Goal: Task Accomplishment & Management: Manage account settings

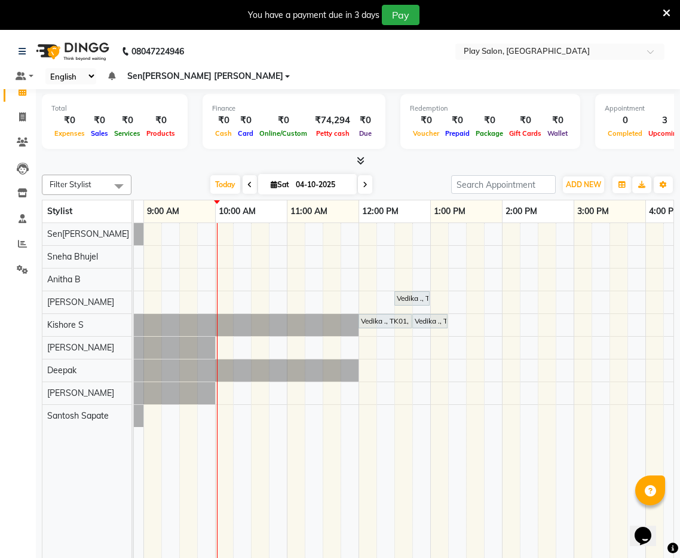
scroll to position [1, 0]
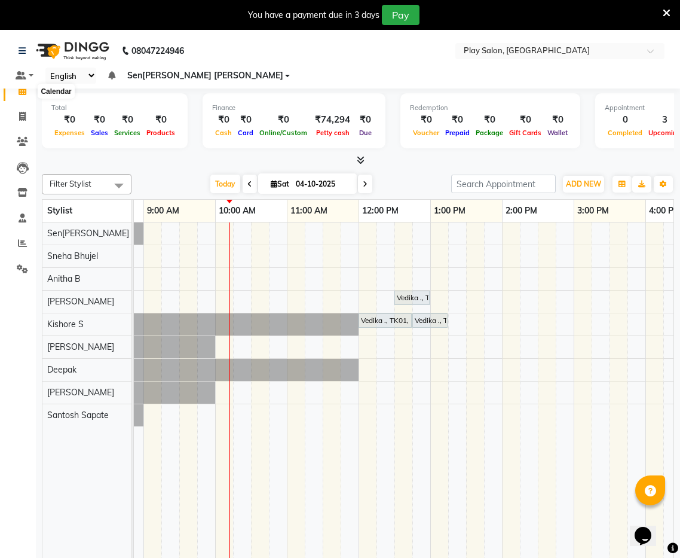
click at [24, 93] on icon at bounding box center [23, 90] width 8 height 9
click at [19, 243] on icon at bounding box center [22, 243] width 9 height 9
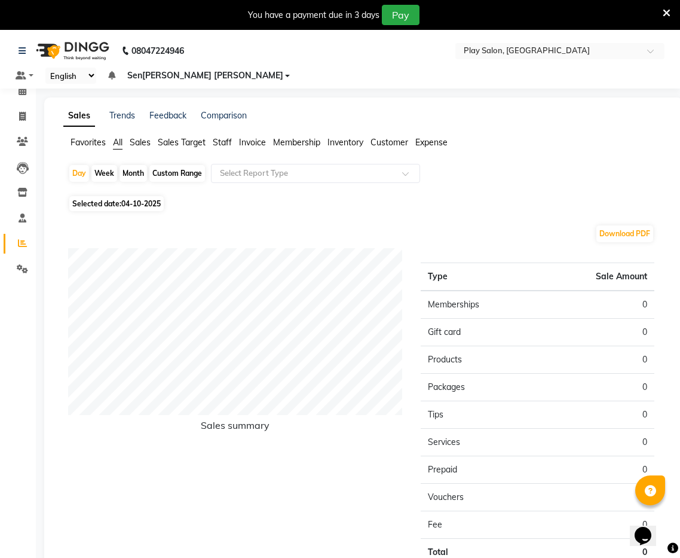
click at [140, 136] on ul "Favorites All Sales Sales Target Staff Invoice Membership Inventory Customer Ex…" at bounding box center [363, 142] width 601 height 13
click at [154, 136] on ul "Favorites All Sales Sales Target Staff Invoice Membership Inventory Customer Ex…" at bounding box center [363, 142] width 601 height 13
click at [142, 137] on span "Sales" at bounding box center [140, 142] width 21 height 11
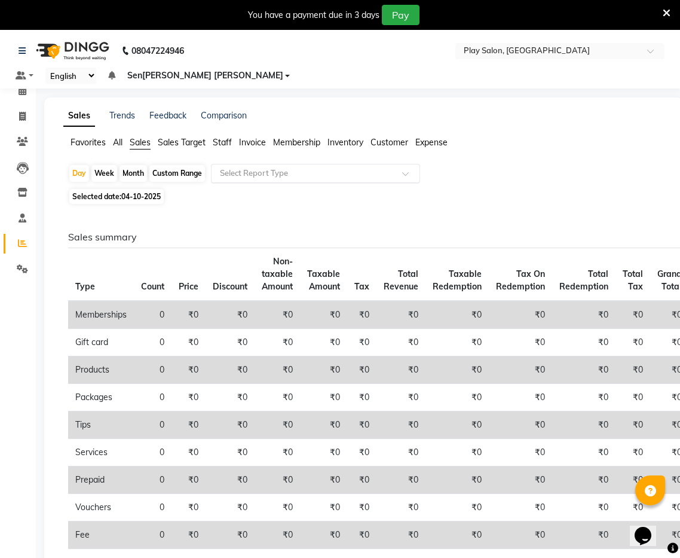
click at [258, 164] on div "Select Report Type" at bounding box center [315, 173] width 209 height 19
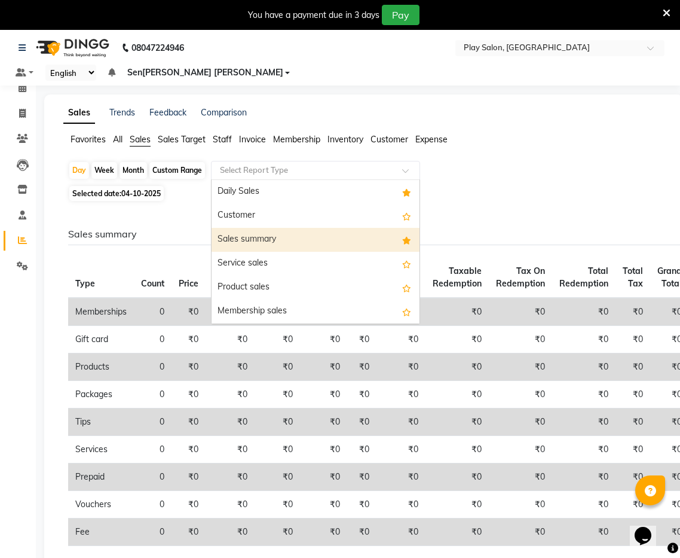
drag, startPoint x: 267, startPoint y: 225, endPoint x: 292, endPoint y: 226, distance: 25.1
click at [267, 228] on div "Sales summary" at bounding box center [316, 240] width 208 height 24
select select "full_report"
select select "csv"
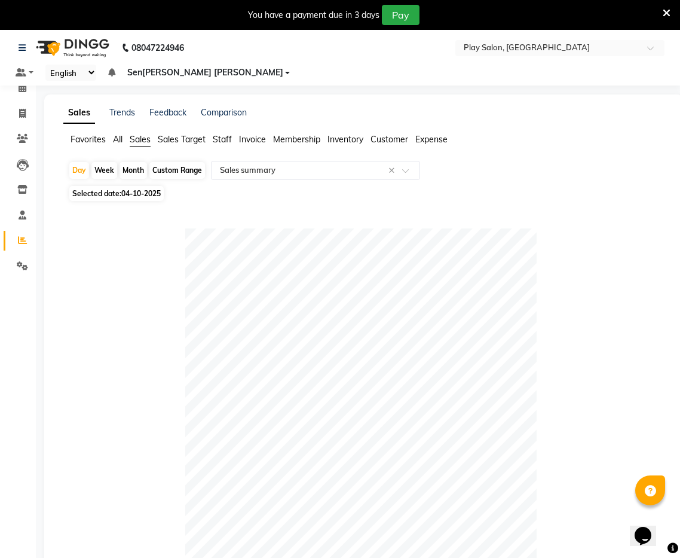
click at [119, 186] on span "Selected date: 04-[DATE]" at bounding box center [116, 193] width 94 height 15
select select "10"
select select "2025"
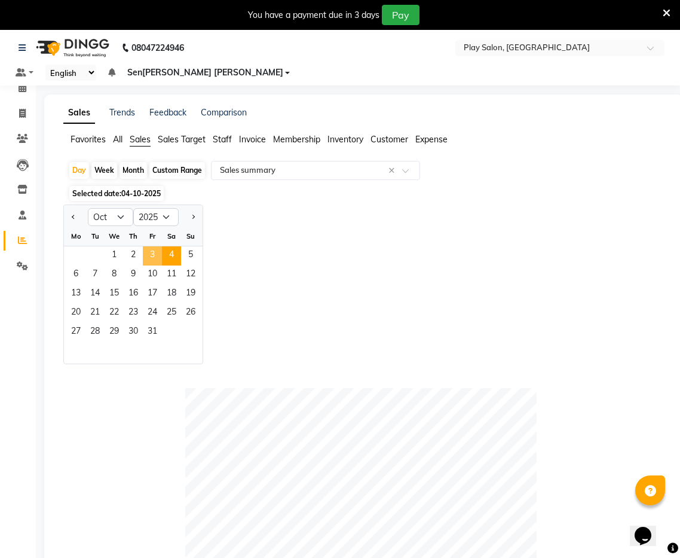
drag, startPoint x: 158, startPoint y: 240, endPoint x: 204, endPoint y: 240, distance: 46.6
click at [158, 246] on span "3" at bounding box center [152, 255] width 19 height 19
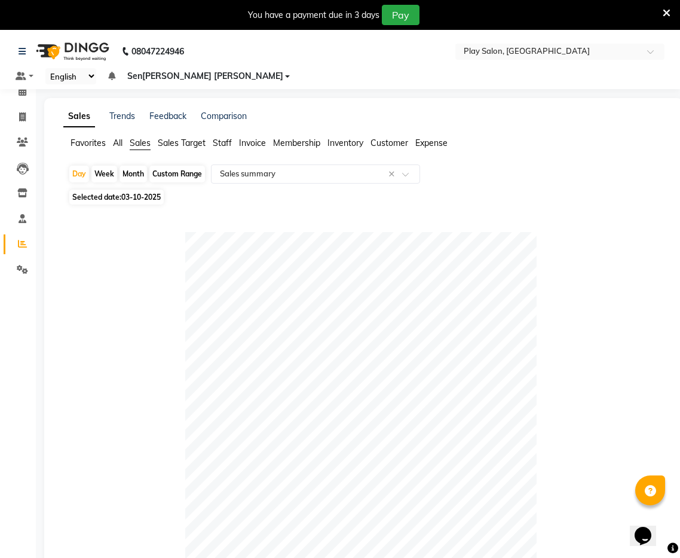
click at [123, 138] on span "All" at bounding box center [118, 143] width 10 height 11
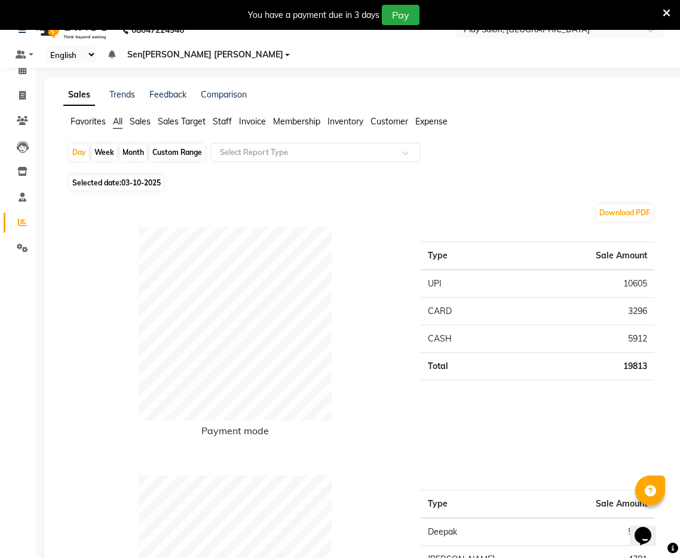
click at [145, 116] on span "Sales" at bounding box center [140, 121] width 21 height 11
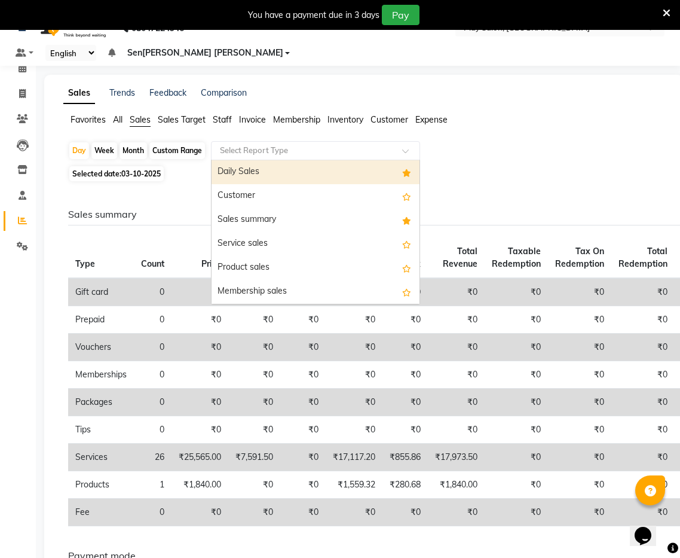
scroll to position [23, 0]
click at [293, 145] on input "text" at bounding box center [304, 151] width 172 height 12
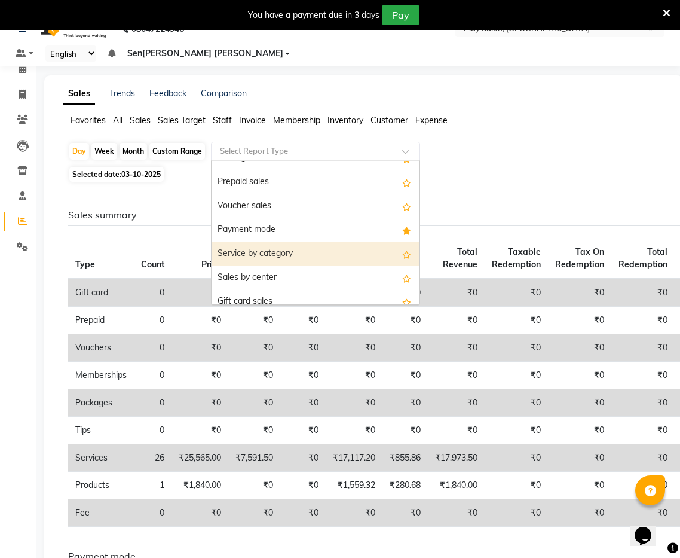
scroll to position [160, 0]
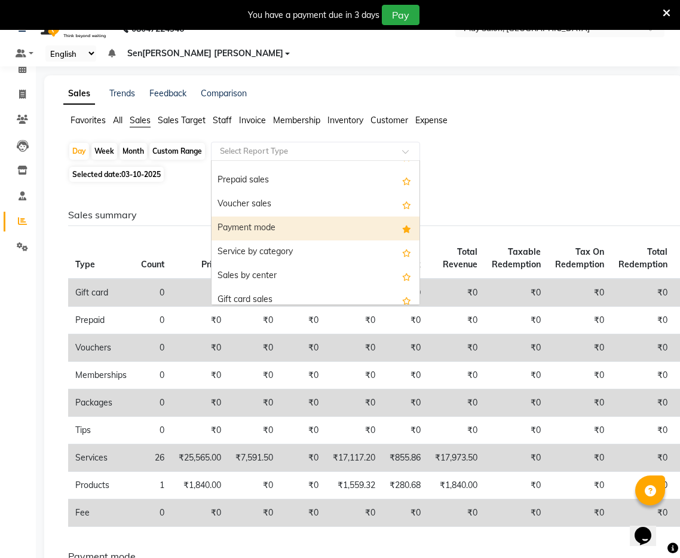
click at [271, 216] on div "Payment mode" at bounding box center [316, 228] width 208 height 24
select select "full_report"
select select "csv"
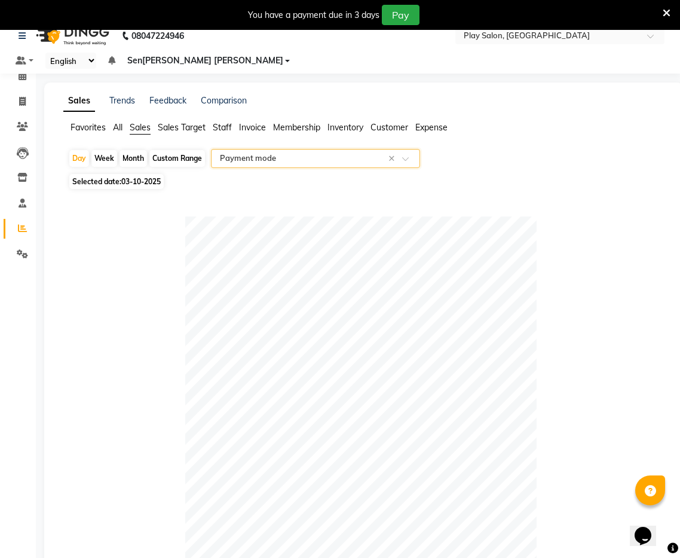
scroll to position [0, 0]
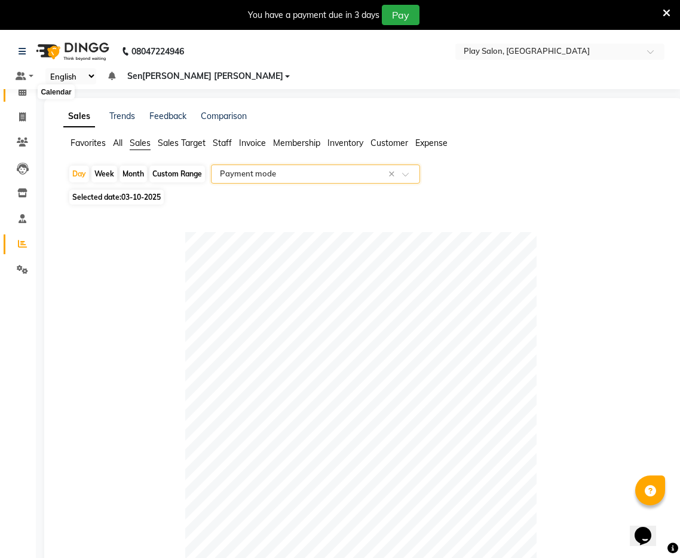
click at [22, 94] on icon at bounding box center [23, 91] width 8 height 9
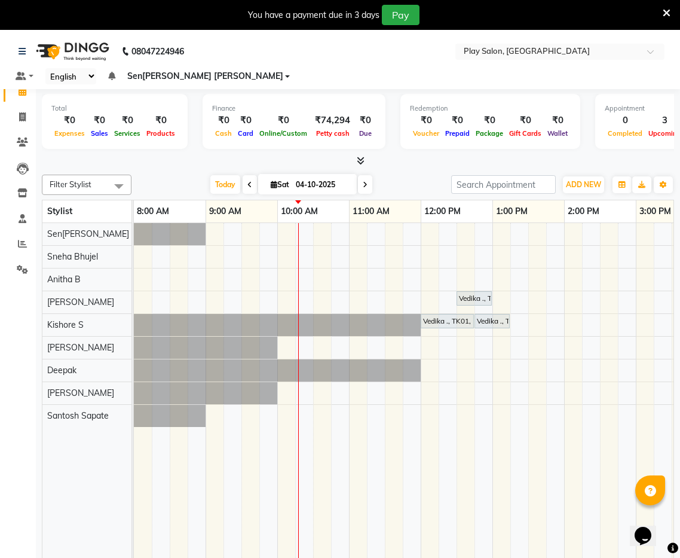
click at [358, 156] on icon at bounding box center [361, 160] width 8 height 9
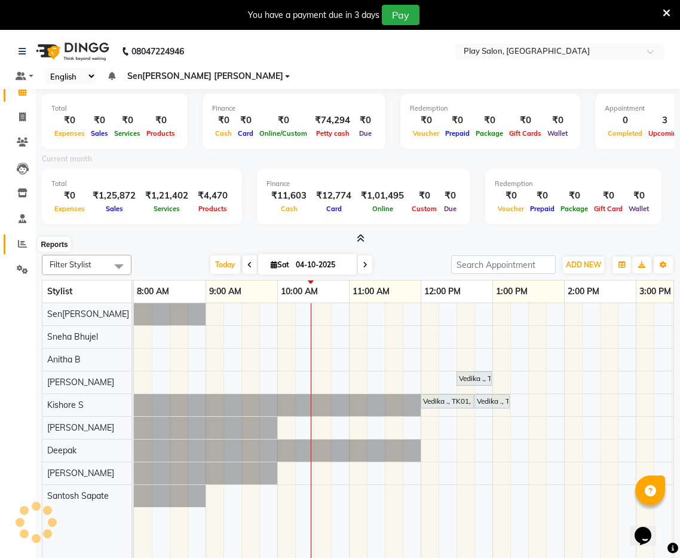
click at [22, 237] on span at bounding box center [22, 244] width 21 height 14
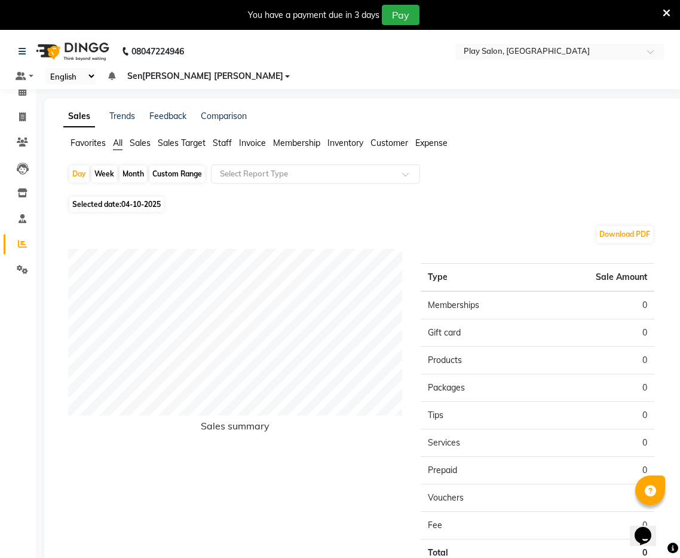
click at [140, 138] on span "Sales" at bounding box center [140, 143] width 21 height 11
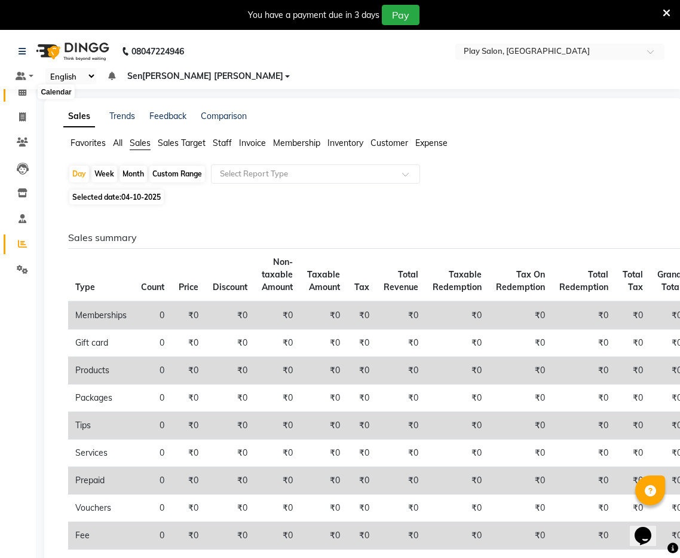
click at [20, 92] on icon at bounding box center [23, 91] width 8 height 9
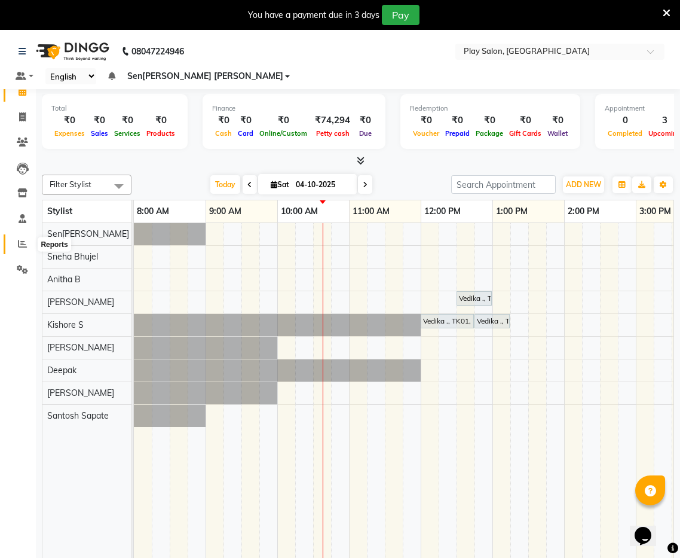
click at [22, 246] on icon at bounding box center [22, 243] width 9 height 9
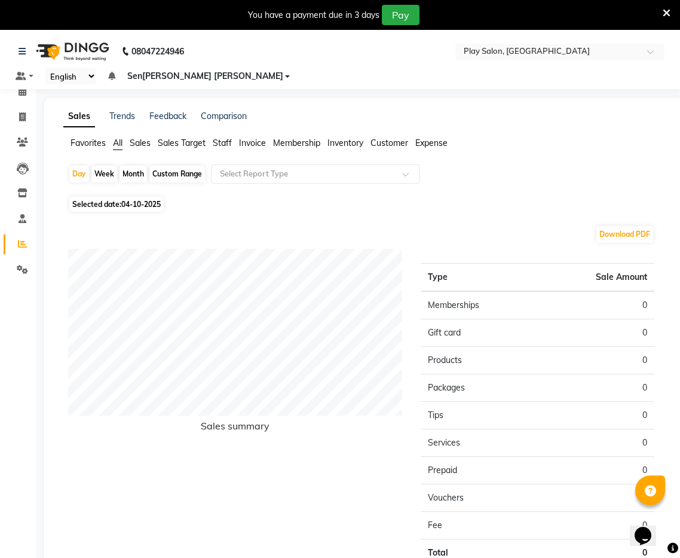
click at [119, 197] on span "Selected date: 04-[DATE]" at bounding box center [116, 204] width 94 height 15
select select "10"
select select "2025"
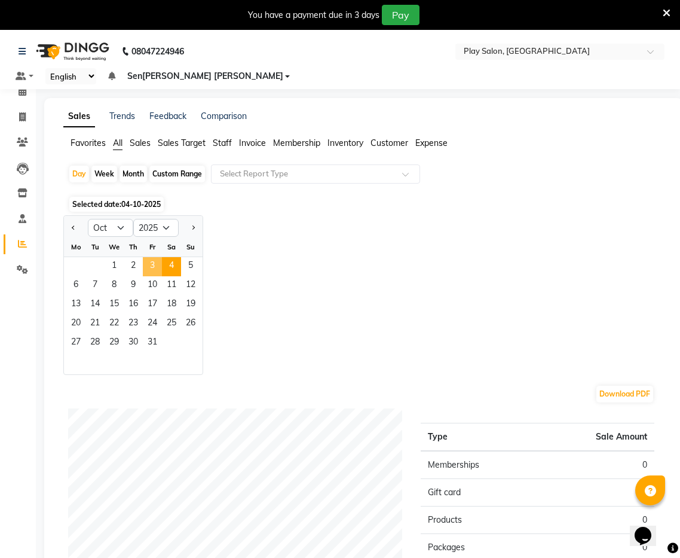
drag, startPoint x: 155, startPoint y: 248, endPoint x: 364, endPoint y: 210, distance: 212.7
click at [155, 257] on span "3" at bounding box center [152, 266] width 19 height 19
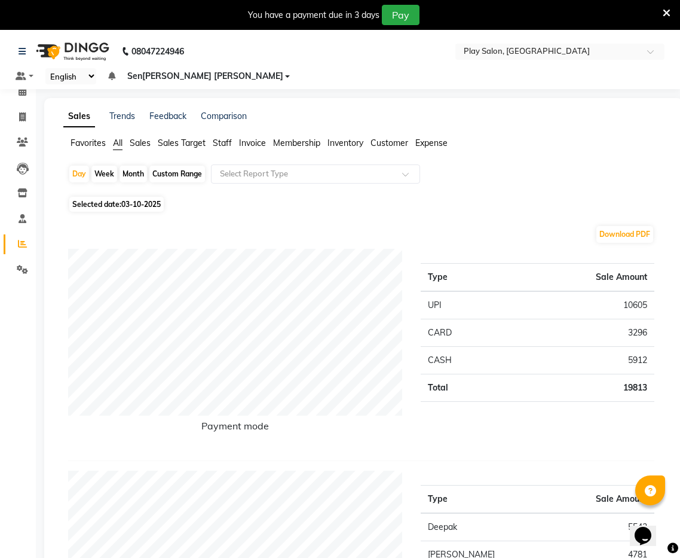
click at [147, 138] on span "Sales" at bounding box center [140, 143] width 21 height 11
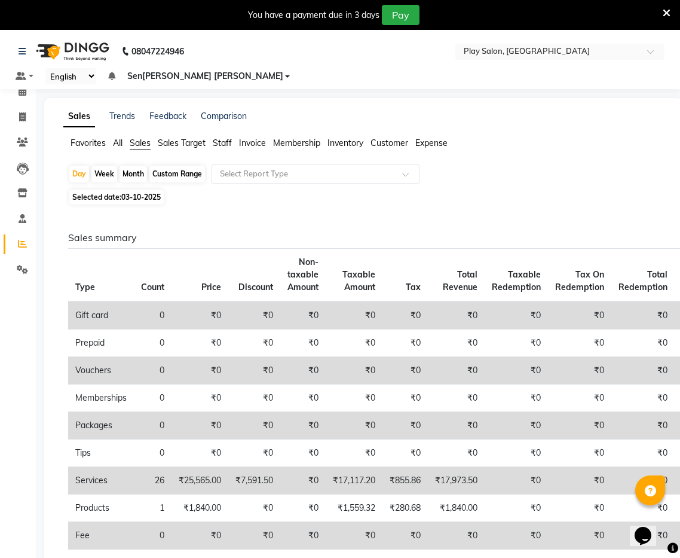
click at [222, 138] on span "Staff" at bounding box center [222, 143] width 19 height 11
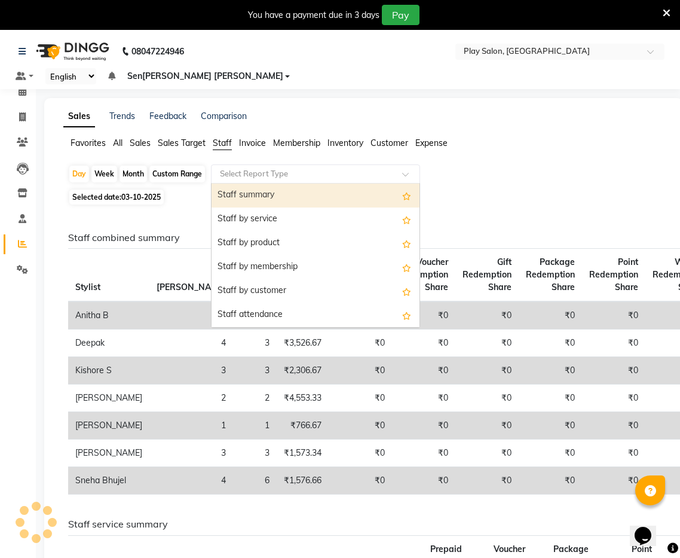
click at [277, 168] on input "text" at bounding box center [304, 174] width 172 height 12
click at [269, 183] on div "Staff summary" at bounding box center [316, 195] width 208 height 24
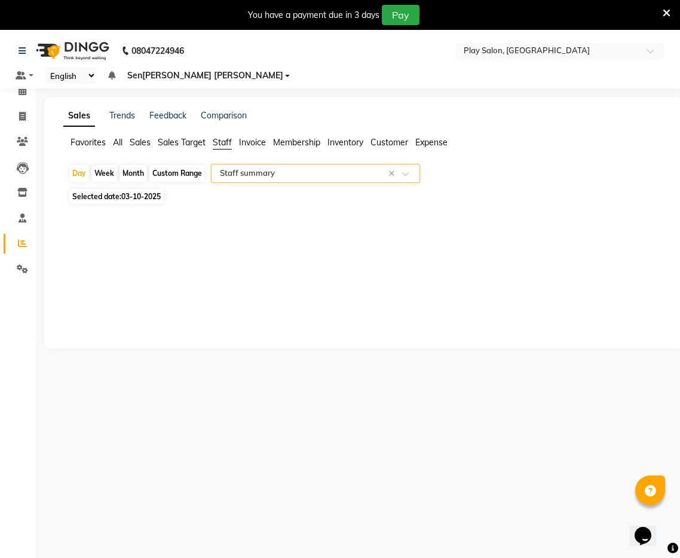
select select "full_report"
select select "csv"
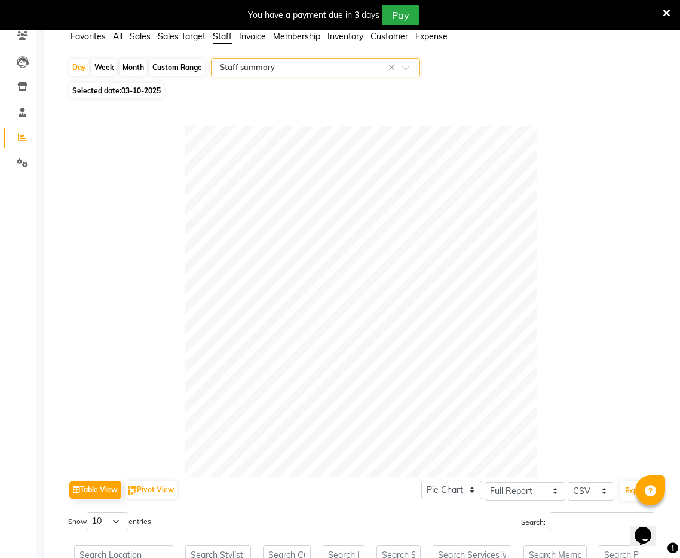
scroll to position [0, 0]
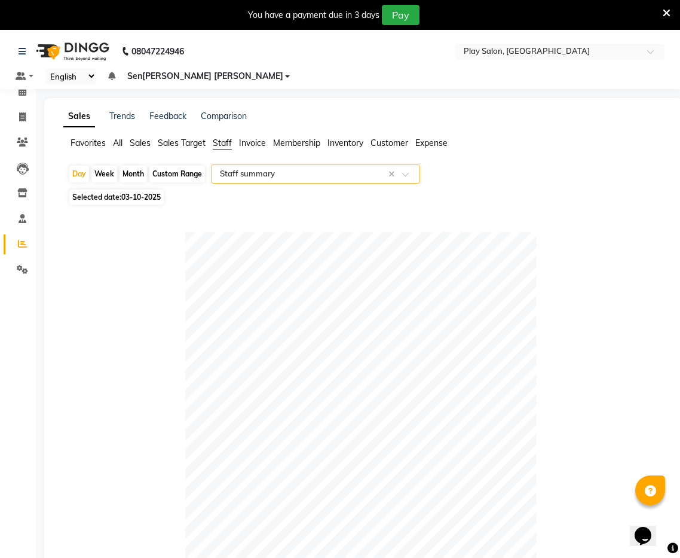
click at [142, 138] on span "Sales" at bounding box center [140, 143] width 21 height 11
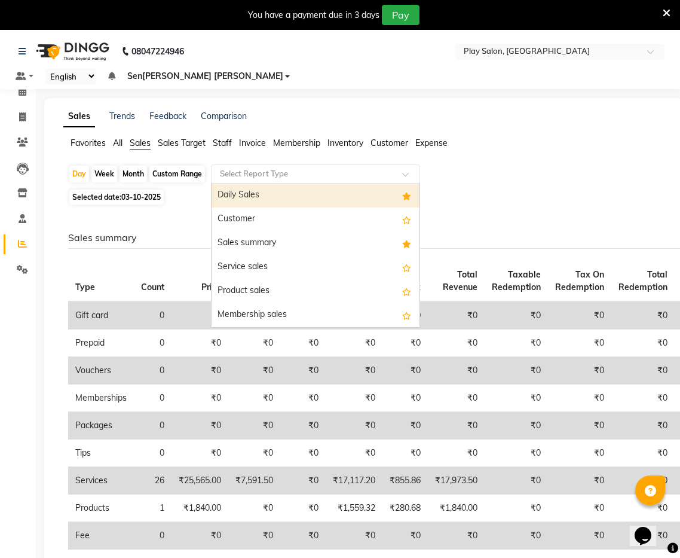
click at [285, 168] on input "text" at bounding box center [304, 174] width 172 height 12
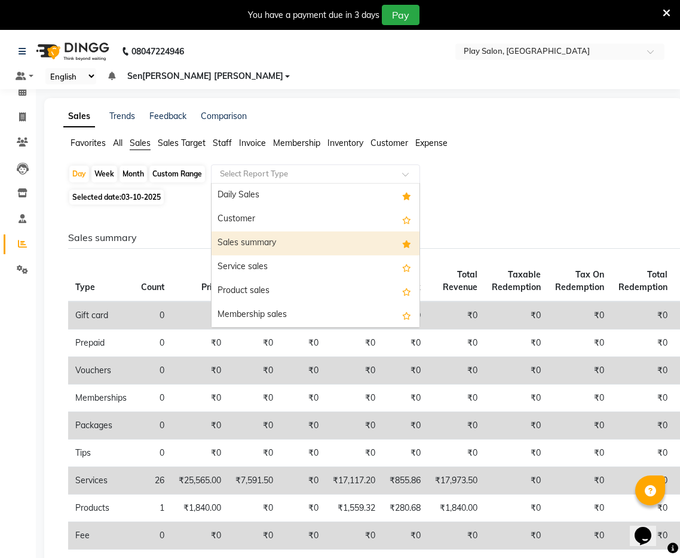
click at [262, 231] on div "Sales summary" at bounding box center [316, 243] width 208 height 24
select select "full_report"
select select "csv"
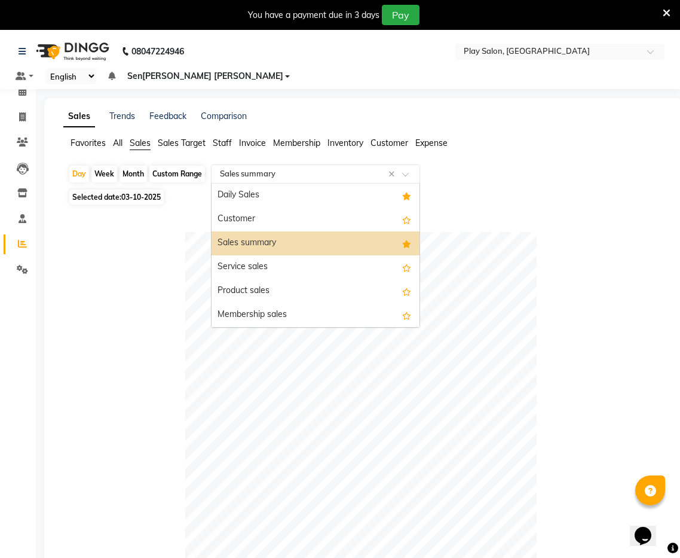
click at [288, 168] on input "text" at bounding box center [304, 174] width 172 height 12
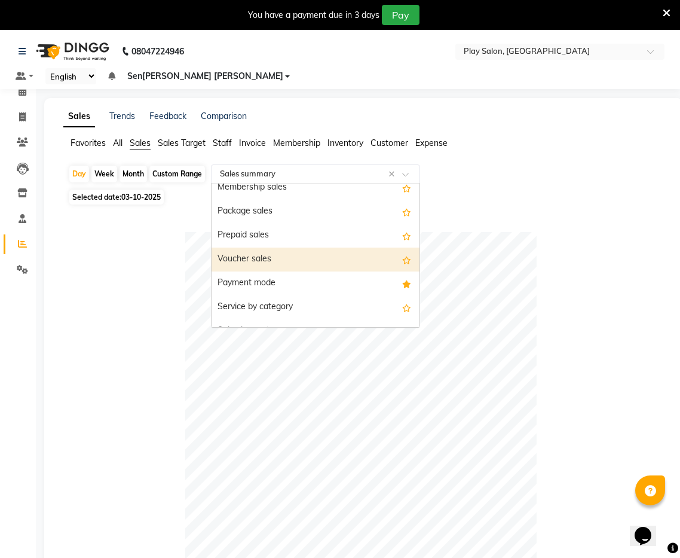
scroll to position [129, 0]
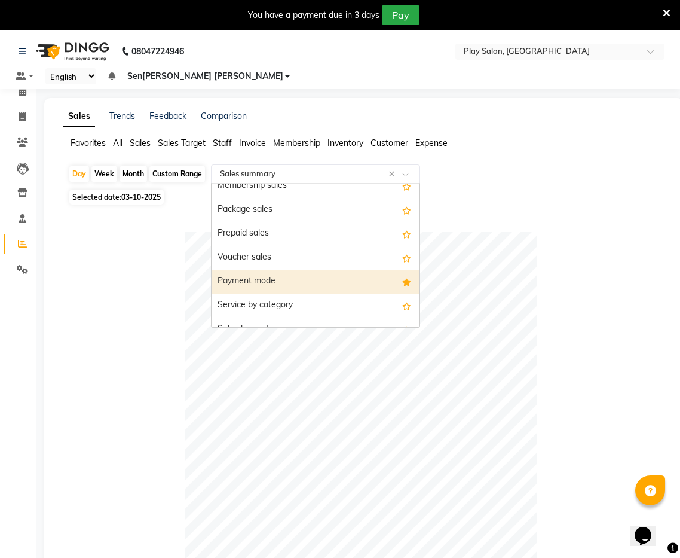
click at [276, 270] on div "Payment mode" at bounding box center [316, 282] width 208 height 24
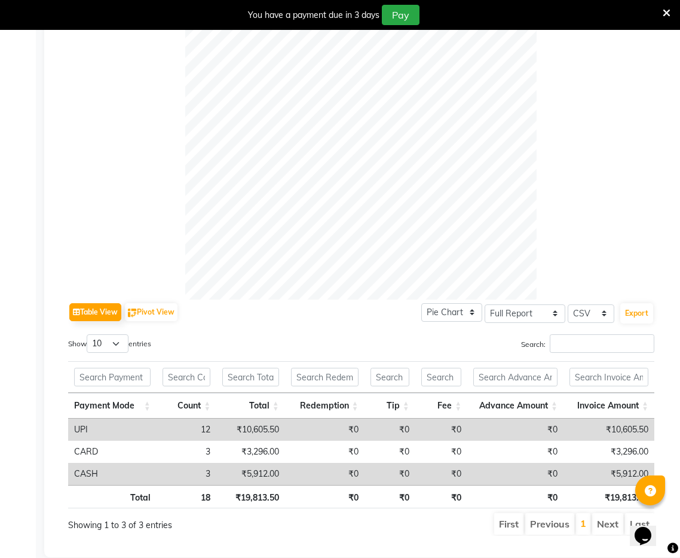
scroll to position [0, 0]
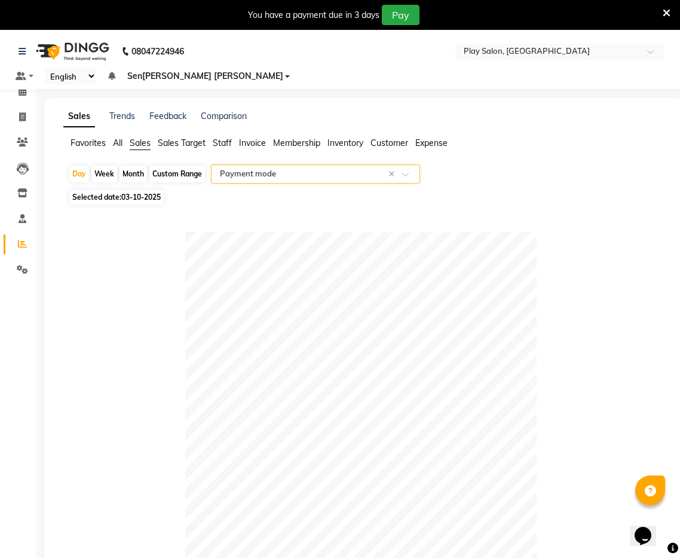
click at [322, 168] on input "text" at bounding box center [304, 174] width 172 height 12
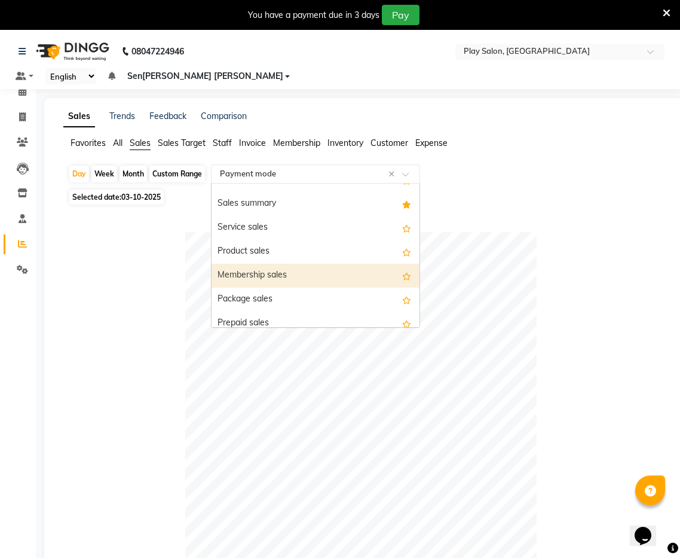
scroll to position [36, 0]
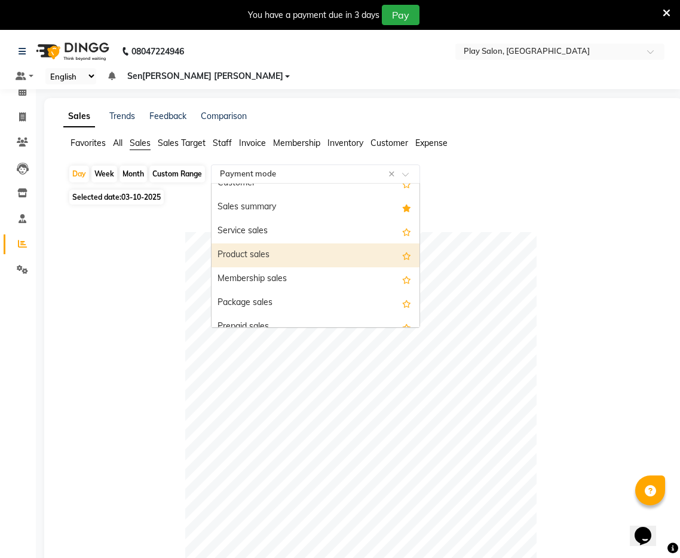
click at [273, 243] on div "Product sales" at bounding box center [316, 255] width 208 height 24
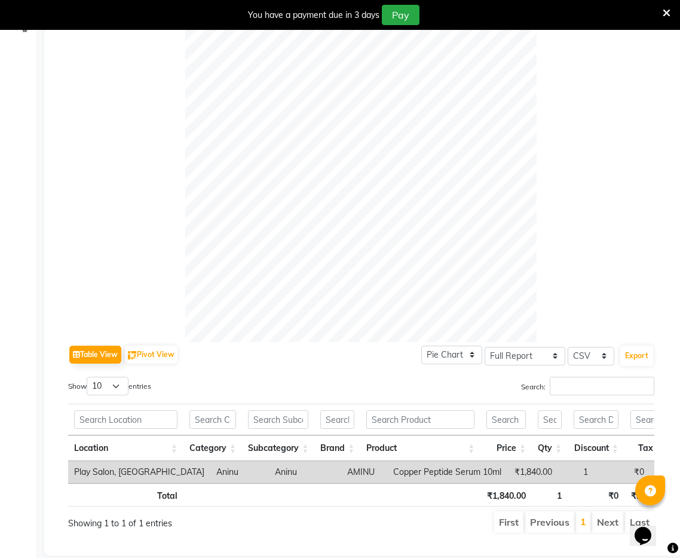
scroll to position [0, 0]
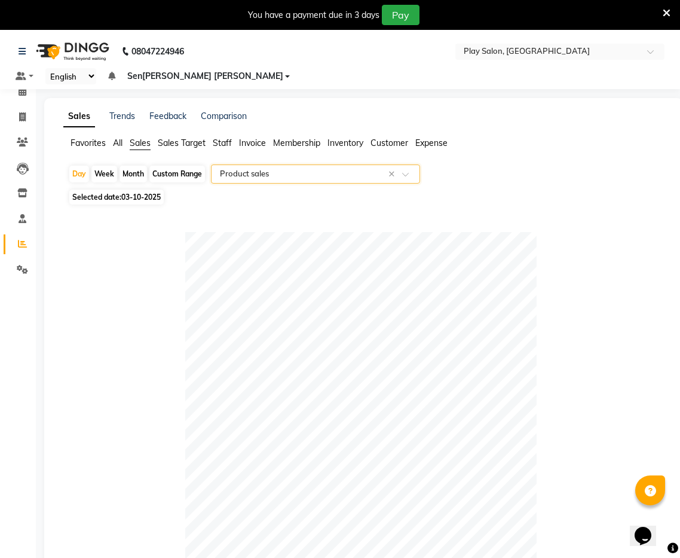
click at [300, 168] on input "text" at bounding box center [304, 174] width 172 height 12
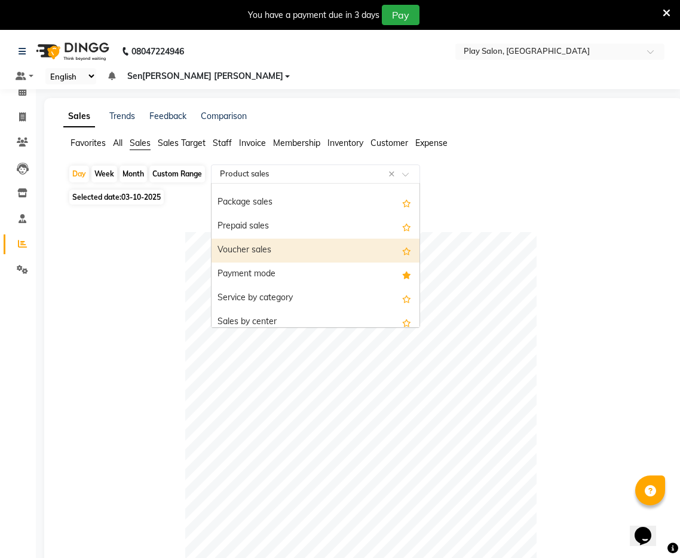
scroll to position [138, 0]
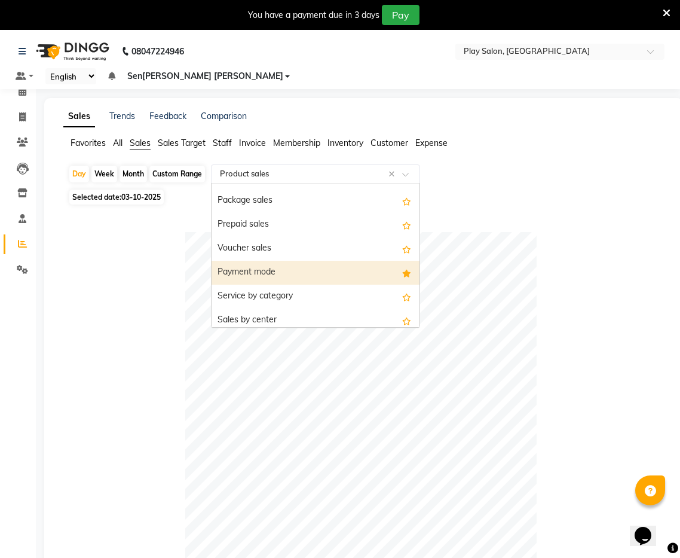
click at [268, 261] on div "Payment mode" at bounding box center [316, 273] width 208 height 24
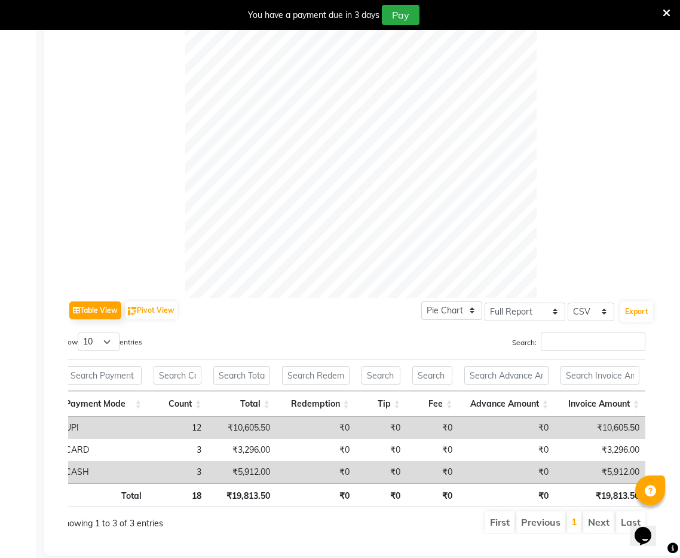
scroll to position [0, 0]
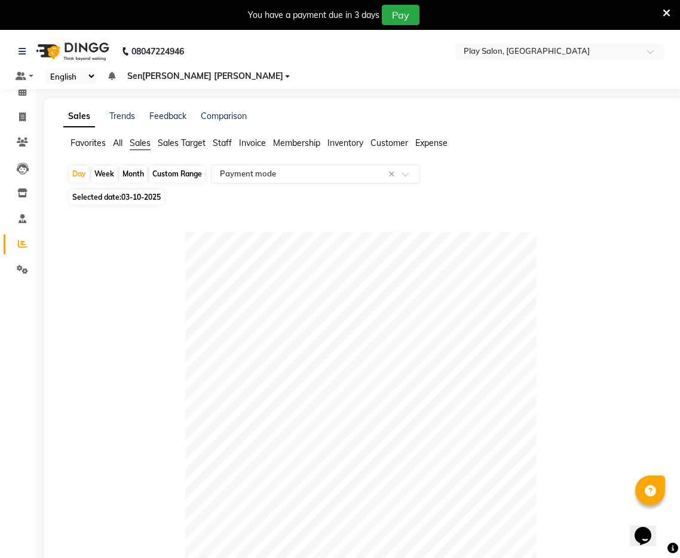
click at [224, 138] on span "Staff" at bounding box center [222, 143] width 19 height 11
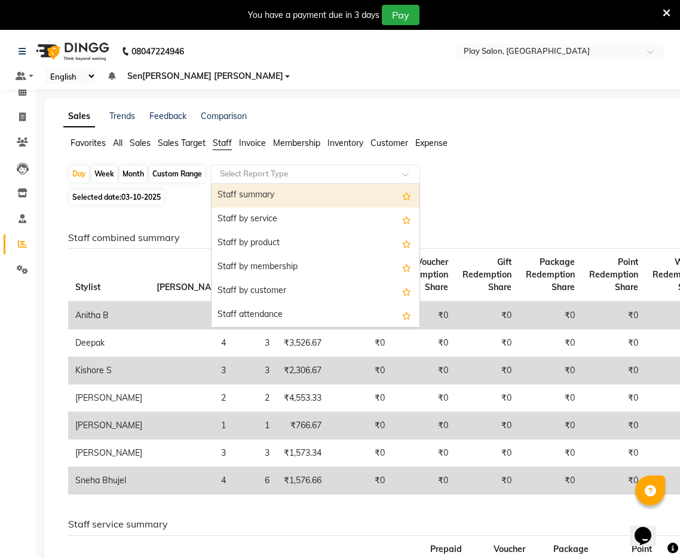
click at [313, 168] on input "text" at bounding box center [304, 174] width 172 height 12
click at [286, 184] on div "Staff summary" at bounding box center [316, 196] width 208 height 24
select select "full_report"
select select "csv"
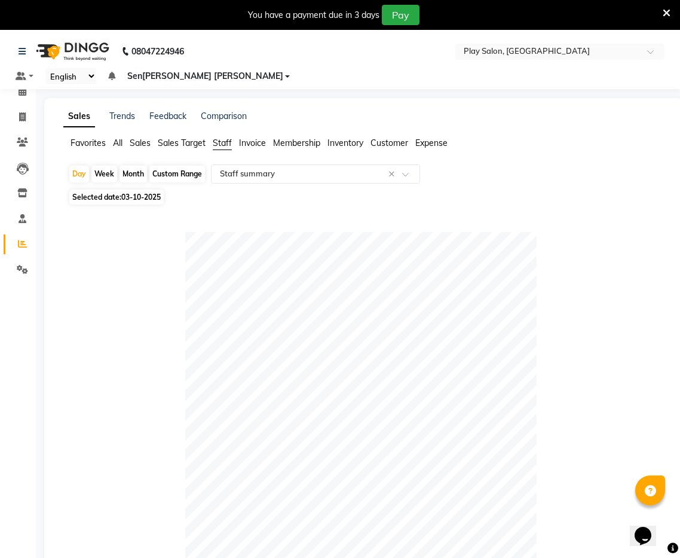
click at [132, 193] on span "03-10-2025" at bounding box center [140, 197] width 39 height 9
select select "10"
select select "2025"
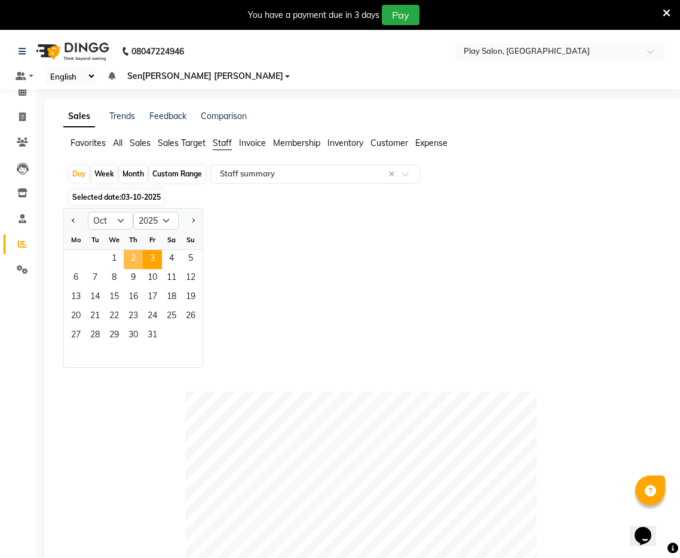
click at [132, 250] on span "2" at bounding box center [133, 259] width 19 height 19
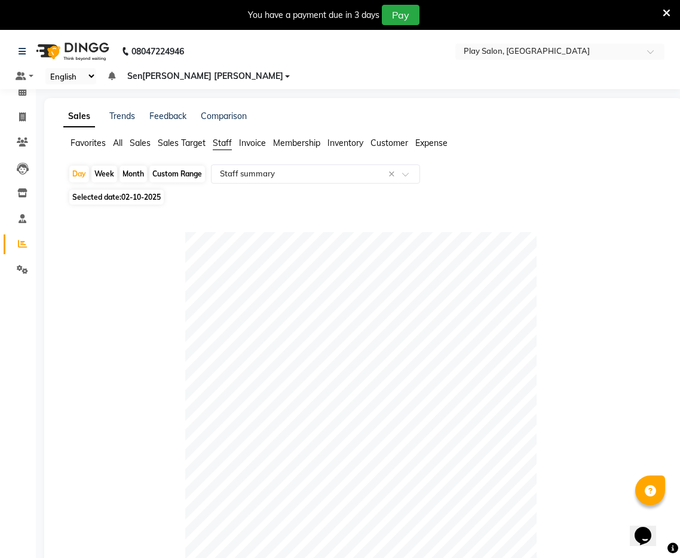
click at [123, 193] on span "02-10-2025" at bounding box center [140, 197] width 39 height 9
select select "10"
select select "2025"
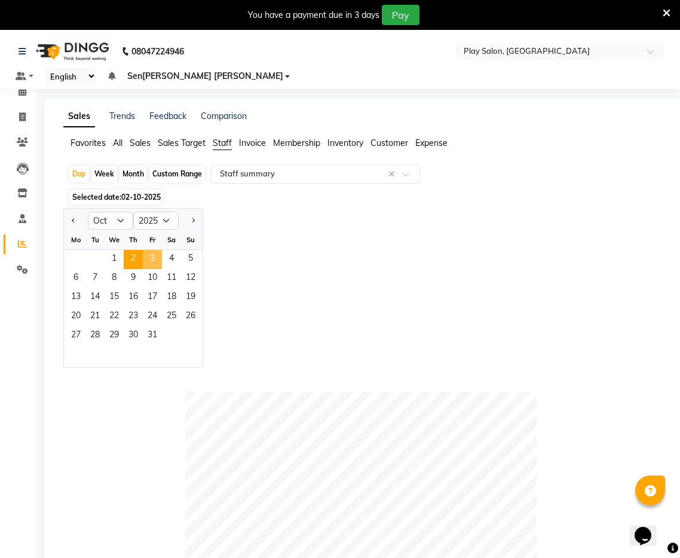
drag, startPoint x: 154, startPoint y: 247, endPoint x: 213, endPoint y: 243, distance: 59.3
click at [154, 250] on span "3" at bounding box center [152, 259] width 19 height 19
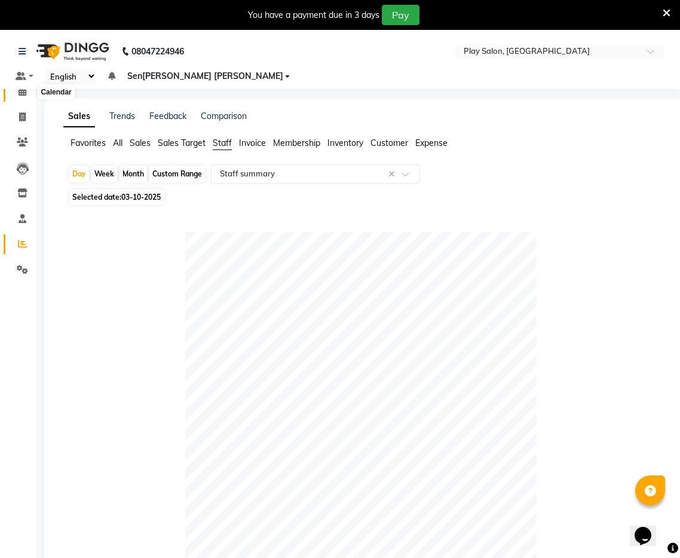
drag, startPoint x: 23, startPoint y: 93, endPoint x: 49, endPoint y: 97, distance: 26.6
click at [23, 93] on icon at bounding box center [23, 91] width 8 height 9
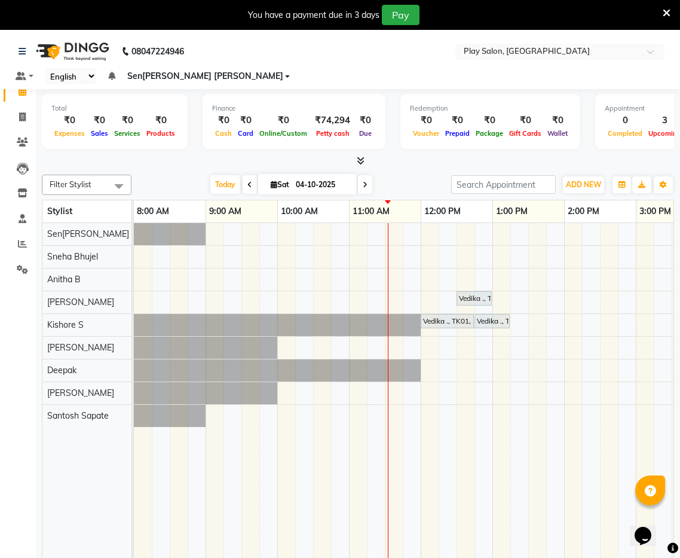
click at [385, 325] on div "Vedika ., TK01, 12:30 PM-01:00 PM, Hair Colouring - Touch Up  [MEDICAL_DATA] F…" at bounding box center [600, 407] width 933 height 369
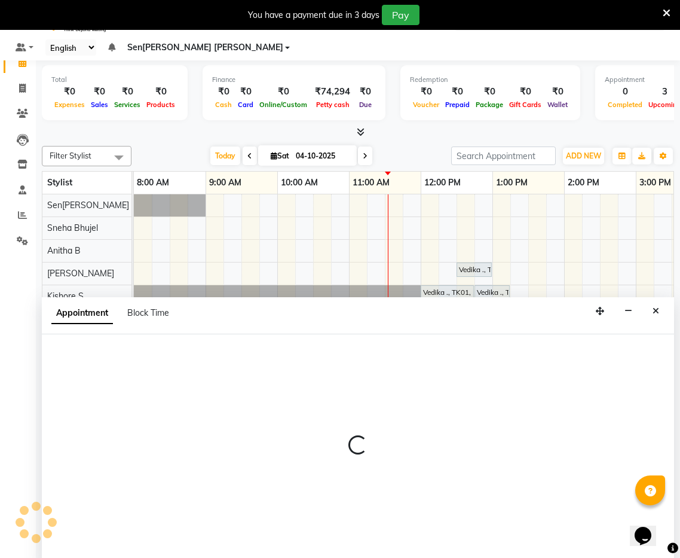
select select "91863"
select select "tentative"
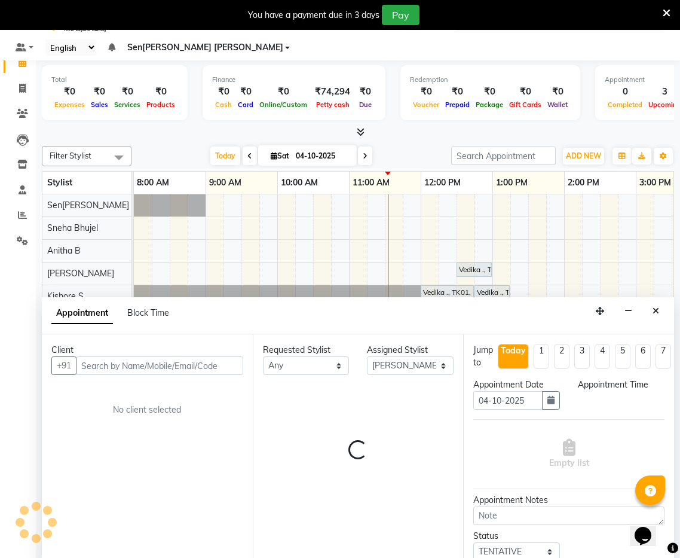
scroll to position [30, 0]
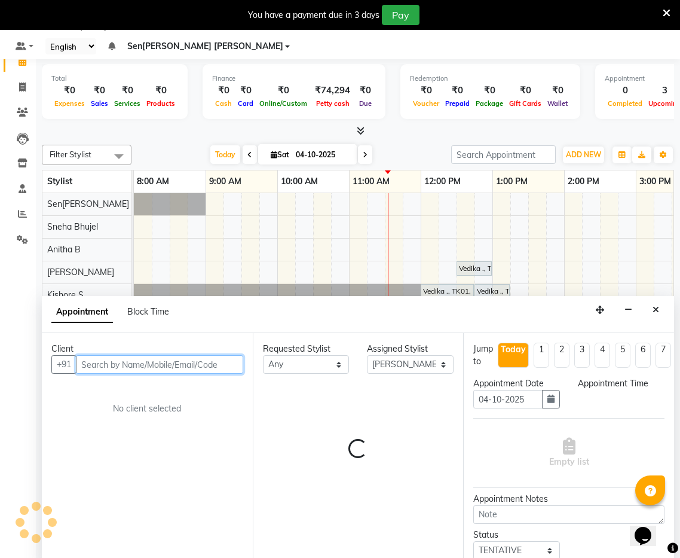
select select "690"
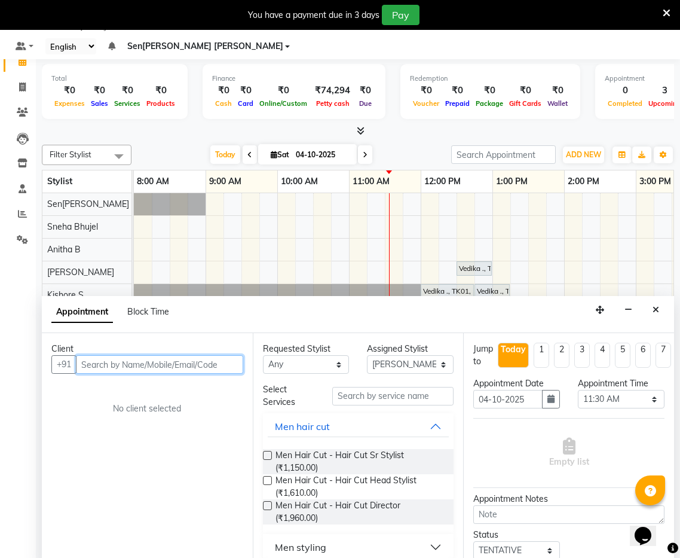
click at [136, 355] on input "text" at bounding box center [159, 364] width 167 height 19
type input "9663581258"
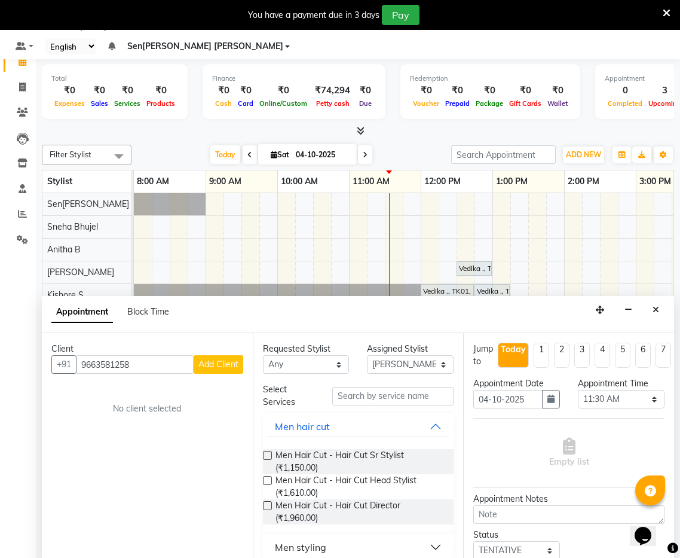
click at [209, 359] on span "Add Client" at bounding box center [219, 364] width 40 height 11
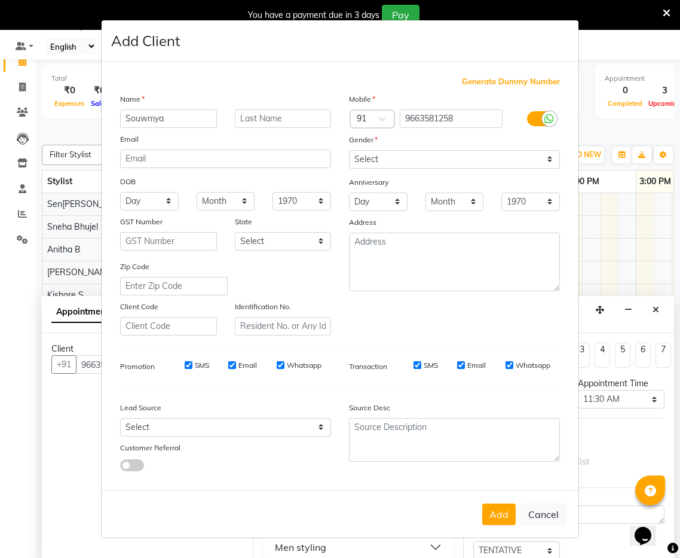
type input "Souwmya"
click at [483, 503] on button "Add" at bounding box center [499, 514] width 33 height 22
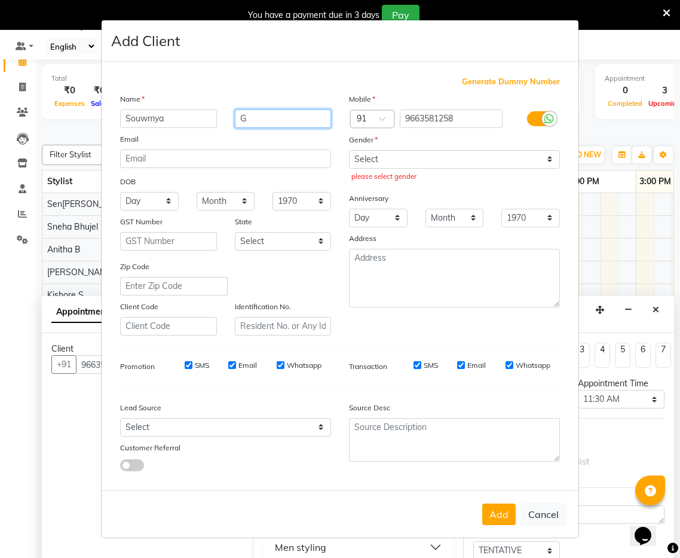
type input "G"
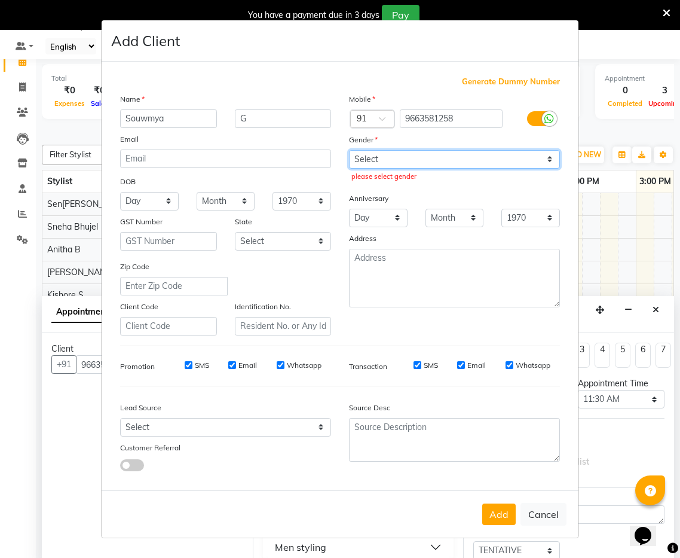
click at [429, 153] on select "Select [DEMOGRAPHIC_DATA] [DEMOGRAPHIC_DATA] Other Prefer Not To Say" at bounding box center [454, 159] width 211 height 19
select select "[DEMOGRAPHIC_DATA]"
click at [349, 150] on select "Select [DEMOGRAPHIC_DATA] [DEMOGRAPHIC_DATA] Other Prefer Not To Say" at bounding box center [454, 159] width 211 height 19
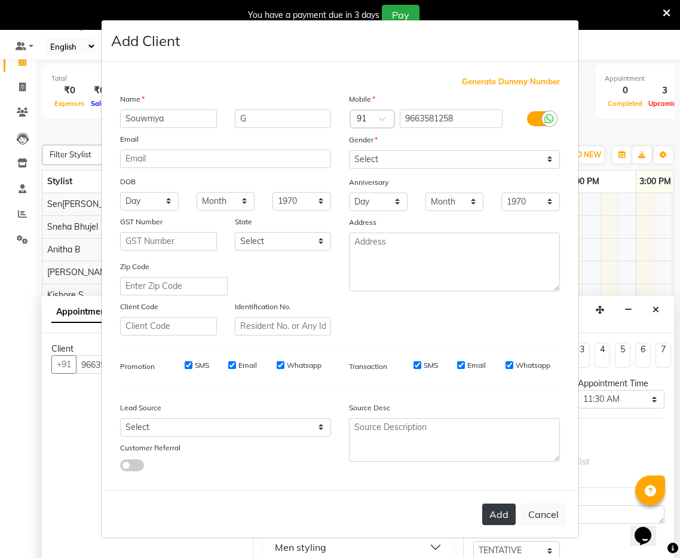
click at [495, 509] on button "Add" at bounding box center [499, 514] width 33 height 22
select select
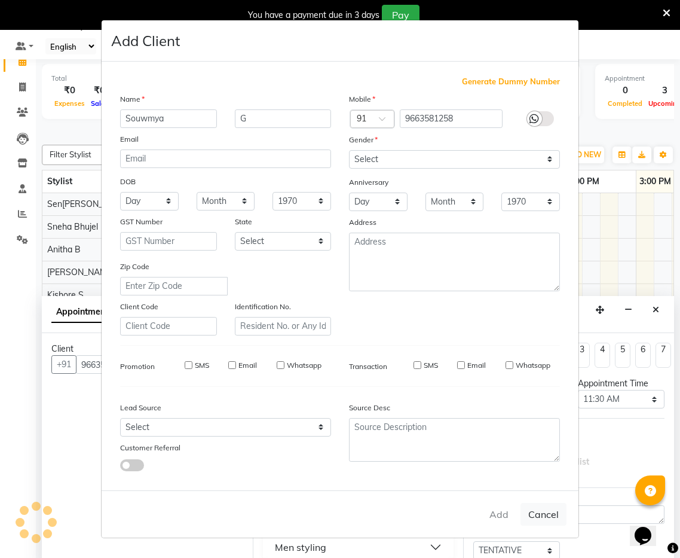
select select
checkbox input "false"
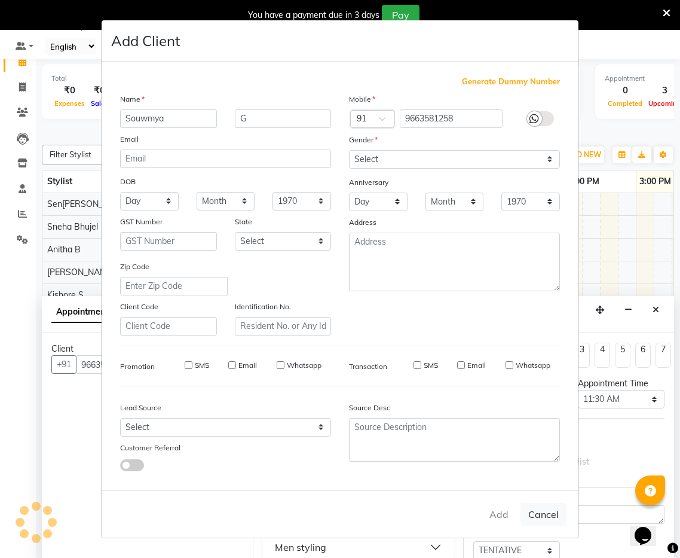
checkbox input "false"
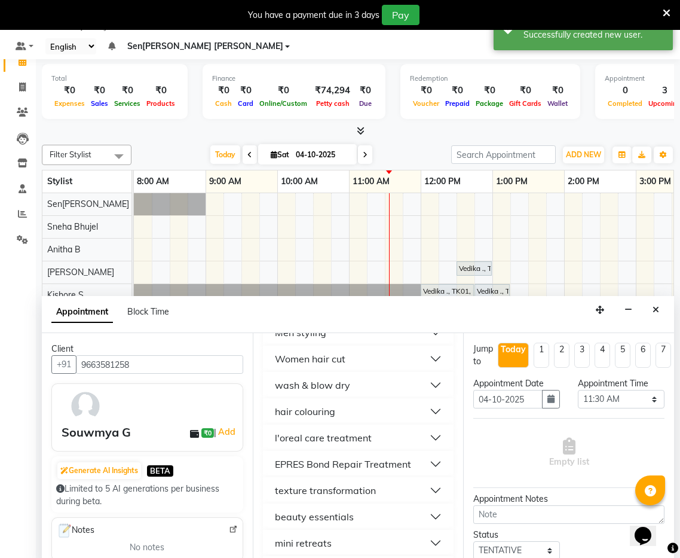
scroll to position [215, 0]
drag, startPoint x: 364, startPoint y: 366, endPoint x: 364, endPoint y: 380, distance: 13.8
click at [364, 374] on button "wash & blow dry" at bounding box center [359, 385] width 182 height 22
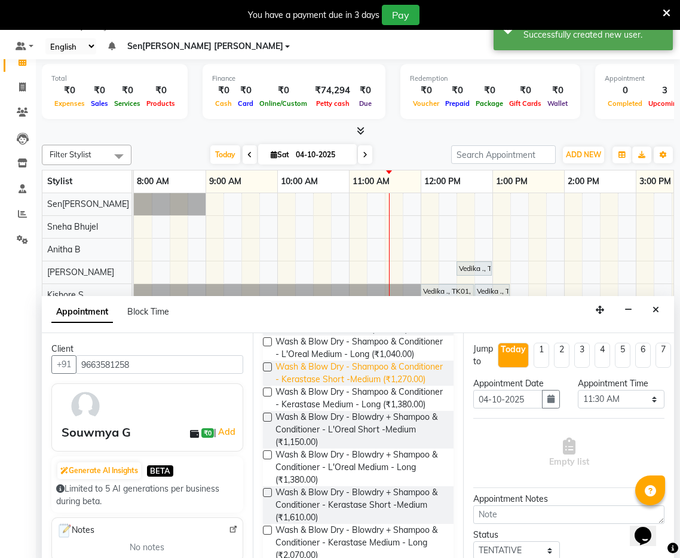
scroll to position [323, 0]
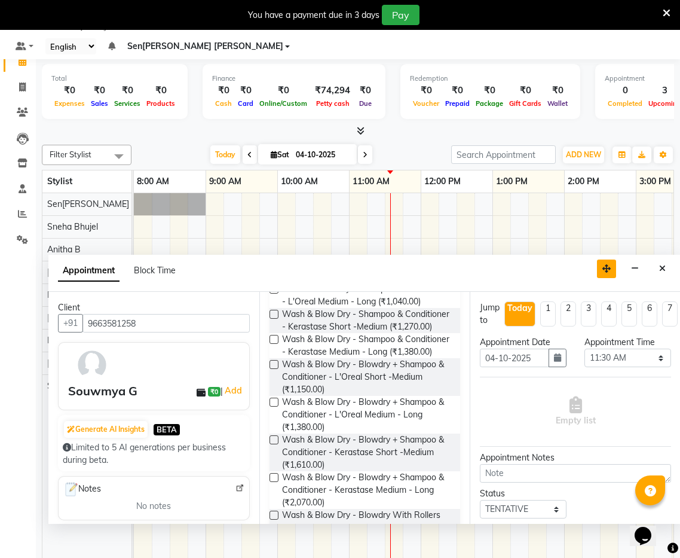
drag, startPoint x: 598, startPoint y: 292, endPoint x: 598, endPoint y: 250, distance: 42.5
click at [604, 264] on icon "button" at bounding box center [607, 268] width 8 height 8
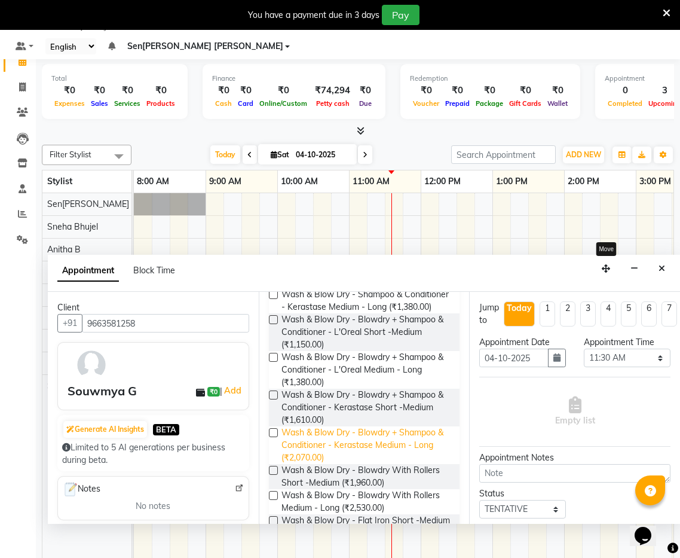
scroll to position [336, 0]
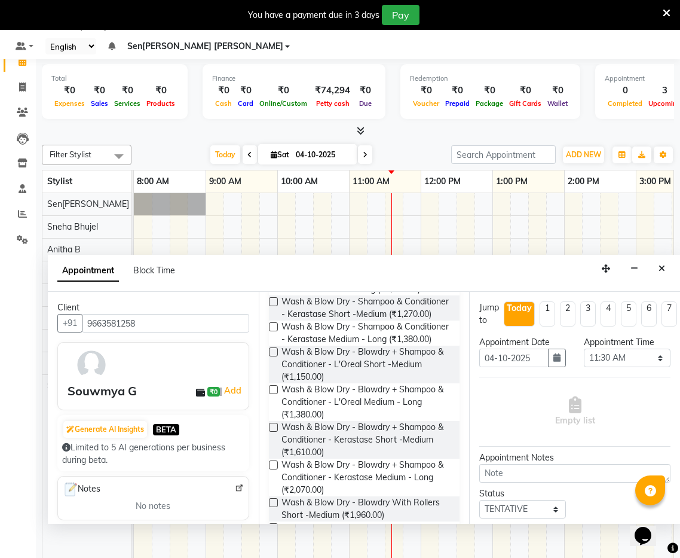
click at [274, 347] on label at bounding box center [273, 351] width 9 height 9
click at [274, 349] on input "checkbox" at bounding box center [273, 353] width 8 height 8
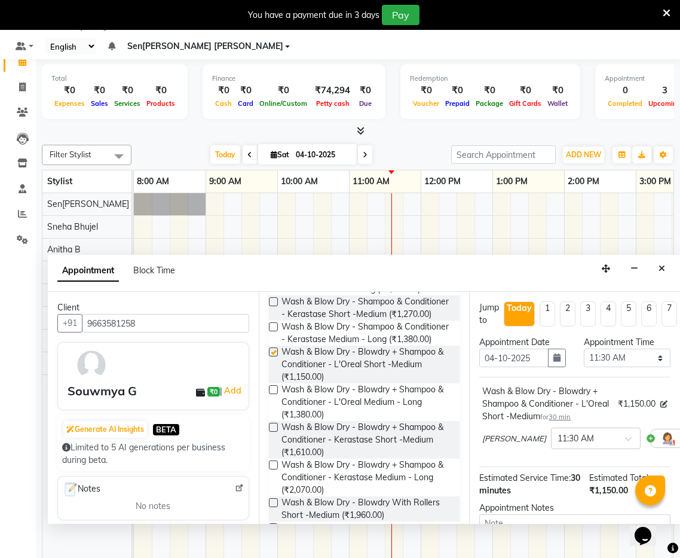
checkbox input "false"
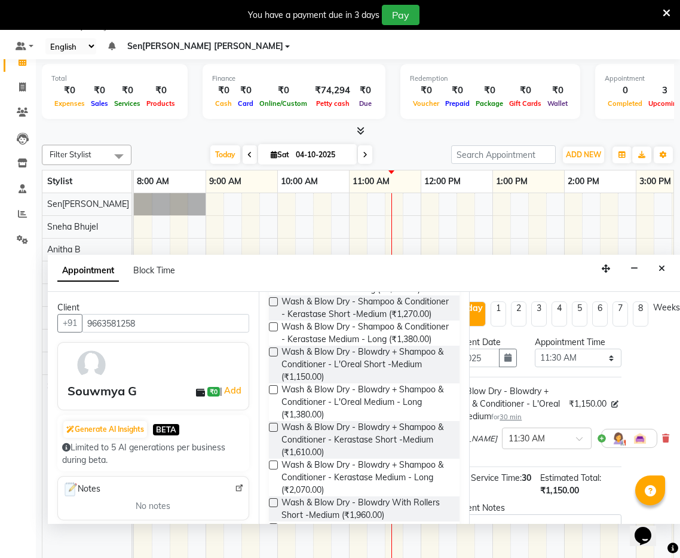
scroll to position [0, 0]
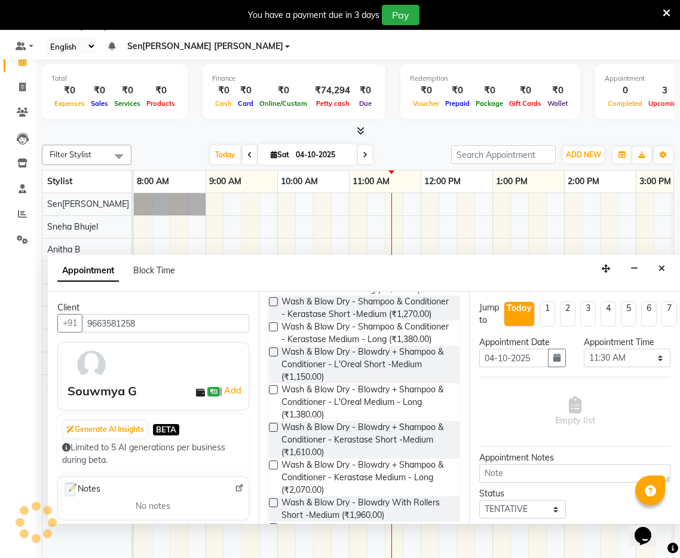
click at [273, 385] on label at bounding box center [273, 389] width 9 height 9
click at [273, 387] on input "checkbox" at bounding box center [273, 391] width 8 height 8
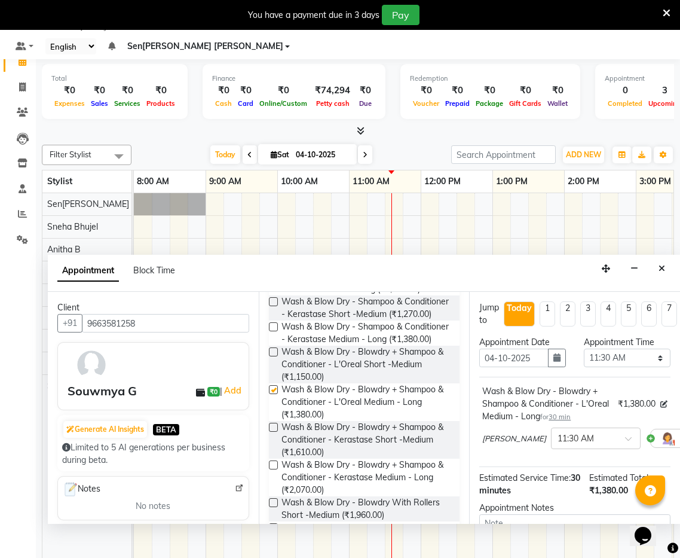
checkbox input "false"
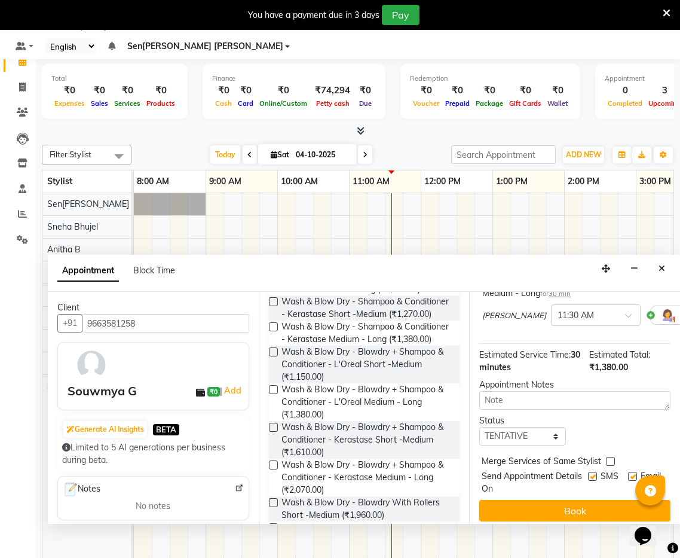
scroll to position [130, 0]
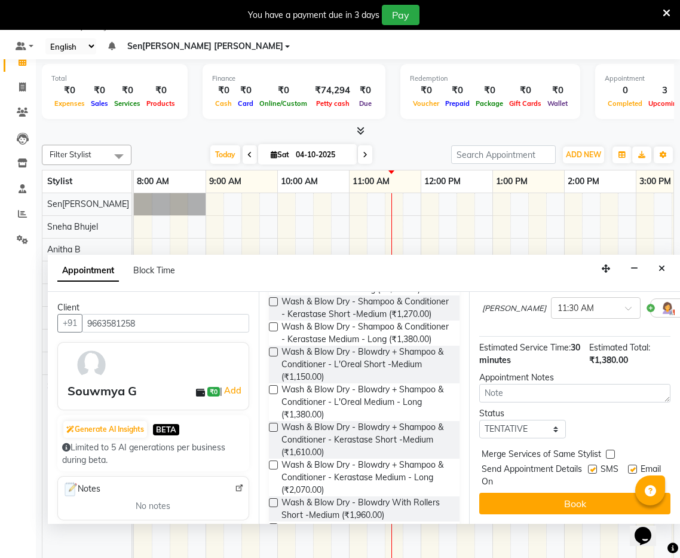
drag, startPoint x: 580, startPoint y: 488, endPoint x: 600, endPoint y: 484, distance: 20.8
click at [580, 493] on button "Book" at bounding box center [575, 504] width 191 height 22
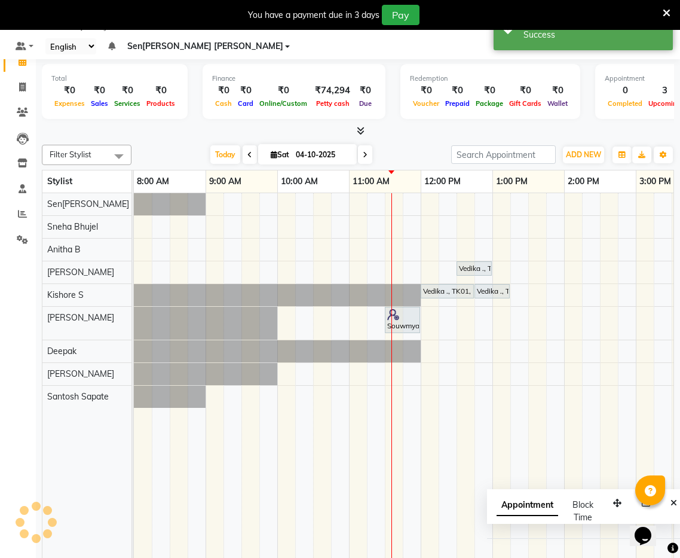
scroll to position [0, 0]
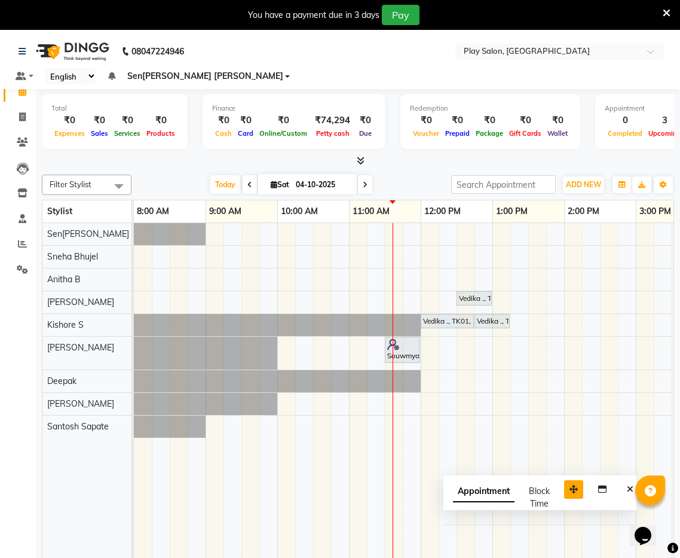
drag, startPoint x: 618, startPoint y: 517, endPoint x: 567, endPoint y: 467, distance: 71.5
click at [570, 485] on icon "button" at bounding box center [574, 489] width 8 height 8
click at [624, 479] on icon "Close" at bounding box center [624, 483] width 7 height 8
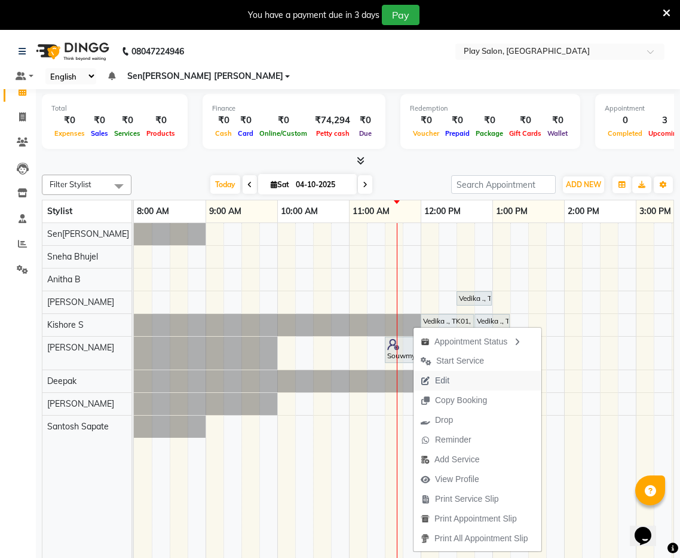
click at [442, 378] on span "Edit" at bounding box center [442, 380] width 14 height 13
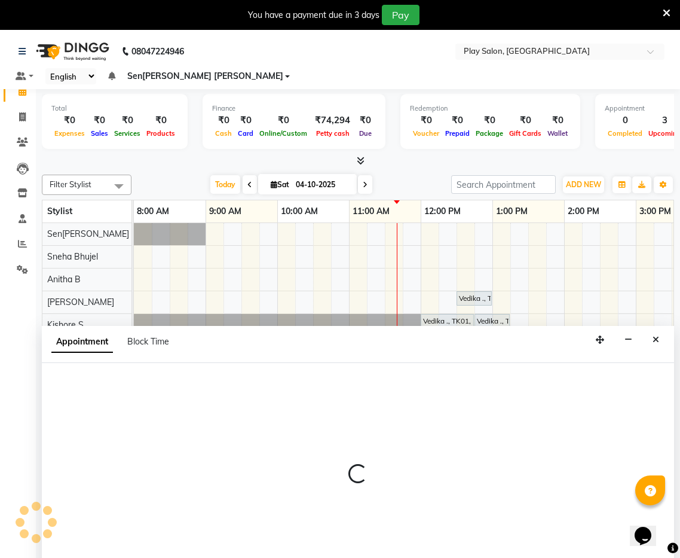
scroll to position [30, 0]
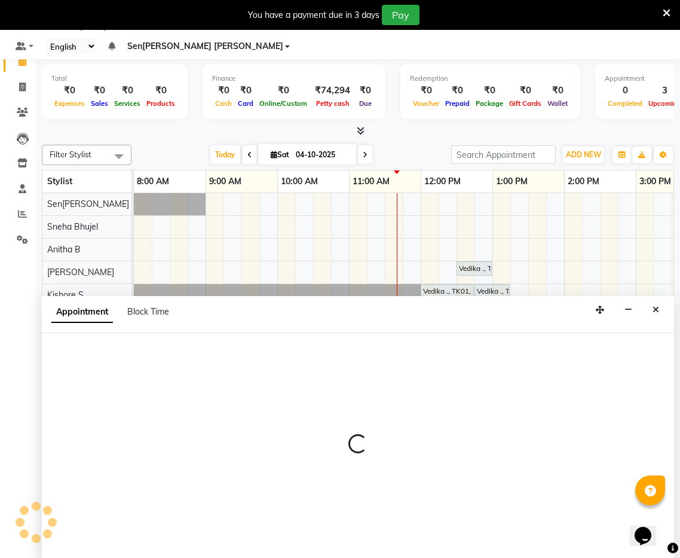
select select "690"
select select "tentative"
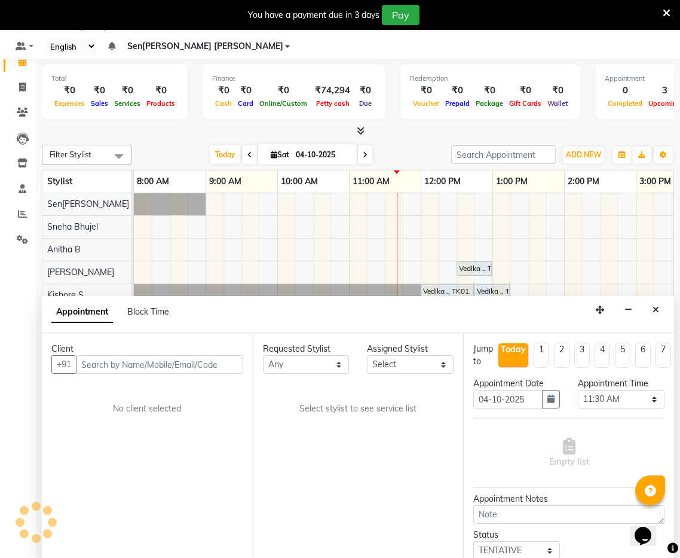
select select "91863"
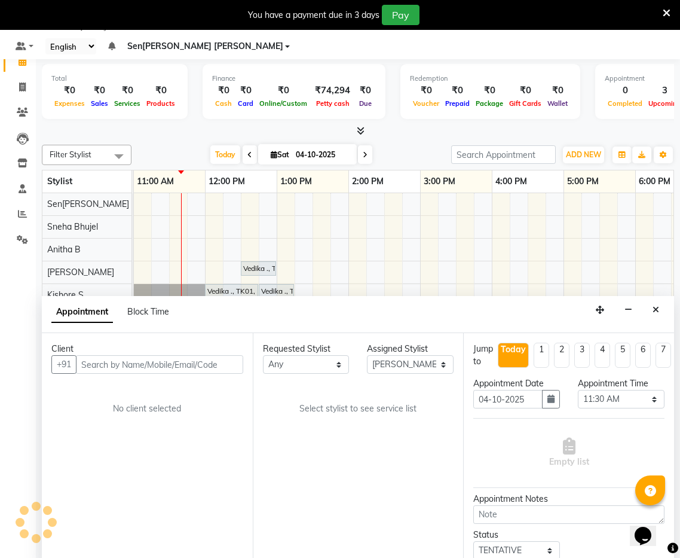
select select "4501"
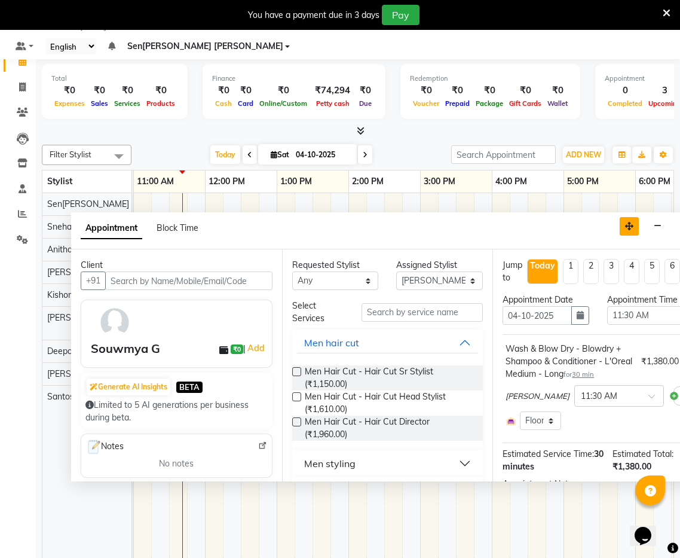
drag, startPoint x: 604, startPoint y: 294, endPoint x: 637, endPoint y: 198, distance: 101.7
click at [634, 222] on icon "button" at bounding box center [629, 226] width 8 height 8
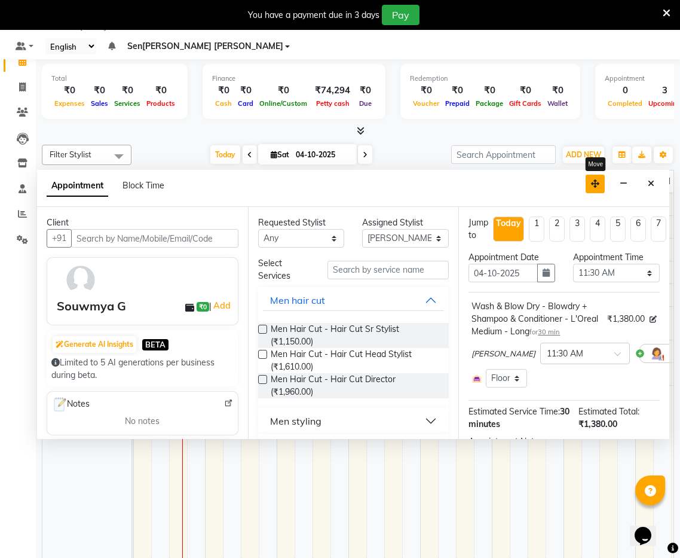
drag, startPoint x: 637, startPoint y: 198, endPoint x: 597, endPoint y: 167, distance: 50.3
click at [597, 179] on icon "button" at bounding box center [595, 183] width 8 height 8
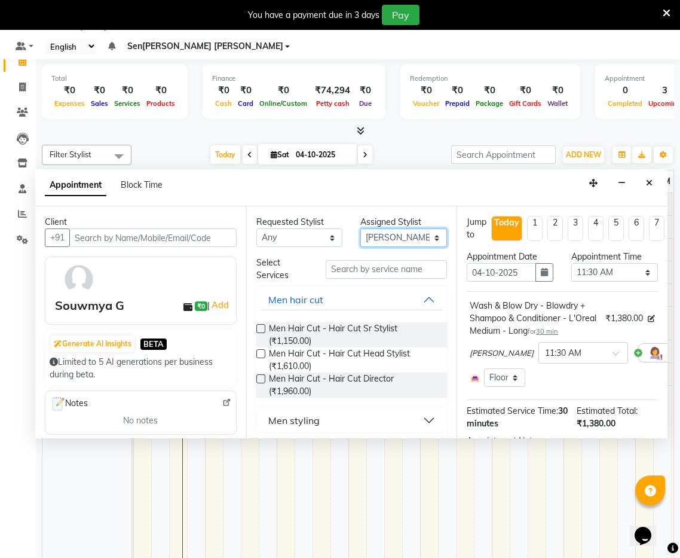
click at [395, 228] on select "Se[PERSON_NAME]nitha B [PERSON_NAME]a[PERSON_NAME]aje[PERSON_NAME]apate Senti[P…" at bounding box center [404, 237] width 87 height 19
select select "91859"
click at [361, 228] on select "Se[PERSON_NAME]nitha B [PERSON_NAME]a[PERSON_NAME]aje[PERSON_NAME]apate Senti[P…" at bounding box center [404, 237] width 87 height 19
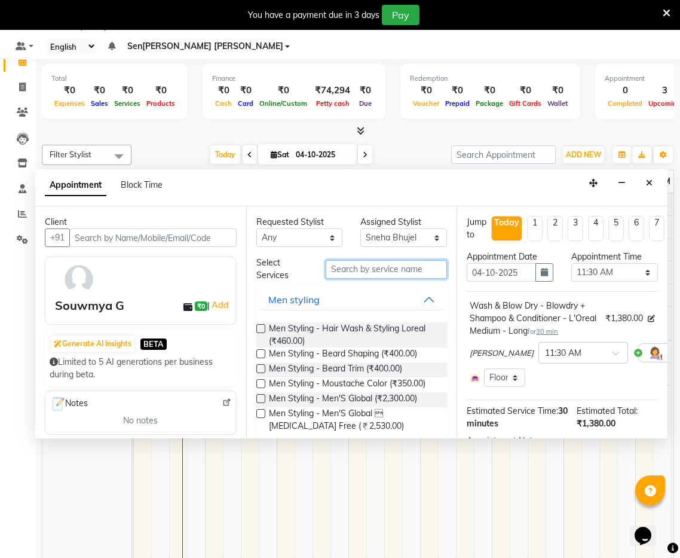
click at [410, 260] on input "text" at bounding box center [386, 269] width 121 height 19
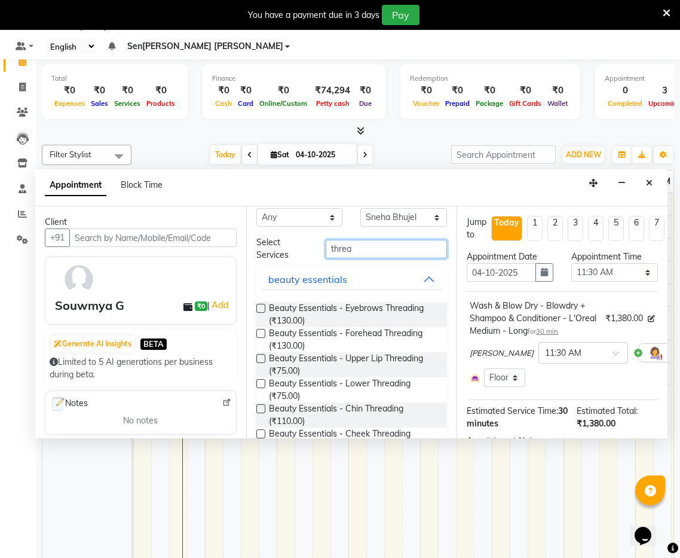
scroll to position [26, 0]
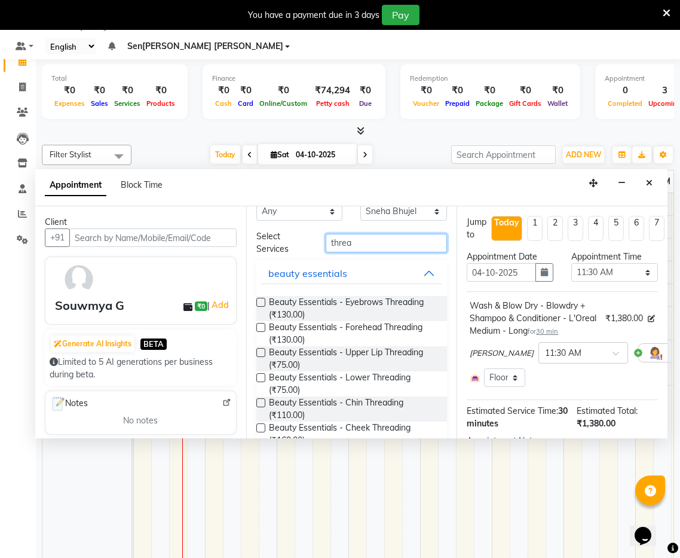
type input "threa"
click at [260, 298] on label at bounding box center [260, 302] width 9 height 9
click at [260, 300] on input "checkbox" at bounding box center [260, 304] width 8 height 8
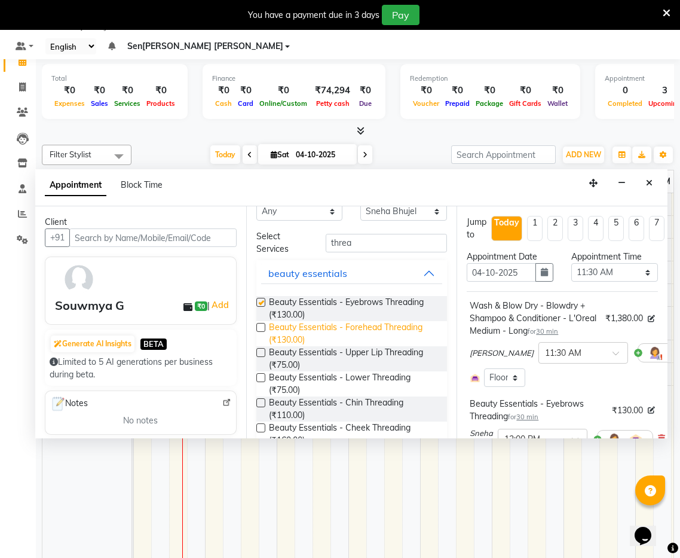
checkbox input "false"
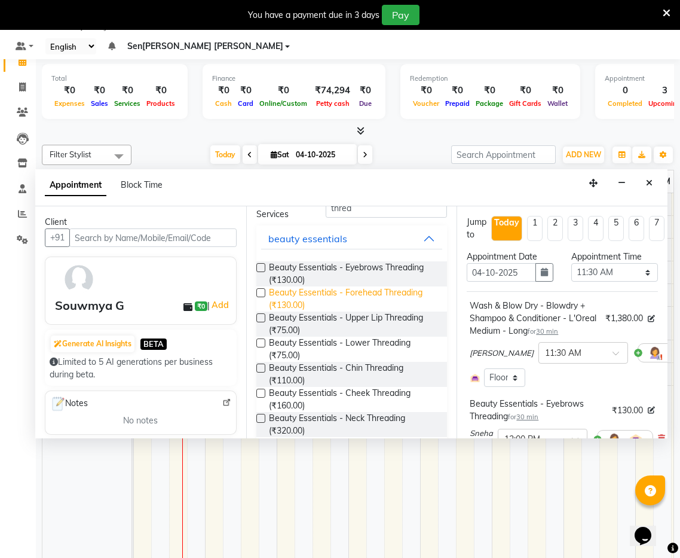
scroll to position [62, 0]
click at [262, 313] on label at bounding box center [260, 317] width 9 height 9
click at [262, 314] on input "checkbox" at bounding box center [260, 318] width 8 height 8
checkbox input "false"
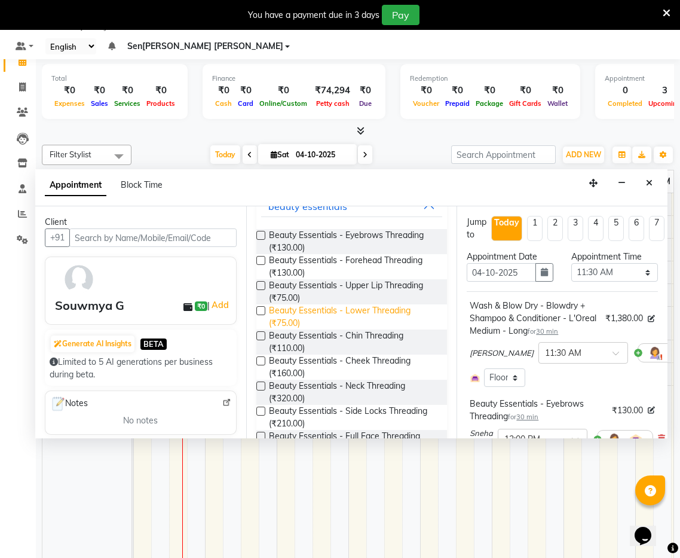
scroll to position [102, 0]
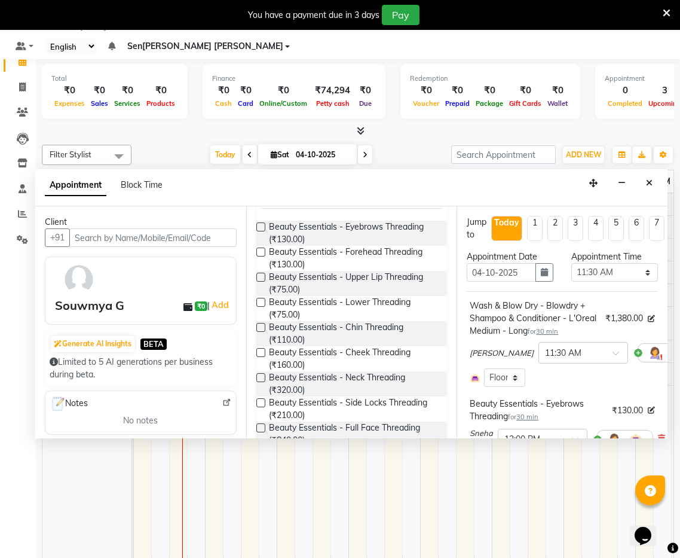
click at [263, 323] on label at bounding box center [260, 327] width 9 height 9
click at [263, 325] on input "checkbox" at bounding box center [260, 329] width 8 height 8
checkbox input "false"
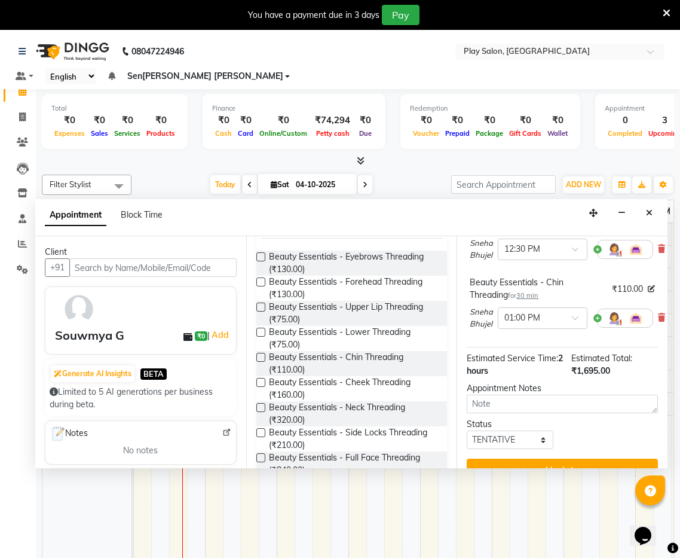
scroll to position [310, 0]
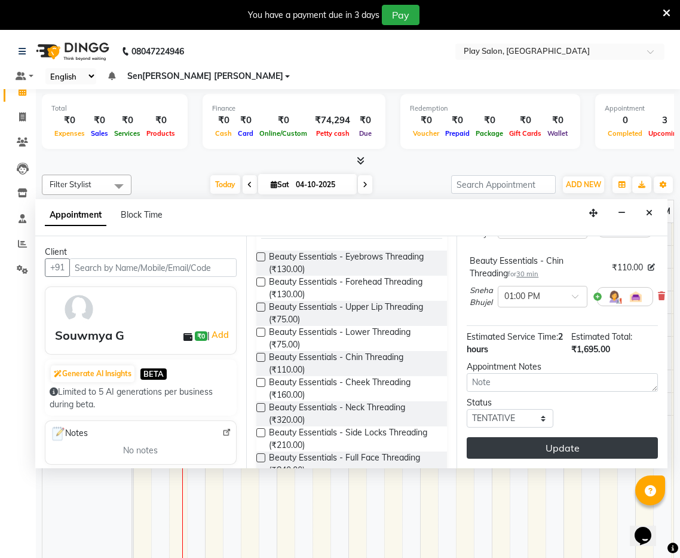
click at [581, 437] on button "Update" at bounding box center [562, 448] width 191 height 22
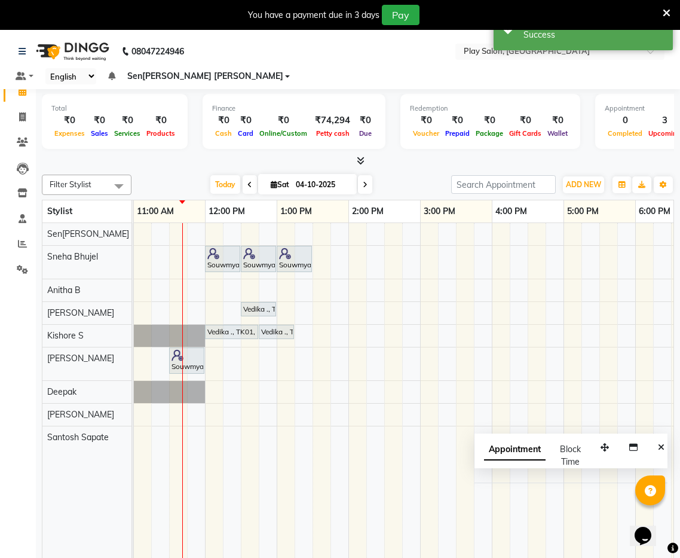
drag, startPoint x: 662, startPoint y: 432, endPoint x: 654, endPoint y: 427, distance: 9.6
click at [662, 443] on icon "Close" at bounding box center [661, 447] width 7 height 8
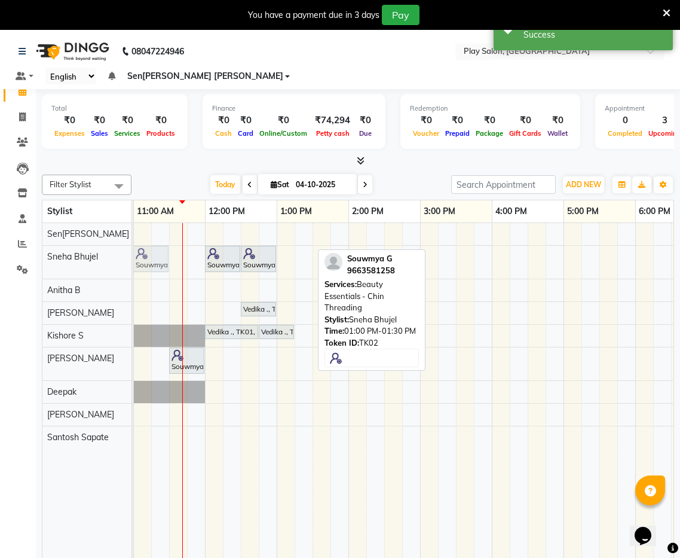
scroll to position [0, 215]
drag, startPoint x: 300, startPoint y: 242, endPoint x: 151, endPoint y: 243, distance: 149.5
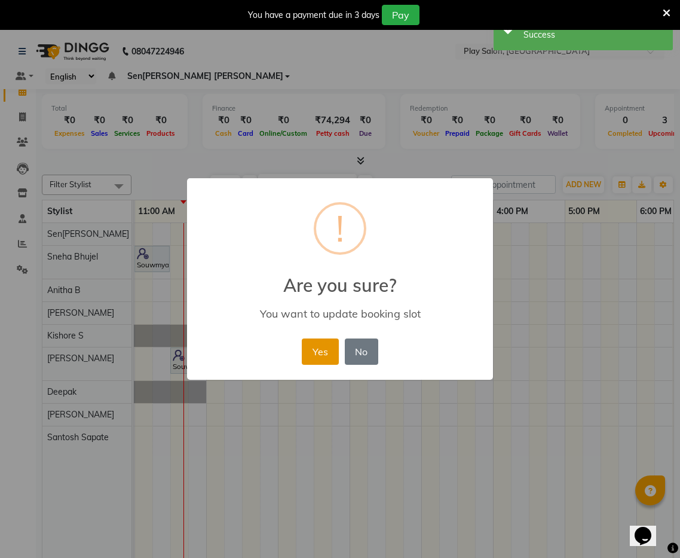
click at [318, 344] on button "Yes" at bounding box center [320, 351] width 36 height 26
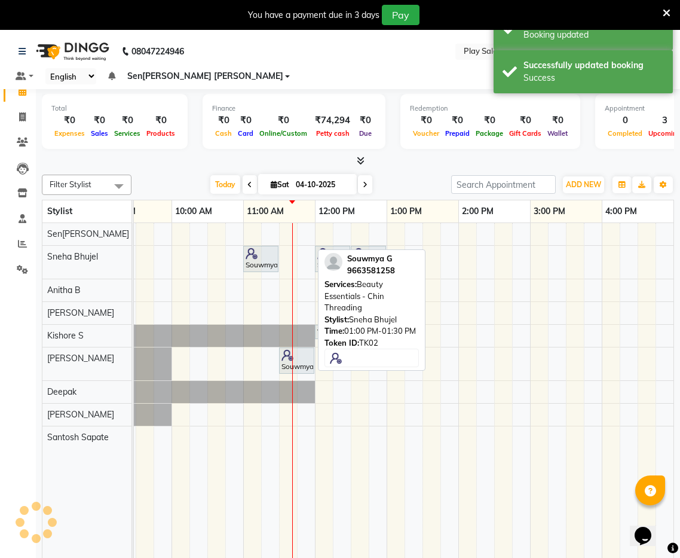
scroll to position [0, 0]
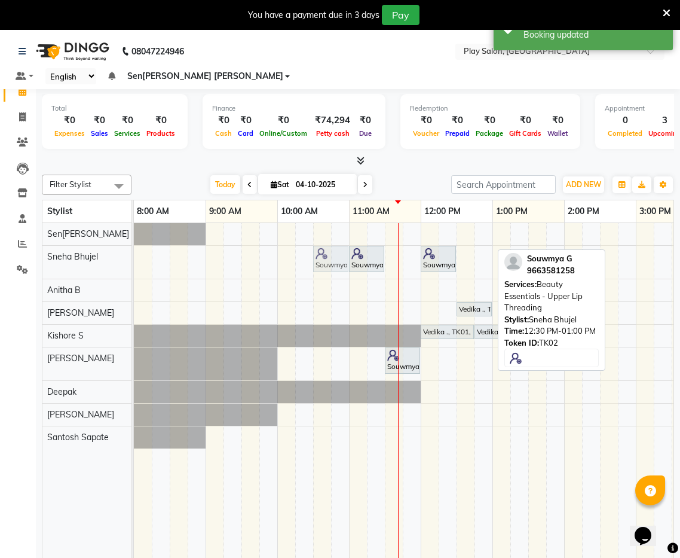
drag, startPoint x: 479, startPoint y: 240, endPoint x: 328, endPoint y: 233, distance: 151.4
click at [134, 246] on div "Souwmya G, TK02, 11:00 AM-11:30 AM, Beauty Essentials - Chin Threading Souwmya …" at bounding box center [134, 262] width 0 height 33
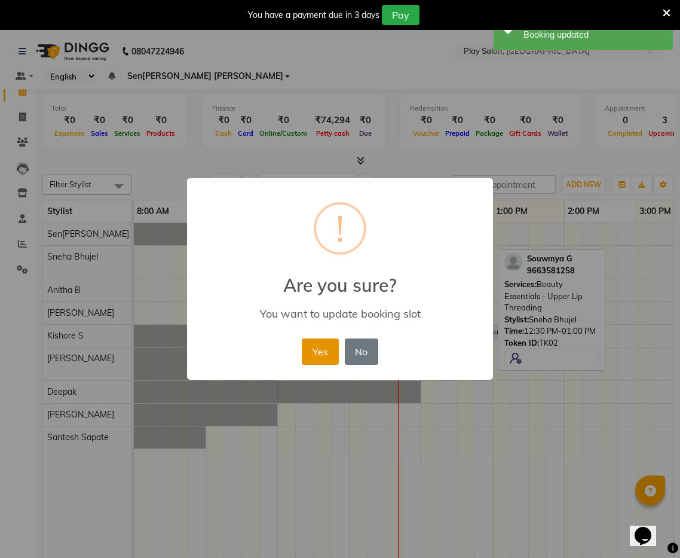
drag, startPoint x: 326, startPoint y: 360, endPoint x: 370, endPoint y: 335, distance: 50.1
click at [326, 359] on button "Yes" at bounding box center [320, 351] width 36 height 26
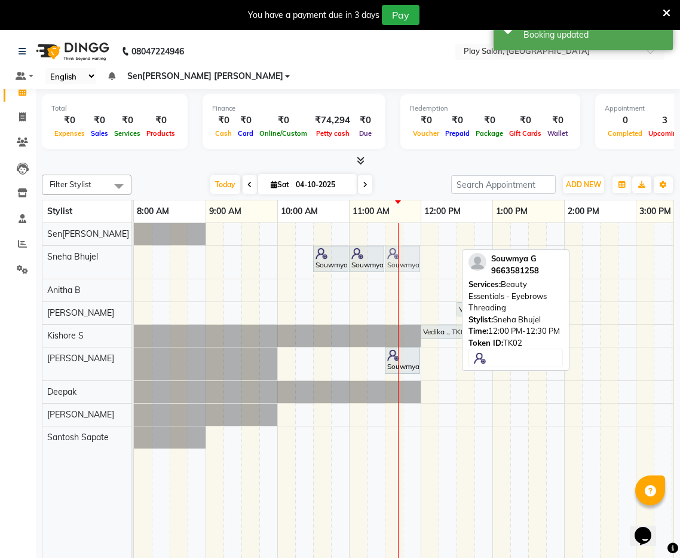
drag, startPoint x: 439, startPoint y: 245, endPoint x: 408, endPoint y: 245, distance: 31.1
click at [134, 246] on div "Souwmya G, TK02, 10:30 AM-11:00 AM, Beauty Essentials - Upper Lip Threading Sou…" at bounding box center [134, 262] width 0 height 33
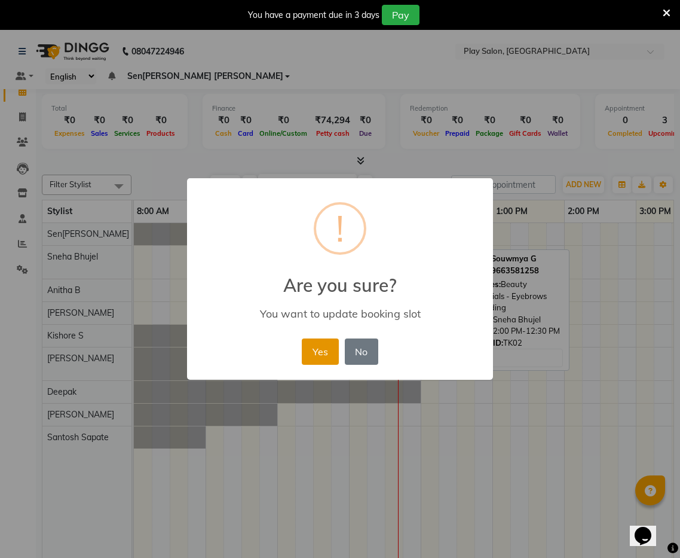
click at [320, 346] on button "Yes" at bounding box center [320, 351] width 36 height 26
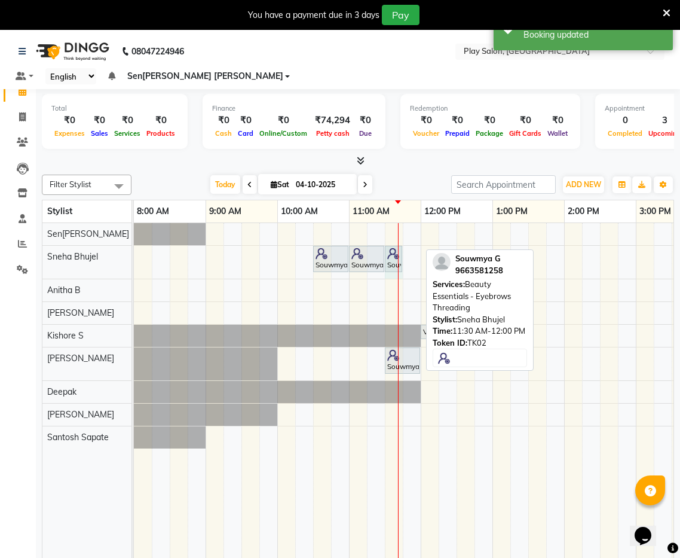
drag, startPoint x: 419, startPoint y: 243, endPoint x: 392, endPoint y: 242, distance: 26.9
click at [134, 246] on div "Souwmya G, TK02, 10:30 AM-11:00 AM, Beauty Essentials - Upper Lip Threading Sou…" at bounding box center [134, 262] width 0 height 33
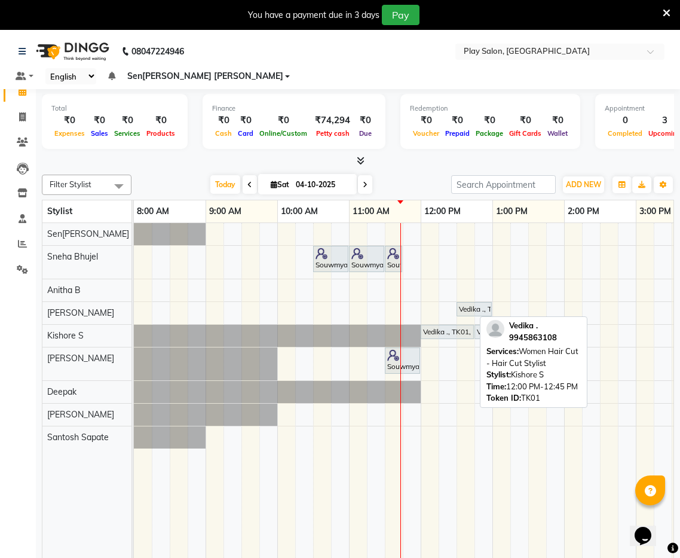
click at [440, 326] on div "Vedika ., TK01, 12:00 PM-12:45 PM, Women Hair Cut - Hair Cut Stylist" at bounding box center [447, 331] width 51 height 11
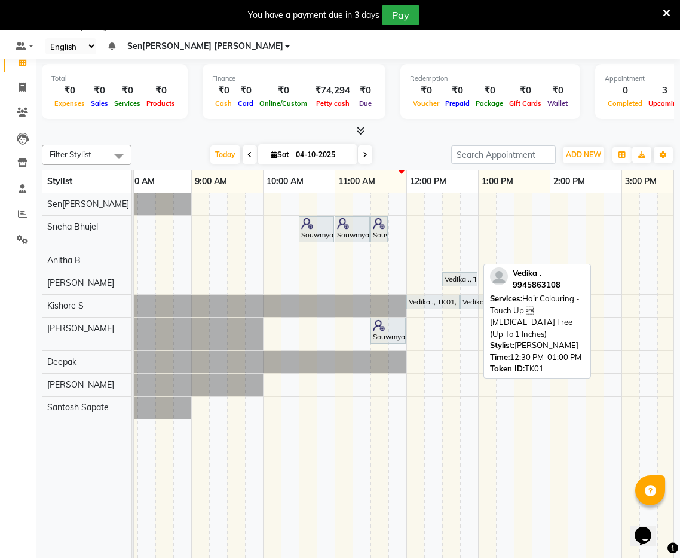
scroll to position [0, 15]
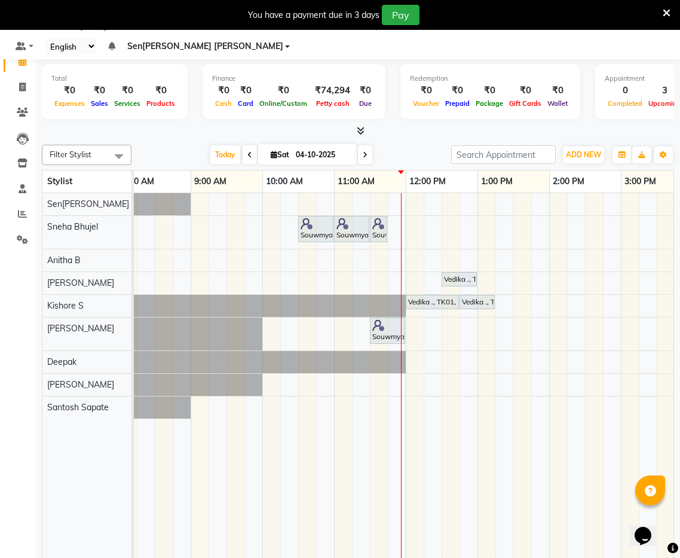
click at [368, 145] on span at bounding box center [365, 154] width 14 height 19
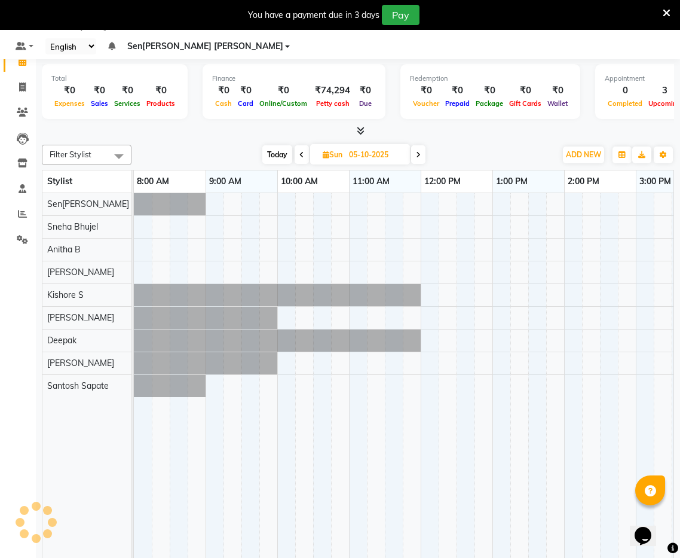
scroll to position [0, 216]
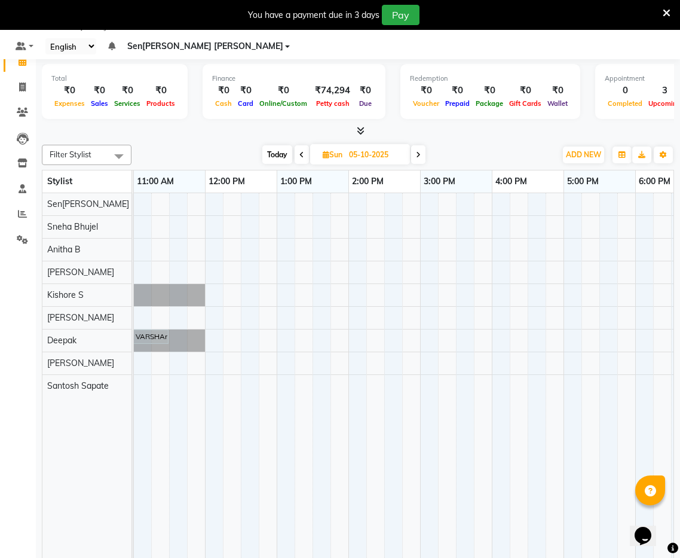
click at [305, 145] on span at bounding box center [302, 154] width 14 height 19
type input "04-10-2025"
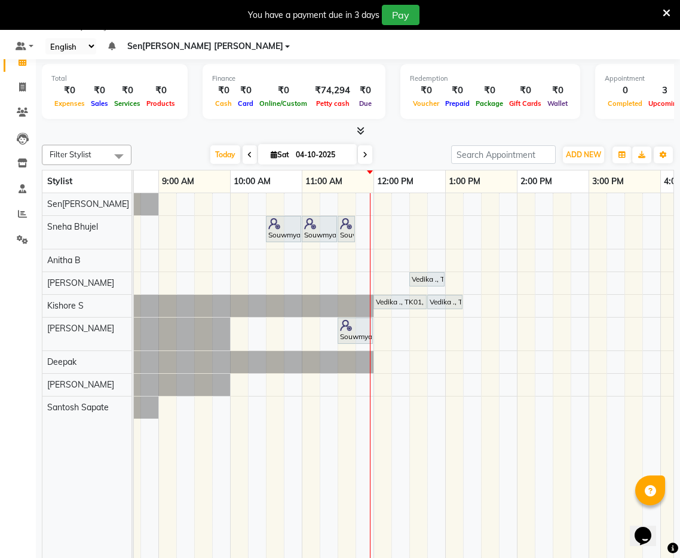
scroll to position [0, 0]
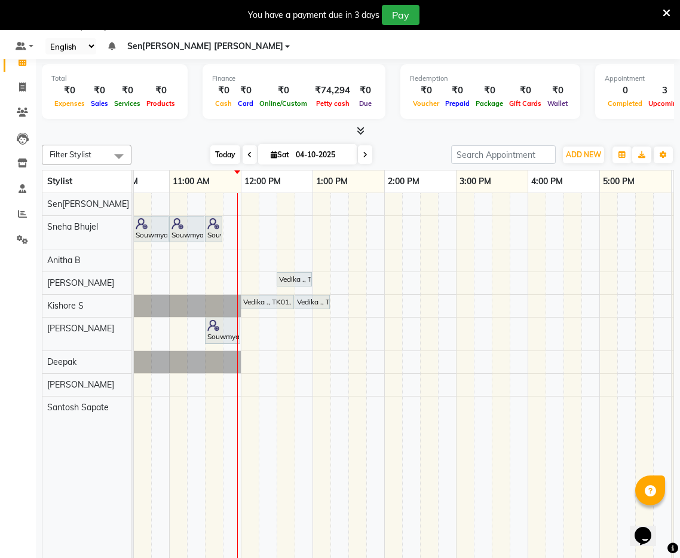
click at [230, 145] on span "Today" at bounding box center [225, 154] width 30 height 19
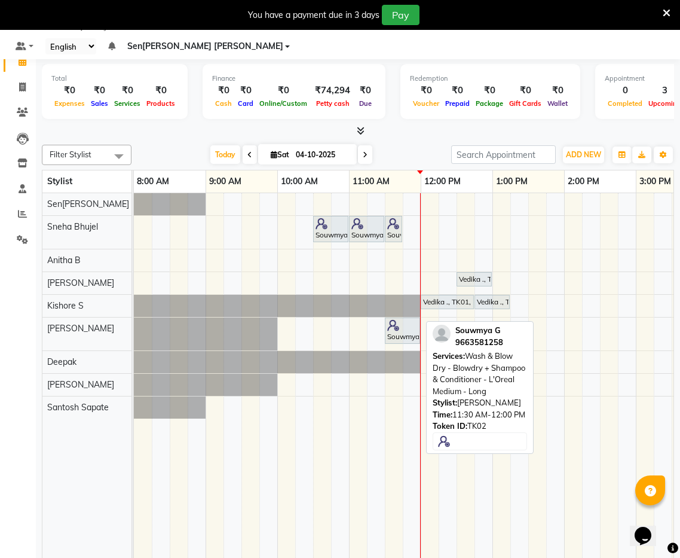
click at [397, 319] on div "Souwmya G, TK02, 11:30 AM-12:00 PM, Wash & Blow Dry - Blowdry + Shampoo & Condi…" at bounding box center [402, 330] width 33 height 23
select select "7"
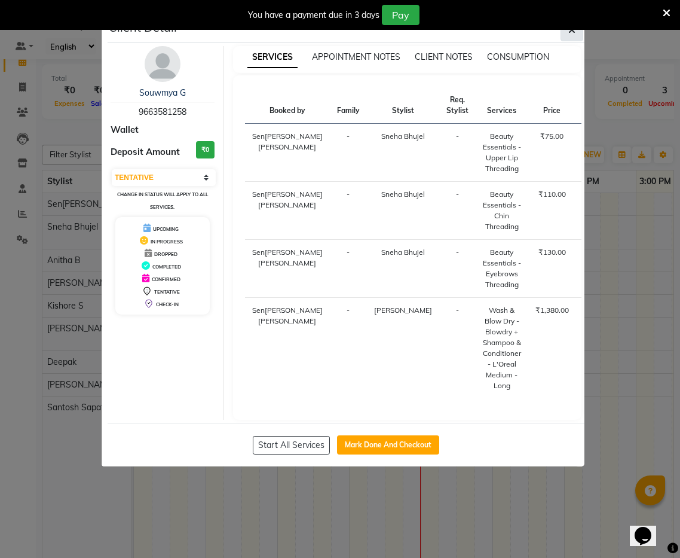
click at [570, 31] on icon "button" at bounding box center [572, 30] width 7 height 10
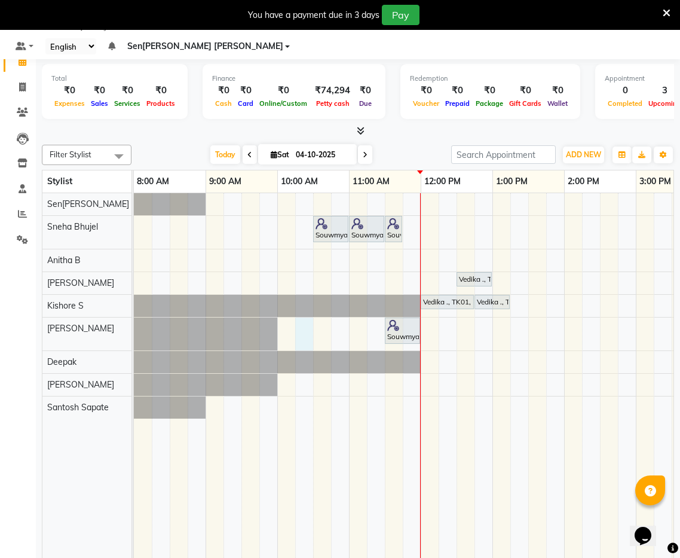
click at [310, 315] on div "Souwmya G, TK02, 10:30 AM-11:00 AM, Beauty Essentials - Upper Lip Threading Sou…" at bounding box center [600, 377] width 933 height 369
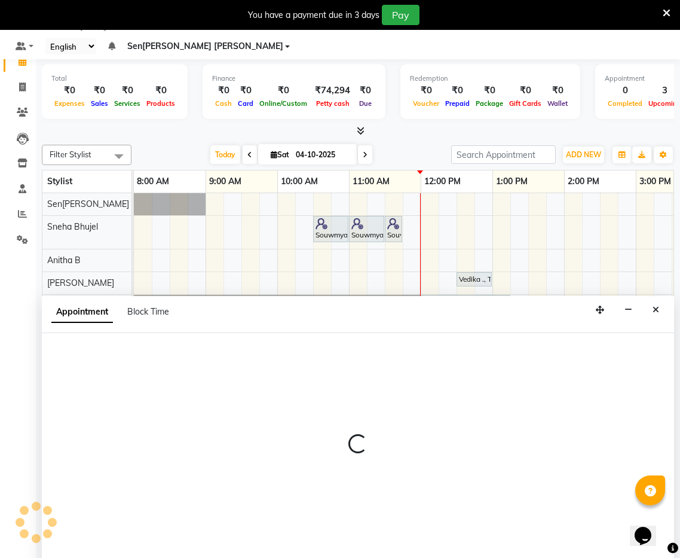
select select "91863"
select select "615"
select select "tentative"
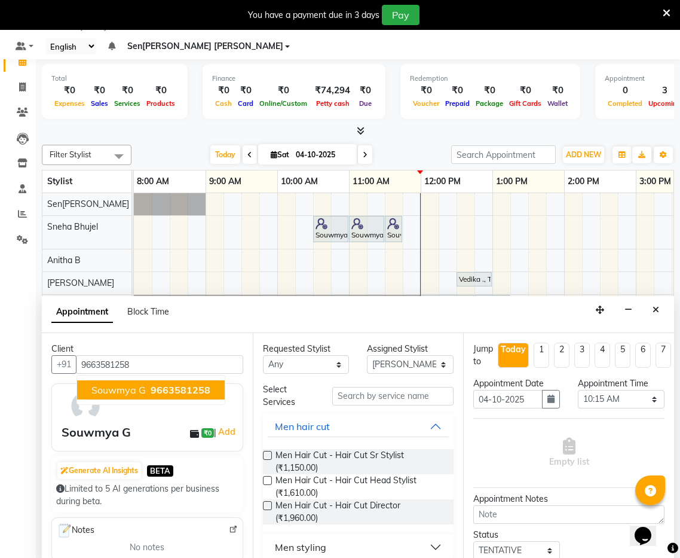
click at [149, 384] on ngb-highlight "9663581258" at bounding box center [179, 390] width 62 height 12
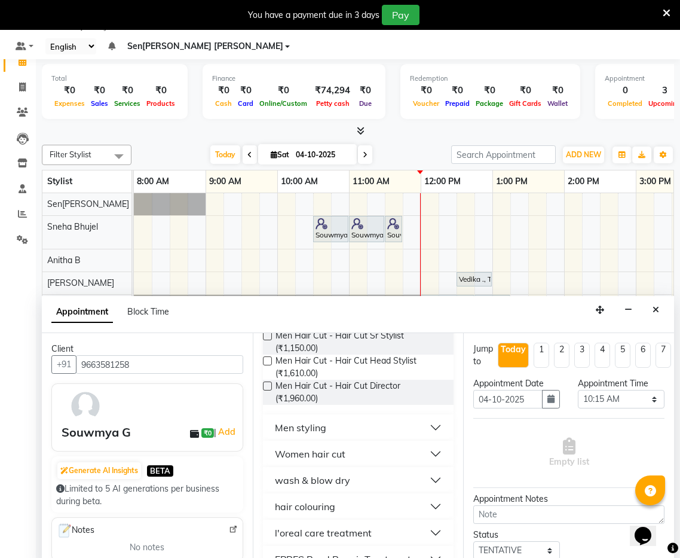
scroll to position [129, 0]
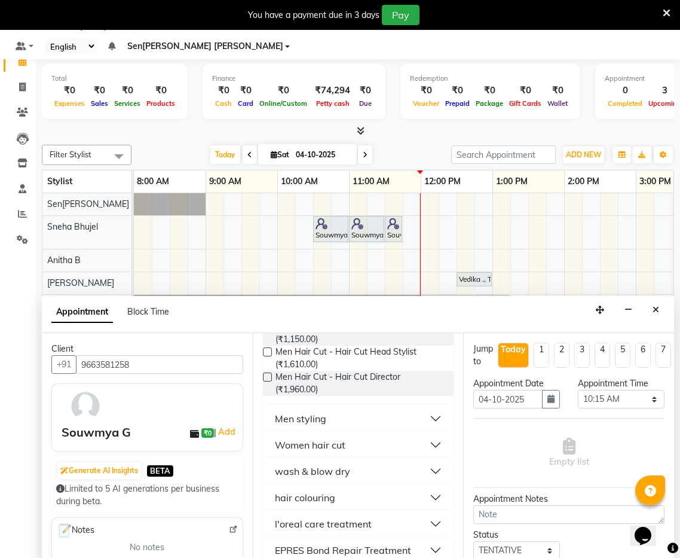
type input "9663581258"
click at [402, 460] on button "wash & blow dry" at bounding box center [359, 471] width 182 height 22
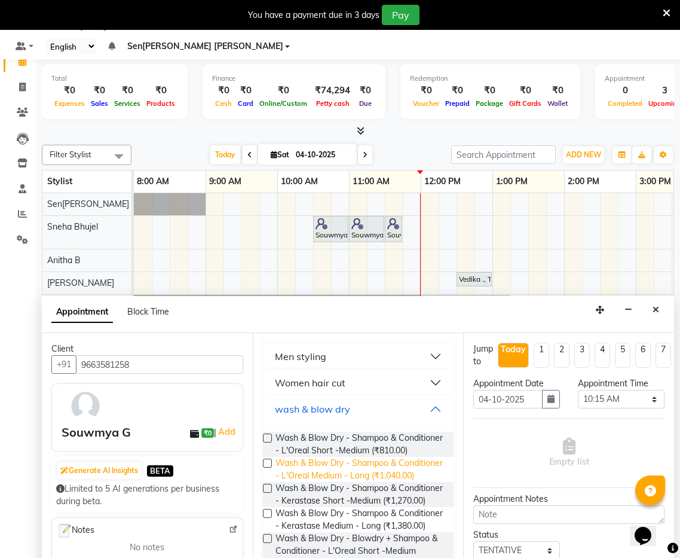
scroll to position [191, 0]
click at [268, 483] on label at bounding box center [267, 487] width 9 height 9
click at [268, 485] on input "checkbox" at bounding box center [267, 489] width 8 height 8
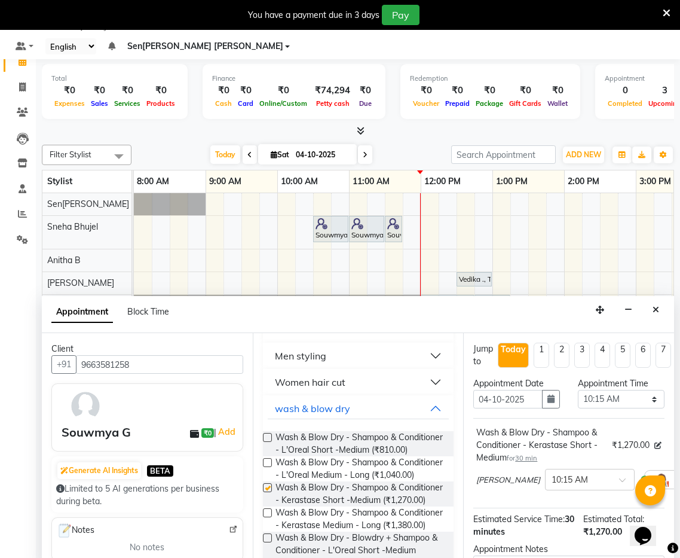
checkbox input "false"
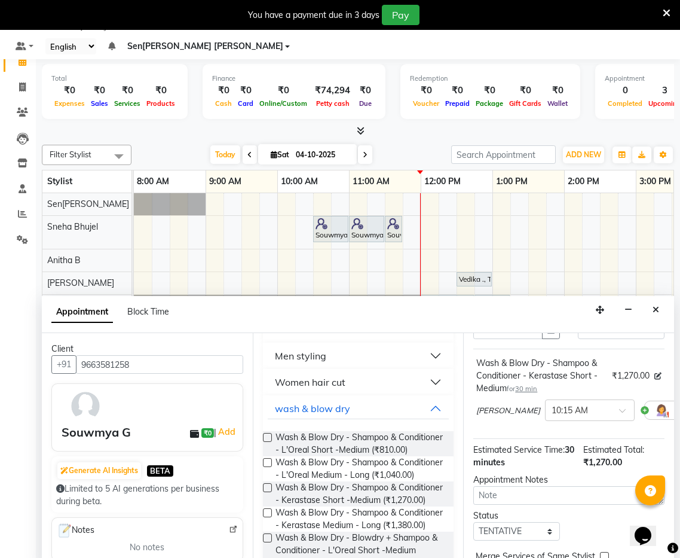
scroll to position [130, 0]
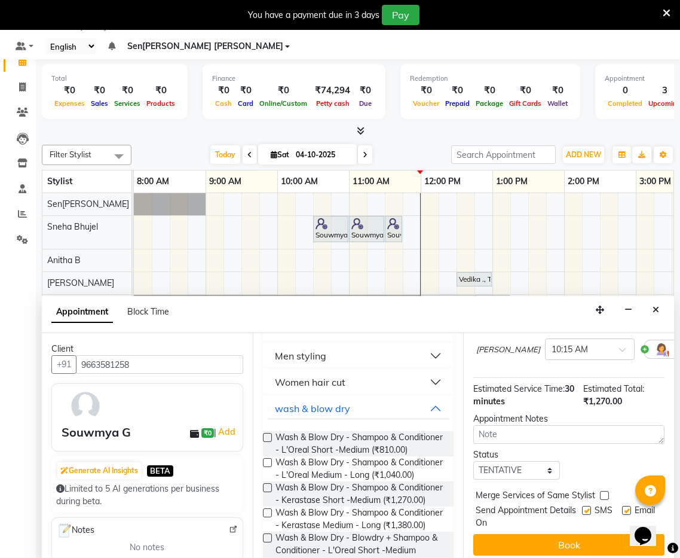
click at [579, 534] on button "Book" at bounding box center [569, 545] width 191 height 22
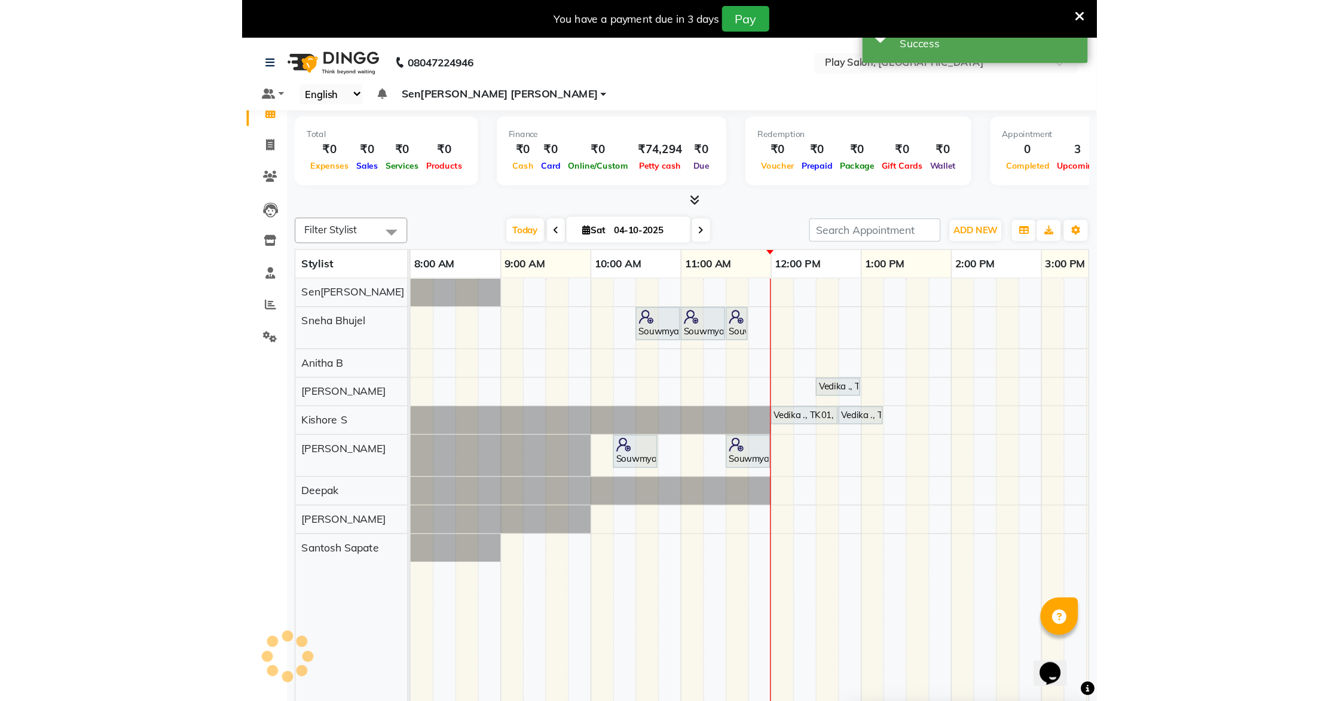
scroll to position [0, 0]
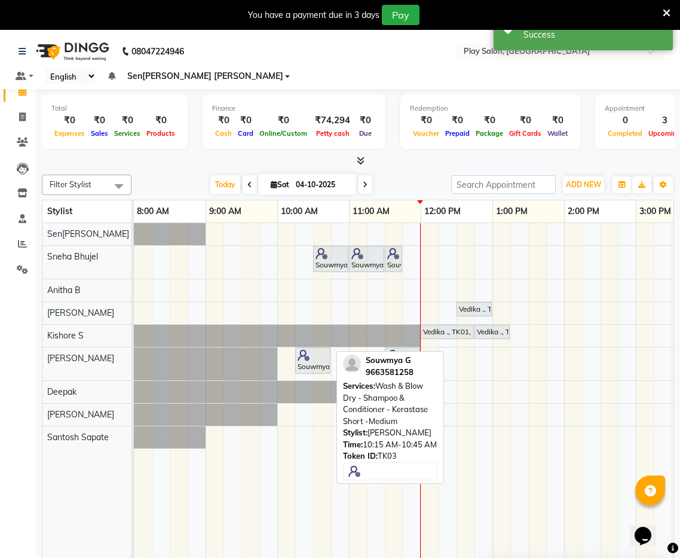
click at [313, 349] on div at bounding box center [313, 355] width 30 height 12
select select "7"
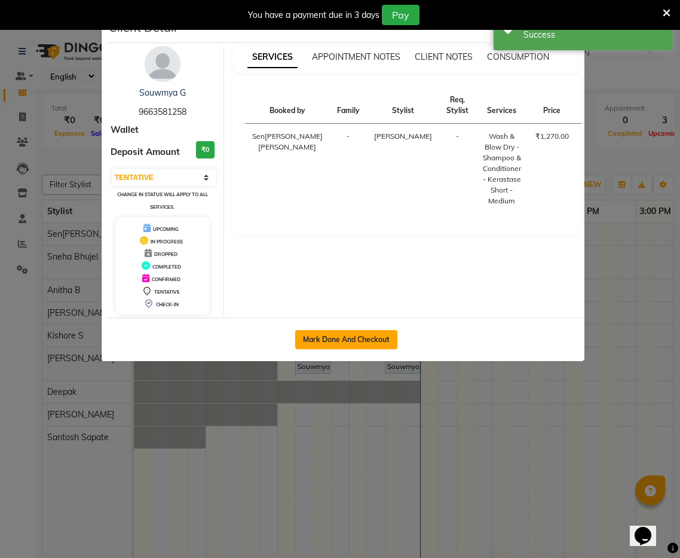
click at [362, 342] on button "Mark Done And Checkout" at bounding box center [346, 339] width 102 height 19
select select "service"
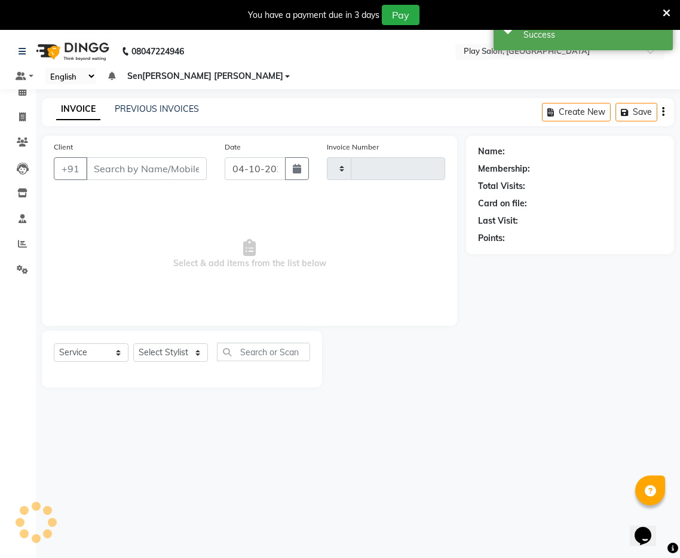
type input "0276"
select select "8961"
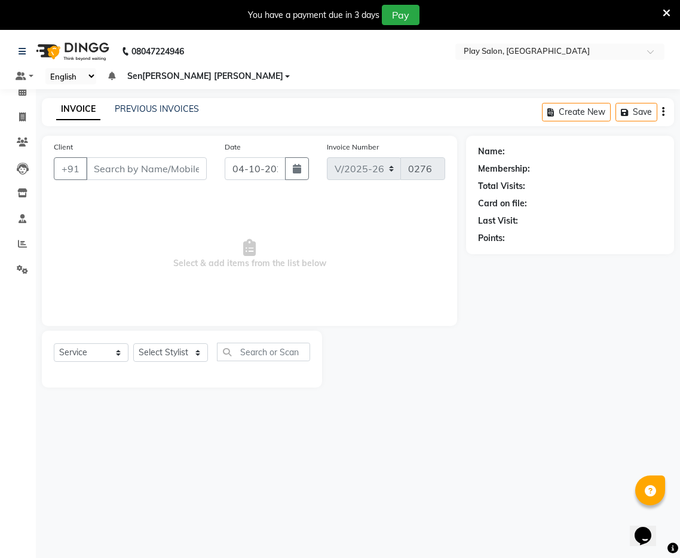
type input "9663581258"
select select "91863"
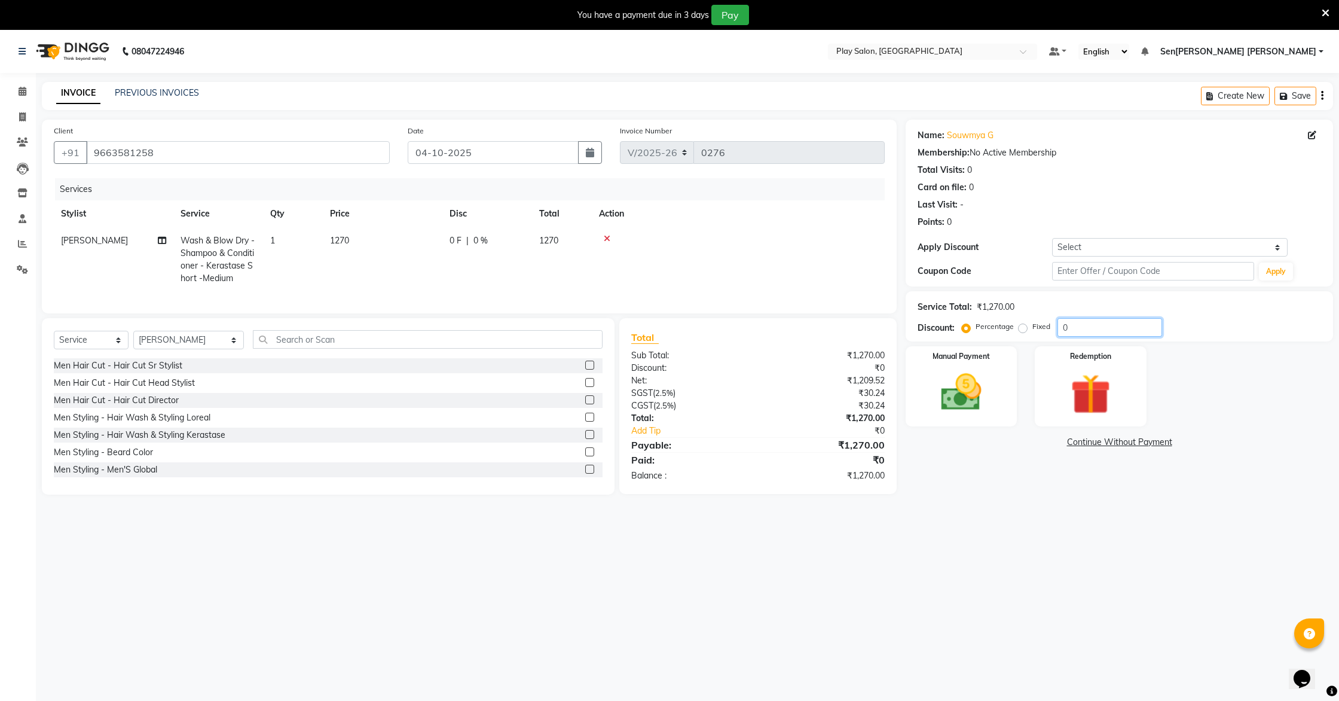
click at [680, 331] on input "0" at bounding box center [1110, 327] width 105 height 19
type input "3"
click at [209, 242] on span "Wash & Blow Dry - Shampoo & Conditioner - Kerastase Short -Medium" at bounding box center [218, 259] width 74 height 48
select select "91863"
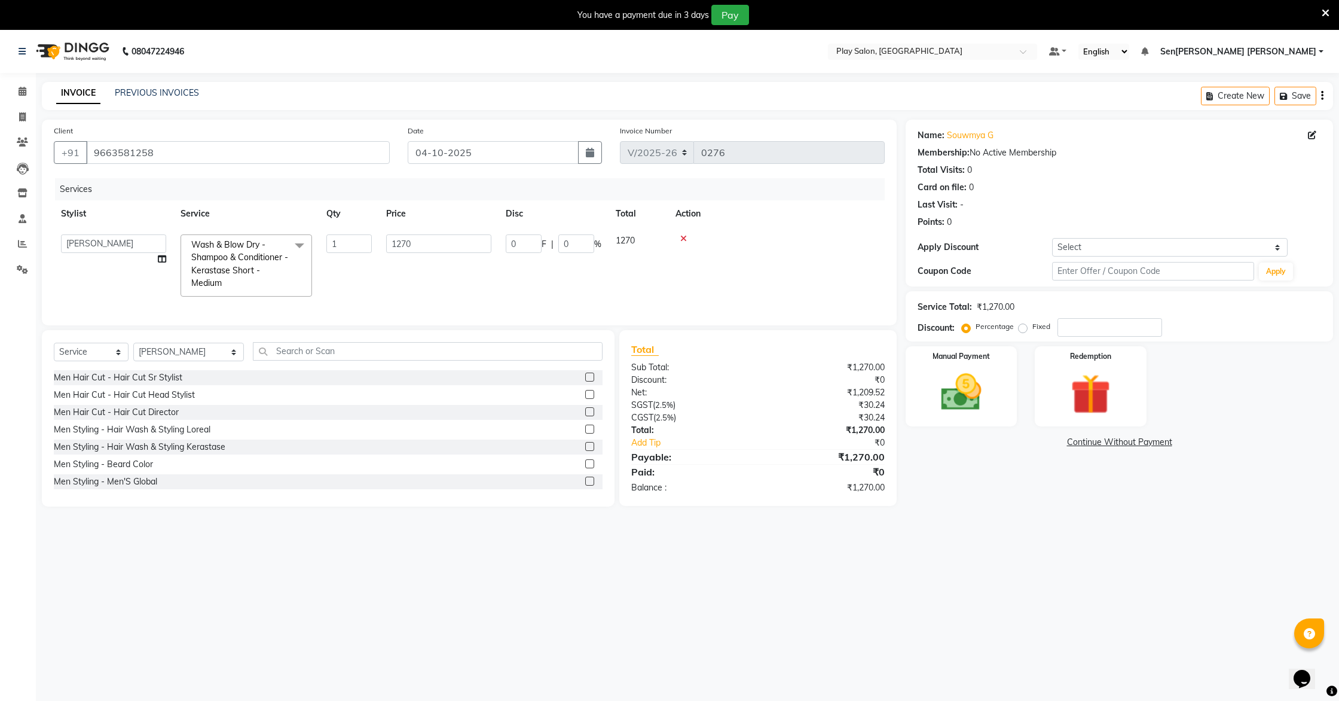
drag, startPoint x: 299, startPoint y: 246, endPoint x: 295, endPoint y: 261, distance: 16.0
click at [299, 246] on span at bounding box center [300, 245] width 24 height 23
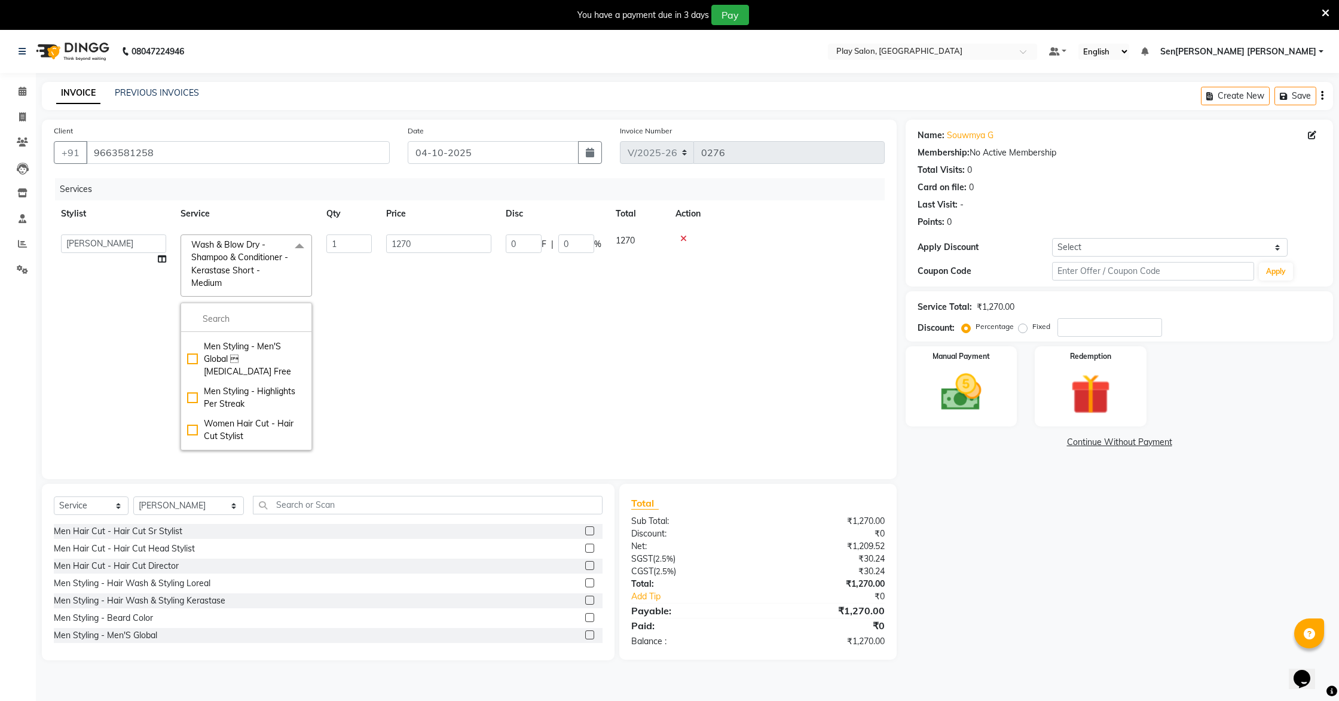
scroll to position [210, 0]
click at [302, 244] on span at bounding box center [300, 245] width 24 height 23
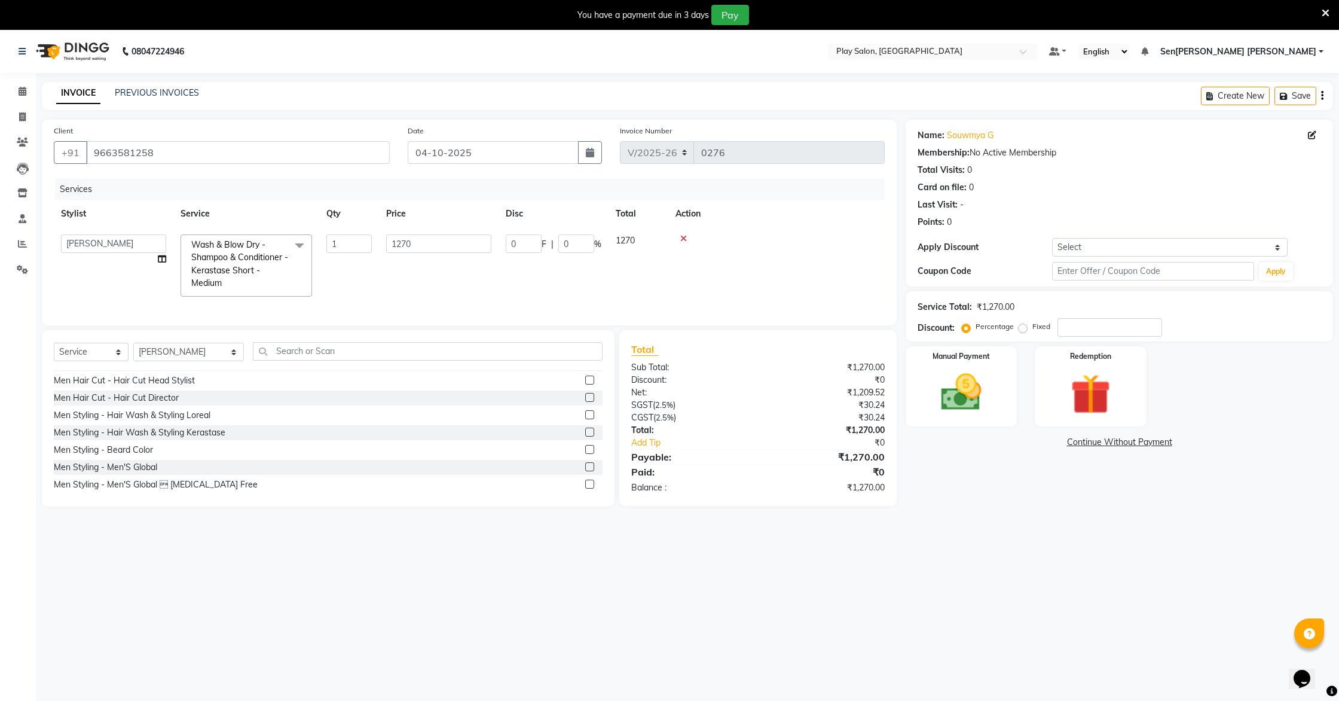
scroll to position [17, 0]
click at [349, 353] on input "text" at bounding box center [428, 351] width 350 height 19
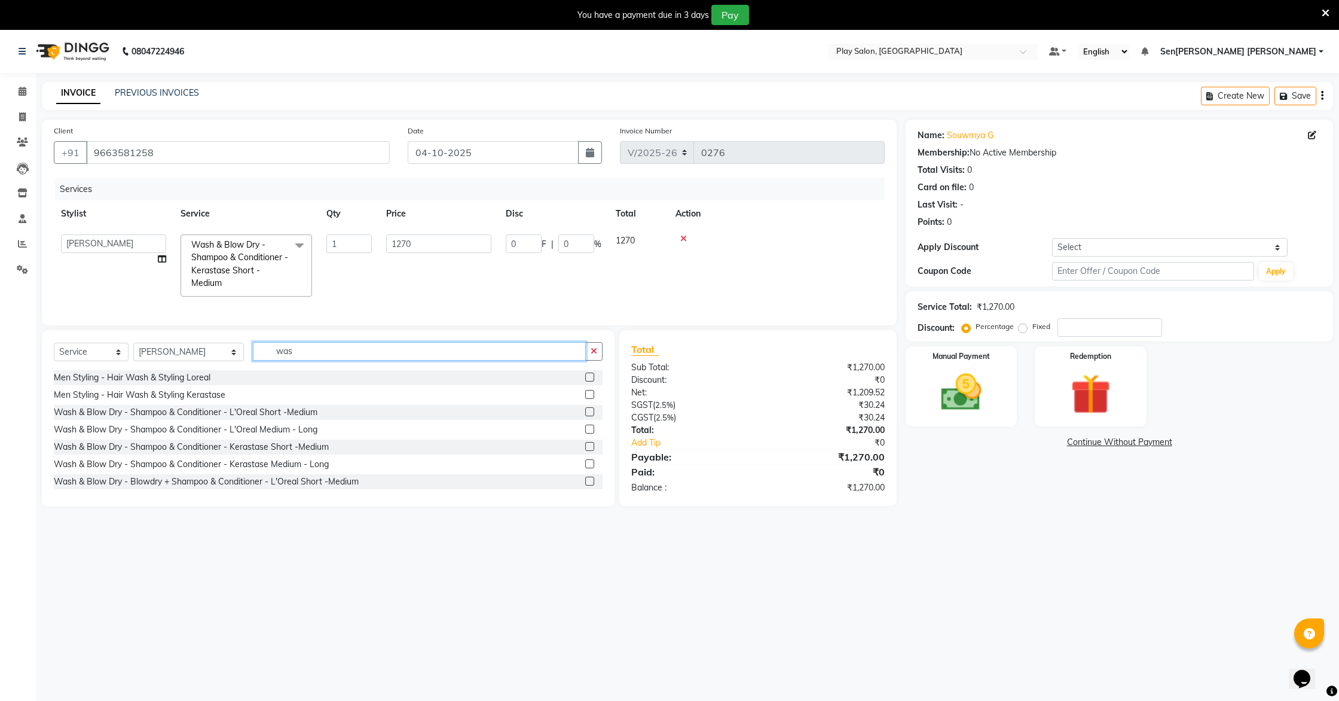
type input "was"
click at [588, 408] on label at bounding box center [589, 411] width 9 height 9
click at [588, 408] on input "checkbox" at bounding box center [589, 412] width 8 height 8
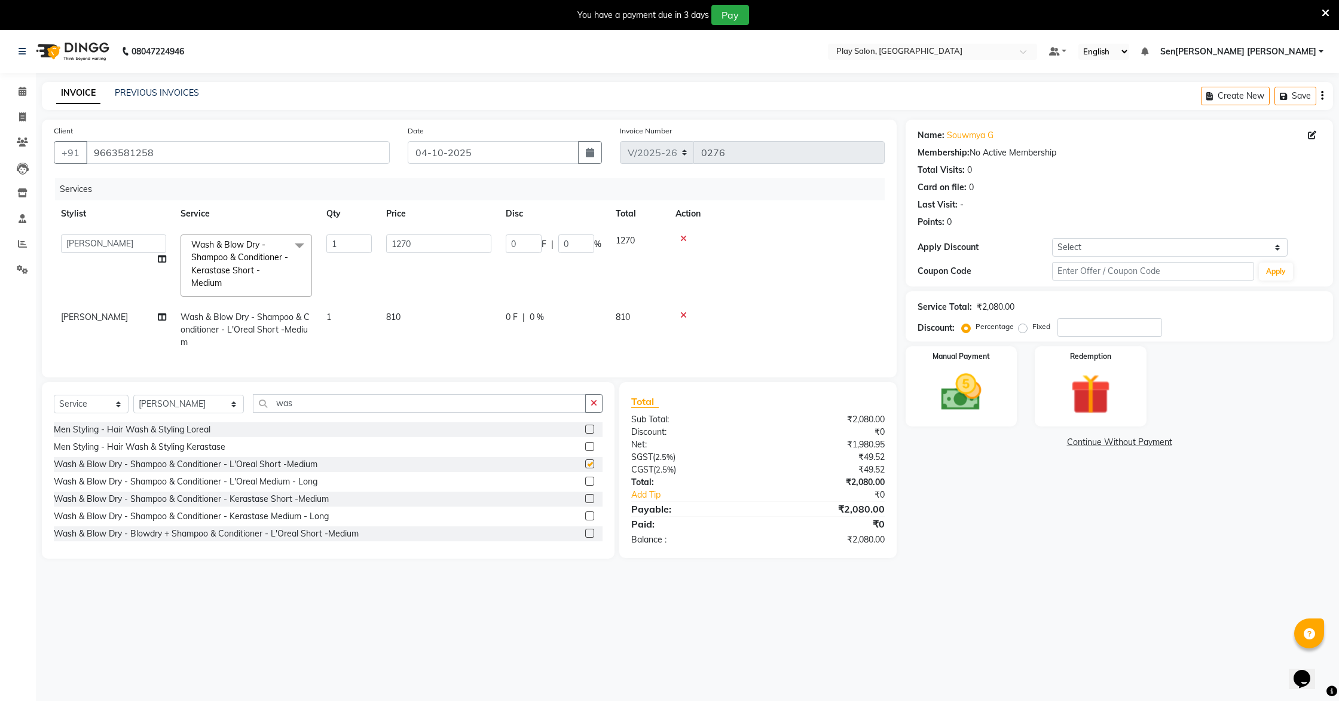
checkbox input "false"
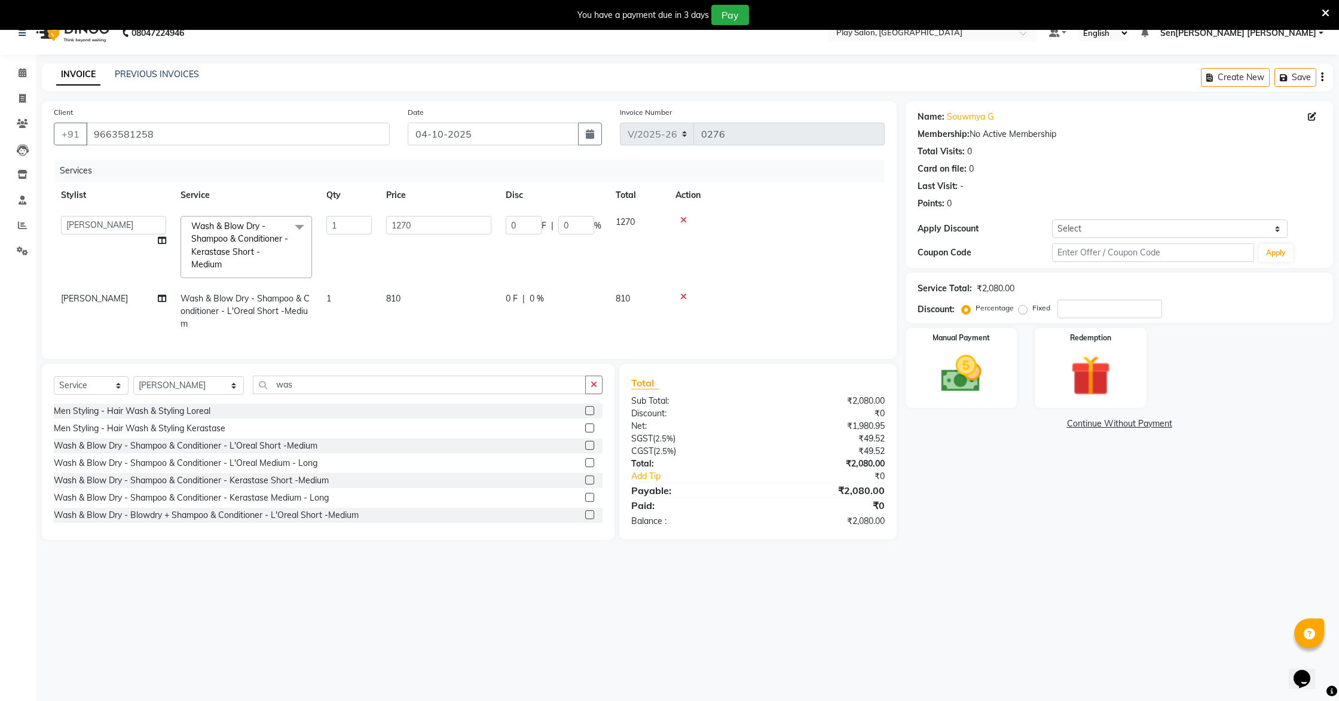
scroll to position [30, 0]
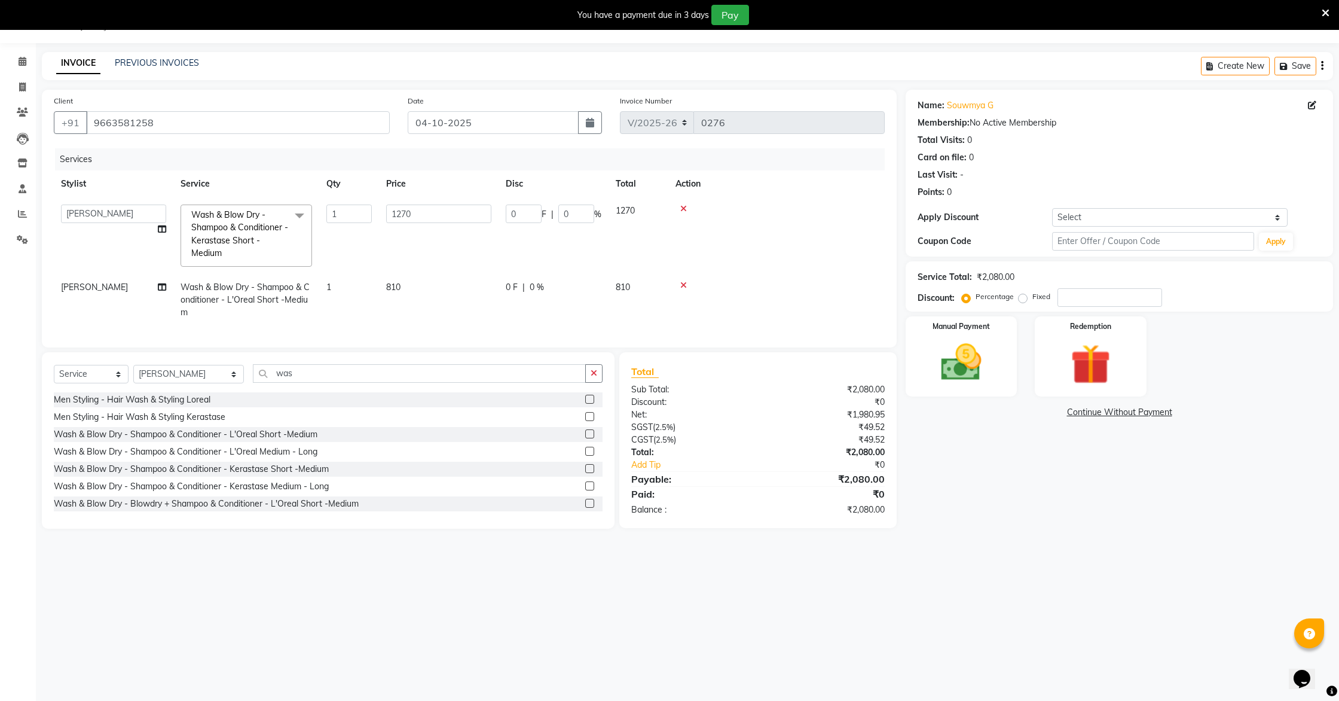
click at [302, 213] on span at bounding box center [300, 215] width 24 height 23
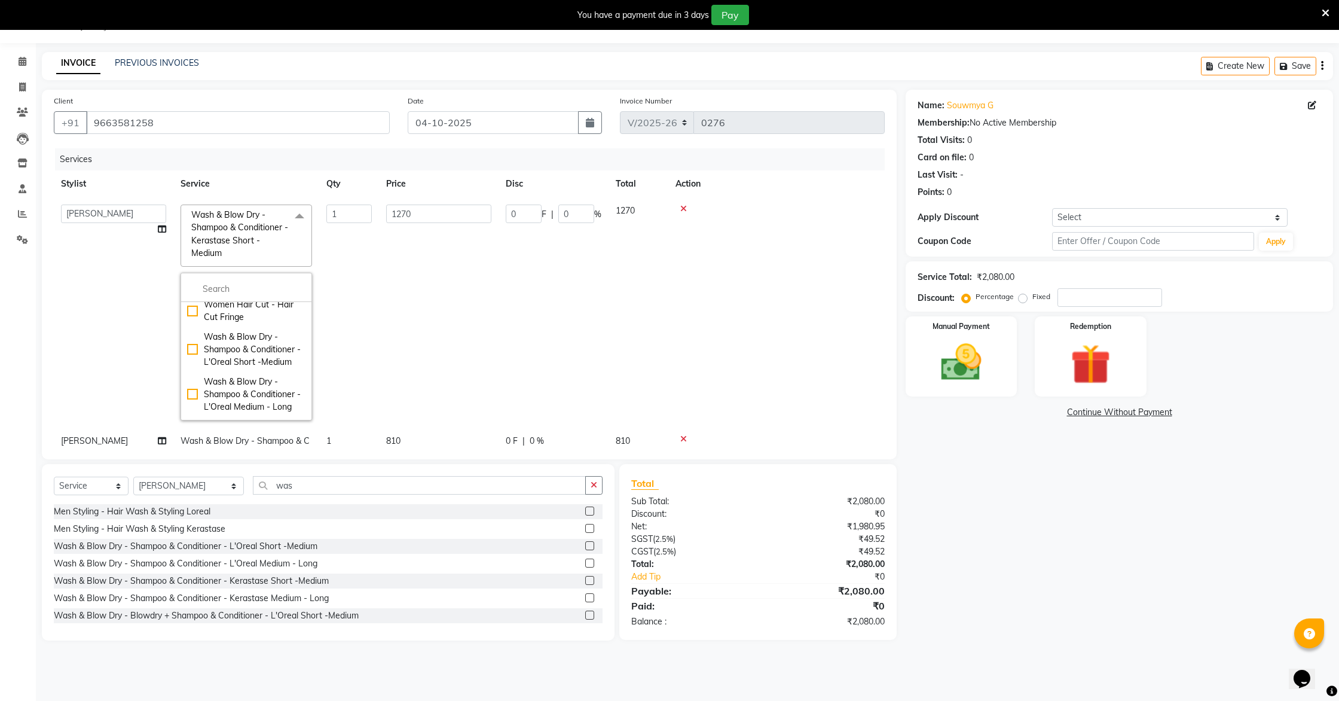
scroll to position [427, 0]
click at [190, 334] on div "Wash & Blow Dry - Shampoo & Conditioner - L'Oreal Short -Medium" at bounding box center [246, 349] width 118 height 38
checkbox input "true"
checkbox input "false"
type input "810"
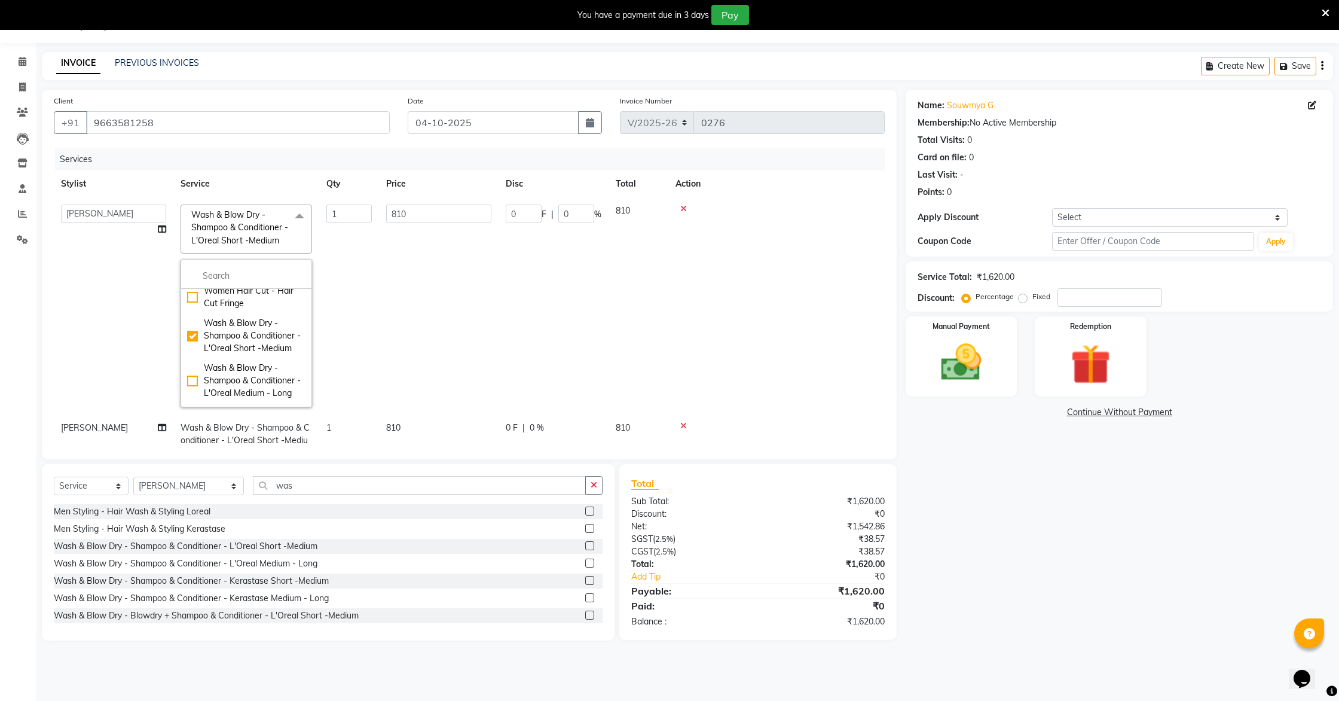
drag, startPoint x: 682, startPoint y: 206, endPoint x: 679, endPoint y: 215, distance: 9.5
click at [680, 206] on icon at bounding box center [683, 208] width 7 height 8
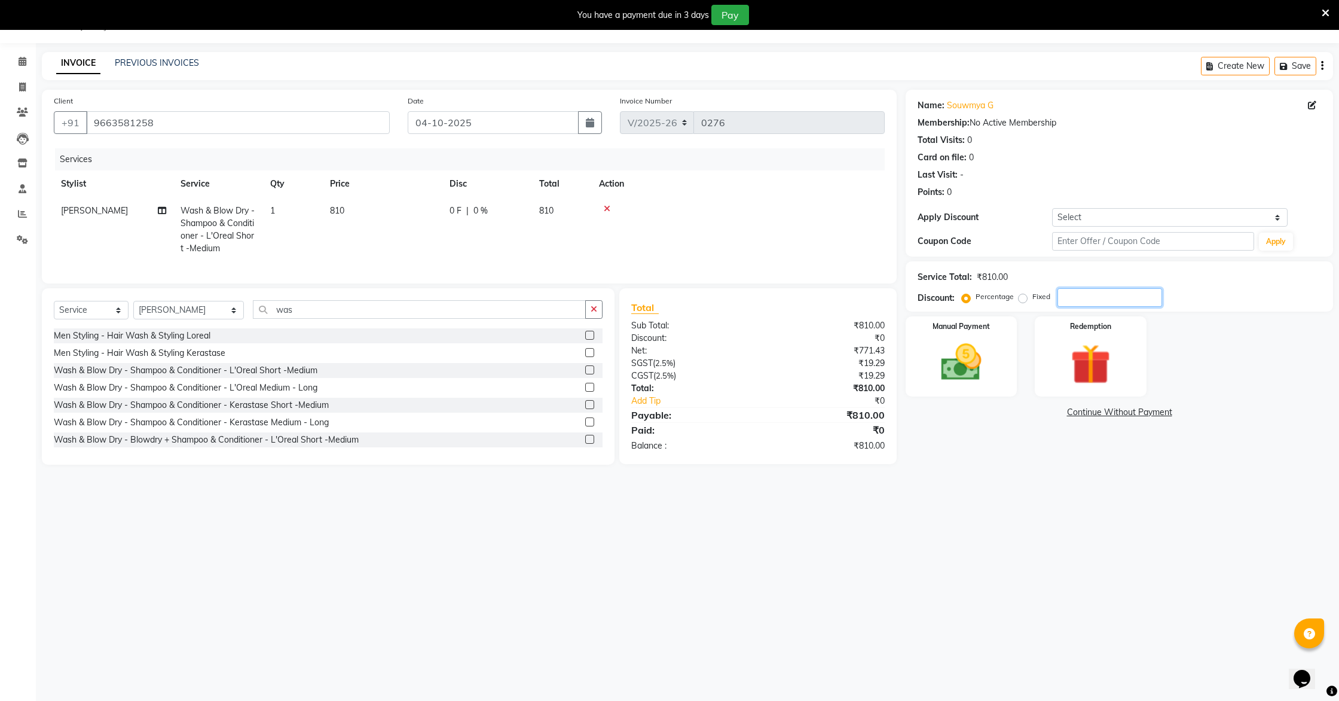
click at [680, 300] on input "number" at bounding box center [1110, 297] width 105 height 19
click at [680, 295] on input "30" at bounding box center [1110, 297] width 105 height 19
type input "30"
click at [680, 364] on img at bounding box center [961, 362] width 68 height 48
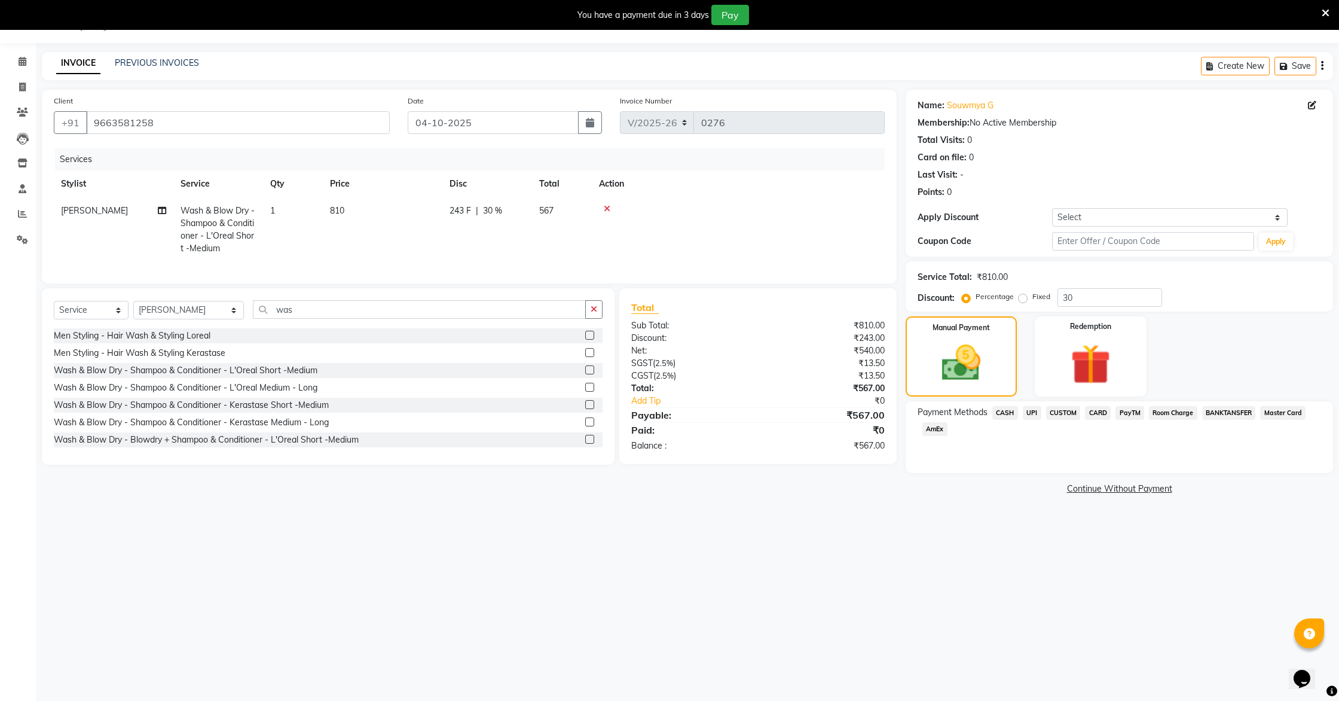
click at [680, 414] on span "UPI" at bounding box center [1032, 413] width 19 height 14
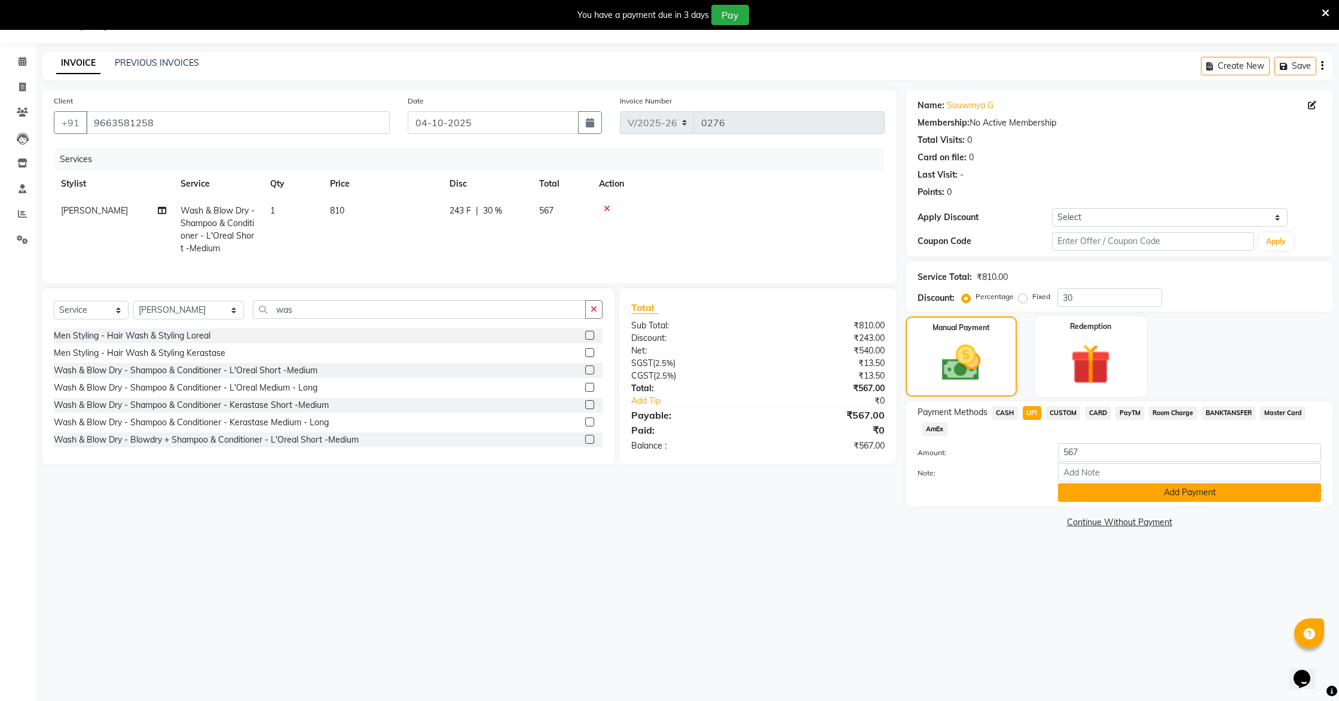
click at [680, 488] on button "Add Payment" at bounding box center [1189, 492] width 263 height 19
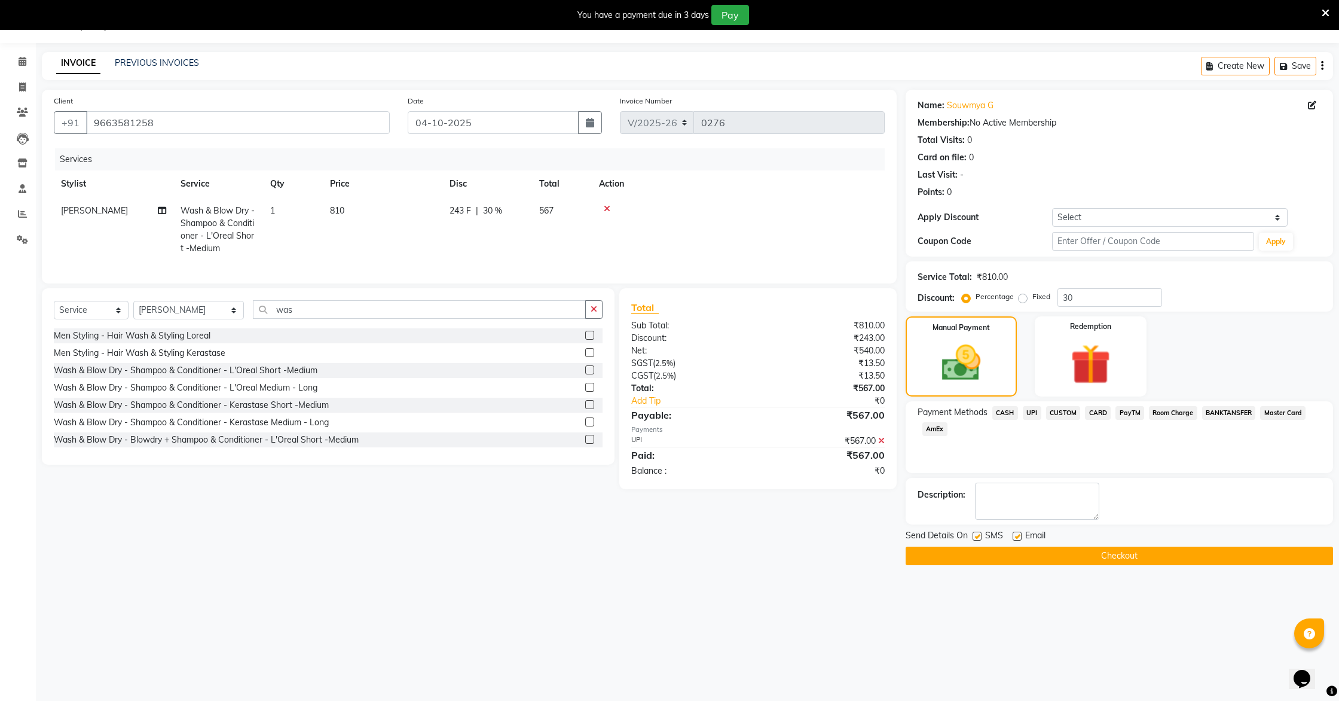
click at [680, 410] on span "UPI" at bounding box center [1032, 413] width 19 height 14
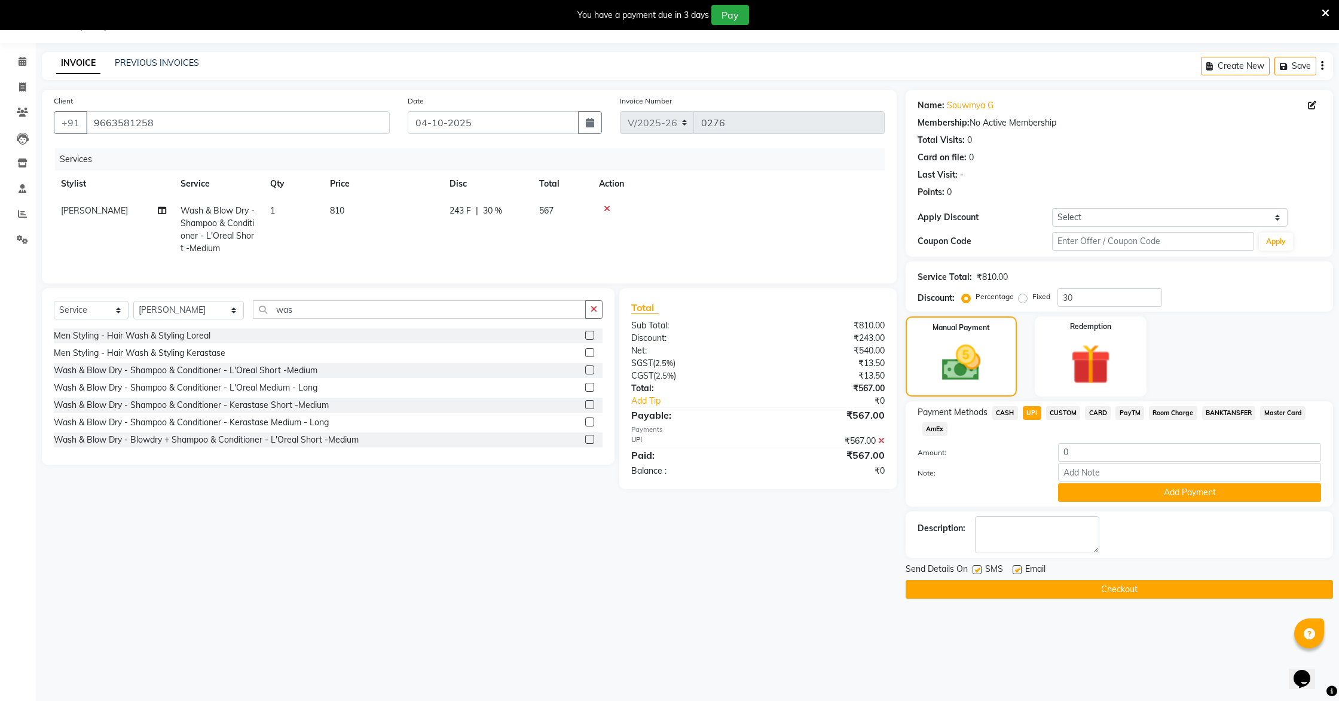
click at [680, 557] on button "Checkout" at bounding box center [1119, 589] width 427 height 19
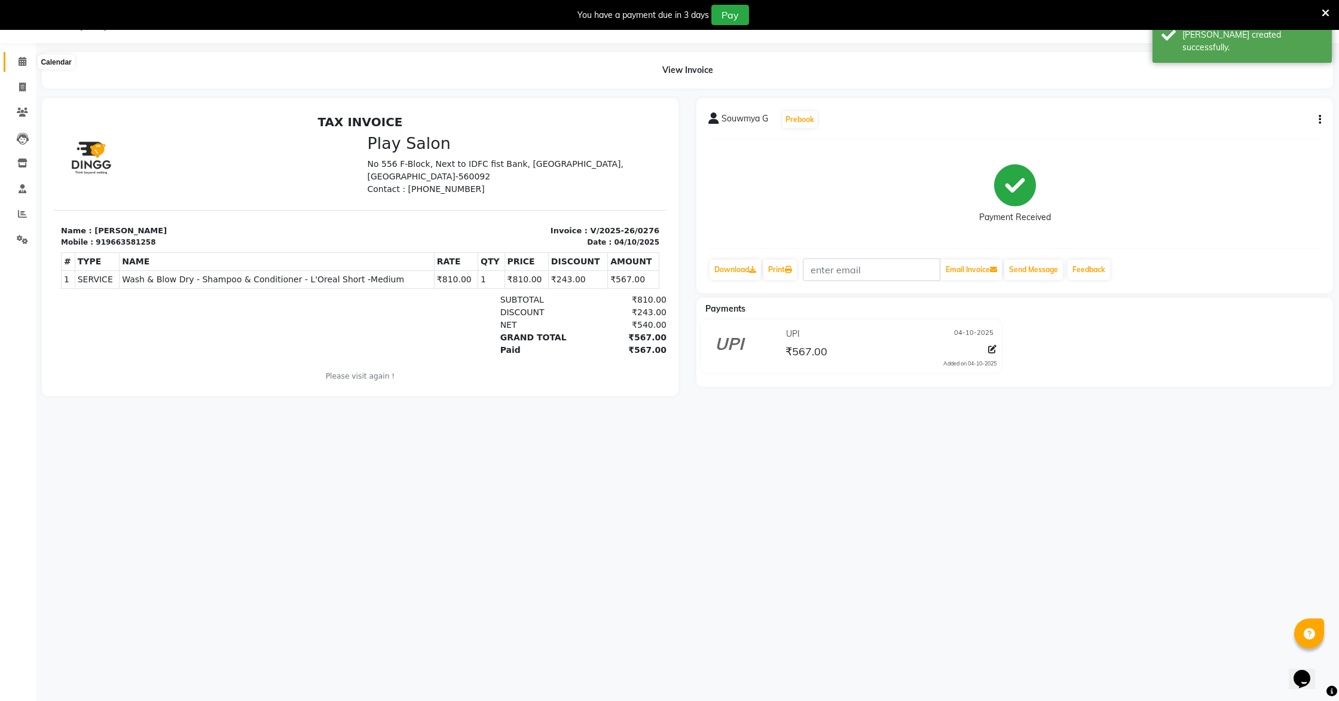
click at [23, 64] on icon at bounding box center [23, 61] width 8 height 9
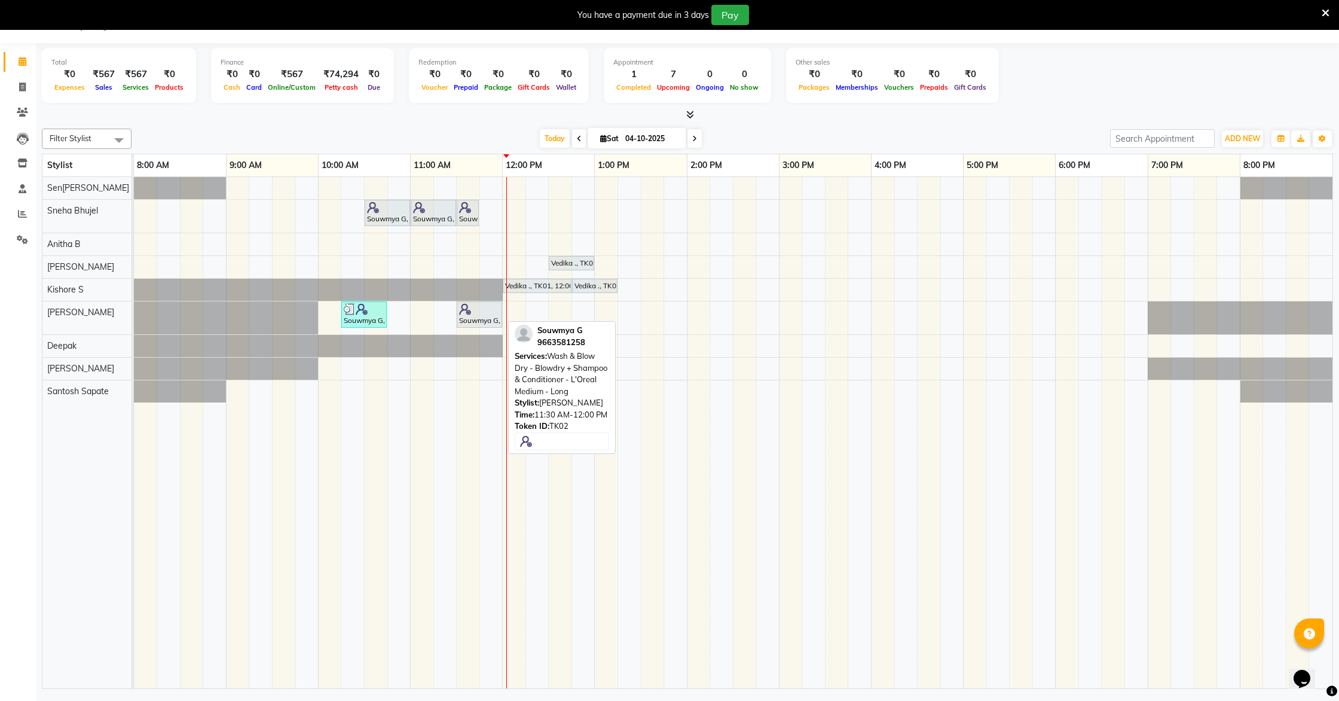
click at [484, 314] on div "Souwmya G, TK02, 11:30 AM-12:00 PM, Wash & Blow Dry - Blowdry + Shampoo & Condi…" at bounding box center [479, 314] width 43 height 23
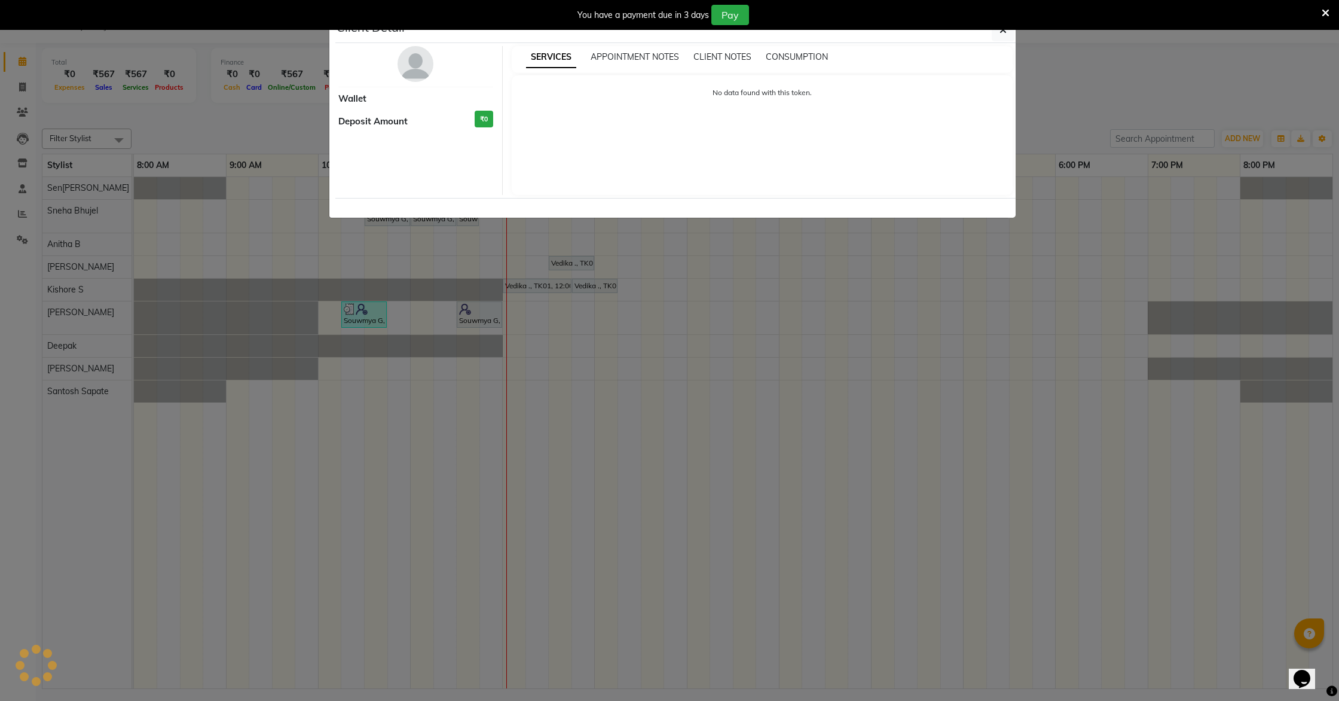
select select "7"
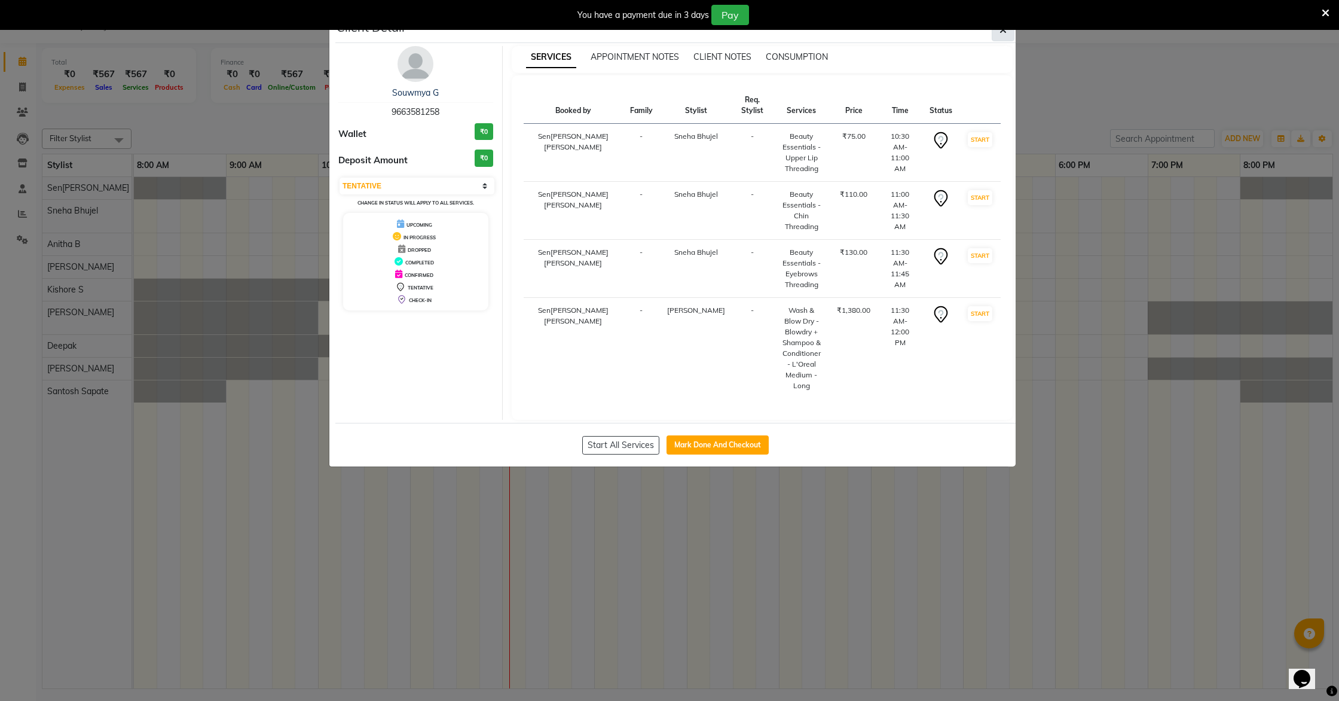
click at [680, 35] on button "button" at bounding box center [1003, 30] width 23 height 23
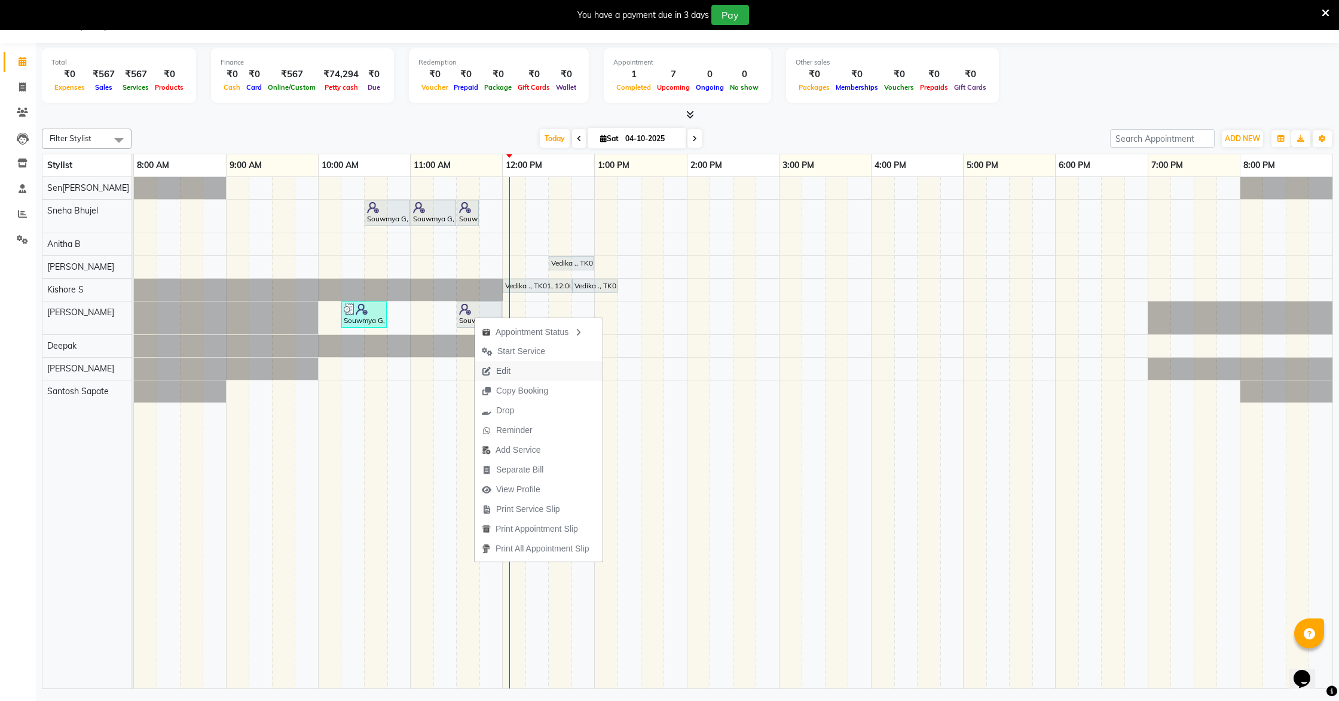
click at [503, 367] on span "Edit" at bounding box center [503, 371] width 14 height 13
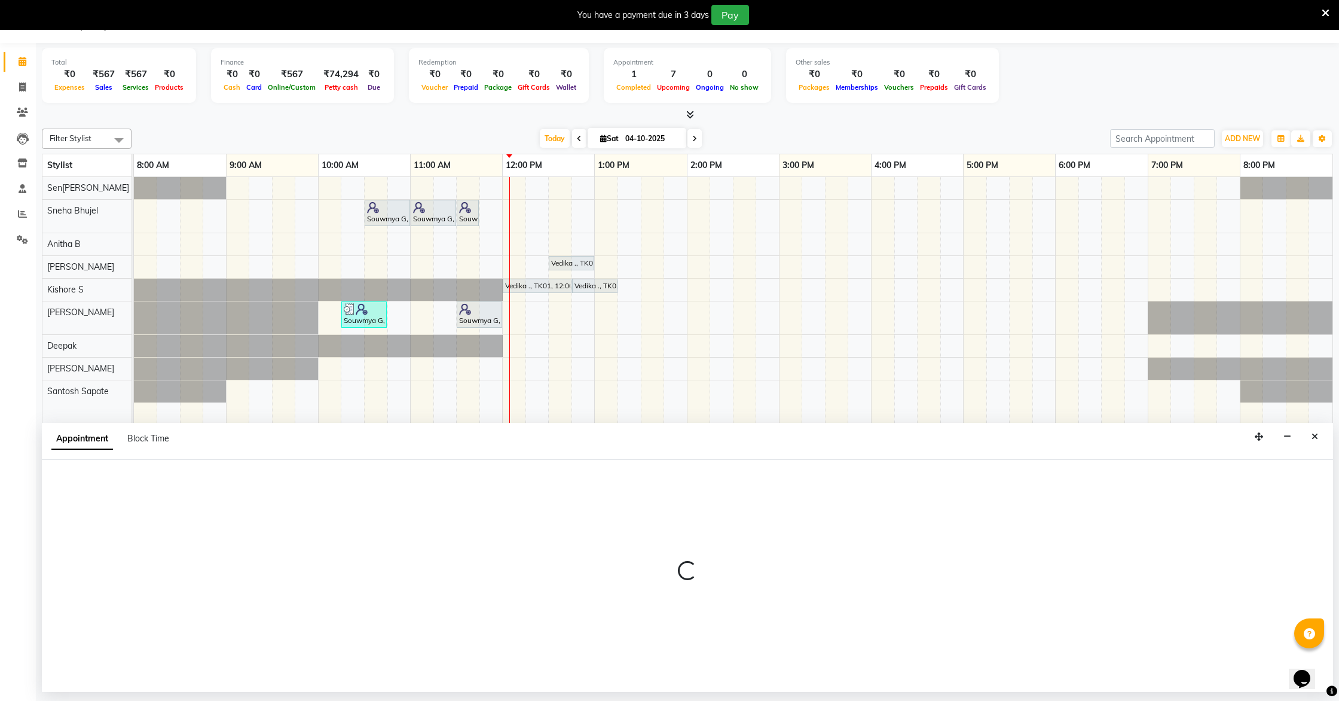
select select "tentative"
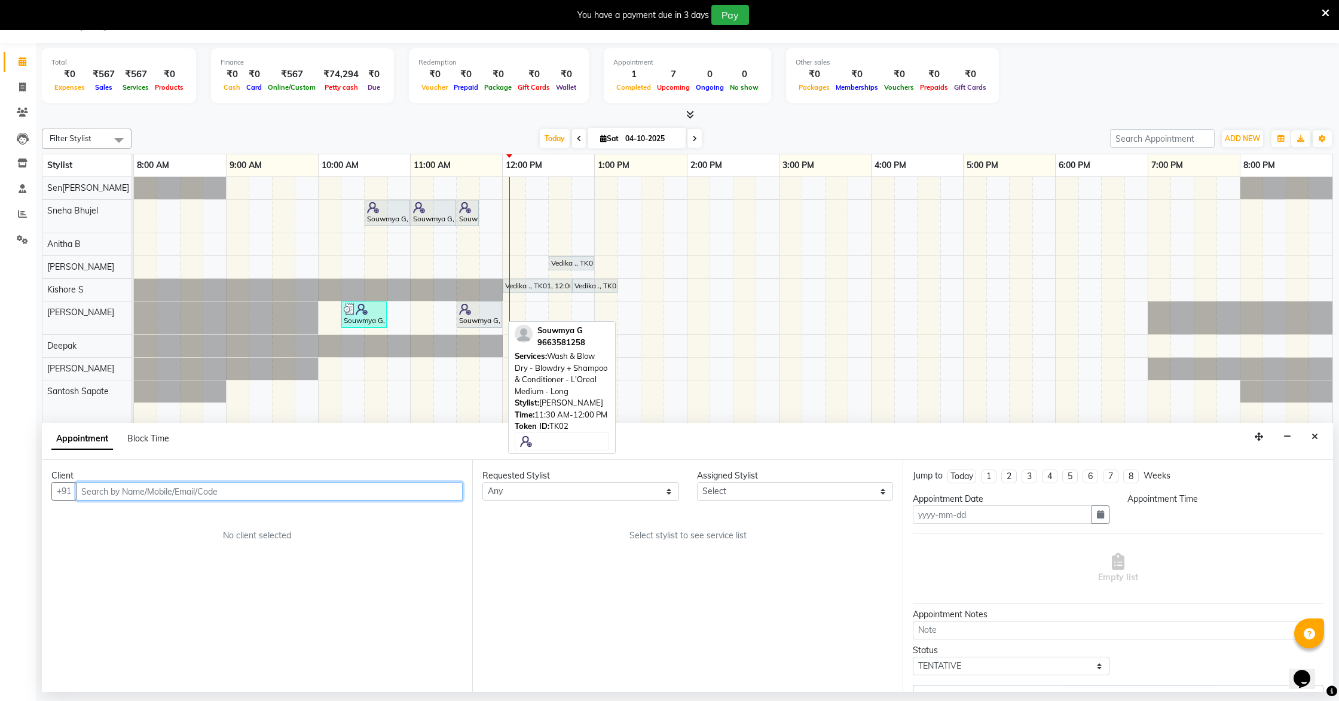
type input "04-10-2025"
select select "91859"
select select "630"
select select "4501"
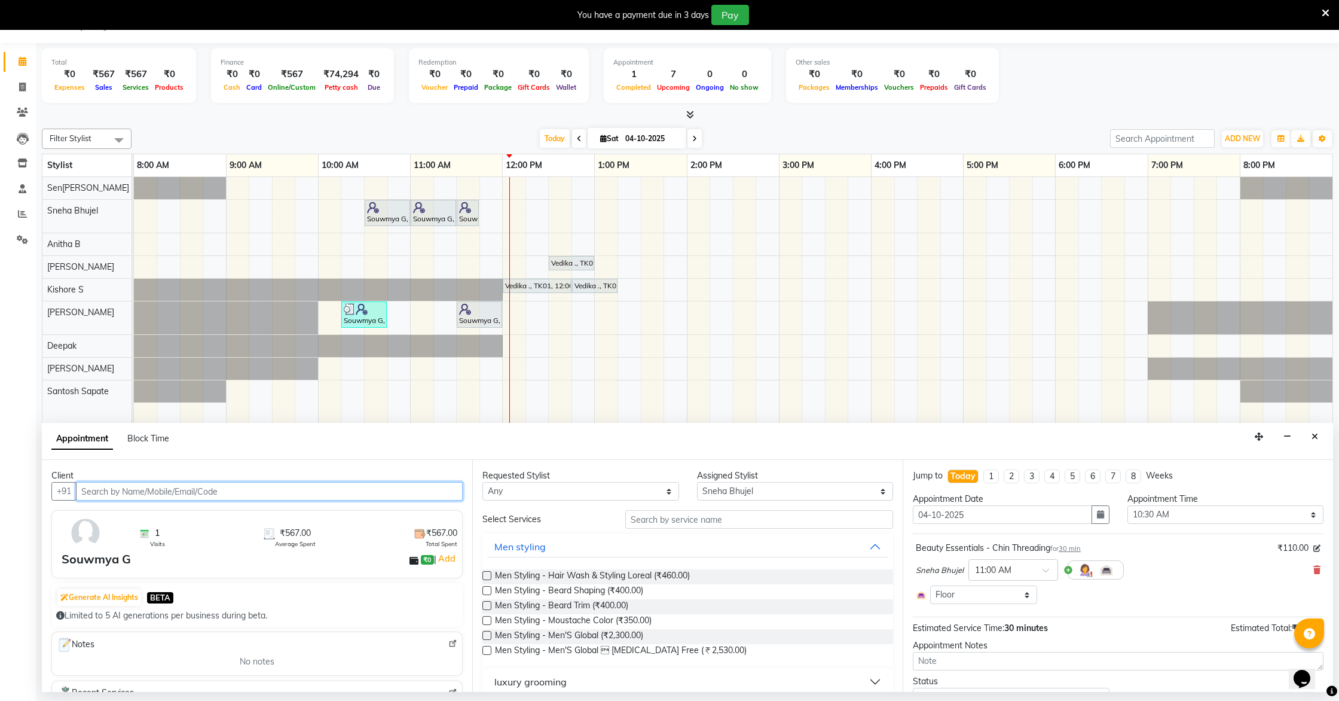
select select "4501"
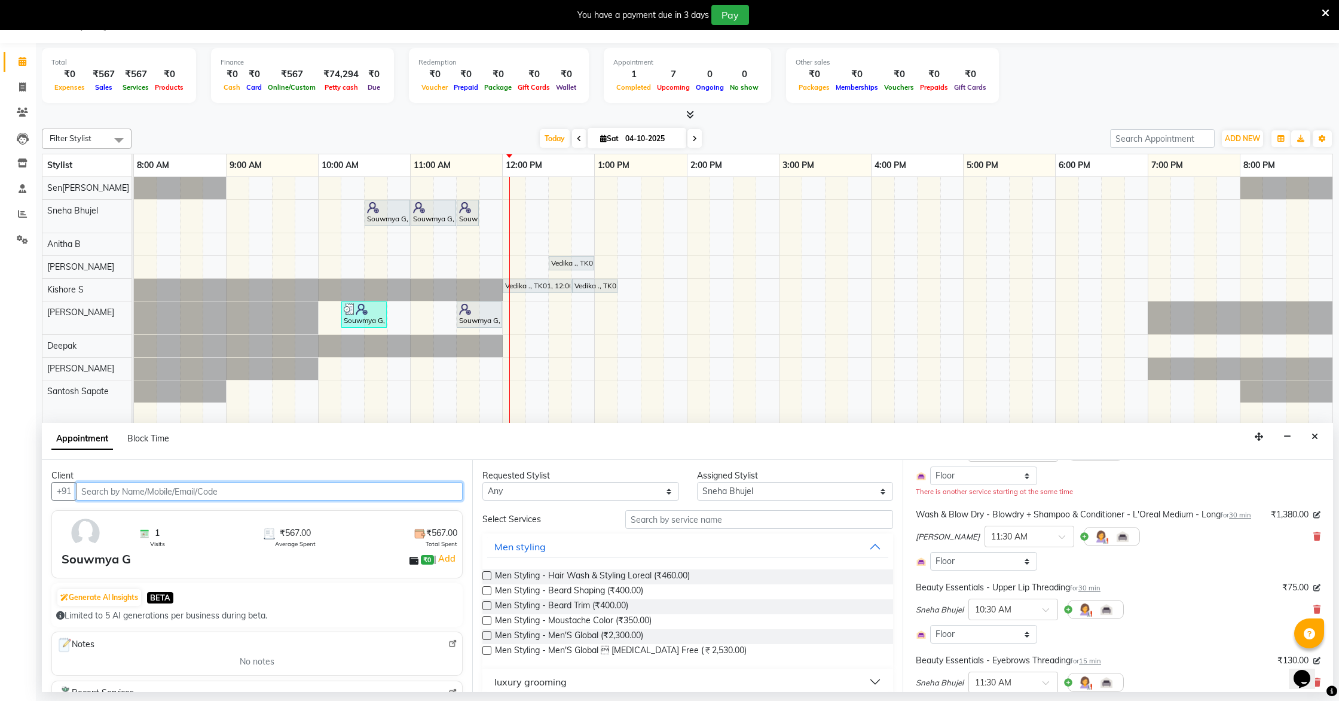
scroll to position [120, 0]
click at [680, 536] on icon at bounding box center [1317, 535] width 7 height 8
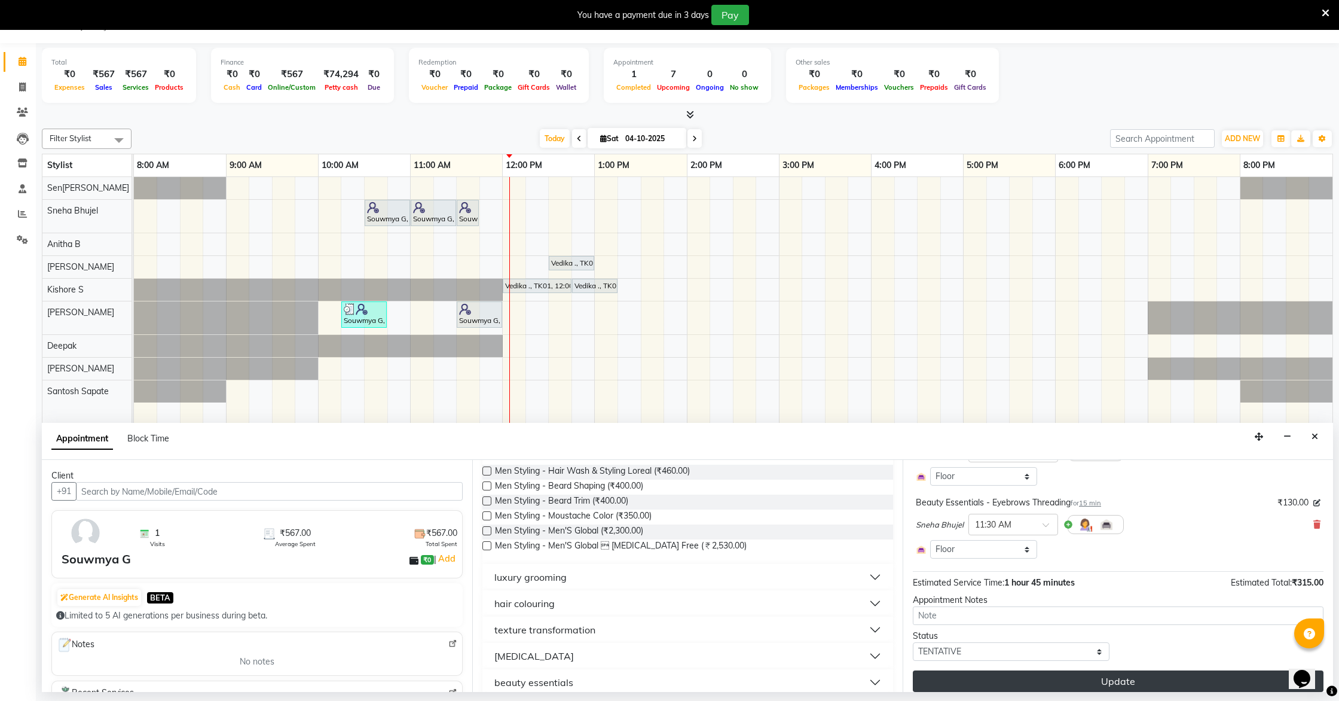
scroll to position [224, 0]
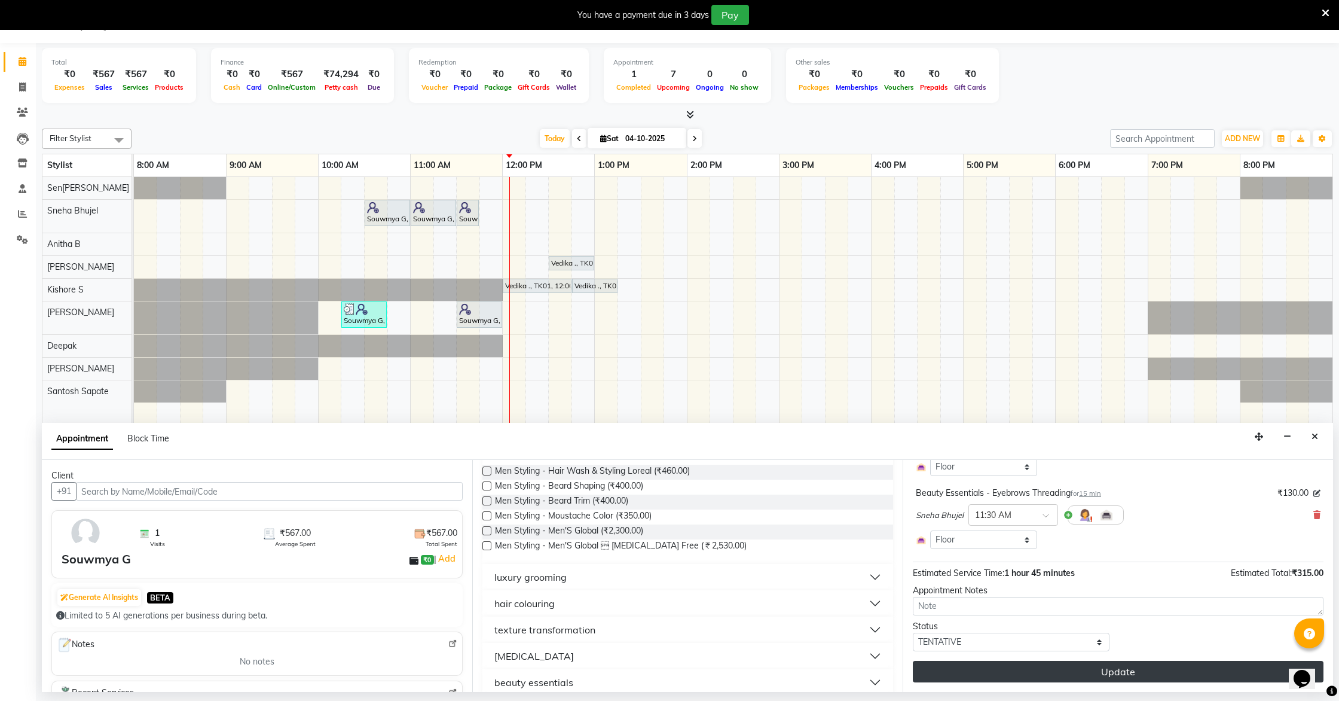
click at [680, 557] on button "Update" at bounding box center [1118, 672] width 411 height 22
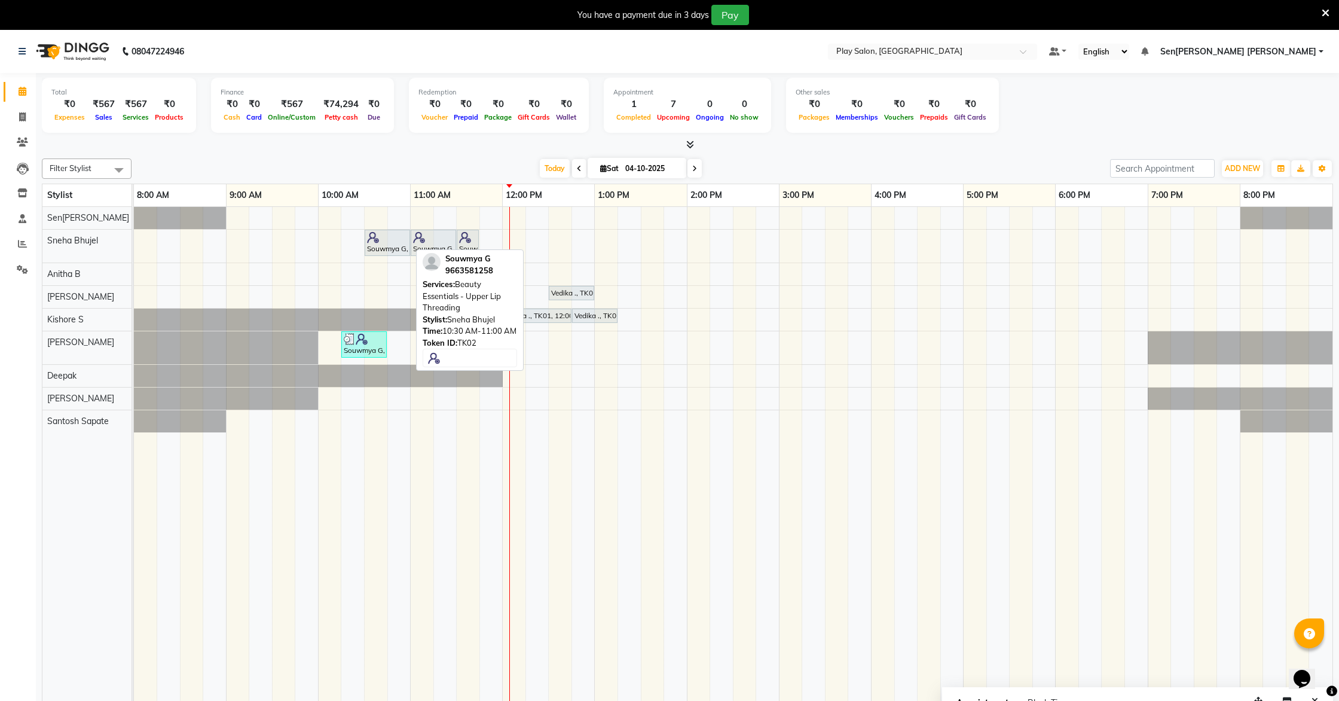
scroll to position [2, 0]
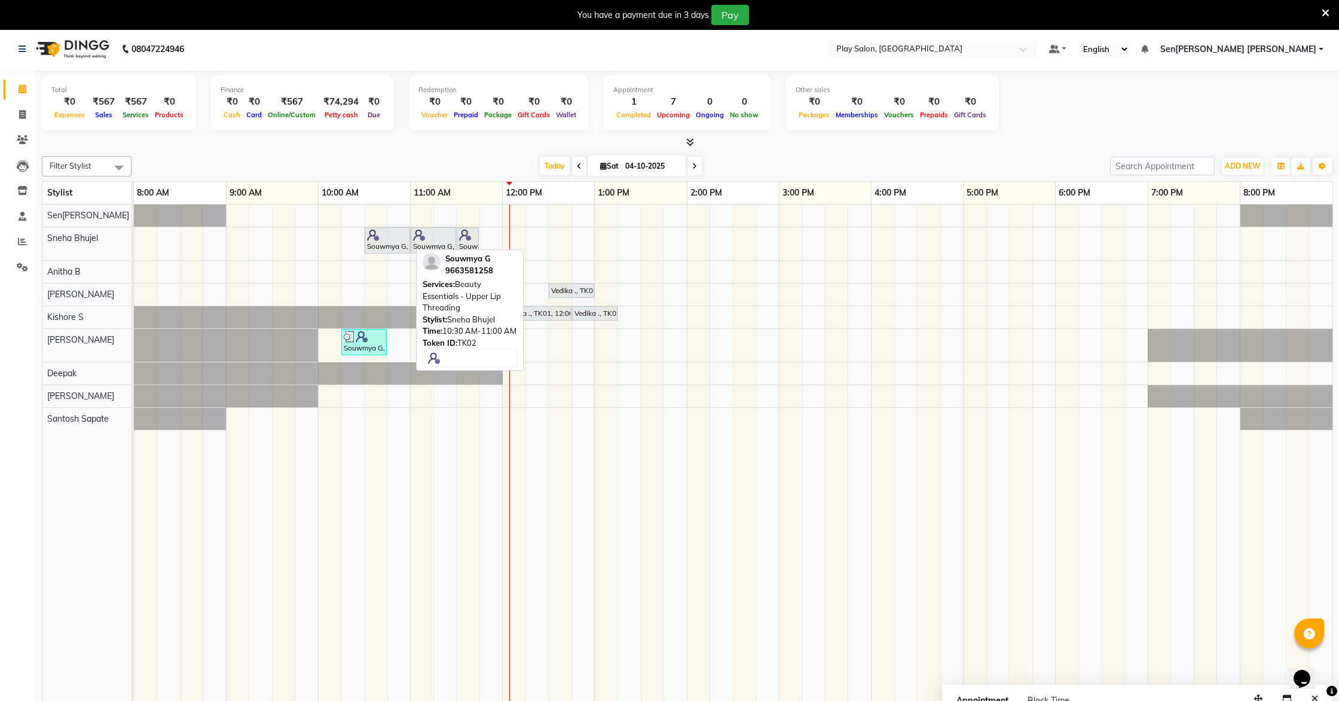
click at [391, 246] on div "Souwmya G, TK02, 10:30 AM-11:00 AM, Beauty Essentials - Upper Lip Threading" at bounding box center [387, 240] width 43 height 23
select select "7"
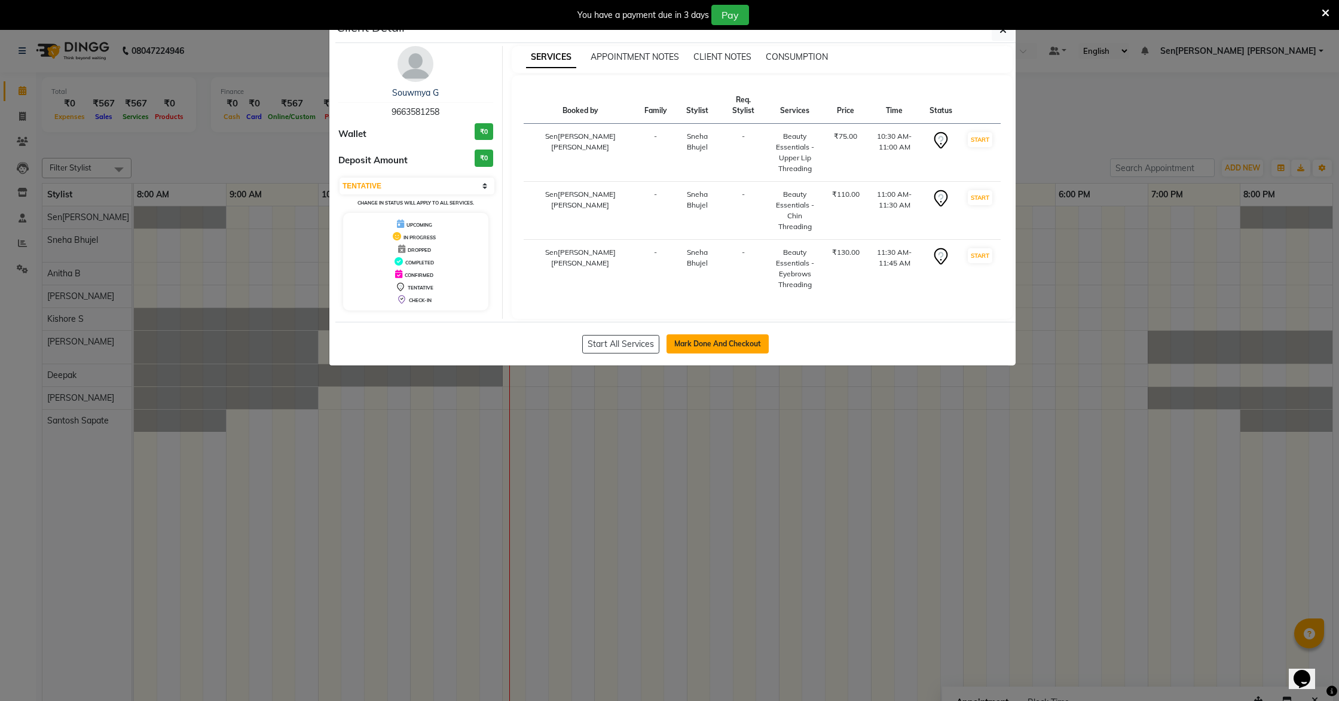
click at [680, 336] on button "Mark Done And Checkout" at bounding box center [718, 343] width 102 height 19
select select "service"
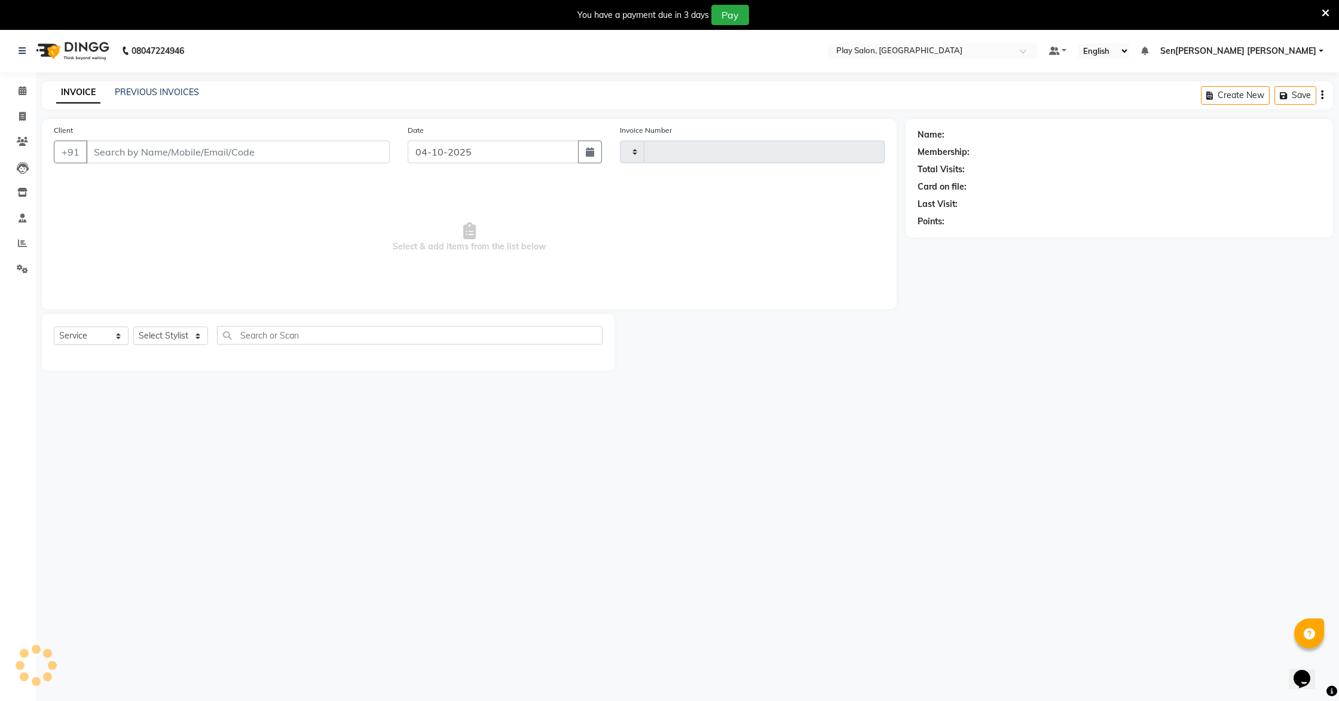
type input "0277"
select select "8961"
type input "9663581258"
select select "91859"
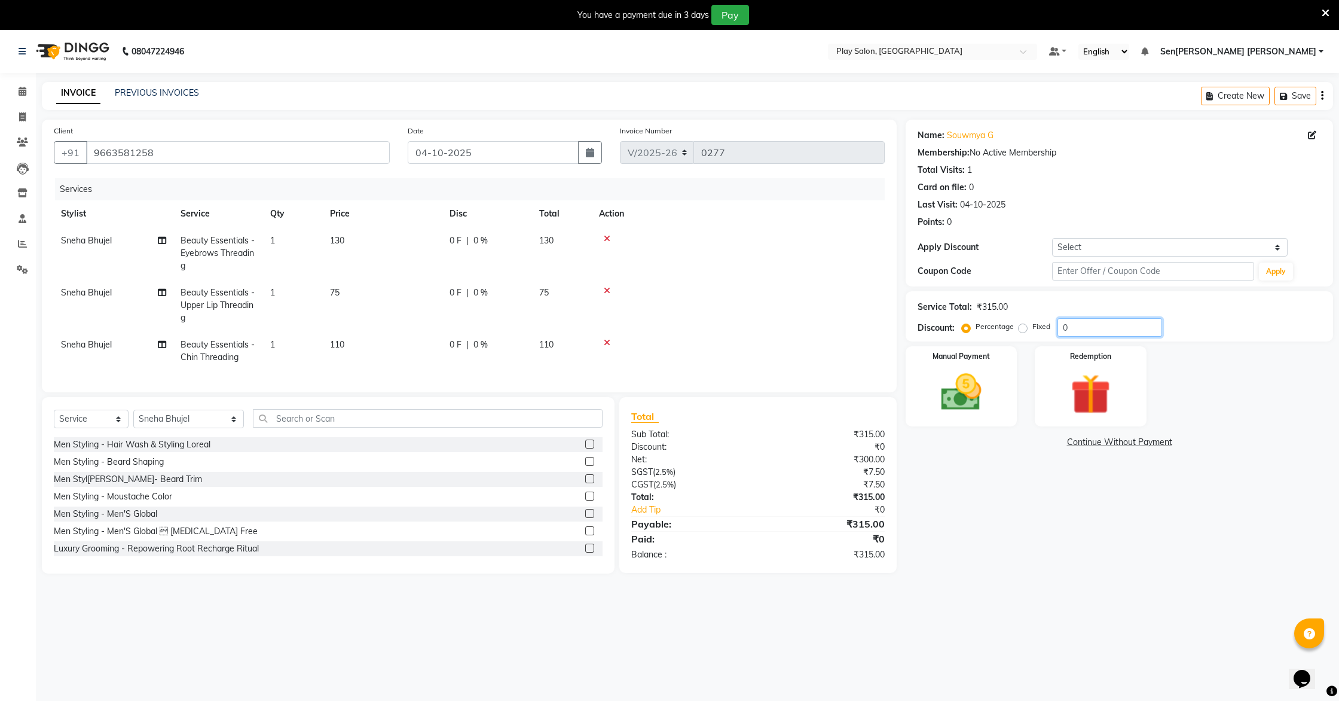
click at [680, 332] on input "0" at bounding box center [1110, 327] width 105 height 19
click at [680, 375] on div "Manual Payment" at bounding box center [961, 385] width 116 height 83
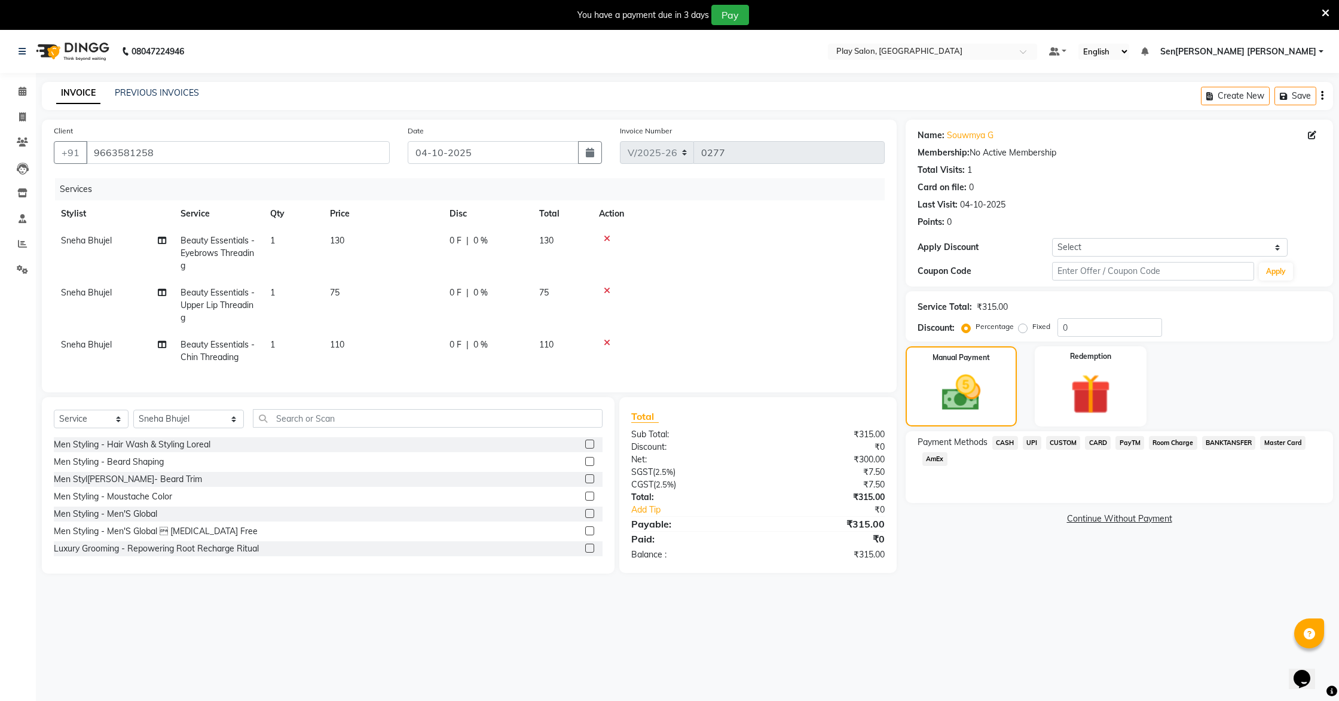
click at [680, 447] on span "UPI" at bounding box center [1032, 443] width 19 height 14
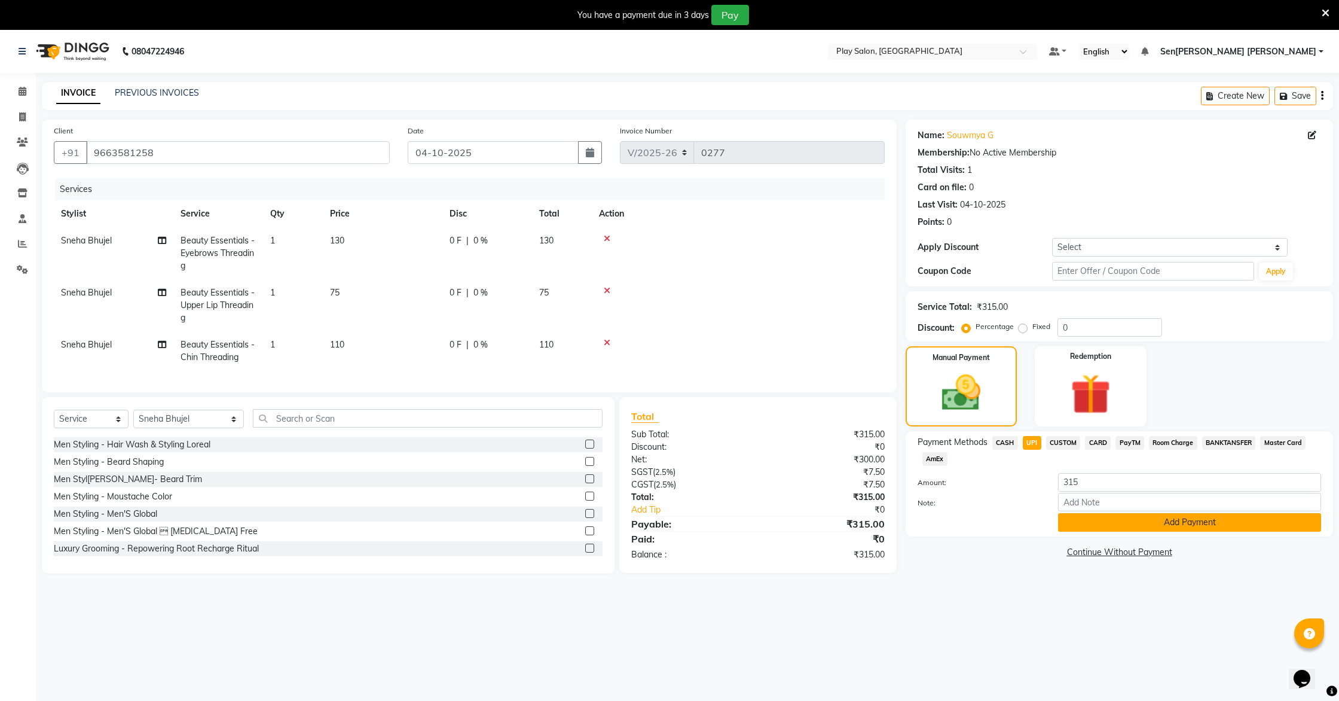
click at [680, 520] on button "Add Payment" at bounding box center [1189, 522] width 263 height 19
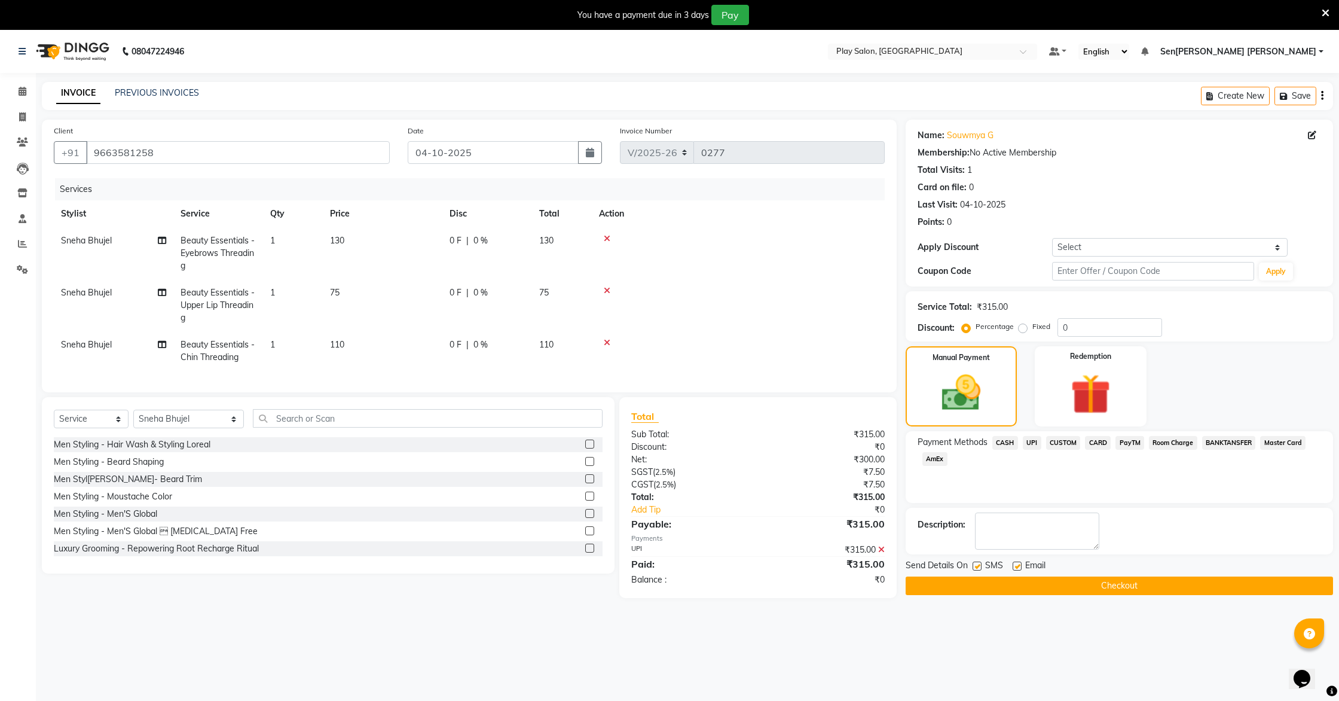
drag, startPoint x: 1148, startPoint y: 590, endPoint x: 1131, endPoint y: 586, distance: 17.8
click at [680, 557] on button "Checkout" at bounding box center [1119, 585] width 427 height 19
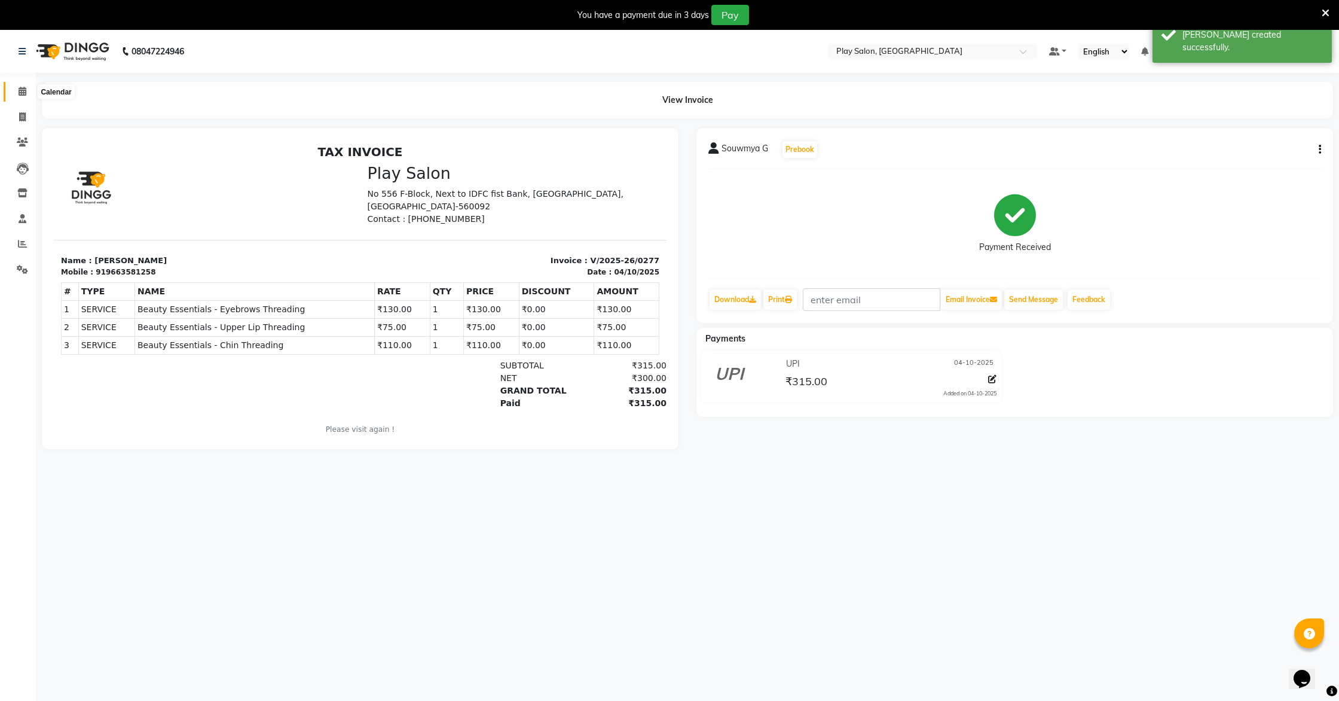
click at [23, 92] on icon at bounding box center [23, 91] width 8 height 9
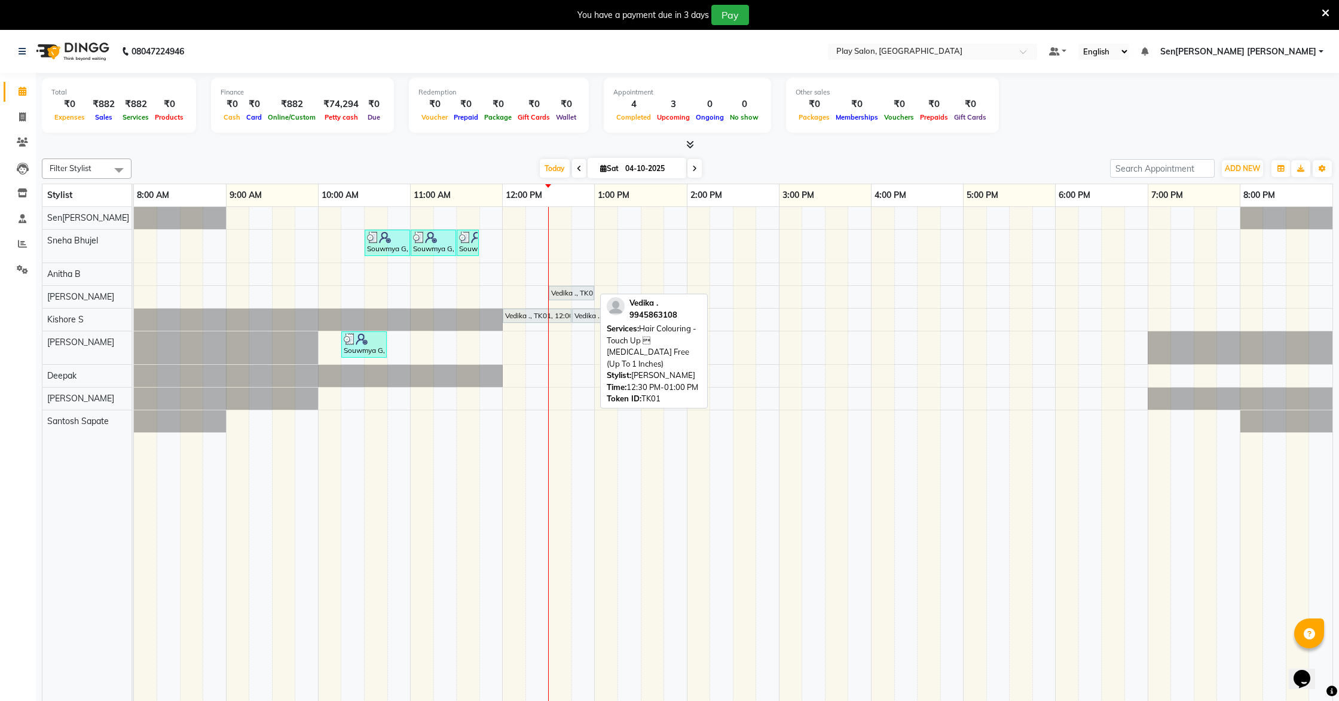
click at [570, 294] on div "Vedika ., TK01, 12:30 PM-01:00 PM, Hair Colouring - Touch Up  Ammonia Free (Up…" at bounding box center [571, 293] width 43 height 11
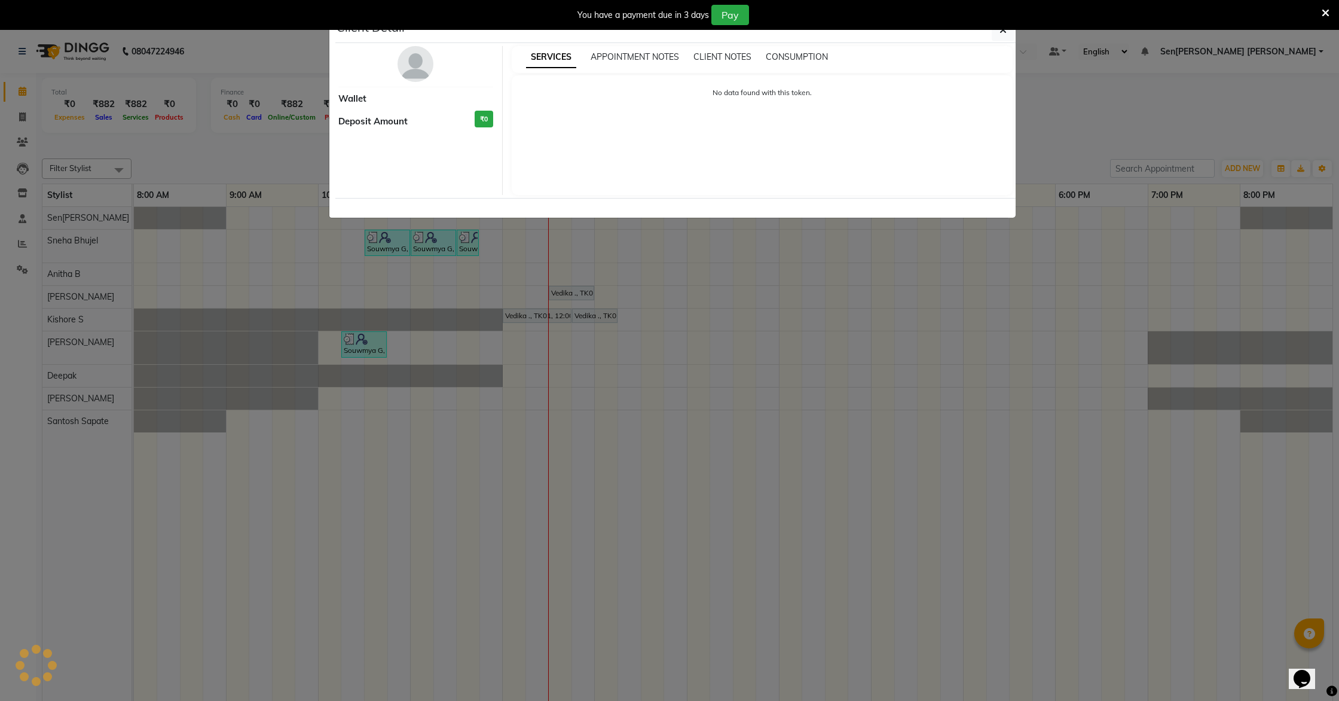
select select "7"
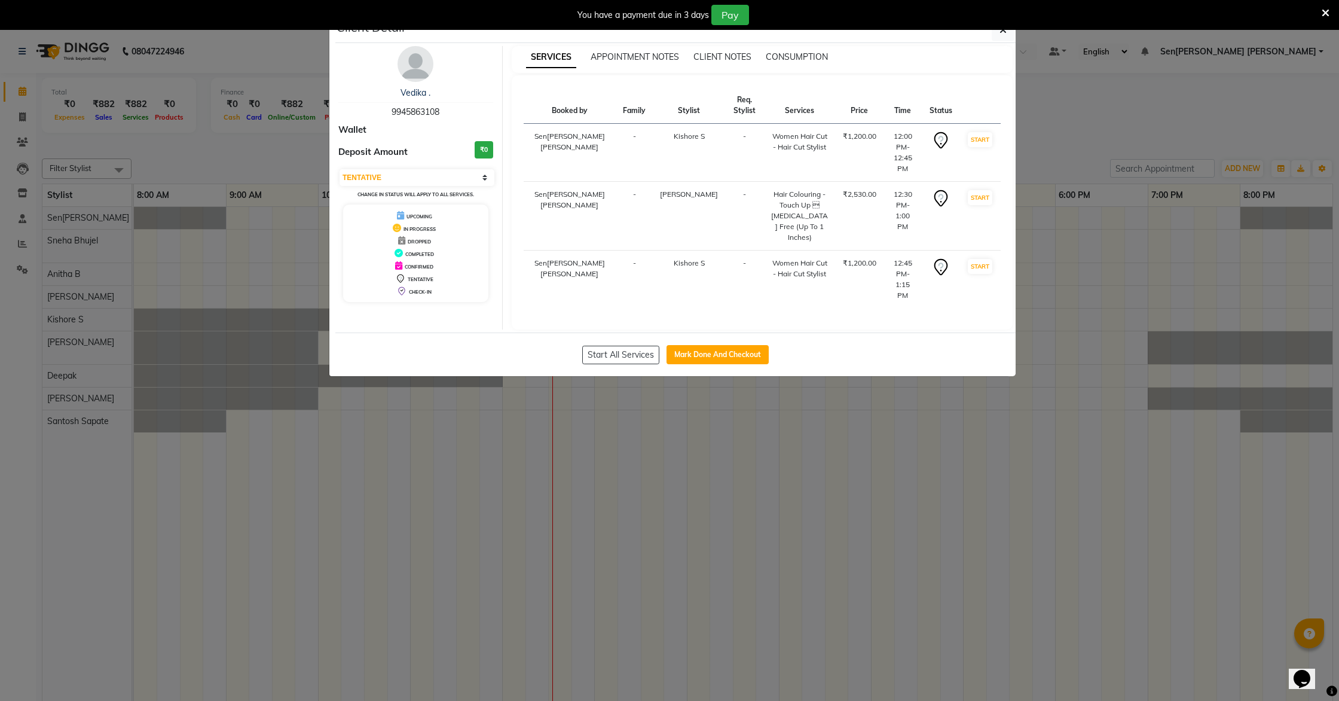
drag, startPoint x: 1001, startPoint y: 30, endPoint x: 1010, endPoint y: 77, distance: 48.2
click at [680, 32] on icon "button" at bounding box center [1003, 30] width 7 height 10
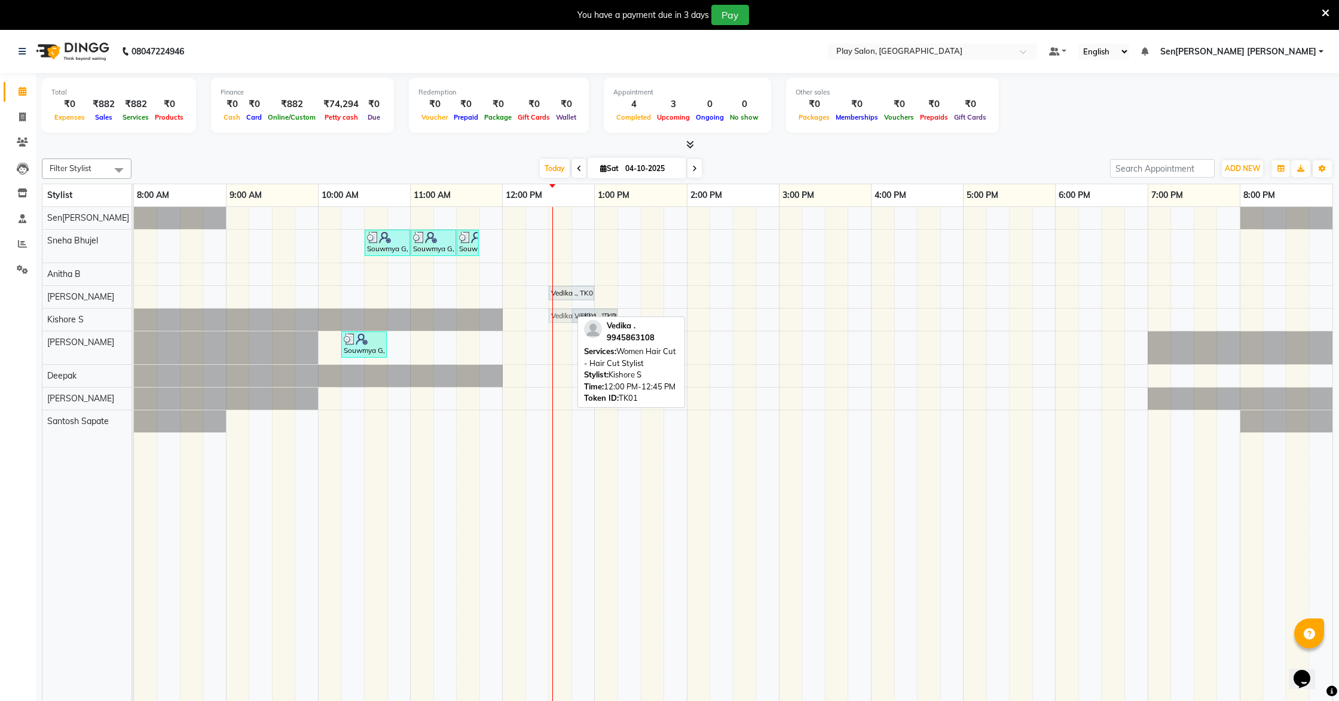
drag, startPoint x: 533, startPoint y: 314, endPoint x: 582, endPoint y: 317, distance: 48.5
click at [582, 318] on div "Filter Stylist Select All Anitha B Deepak Kishore S Namrata Tamang Raj Rajesh M…" at bounding box center [687, 436] width 1291 height 565
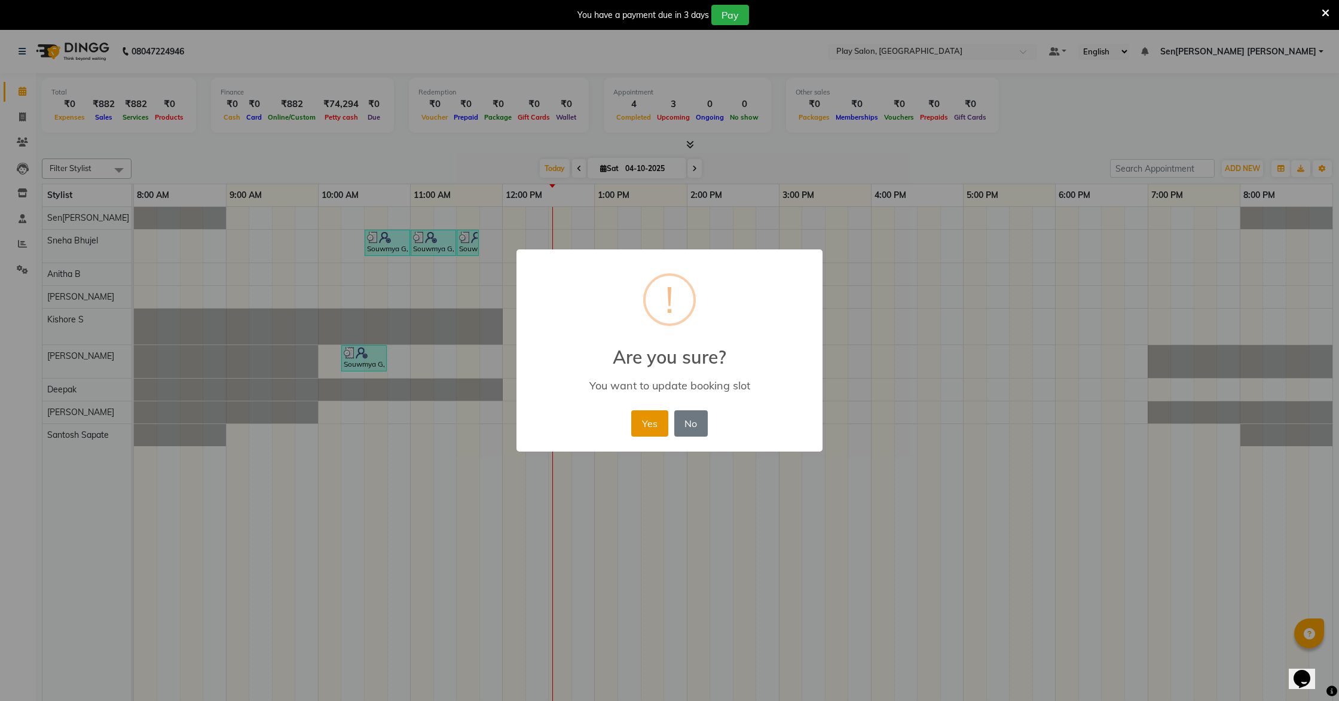
drag, startPoint x: 657, startPoint y: 432, endPoint x: 731, endPoint y: 370, distance: 96.3
click at [655, 429] on button "Yes" at bounding box center [649, 423] width 36 height 26
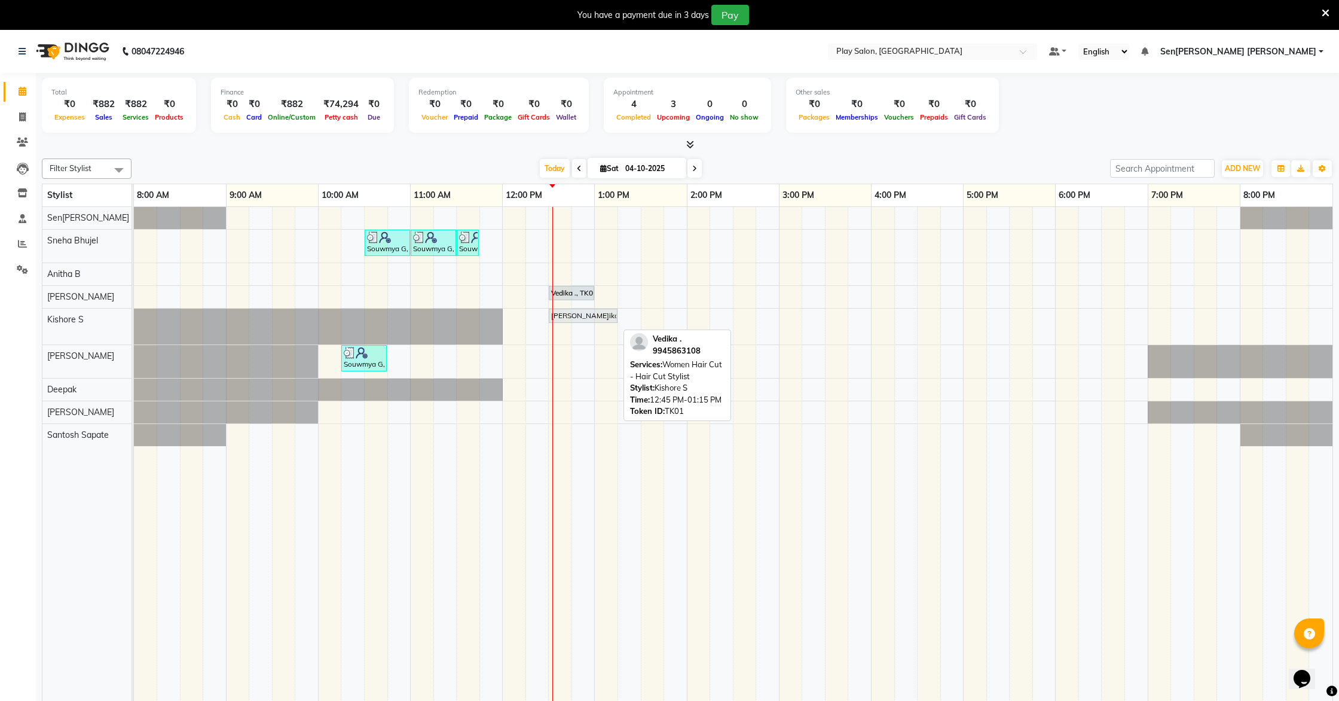
scroll to position [4, 0]
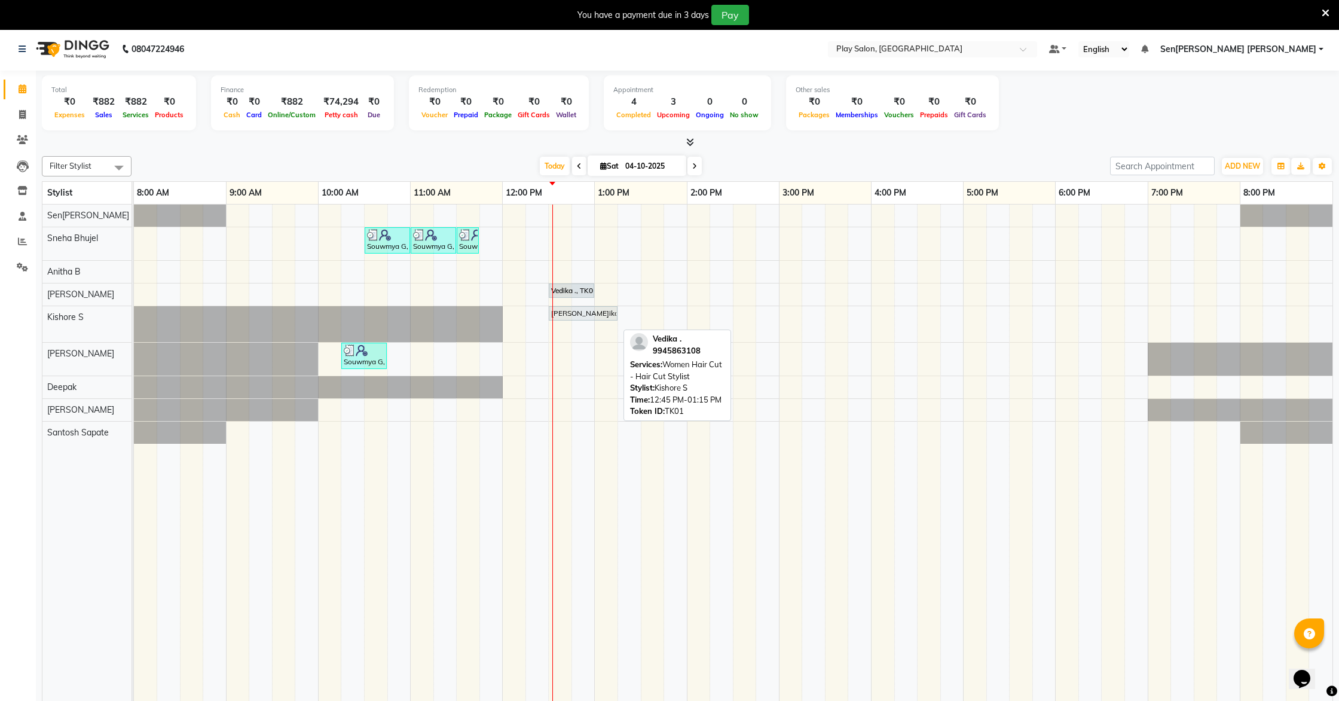
drag, startPoint x: 593, startPoint y: 329, endPoint x: 578, endPoint y: 300, distance: 32.4
click at [577, 301] on div "Souwmya G, TK02, 10:30 AM-11:00 AM, Beauty Essentials - Upper Lip Threading Sou…" at bounding box center [733, 460] width 1199 height 512
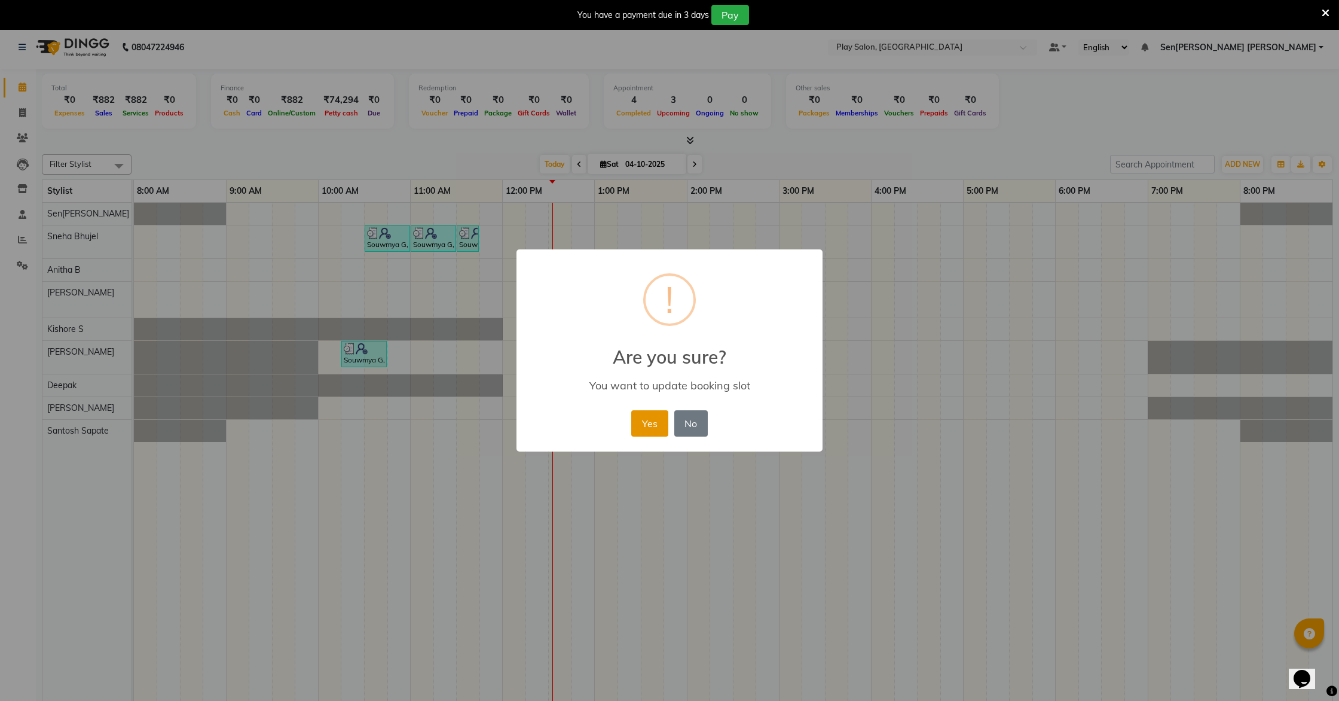
drag, startPoint x: 656, startPoint y: 420, endPoint x: 662, endPoint y: 419, distance: 6.2
click at [656, 420] on button "Yes" at bounding box center [649, 423] width 36 height 26
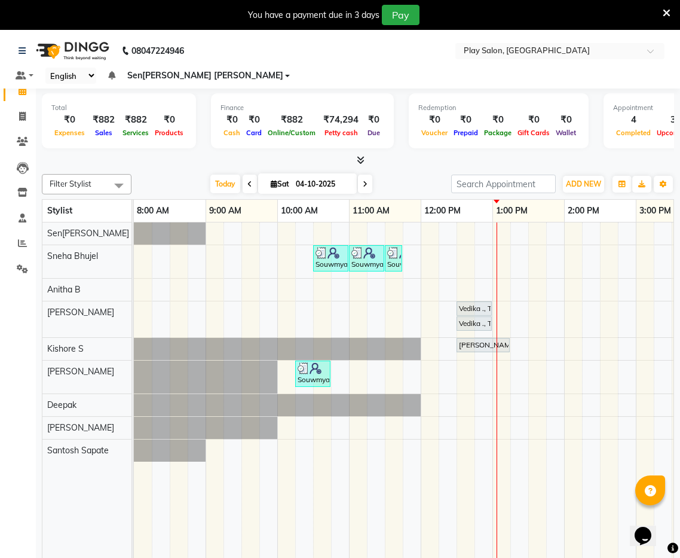
scroll to position [1, 0]
click at [647, 335] on div "Souwmya G, TK02, 10:30 AM-11:00 AM, Beauty Essentials - Upper Lip Threading Sou…" at bounding box center [600, 406] width 933 height 369
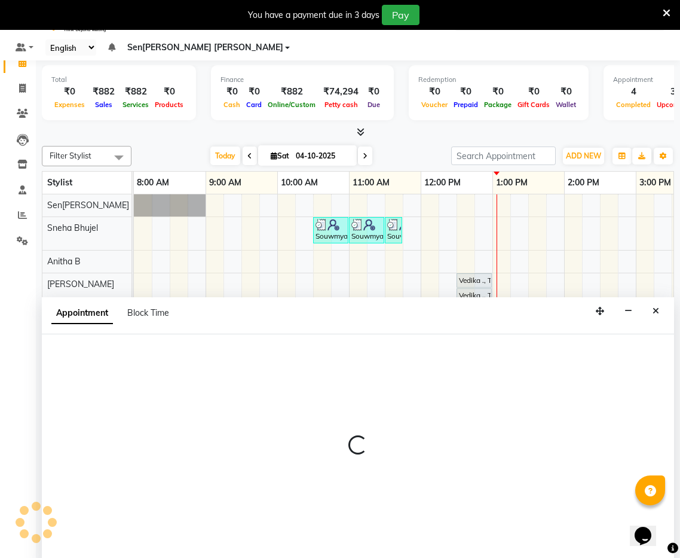
scroll to position [30, 0]
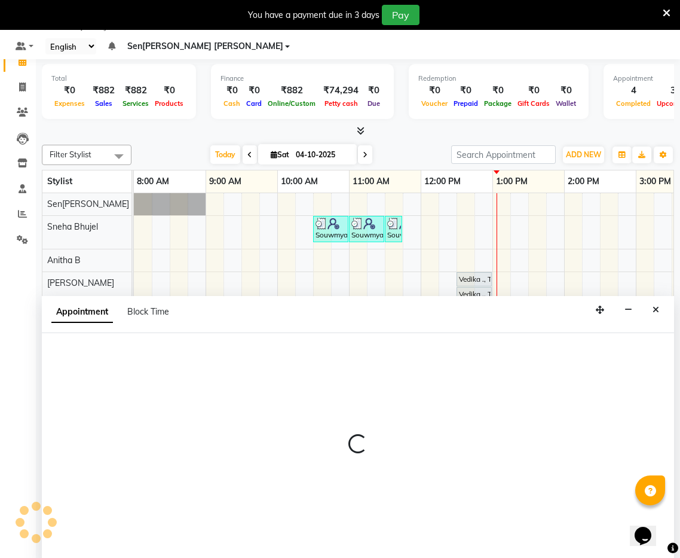
select select "91862"
select select "900"
select select "tentative"
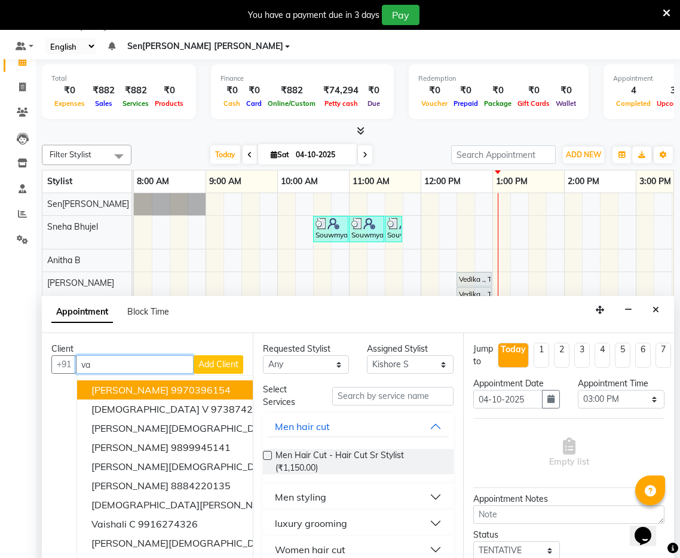
type input "v"
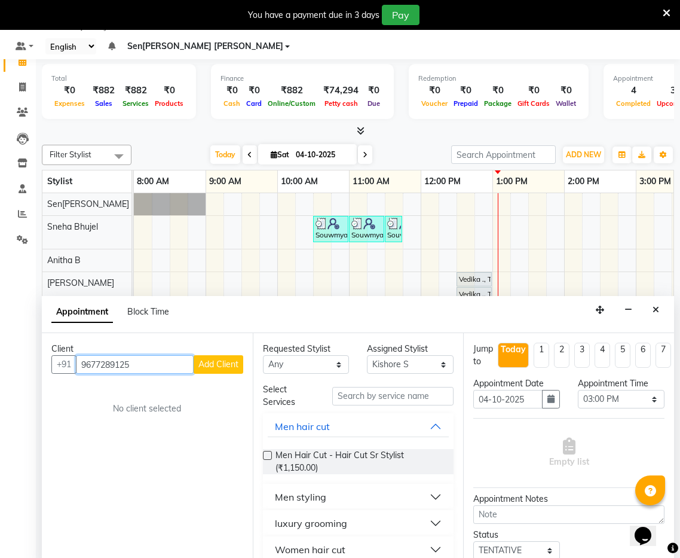
type input "9677289125"
click at [219, 355] on button "Add Client" at bounding box center [219, 364] width 50 height 19
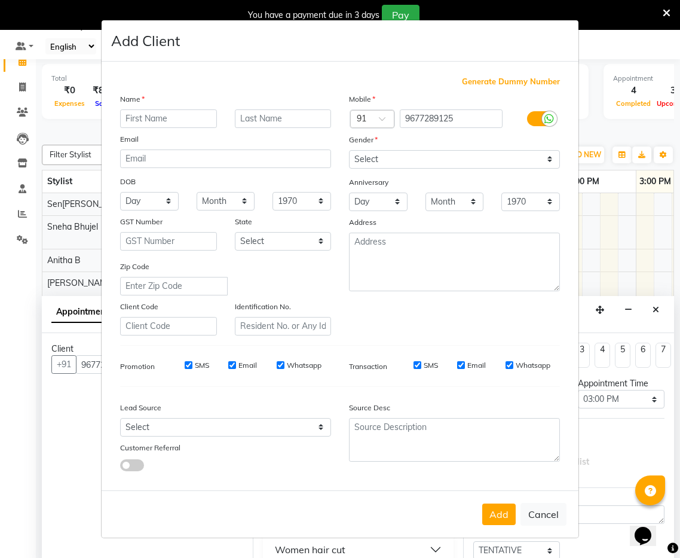
click at [179, 115] on input "text" at bounding box center [168, 118] width 97 height 19
click at [131, 119] on input "vaishnavi" at bounding box center [168, 118] width 97 height 19
type input "[PERSON_NAME][DEMOGRAPHIC_DATA]"
click at [248, 120] on input "text" at bounding box center [283, 118] width 97 height 19
type input "T"
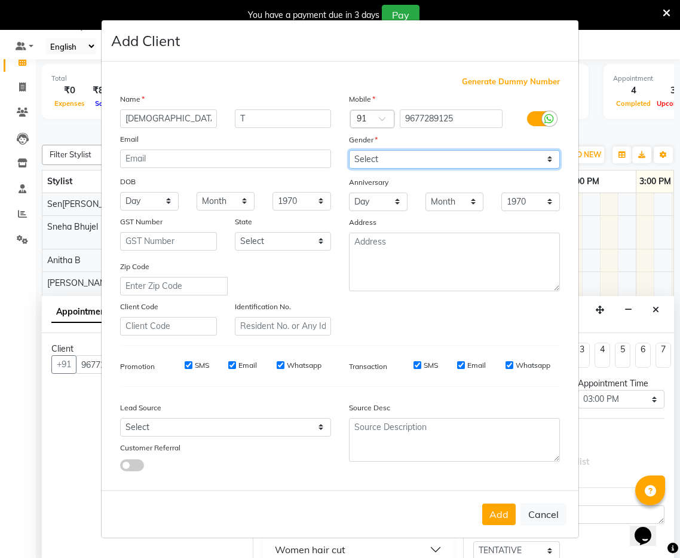
click at [501, 157] on select "Select [DEMOGRAPHIC_DATA] [DEMOGRAPHIC_DATA] Other Prefer Not To Say" at bounding box center [454, 159] width 211 height 19
select select "[DEMOGRAPHIC_DATA]"
click at [349, 150] on select "Select [DEMOGRAPHIC_DATA] [DEMOGRAPHIC_DATA] Other Prefer Not To Say" at bounding box center [454, 159] width 211 height 19
click at [509, 511] on button "Add" at bounding box center [499, 514] width 33 height 22
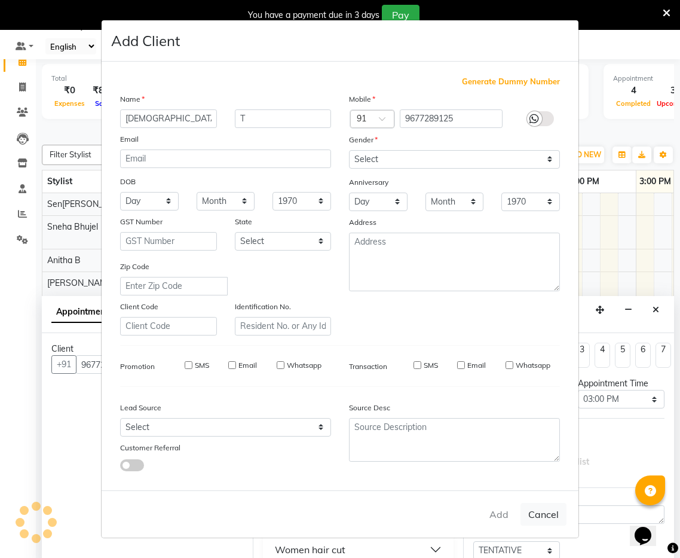
select select
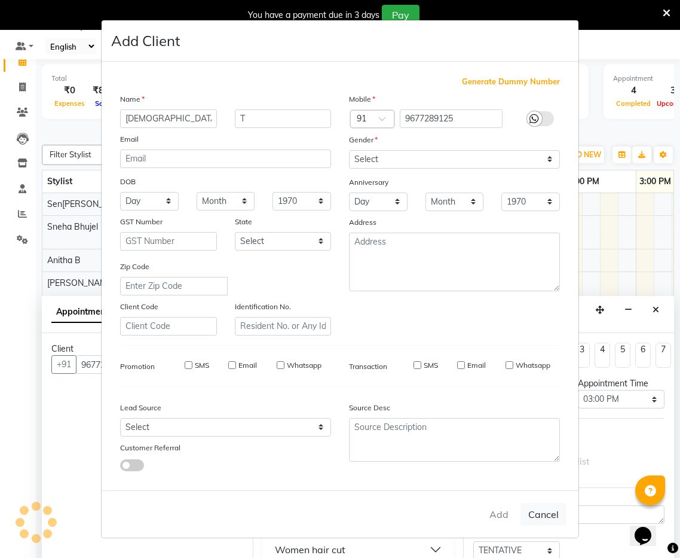
select select
checkbox input "false"
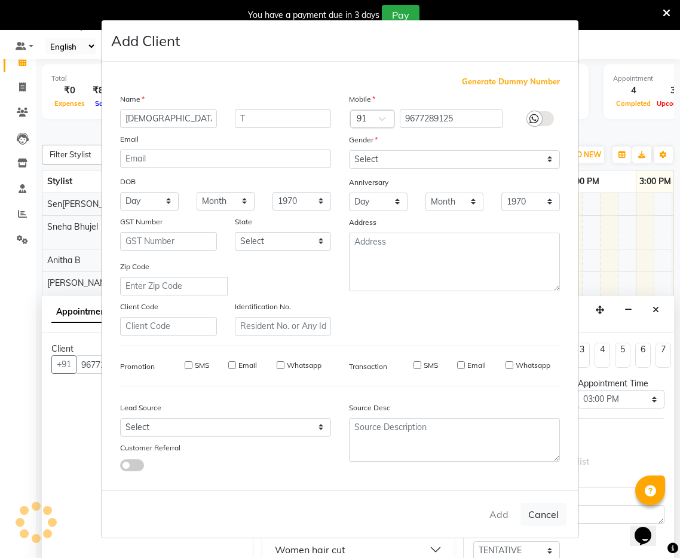
checkbox input "false"
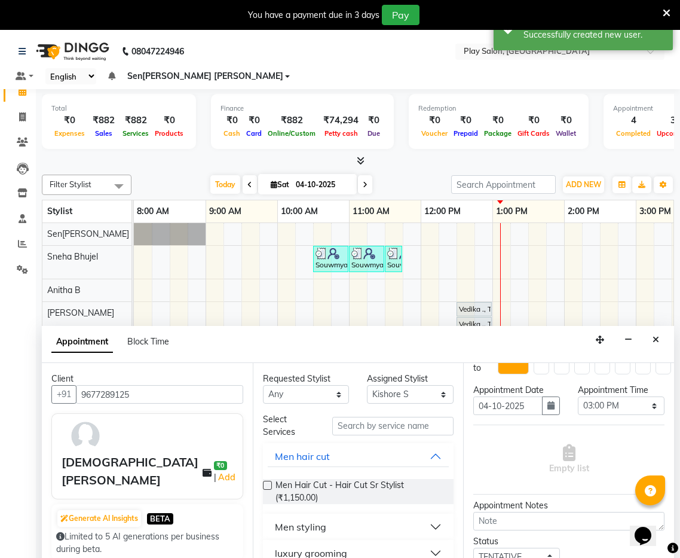
scroll to position [81, 0]
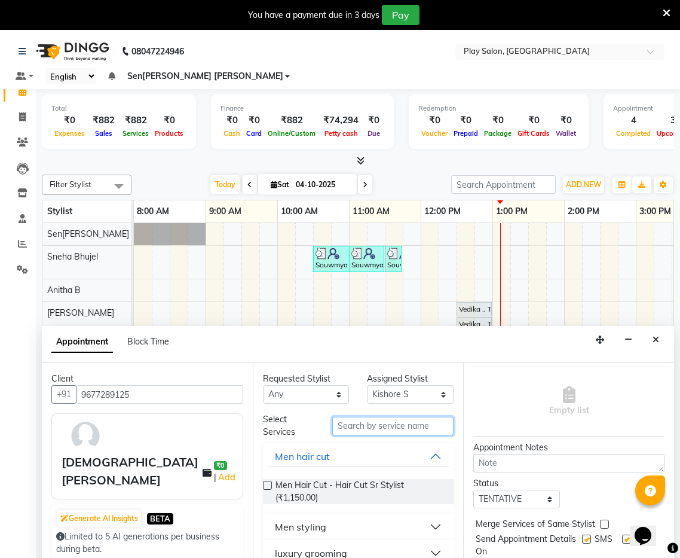
click at [404, 417] on input "text" at bounding box center [392, 426] width 121 height 19
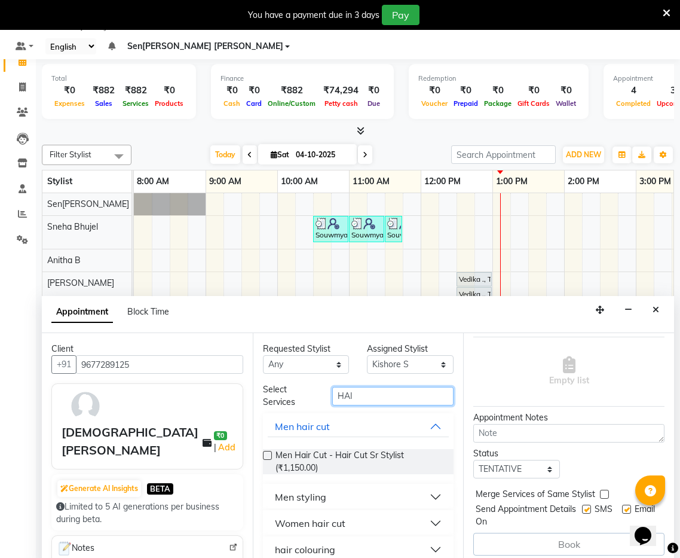
scroll to position [0, 0]
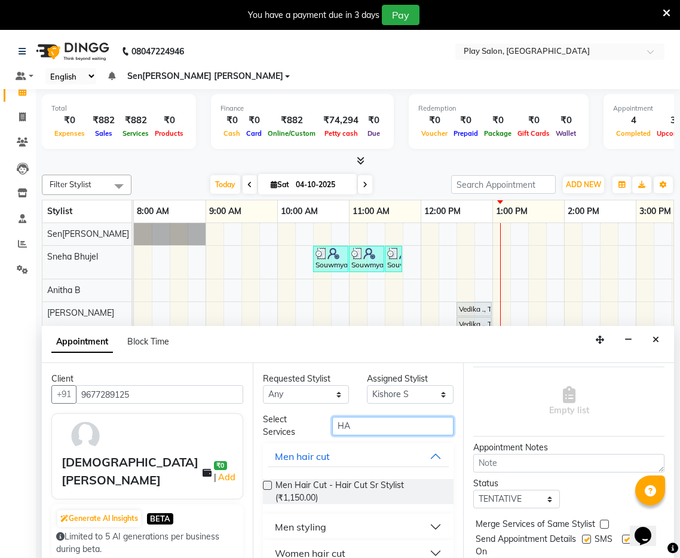
type input "H"
type input "WAS"
click at [436, 516] on button "wash & blow dry" at bounding box center [359, 527] width 182 height 22
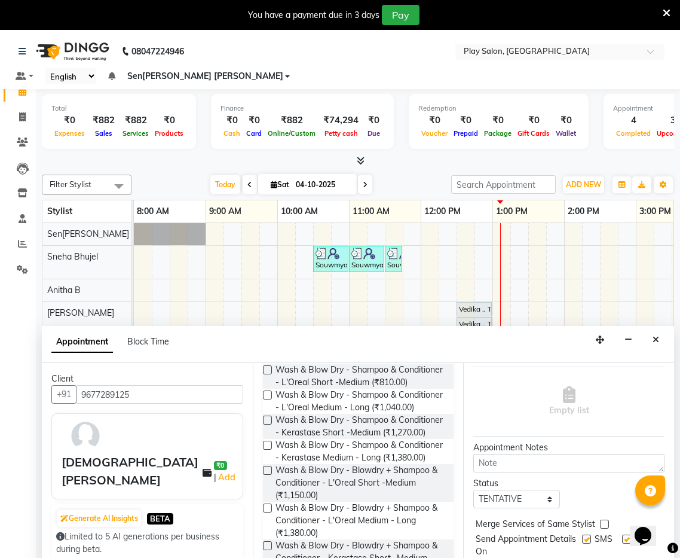
scroll to position [1, 0]
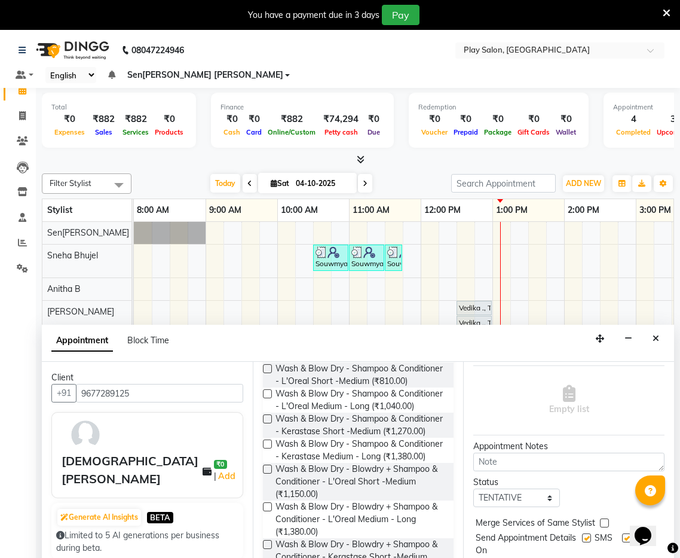
click at [270, 502] on label at bounding box center [267, 506] width 9 height 9
click at [270, 504] on input "checkbox" at bounding box center [267, 508] width 8 height 8
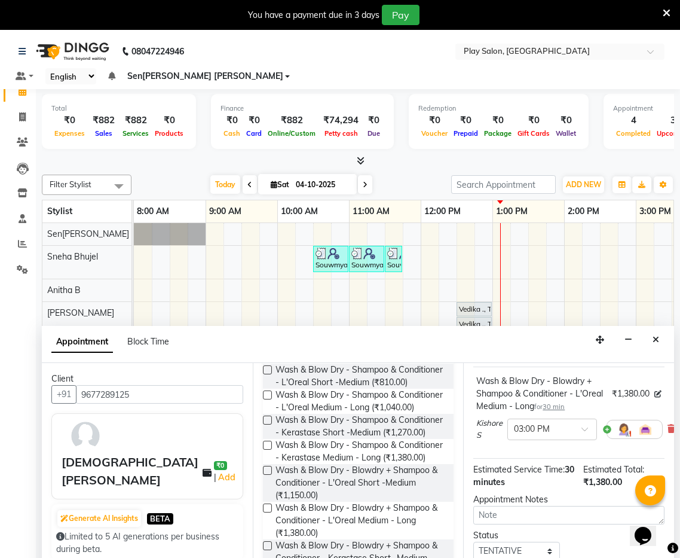
checkbox input "false"
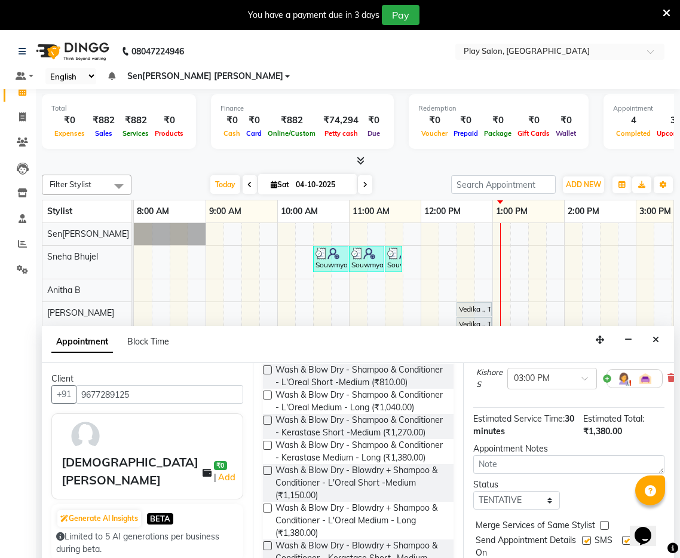
scroll to position [30, 0]
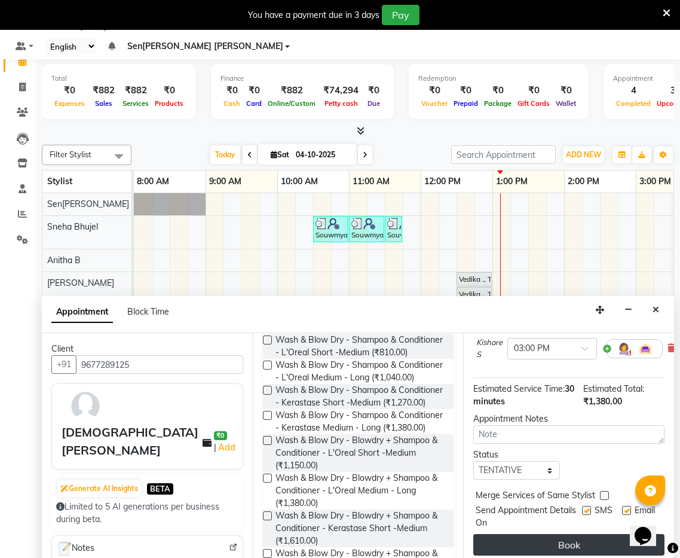
click at [591, 534] on button "Book" at bounding box center [569, 545] width 191 height 22
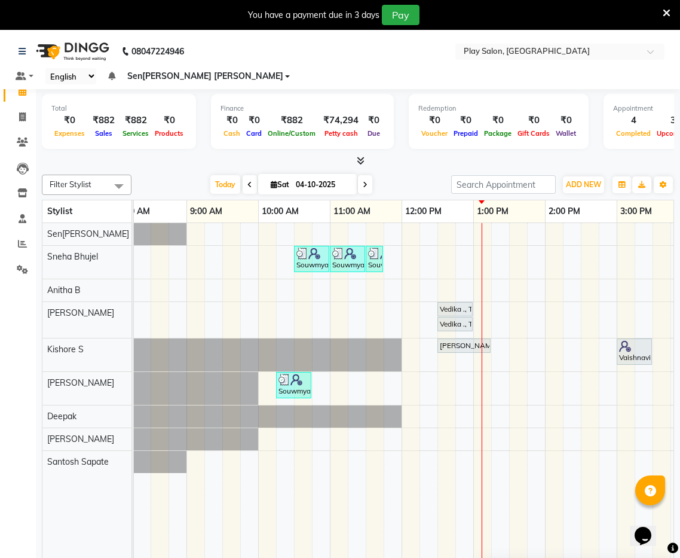
scroll to position [0, 18]
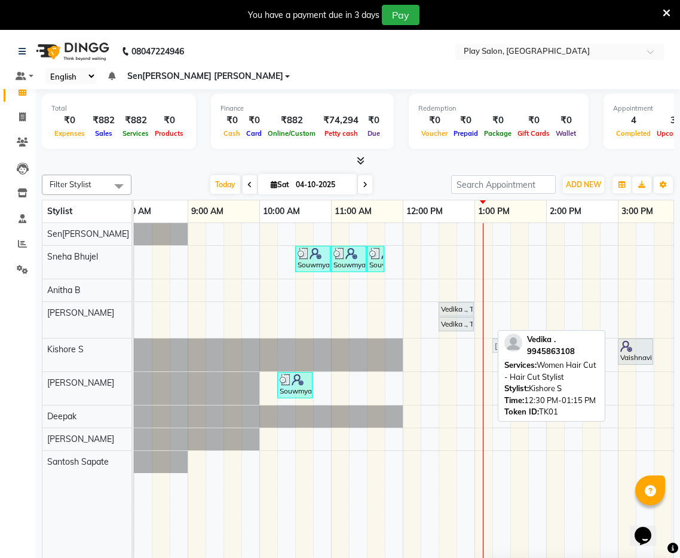
drag, startPoint x: 448, startPoint y: 329, endPoint x: 508, endPoint y: 331, distance: 59.8
click at [508, 331] on div "Filter Stylist Select All Anitha B Deepak Kishore S Namrata Tamang Raj Rajesh M…" at bounding box center [358, 381] width 633 height 422
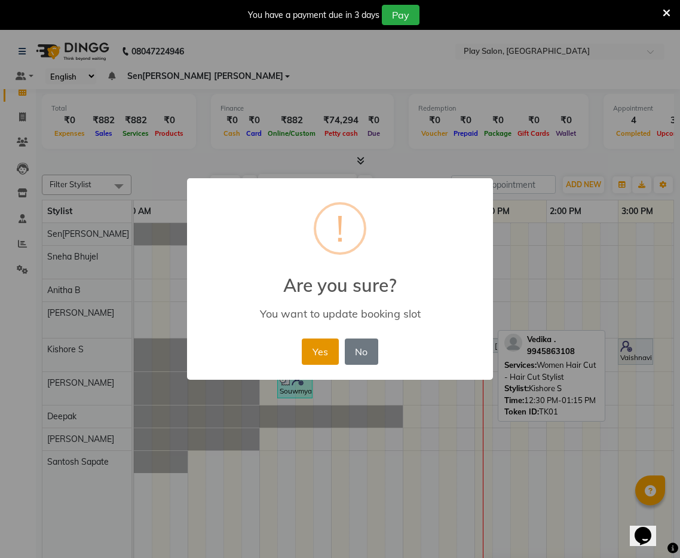
click at [328, 344] on button "Yes" at bounding box center [320, 351] width 36 height 26
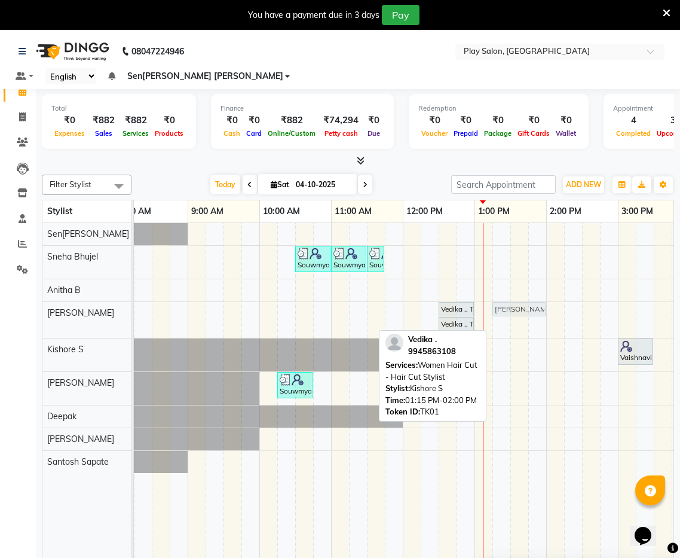
drag, startPoint x: 514, startPoint y: 329, endPoint x: 515, endPoint y: 314, distance: 15.0
click at [515, 314] on div "Souwmya G, TK02, 10:30 AM-11:00 AM, Beauty Essentials - Upper Lip Threading Sou…" at bounding box center [582, 407] width 933 height 369
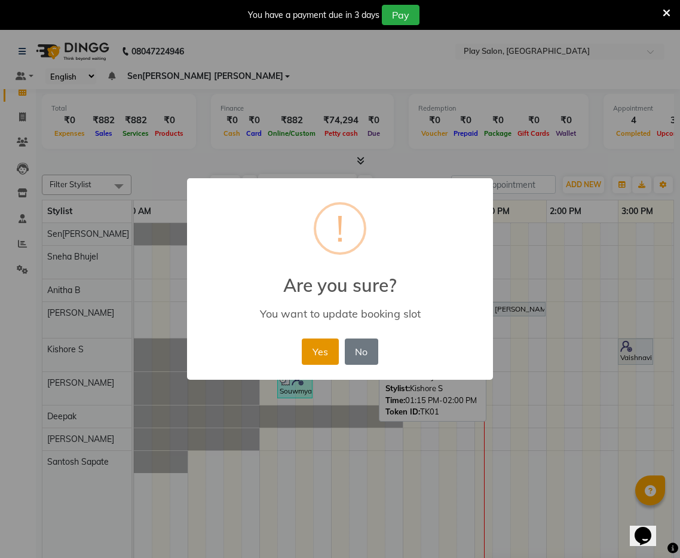
click at [318, 347] on button "Yes" at bounding box center [320, 351] width 36 height 26
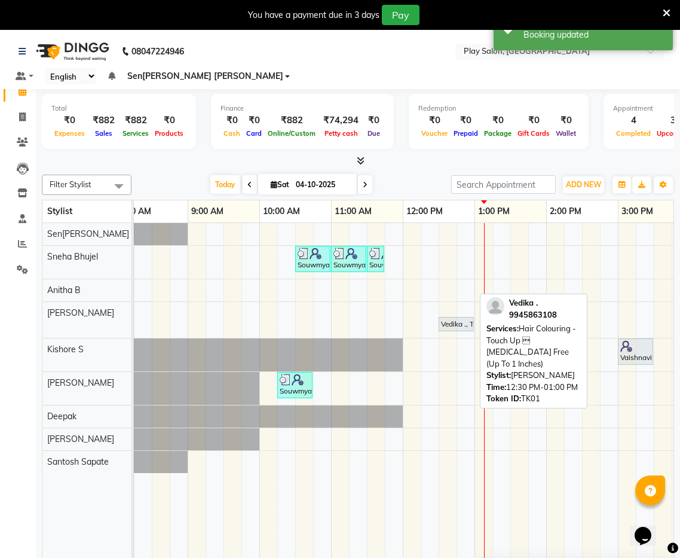
drag, startPoint x: 455, startPoint y: 289, endPoint x: 500, endPoint y: 334, distance: 63.4
click at [500, 334] on div "Filter Stylist Select All Anitha B Deepak Kishore S Namrata Tamang Raj Rajesh M…" at bounding box center [358, 381] width 633 height 422
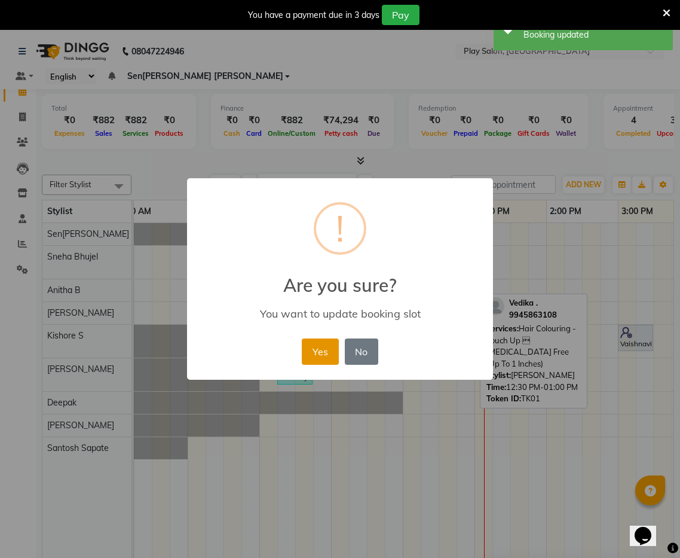
click at [319, 340] on button "Yes" at bounding box center [320, 351] width 36 height 26
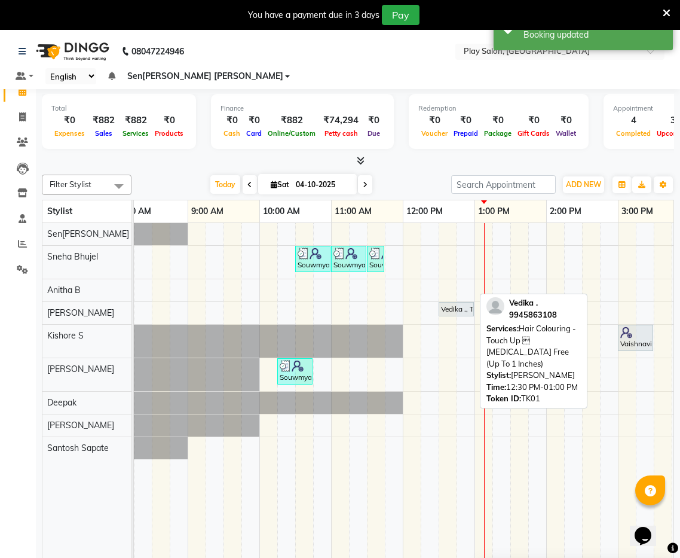
click at [566, 155] on div at bounding box center [358, 161] width 633 height 13
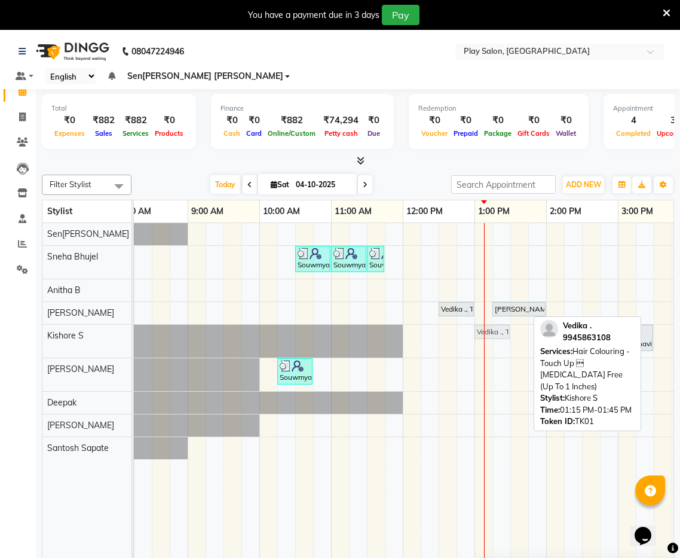
drag, startPoint x: 507, startPoint y: 316, endPoint x: 494, endPoint y: 317, distance: 13.2
click at [116, 325] on div "Vedika ., TK01, 01:15 PM-01:45 PM, Hair Colouring - Touch Up  Ammonia Free (Up…" at bounding box center [116, 341] width 0 height 33
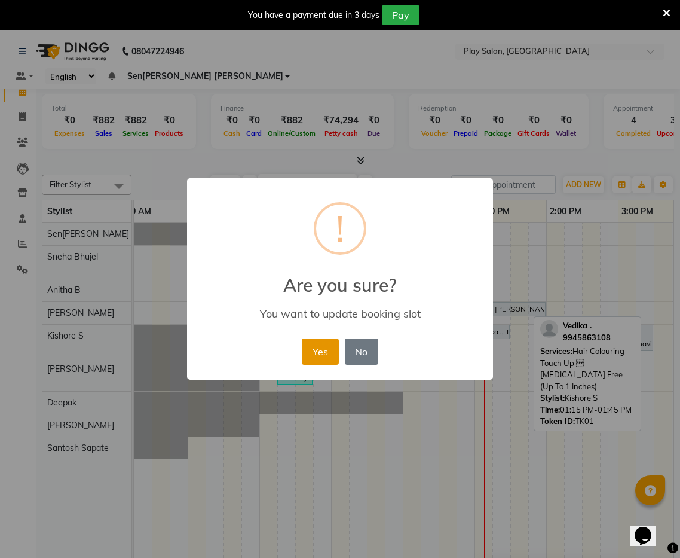
click at [319, 358] on button "Yes" at bounding box center [320, 351] width 36 height 26
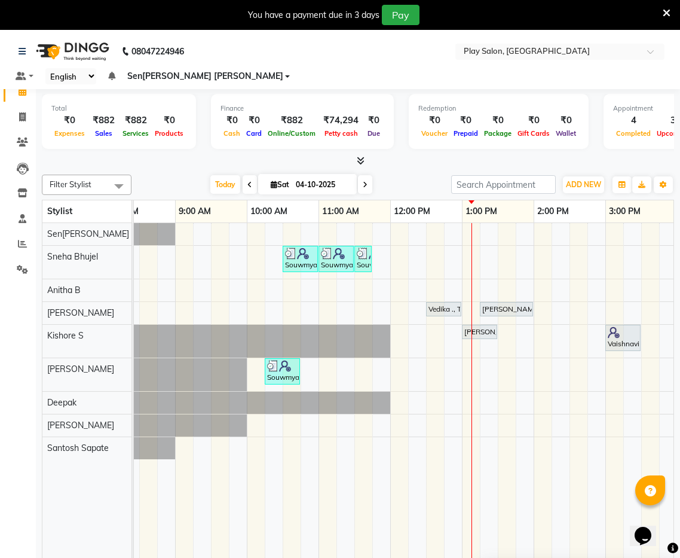
scroll to position [4, 0]
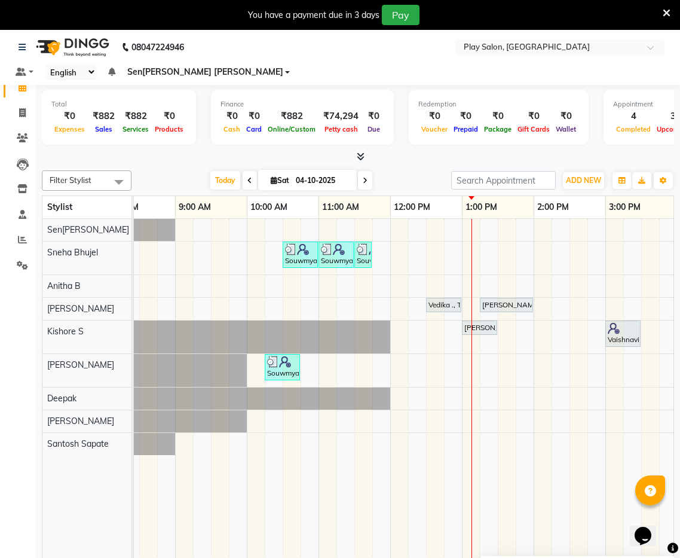
click at [370, 172] on span at bounding box center [365, 180] width 14 height 19
type input "05-10-2025"
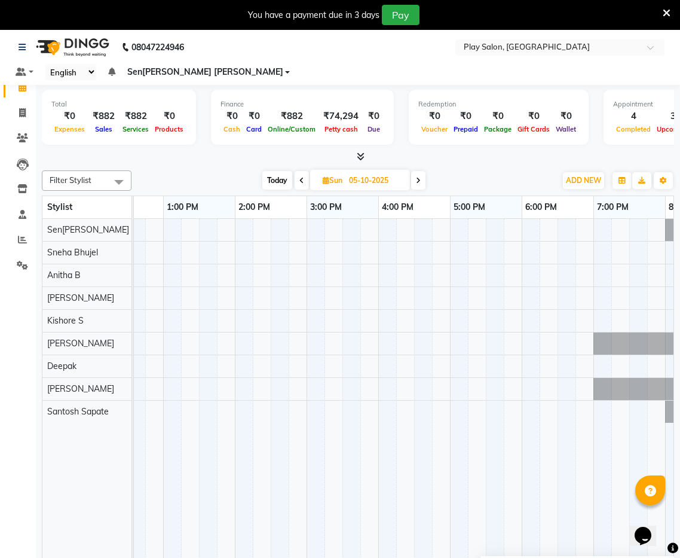
scroll to position [0, 393]
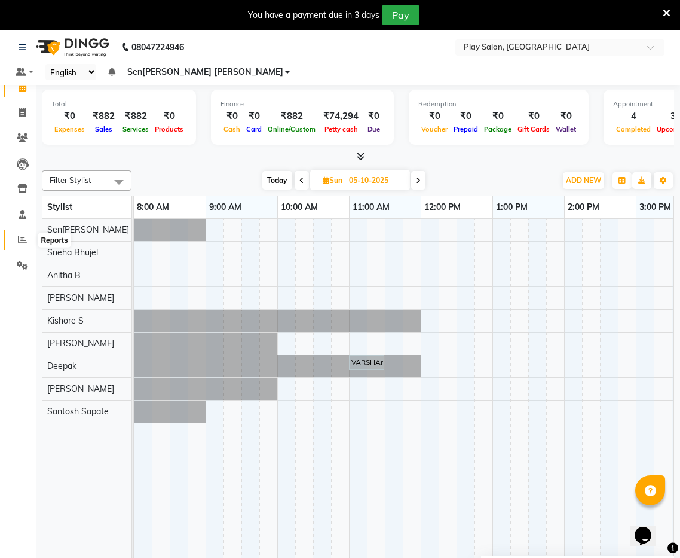
click at [21, 240] on icon at bounding box center [22, 239] width 9 height 9
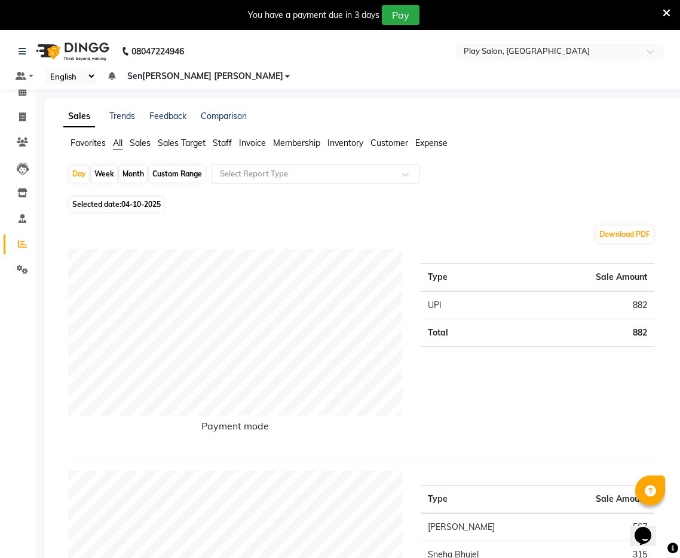
click at [170, 138] on span "Sales Target" at bounding box center [182, 143] width 48 height 11
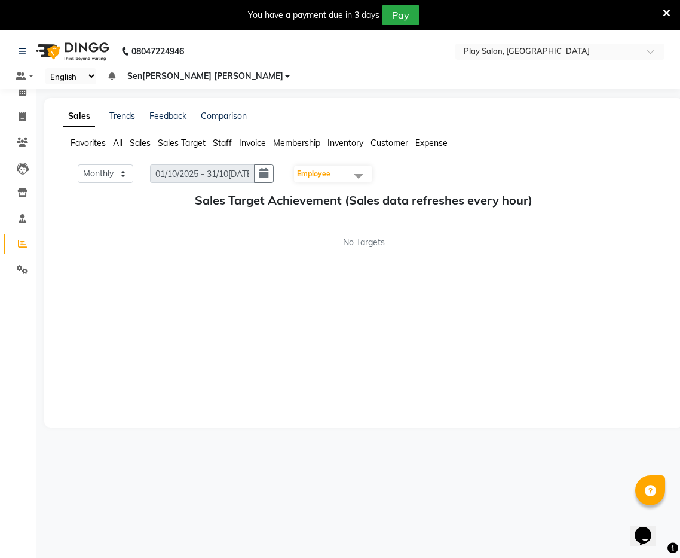
click at [141, 138] on span "Sales" at bounding box center [140, 143] width 21 height 11
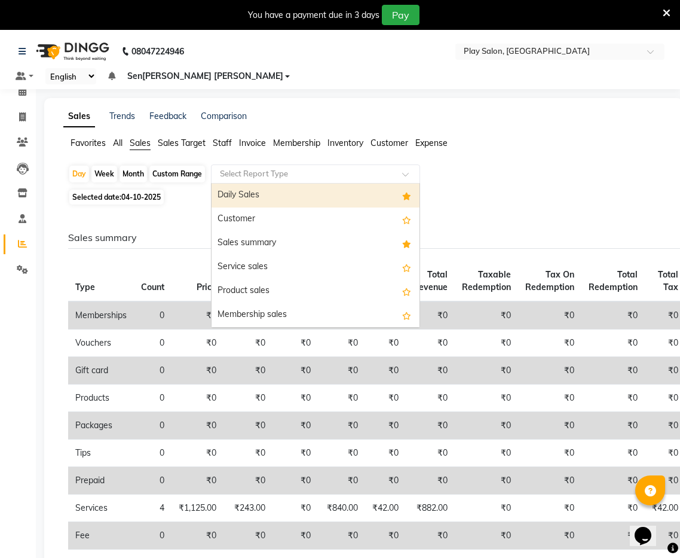
click at [381, 168] on input "text" at bounding box center [304, 174] width 172 height 12
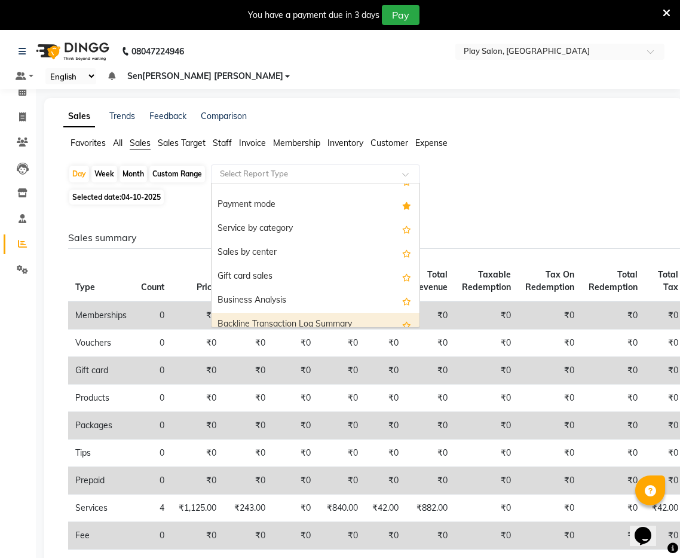
scroll to position [199, 0]
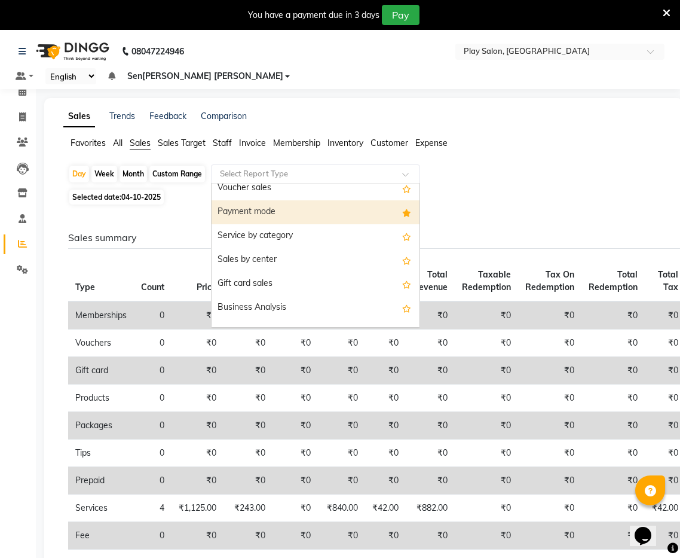
click at [310, 200] on div "Payment mode" at bounding box center [316, 212] width 208 height 24
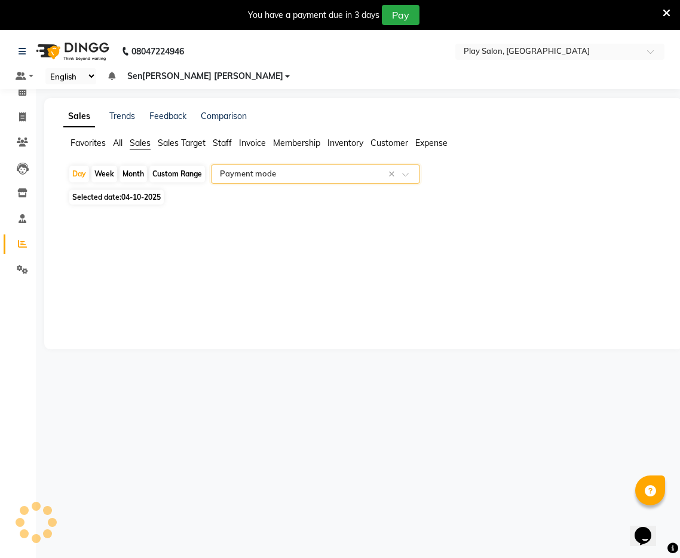
select select "full_report"
select select "csv"
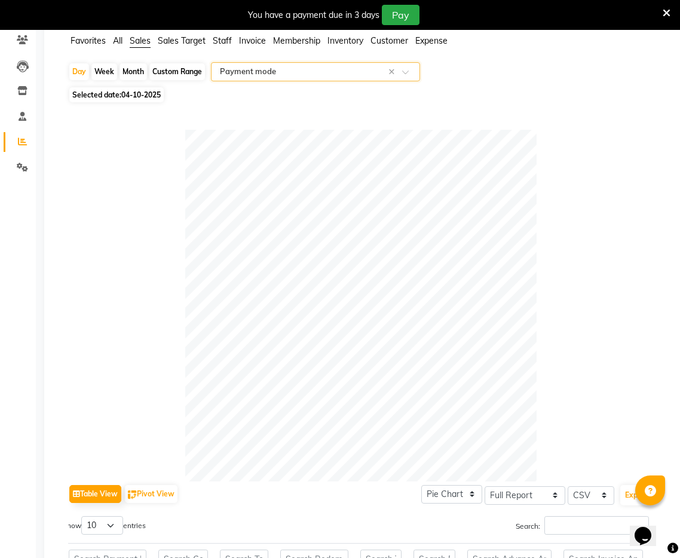
scroll to position [99, 0]
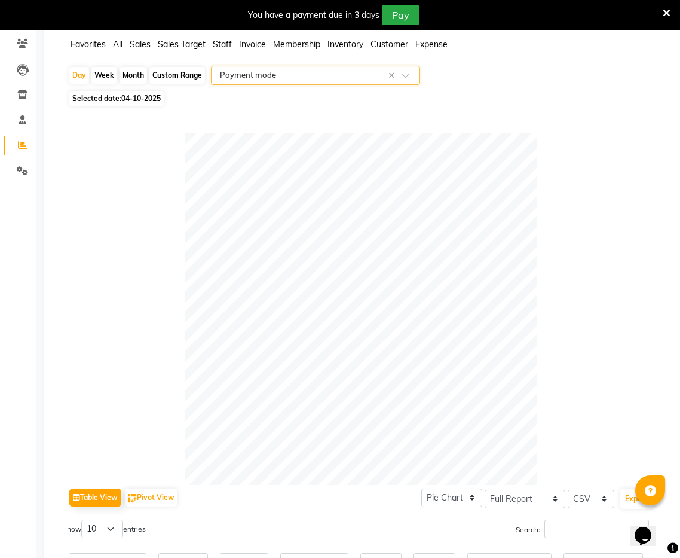
click at [136, 94] on span "04-10-2025" at bounding box center [140, 98] width 39 height 9
select select "10"
select select "2025"
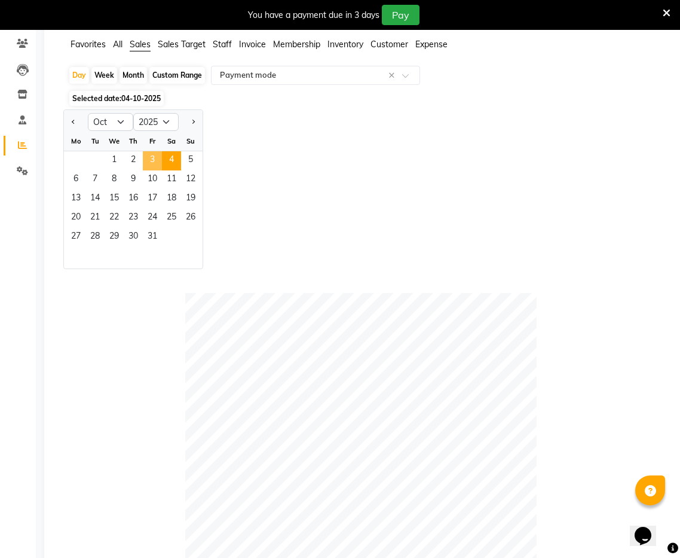
drag, startPoint x: 149, startPoint y: 141, endPoint x: 152, endPoint y: 148, distance: 7.8
click at [149, 151] on span "3" at bounding box center [152, 160] width 19 height 19
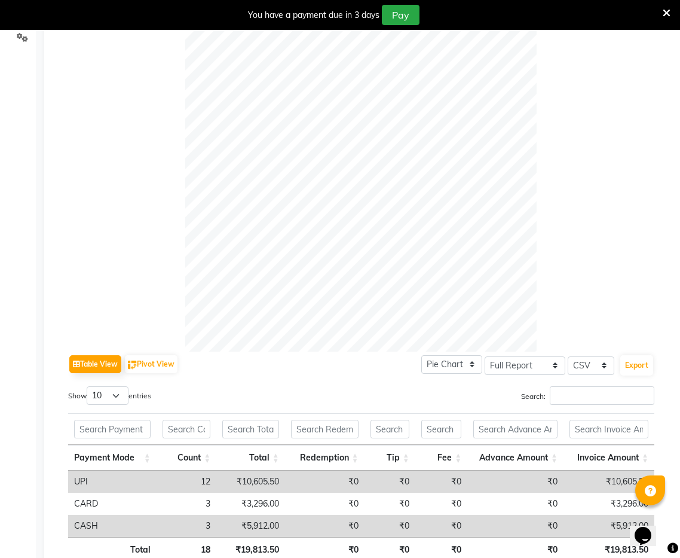
scroll to position [286, 0]
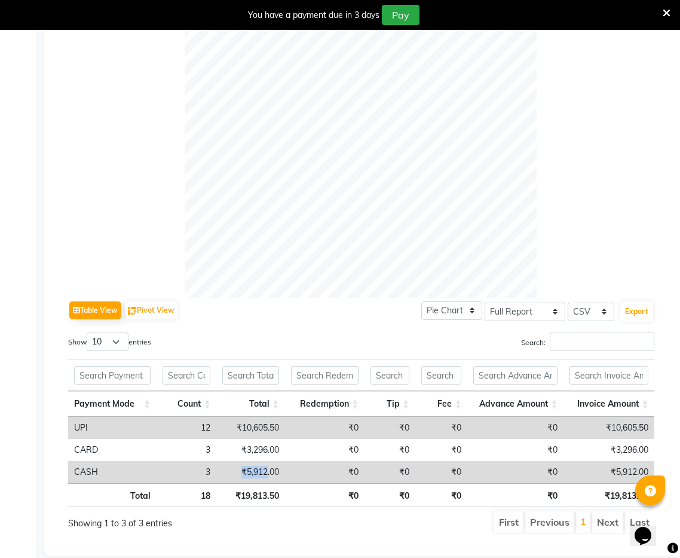
drag, startPoint x: 267, startPoint y: 456, endPoint x: 242, endPoint y: 456, distance: 25.1
click at [242, 461] on td "₹5,912.00" at bounding box center [250, 472] width 69 height 22
copy td "₹5,912"
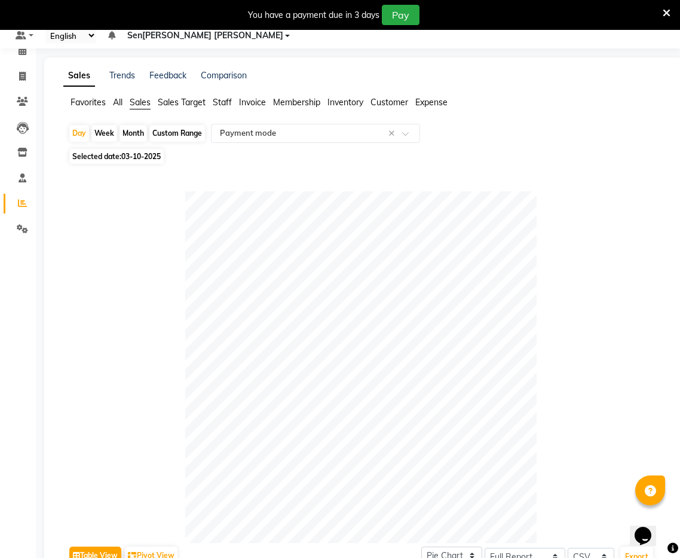
scroll to position [0, 0]
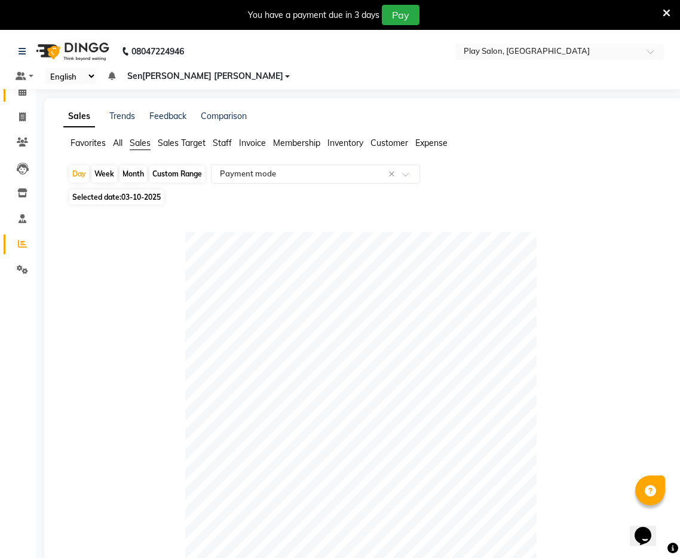
click at [22, 84] on link "Calendar" at bounding box center [18, 92] width 29 height 20
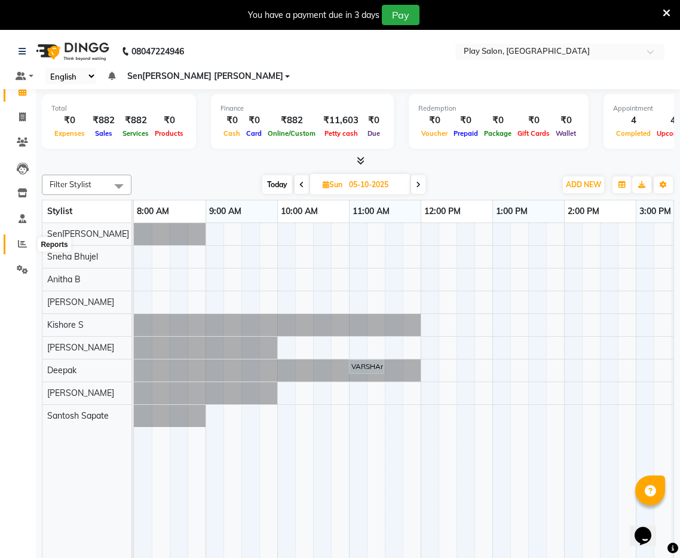
click at [28, 243] on span at bounding box center [22, 244] width 21 height 14
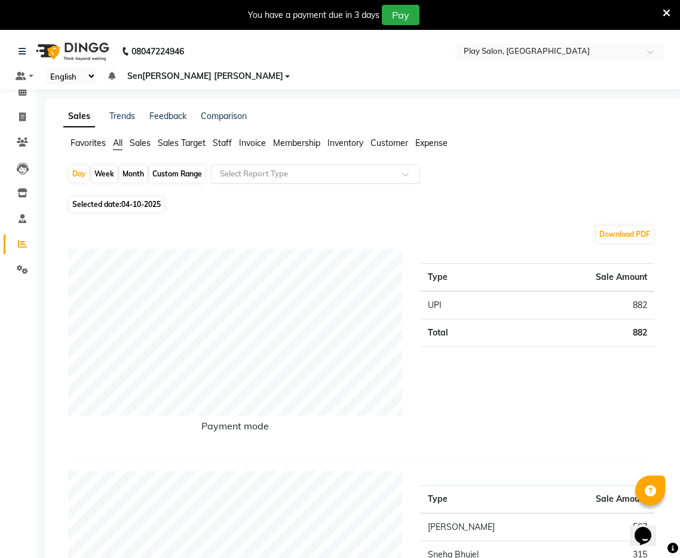
click at [395, 168] on div at bounding box center [316, 174] width 208 height 12
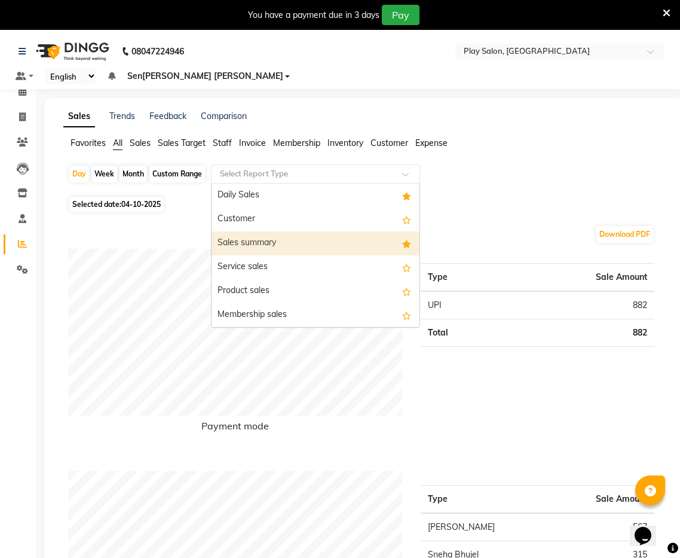
click at [323, 231] on div "Sales summary" at bounding box center [316, 243] width 208 height 24
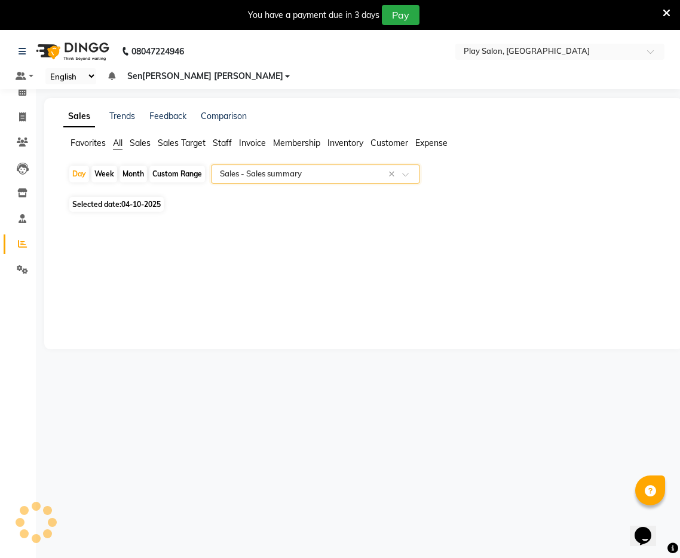
select select "full_report"
select select "csv"
click at [111, 197] on span "Selected date: 04-10-20[DATE]" at bounding box center [116, 204] width 94 height 15
select select "10"
select select "2025"
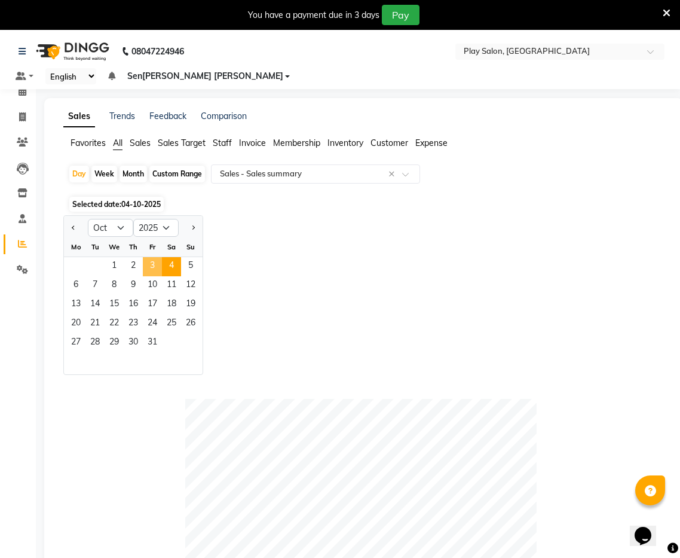
click at [154, 257] on span "3" at bounding box center [152, 266] width 19 height 19
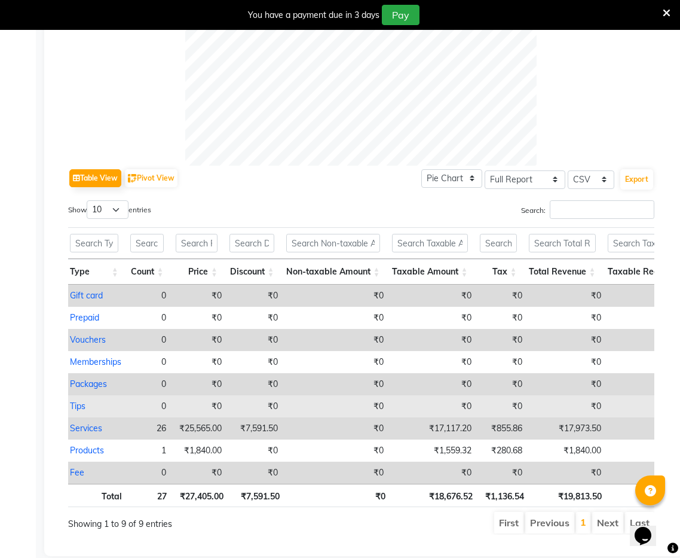
scroll to position [0, 53]
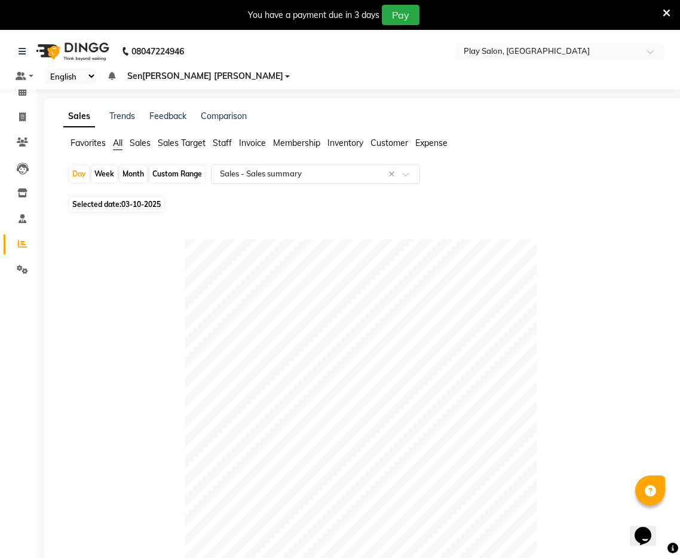
click at [294, 168] on input "text" at bounding box center [304, 174] width 172 height 12
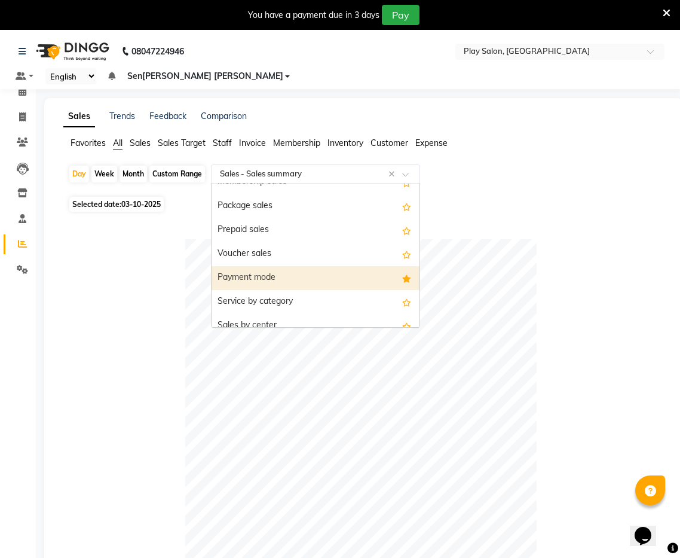
click at [272, 266] on div "Payment mode" at bounding box center [316, 278] width 208 height 24
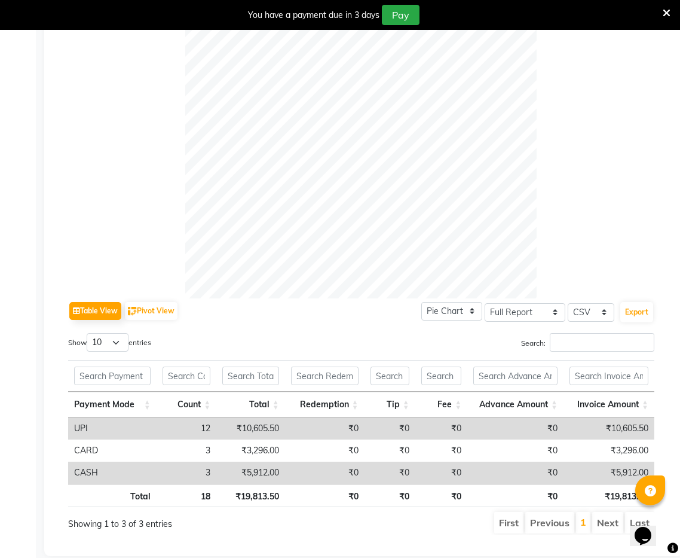
scroll to position [0, 0]
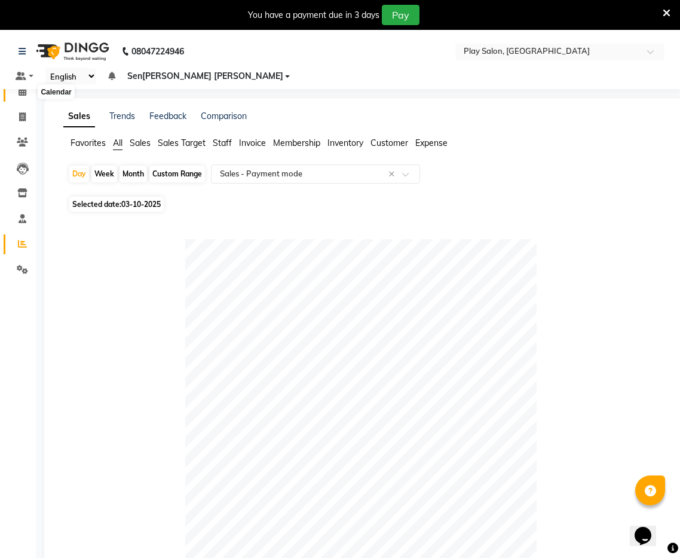
click at [21, 93] on icon at bounding box center [23, 91] width 8 height 9
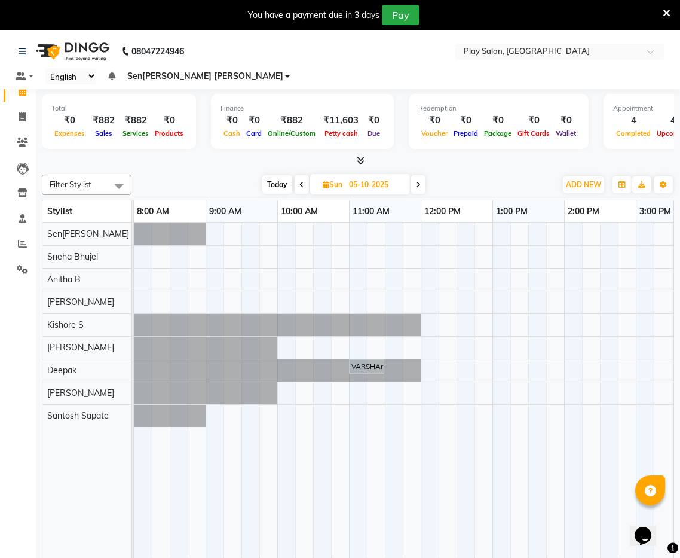
click at [360, 156] on icon at bounding box center [361, 160] width 8 height 9
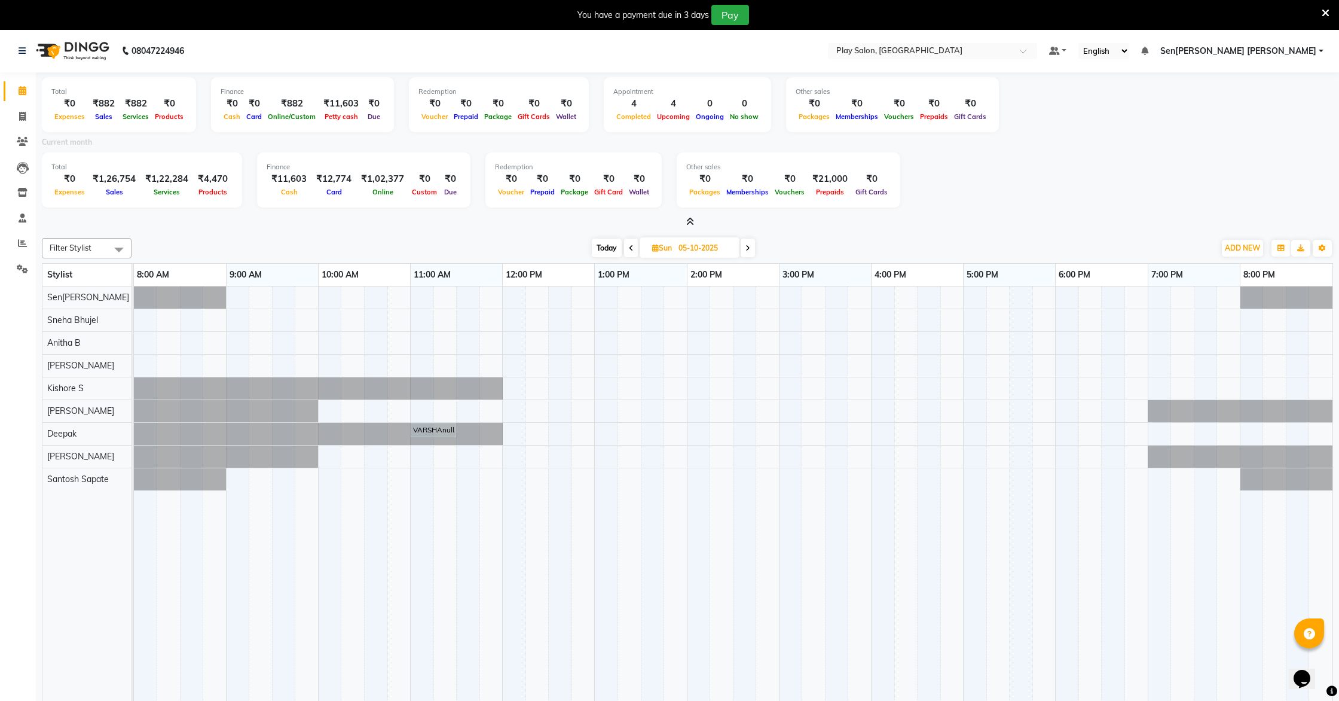
click at [612, 250] on span "Today" at bounding box center [607, 248] width 30 height 19
type input "04-10-2025"
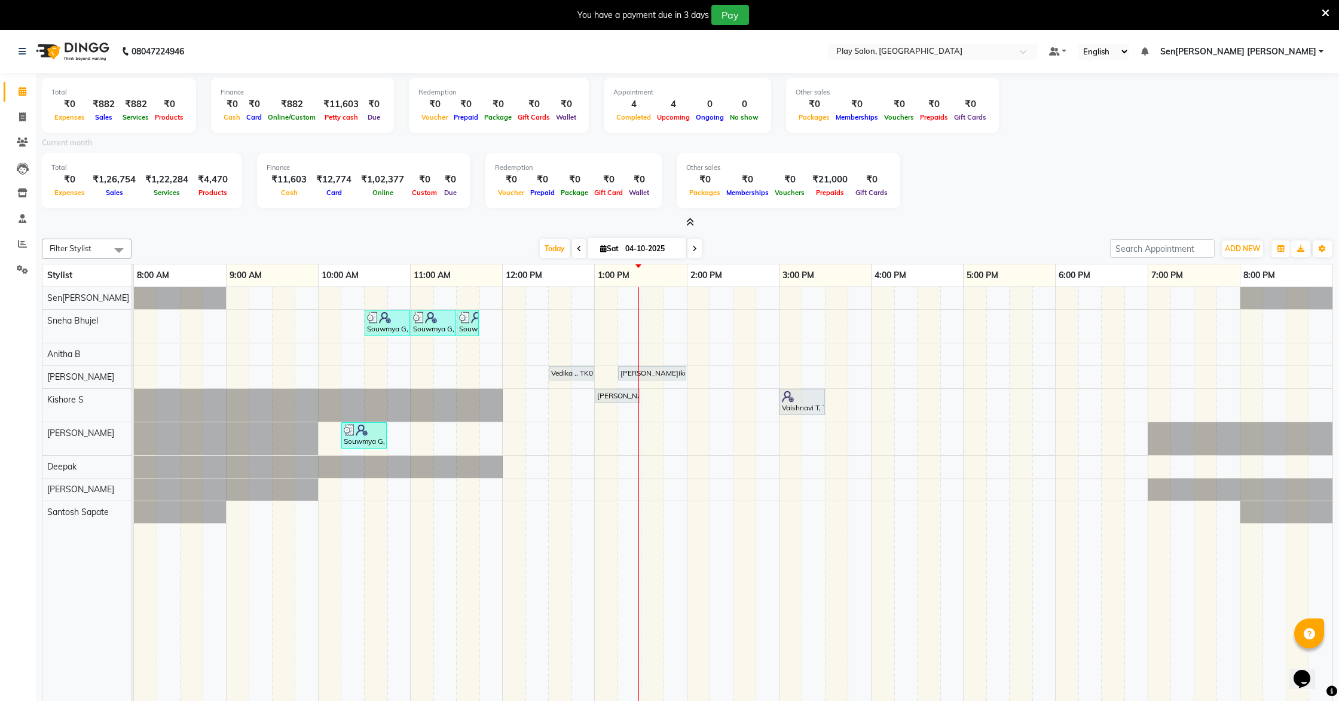
click at [517, 375] on div "Souwmya G, TK02, 10:30 AM-11:00 AM, Beauty Essentials - Upper Lip Threading Sou…" at bounding box center [733, 504] width 1199 height 434
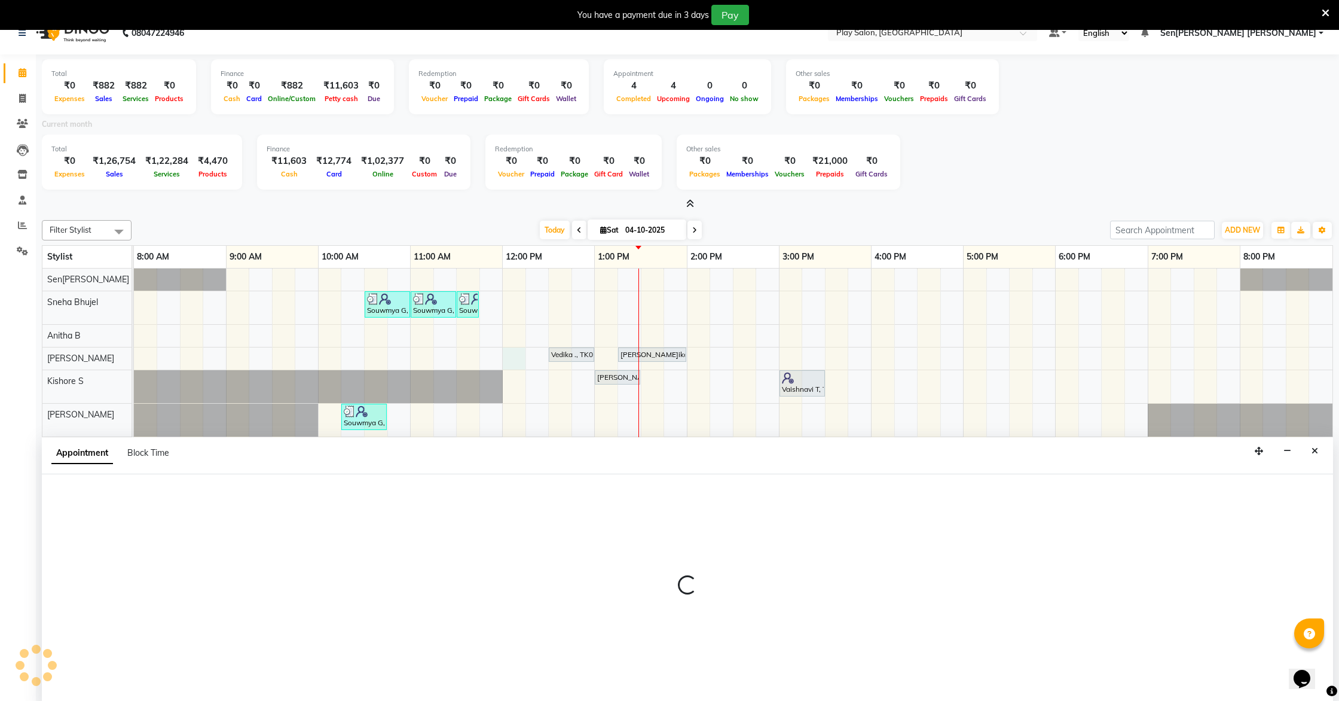
select select "91861"
select select "tentative"
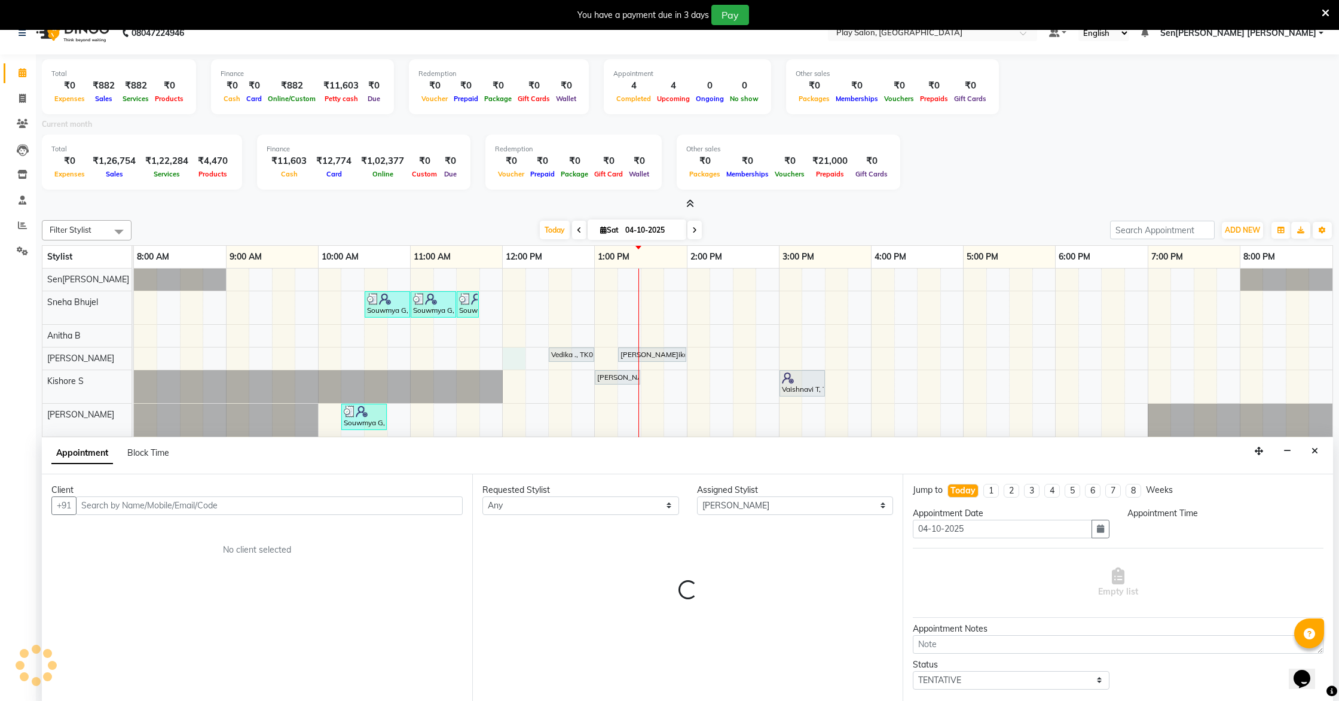
scroll to position [30, 0]
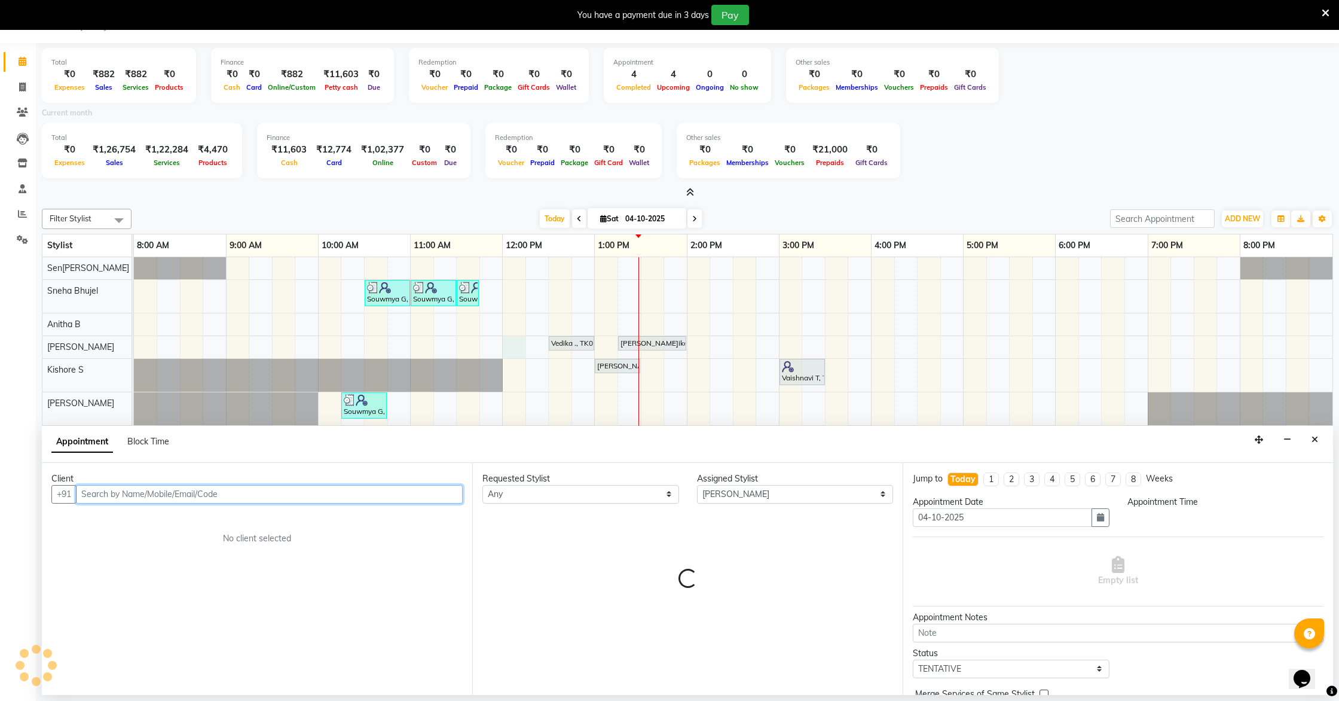
select select "720"
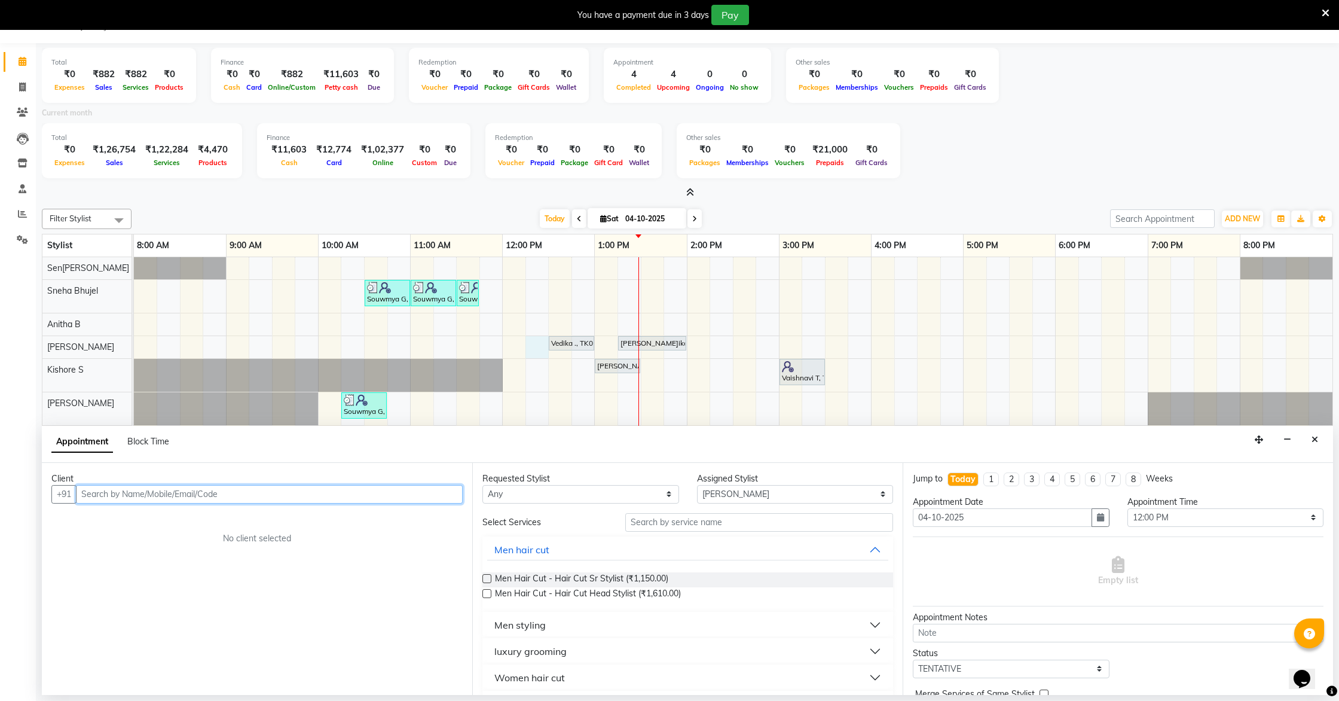
click at [538, 344] on div "Souwmya G, TK02, 10:30 AM-11:00 AM, Beauty Essentials - Upper Lip Threading Sou…" at bounding box center [733, 474] width 1199 height 434
click at [368, 495] on input "text" at bounding box center [269, 494] width 387 height 19
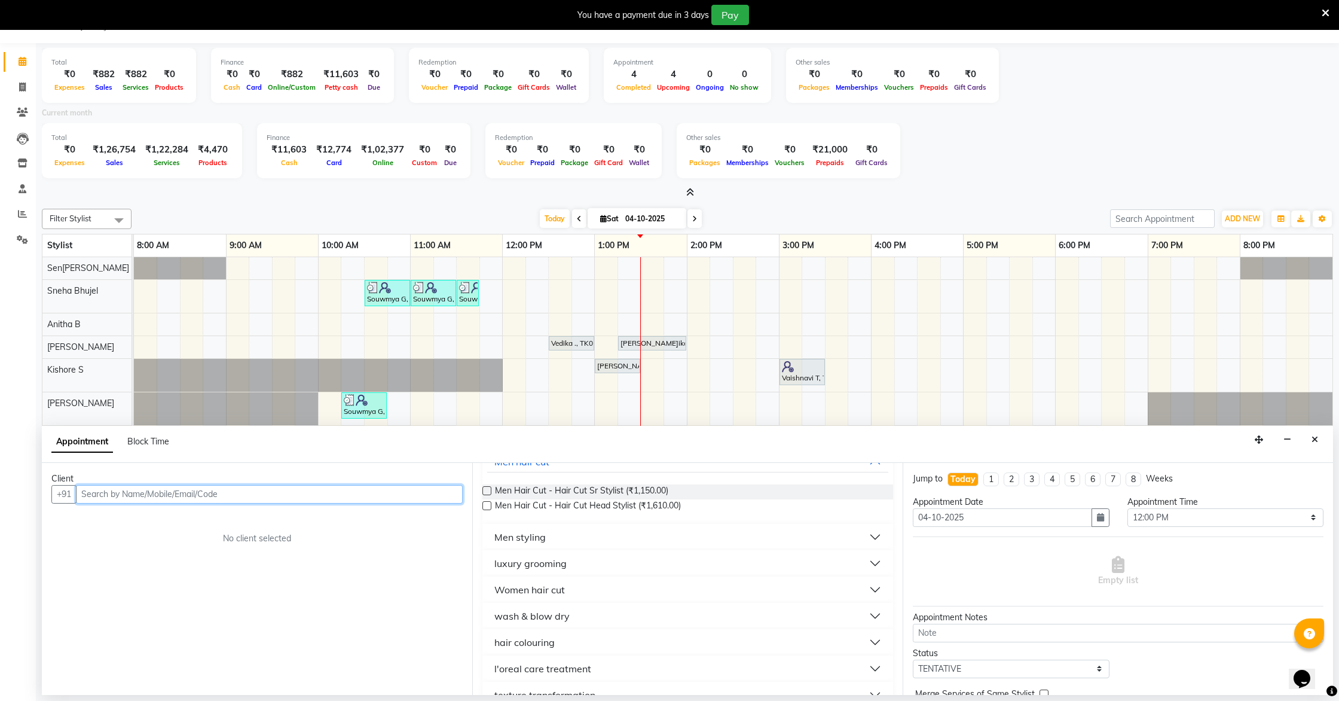
scroll to position [89, 0]
click at [680, 557] on button "wash & blow dry" at bounding box center [687, 615] width 401 height 22
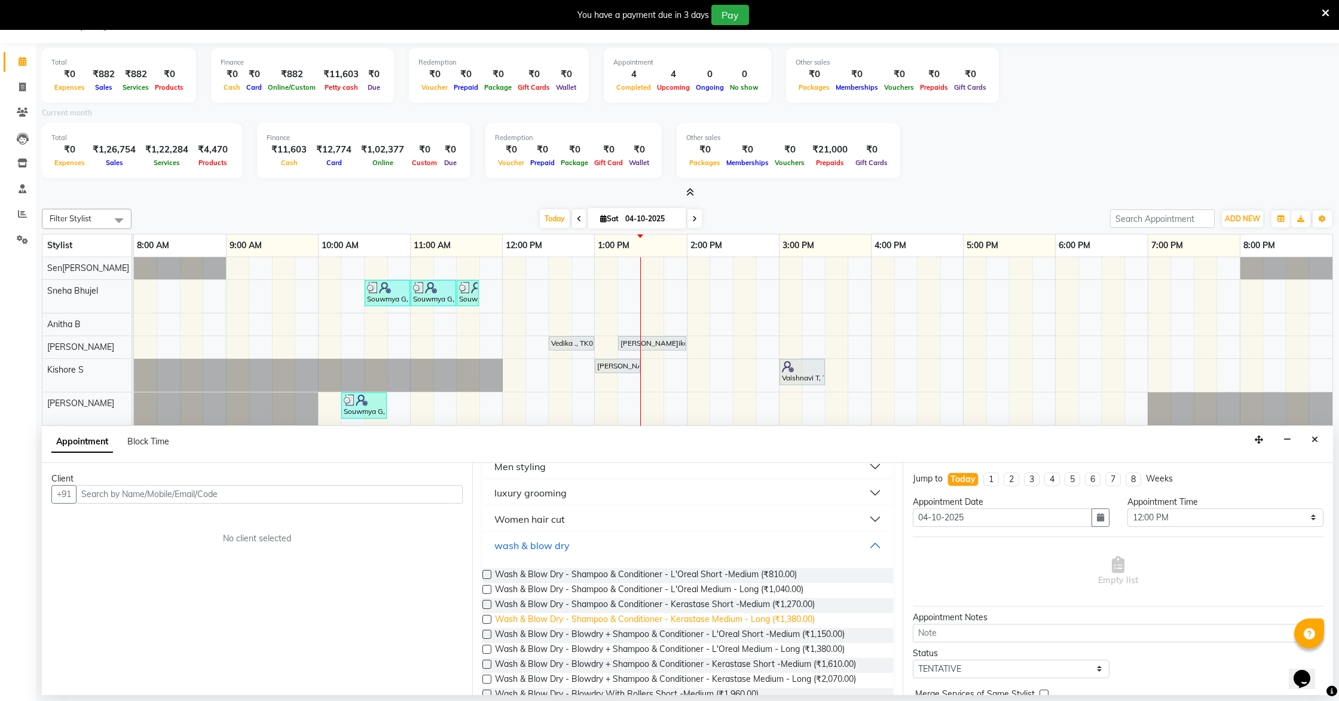
scroll to position [160, 0]
click at [490, 557] on label at bounding box center [487, 573] width 9 height 9
click at [490, 557] on input "checkbox" at bounding box center [487, 574] width 8 height 8
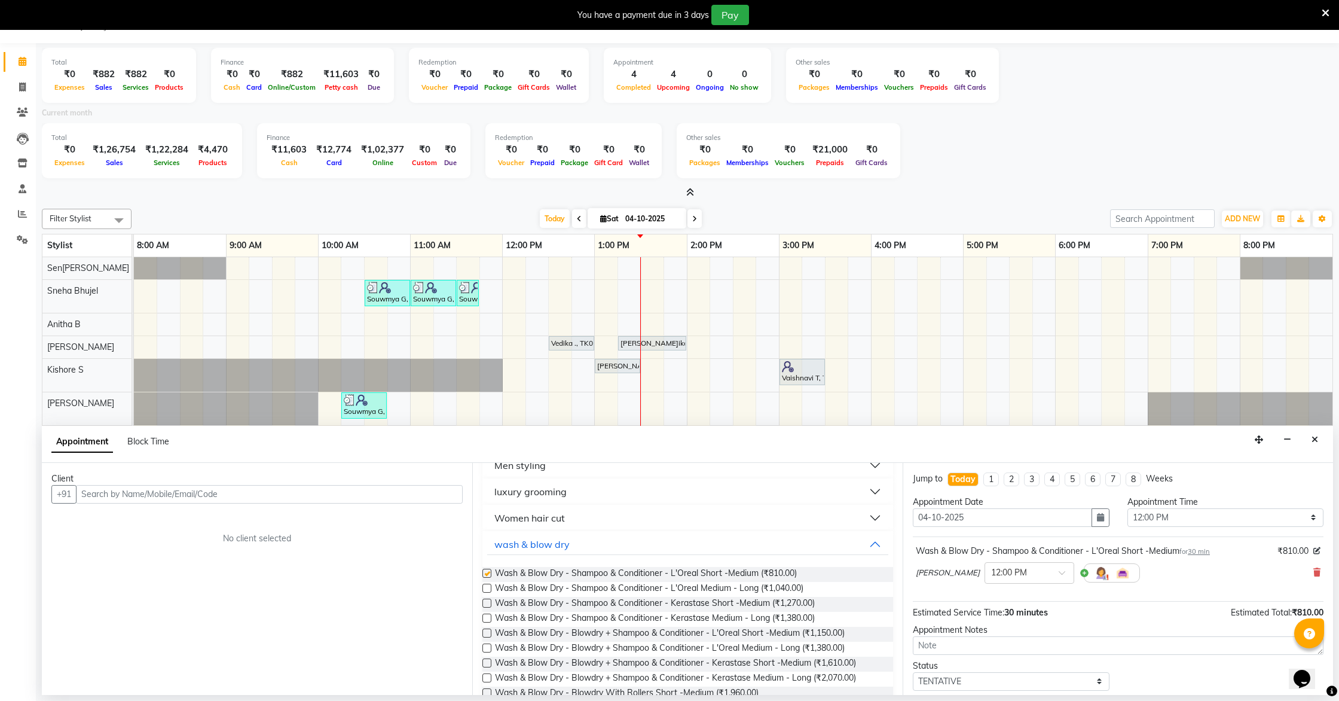
checkbox input "false"
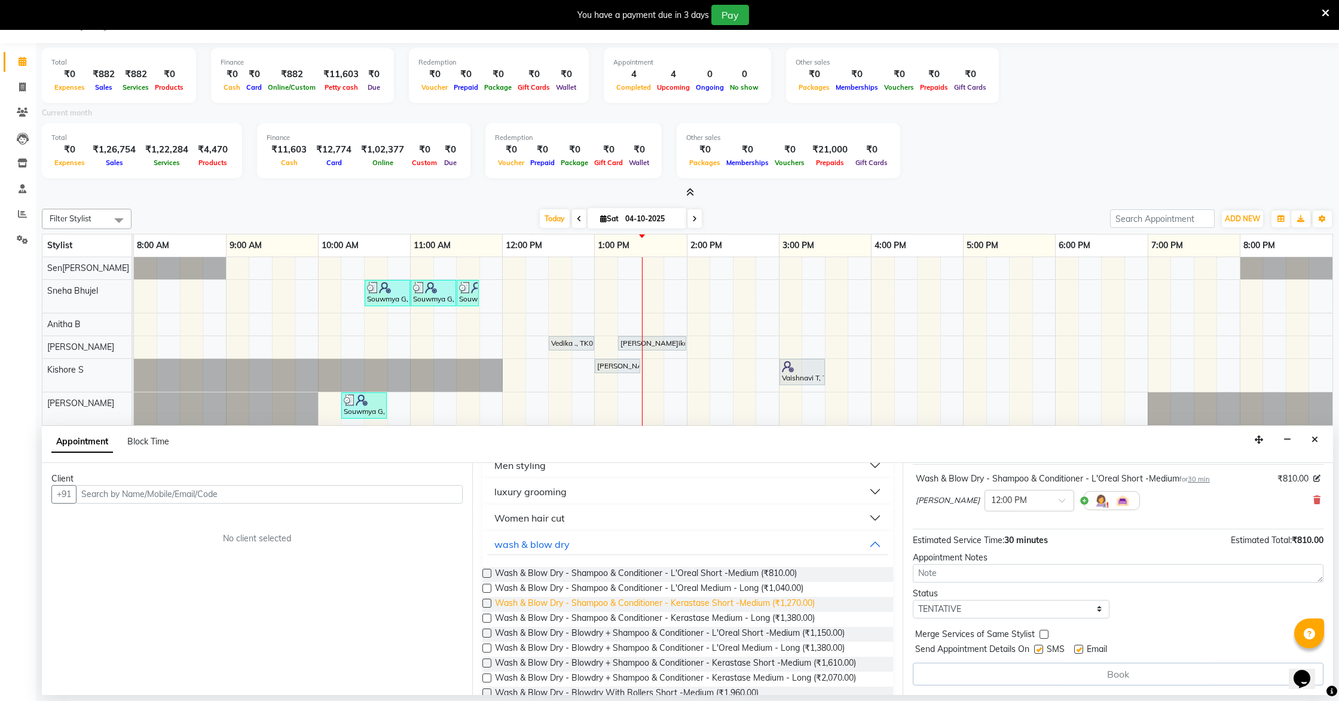
scroll to position [29, 0]
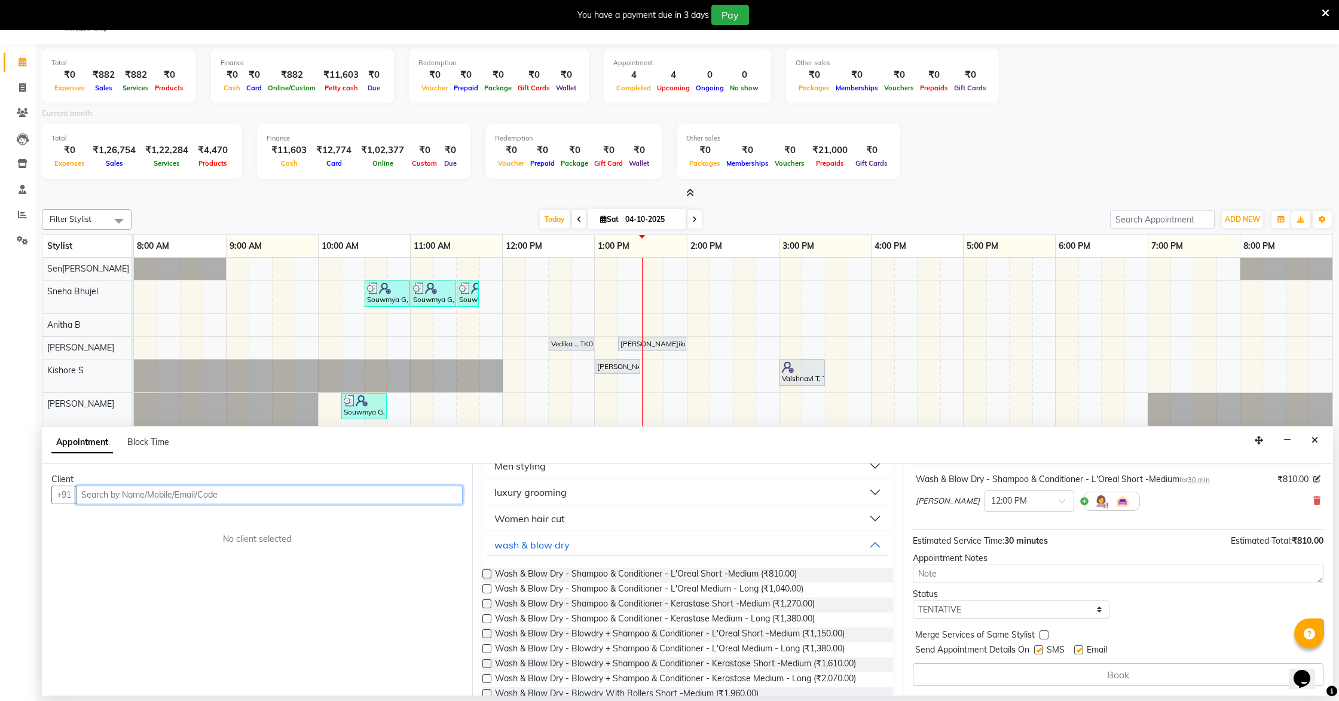
click at [232, 495] on input "text" at bounding box center [269, 494] width 387 height 19
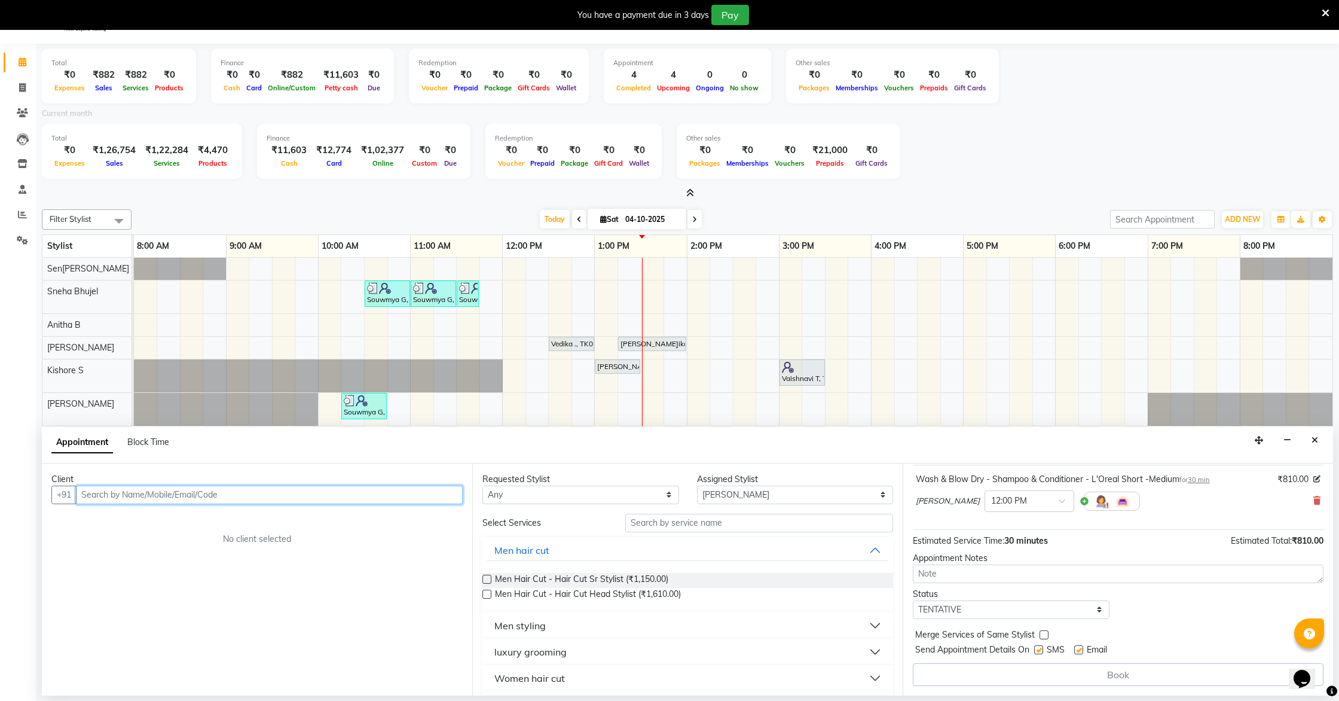
click at [313, 496] on input "text" at bounding box center [269, 494] width 387 height 19
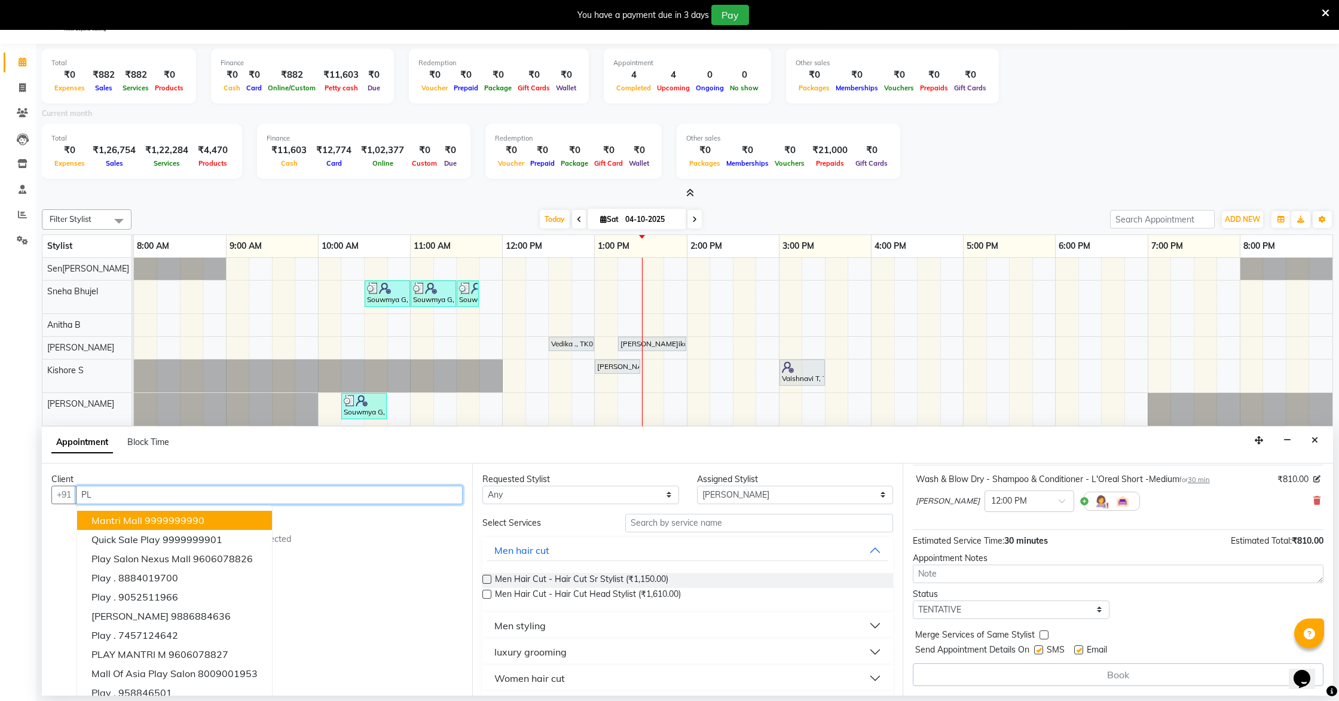
type input "P"
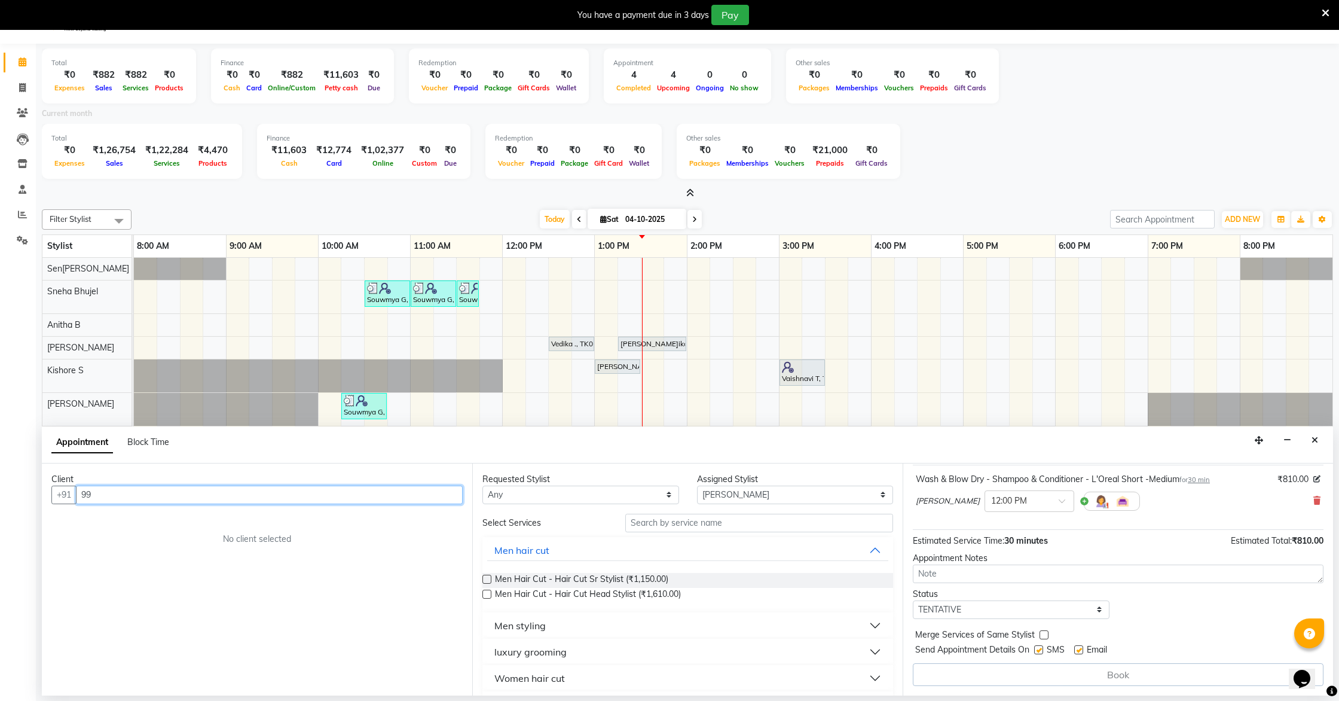
type input "9"
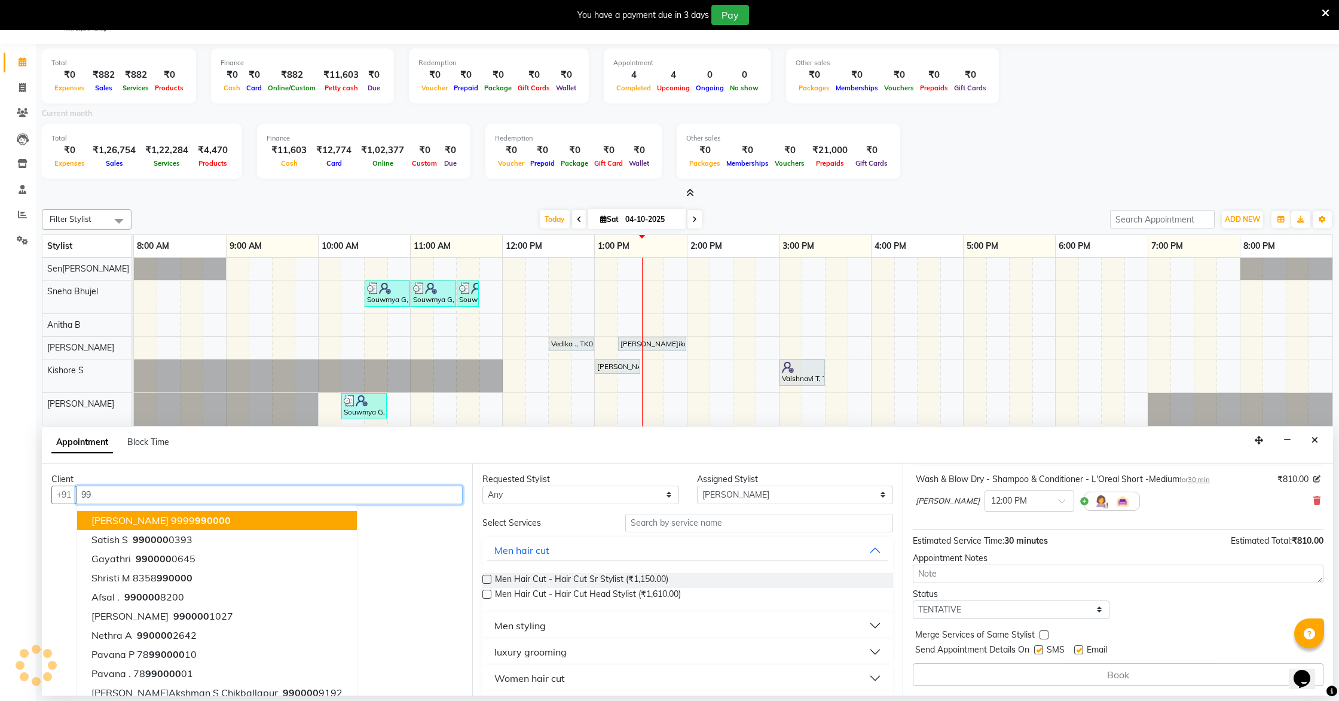
type input "9"
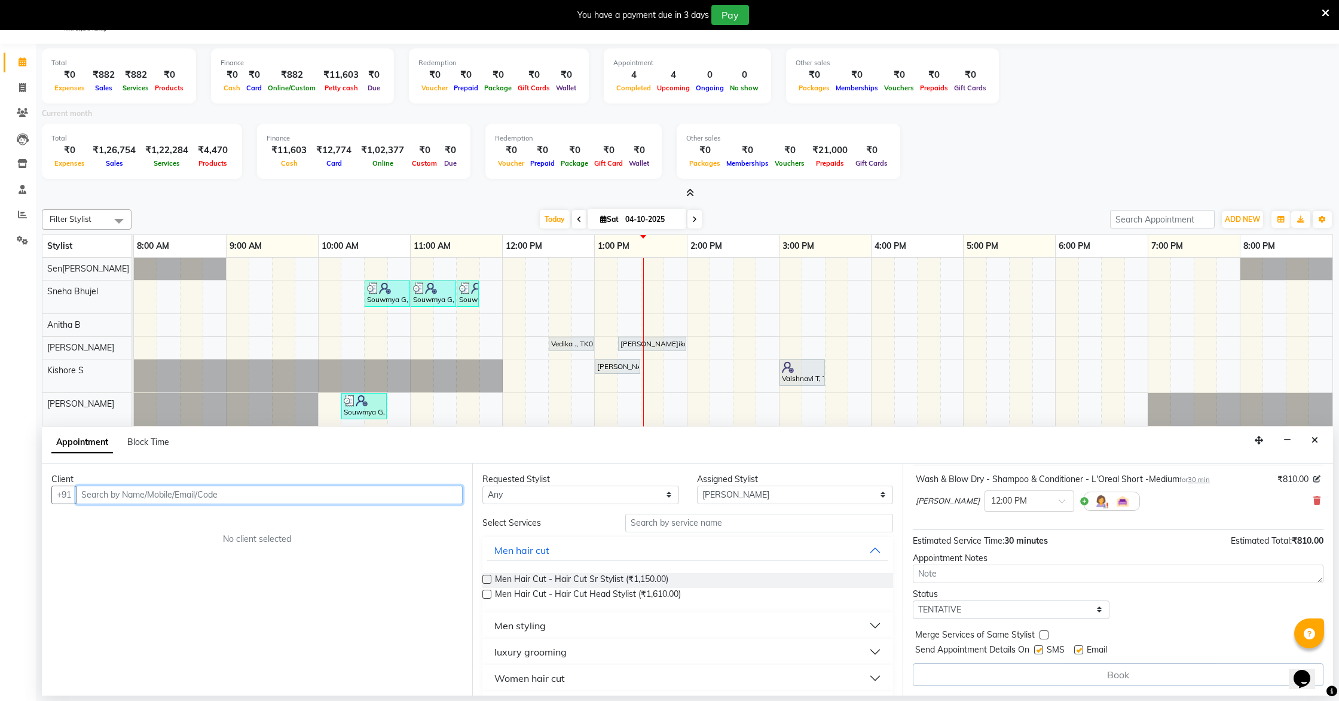
click at [147, 486] on input "text" at bounding box center [269, 494] width 387 height 19
click at [145, 495] on input "text" at bounding box center [269, 494] width 387 height 19
type input "P"
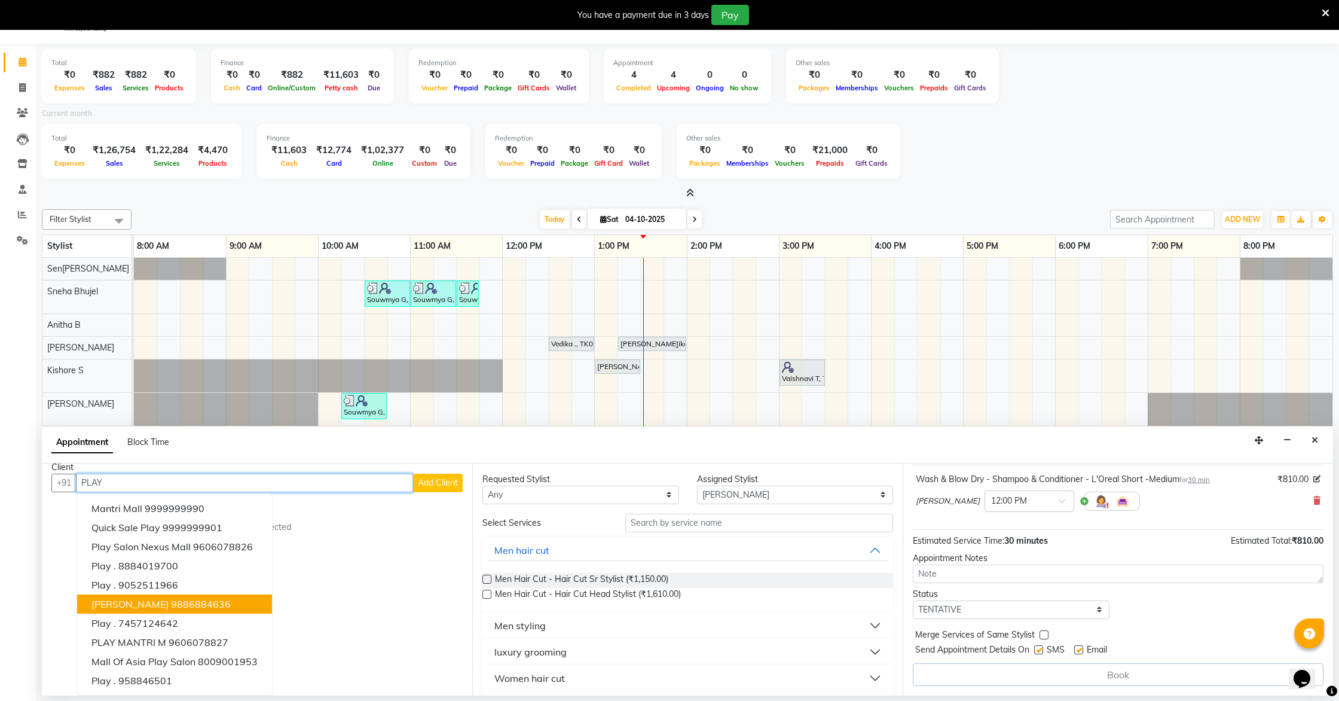
scroll to position [30, 0]
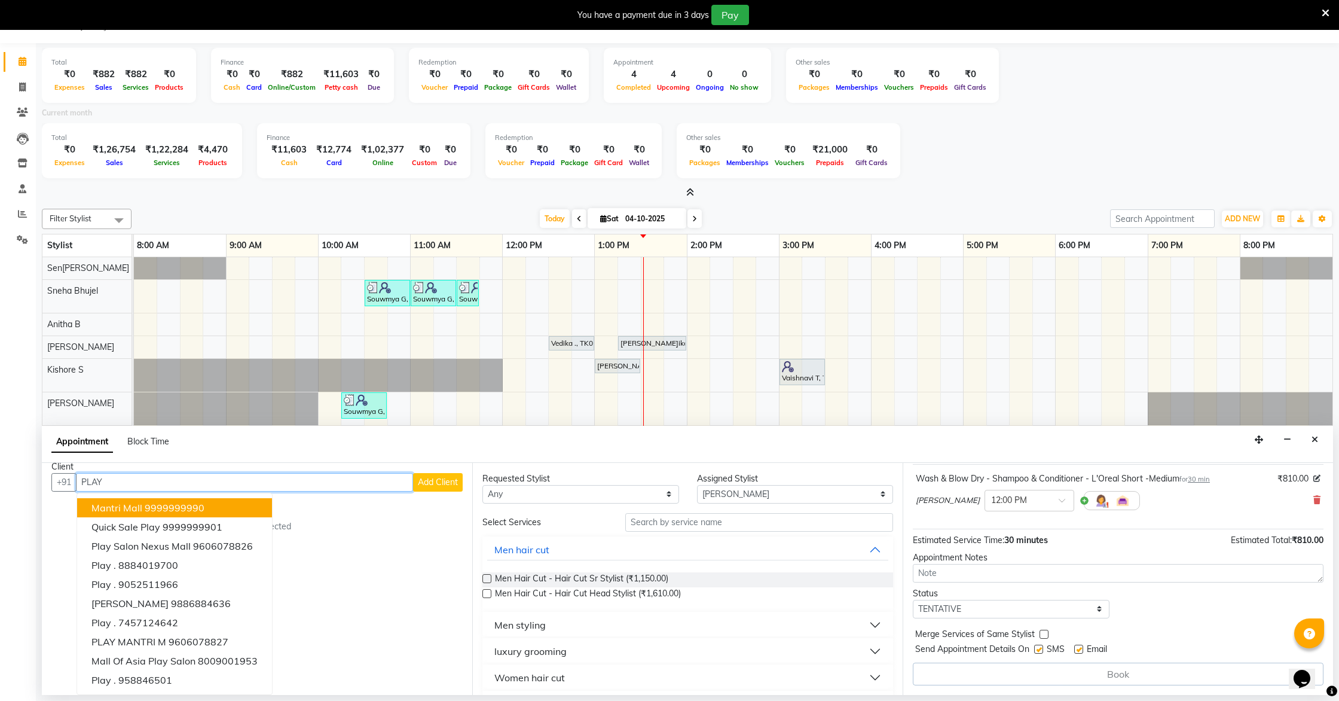
click at [163, 484] on input "PLAY" at bounding box center [244, 482] width 337 height 19
type input "P"
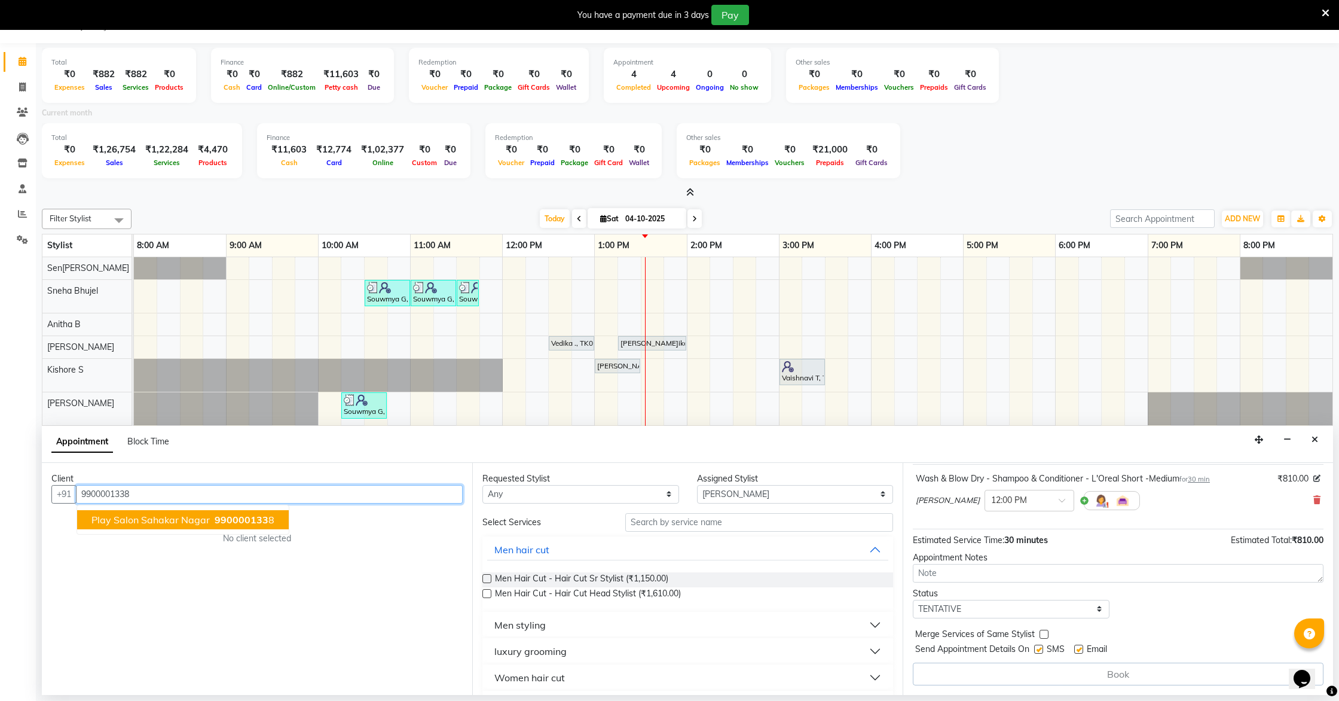
scroll to position [71, 0]
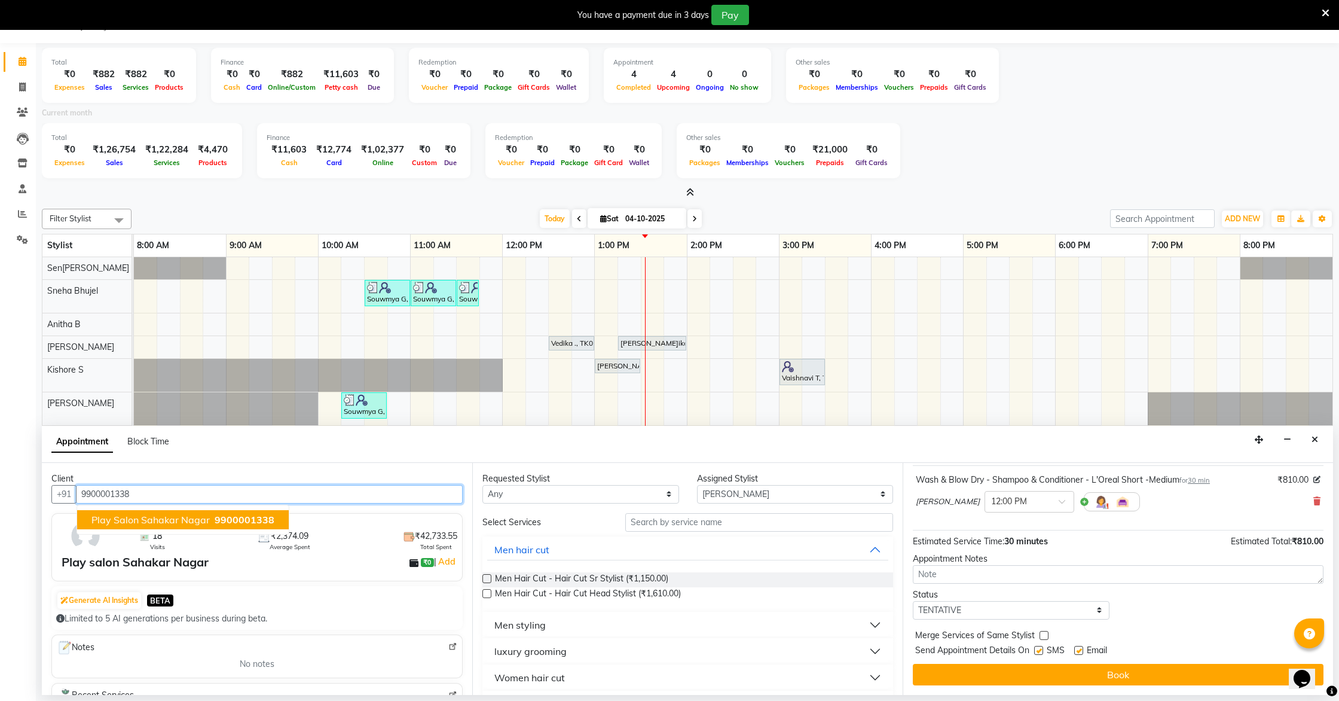
click at [196, 520] on span "Play salon Sahakar Nagar" at bounding box center [150, 520] width 118 height 12
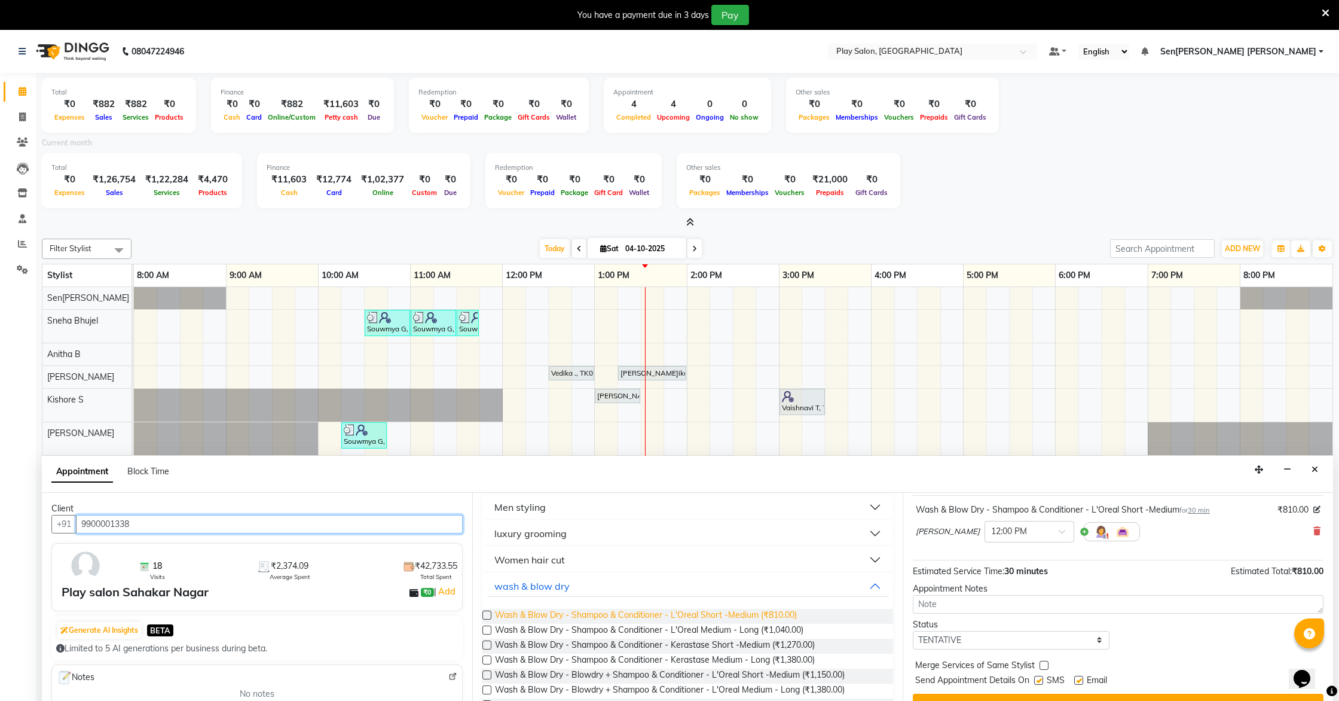
scroll to position [150, 0]
type input "9900001338"
click at [485, 557] on label at bounding box center [487, 612] width 9 height 9
click at [485, 557] on input "checkbox" at bounding box center [487, 614] width 8 height 8
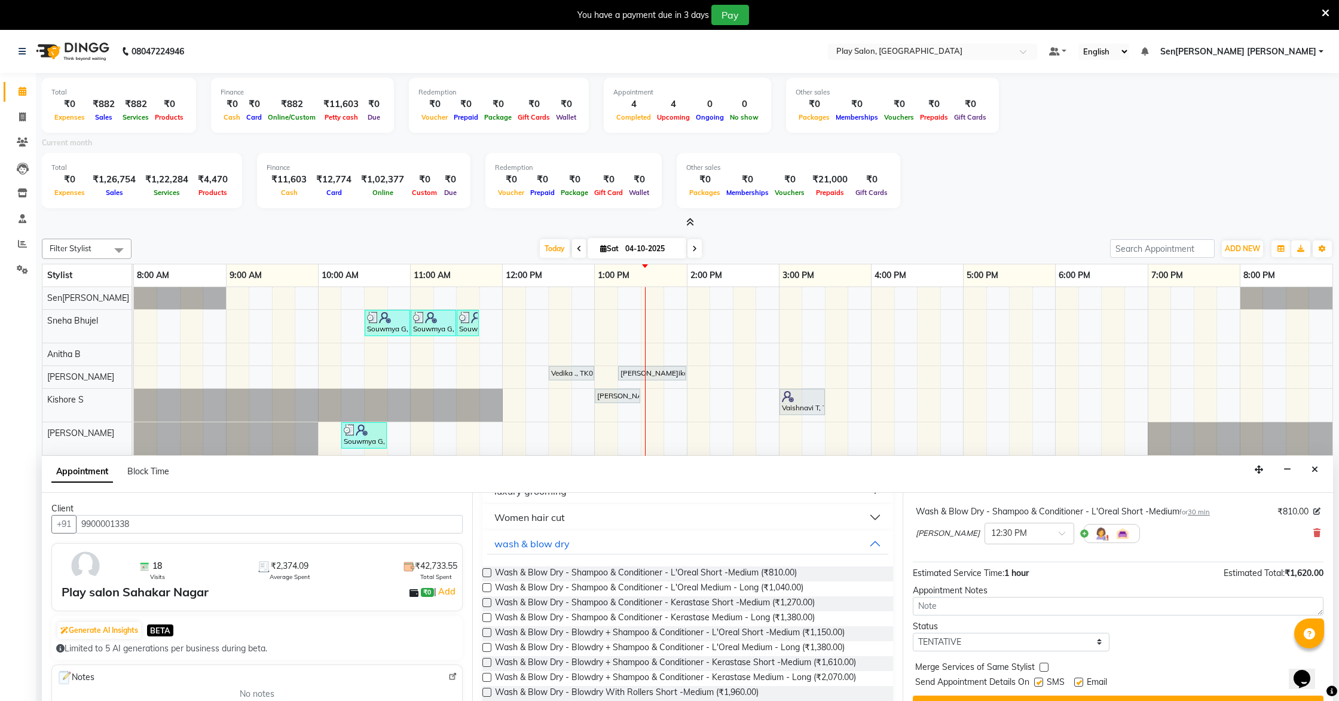
scroll to position [126, 0]
click at [680, 529] on icon at bounding box center [1317, 531] width 7 height 8
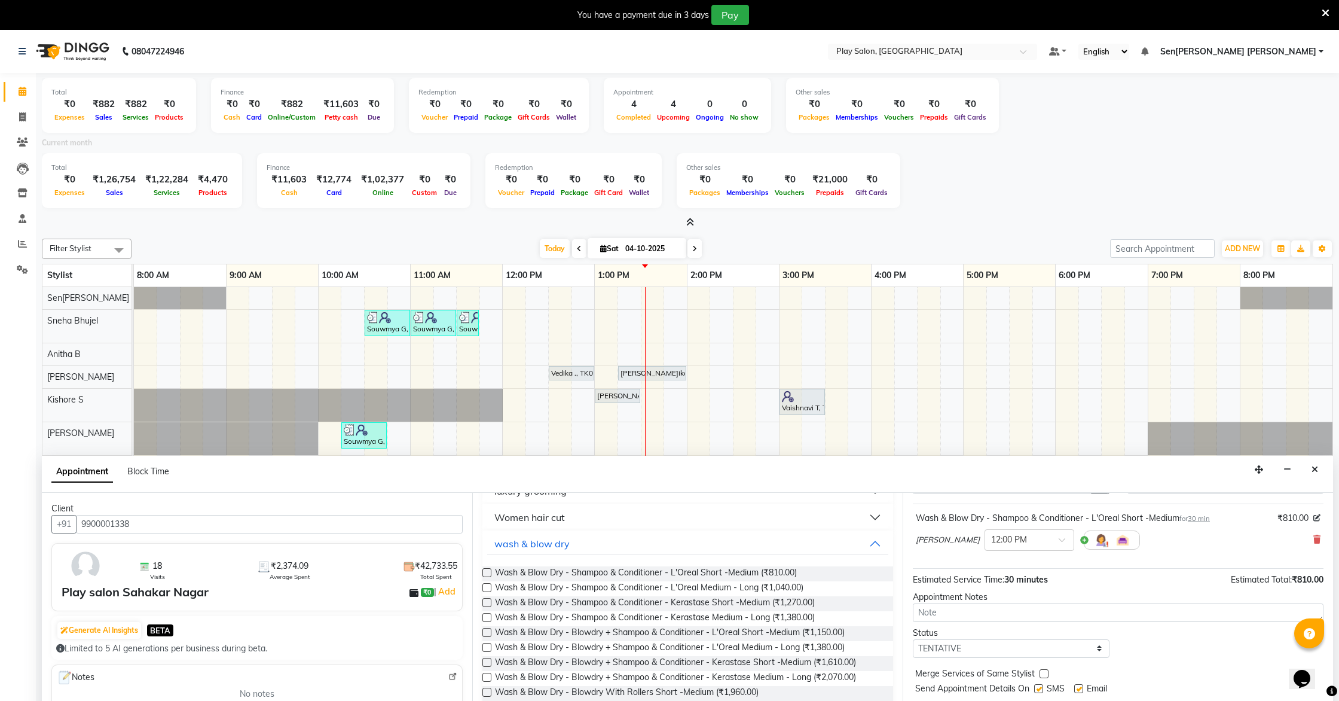
scroll to position [67, 0]
click at [680, 536] on icon at bounding box center [1317, 535] width 7 height 8
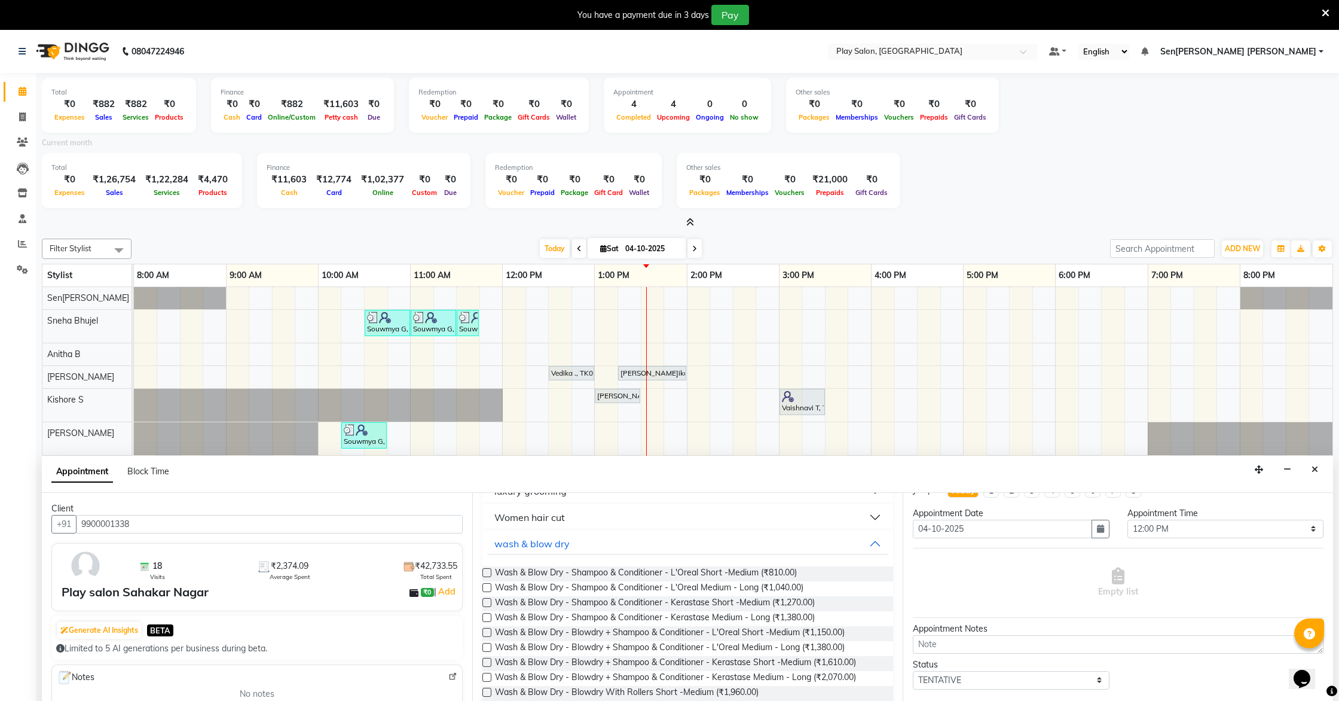
scroll to position [19, 0]
click at [488, 557] on label at bounding box center [487, 572] width 9 height 9
click at [488, 557] on input "checkbox" at bounding box center [487, 574] width 8 height 8
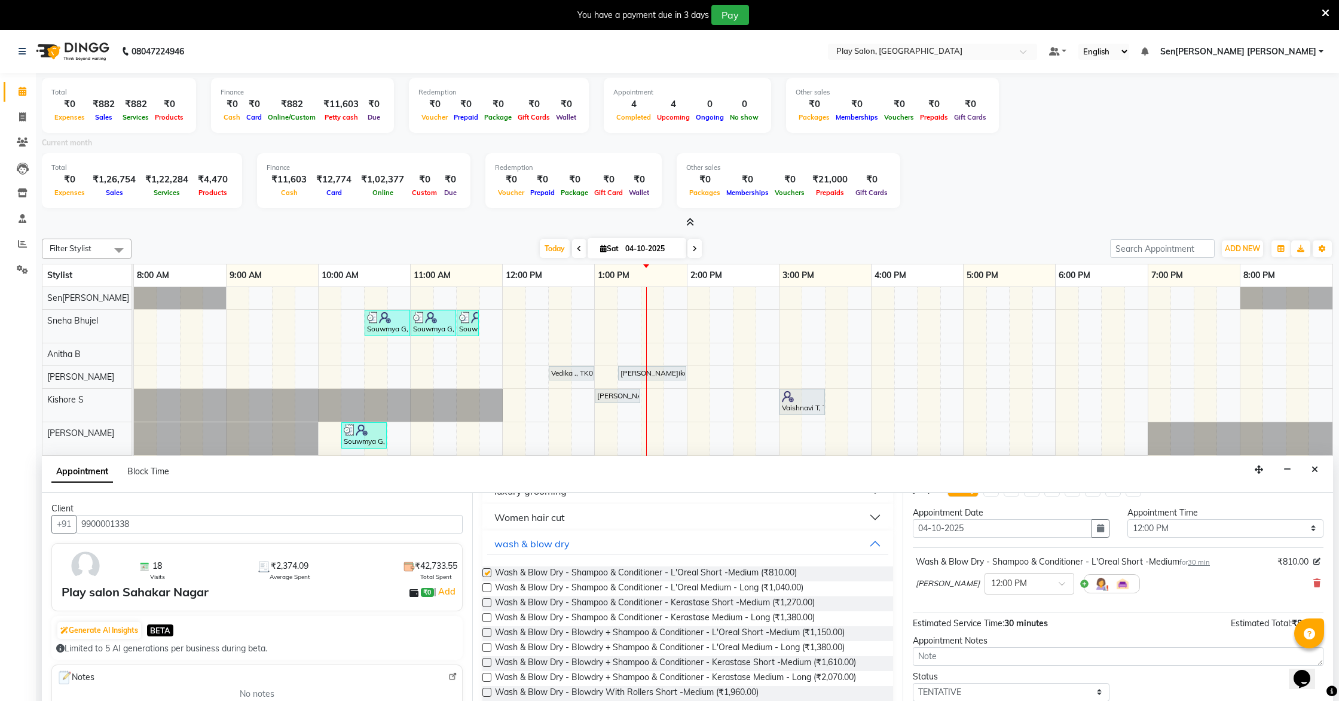
checkbox input "false"
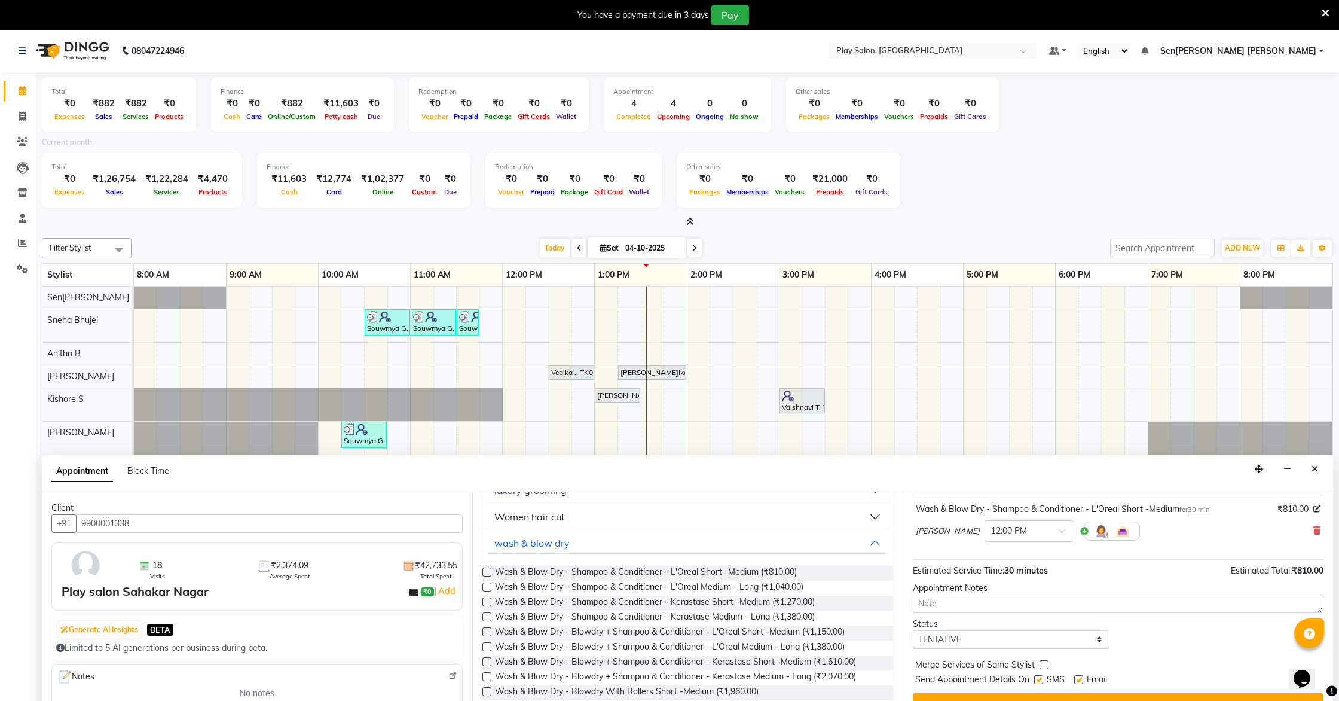
scroll to position [14, 0]
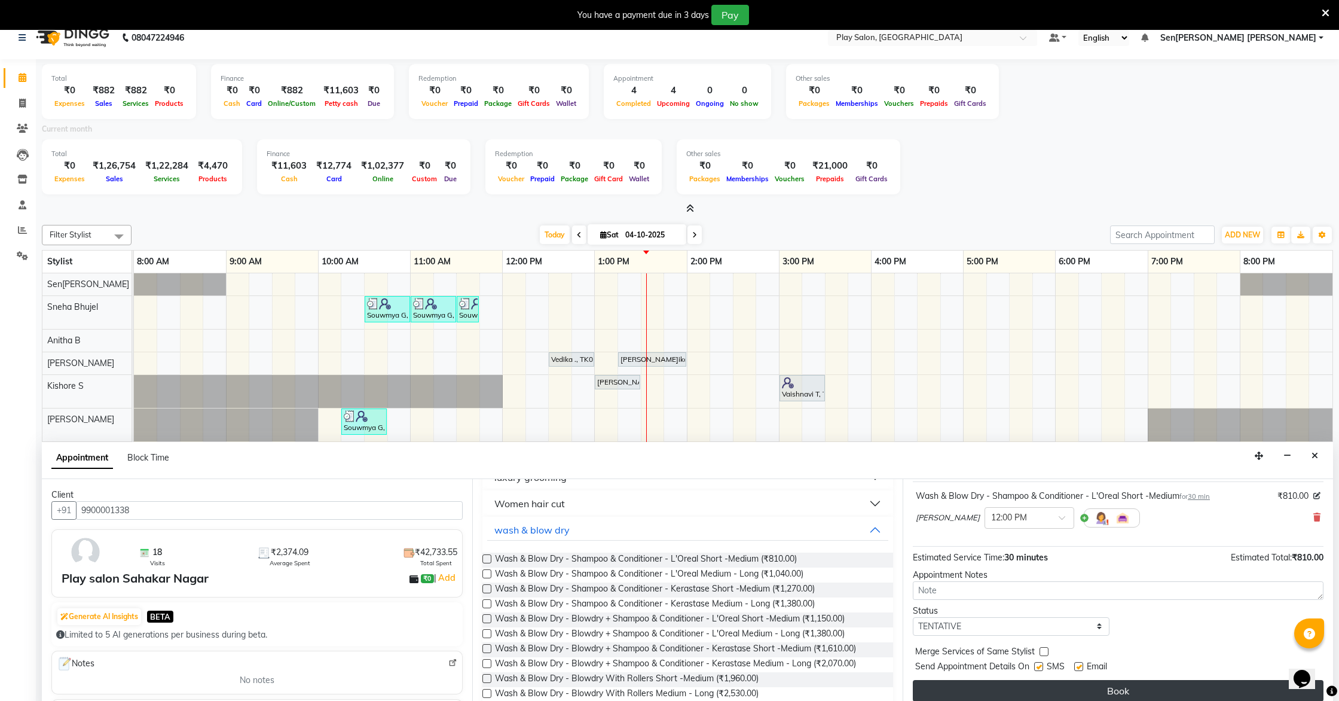
click at [680, 557] on button "Book" at bounding box center [1118, 691] width 411 height 22
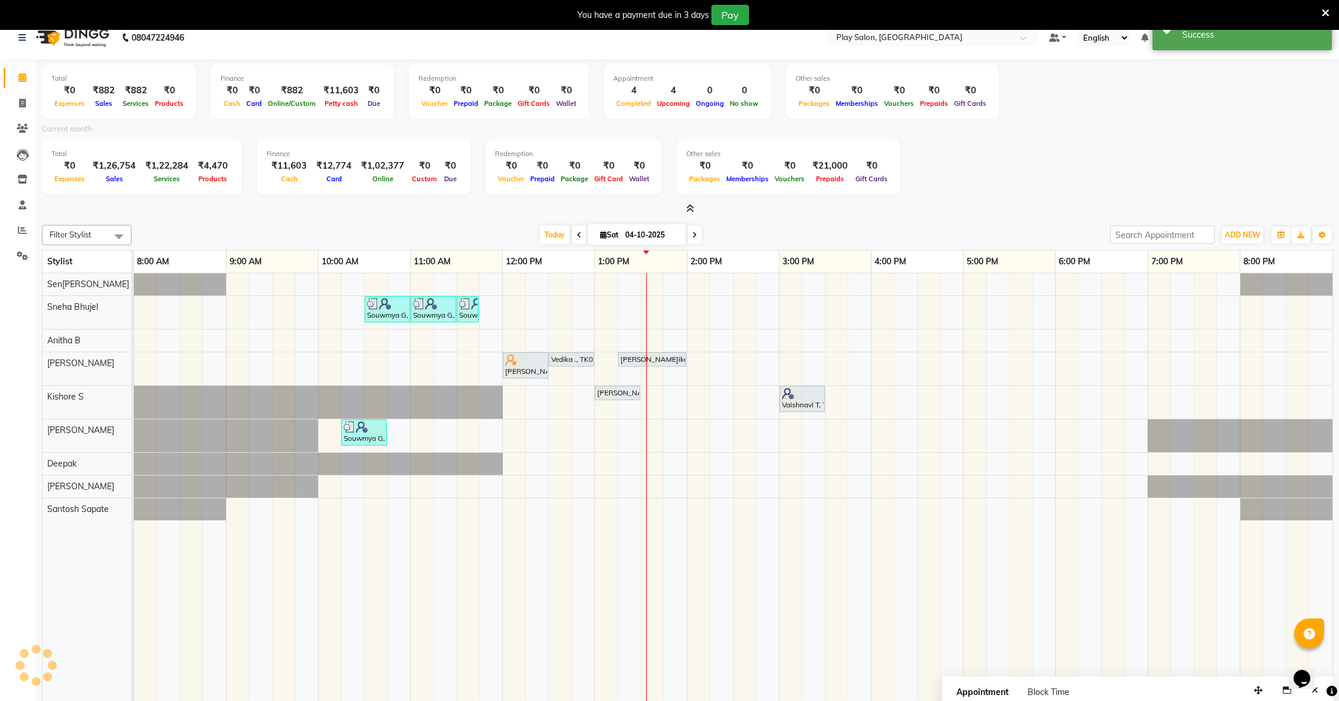
scroll to position [0, 0]
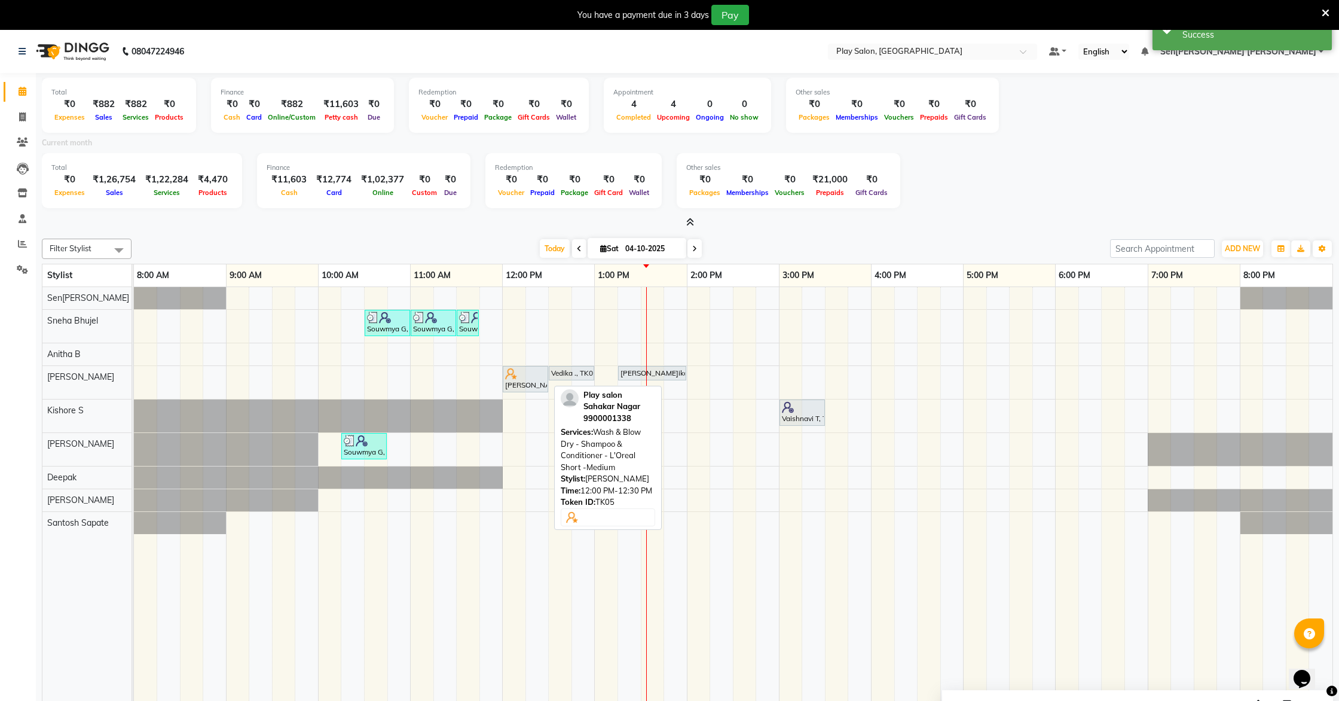
click at [522, 379] on div "Pl[PERSON_NAME]n Sahakar Nagar, TK05, 12:00 PM-12:30 PM, Wash & Blow Dry - Sham…" at bounding box center [525, 379] width 43 height 23
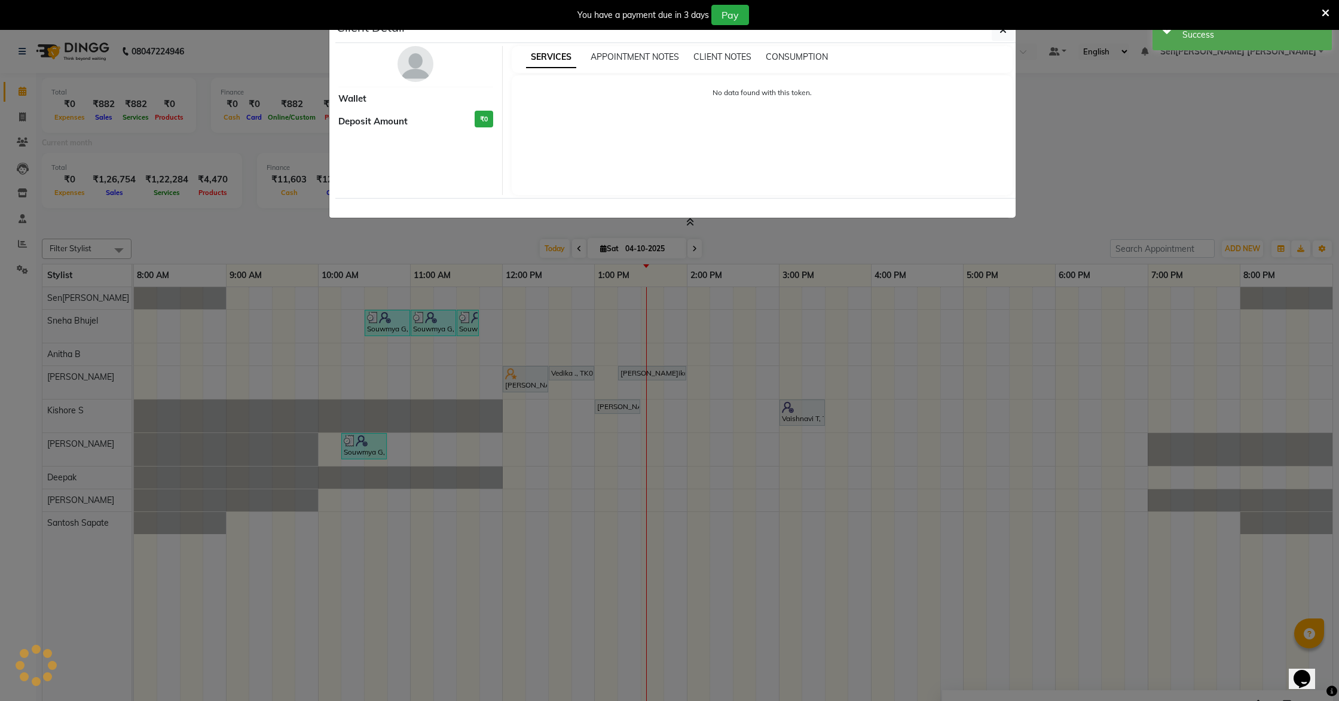
select select "7"
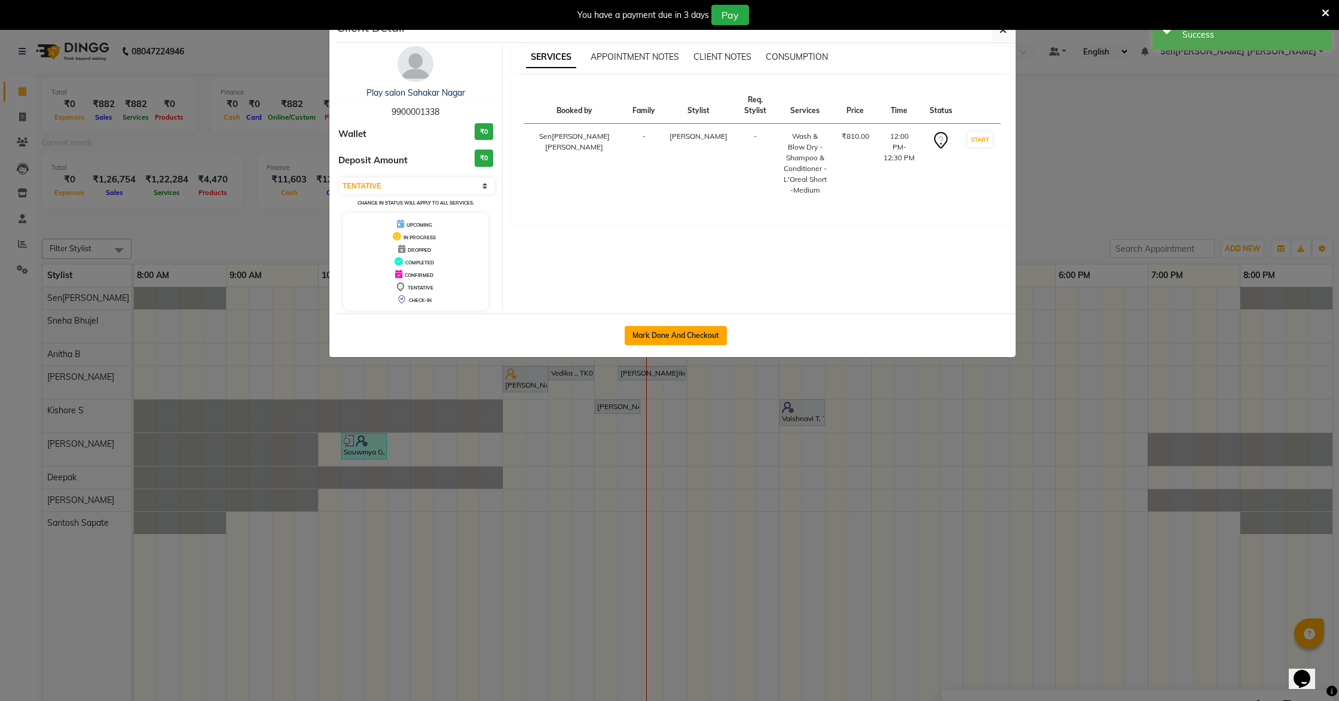
click at [673, 336] on button "Mark Done And Checkout" at bounding box center [676, 335] width 102 height 19
select select "8961"
select select "service"
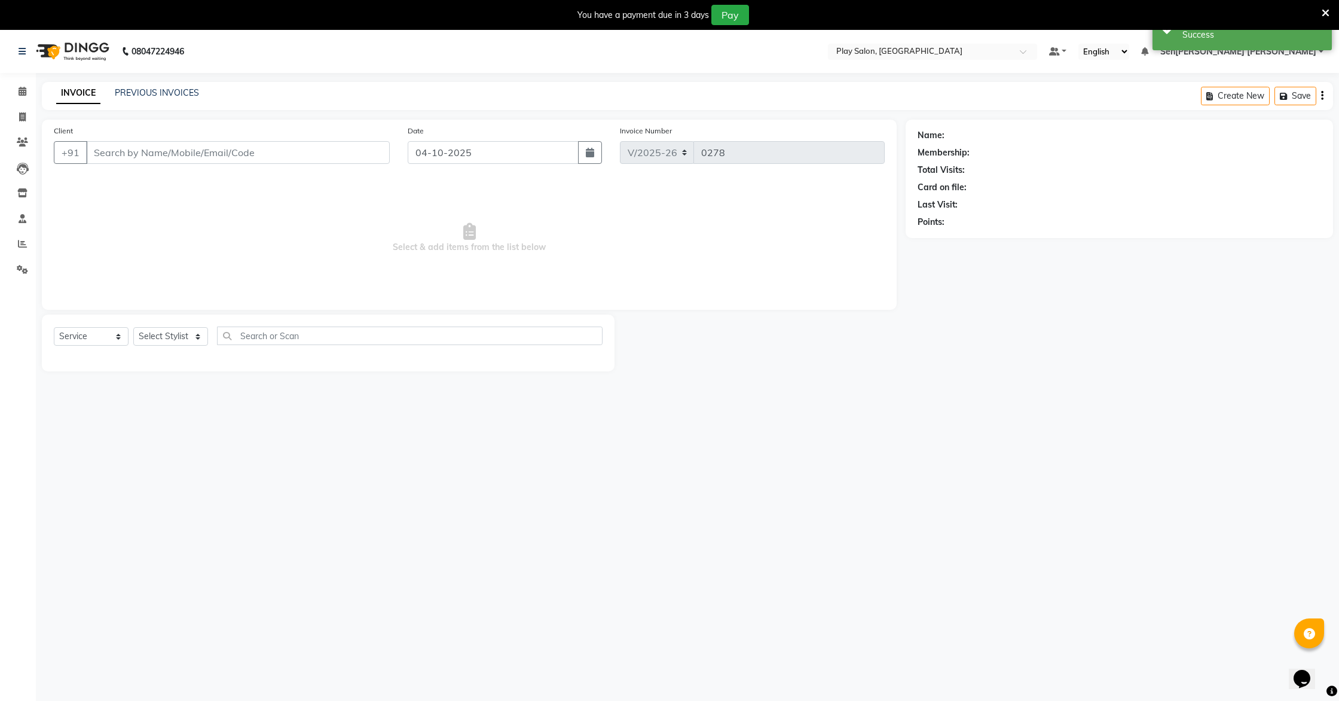
type input "9900001338"
select select "91861"
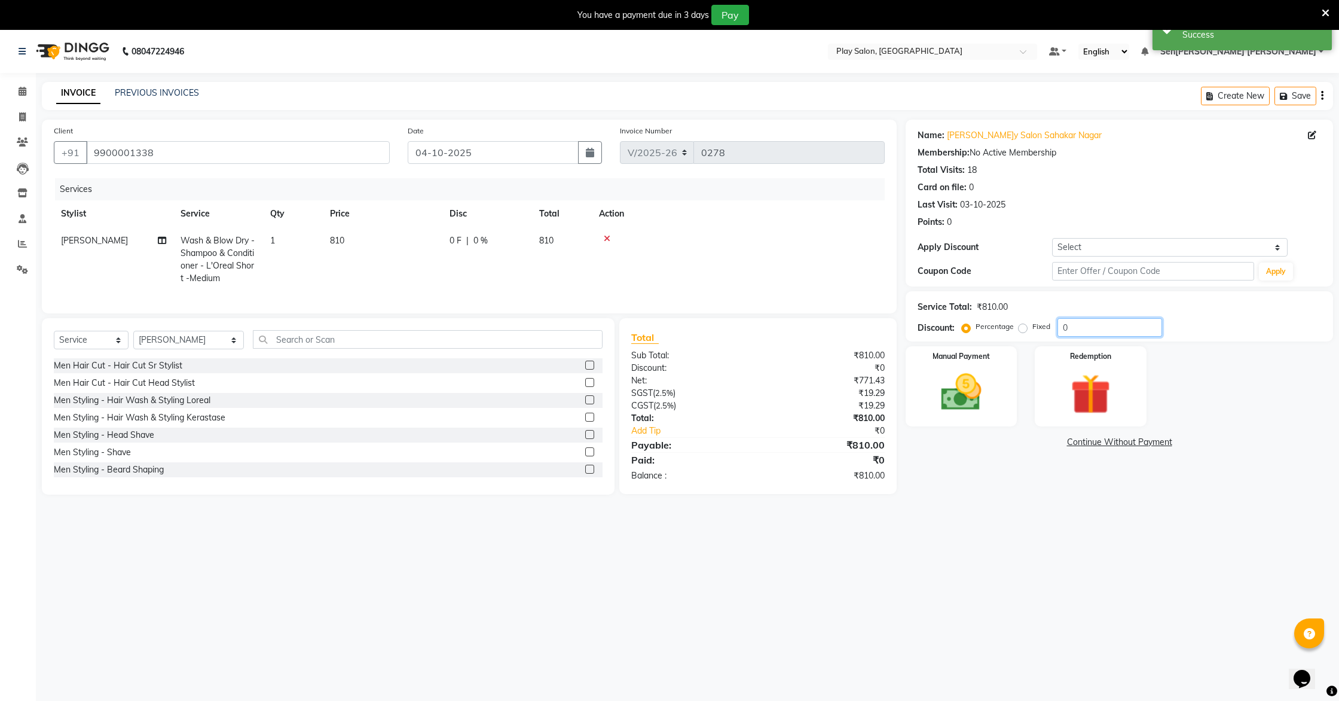
click at [680, 326] on input "0" at bounding box center [1110, 327] width 105 height 19
type input "30"
click at [680, 393] on img at bounding box center [961, 392] width 68 height 48
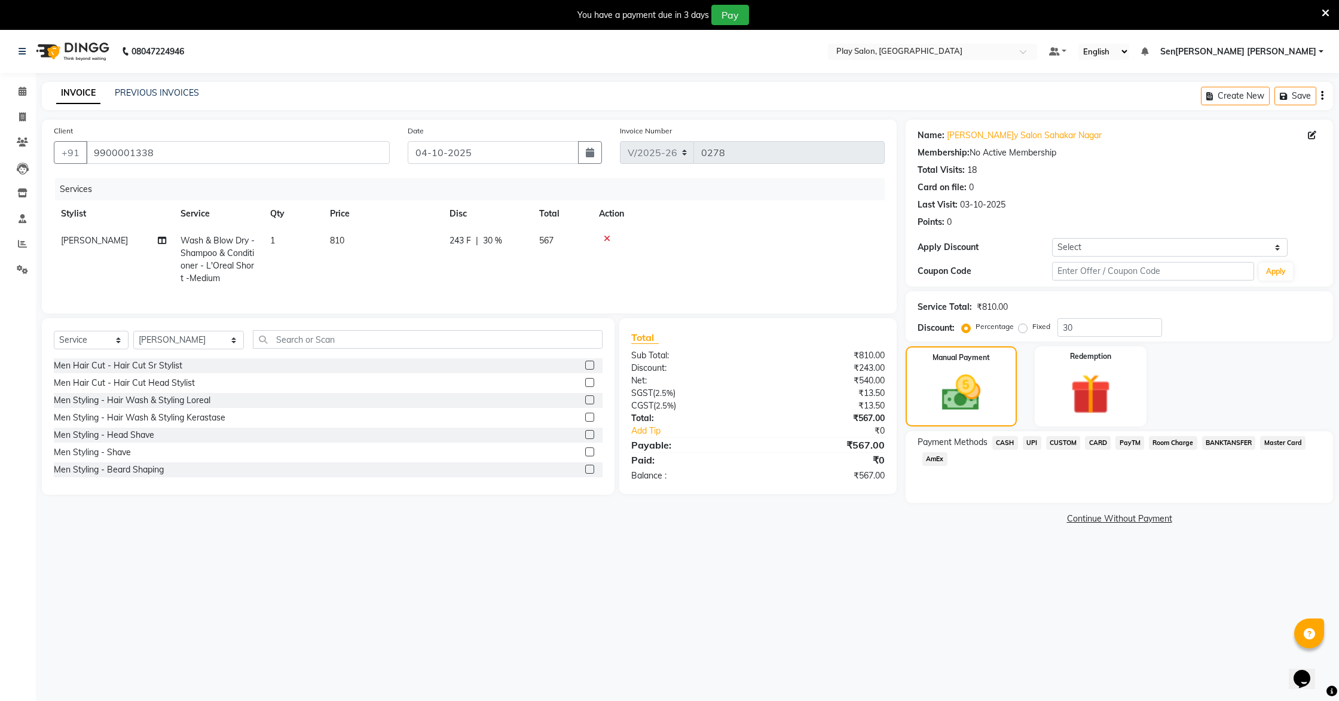
click at [680, 441] on span "UPI" at bounding box center [1032, 443] width 19 height 14
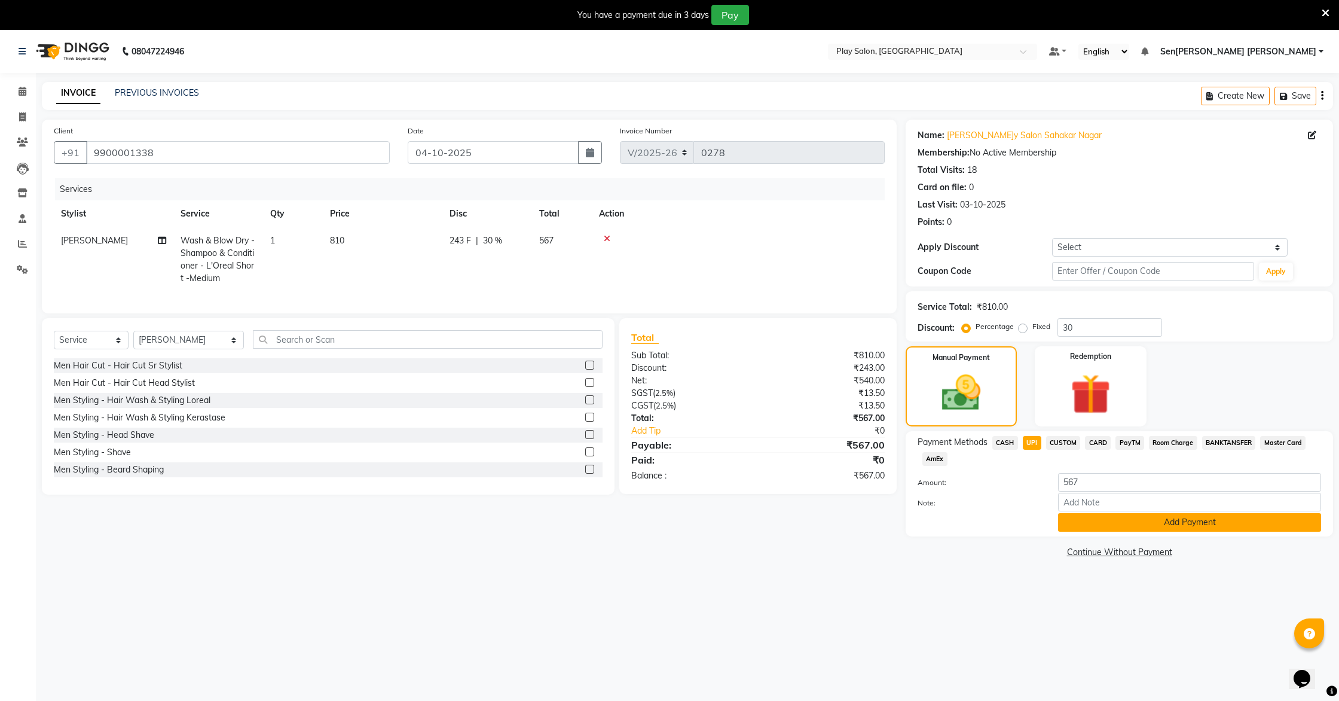
click at [680, 521] on button "Add Payment" at bounding box center [1189, 522] width 263 height 19
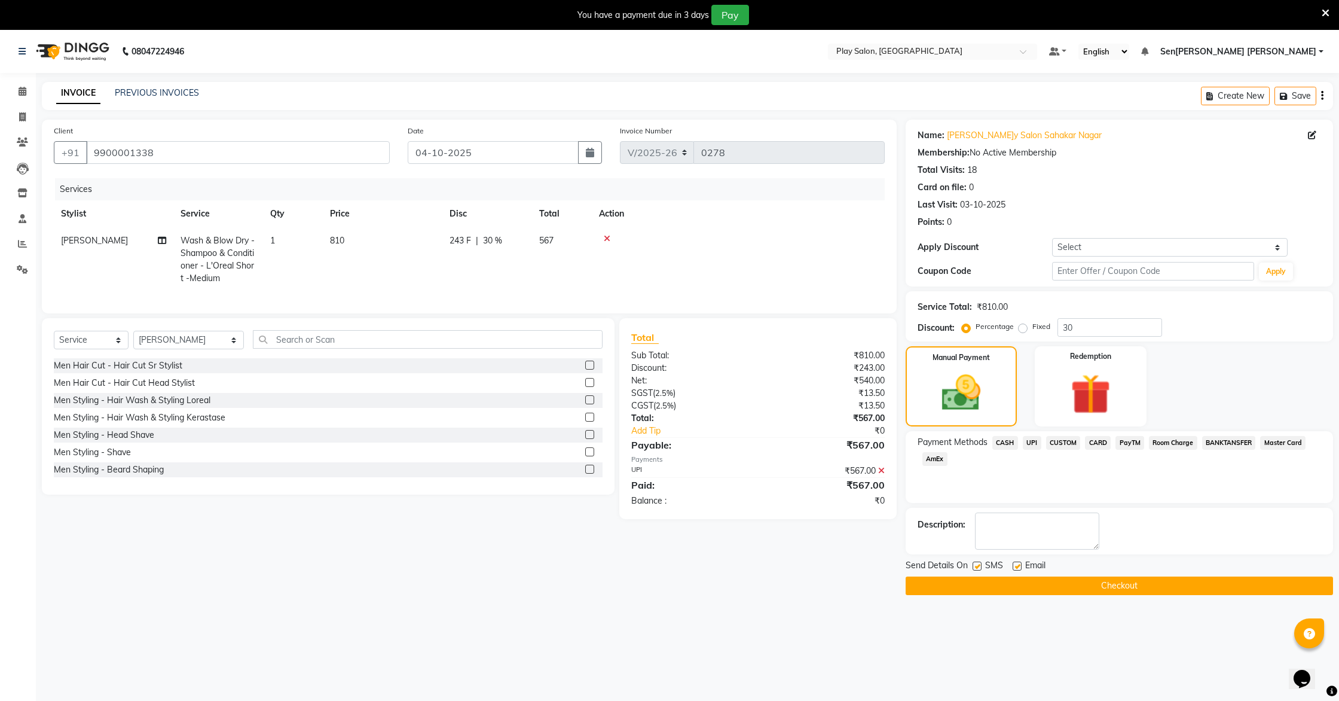
click at [680, 444] on span "UPI" at bounding box center [1032, 443] width 19 height 14
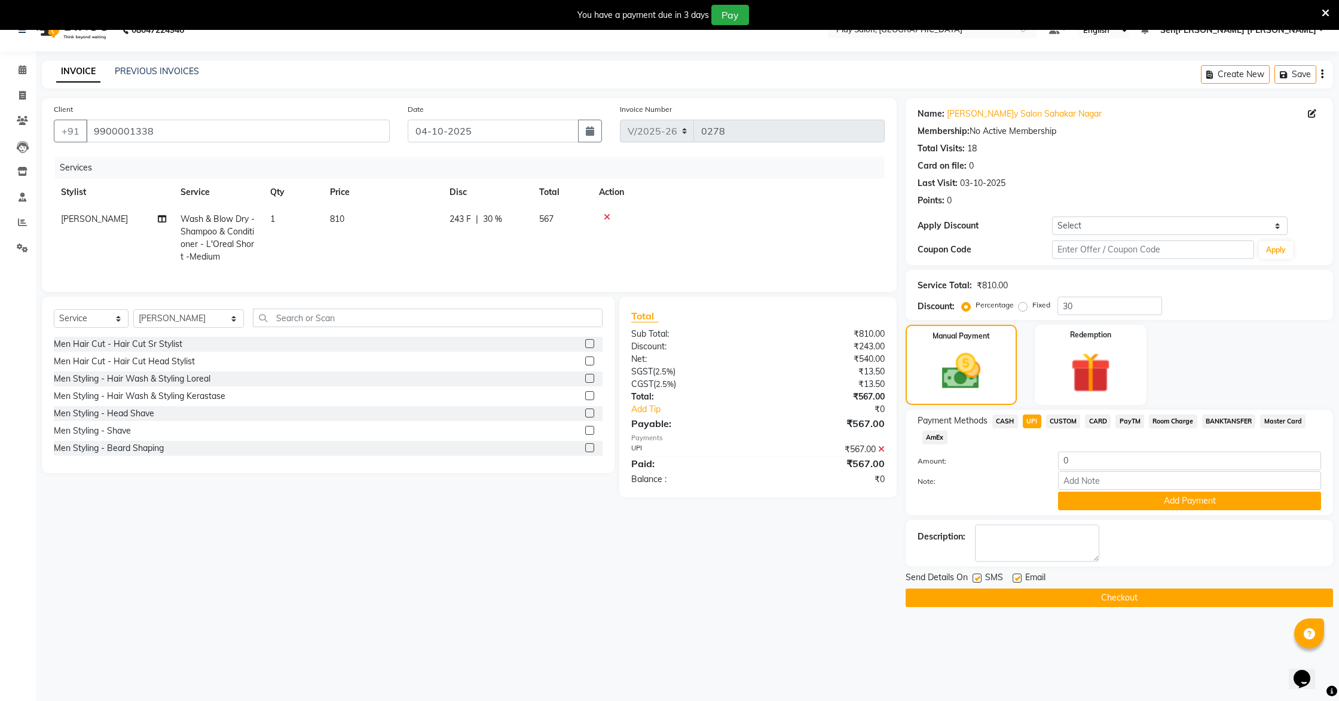
scroll to position [30, 0]
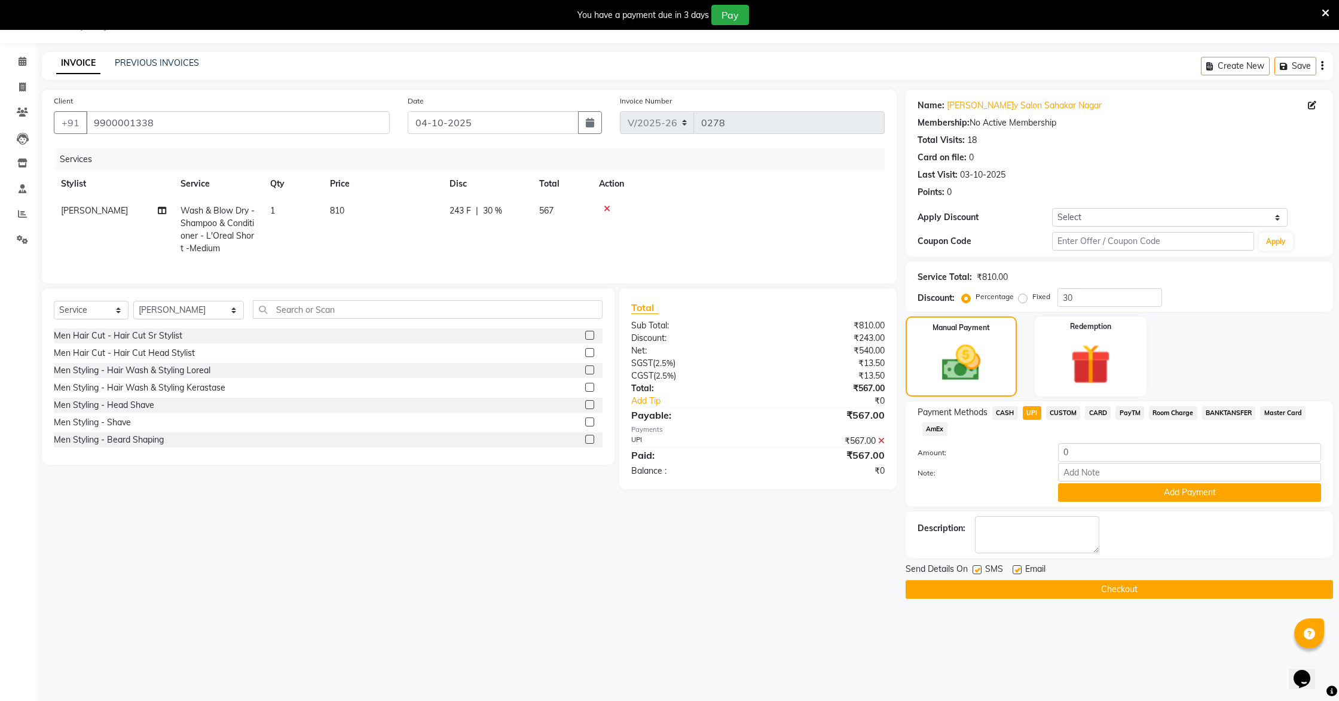
click at [680, 557] on button "Checkout" at bounding box center [1119, 589] width 427 height 19
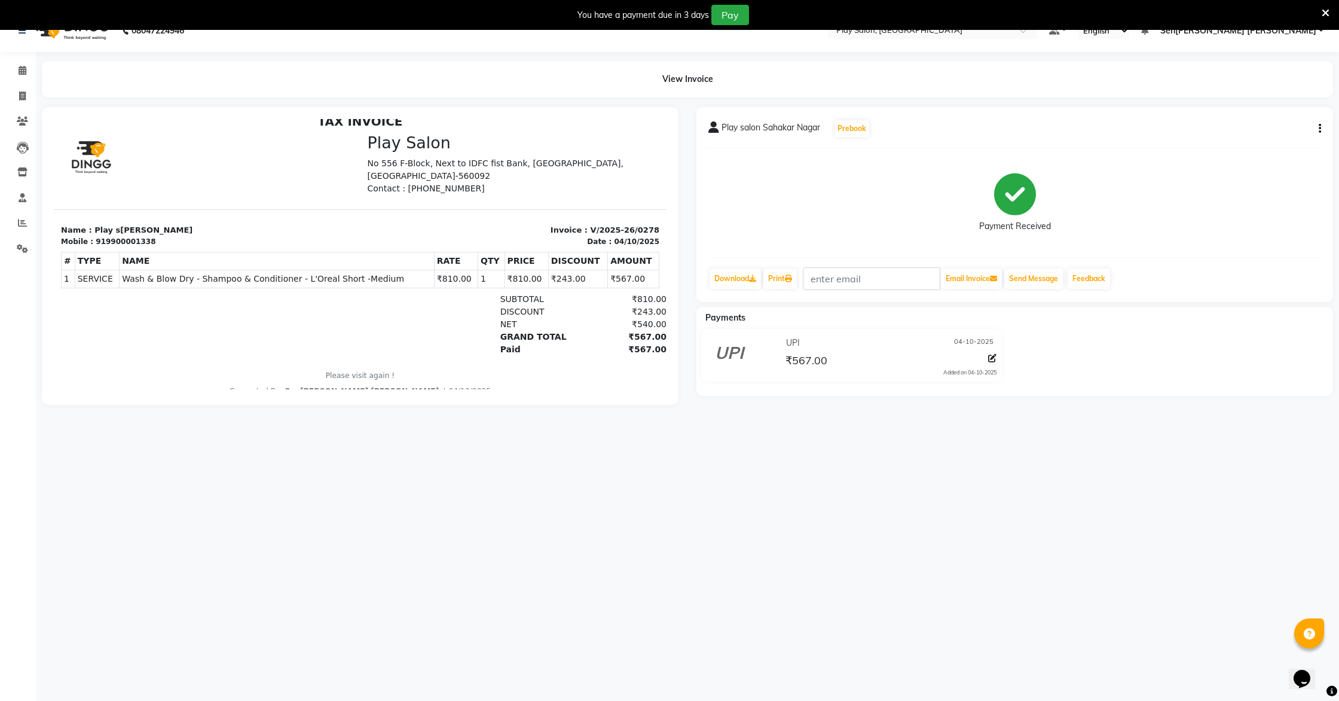
scroll to position [30, 0]
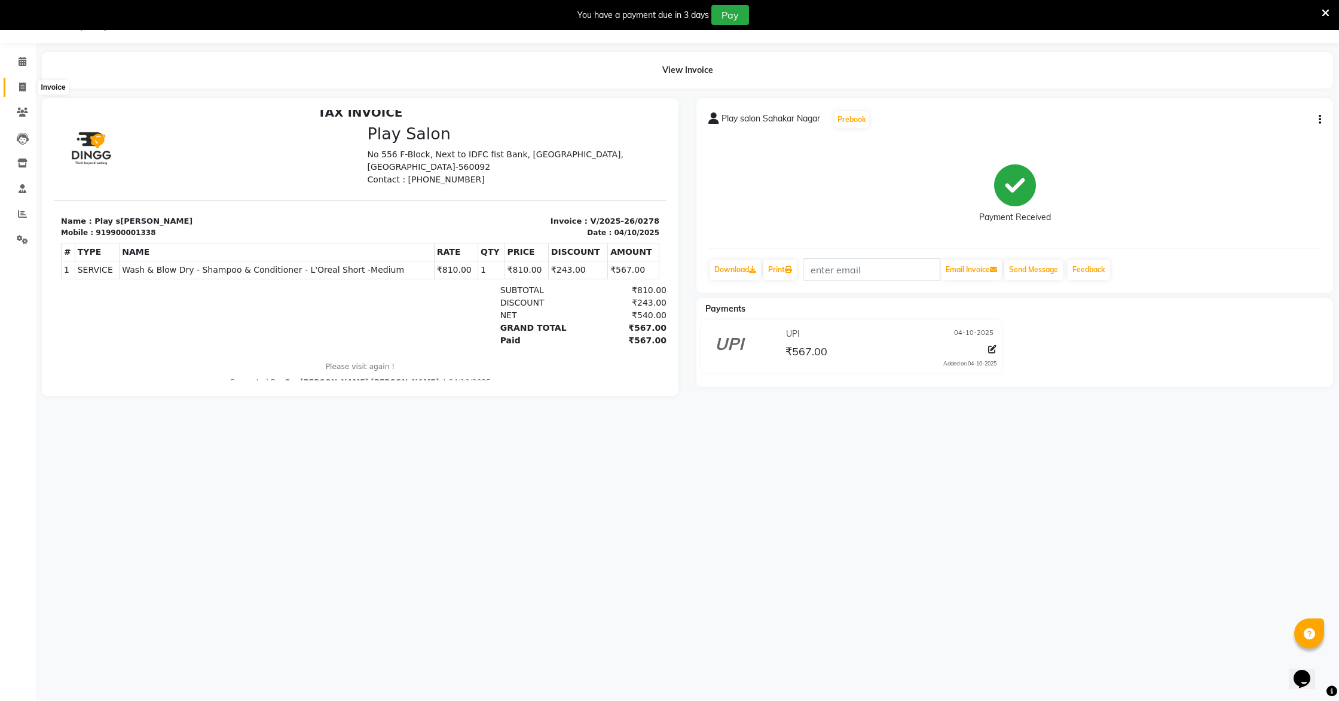
click at [18, 89] on span at bounding box center [22, 88] width 21 height 14
select select "8961"
select select "service"
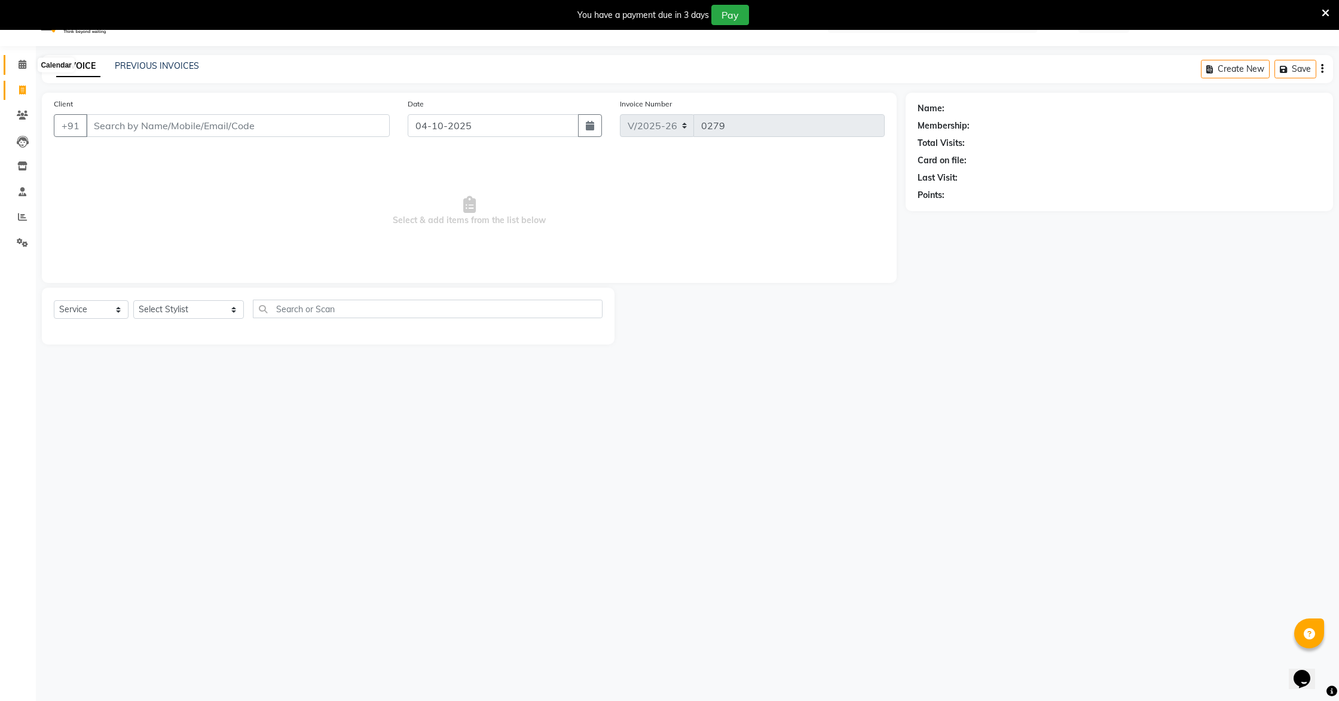
click at [20, 61] on icon at bounding box center [23, 64] width 8 height 9
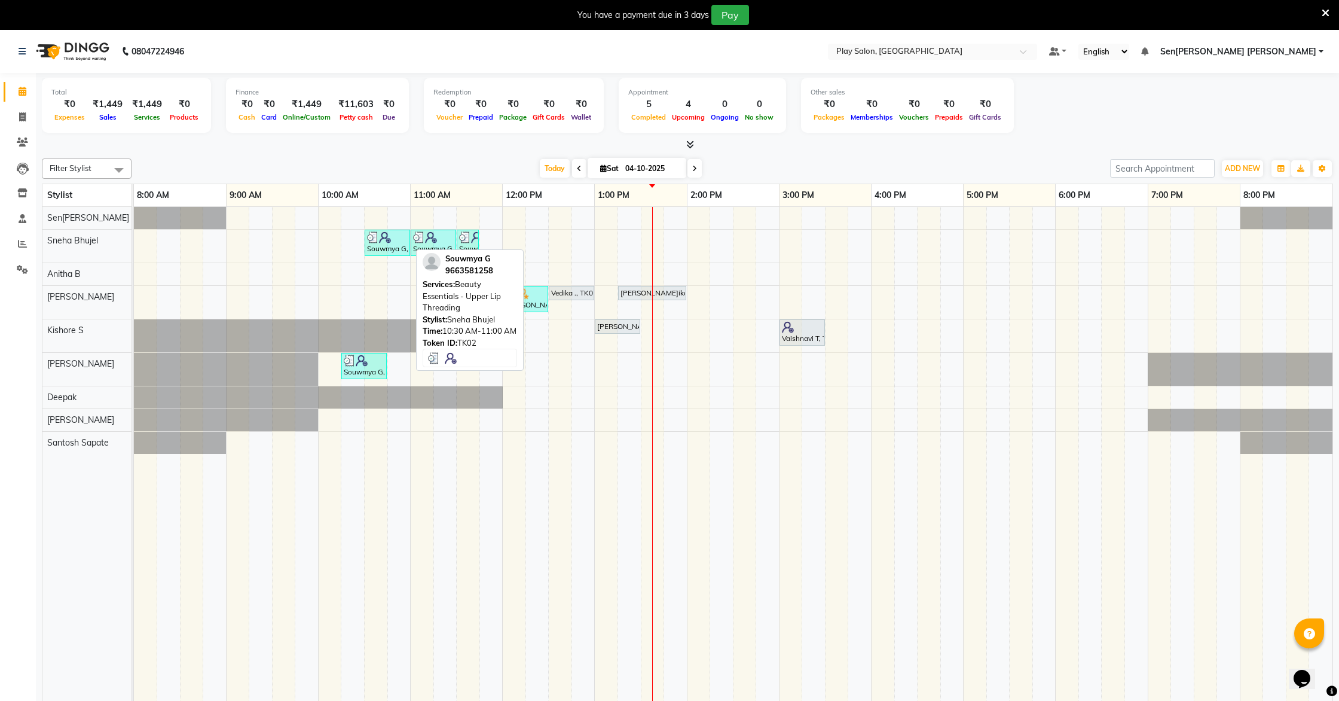
click at [385, 241] on img at bounding box center [385, 237] width 12 height 12
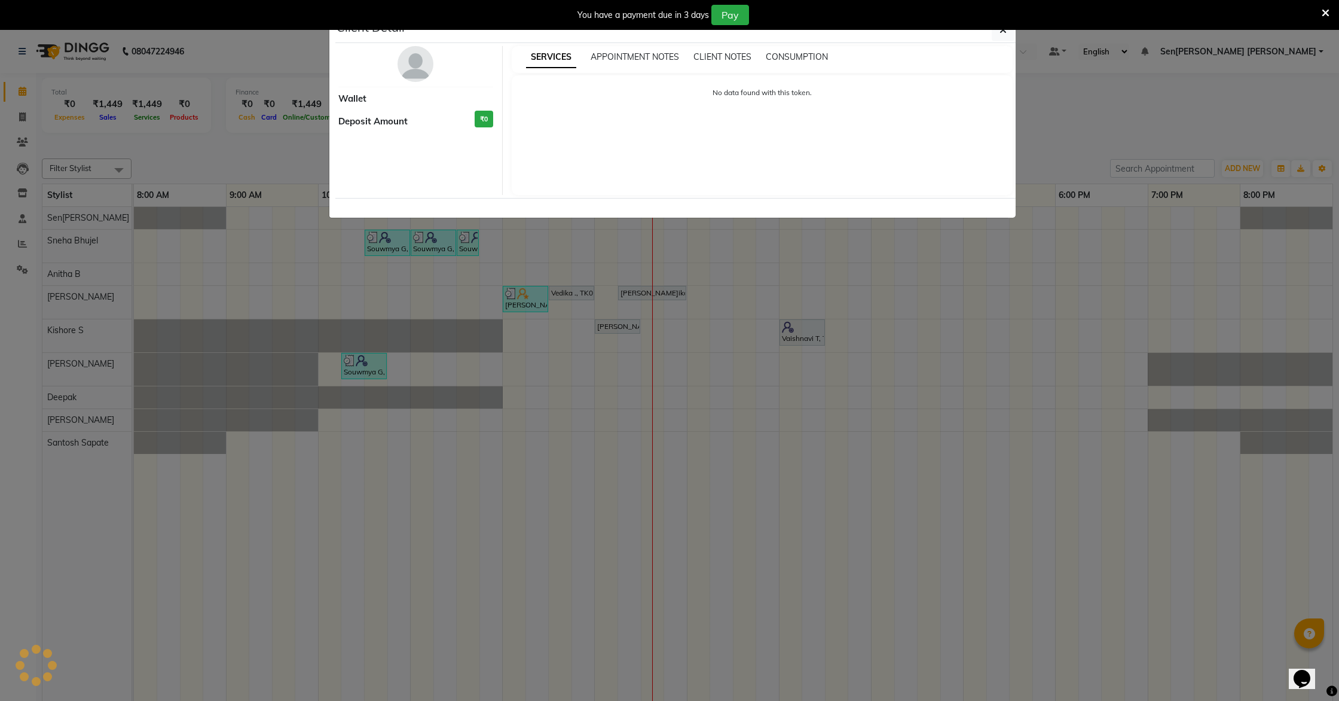
select select "3"
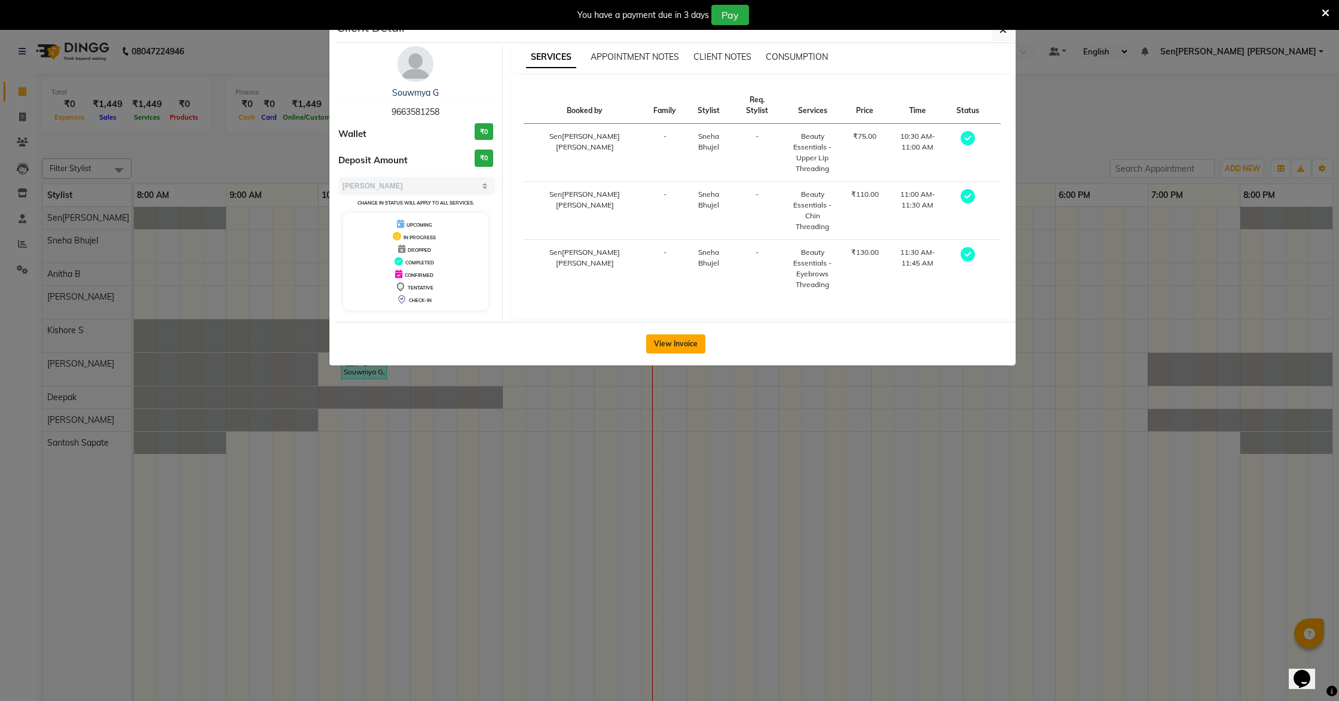
click at [680, 334] on button "View Invoice" at bounding box center [675, 343] width 59 height 19
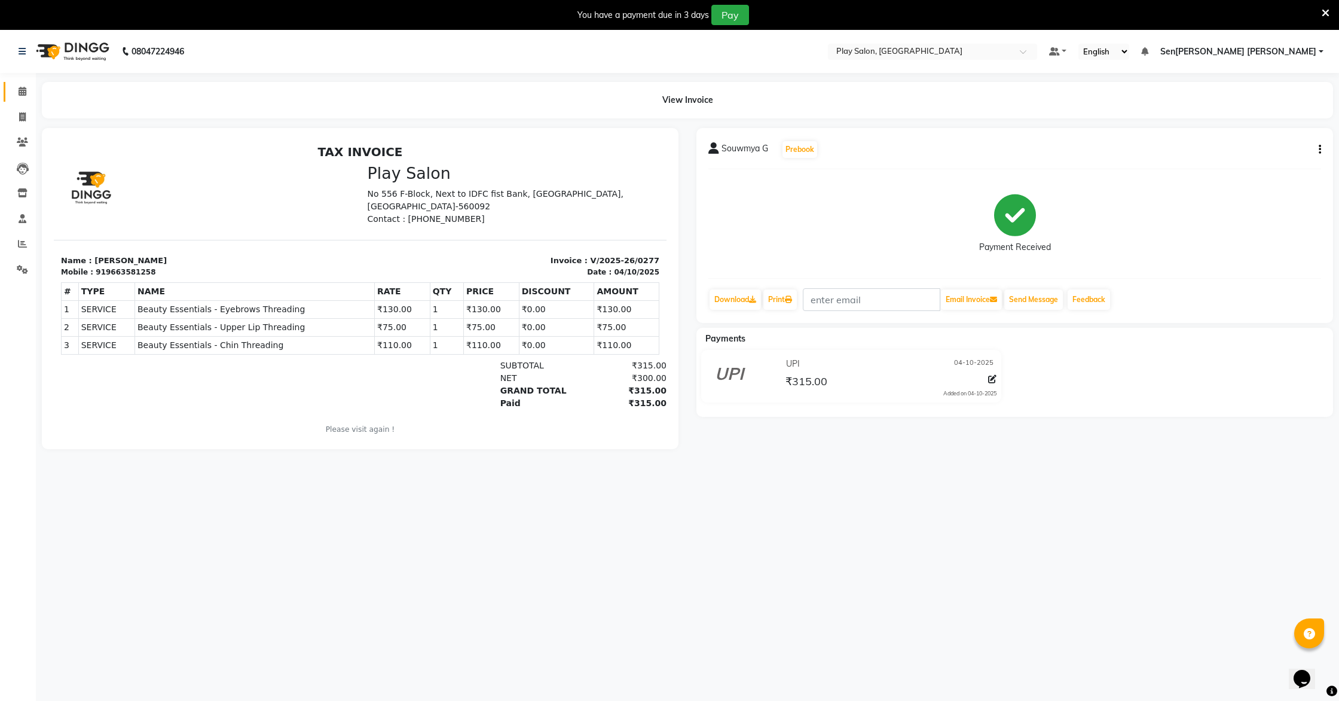
scroll to position [10, 0]
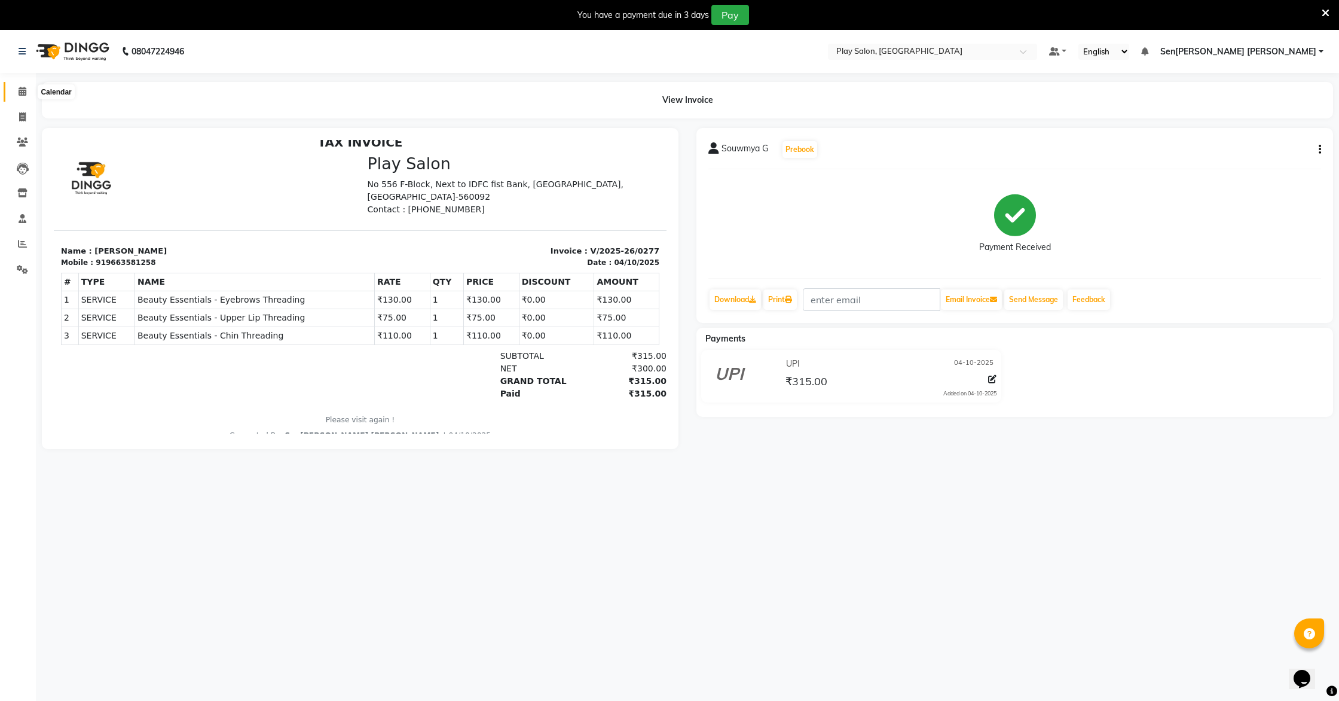
click at [22, 93] on icon at bounding box center [23, 91] width 8 height 9
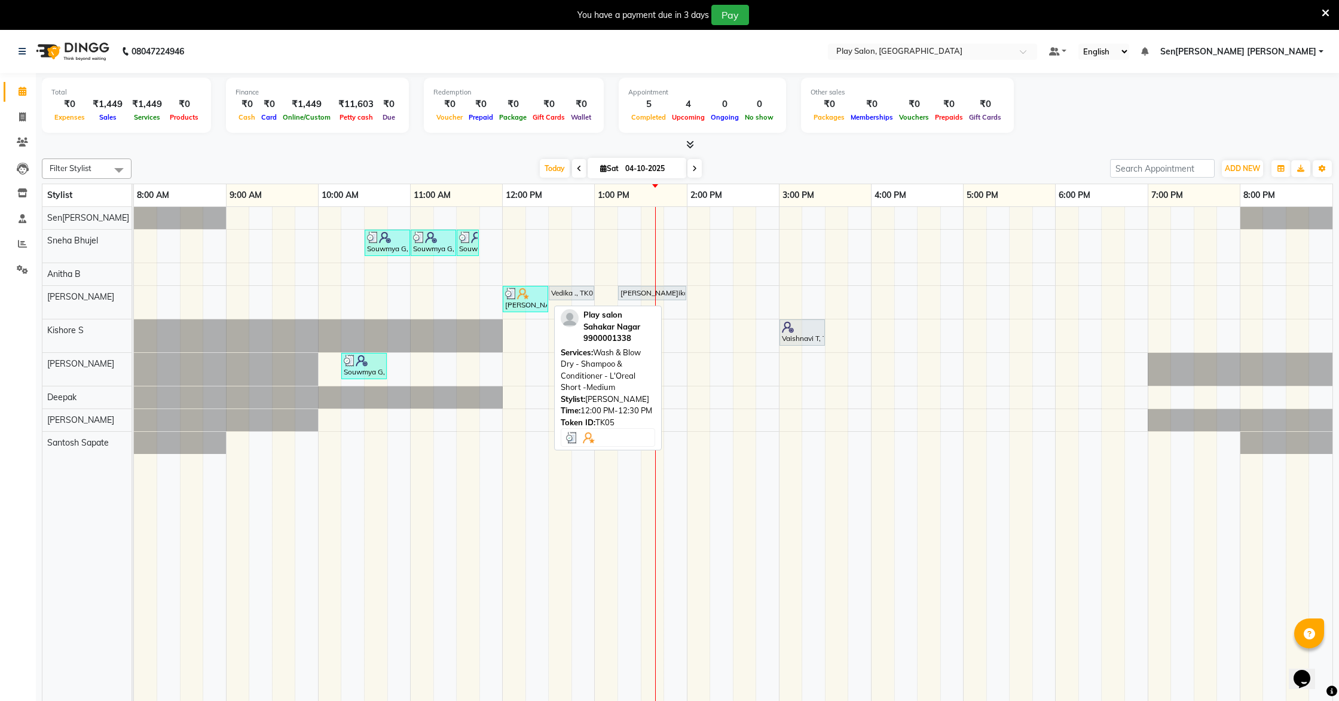
click at [530, 298] on div at bounding box center [525, 294] width 41 height 12
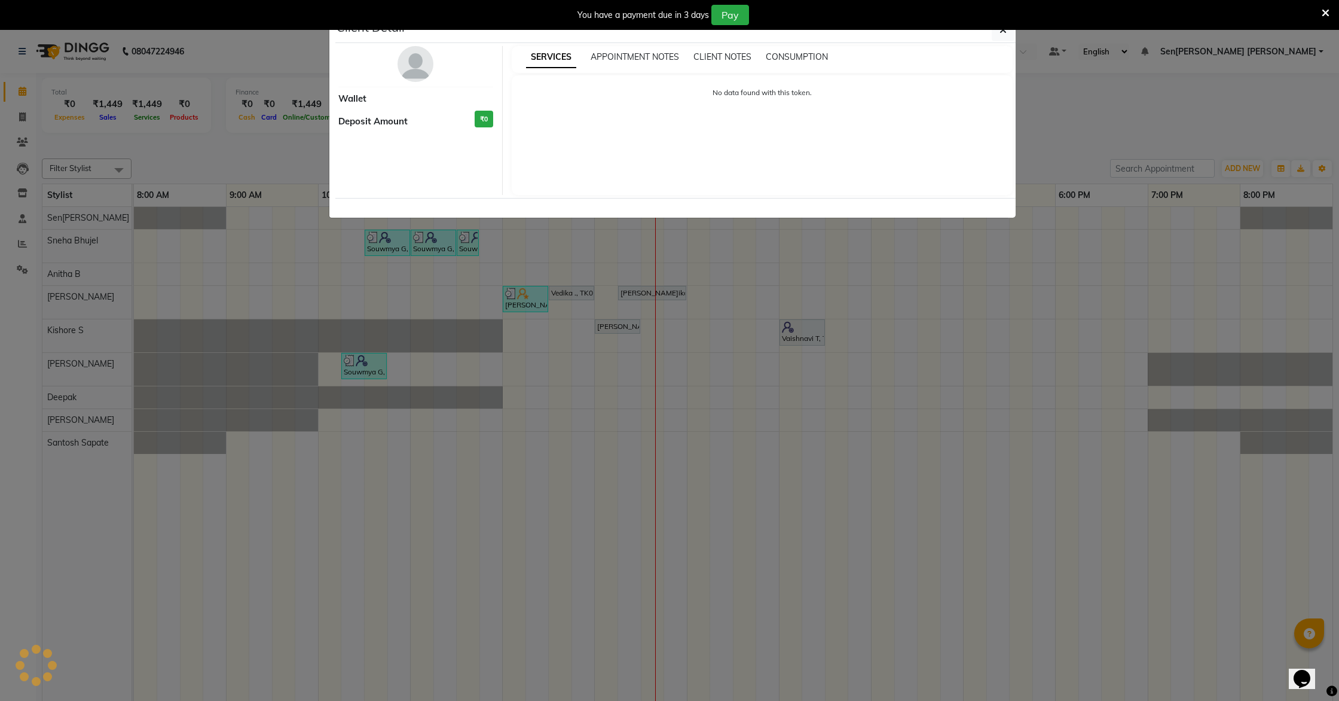
select select "3"
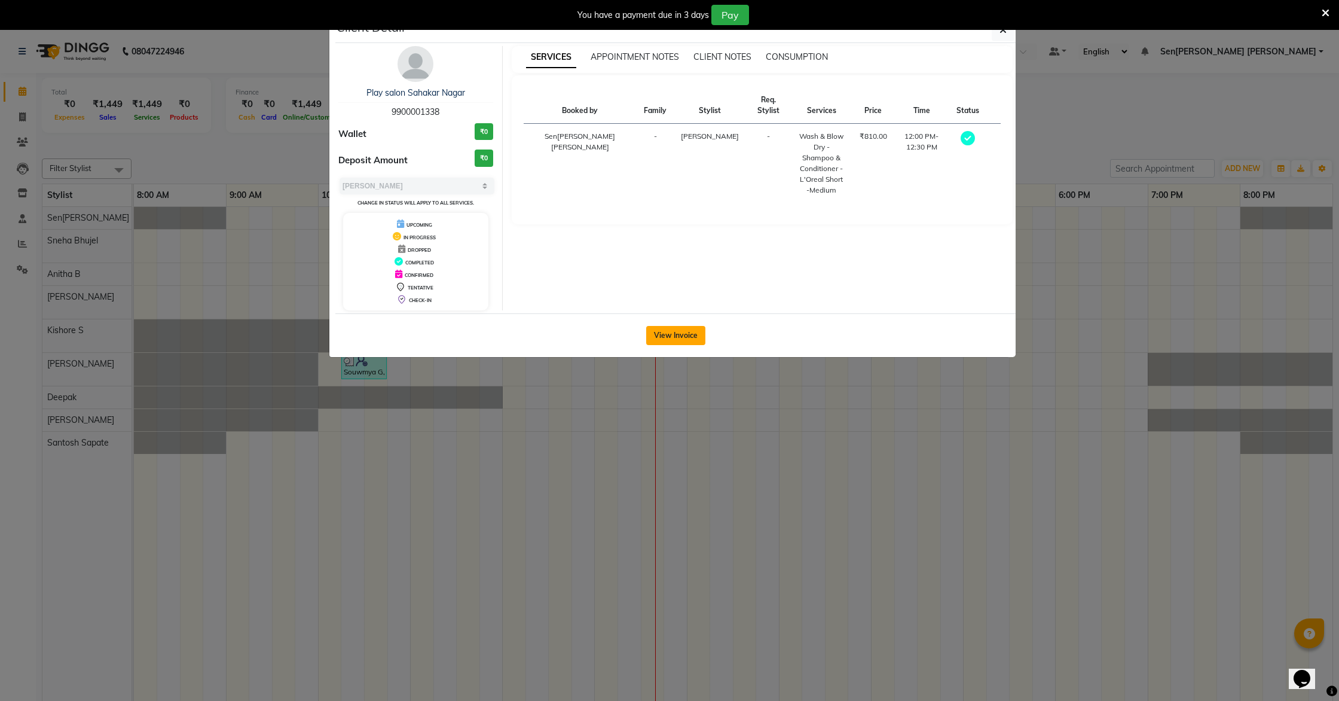
click at [680, 339] on button "View Invoice" at bounding box center [675, 335] width 59 height 19
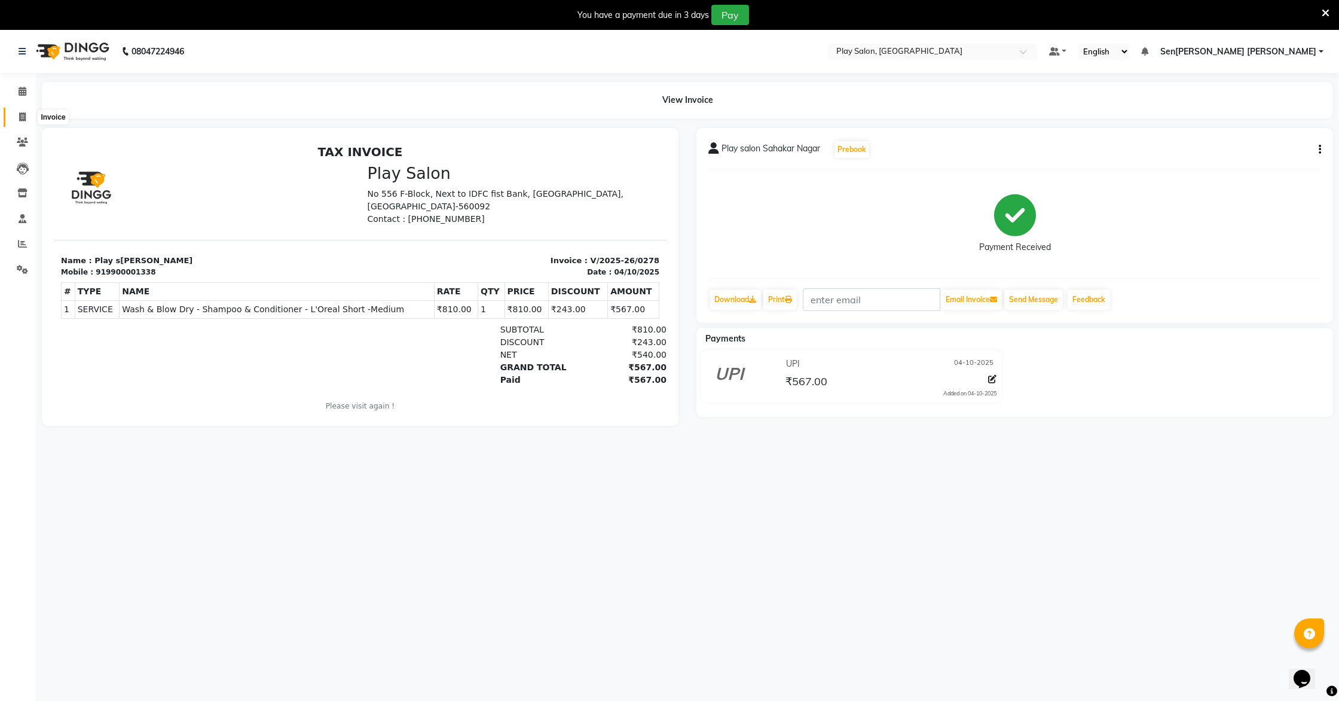
click at [23, 117] on icon at bounding box center [22, 116] width 7 height 9
select select "service"
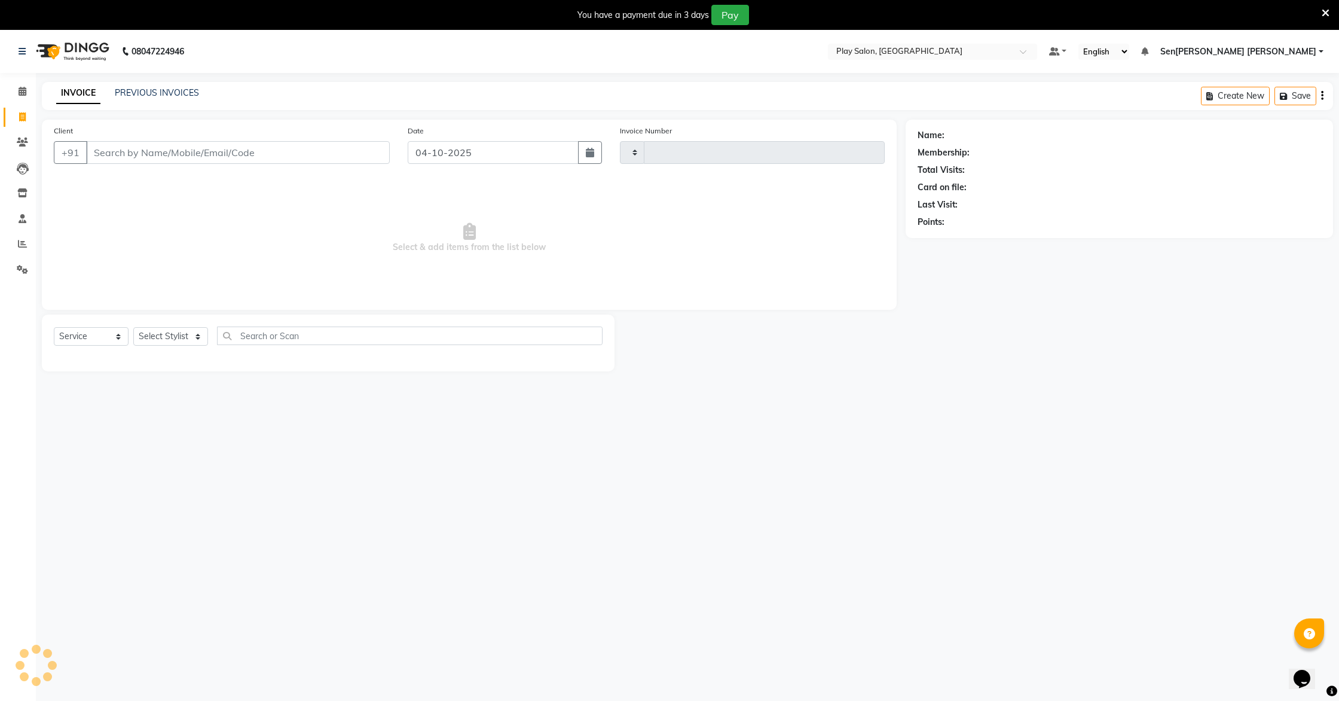
type input "0279"
select select "8961"
click at [23, 88] on icon at bounding box center [23, 91] width 8 height 9
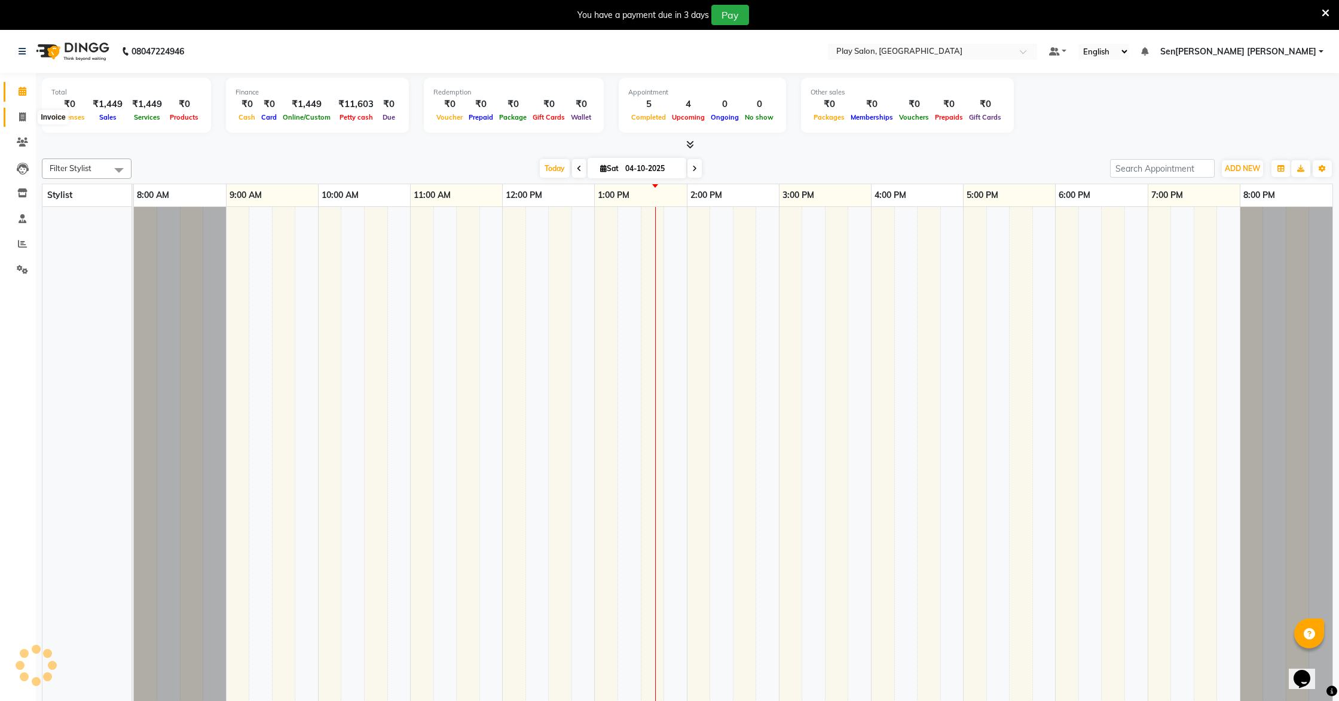
drag, startPoint x: 26, startPoint y: 118, endPoint x: 26, endPoint y: 96, distance: 22.1
click at [26, 119] on span at bounding box center [22, 118] width 21 height 14
select select "8961"
select select "service"
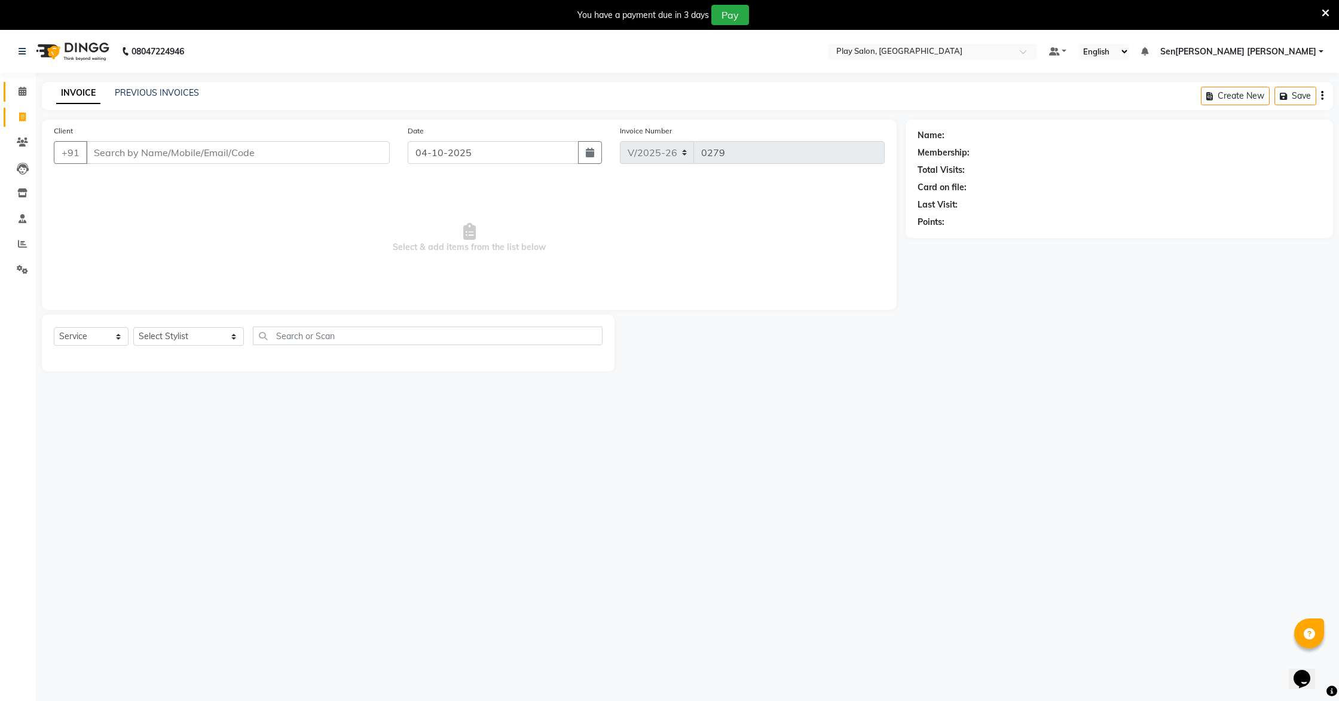
click at [27, 91] on span at bounding box center [22, 92] width 21 height 14
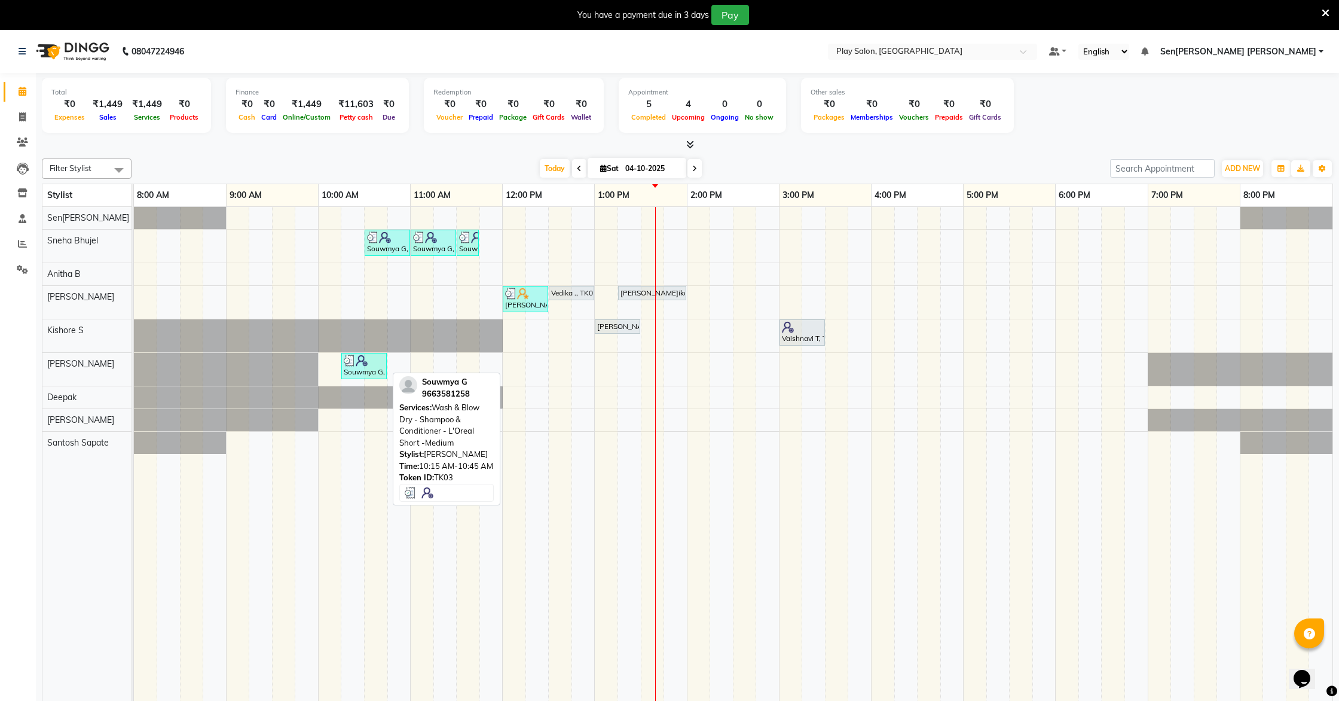
click at [356, 367] on div "Souwmya G, TK03, 10:15 AM-10:45 AM, Wash & Blow Dry - Shampoo & Conditioner - L…" at bounding box center [364, 366] width 43 height 23
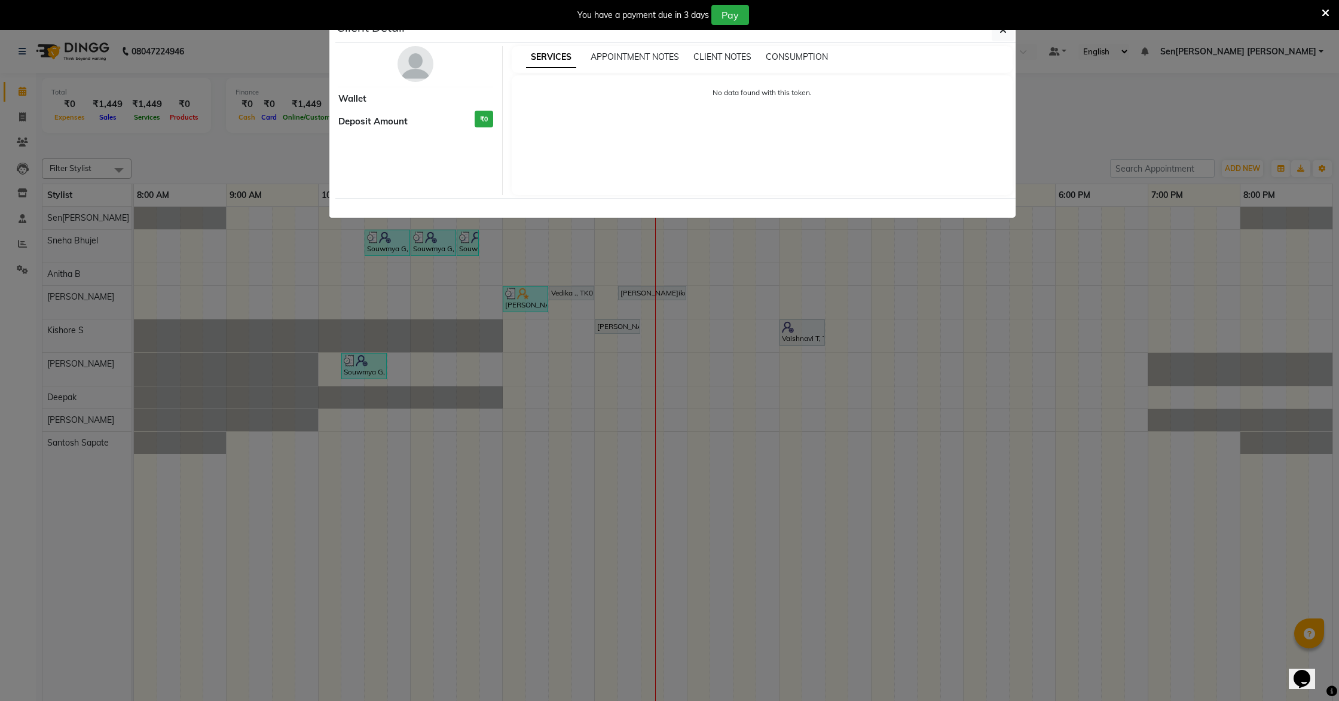
select select "3"
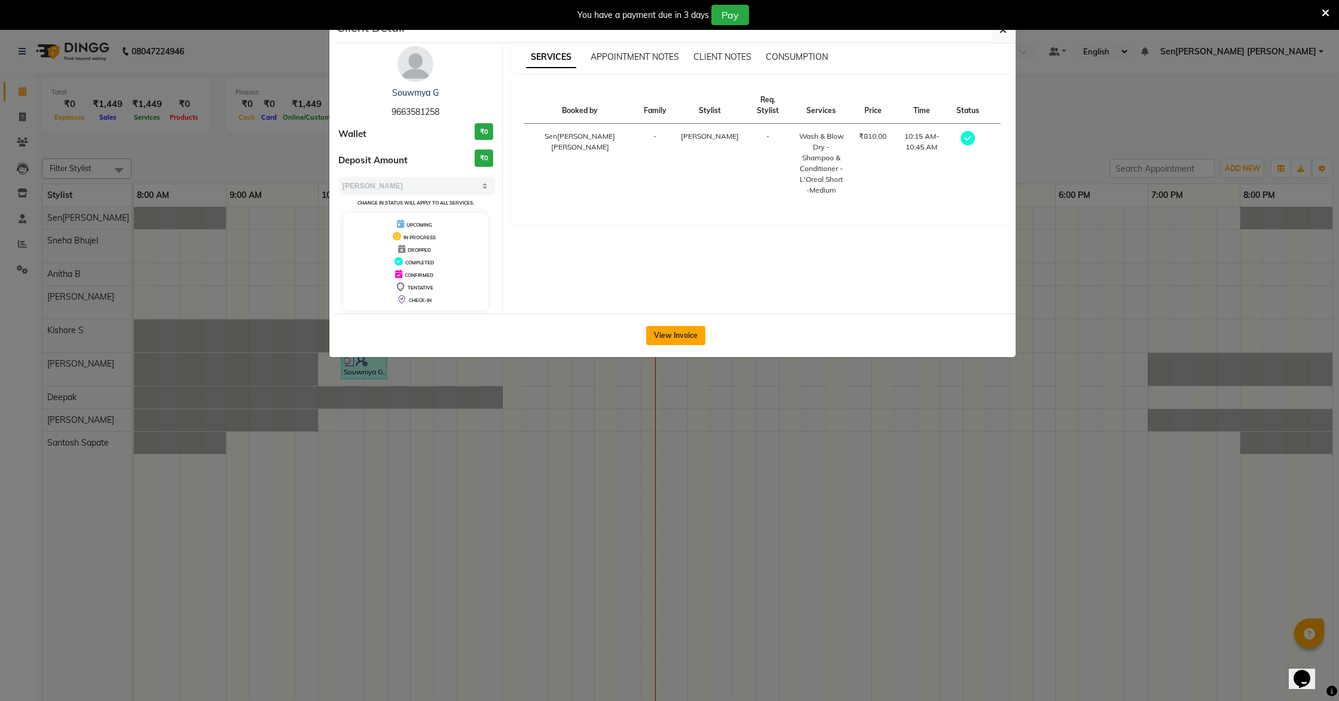
click at [680, 340] on button "View Invoice" at bounding box center [675, 335] width 59 height 19
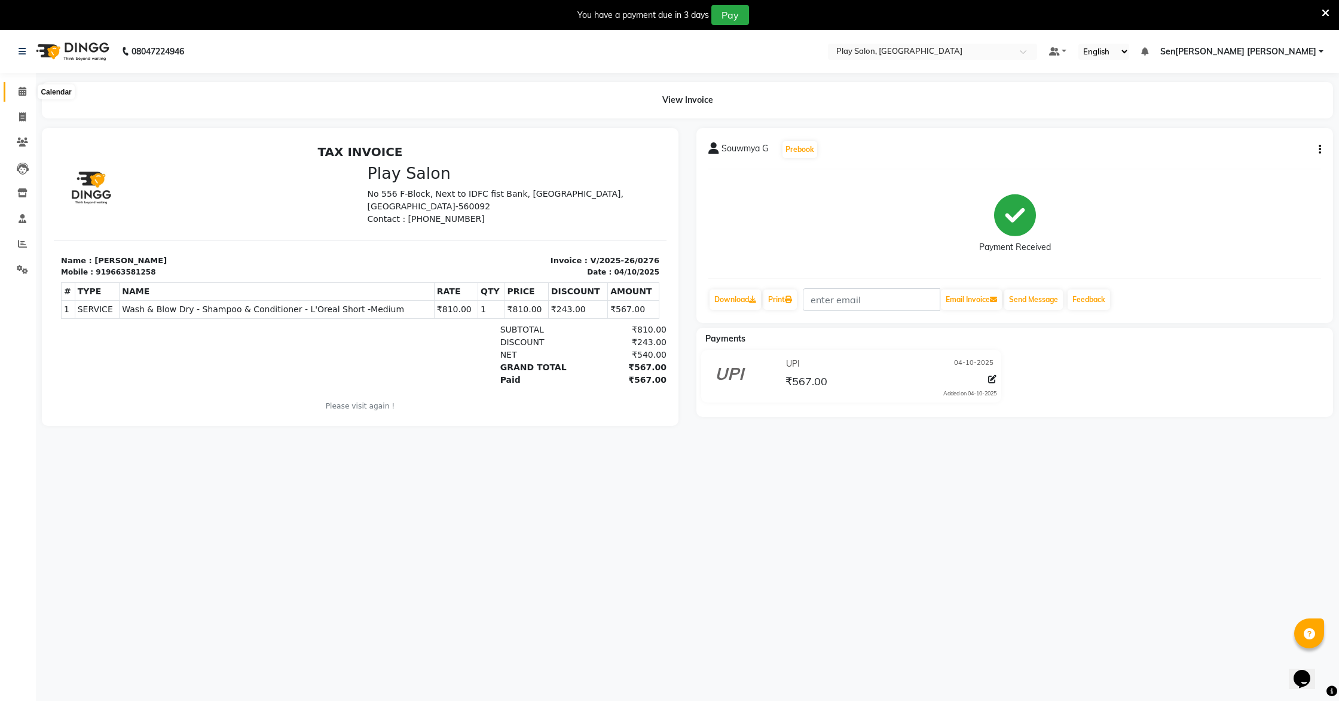
click at [19, 91] on icon at bounding box center [23, 91] width 8 height 9
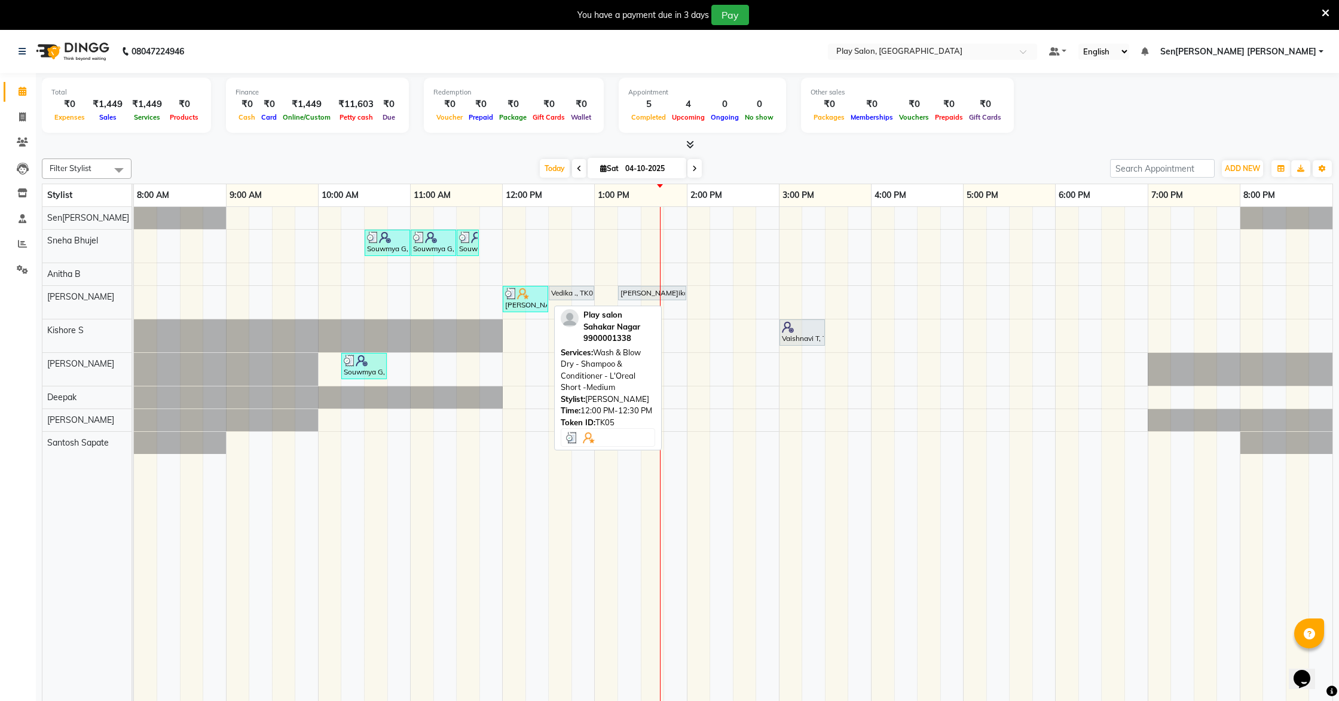
click at [521, 303] on div "Pl[PERSON_NAME]n Sahakar Nagar, TK05, 12:00 PM-12:30 PM, Wash & Blow Dry - Sham…" at bounding box center [525, 299] width 43 height 23
select select "3"
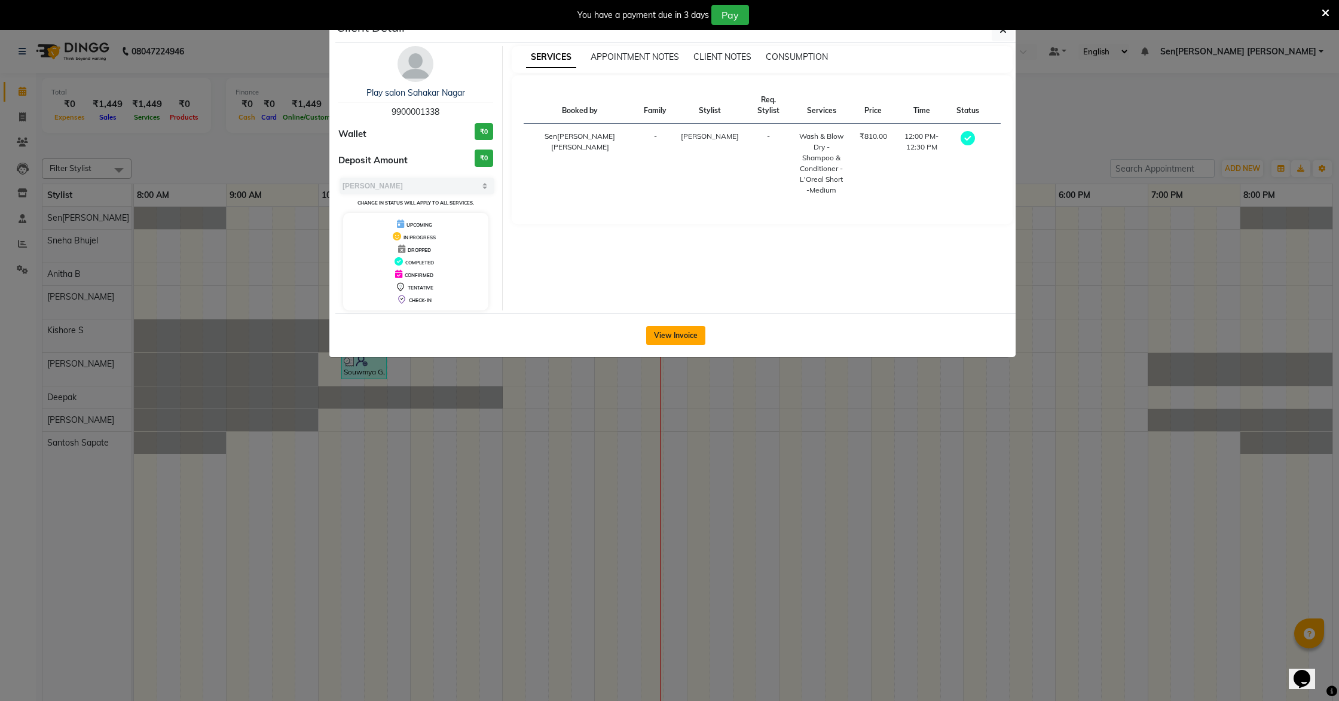
click at [678, 334] on button "View Invoice" at bounding box center [675, 335] width 59 height 19
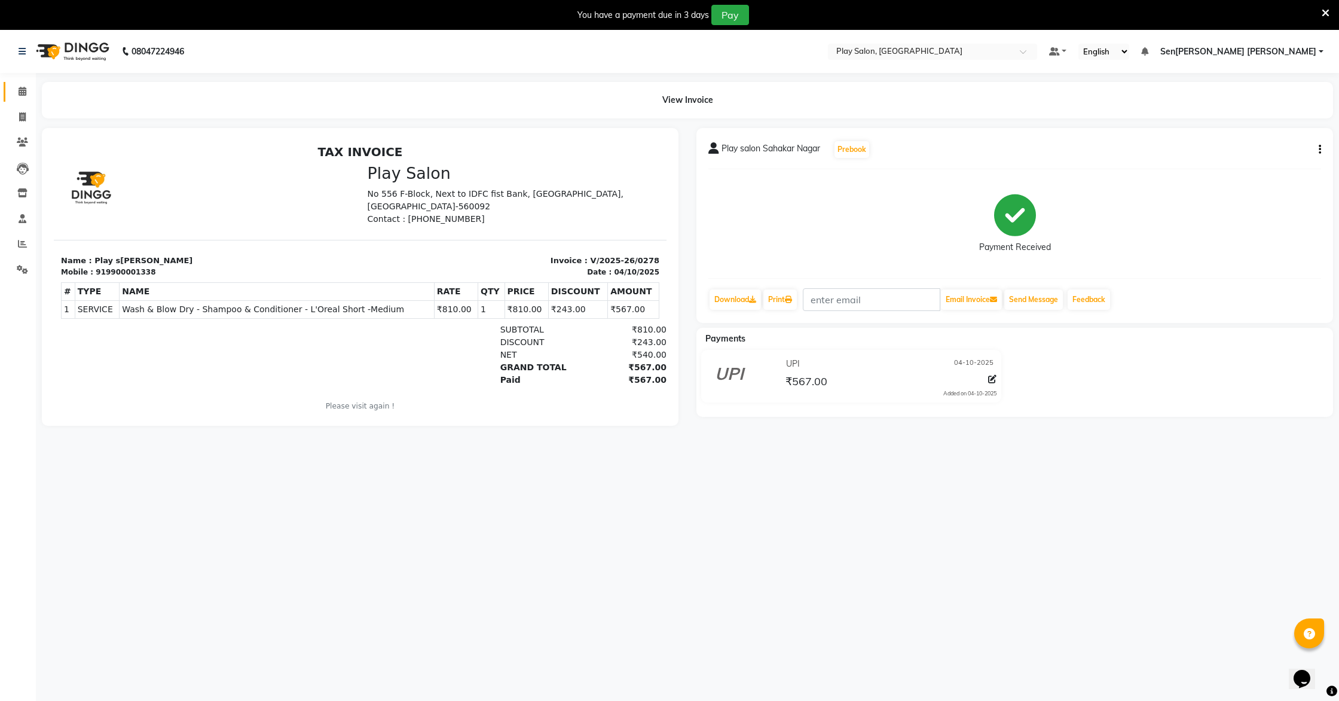
scroll to position [30, 0]
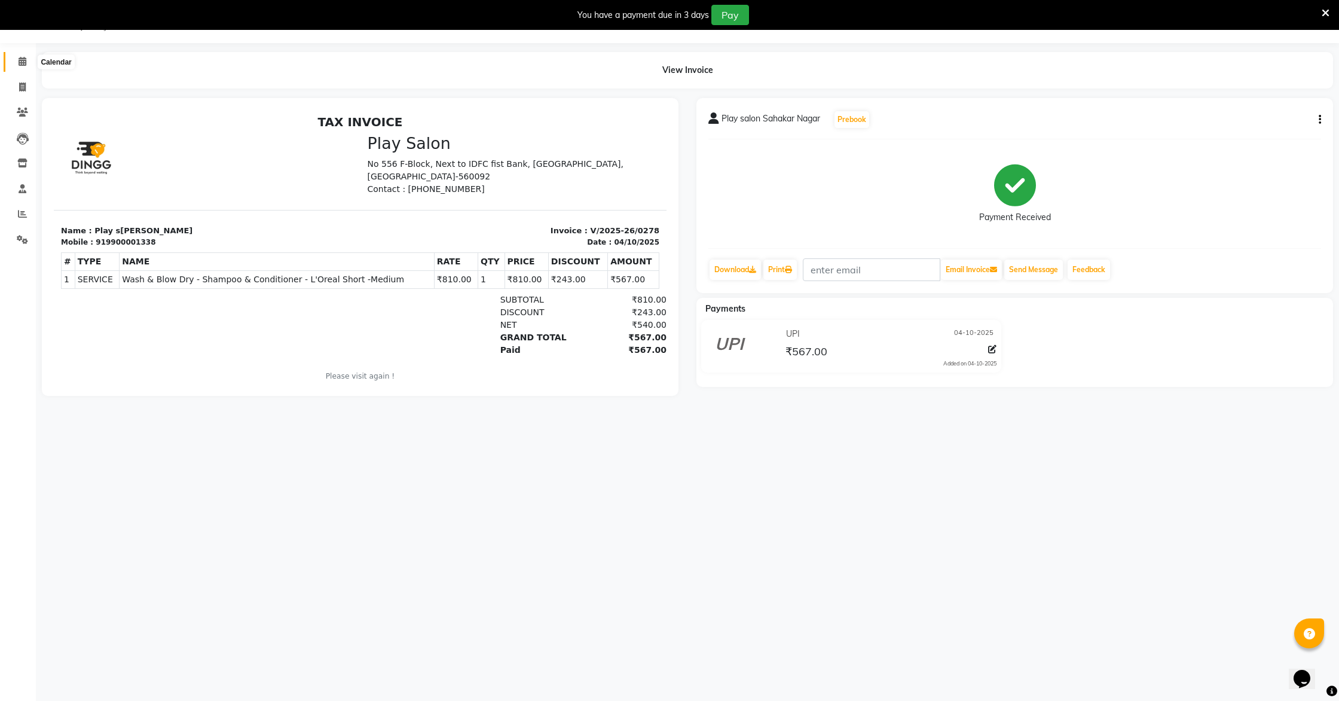
click at [21, 61] on icon at bounding box center [23, 61] width 8 height 9
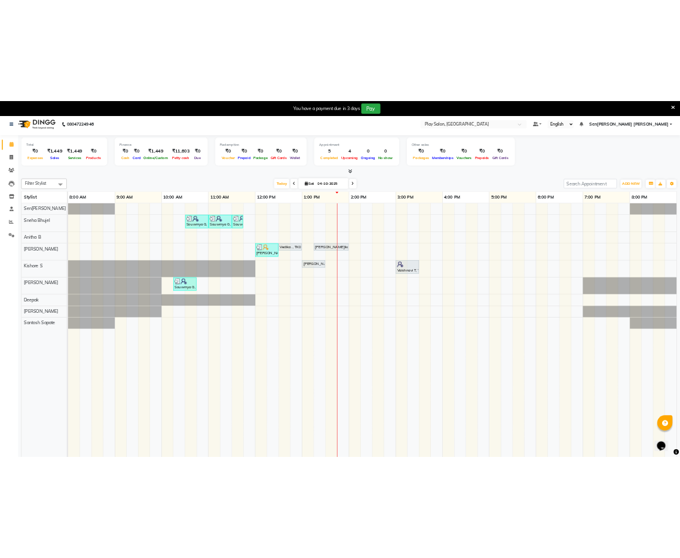
scroll to position [6, 0]
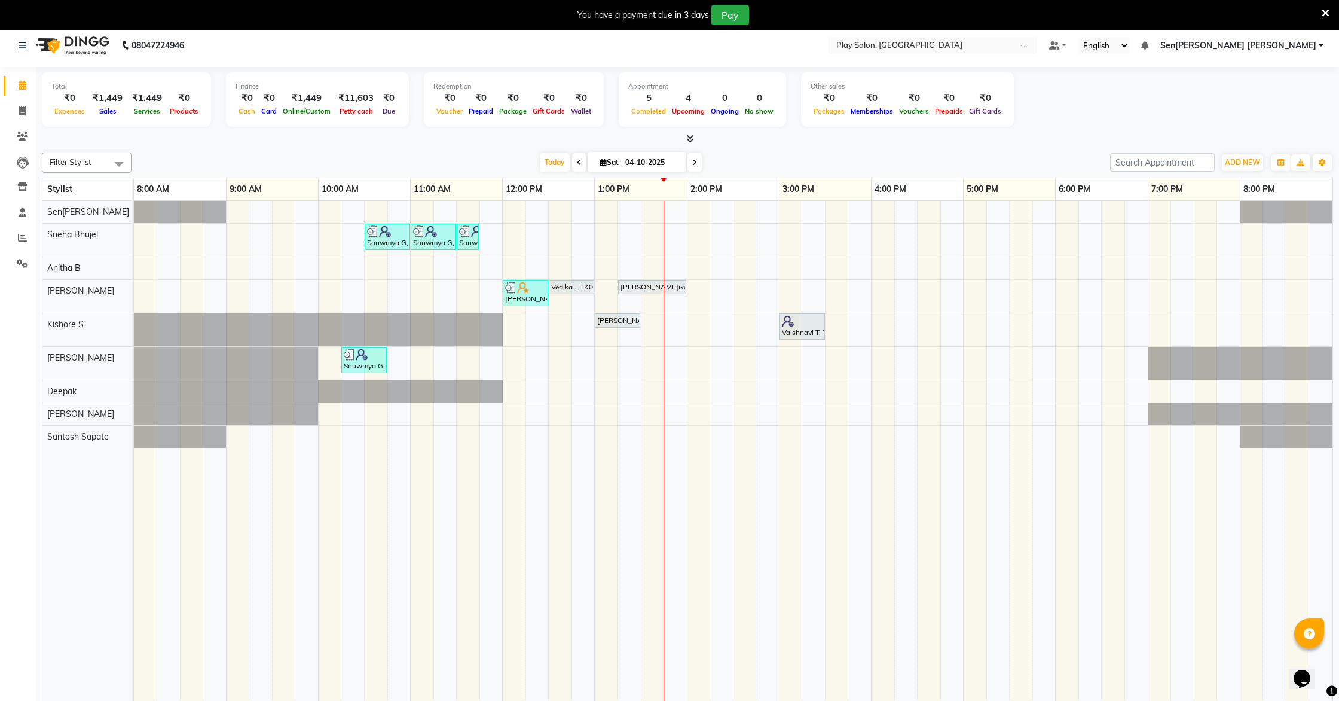
click at [680, 44] on icon at bounding box center [1144, 45] width 7 height 8
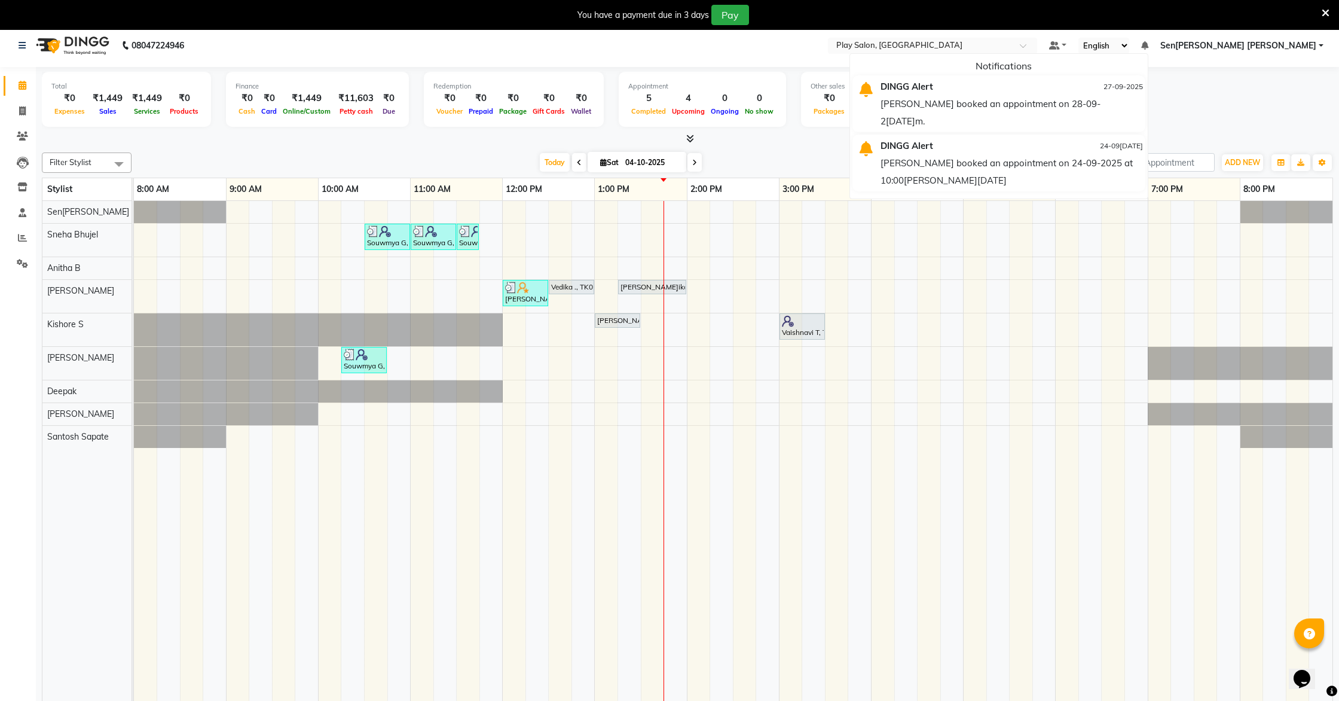
click at [680, 106] on div "SHASHANK booked an appointment on 28-09-2025 at 11:00 am." at bounding box center [1012, 112] width 262 height 35
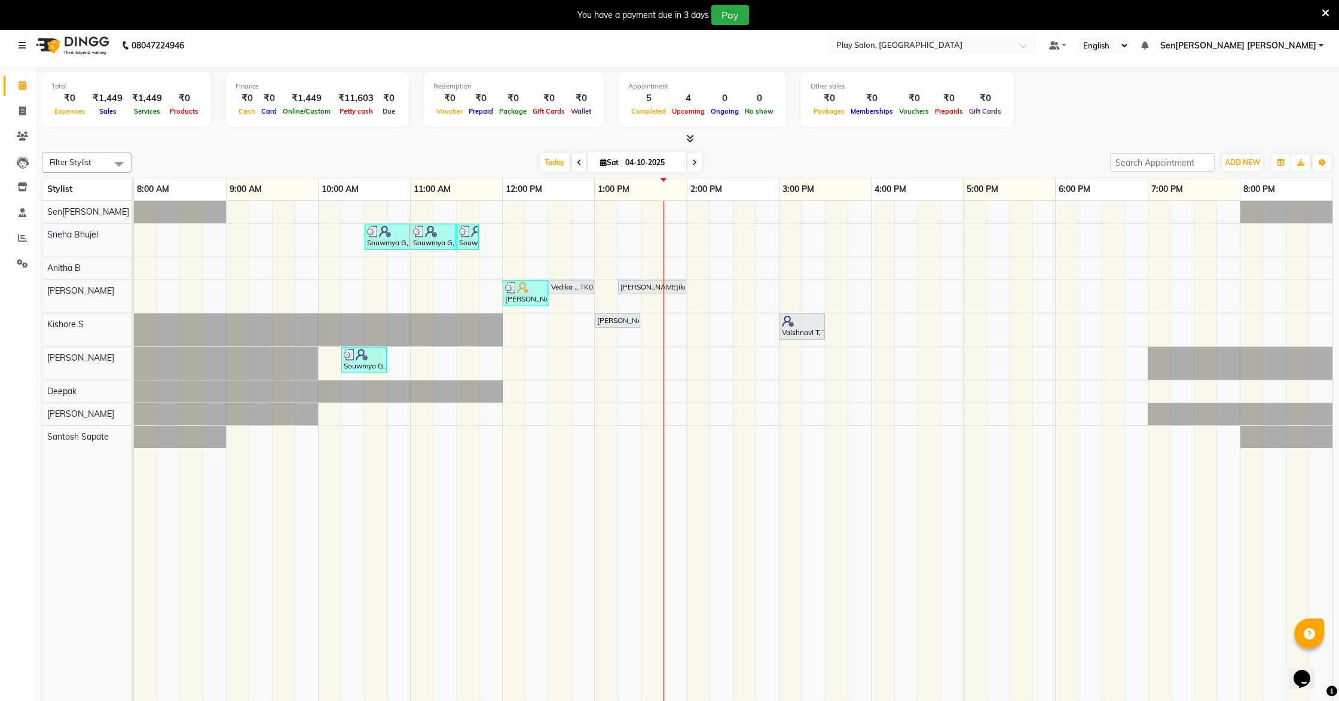
click at [680, 44] on icon at bounding box center [1144, 45] width 7 height 8
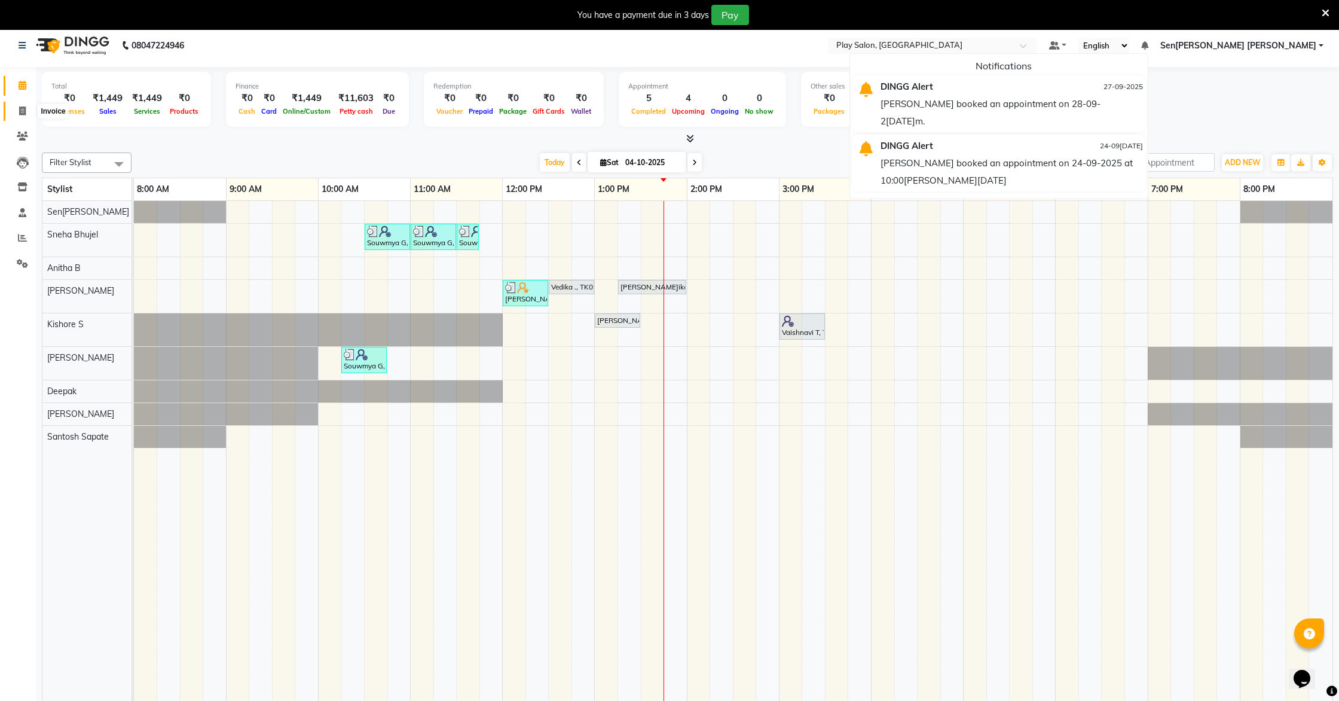
click at [17, 105] on span at bounding box center [22, 112] width 21 height 14
select select "service"
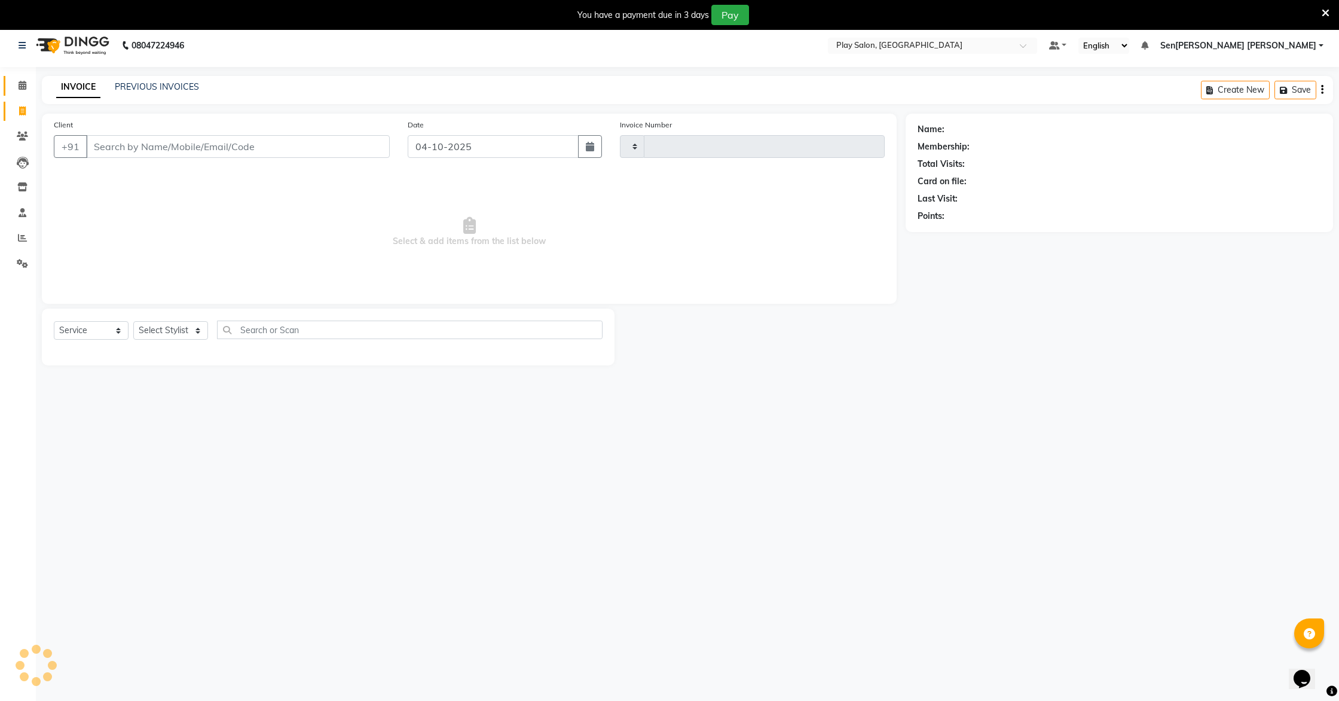
type input "0279"
select select "8961"
click at [20, 88] on icon at bounding box center [23, 85] width 8 height 9
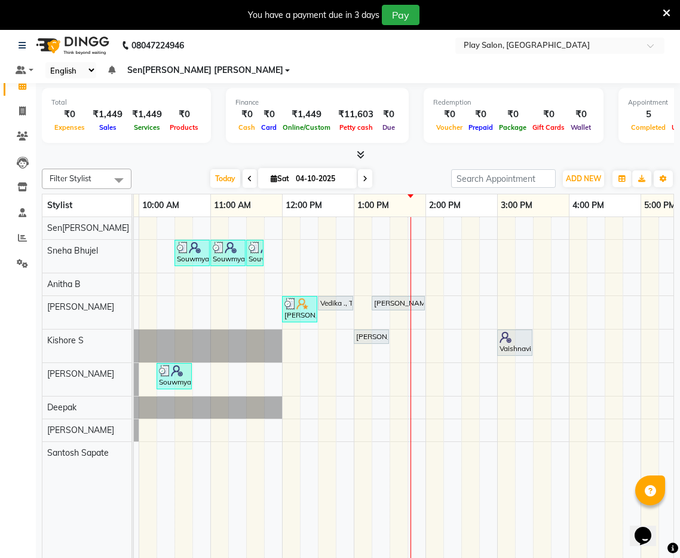
scroll to position [0, 151]
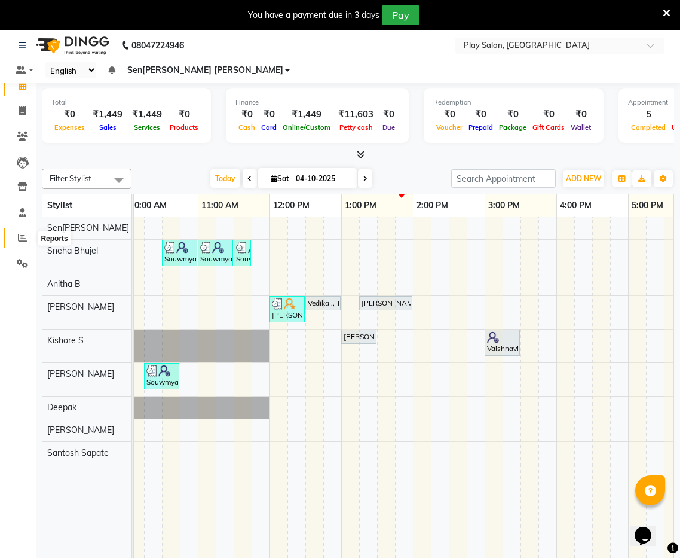
click at [22, 241] on icon at bounding box center [22, 237] width 9 height 9
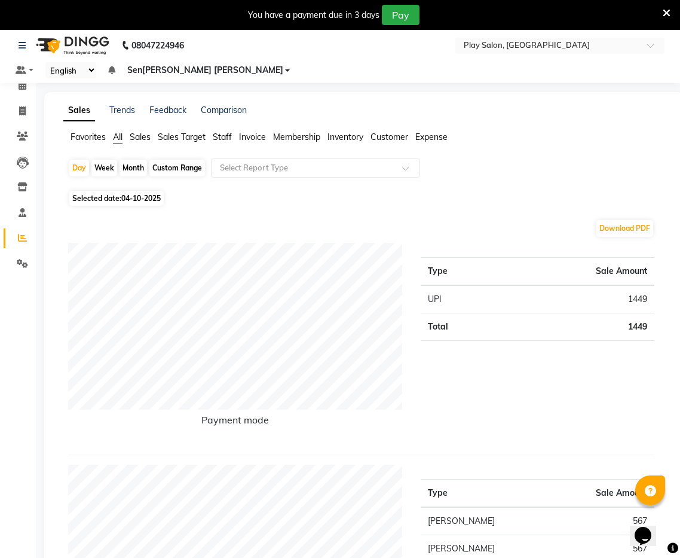
drag, startPoint x: 350, startPoint y: 121, endPoint x: 364, endPoint y: 134, distance: 19.0
click at [350, 132] on span "Inventory" at bounding box center [346, 137] width 36 height 11
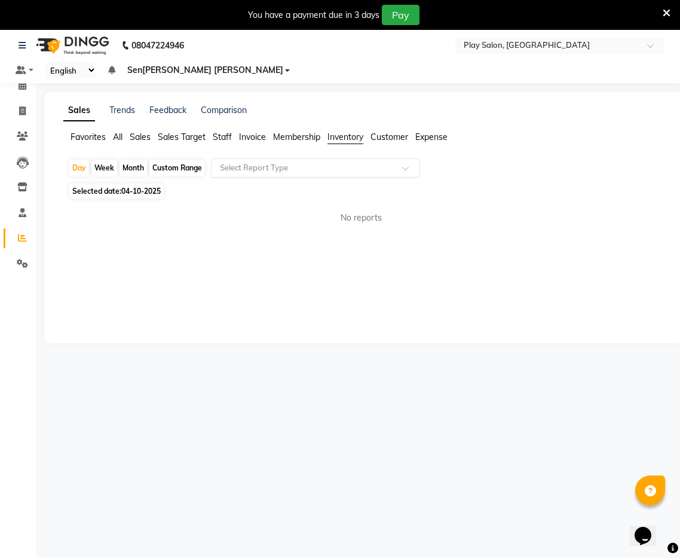
click at [261, 162] on input "text" at bounding box center [304, 168] width 172 height 12
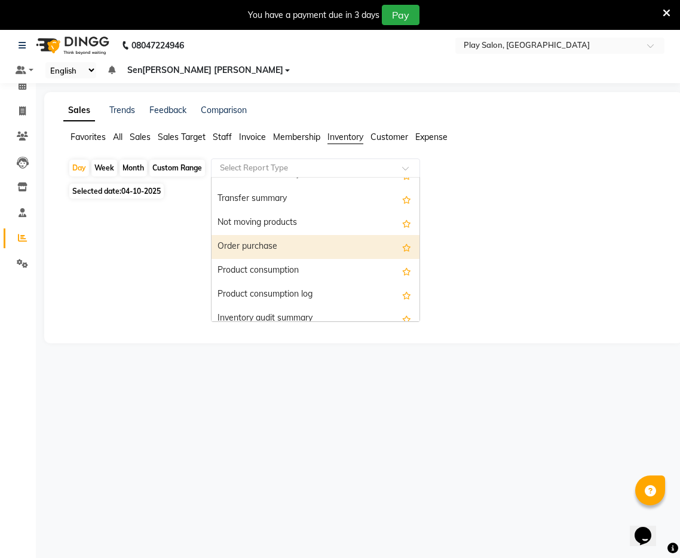
scroll to position [67, 0]
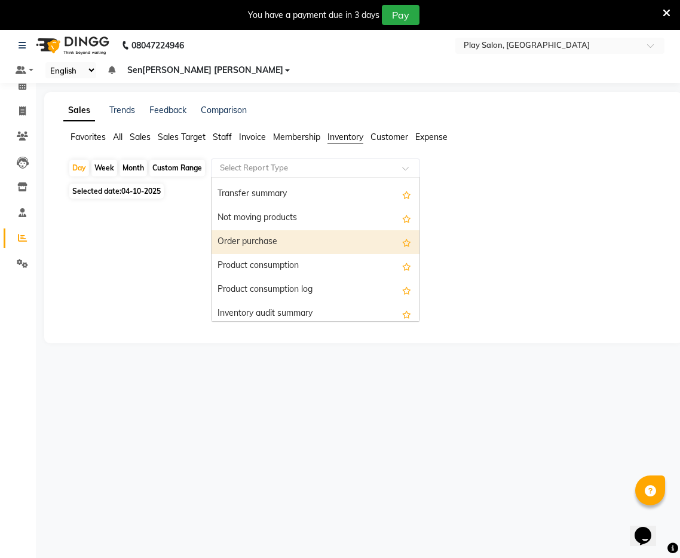
click at [283, 232] on div "Order purchase" at bounding box center [316, 242] width 208 height 24
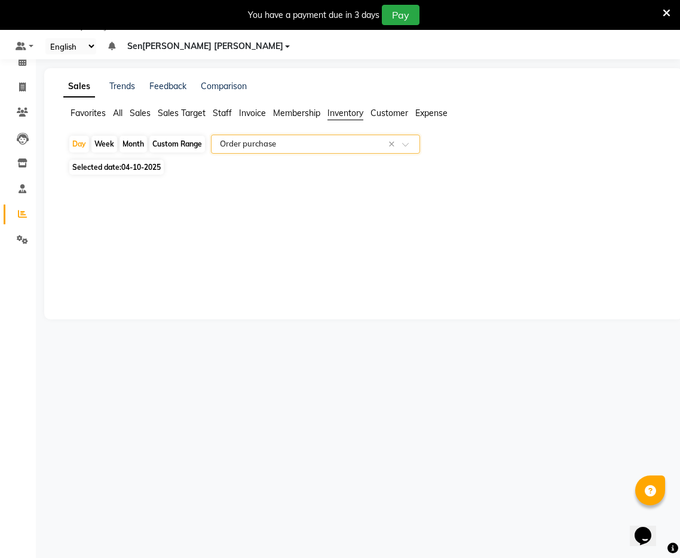
scroll to position [0, 0]
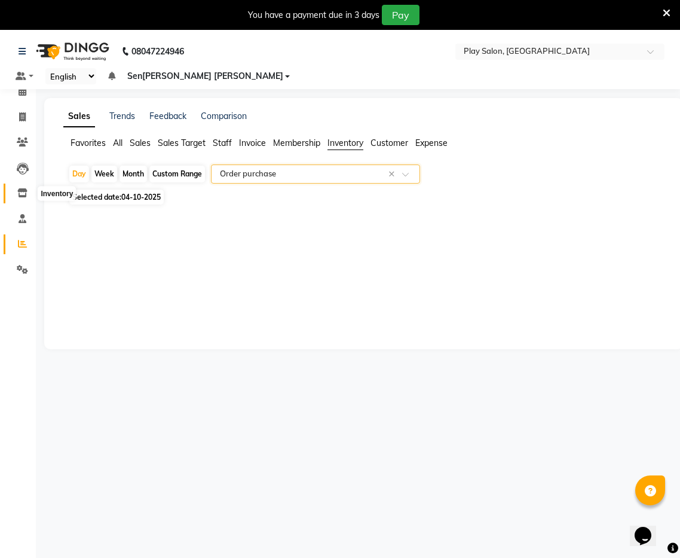
click at [25, 196] on icon at bounding box center [22, 192] width 10 height 9
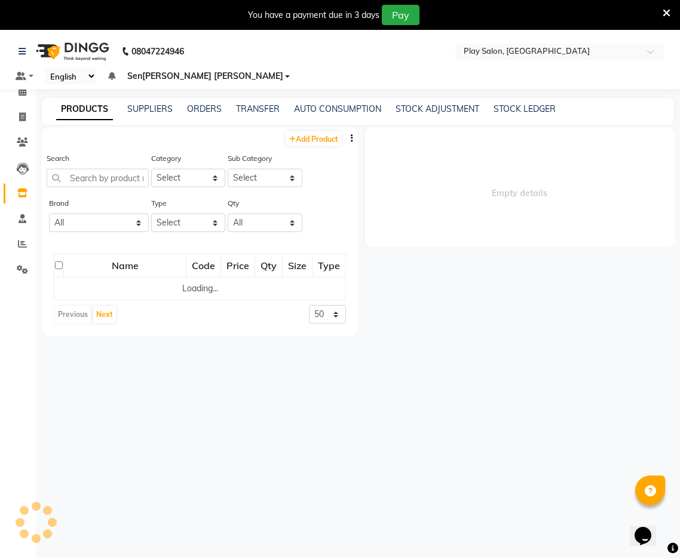
select select
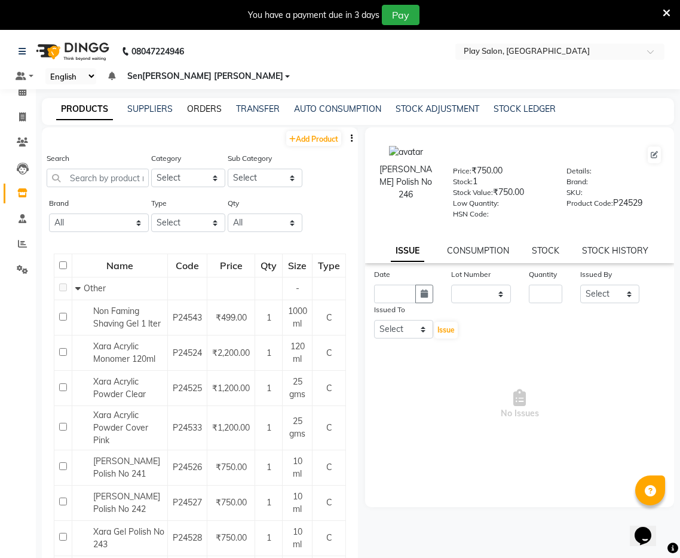
click at [204, 103] on link "ORDERS" at bounding box center [204, 108] width 35 height 11
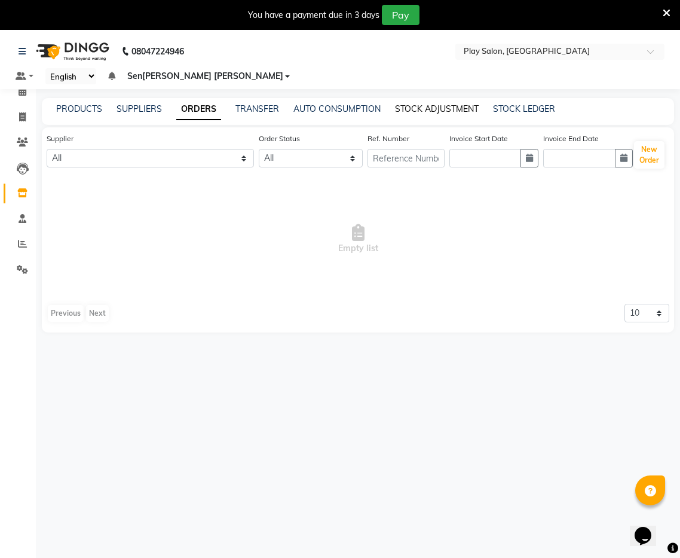
click at [416, 103] on link "STOCK ADJUSTMENT" at bounding box center [437, 108] width 84 height 11
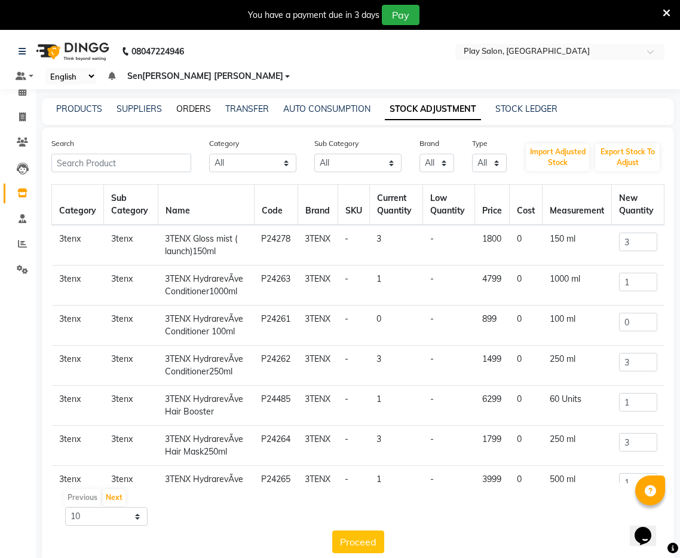
click at [191, 103] on link "ORDERS" at bounding box center [193, 108] width 35 height 11
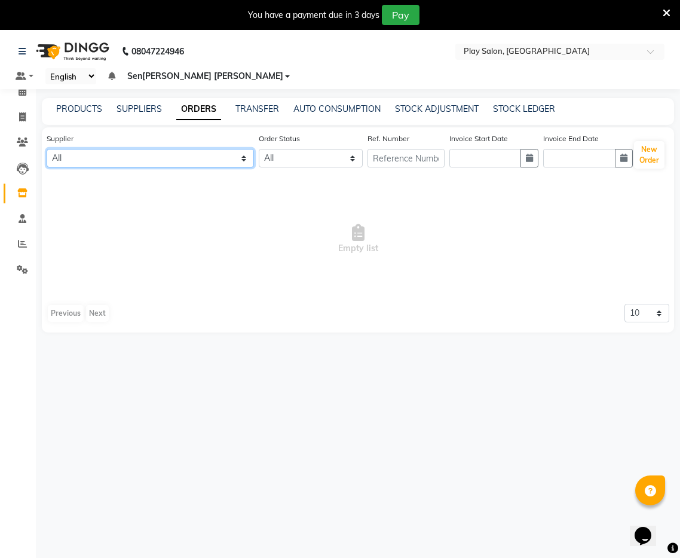
click at [121, 149] on select "All 28 SOUTH VENTURES LLP Grey Trendy Professionals Private Limited J B Marketi…" at bounding box center [150, 158] width 207 height 19
select select "5903"
click at [47, 149] on select "All 28 SOUTH VENTURES LLP Grey Trendy Professionals Private Limited J B Marketi…" at bounding box center [150, 158] width 207 height 19
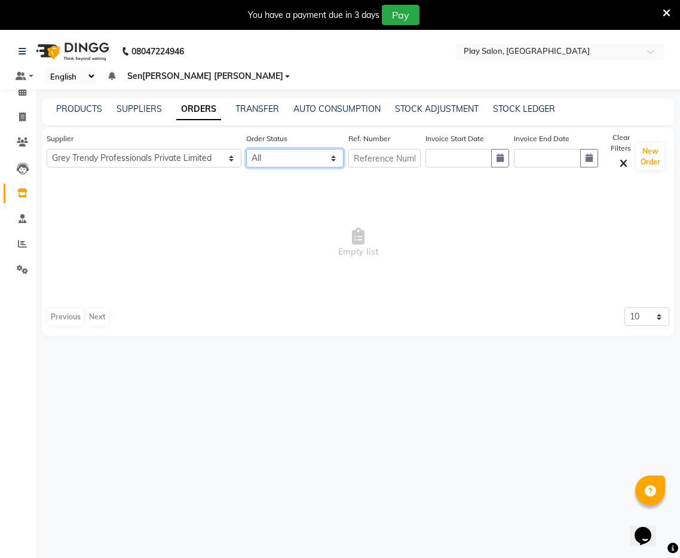
click at [284, 149] on select "All ORDERED PARTIAL-RECEIVED RECEIVED CANCELLED RETURNED" at bounding box center [295, 158] width 98 height 19
select select "received"
click at [246, 149] on select "All ORDERED PARTIAL-RECEIVED RECEIVED CANCELLED RETURNED" at bounding box center [295, 158] width 98 height 19
click at [384, 149] on input "text" at bounding box center [385, 158] width 72 height 19
click at [136, 103] on link "SUPPLIERS" at bounding box center [139, 108] width 45 height 11
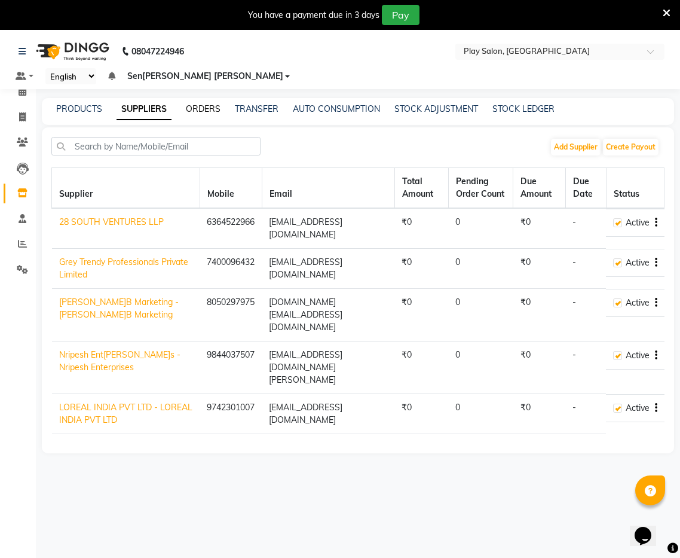
click at [217, 103] on link "ORDERS" at bounding box center [203, 108] width 35 height 11
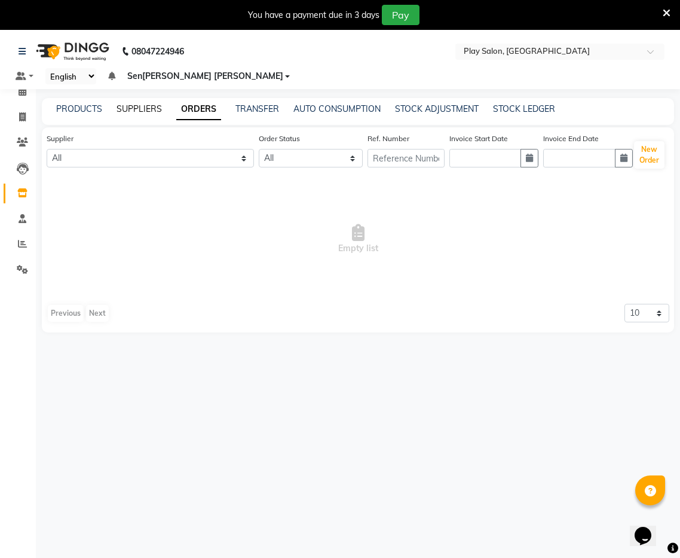
click at [136, 103] on link "SUPPLIERS" at bounding box center [139, 108] width 45 height 11
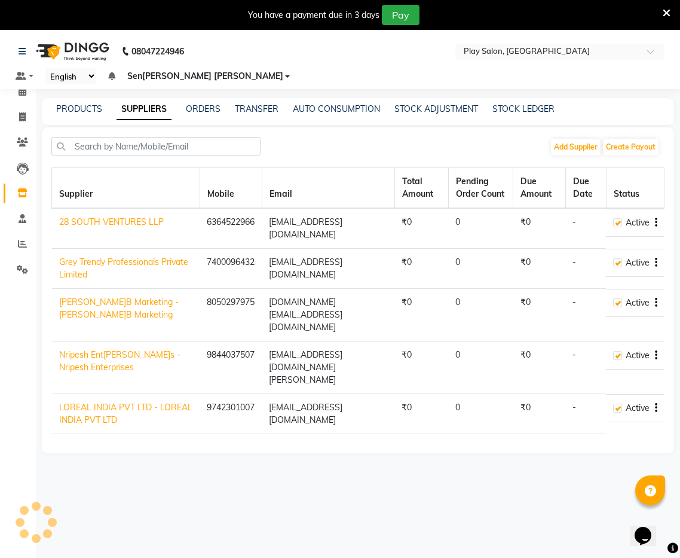
click at [71, 256] on link "Grey Trendy Professionals Private Limited" at bounding box center [123, 267] width 129 height 23
select select "5903"
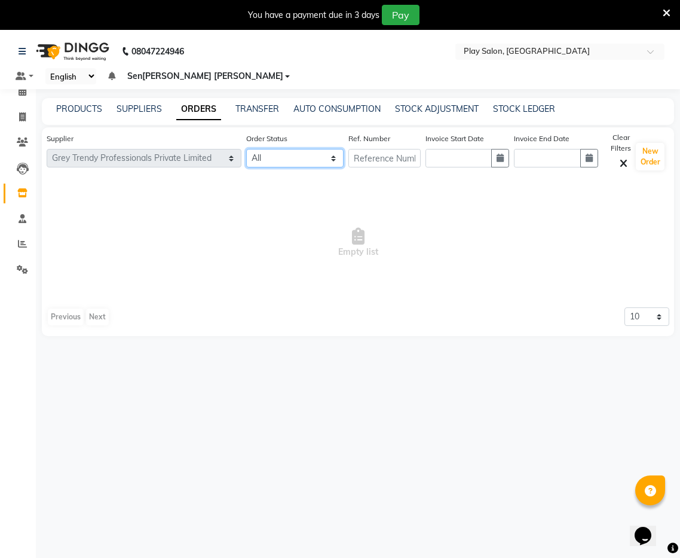
click at [289, 149] on select "All ORDERED PARTIAL-RECEIVED RECEIVED CANCELLED RETURNED" at bounding box center [295, 158] width 98 height 19
select select "received"
click at [246, 149] on select "All ORDERED PARTIAL-RECEIVED RECEIVED CANCELLED RETURNED" at bounding box center [295, 158] width 98 height 19
click at [145, 103] on link "SUPPLIERS" at bounding box center [139, 108] width 45 height 11
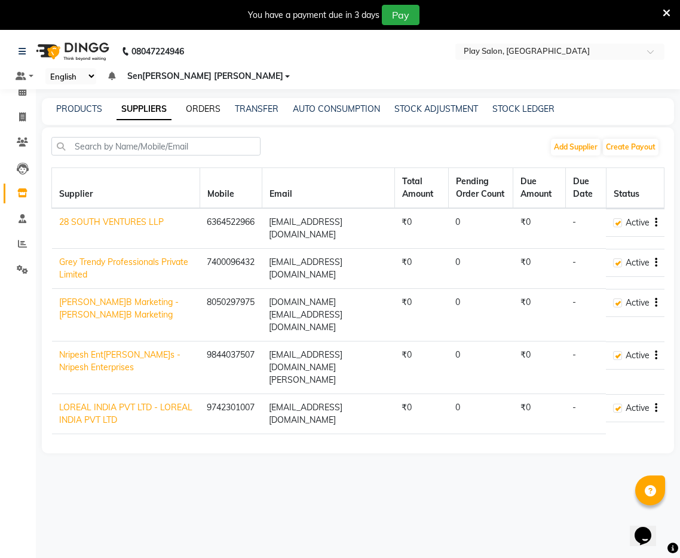
click at [197, 103] on link "ORDERS" at bounding box center [203, 108] width 35 height 11
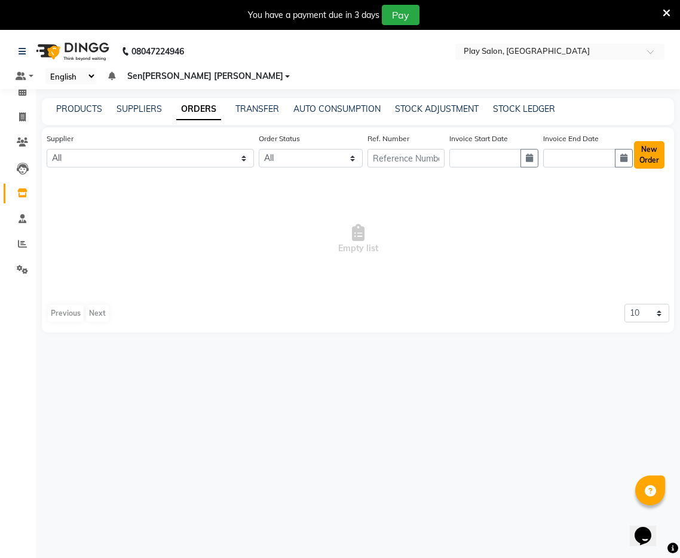
click at [654, 143] on button "New Order" at bounding box center [649, 155] width 30 height 28
select select "true"
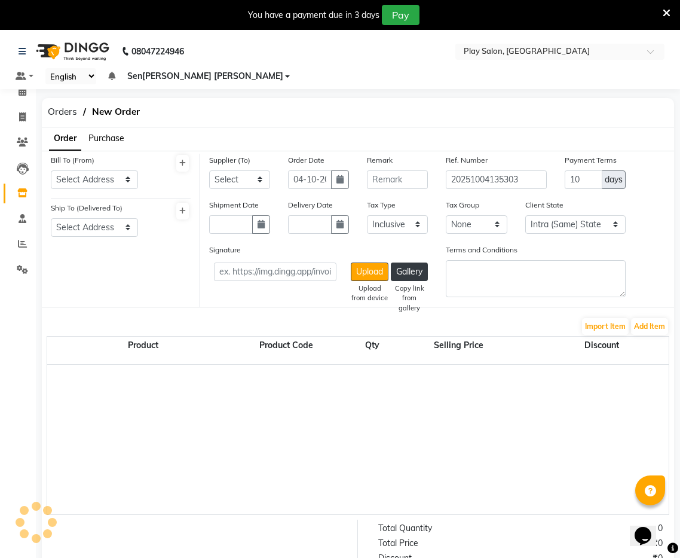
select select "4423"
click at [99, 170] on select "Select Address 28 South Ventures LLP LOREAL INDIA PVT LTD" at bounding box center [94, 179] width 87 height 19
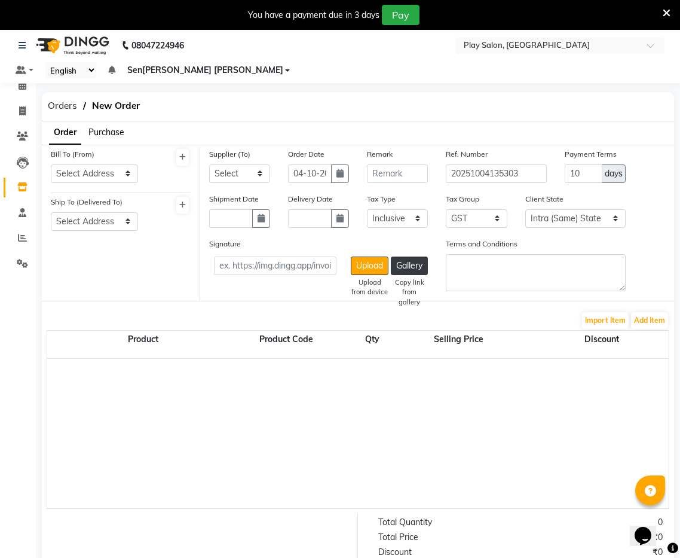
click at [115, 127] on span "Purchase" at bounding box center [106, 132] width 36 height 11
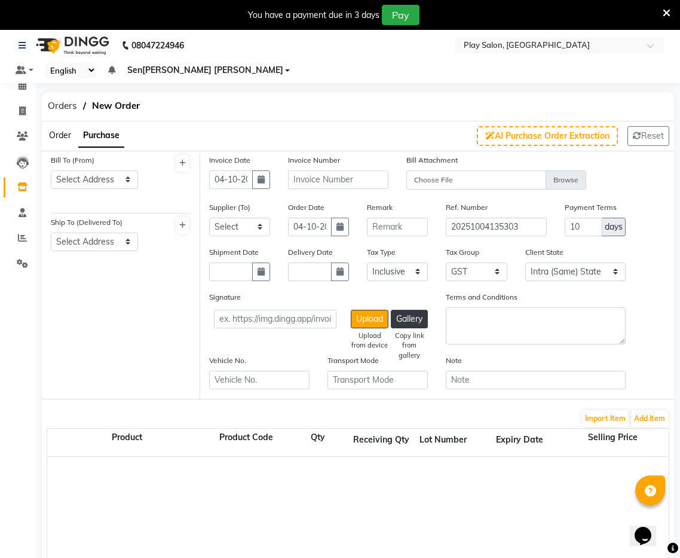
scroll to position [7, 0]
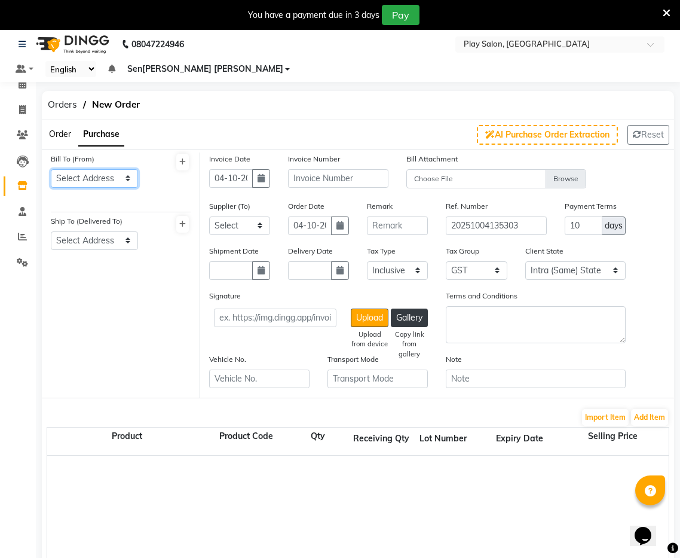
click at [88, 169] on select "Select Address 28 South Ventures LLP LOREAL INDIA PVT LTD" at bounding box center [94, 178] width 87 height 19
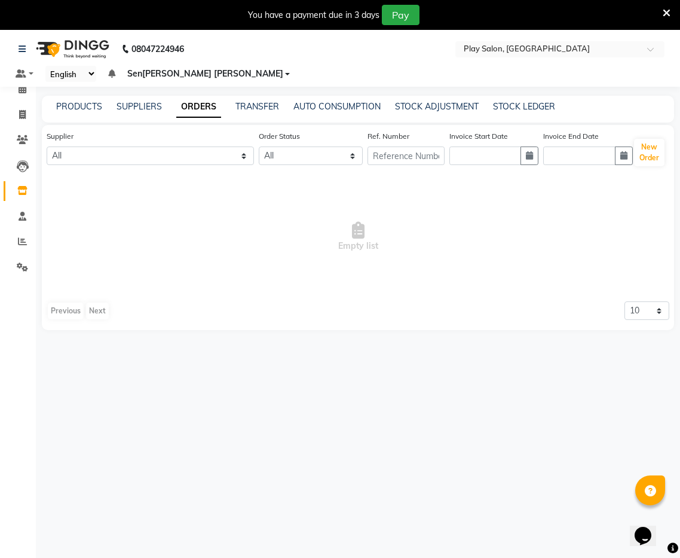
scroll to position [4, 0]
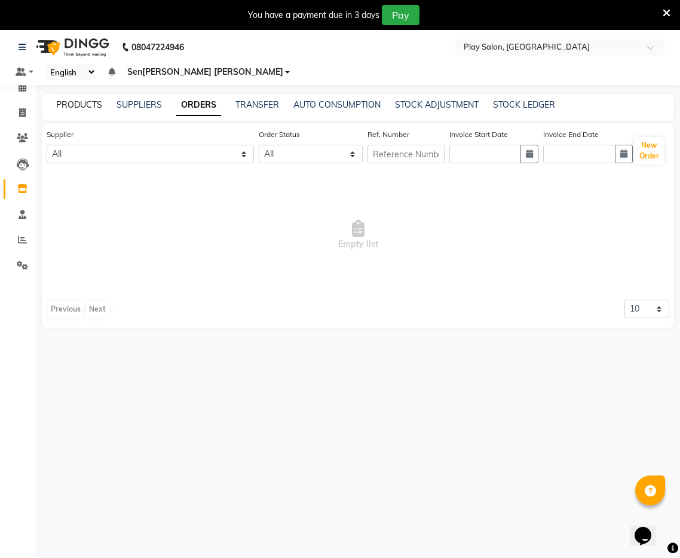
click at [86, 99] on link "PRODUCTS" at bounding box center [79, 104] width 46 height 11
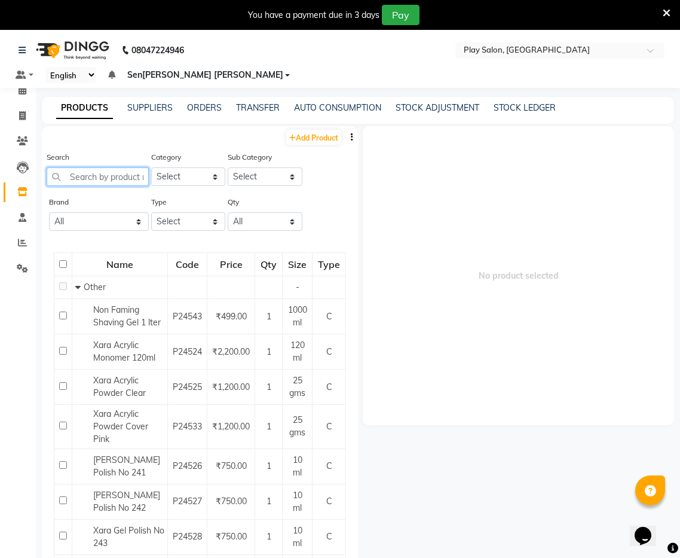
click at [115, 167] on input "text" at bounding box center [98, 176] width 102 height 19
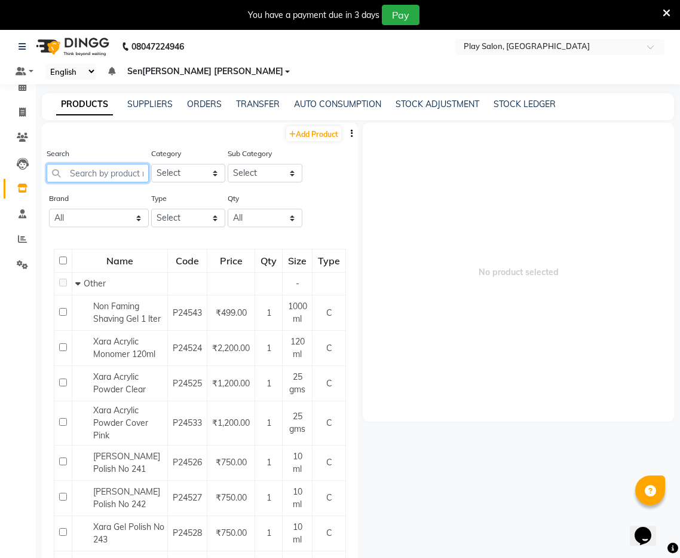
scroll to position [8, 0]
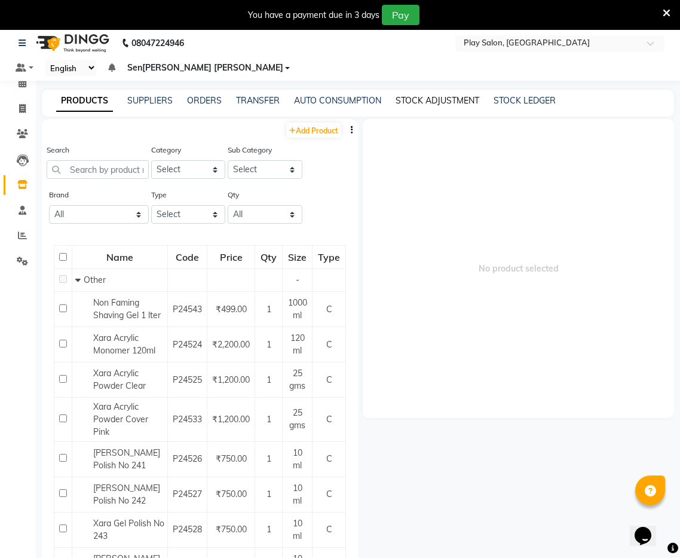
click at [435, 95] on link "STOCK ADJUSTMENT" at bounding box center [438, 100] width 84 height 11
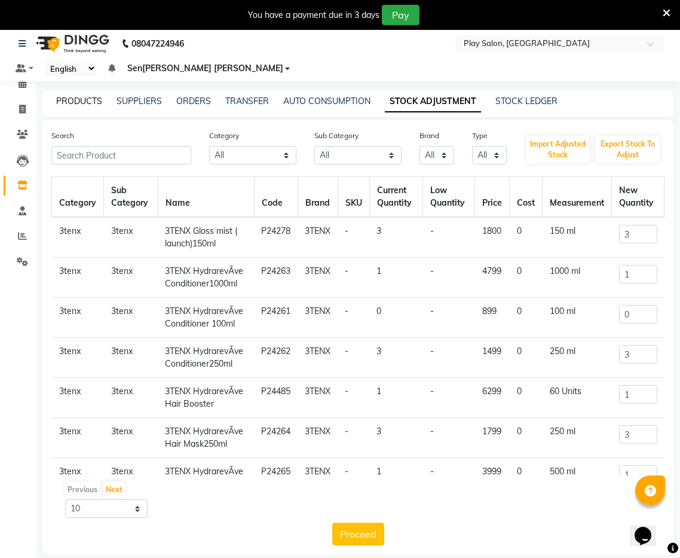
click at [74, 96] on link "PRODUCTS" at bounding box center [79, 101] width 46 height 11
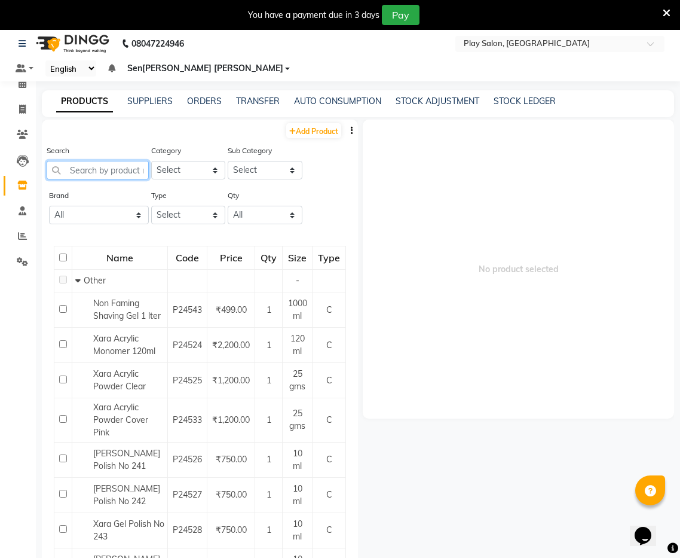
click at [93, 161] on input "text" at bounding box center [98, 170] width 102 height 19
click at [181, 161] on select "Select Hair Skin Makeup Personal Care Appliances Beard Waxing Disposable Thread…" at bounding box center [188, 170] width 74 height 19
click at [188, 161] on select "Select Hair Skin Makeup Personal Care Appliances Beard Waxing Disposable Thread…" at bounding box center [188, 170] width 74 height 19
select select "1597901950"
click at [151, 161] on select "Select Hair Skin Makeup Personal Care Appliances Beard Waxing Disposable Thread…" at bounding box center [188, 170] width 74 height 19
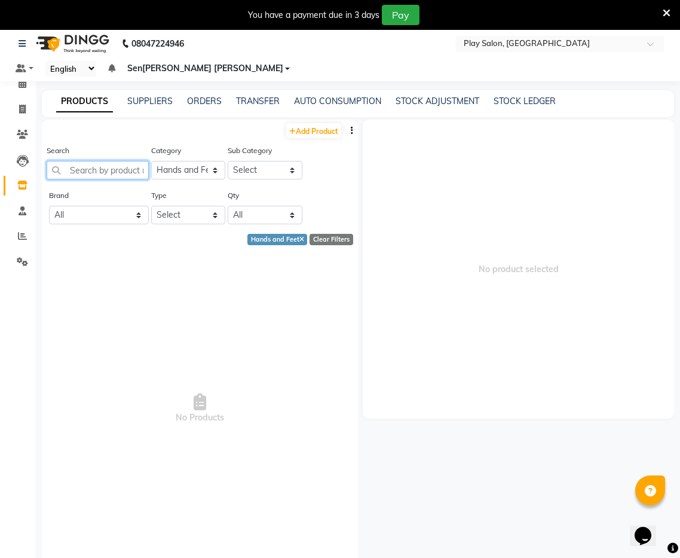
click at [105, 161] on input "text" at bounding box center [98, 170] width 102 height 19
click at [253, 161] on select "Select Products Appliances" at bounding box center [265, 170] width 74 height 19
select select "1597901951"
click at [228, 161] on select "Select Products Appliances" at bounding box center [265, 170] width 74 height 19
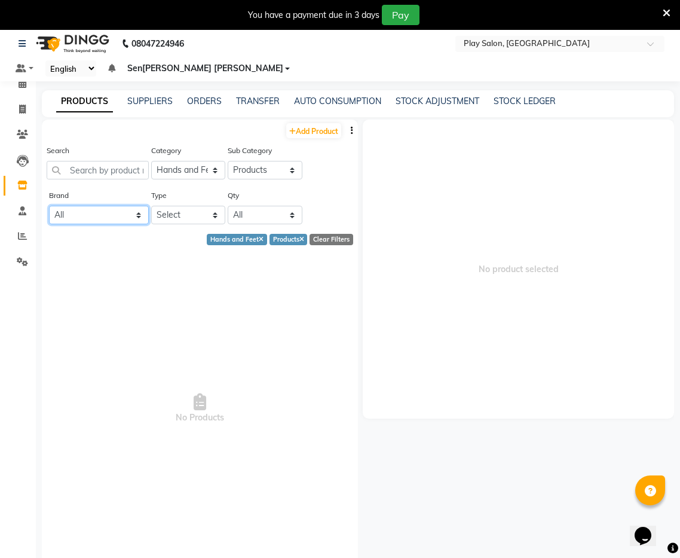
click at [92, 206] on select "All 3tenx Aminu Kerastase Loreal Nanoplastia Naturica Null Opuntia Redken" at bounding box center [99, 215] width 100 height 19
click at [179, 206] on select "Select Both Retail Consumable" at bounding box center [188, 215] width 74 height 19
select select "C"
click at [151, 206] on select "Select Both Retail Consumable" at bounding box center [188, 215] width 74 height 19
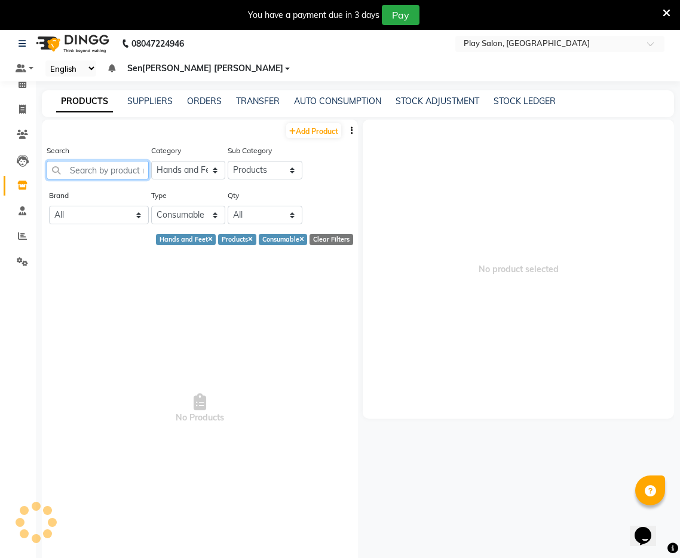
click at [117, 161] on input "text" at bounding box center [98, 170] width 102 height 19
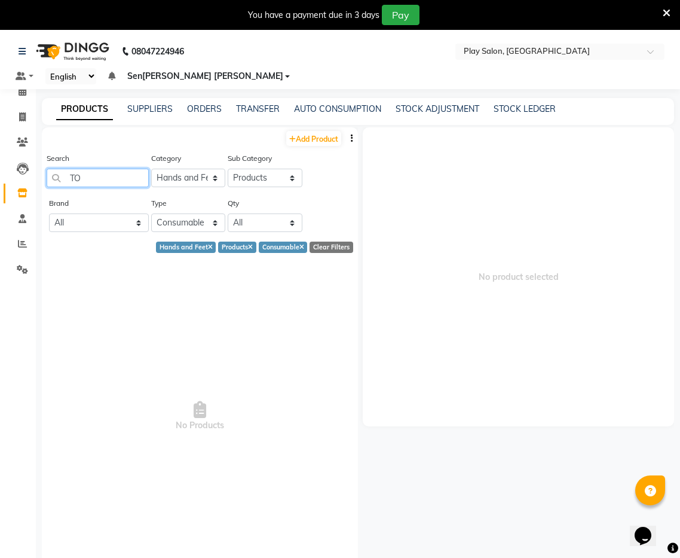
type input "T"
type input "t"
click at [143, 103] on link "SUPPLIERS" at bounding box center [149, 108] width 45 height 11
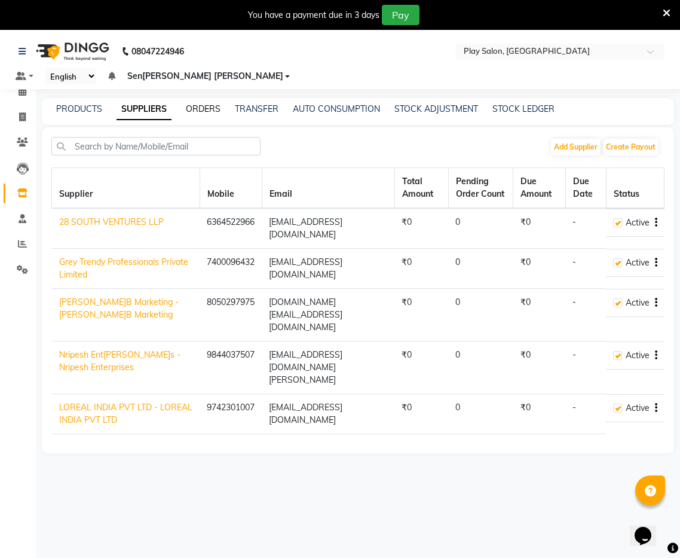
click at [199, 103] on link "ORDERS" at bounding box center [203, 108] width 35 height 11
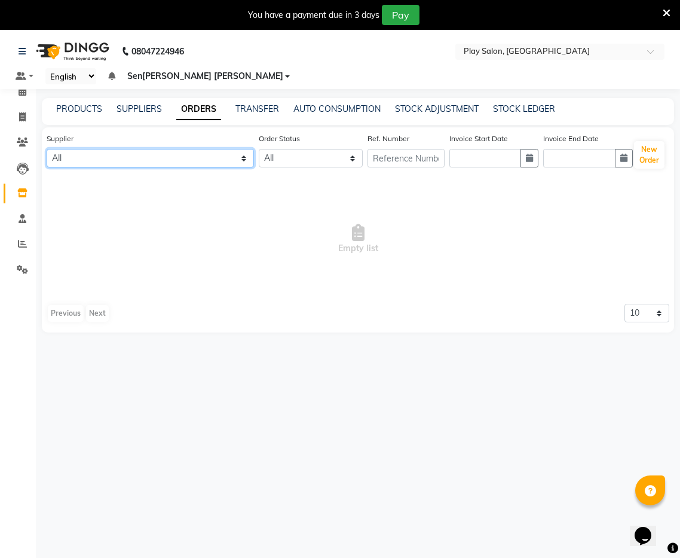
click at [129, 149] on select "All 28 SOUTH VENTURES LLP Grey Trendy Professionals Private Limited J B Marketi…" at bounding box center [150, 158] width 207 height 19
select select "5903"
click at [47, 149] on select "All 28 SOUTH VENTURES LLP Grey Trendy Professionals Private Limited J B Marketi…" at bounding box center [150, 158] width 207 height 19
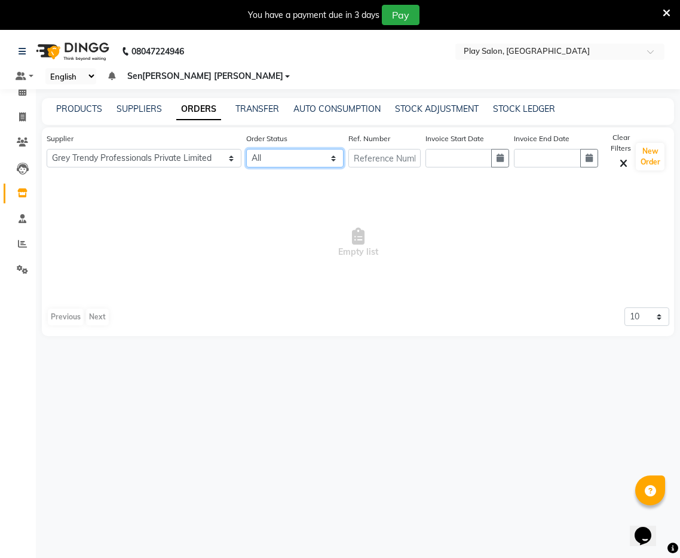
click at [280, 149] on select "All ORDERED PARTIAL-RECEIVED RECEIVED CANCELLED RETURNED" at bounding box center [295, 158] width 98 height 19
select select "received"
click at [246, 149] on select "All ORDERED PARTIAL-RECEIVED RECEIVED CANCELLED RETURNED" at bounding box center [295, 158] width 98 height 19
click at [457, 149] on input "text" at bounding box center [459, 158] width 66 height 19
select select "10"
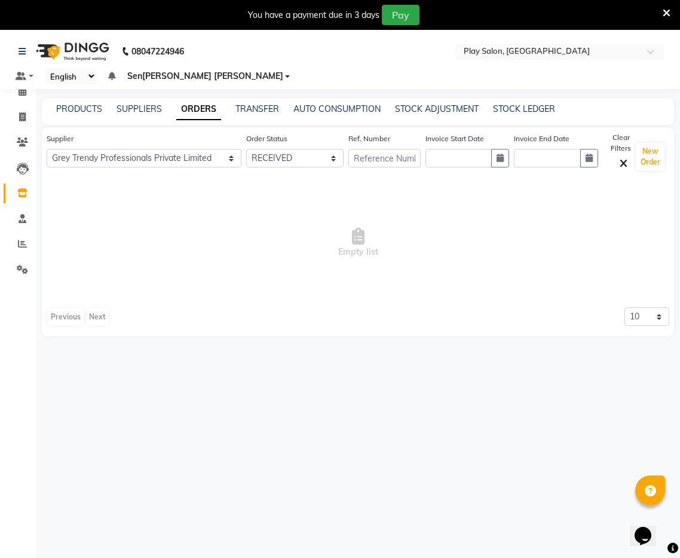
select select "2025"
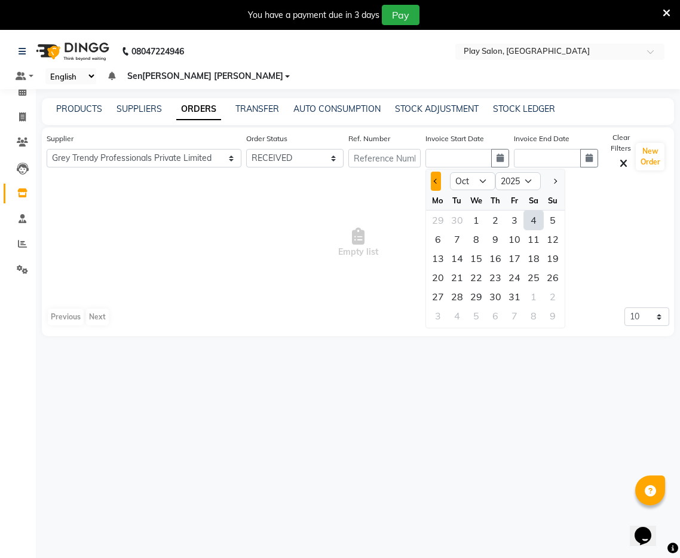
click at [431, 172] on button "Previous month" at bounding box center [436, 181] width 10 height 19
select select "9"
click at [448, 287] on div "30" at bounding box center [457, 296] width 19 height 19
type input "30-09-2025"
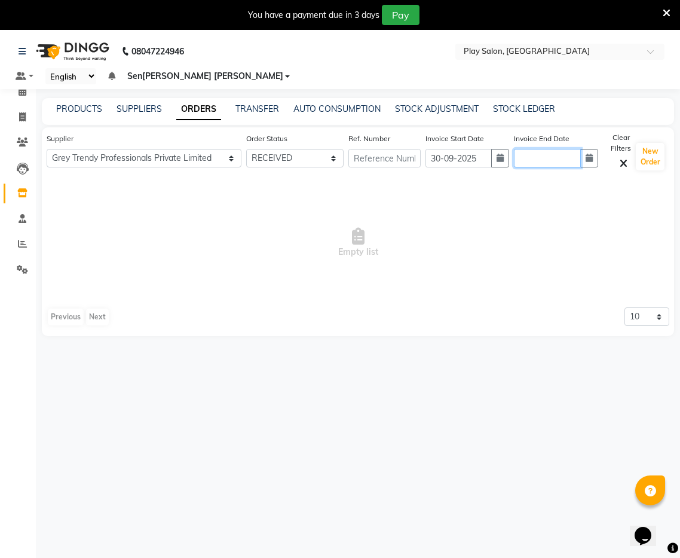
click at [540, 149] on input "text" at bounding box center [547, 158] width 66 height 19
select select "10"
select select "2025"
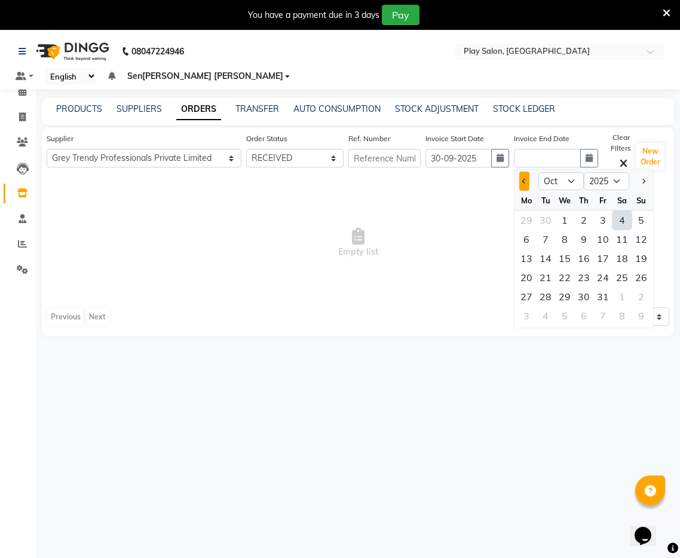
click at [521, 172] on button "Previous month" at bounding box center [525, 181] width 10 height 19
select select "9"
click at [545, 287] on div "30" at bounding box center [545, 296] width 19 height 19
type input "30-09-2025"
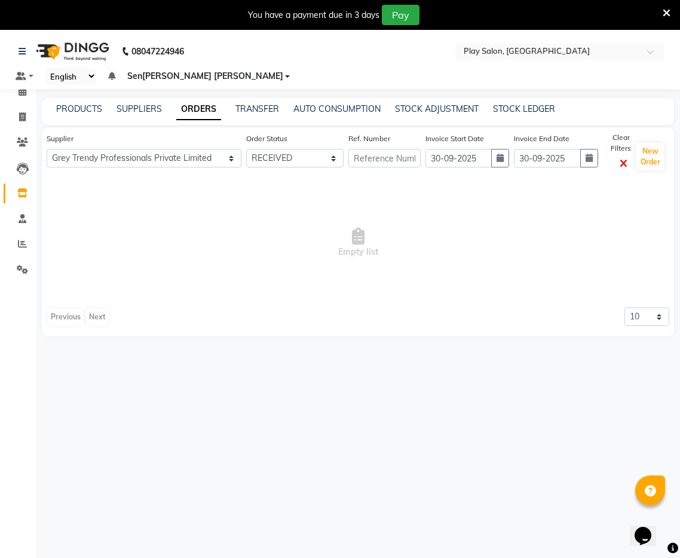
click at [622, 158] on icon at bounding box center [624, 163] width 8 height 11
select select
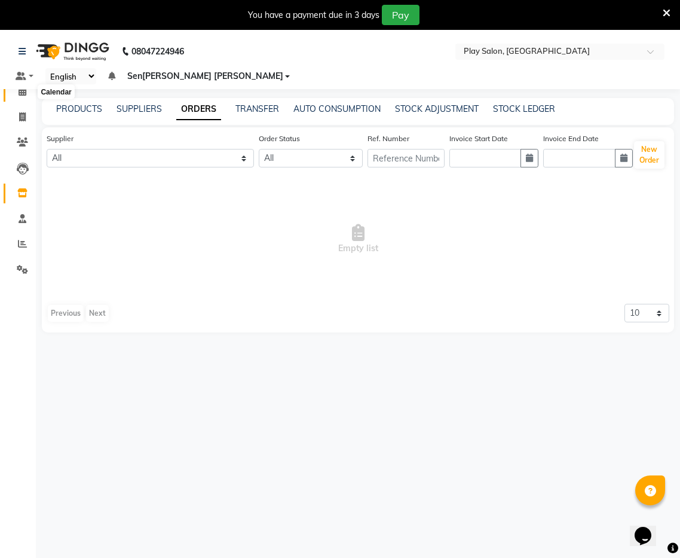
click at [19, 93] on icon at bounding box center [23, 91] width 8 height 9
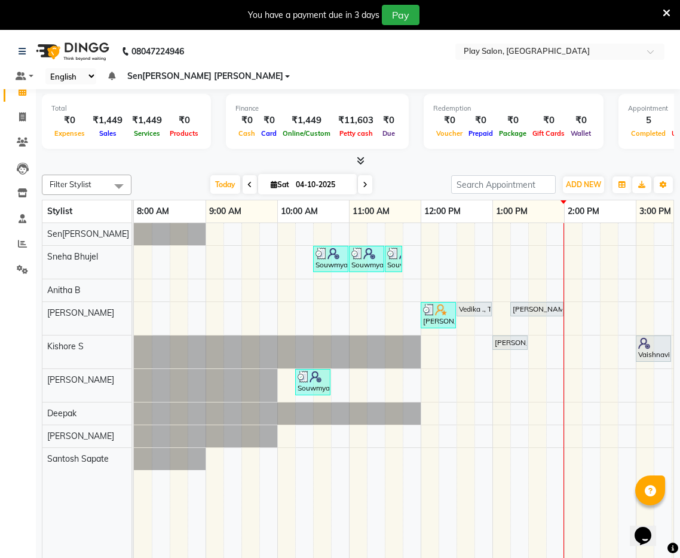
click at [369, 175] on span at bounding box center [365, 184] width 14 height 19
type input "05-10-2025"
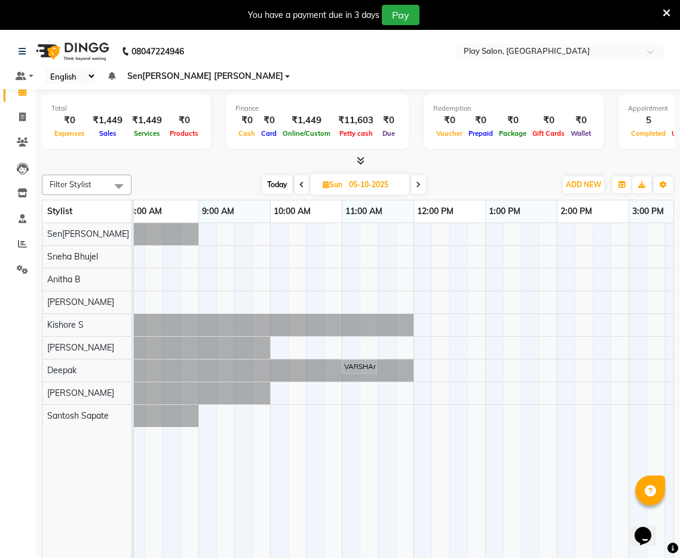
scroll to position [0, 8]
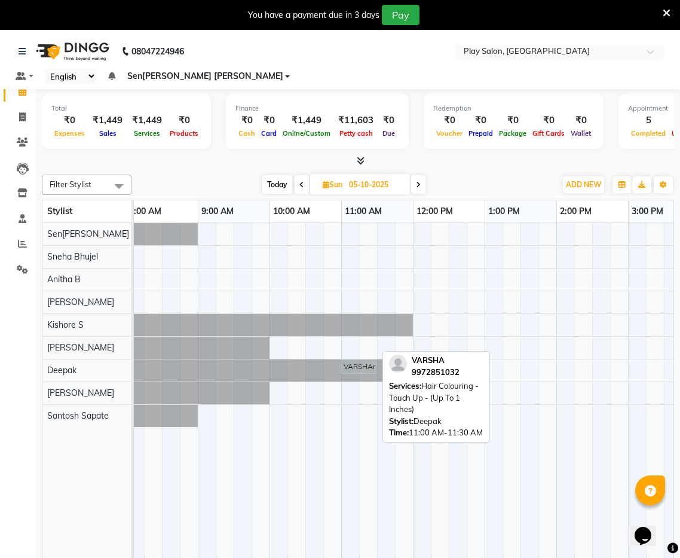
drag, startPoint x: 359, startPoint y: 349, endPoint x: 370, endPoint y: 337, distance: 15.2
click at [126, 359] on div "VARSHAnull, 11:00 AM-11:30 AM, Hair Colouring - Touch Up - (Up To 1 Inches) VAR…" at bounding box center [126, 369] width 0 height 21
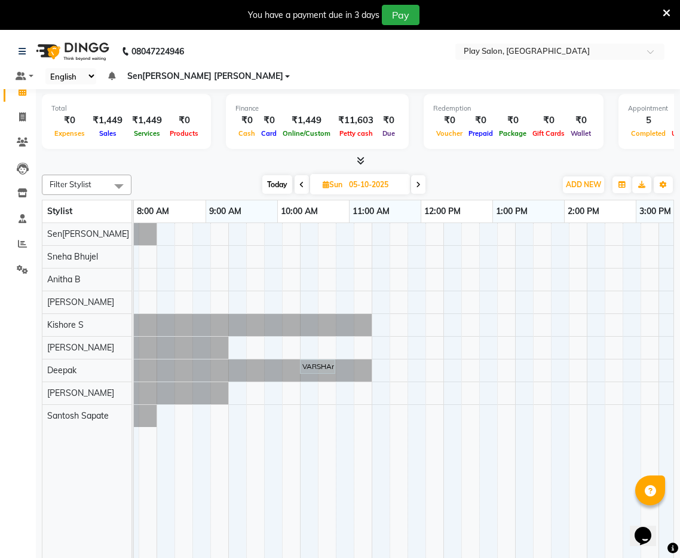
scroll to position [0, 0]
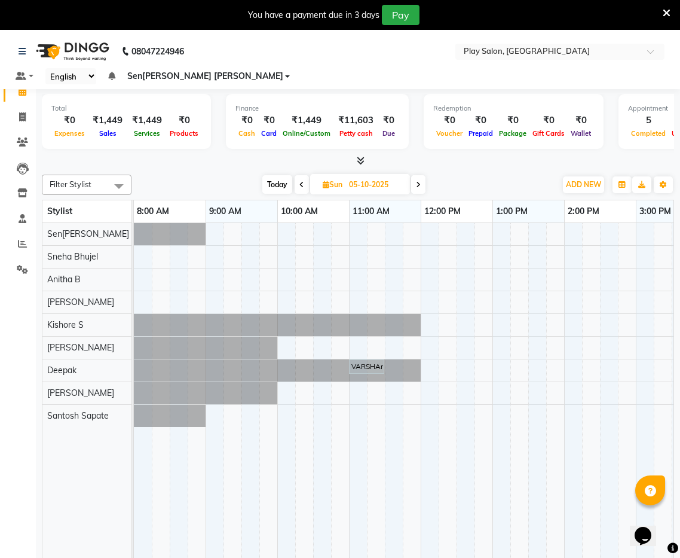
click at [354, 176] on input "05-10-2025" at bounding box center [376, 185] width 60 height 18
select select "10"
select select "2025"
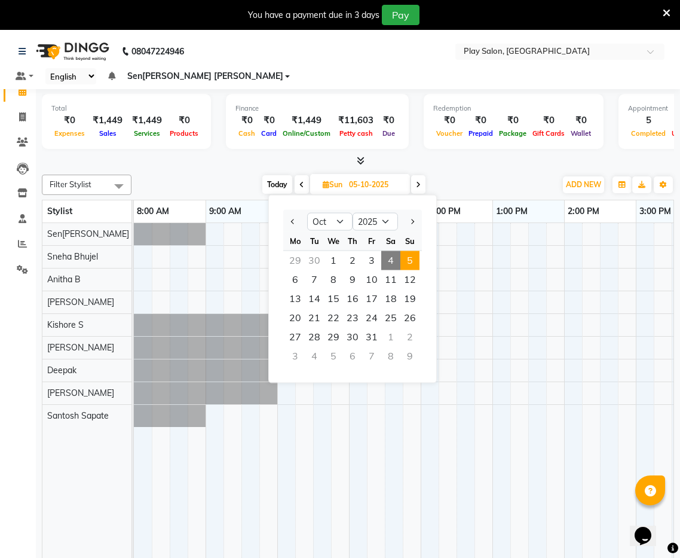
click at [389, 251] on span "4" at bounding box center [390, 260] width 19 height 19
type input "04-10-2025"
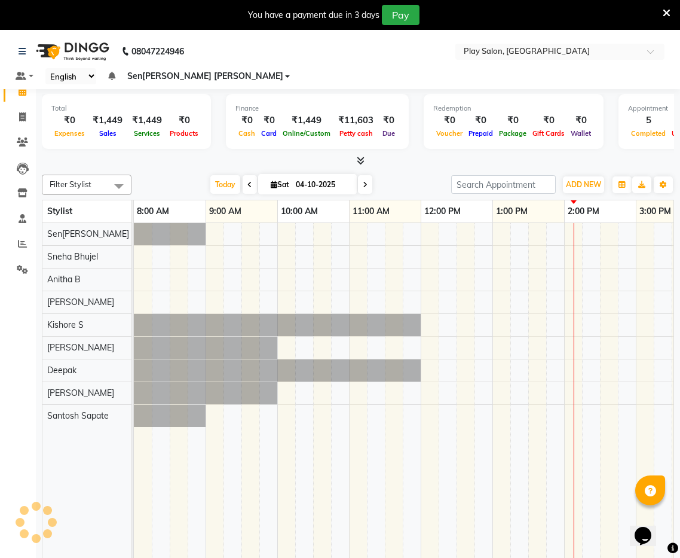
scroll to position [0, 393]
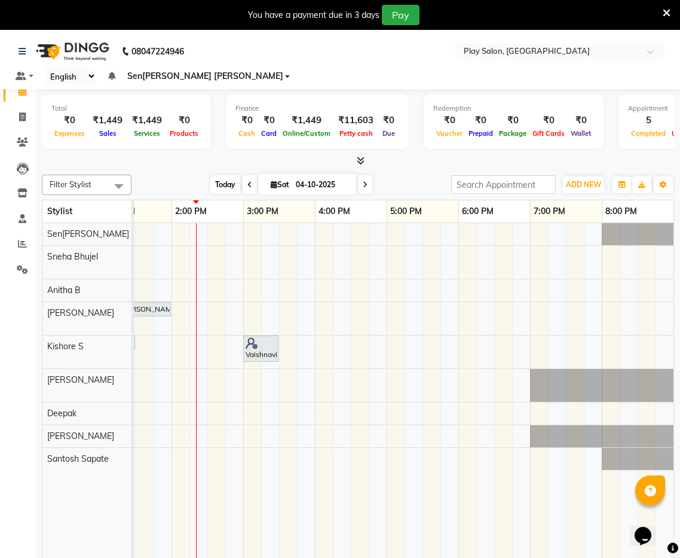
click at [224, 175] on span "Today" at bounding box center [225, 184] width 30 height 19
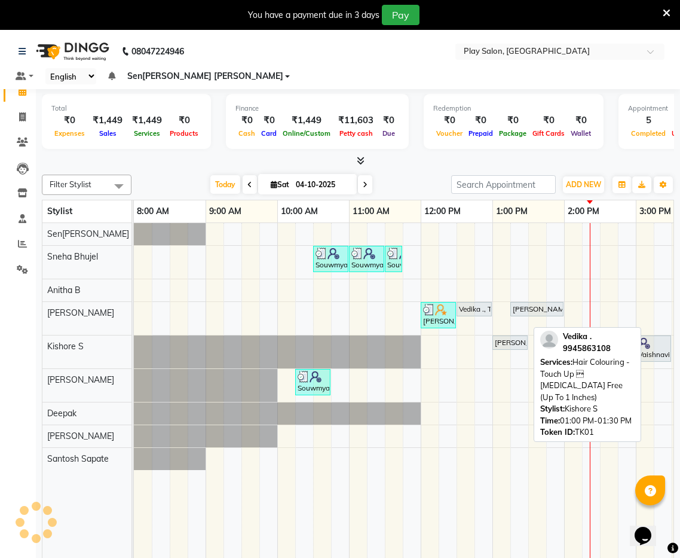
scroll to position [2, 0]
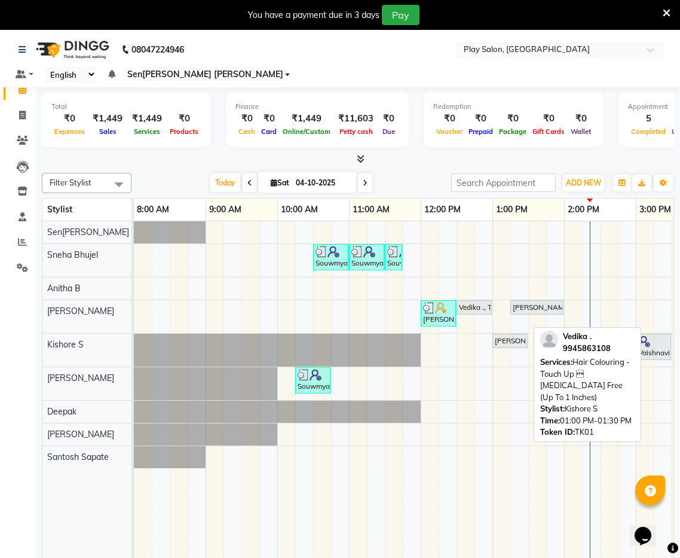
click at [513, 335] on div "Vedika ., TK01, 01:00 PM-01:30 PM, Hair Colouring - Touch Up  [MEDICAL_DATA] F…" at bounding box center [510, 340] width 33 height 11
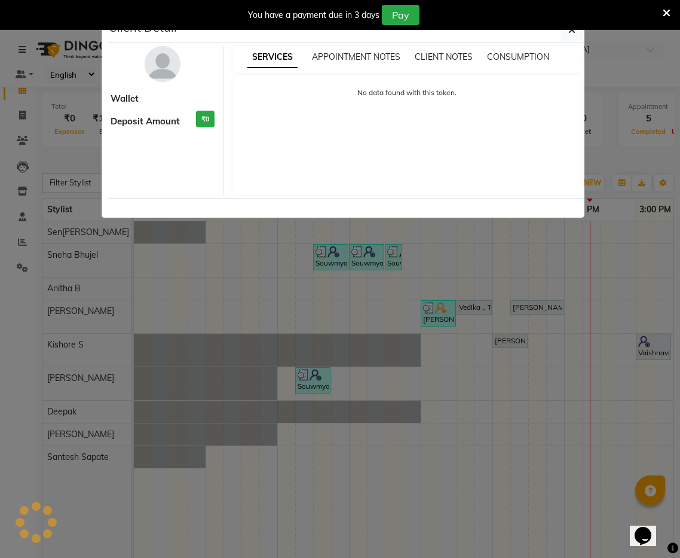
select select "7"
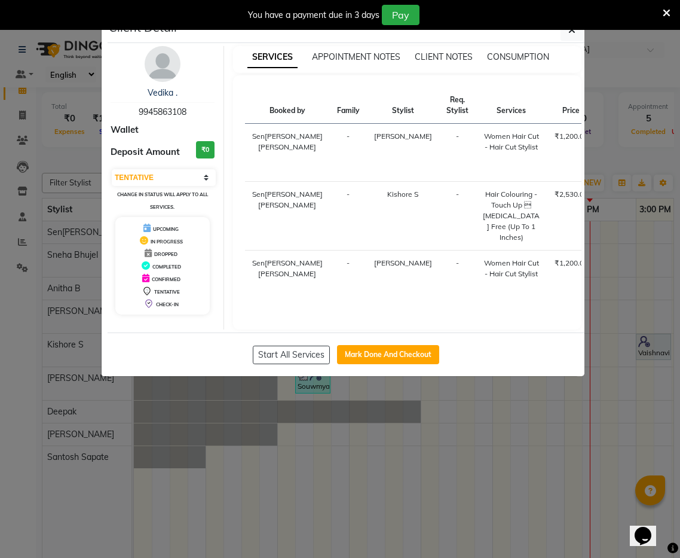
click at [572, 29] on div "You have a payment due in 3 d[DATE]" at bounding box center [340, 15] width 680 height 30
click at [574, 34] on icon "button" at bounding box center [572, 30] width 7 height 10
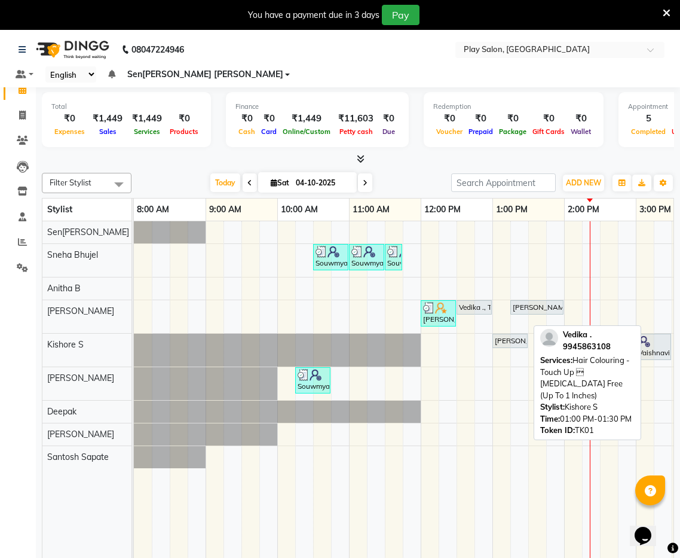
click at [512, 335] on div "Vedika ., TK01, 01:00 PM-01:30 PM, Hair Colouring - Touch Up  [MEDICAL_DATA] F…" at bounding box center [510, 340] width 33 height 11
select select "7"
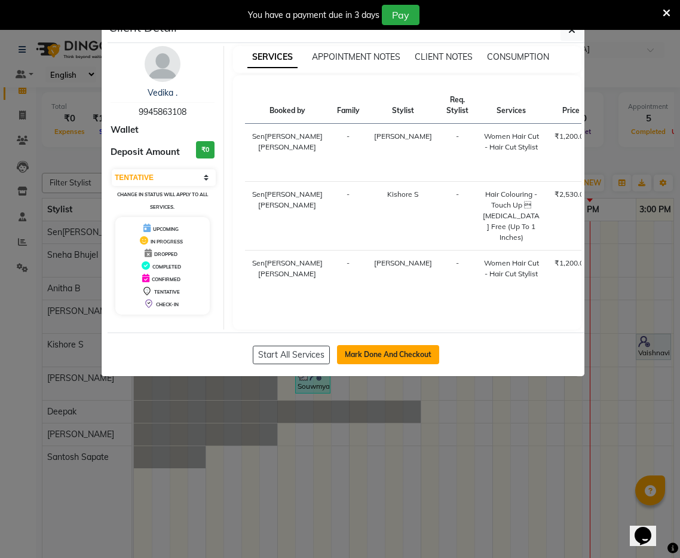
click at [409, 364] on button "Mark Done And Checkout" at bounding box center [388, 354] width 102 height 19
select select "service"
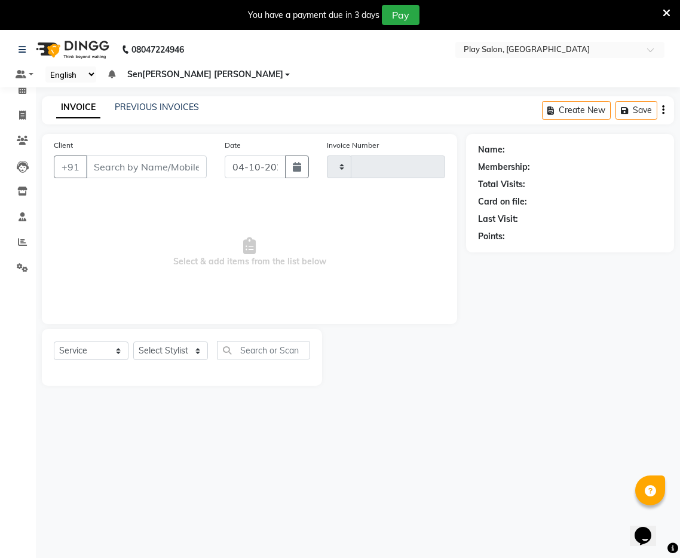
type input "0279"
select select "8961"
type input "9945863108"
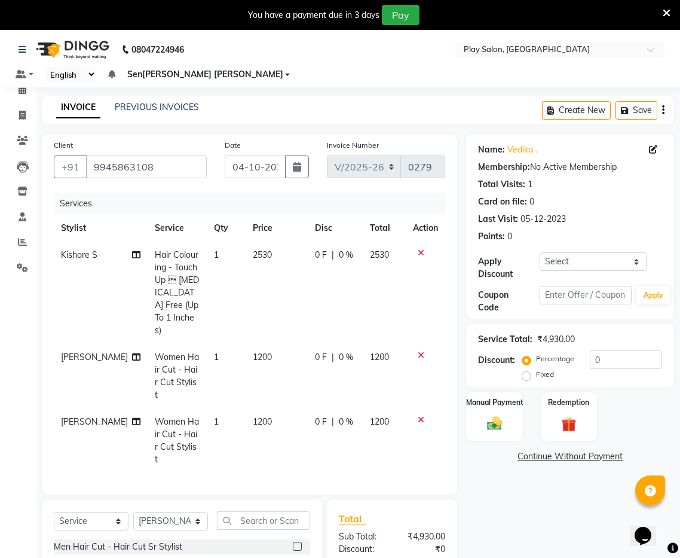
click at [419, 249] on icon at bounding box center [421, 253] width 7 height 8
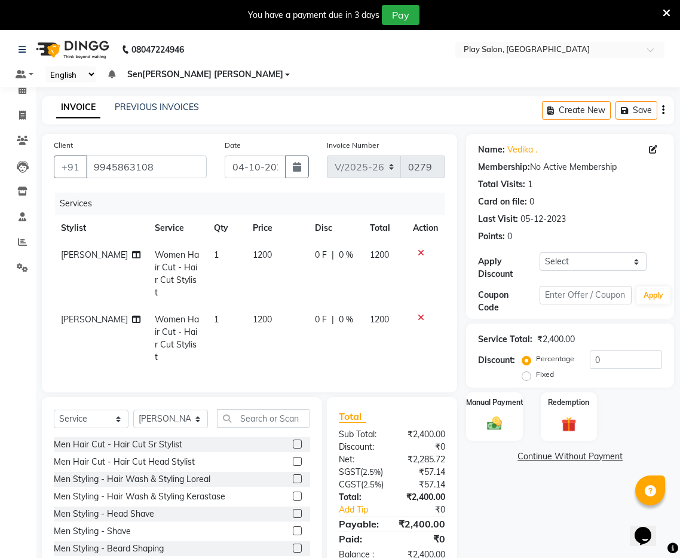
click at [419, 249] on icon at bounding box center [421, 253] width 7 height 8
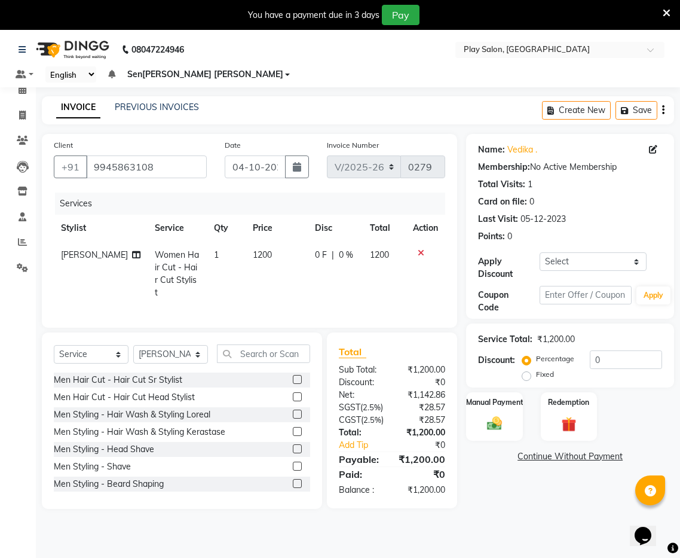
click at [424, 249] on div at bounding box center [425, 253] width 25 height 8
click at [420, 249] on icon at bounding box center [421, 253] width 7 height 8
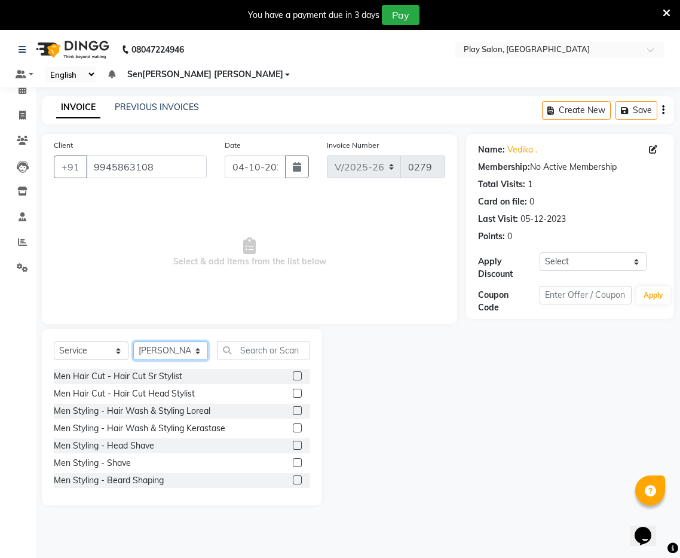
click at [202, 341] on select "Select Sty[PERSON_NAME]nitha B [PERSON_NAME]S[PERSON_NAME]a[PERSON_NAME]h[PERSO…" at bounding box center [170, 350] width 75 height 19
select select "91862"
click at [133, 341] on select "Select Sty[PERSON_NAME]nitha B [PERSON_NAME]S[PERSON_NAME]a[PERSON_NAME]h[PERSO…" at bounding box center [170, 350] width 75 height 19
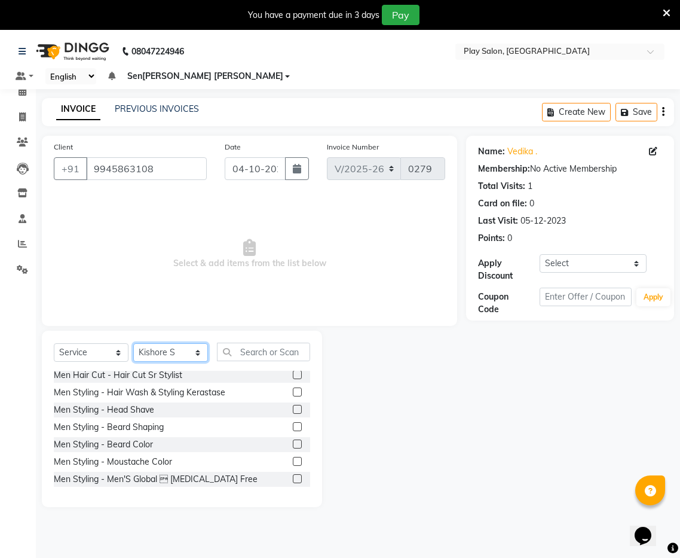
scroll to position [4, 0]
click at [258, 343] on input "text" at bounding box center [263, 352] width 93 height 19
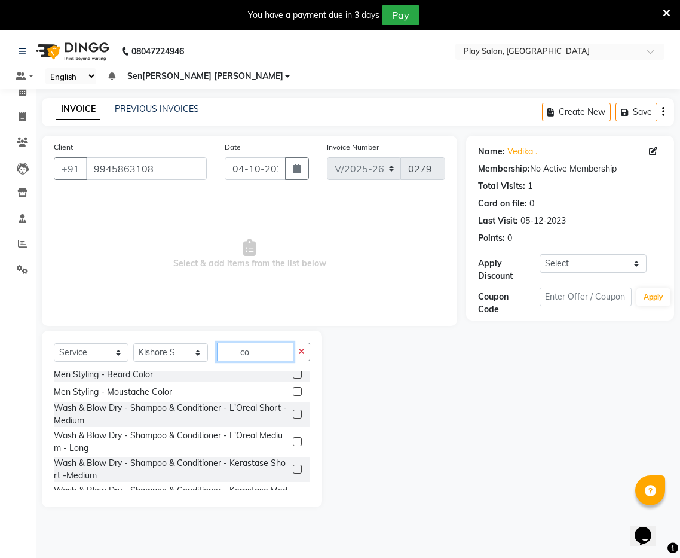
scroll to position [0, 0]
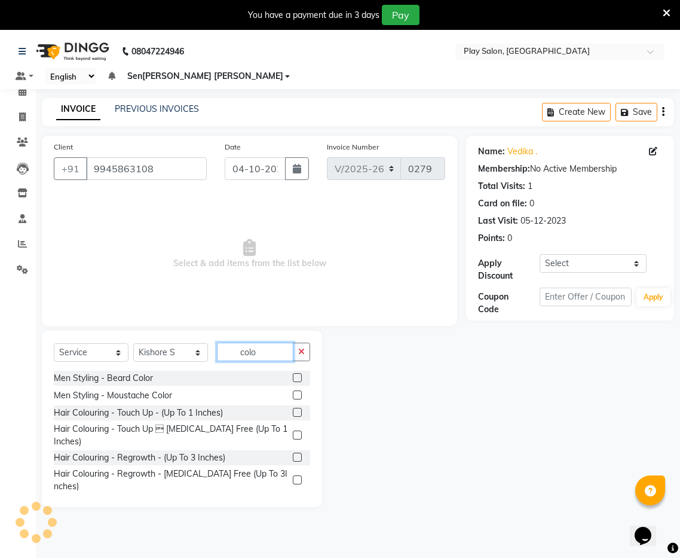
type input "colo"
click at [295, 430] on label at bounding box center [297, 434] width 9 height 9
click at [295, 432] on input "checkbox" at bounding box center [297, 436] width 8 height 8
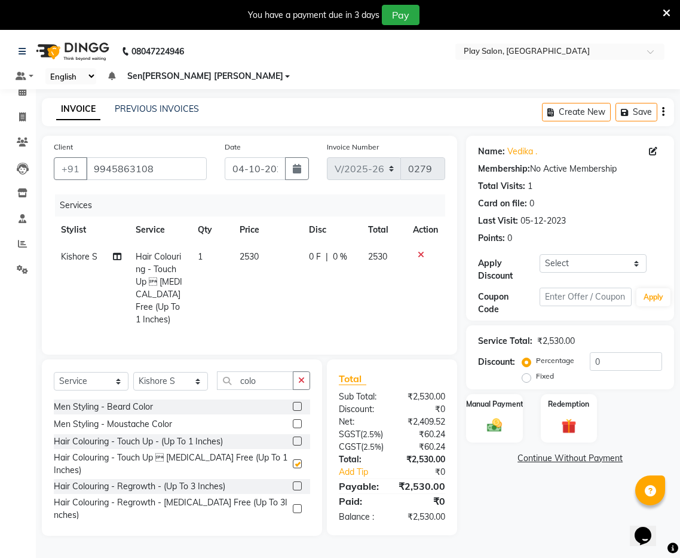
checkbox input "false"
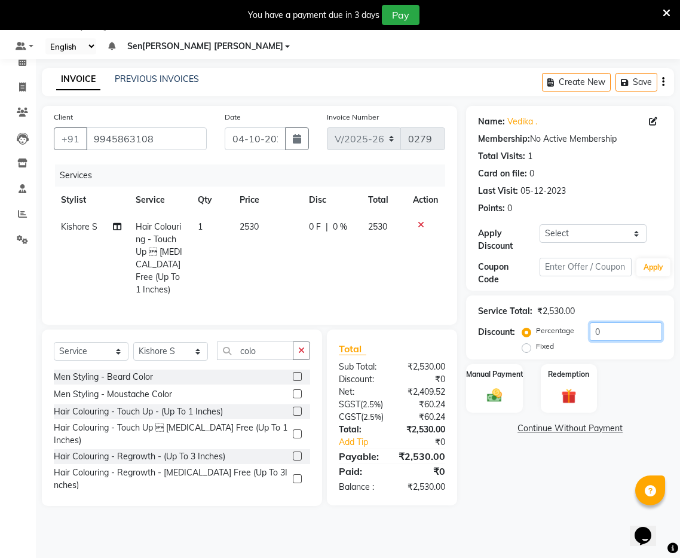
click at [610, 322] on input "0" at bounding box center [626, 331] width 72 height 19
type input "30"
click at [498, 368] on label "Manual Payment" at bounding box center [495, 373] width 60 height 11
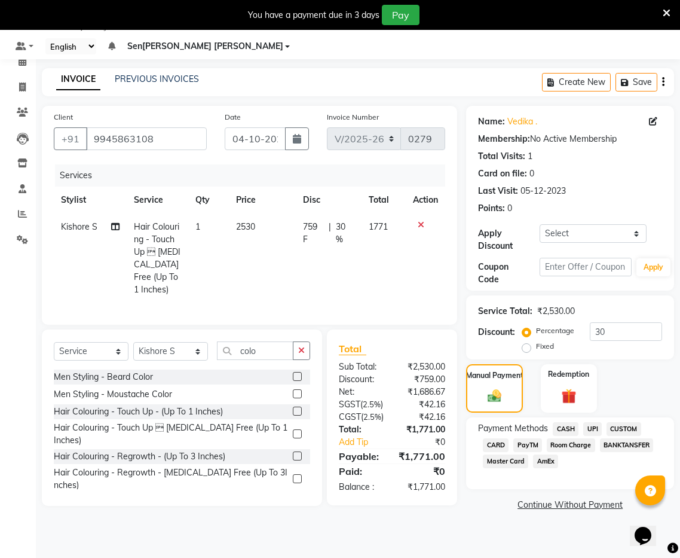
click at [568, 422] on span "CASH" at bounding box center [566, 429] width 26 height 14
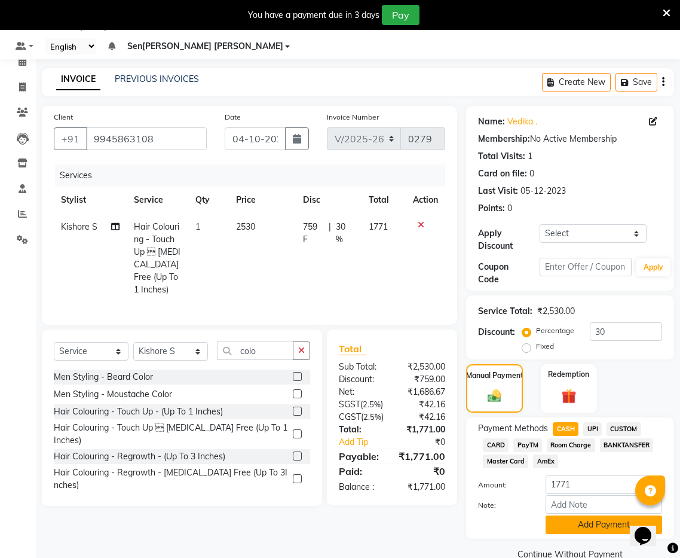
click at [575, 515] on button "Add Payment" at bounding box center [604, 524] width 117 height 19
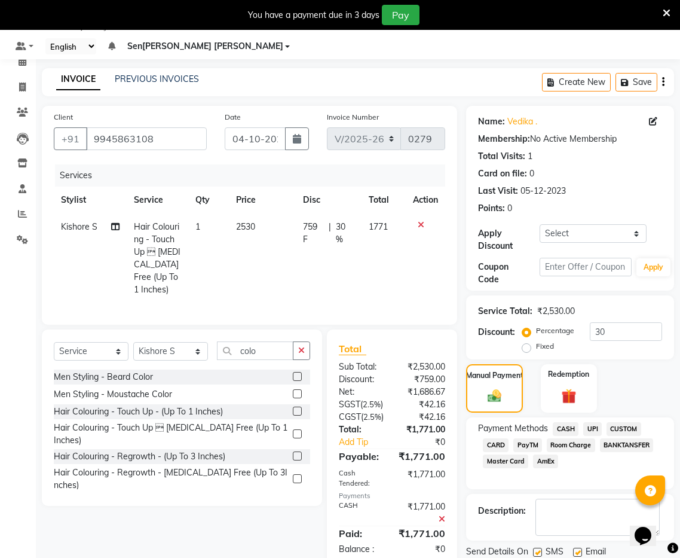
click at [570, 422] on span "CASH" at bounding box center [566, 429] width 26 height 14
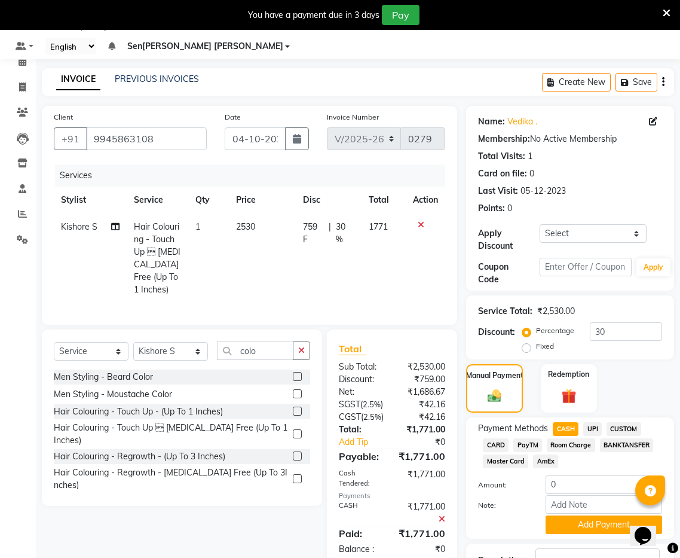
scroll to position [105, 0]
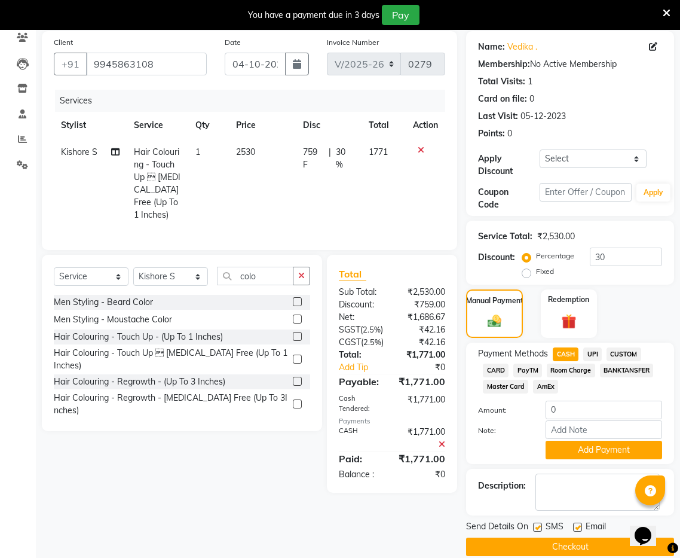
click at [593, 538] on button "Checkout" at bounding box center [570, 547] width 208 height 19
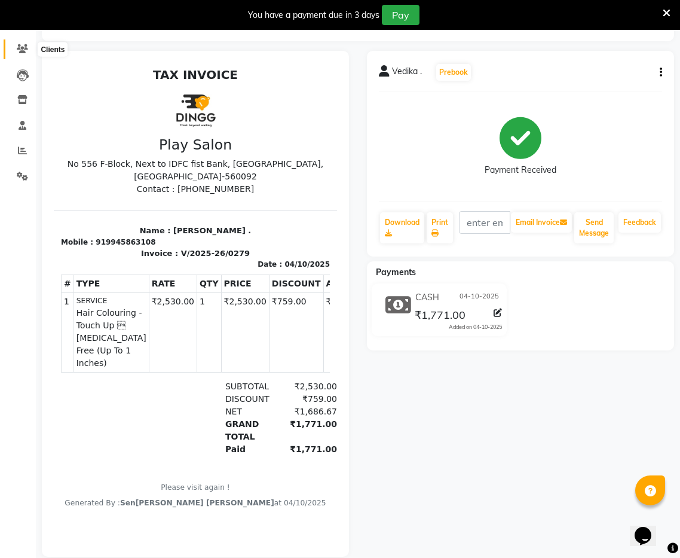
click at [22, 45] on icon at bounding box center [22, 48] width 11 height 9
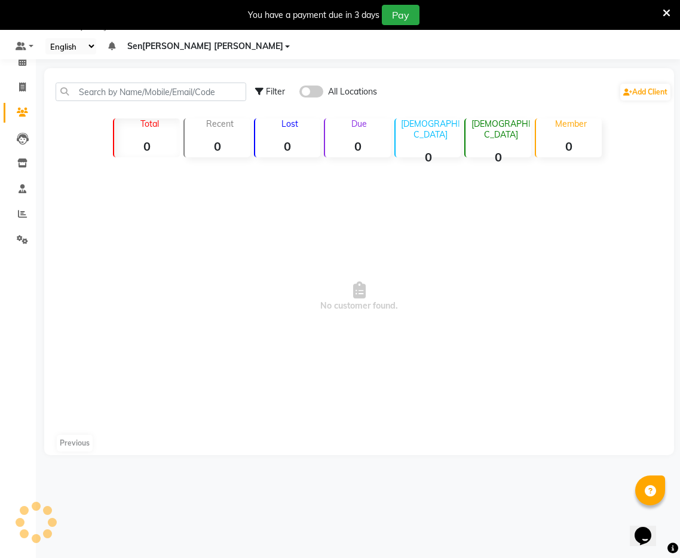
scroll to position [30, 0]
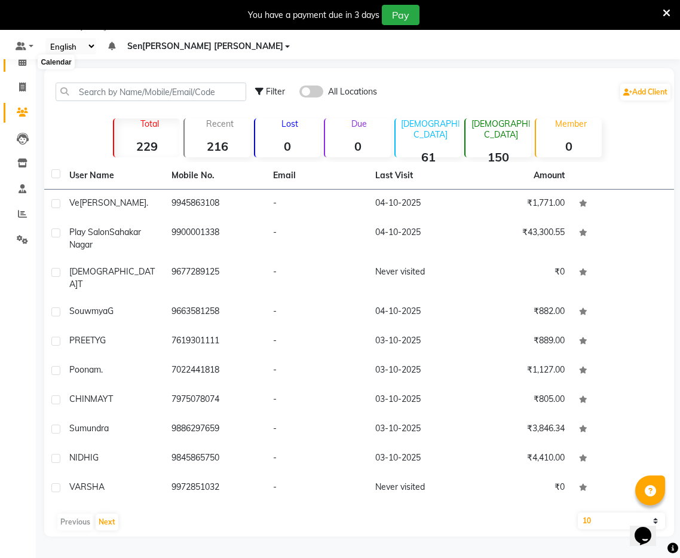
click at [20, 59] on icon at bounding box center [23, 61] width 8 height 9
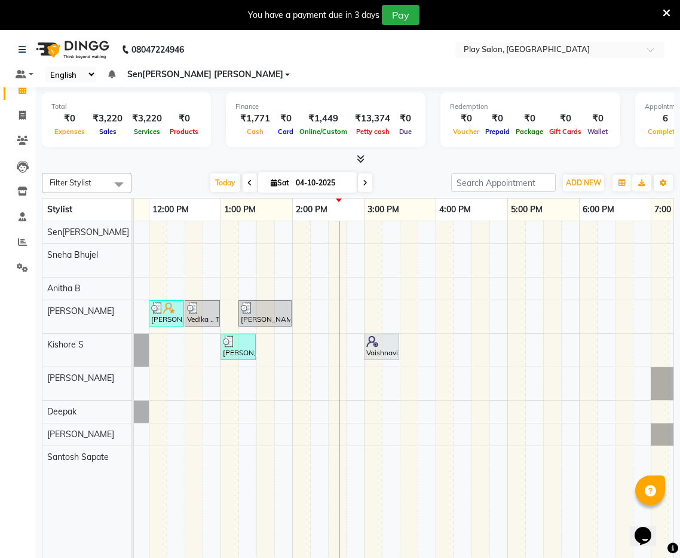
scroll to position [1, 0]
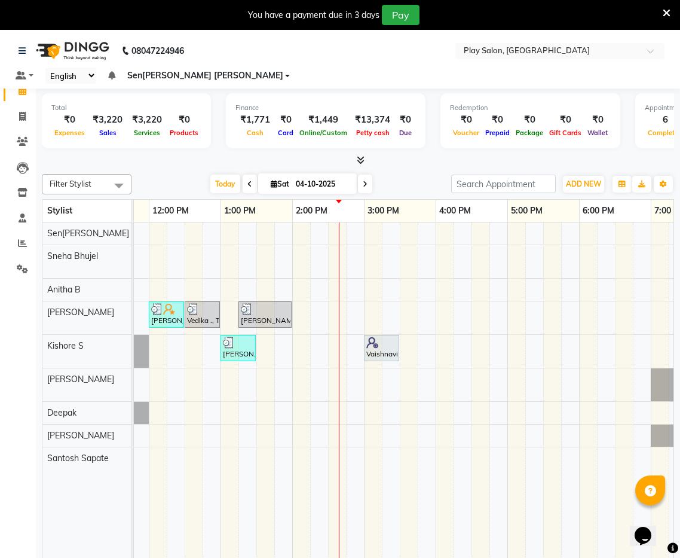
click at [350, 358] on div "Souwmya G, TK02, 10:30 AM-11:00 AM, Beauty Essentials - Upper Lip Threading Sou…" at bounding box center [328, 406] width 933 height 369
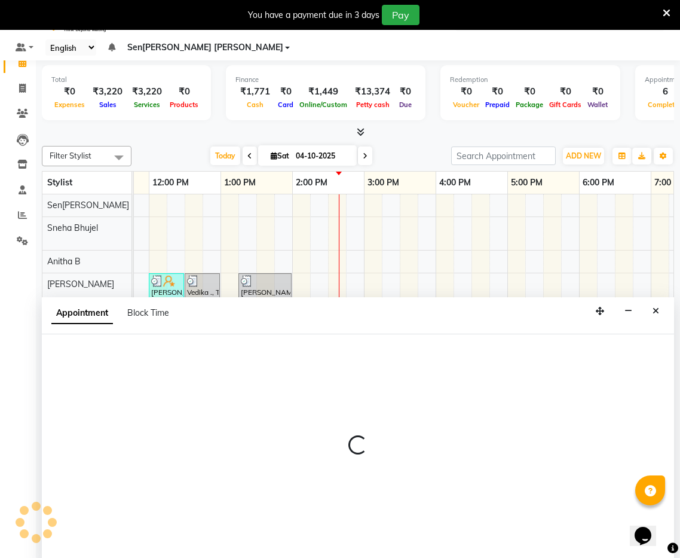
scroll to position [30, 0]
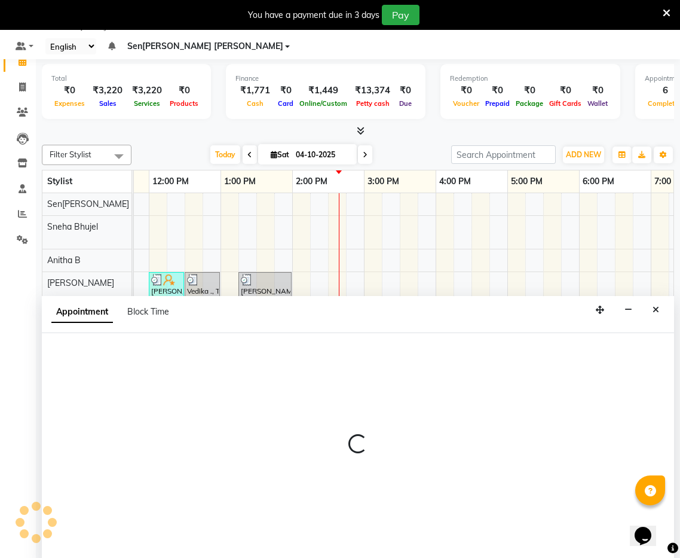
select select "91863"
select select "tentative"
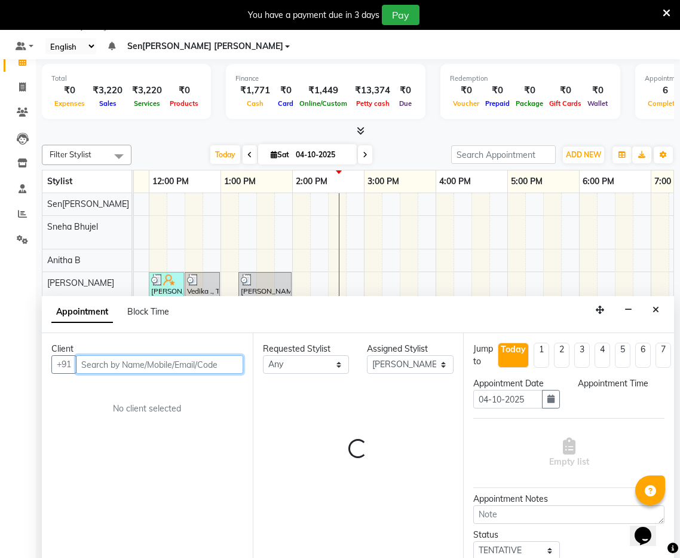
select select "885"
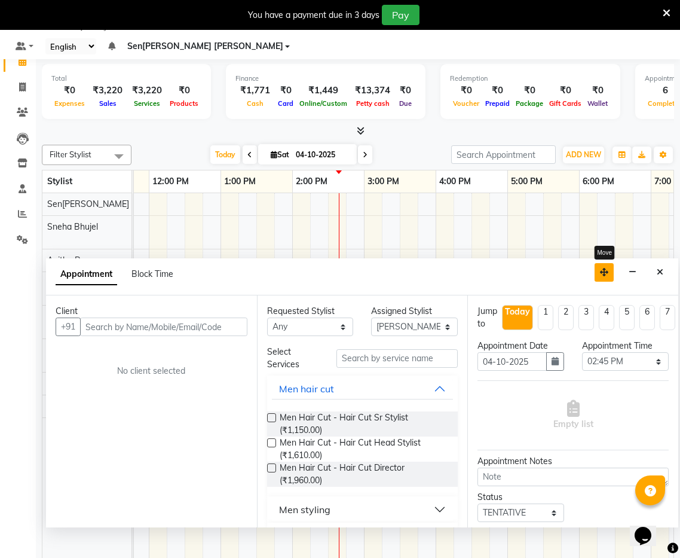
drag, startPoint x: 600, startPoint y: 295, endPoint x: 602, endPoint y: 258, distance: 37.7
click at [604, 268] on icon "button" at bounding box center [604, 272] width 8 height 8
click at [179, 317] on input "text" at bounding box center [163, 326] width 167 height 19
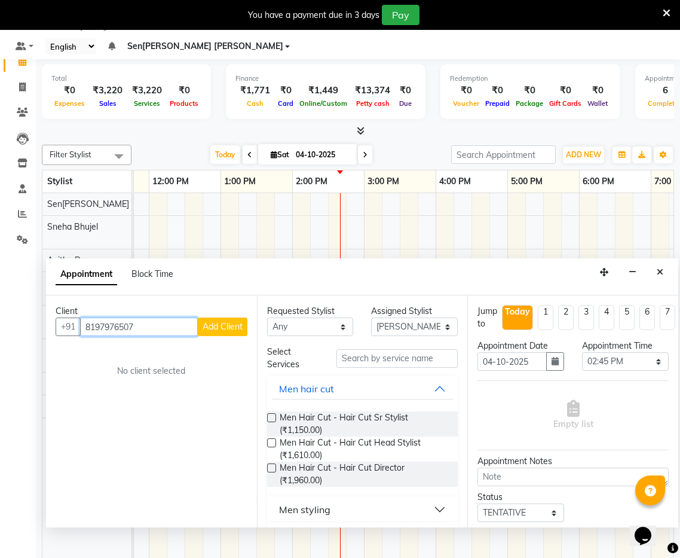
type input "8197976507"
click at [221, 321] on span "Add Client" at bounding box center [223, 326] width 40 height 11
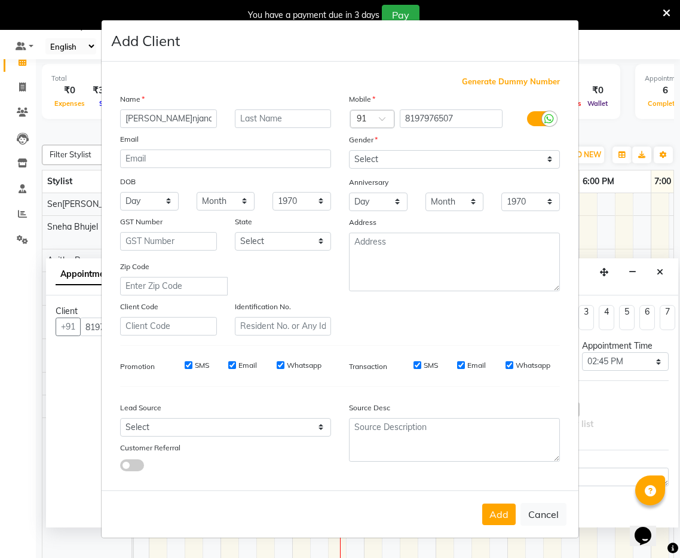
type input "Sanjana"
click at [413, 156] on select "Select [DEMOGRAPHIC_DATA] [DEMOGRAPHIC_DATA] Other Prefer Not To Say" at bounding box center [454, 159] width 211 height 19
click at [349, 150] on select "Select [DEMOGRAPHIC_DATA] [DEMOGRAPHIC_DATA] Other Prefer Not To Say" at bounding box center [454, 159] width 211 height 19
click at [507, 514] on button "Add" at bounding box center [499, 514] width 33 height 22
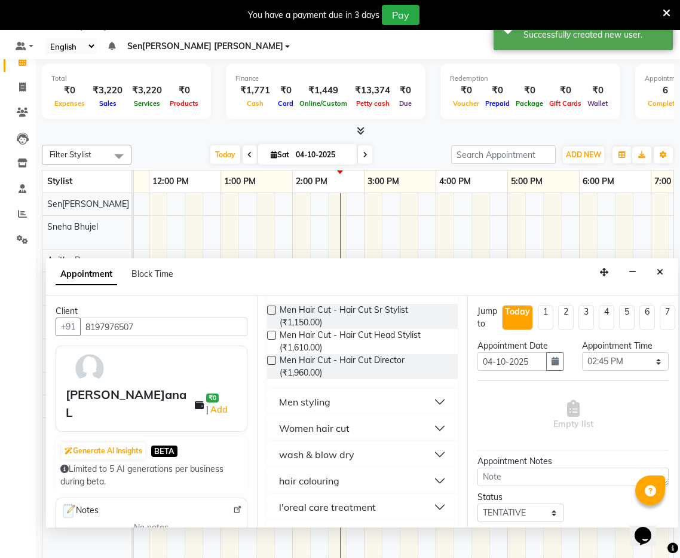
scroll to position [109, 0]
click at [387, 416] on button "Women hair cut" at bounding box center [363, 427] width 182 height 22
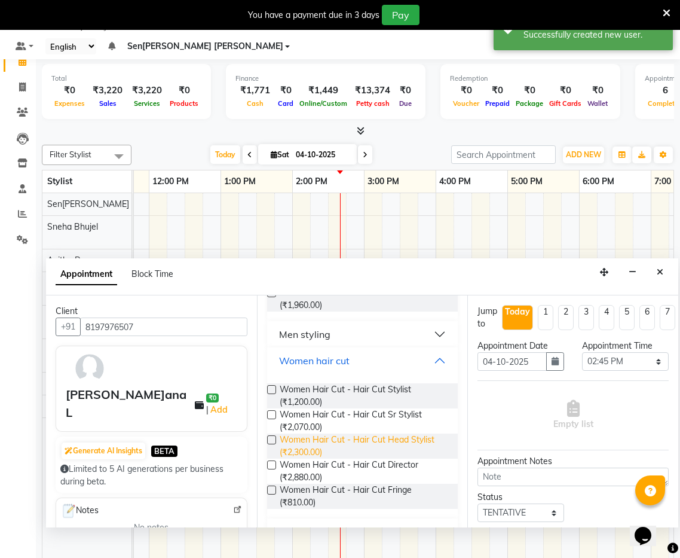
scroll to position [179, 0]
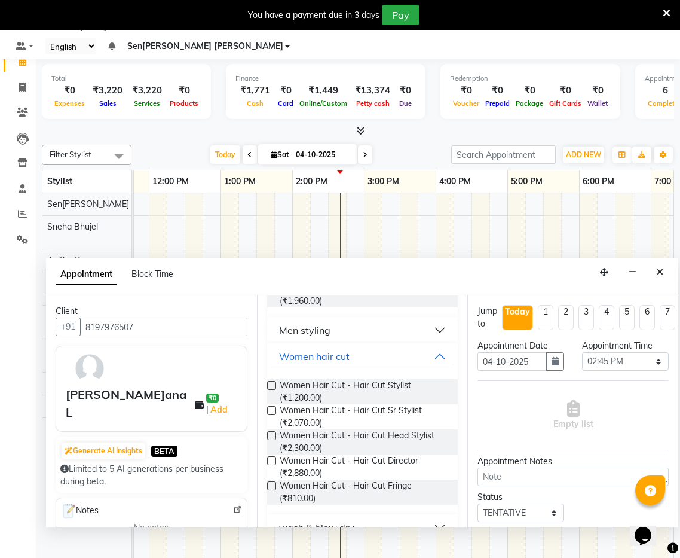
click at [273, 431] on label at bounding box center [271, 435] width 9 height 9
click at [273, 433] on input "checkbox" at bounding box center [271, 437] width 8 height 8
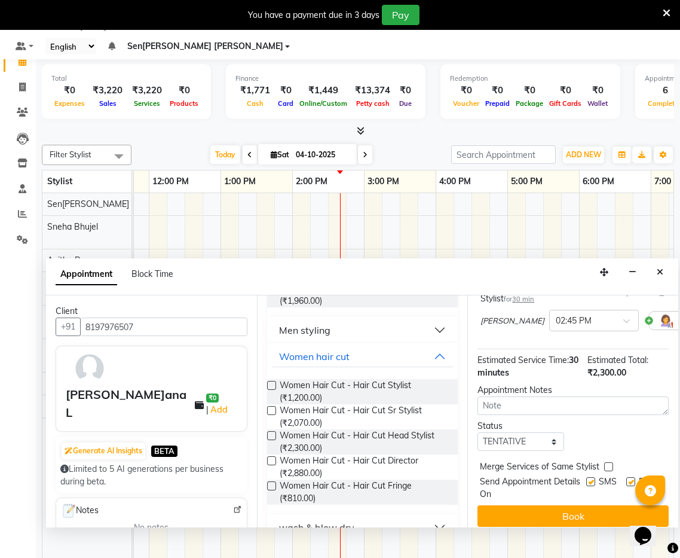
scroll to position [118, 0]
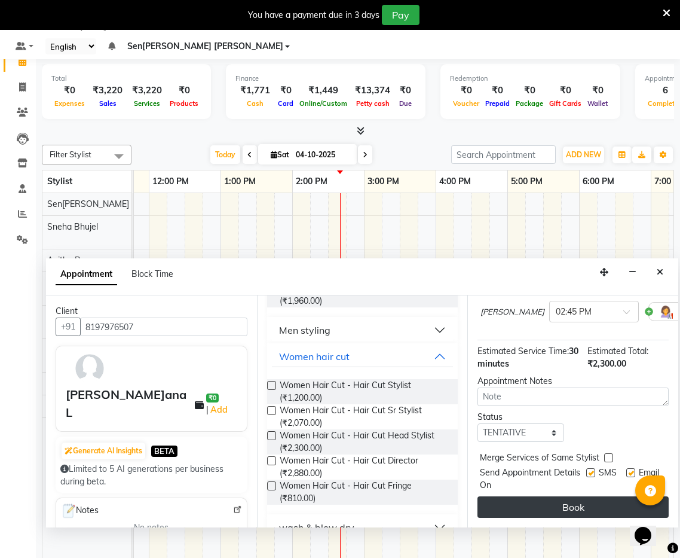
click at [568, 496] on button "Book" at bounding box center [573, 507] width 191 height 22
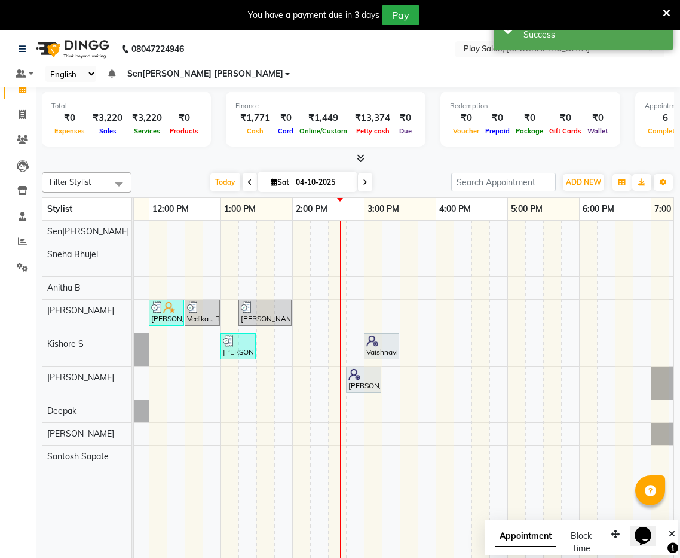
scroll to position [0, 0]
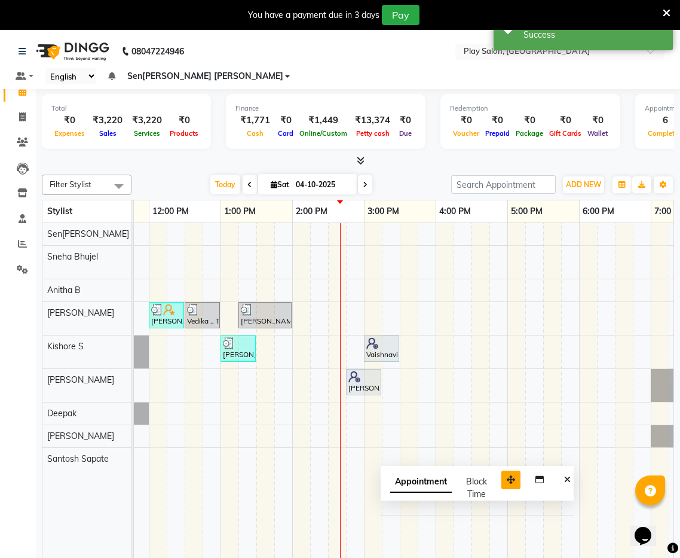
drag, startPoint x: 613, startPoint y: 515, endPoint x: 508, endPoint y: 459, distance: 119.1
click at [508, 471] on button "button" at bounding box center [511, 480] width 19 height 19
click at [568, 475] on icon "Close" at bounding box center [567, 479] width 7 height 8
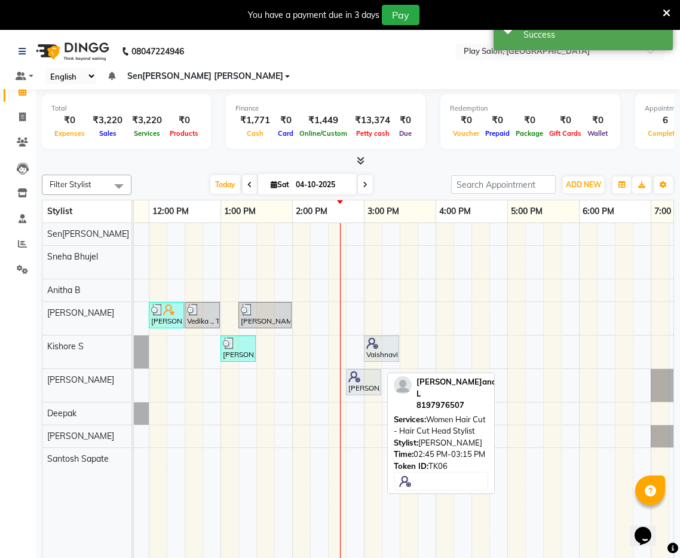
click at [361, 371] on div at bounding box center [364, 377] width 30 height 12
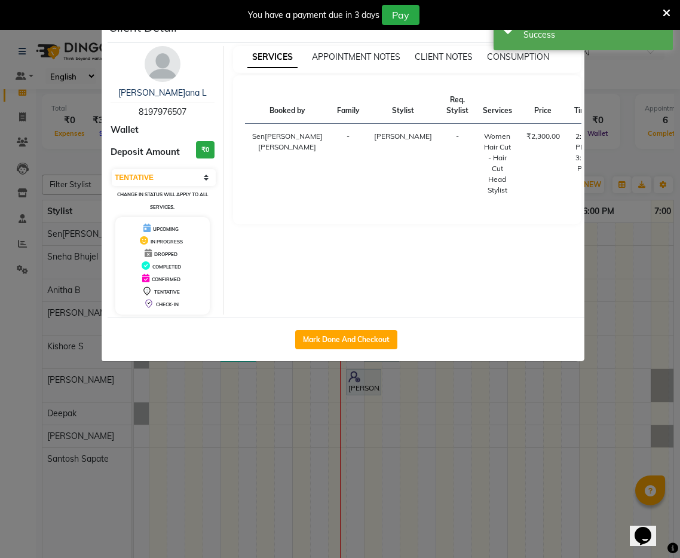
click at [568, 59] on div "SERVICES APPOINTMENT NOTES CLIENT NOTES CONSUMPTION" at bounding box center [407, 57] width 349 height 13
click at [573, 38] on div "Success" at bounding box center [594, 35] width 141 height 13
click at [576, 33] on button "button" at bounding box center [572, 30] width 23 height 23
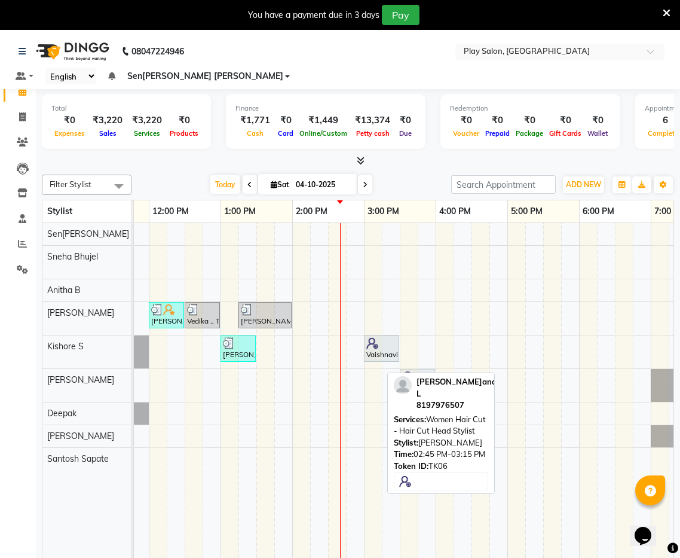
drag, startPoint x: 370, startPoint y: 367, endPoint x: 417, endPoint y: 368, distance: 47.8
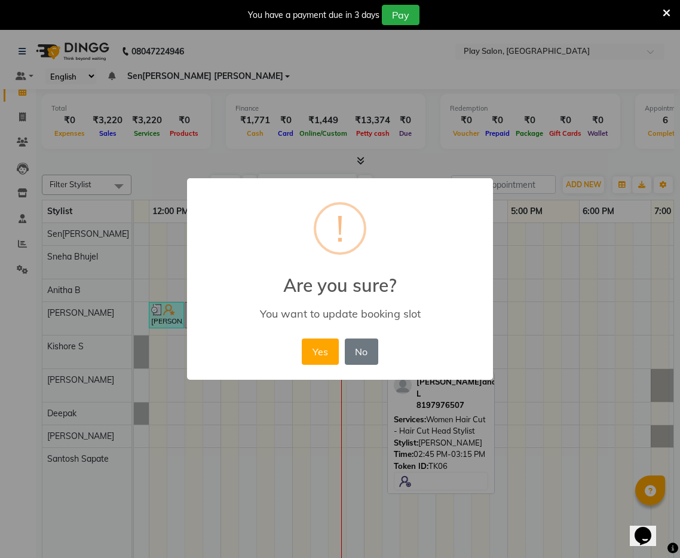
drag, startPoint x: 313, startPoint y: 347, endPoint x: 591, endPoint y: 327, distance: 278.1
click at [316, 346] on button "Yes" at bounding box center [320, 351] width 36 height 26
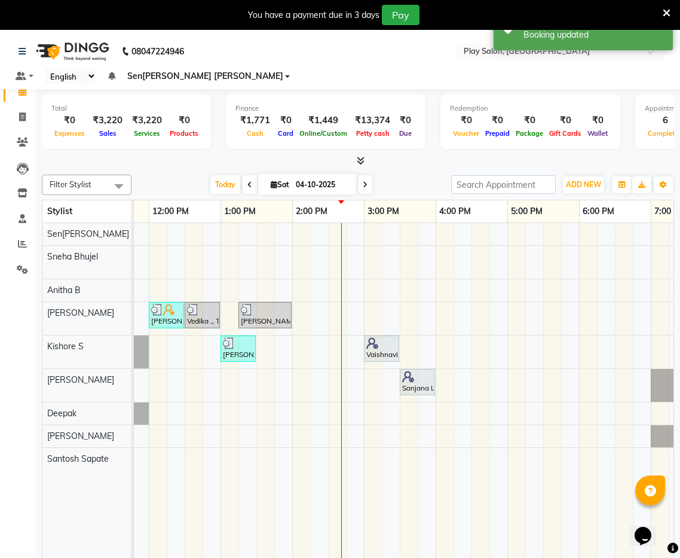
click at [333, 414] on div "Souwmya G, TK02, 10:30 AM-11:00 AM, Beauty Essentials - Upper Lip Threading Sou…" at bounding box center [328, 407] width 933 height 369
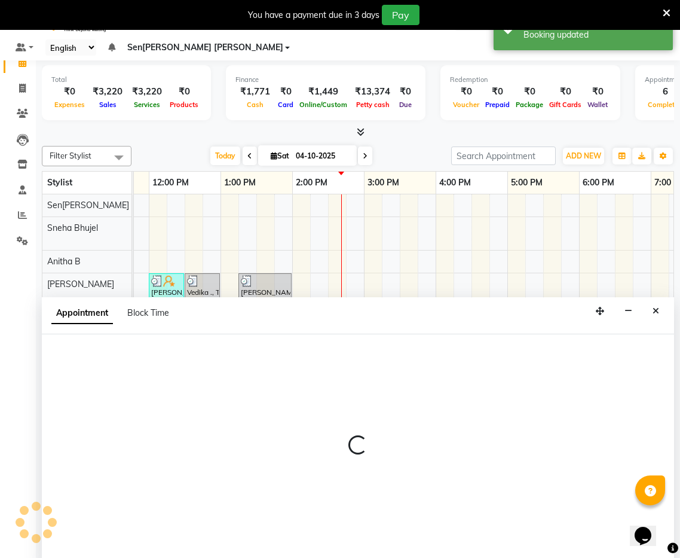
scroll to position [30, 0]
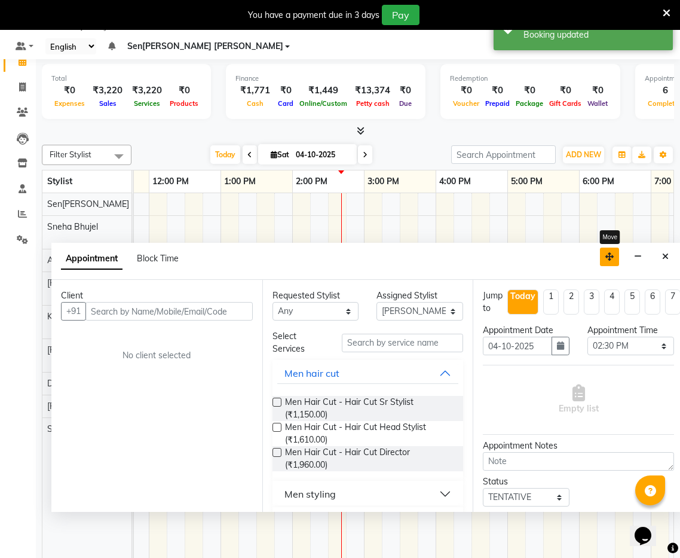
drag, startPoint x: 603, startPoint y: 298, endPoint x: 613, endPoint y: 240, distance: 58.3
click at [613, 248] on button "button" at bounding box center [609, 257] width 19 height 19
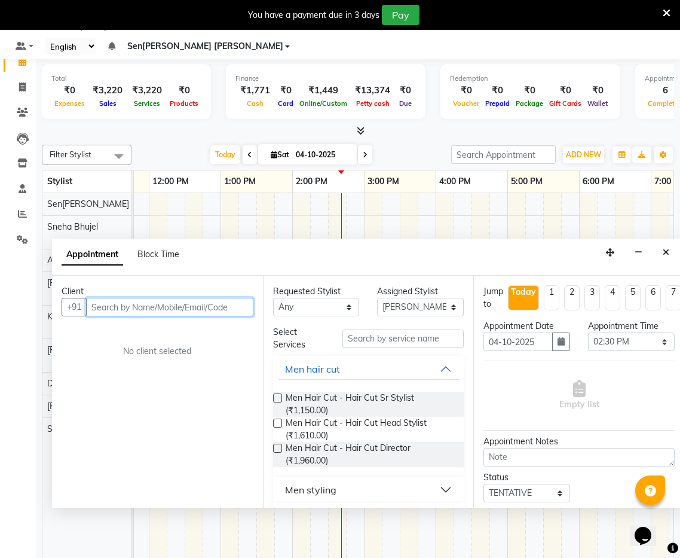
click at [185, 298] on input "text" at bounding box center [169, 307] width 167 height 19
click at [219, 301] on span "Add Client" at bounding box center [229, 306] width 40 height 11
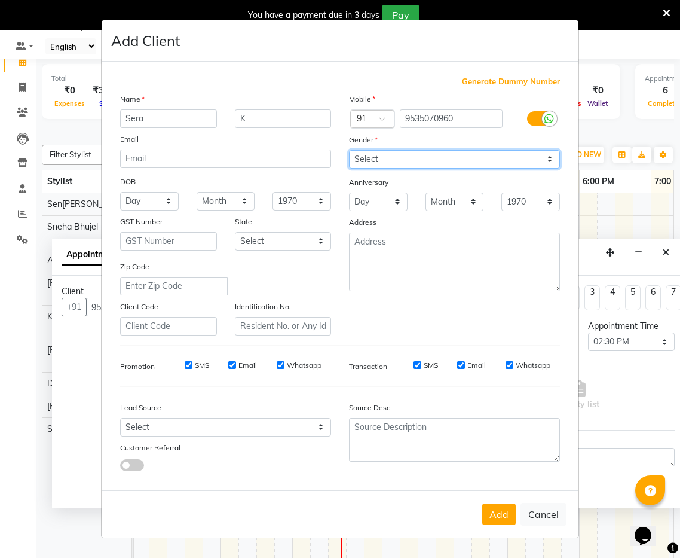
click at [421, 162] on select "Select [DEMOGRAPHIC_DATA] [DEMOGRAPHIC_DATA] Other Prefer Not To Say" at bounding box center [454, 159] width 211 height 19
click at [349, 150] on select "Select [DEMOGRAPHIC_DATA] [DEMOGRAPHIC_DATA] Other Prefer Not To Say" at bounding box center [454, 159] width 211 height 19
drag, startPoint x: 499, startPoint y: 518, endPoint x: 495, endPoint y: 514, distance: 6.4
click at [499, 518] on button "Add" at bounding box center [499, 514] width 33 height 22
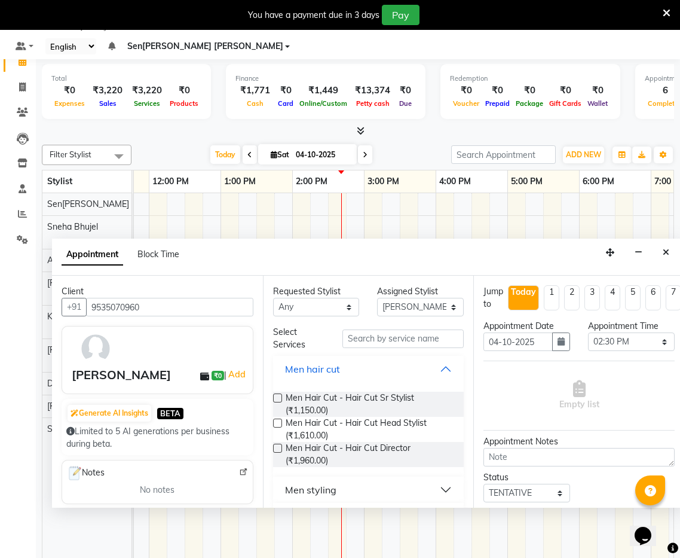
click at [453, 358] on button "Men hair cut" at bounding box center [369, 369] width 182 height 22
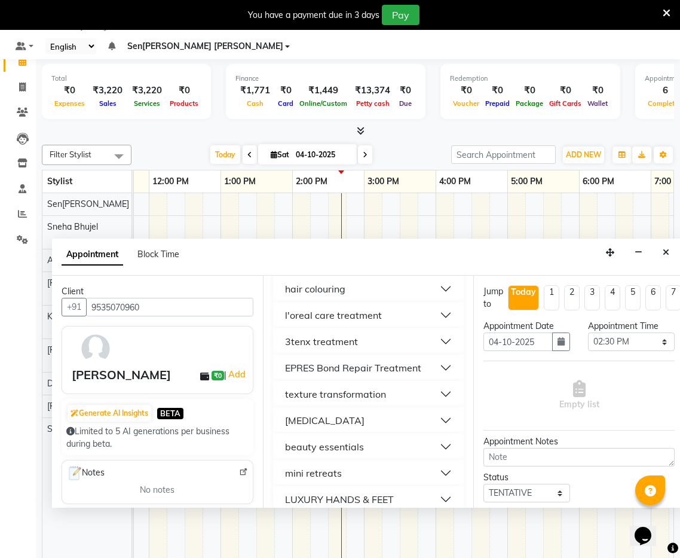
scroll to position [212, 0]
click at [410, 409] on button "[MEDICAL_DATA]" at bounding box center [369, 420] width 182 height 22
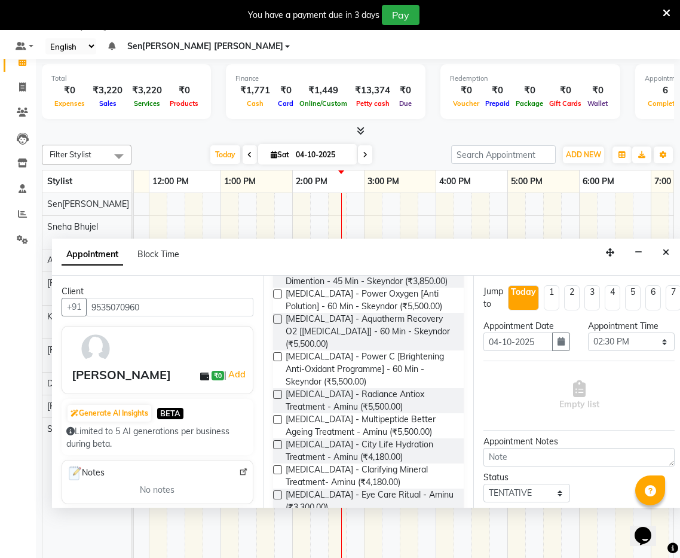
scroll to position [452, 0]
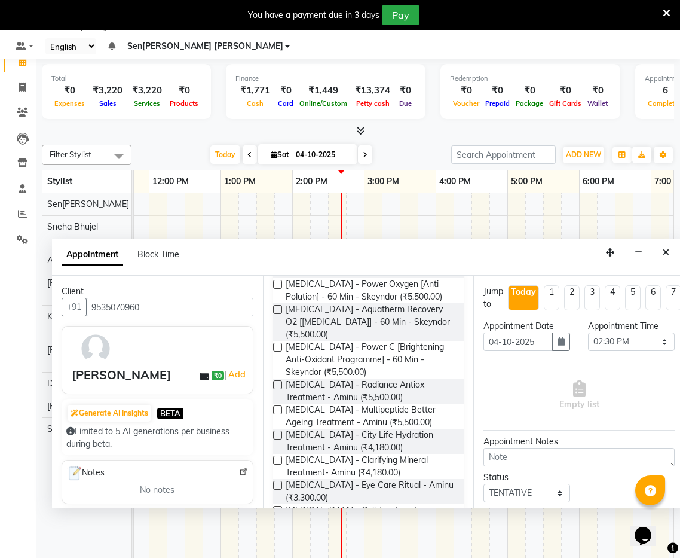
drag, startPoint x: 280, startPoint y: 368, endPoint x: 307, endPoint y: 367, distance: 26.9
click at [280, 380] on label at bounding box center [277, 384] width 9 height 9
click at [280, 382] on input "checkbox" at bounding box center [277, 386] width 8 height 8
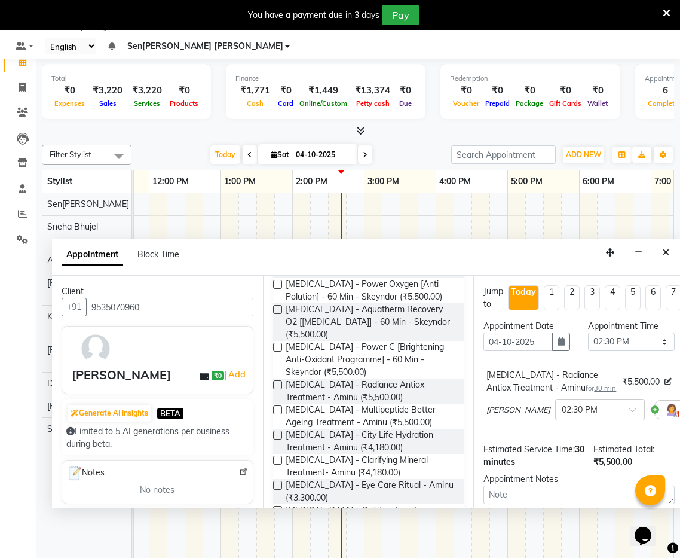
scroll to position [120, 0]
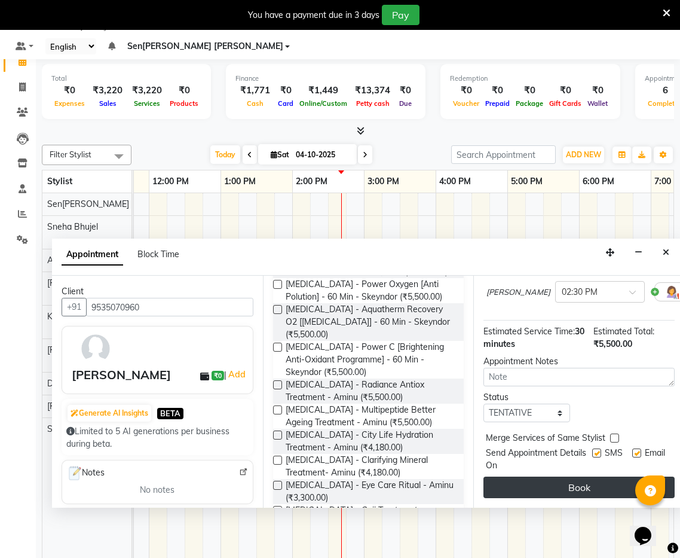
click at [561, 477] on button "Book" at bounding box center [579, 488] width 191 height 22
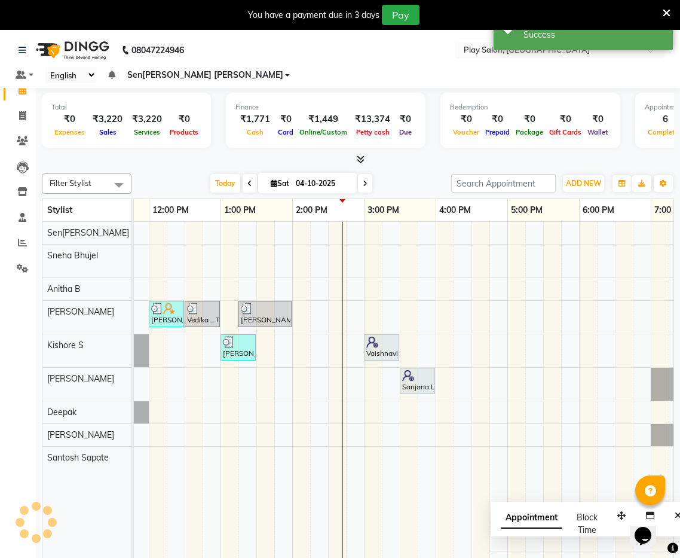
scroll to position [0, 0]
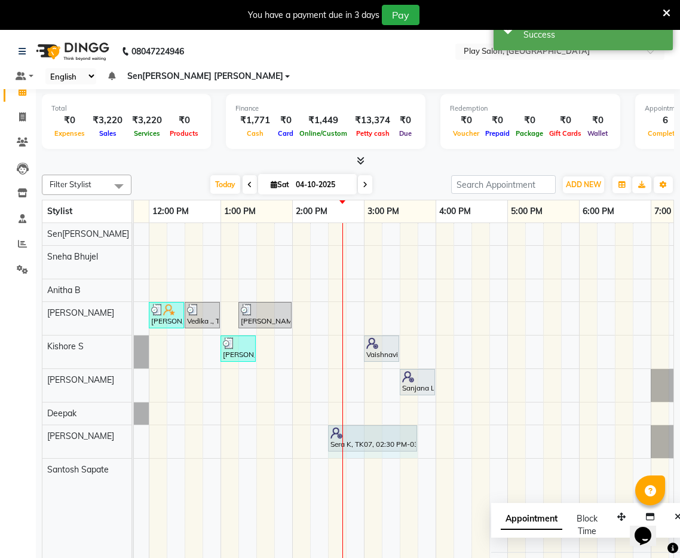
drag, startPoint x: 362, startPoint y: 420, endPoint x: 405, endPoint y: 419, distance: 43.1
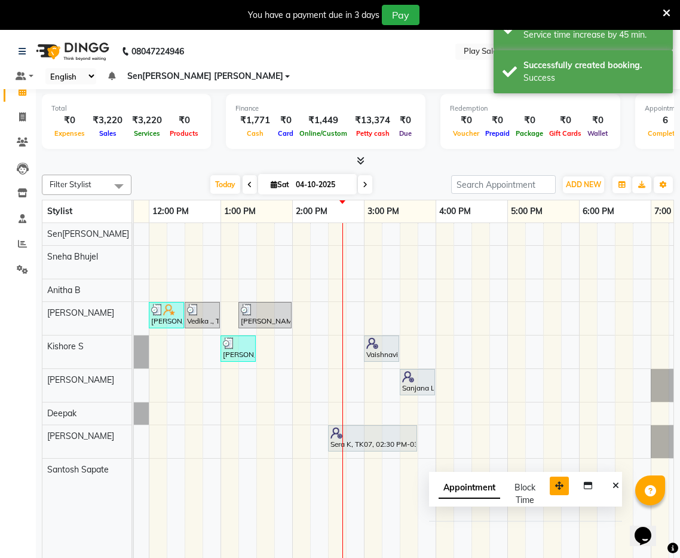
drag, startPoint x: 618, startPoint y: 500, endPoint x: 557, endPoint y: 469, distance: 68.2
click at [557, 481] on icon "button" at bounding box center [559, 485] width 8 height 8
click at [619, 481] on icon "Close" at bounding box center [616, 485] width 7 height 8
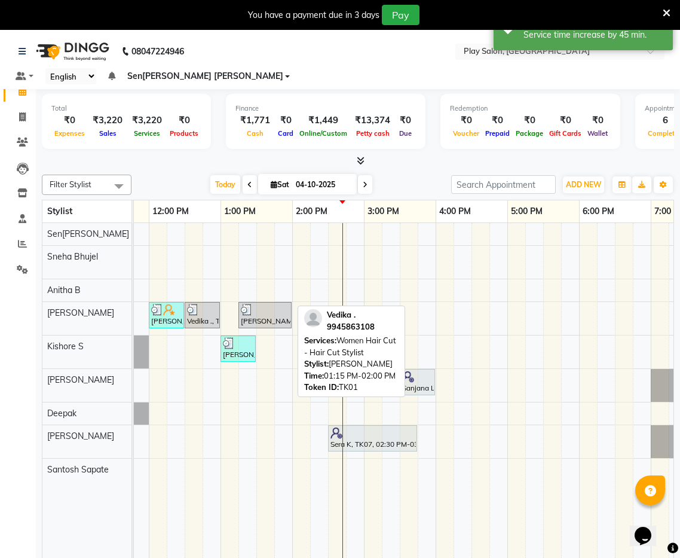
click at [269, 304] on div at bounding box center [265, 310] width 48 height 12
click at [264, 304] on div at bounding box center [265, 310] width 48 height 12
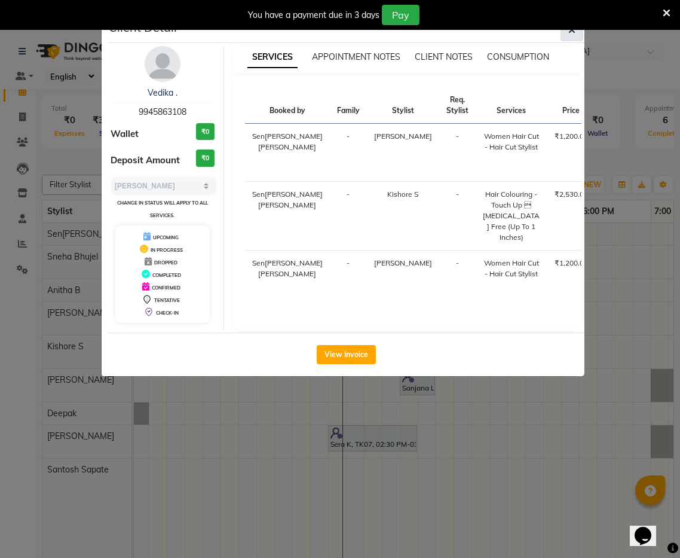
click at [572, 33] on icon "button" at bounding box center [572, 30] width 7 height 10
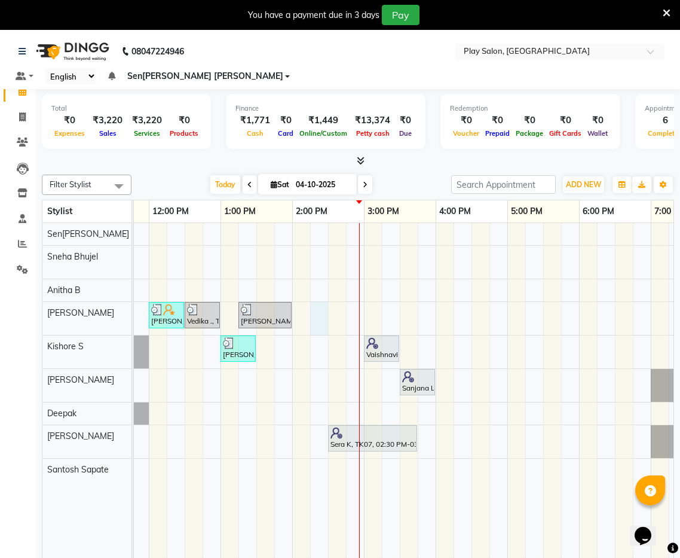
click at [318, 289] on div "Souwmya G, TK02, 10:30 AM-11:00 AM, Beauty Essentials - Upper Lip Threading Sou…" at bounding box center [328, 407] width 933 height 369
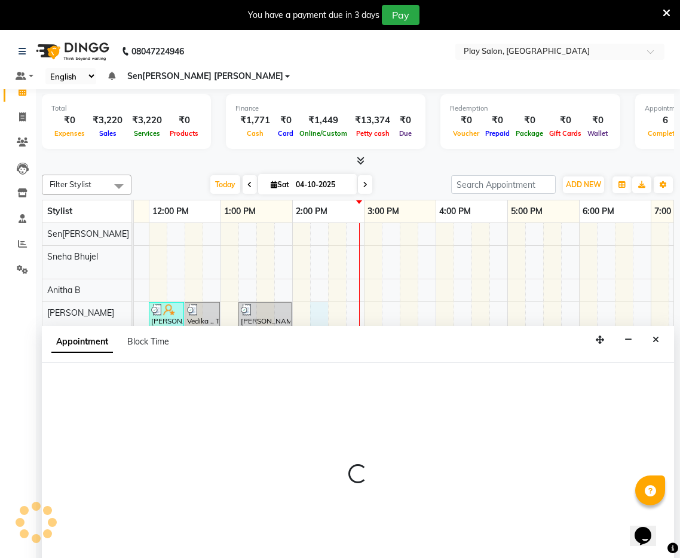
scroll to position [30, 0]
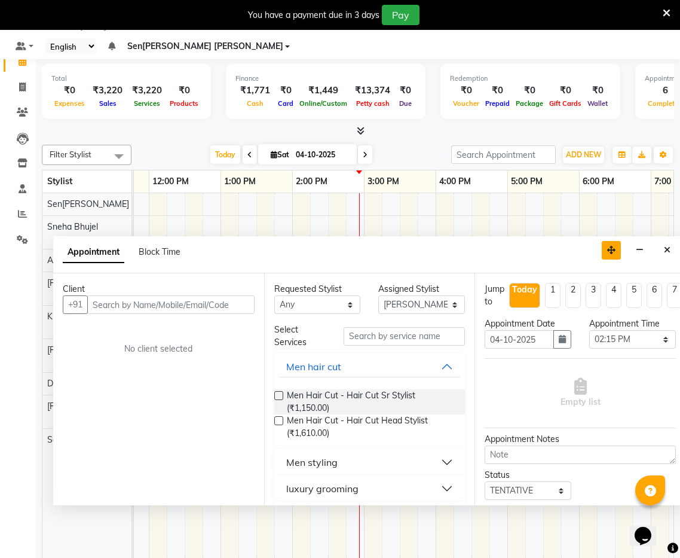
drag, startPoint x: 603, startPoint y: 295, endPoint x: 615, endPoint y: 231, distance: 65.7
click at [615, 246] on icon "button" at bounding box center [611, 250] width 8 height 8
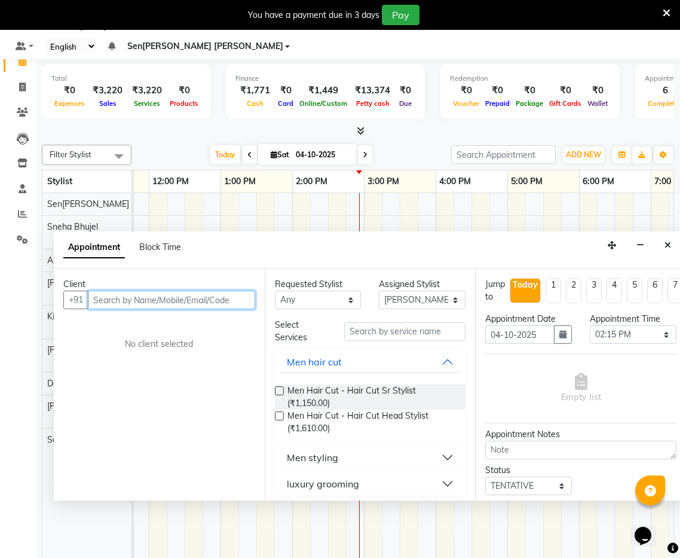
click at [171, 291] on input "text" at bounding box center [171, 300] width 167 height 19
click at [279, 411] on label at bounding box center [279, 415] width 9 height 9
click at [279, 413] on input "checkbox" at bounding box center [279, 417] width 8 height 8
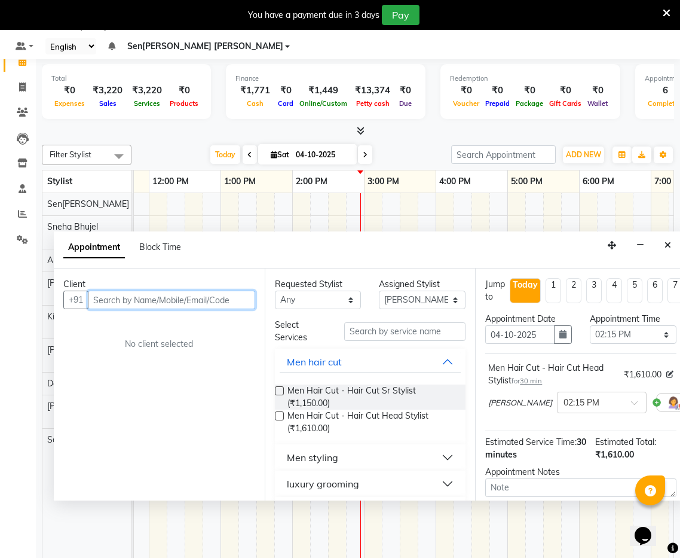
drag, startPoint x: 144, startPoint y: 285, endPoint x: 216, endPoint y: 304, distance: 74.7
click at [144, 291] on input "text" at bounding box center [171, 300] width 167 height 19
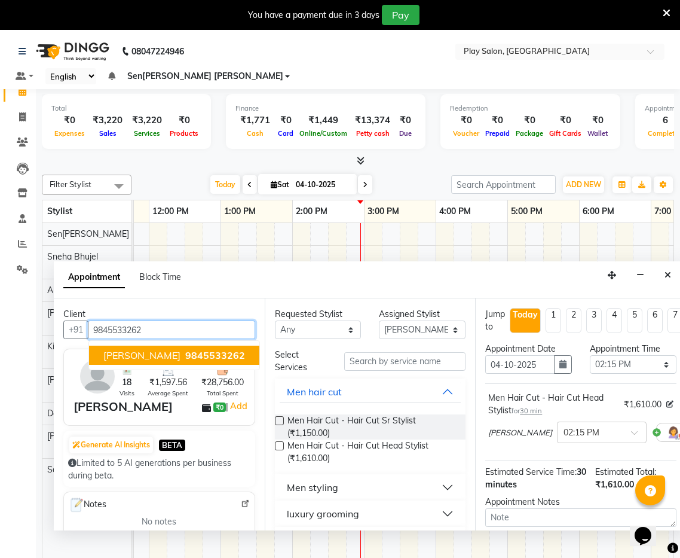
scroll to position [0, 0]
click at [177, 349] on span "[PERSON_NAME]" at bounding box center [141, 355] width 77 height 12
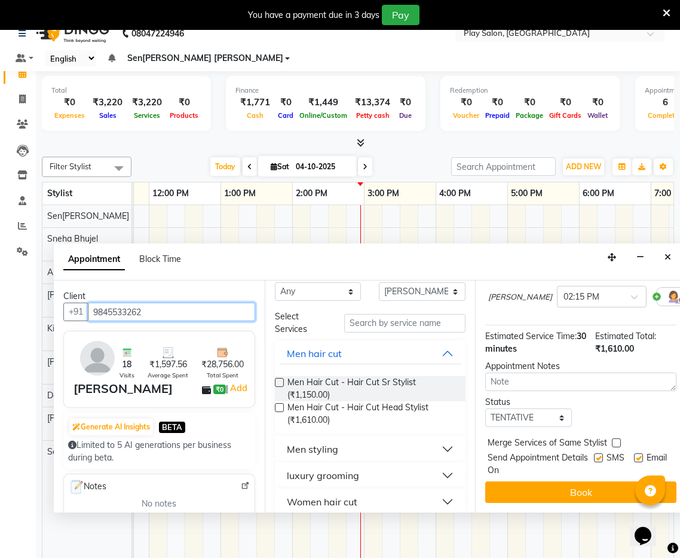
scroll to position [30, 0]
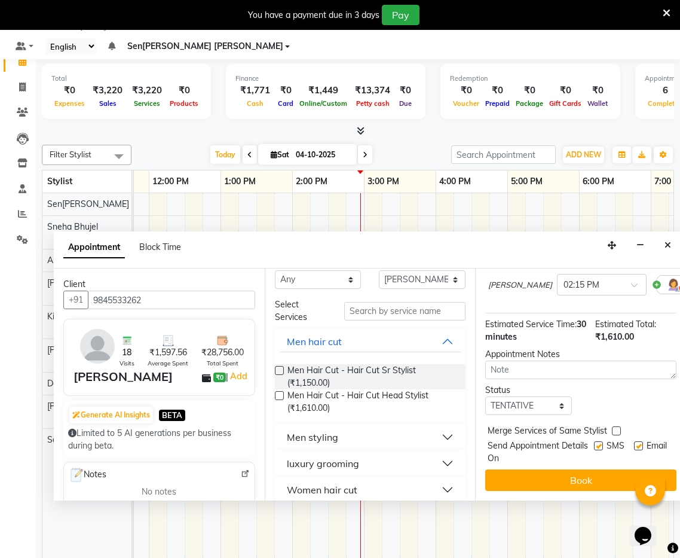
click at [588, 469] on button "Book" at bounding box center [580, 480] width 191 height 22
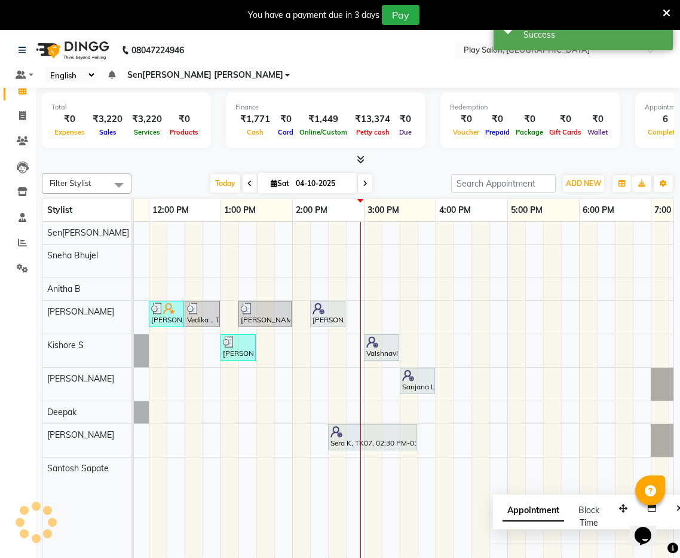
scroll to position [0, 0]
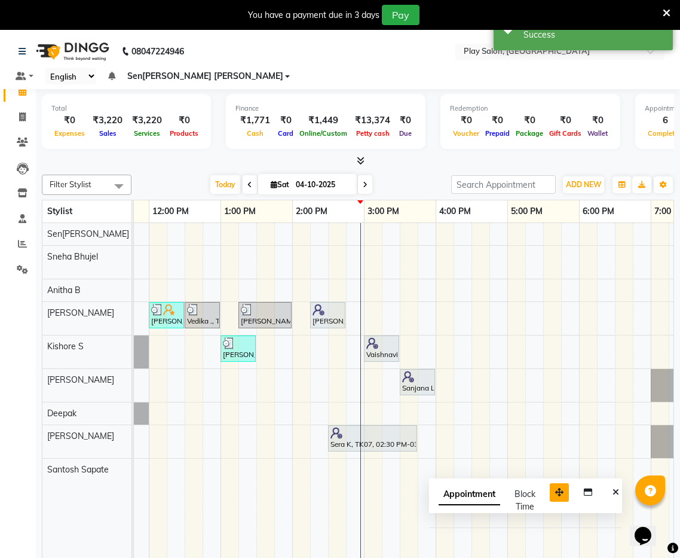
drag, startPoint x: 619, startPoint y: 493, endPoint x: 476, endPoint y: 459, distance: 147.3
click at [555, 488] on icon "button" at bounding box center [559, 492] width 8 height 8
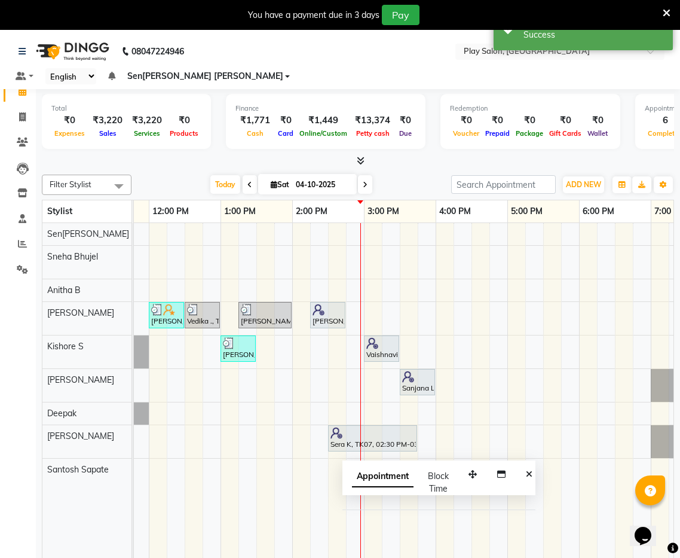
click at [526, 470] on icon "Close" at bounding box center [529, 474] width 7 height 8
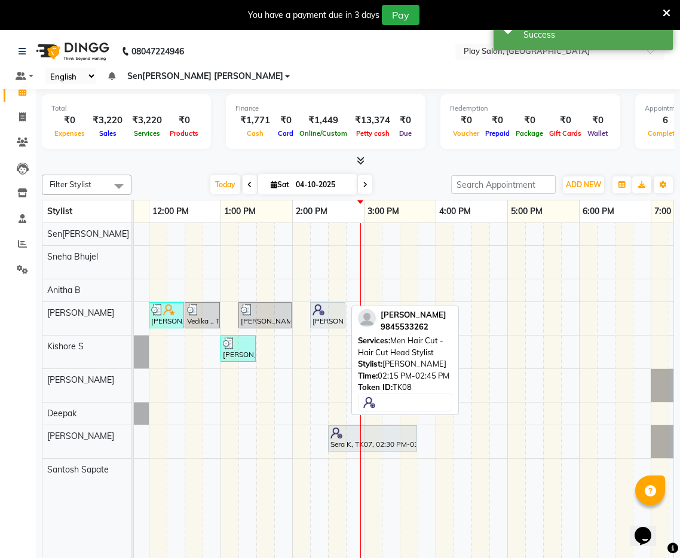
click at [326, 304] on div "Manjunath Reddy, TK08, 02:15 PM-02:45 PM, Men Hair Cut - Hair Cut Head Stylist" at bounding box center [328, 315] width 33 height 23
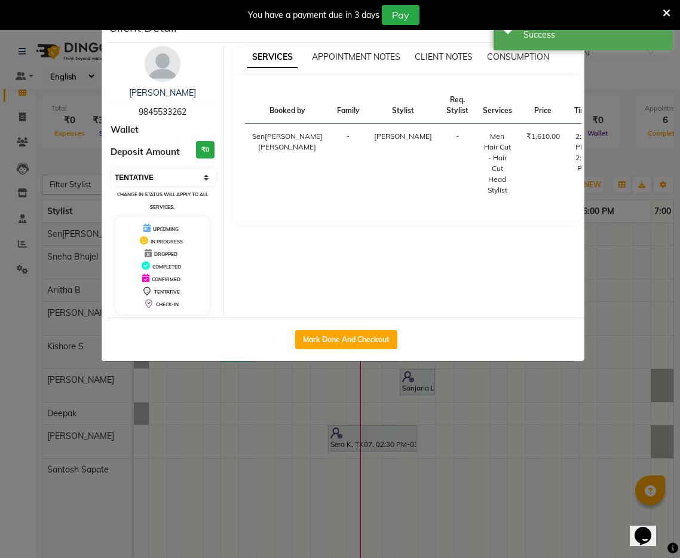
click at [186, 175] on select "Select IN SERVICE CONFIRMED TENTATIVE CHECK IN MARK DONE DROPPED UPCOMING" at bounding box center [164, 177] width 104 height 17
click at [112, 169] on select "Select IN SERVICE CONFIRMED TENTATIVE CHECK IN MARK DONE DROPPED UPCOMING" at bounding box center [164, 177] width 104 height 17
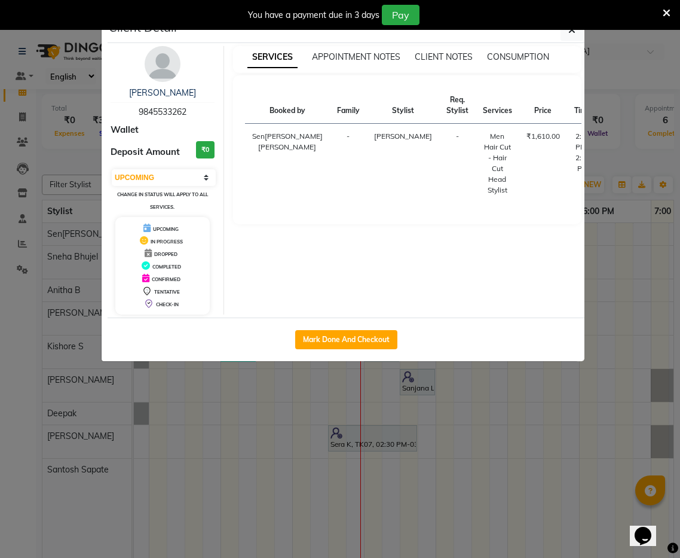
drag, startPoint x: 352, startPoint y: 343, endPoint x: 367, endPoint y: 342, distance: 15.6
click at [352, 343] on button "Mark Done And Checkout" at bounding box center [346, 339] width 102 height 19
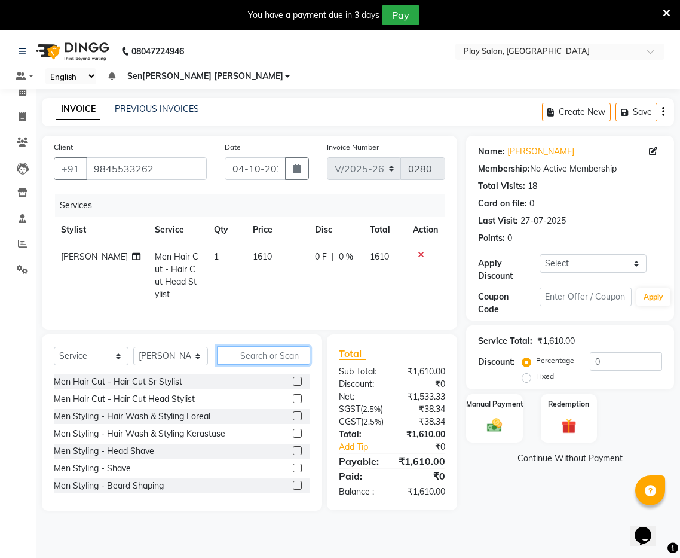
click at [270, 346] on input "text" at bounding box center [263, 355] width 93 height 19
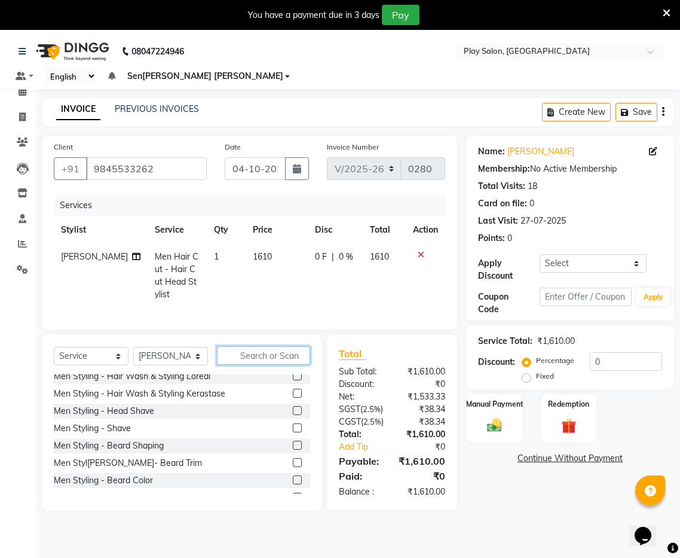
scroll to position [45, 0]
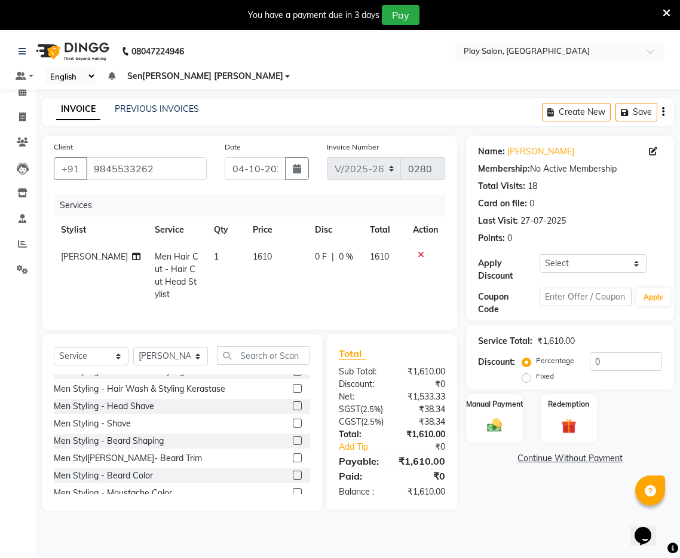
click at [293, 453] on label at bounding box center [297, 457] width 9 height 9
click at [293, 454] on input "checkbox" at bounding box center [297, 458] width 8 height 8
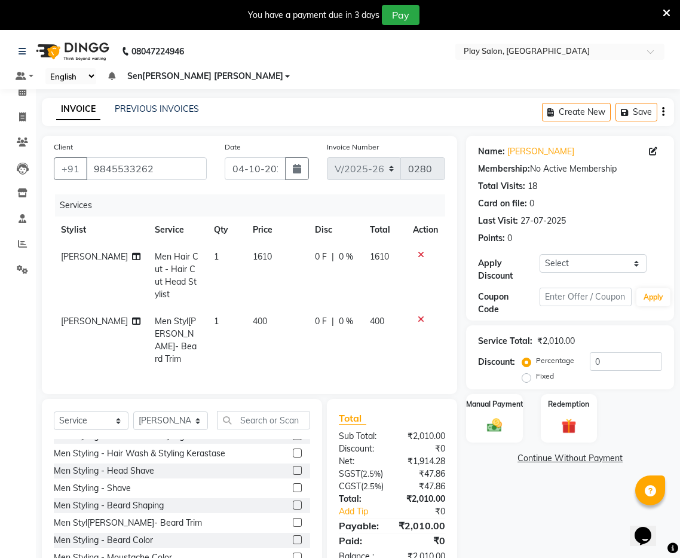
scroll to position [30, 0]
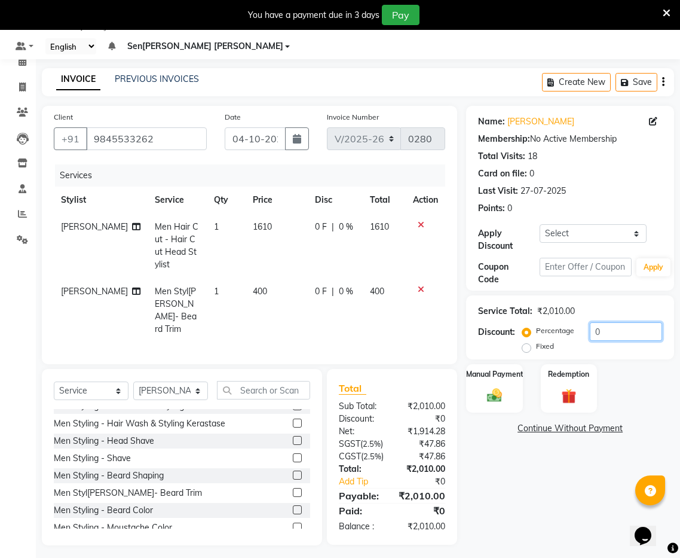
click at [611, 322] on input "0" at bounding box center [626, 331] width 72 height 19
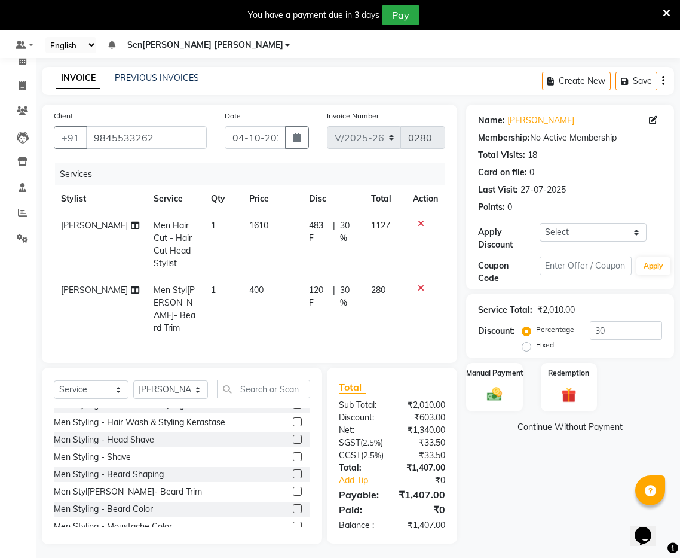
scroll to position [0, 2]
click at [422, 219] on div at bounding box center [423, 223] width 25 height 8
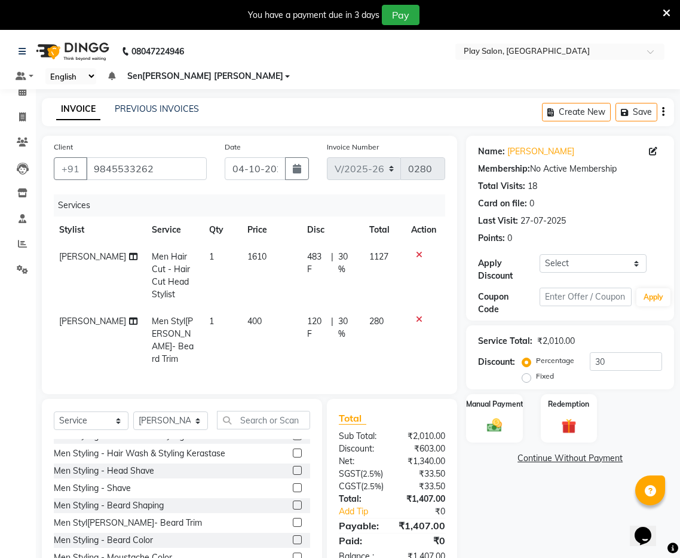
click at [417, 251] on icon at bounding box center [419, 255] width 7 height 8
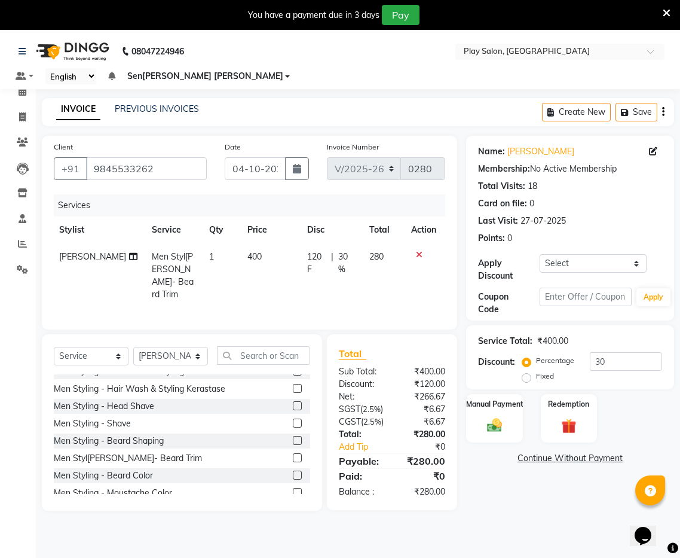
scroll to position [30, 0]
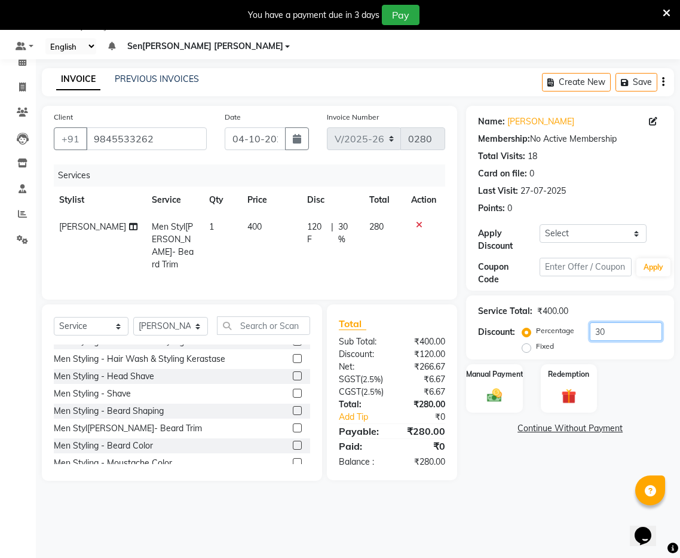
click at [627, 322] on input "30" at bounding box center [626, 331] width 72 height 19
click at [515, 390] on div "Manual Payment" at bounding box center [494, 388] width 59 height 50
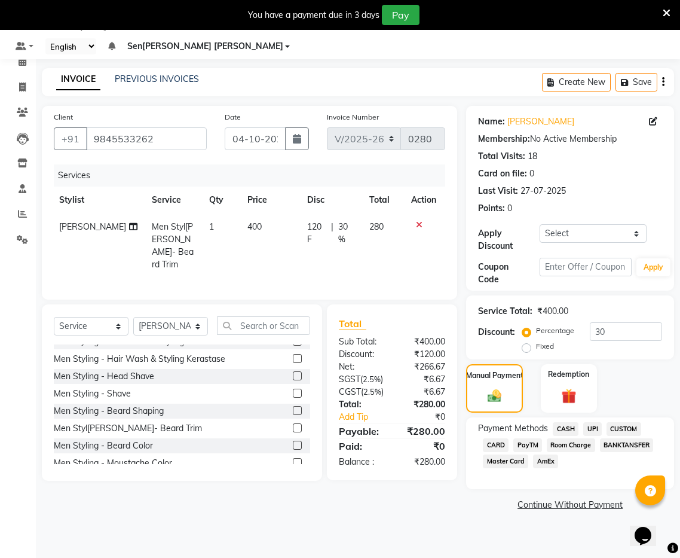
click at [594, 422] on span "UPI" at bounding box center [593, 429] width 19 height 14
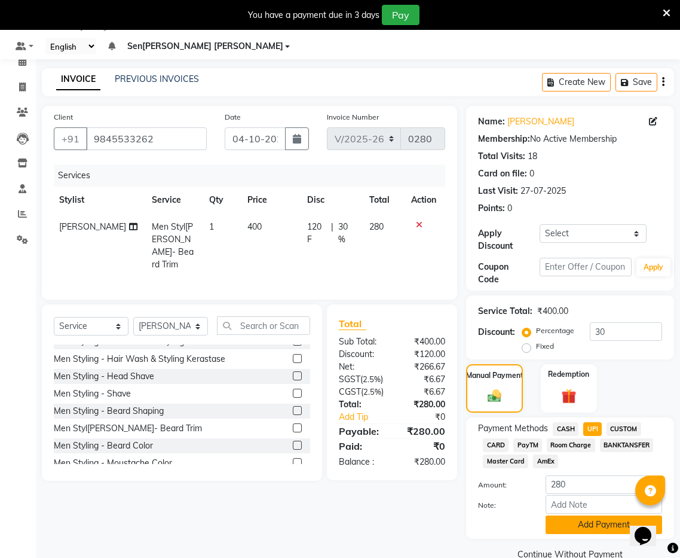
click at [582, 515] on button "Add Payment" at bounding box center [604, 524] width 117 height 19
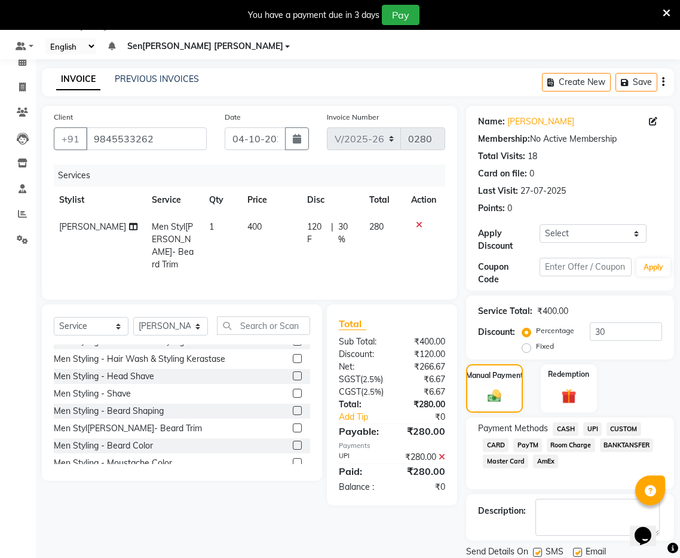
scroll to position [55, 0]
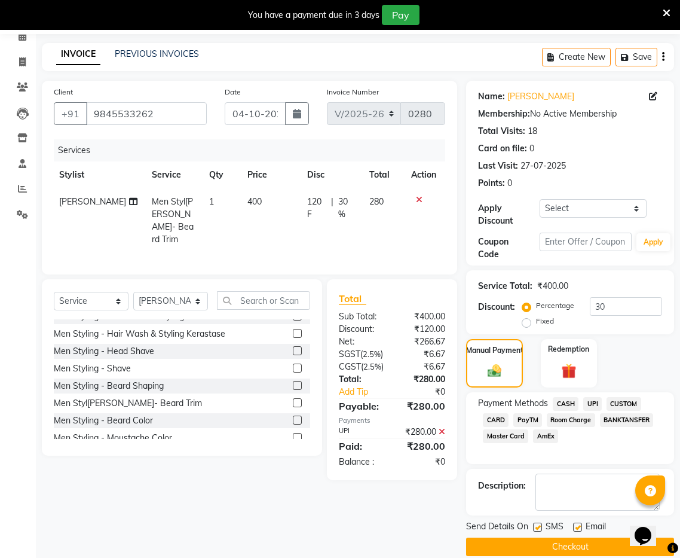
drag, startPoint x: 538, startPoint y: 530, endPoint x: 578, endPoint y: 502, distance: 48.9
click at [537, 538] on button "Checkout" at bounding box center [570, 547] width 208 height 19
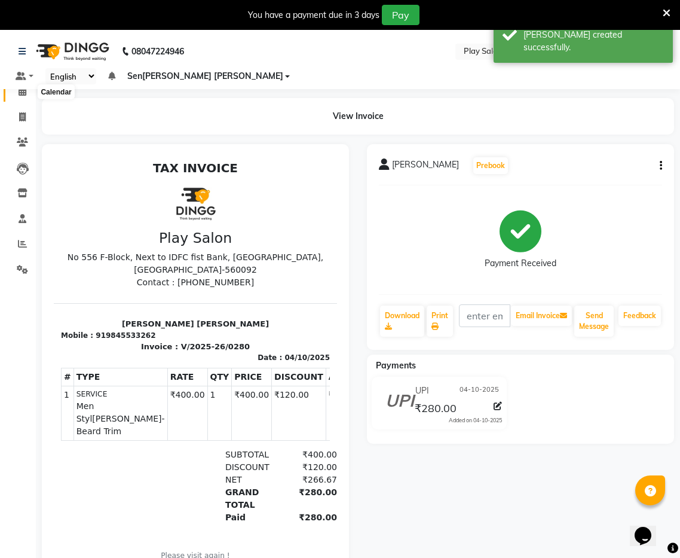
click at [26, 94] on icon at bounding box center [23, 91] width 8 height 9
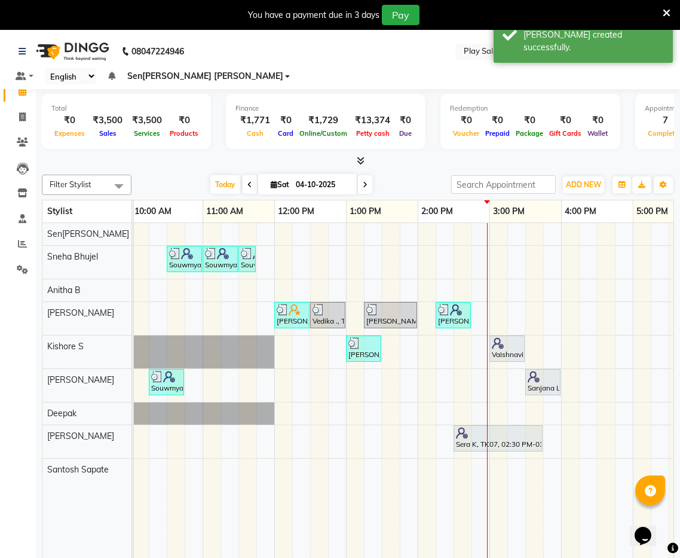
scroll to position [1, 0]
click at [359, 237] on div "Souwmya G, TK02, 10:30 AM-11:00 AM, Beauty Essentials - Upper Lip Threading Sou…" at bounding box center [453, 406] width 933 height 369
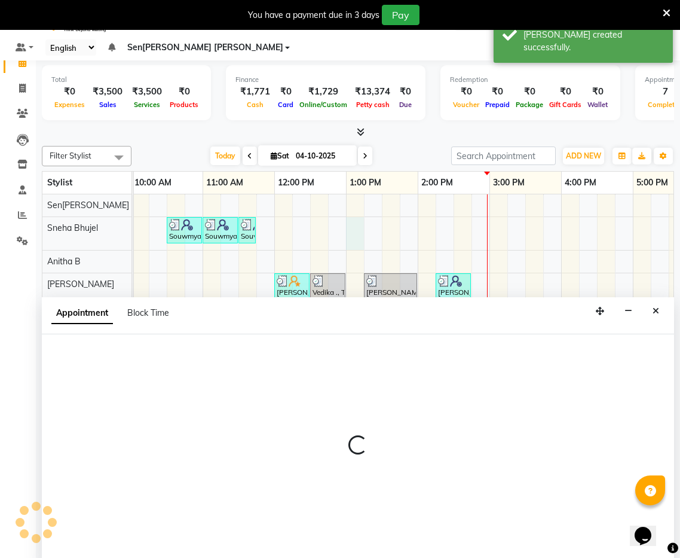
scroll to position [30, 0]
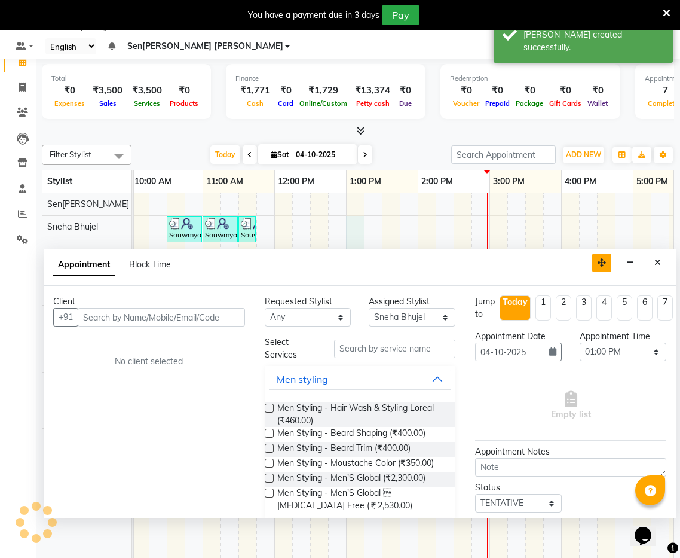
drag, startPoint x: 604, startPoint y: 293, endPoint x: 301, endPoint y: 280, distance: 303.4
click at [606, 258] on icon "button" at bounding box center [602, 262] width 8 height 8
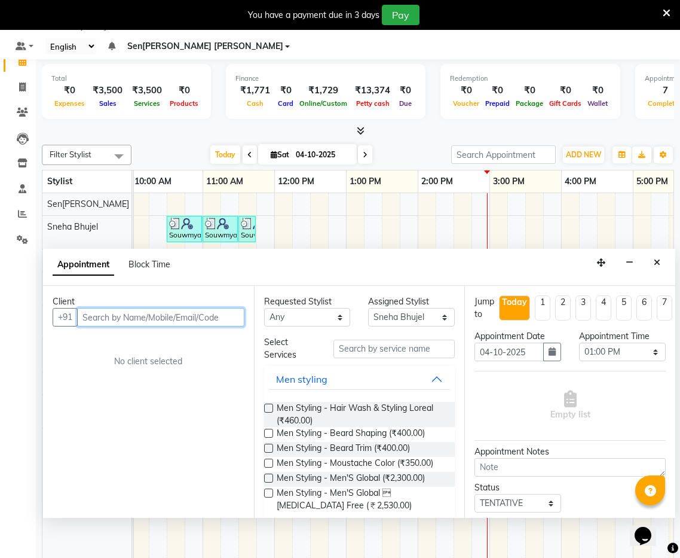
click at [184, 308] on input "text" at bounding box center [160, 317] width 167 height 19
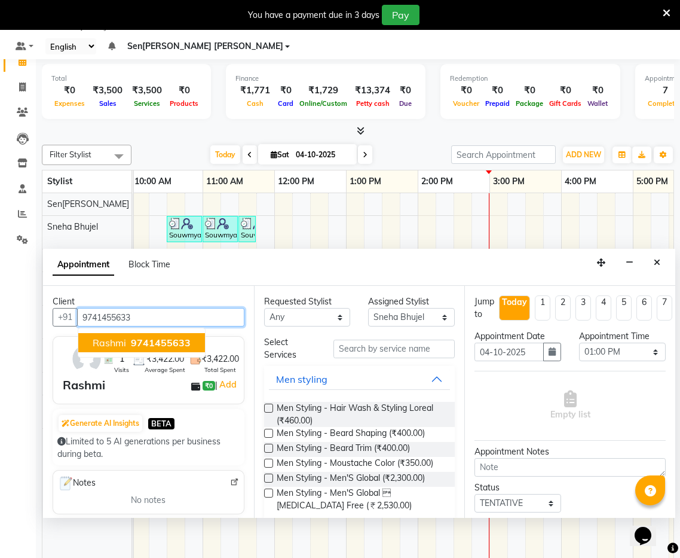
drag, startPoint x: 139, startPoint y: 325, endPoint x: 151, endPoint y: 325, distance: 12.0
click at [137, 337] on span "9741455633" at bounding box center [161, 343] width 60 height 12
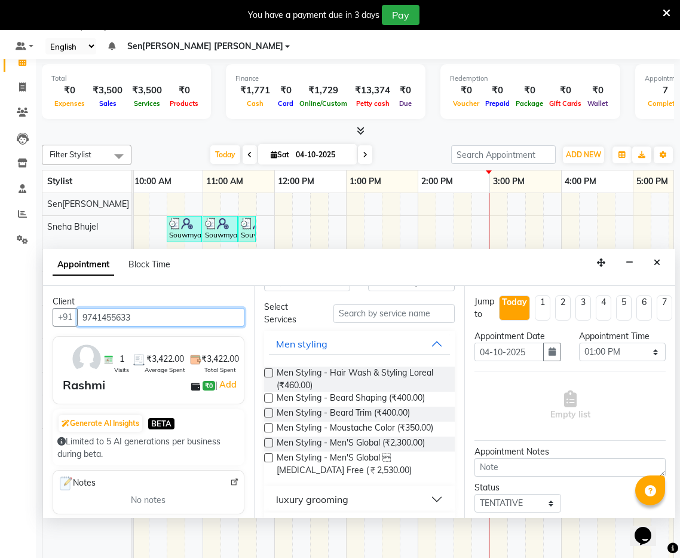
scroll to position [44, 0]
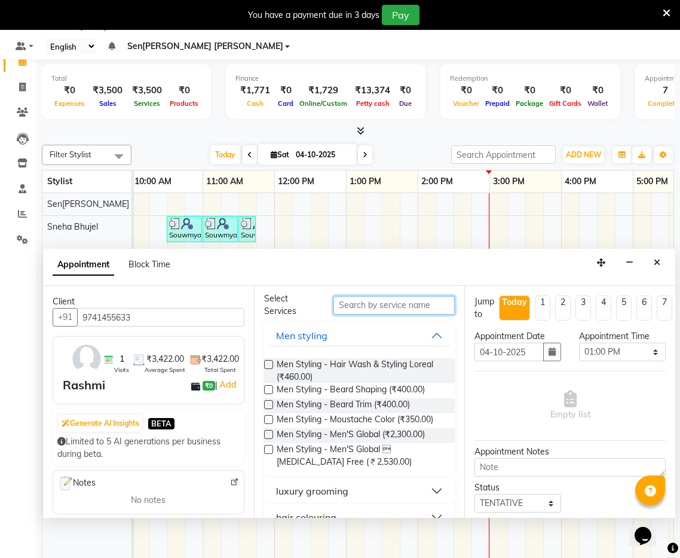
click at [401, 296] on input "text" at bounding box center [394, 305] width 121 height 19
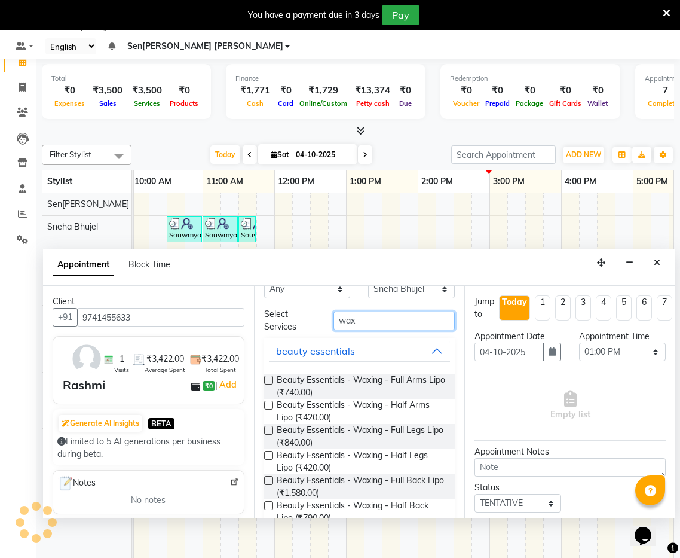
scroll to position [30, 0]
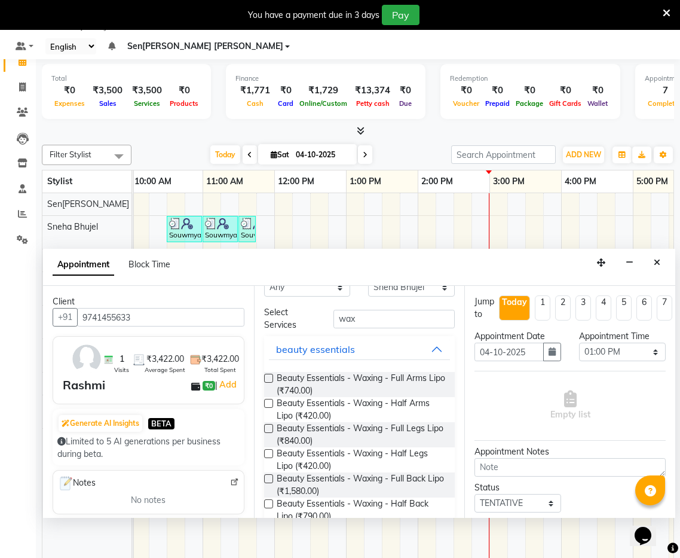
click at [271, 374] on label at bounding box center [268, 378] width 9 height 9
click at [271, 375] on input "checkbox" at bounding box center [268, 379] width 8 height 8
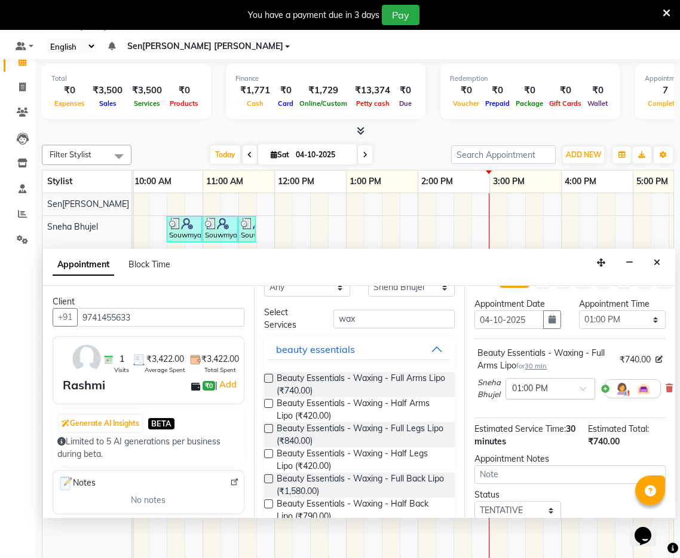
scroll to position [35, 0]
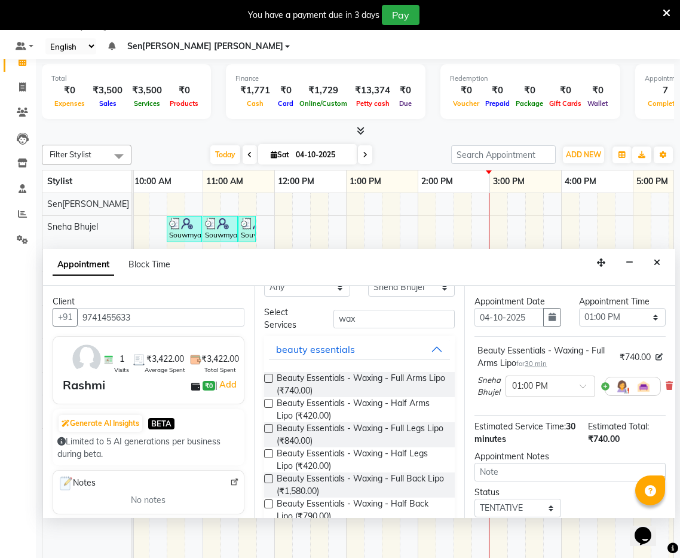
click at [269, 424] on label at bounding box center [268, 428] width 9 height 9
click at [269, 426] on input "checkbox" at bounding box center [268, 430] width 8 height 8
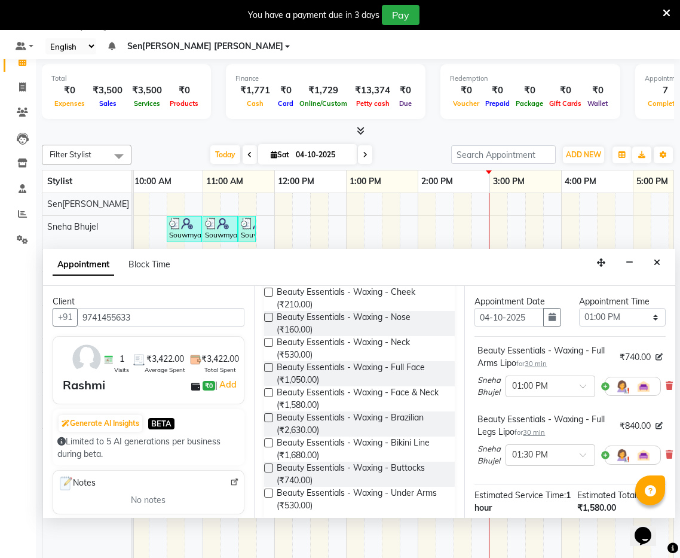
scroll to position [958, 0]
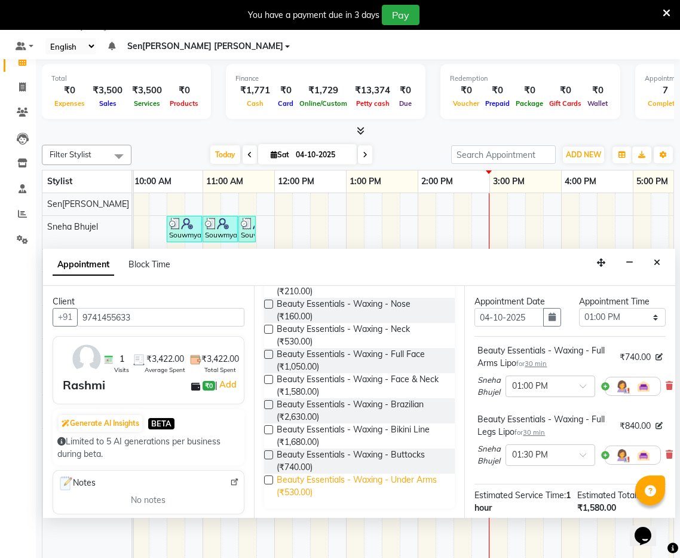
drag, startPoint x: 270, startPoint y: 463, endPoint x: 336, endPoint y: 463, distance: 65.8
click at [270, 475] on label at bounding box center [268, 479] width 9 height 9
click at [270, 477] on input "checkbox" at bounding box center [268, 481] width 8 height 8
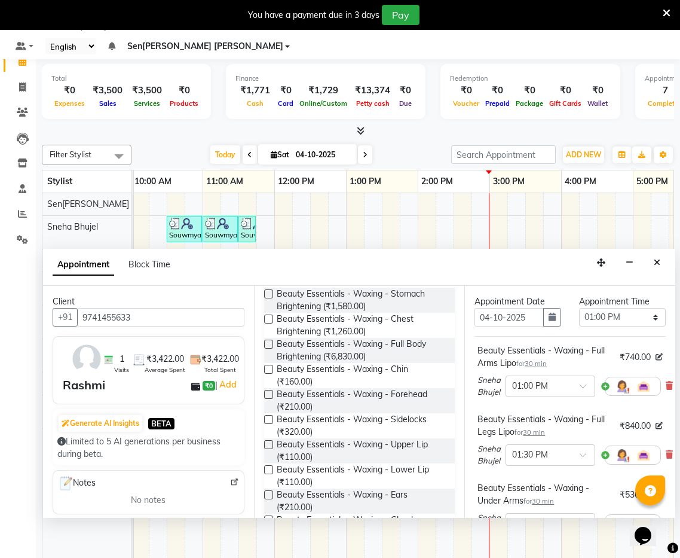
scroll to position [716, 0]
click at [266, 416] on label at bounding box center [268, 420] width 9 height 9
click at [266, 418] on input "checkbox" at bounding box center [268, 422] width 8 height 8
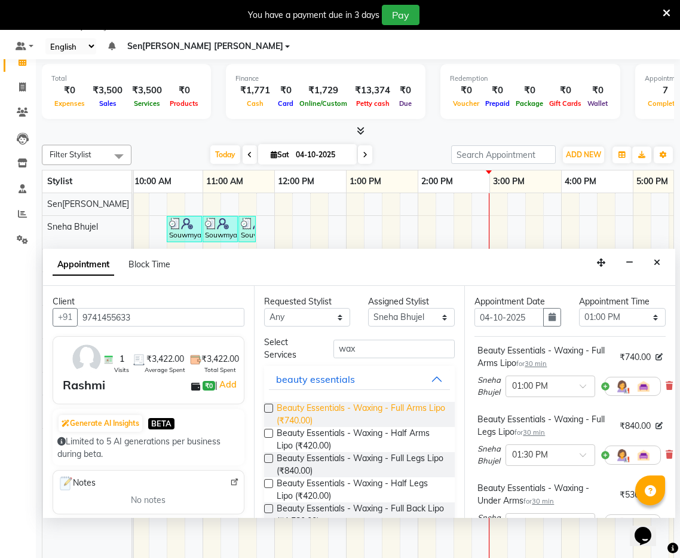
scroll to position [0, 0]
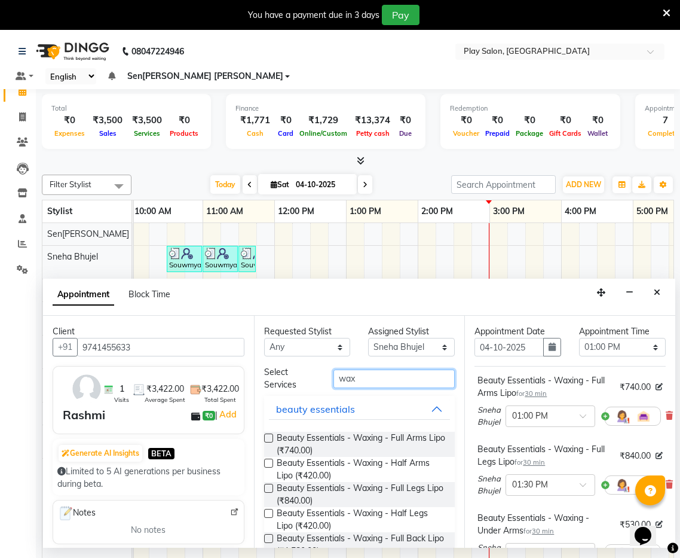
click at [389, 370] on input "wax" at bounding box center [394, 379] width 121 height 19
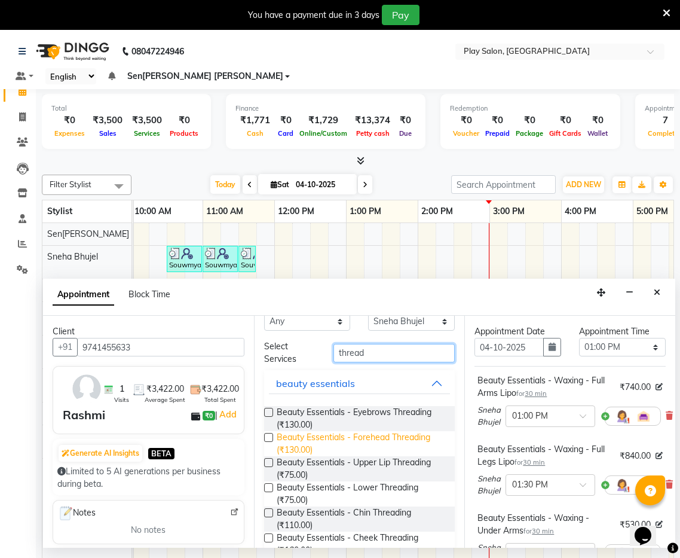
scroll to position [31, 0]
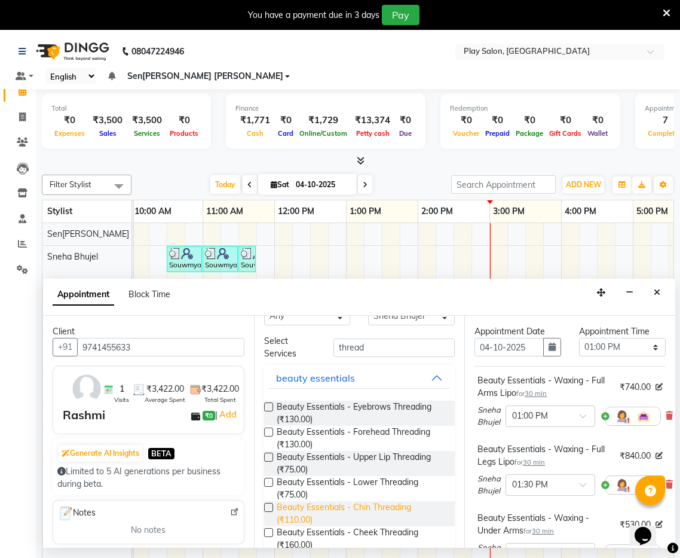
drag, startPoint x: 271, startPoint y: 441, endPoint x: 323, endPoint y: 500, distance: 78.0
click at [271, 453] on label at bounding box center [268, 457] width 9 height 9
click at [271, 454] on input "checkbox" at bounding box center [268, 458] width 8 height 8
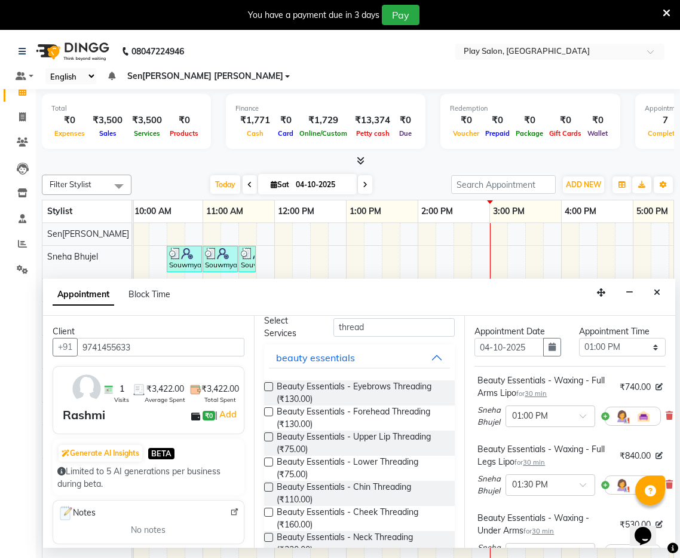
click at [269, 483] on label at bounding box center [268, 487] width 9 height 9
click at [269, 484] on input "checkbox" at bounding box center [268, 488] width 8 height 8
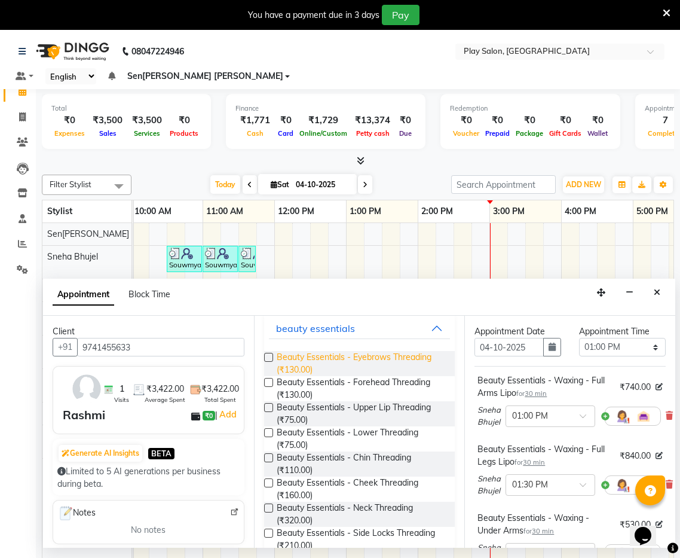
scroll to position [0, 0]
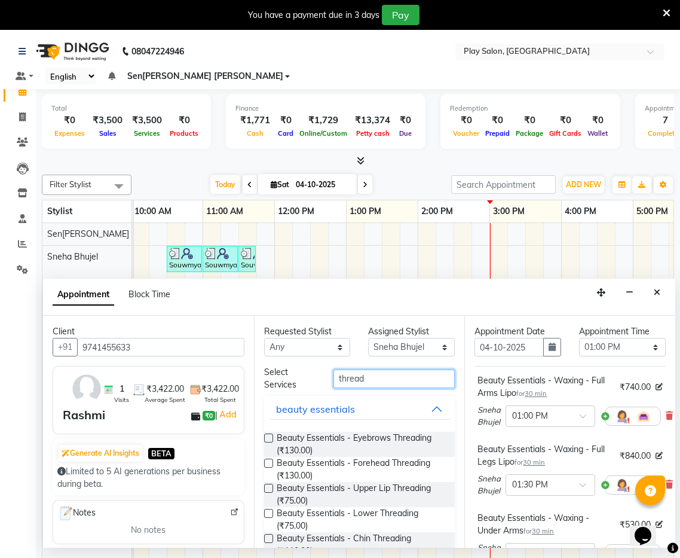
click at [386, 370] on input "thread" at bounding box center [394, 379] width 121 height 19
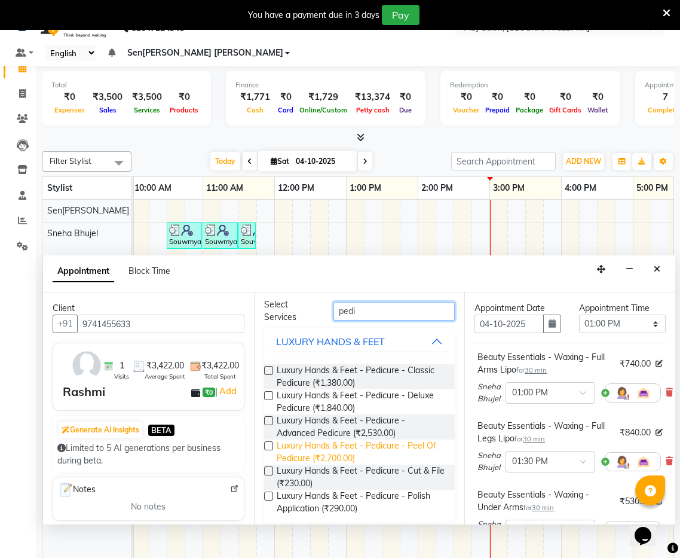
scroll to position [41, 0]
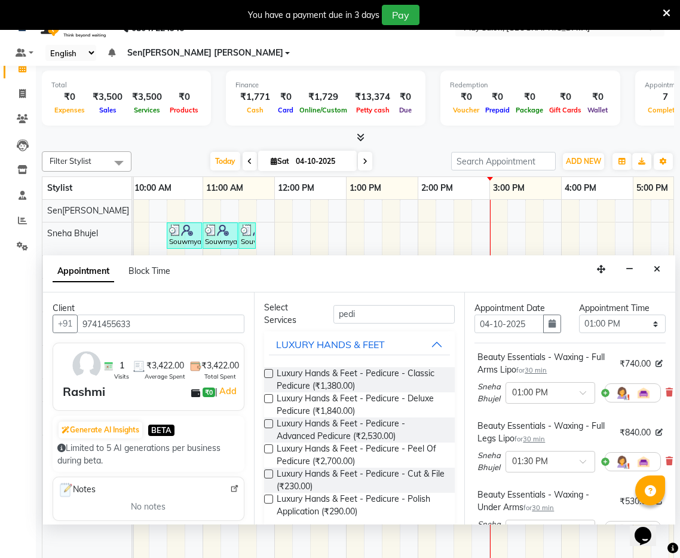
click at [268, 419] on label at bounding box center [268, 423] width 9 height 9
click at [268, 421] on input "checkbox" at bounding box center [268, 425] width 8 height 8
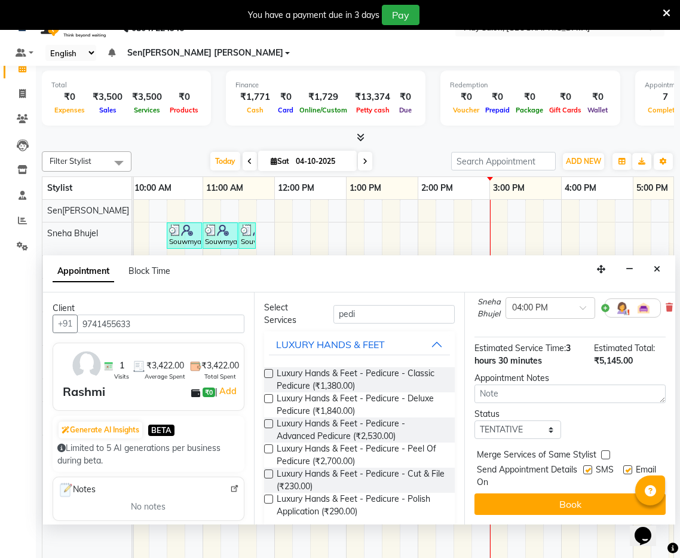
scroll to position [30, 0]
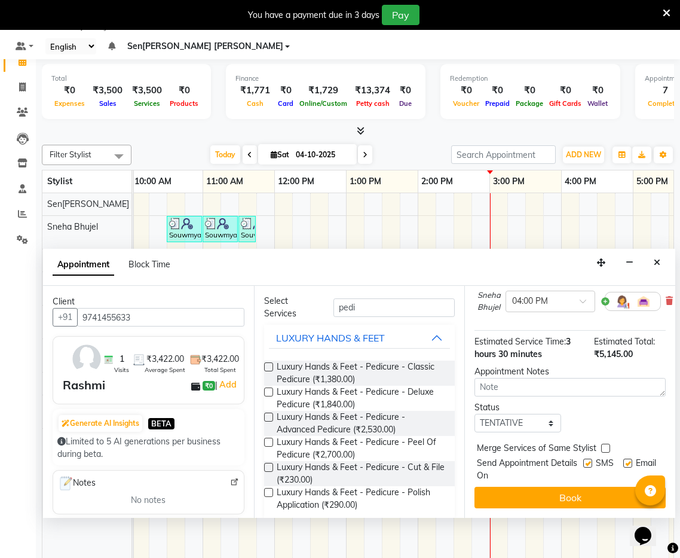
drag, startPoint x: 561, startPoint y: 475, endPoint x: 581, endPoint y: 475, distance: 19.1
click at [561, 487] on button "Book" at bounding box center [570, 498] width 191 height 22
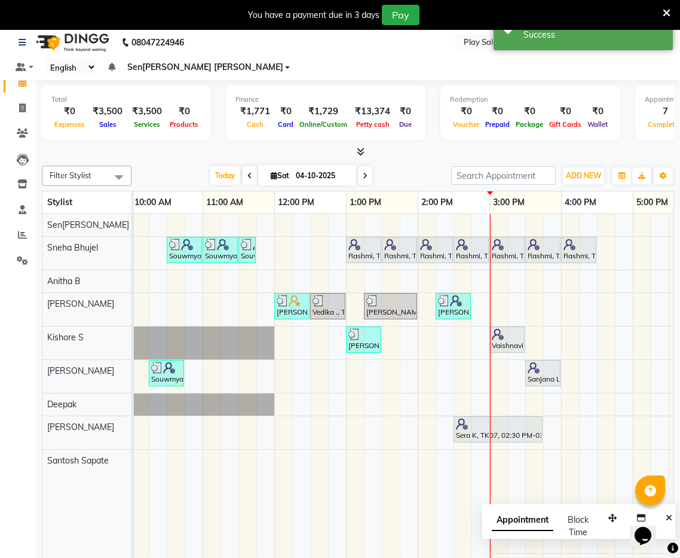
scroll to position [0, 149]
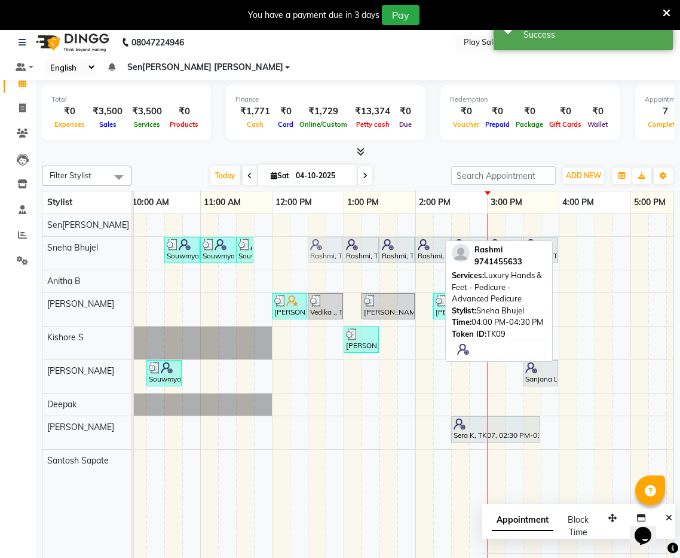
drag, startPoint x: 575, startPoint y: 228, endPoint x: 318, endPoint y: 232, distance: 257.1
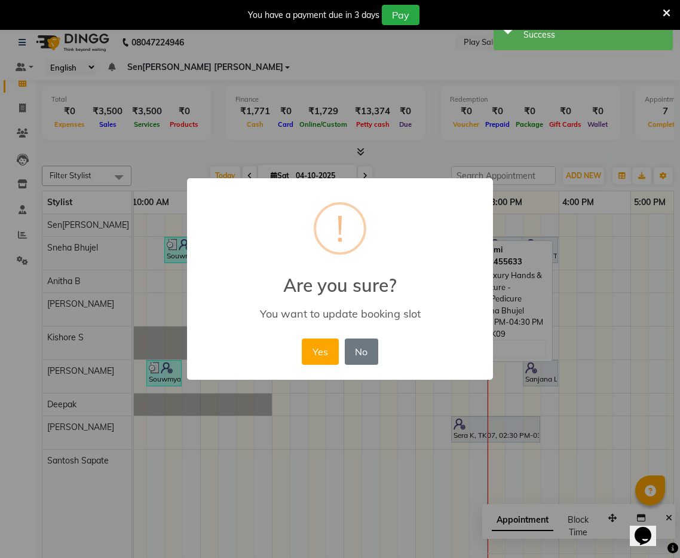
drag, startPoint x: 326, startPoint y: 355, endPoint x: 303, endPoint y: 343, distance: 26.7
click at [324, 354] on button "Yes" at bounding box center [320, 351] width 36 height 26
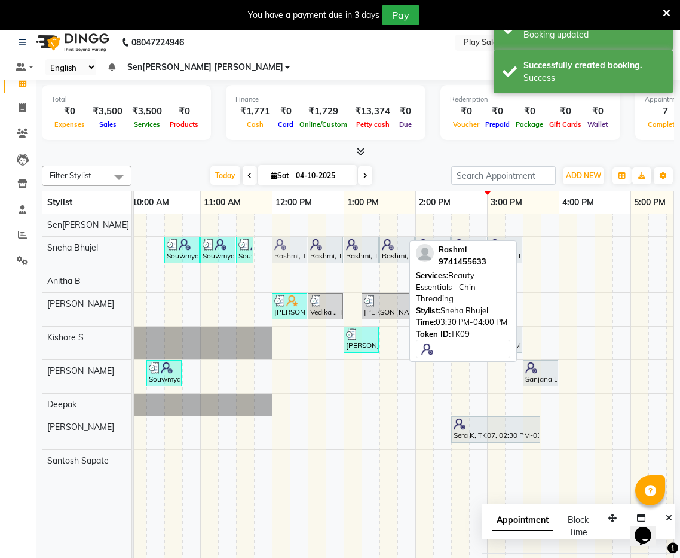
drag, startPoint x: 543, startPoint y: 238, endPoint x: 285, endPoint y: 237, distance: 258.3
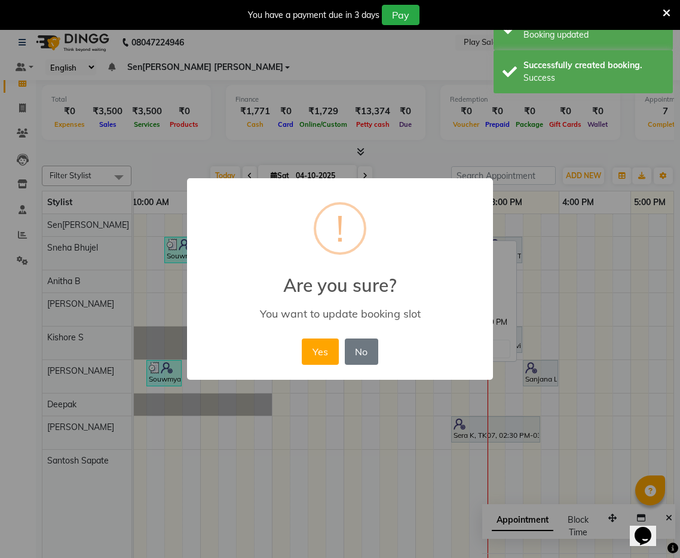
drag, startPoint x: 316, startPoint y: 352, endPoint x: 298, endPoint y: 344, distance: 20.1
click at [313, 351] on button "Yes" at bounding box center [320, 351] width 36 height 26
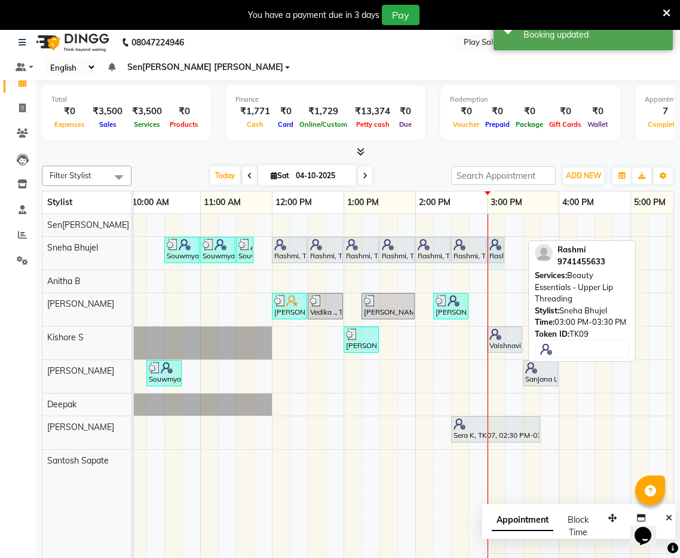
drag, startPoint x: 521, startPoint y: 234, endPoint x: 533, endPoint y: 269, distance: 36.9
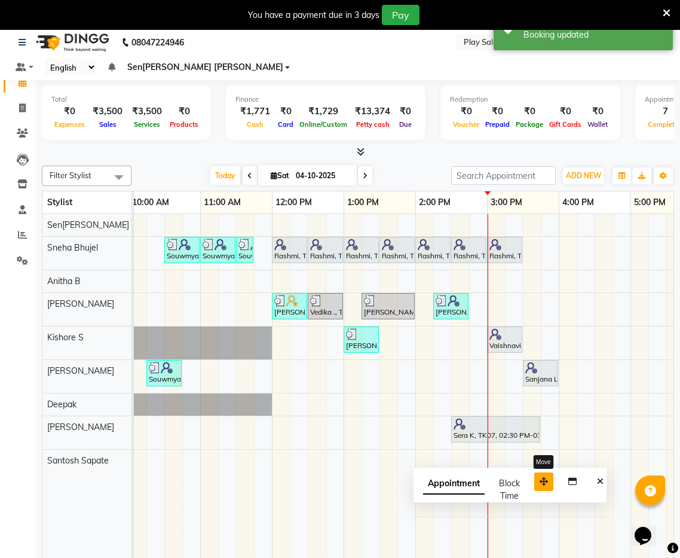
drag, startPoint x: 616, startPoint y: 503, endPoint x: 584, endPoint y: 472, distance: 44.0
click at [548, 477] on icon "button" at bounding box center [544, 481] width 8 height 8
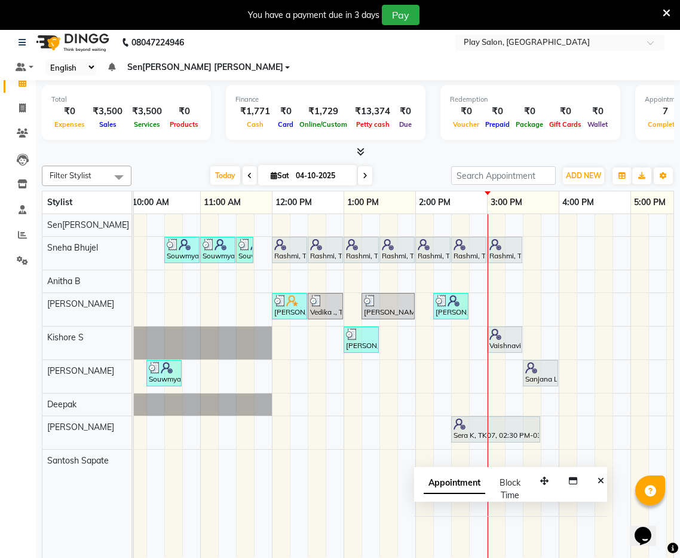
click at [602, 477] on icon "Close" at bounding box center [601, 481] width 7 height 8
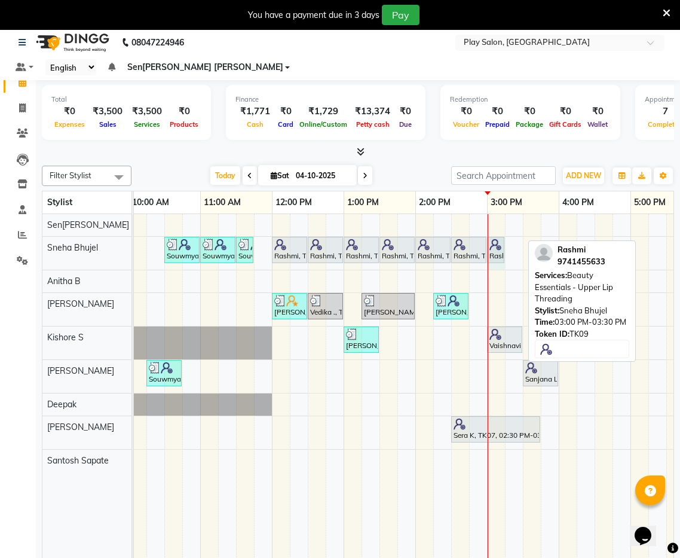
drag, startPoint x: 522, startPoint y: 233, endPoint x: 491, endPoint y: 229, distance: 30.8
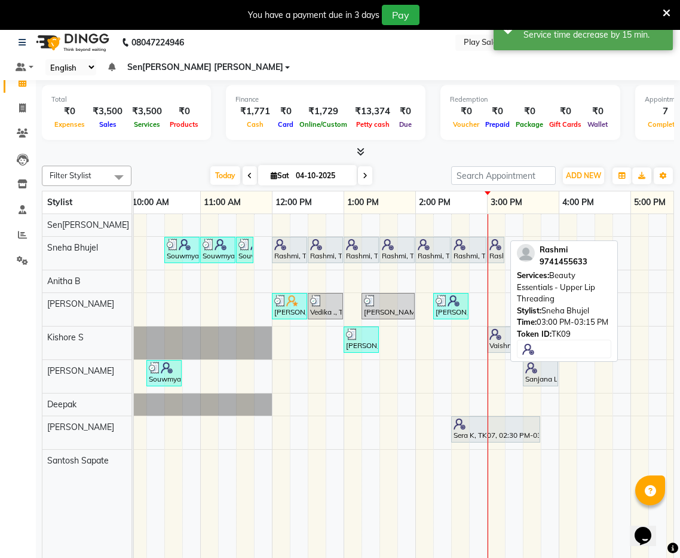
scroll to position [17, 0]
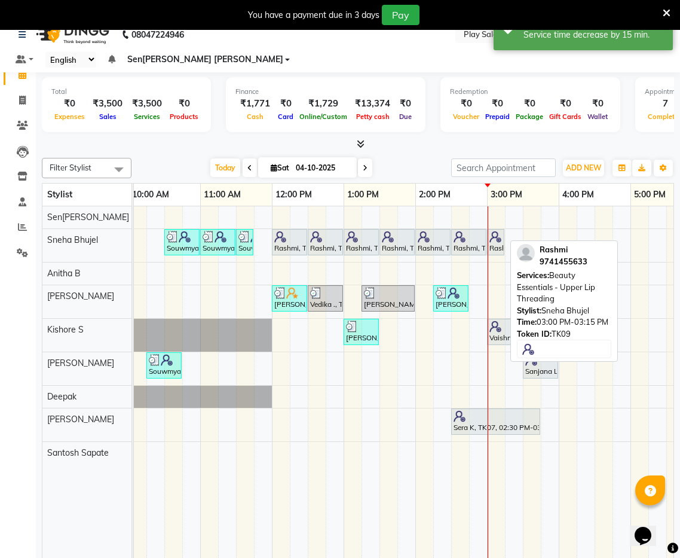
click at [498, 231] on div "Rashmi, TK09, 03:00 PM-03:15 PM, Beauty Essentials - Upper Lip Threading" at bounding box center [495, 242] width 15 height 23
click at [497, 231] on div "Rashmi, TK09, 03:00 PM-03:15 PM, Beauty Essentials - Upper Lip Threading" at bounding box center [495, 242] width 15 height 23
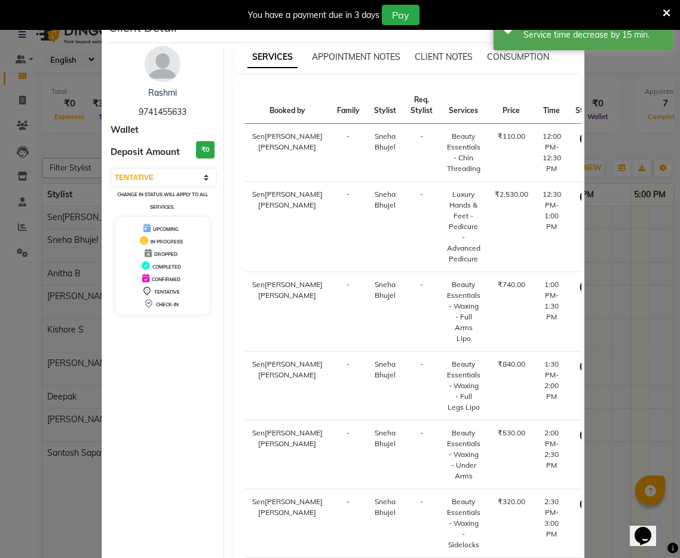
scroll to position [132, 0]
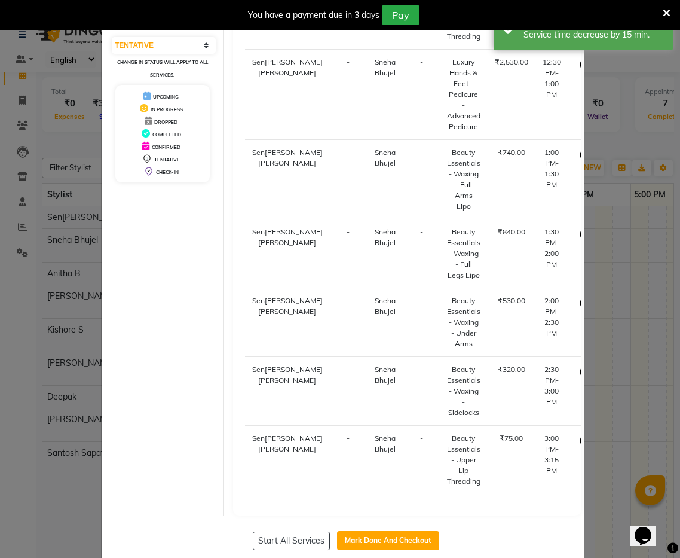
drag, startPoint x: 407, startPoint y: 521, endPoint x: 458, endPoint y: 499, distance: 55.4
click at [408, 531] on button "Mark Done And Checkout" at bounding box center [388, 540] width 102 height 19
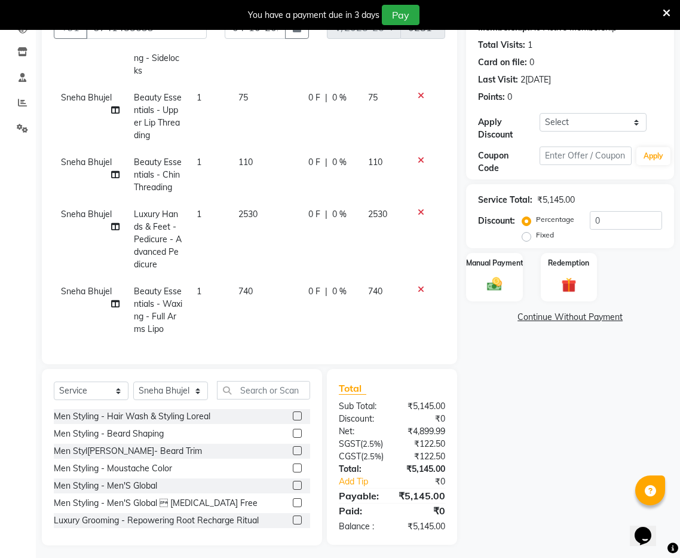
scroll to position [155, 0]
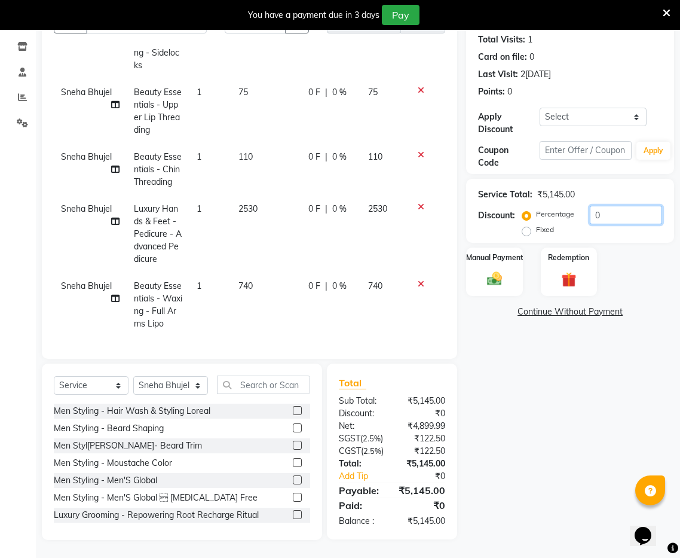
click at [605, 206] on input "0" at bounding box center [626, 215] width 72 height 19
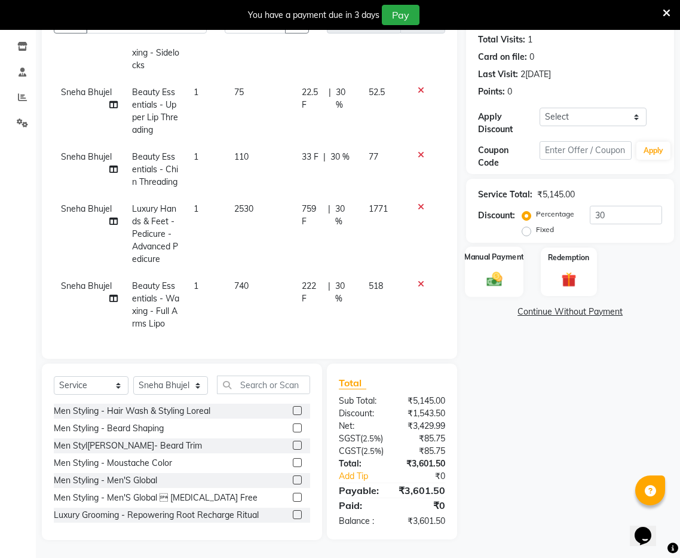
click at [502, 270] on img at bounding box center [494, 279] width 25 height 18
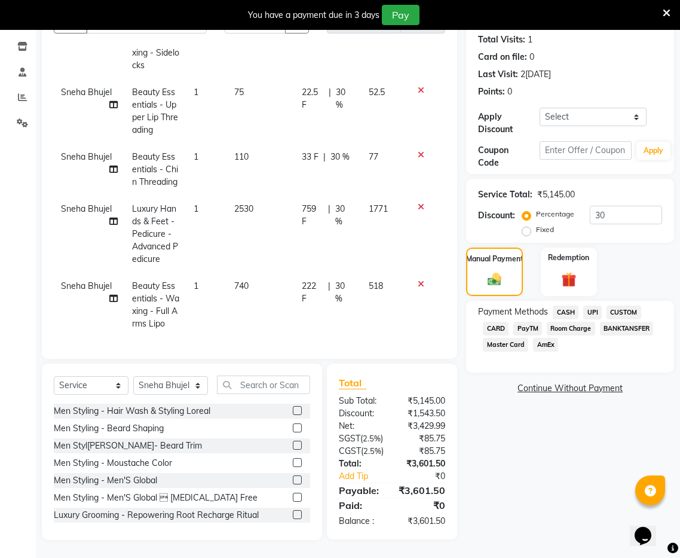
click at [596, 306] on span "UPI" at bounding box center [593, 313] width 19 height 14
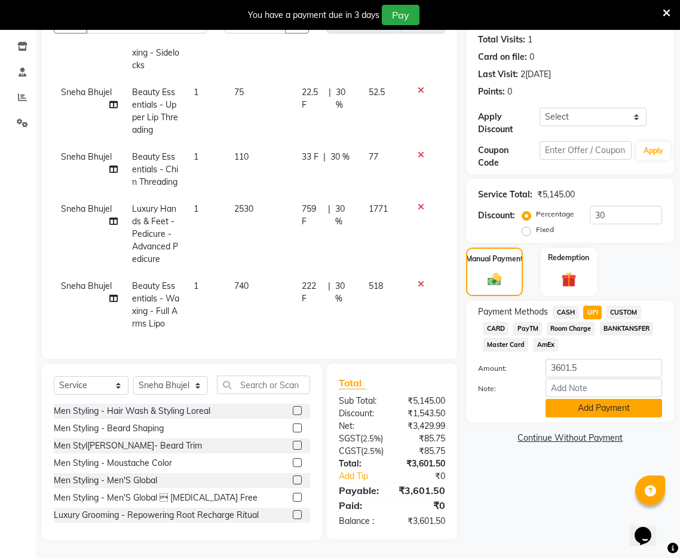
click at [596, 399] on button "Add Payment" at bounding box center [604, 408] width 117 height 19
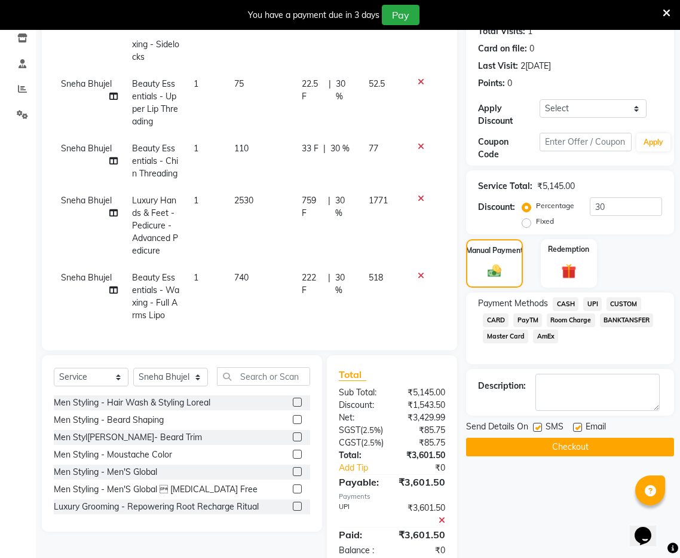
click at [545, 438] on button "Checkout" at bounding box center [570, 447] width 208 height 19
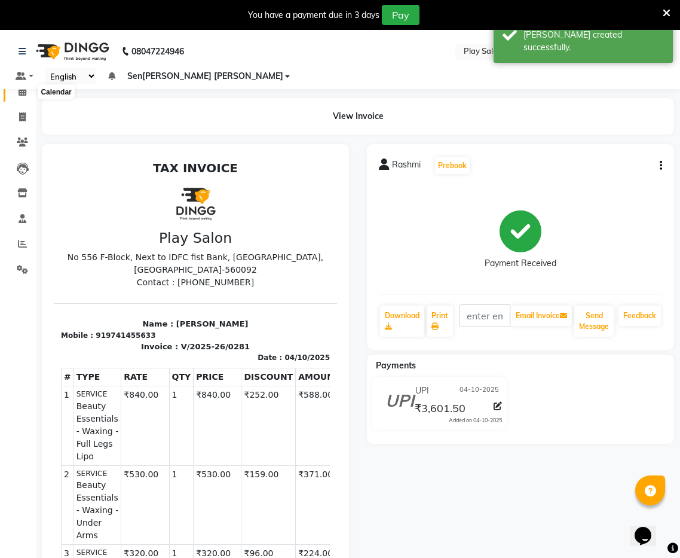
click at [24, 90] on icon at bounding box center [23, 91] width 8 height 9
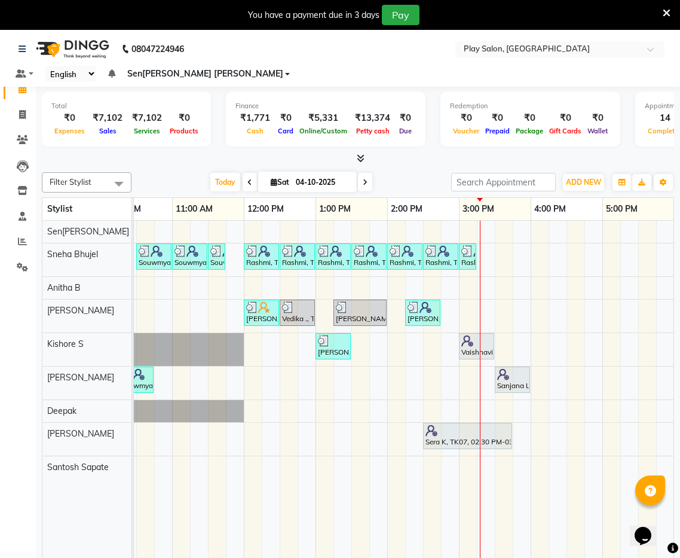
scroll to position [0, 176]
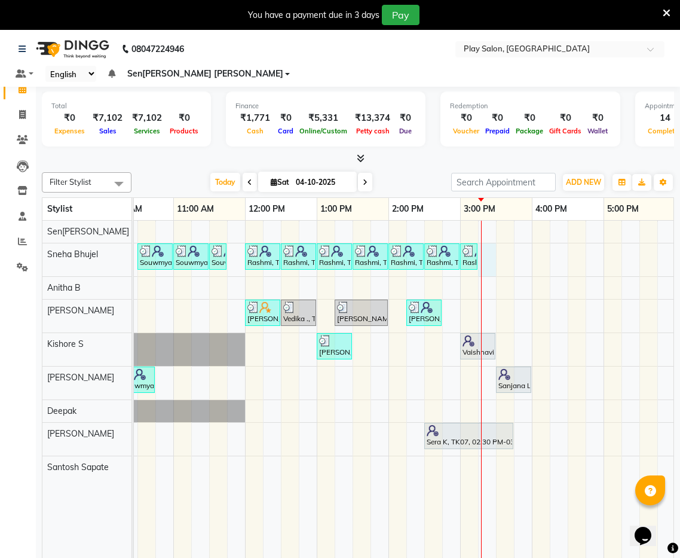
click at [482, 232] on div "Souwmya G, TK02, 10:30 AM-11:00 AM, Beauty Essentials - Upper Lip Threading Sou…" at bounding box center [424, 405] width 933 height 369
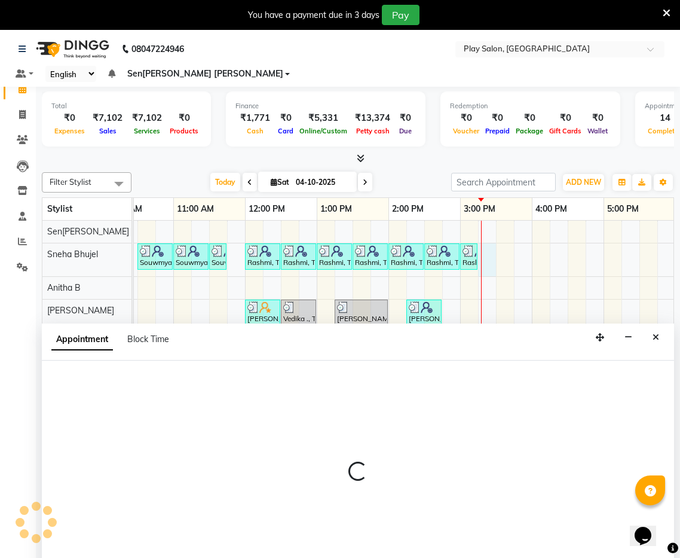
scroll to position [30, 0]
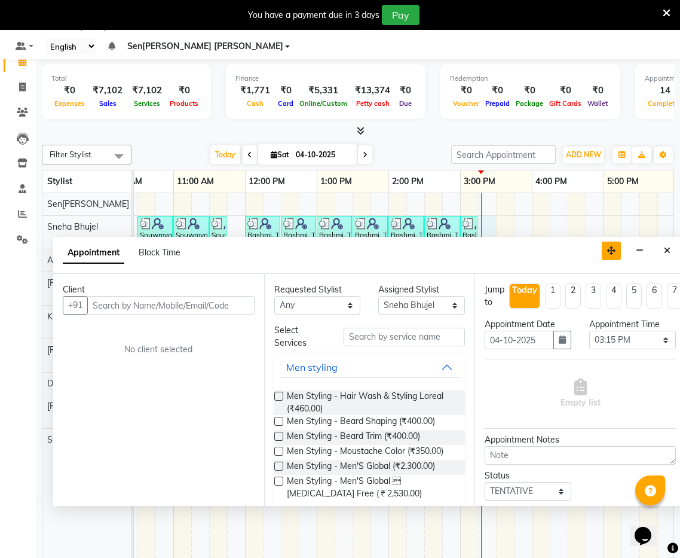
drag, startPoint x: 600, startPoint y: 292, endPoint x: 259, endPoint y: 270, distance: 341.5
click at [611, 246] on icon "button" at bounding box center [611, 250] width 8 height 8
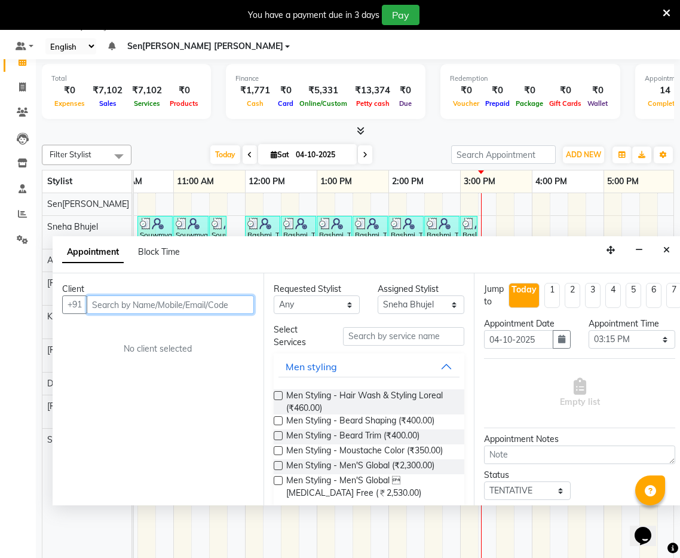
click at [120, 295] on input "text" at bounding box center [170, 304] width 167 height 19
click at [228, 299] on span "Add Client" at bounding box center [229, 304] width 40 height 11
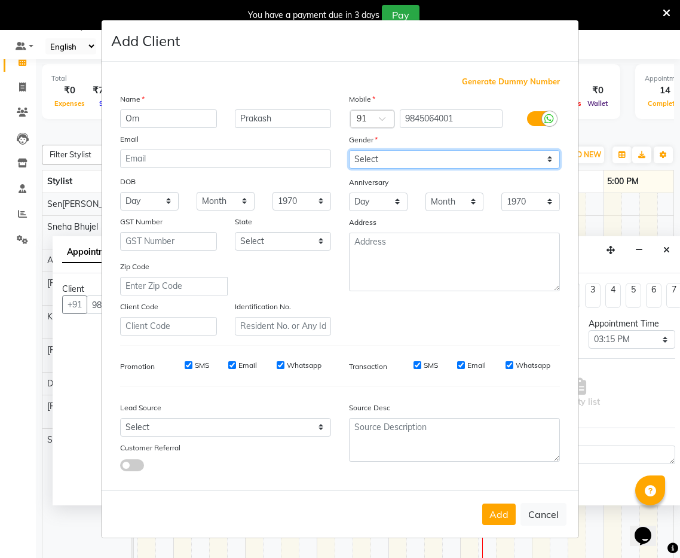
click at [427, 161] on select "Select [DEMOGRAPHIC_DATA] [DEMOGRAPHIC_DATA] Other Prefer Not To Say" at bounding box center [454, 159] width 211 height 19
click at [349, 150] on select "Select [DEMOGRAPHIC_DATA] [DEMOGRAPHIC_DATA] Other Prefer Not To Say" at bounding box center [454, 159] width 211 height 19
drag, startPoint x: 502, startPoint y: 519, endPoint x: 419, endPoint y: 454, distance: 105.2
click at [501, 518] on button "Add" at bounding box center [499, 514] width 33 height 22
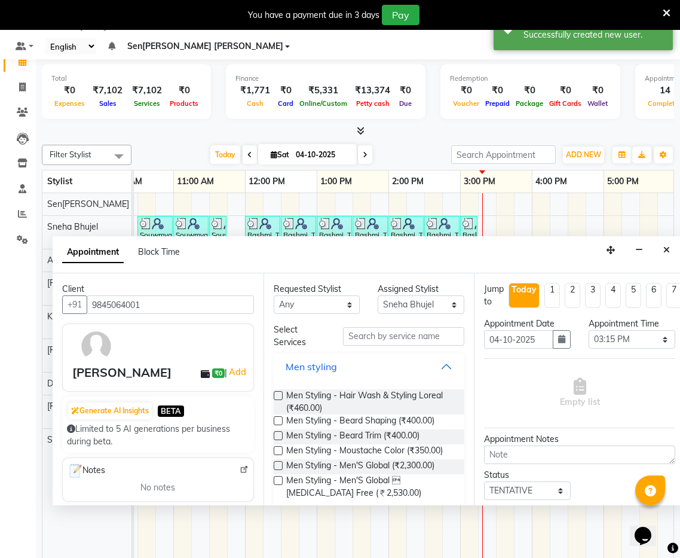
click at [447, 356] on button "Men styling" at bounding box center [370, 367] width 182 height 22
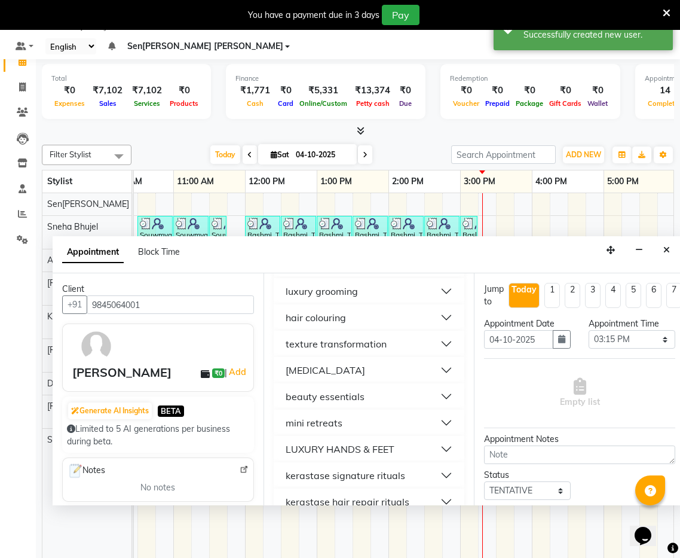
scroll to position [99, 0]
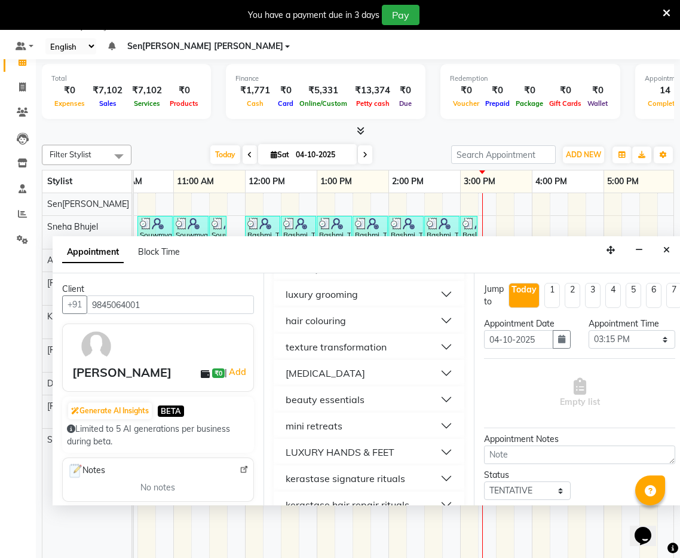
click at [374, 362] on button "[MEDICAL_DATA]" at bounding box center [370, 373] width 182 height 22
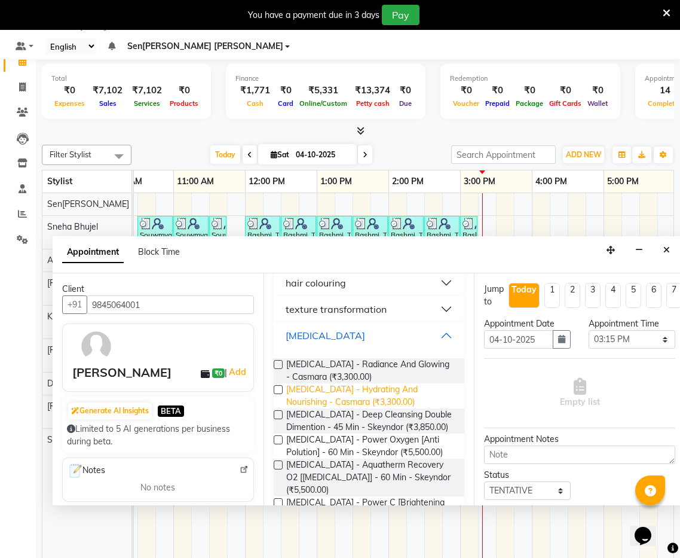
scroll to position [144, 0]
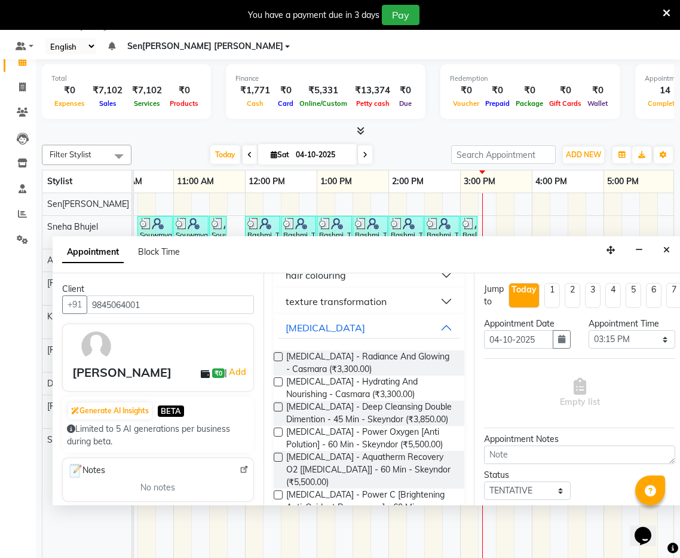
click at [280, 352] on label at bounding box center [278, 356] width 9 height 9
click at [280, 354] on input "checkbox" at bounding box center [278, 358] width 8 height 8
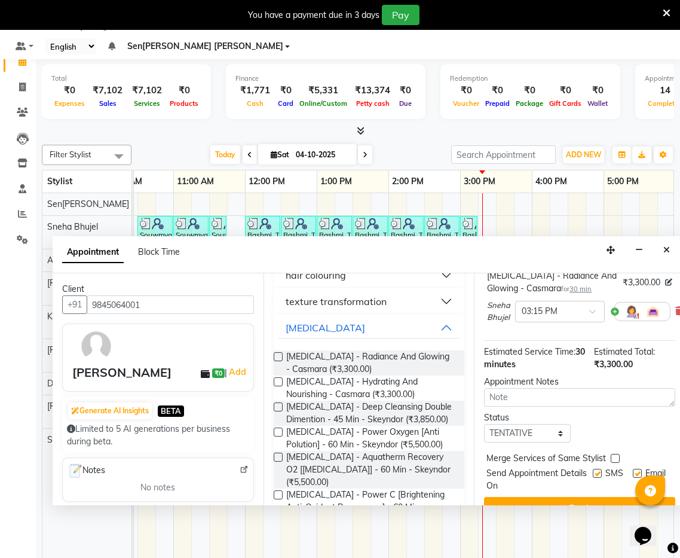
scroll to position [120, 0]
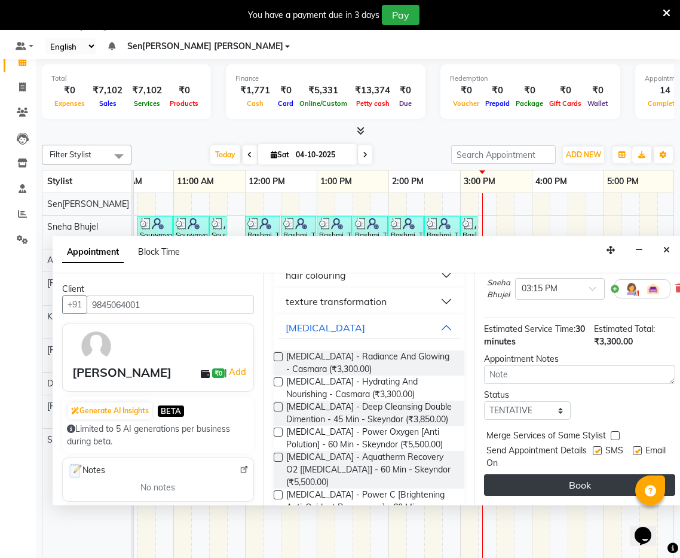
click at [562, 474] on button "Book" at bounding box center [579, 485] width 191 height 22
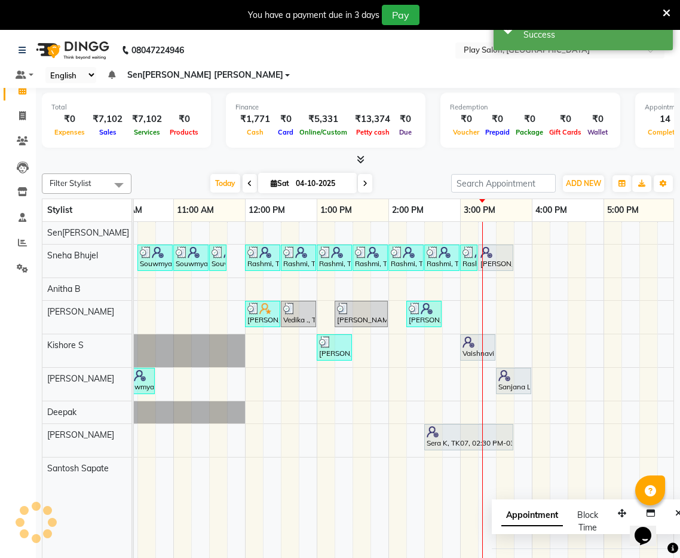
scroll to position [0, 0]
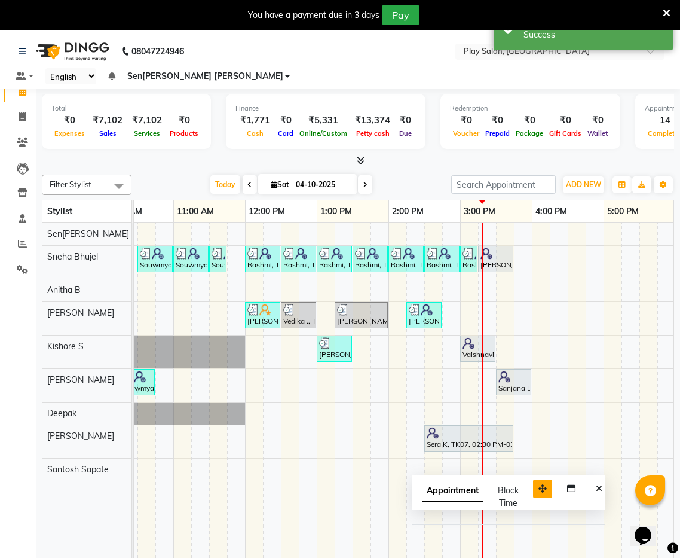
drag, startPoint x: 540, startPoint y: 468, endPoint x: 514, endPoint y: 460, distance: 27.4
click at [539, 484] on icon "button" at bounding box center [543, 488] width 8 height 8
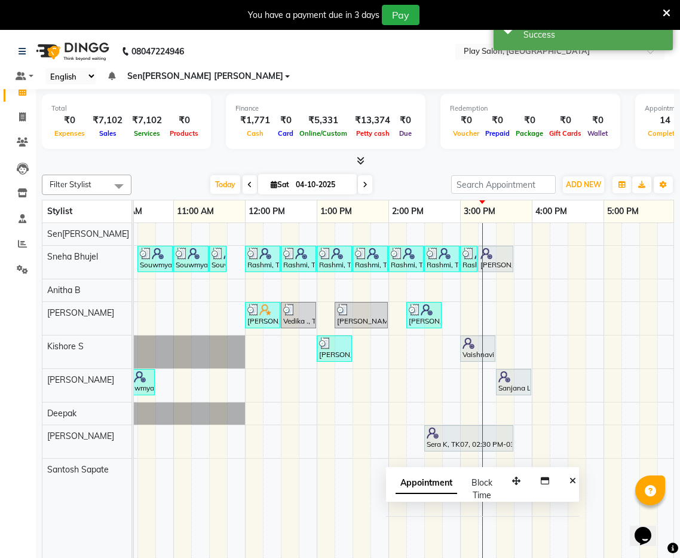
click at [575, 477] on icon "Close" at bounding box center [573, 481] width 7 height 8
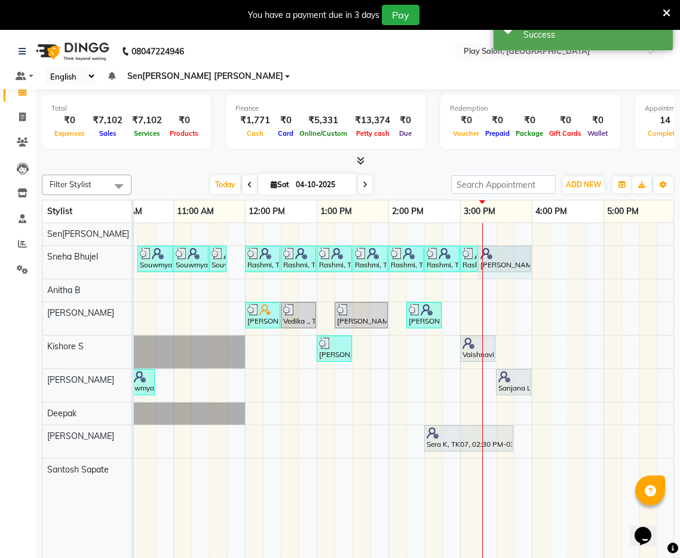
drag, startPoint x: 511, startPoint y: 243, endPoint x: 526, endPoint y: 243, distance: 15.0
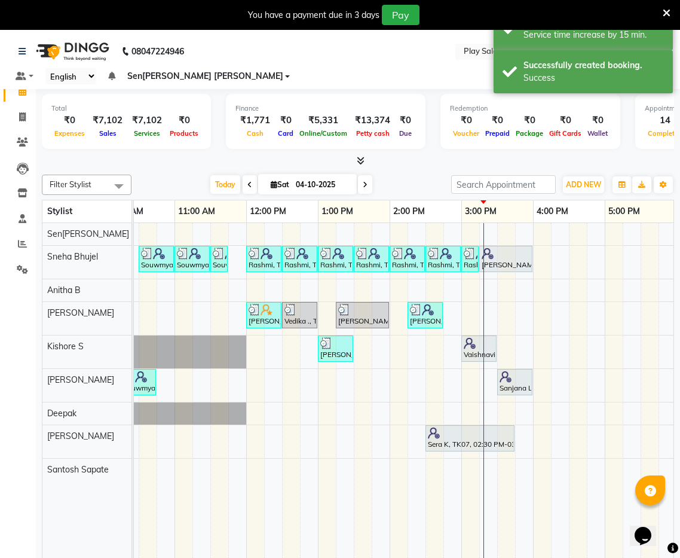
scroll to position [0, 172]
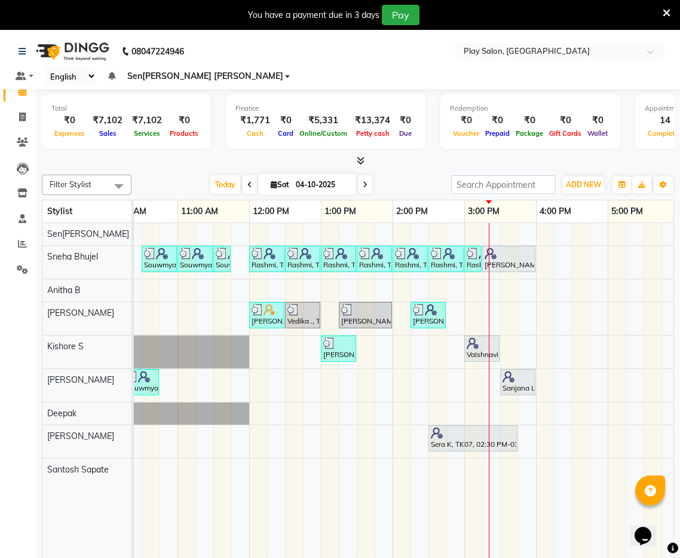
click at [454, 290] on div "Souwmya G, TK02, 10:30 AM-11:00 AM, Beauty Essentials - Upper Lip Threading Sou…" at bounding box center [428, 407] width 933 height 369
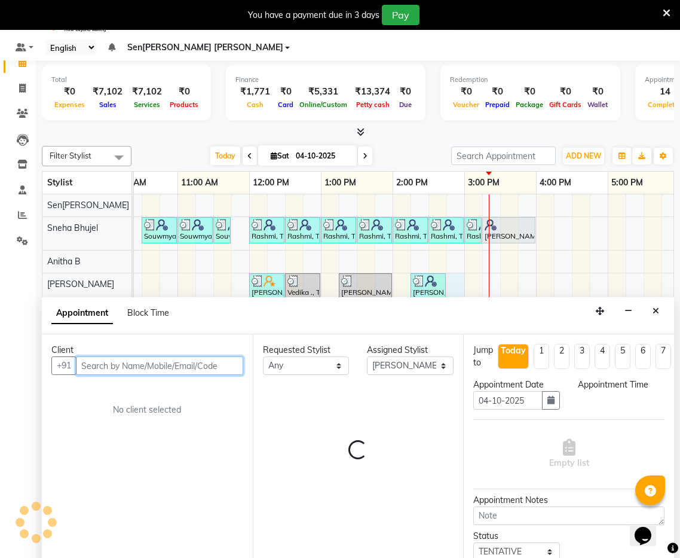
scroll to position [30, 0]
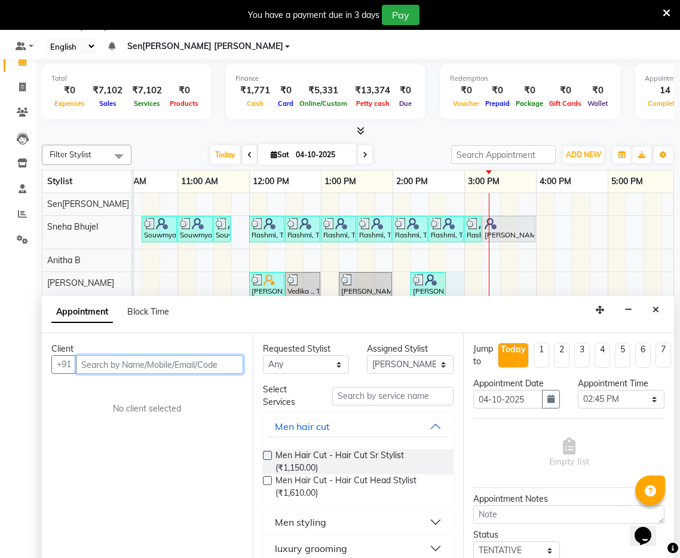
click at [183, 355] on input "text" at bounding box center [159, 364] width 167 height 19
click at [167, 355] on input "text" at bounding box center [159, 364] width 167 height 19
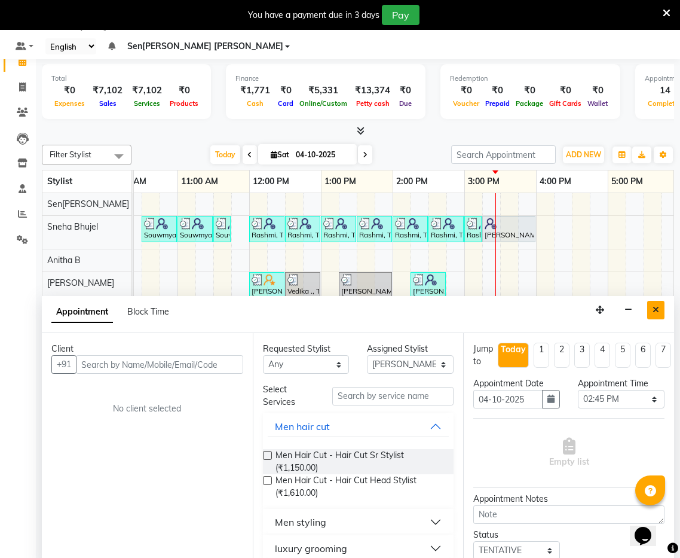
drag, startPoint x: 656, startPoint y: 294, endPoint x: 648, endPoint y: 315, distance: 22.3
click at [656, 306] on icon "Close" at bounding box center [656, 310] width 7 height 8
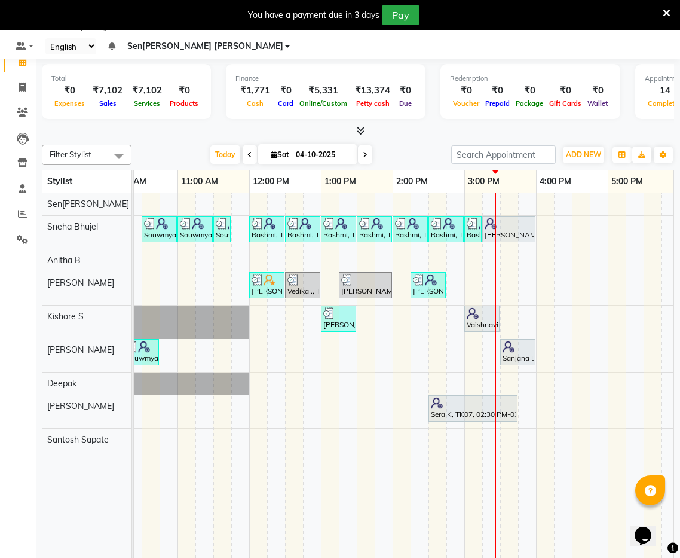
scroll to position [0, 171]
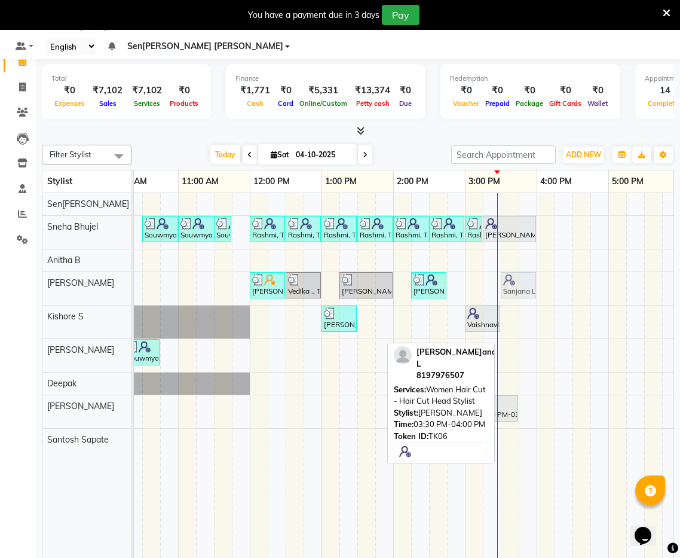
drag, startPoint x: 518, startPoint y: 338, endPoint x: 523, endPoint y: 288, distance: 51.0
click at [523, 288] on div "Souwmya G, TK02, 10:30 AM-11:00 AM, Beauty Essentials - Upper Lip Threading Sou…" at bounding box center [429, 377] width 933 height 369
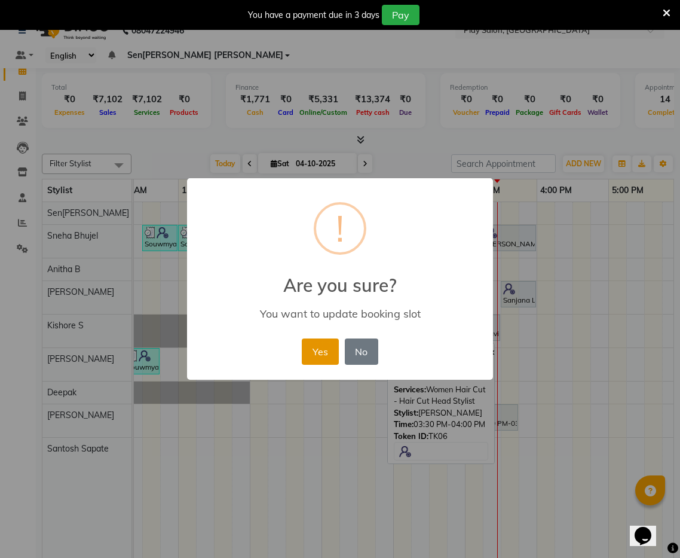
click at [328, 347] on button "Yes" at bounding box center [320, 351] width 36 height 26
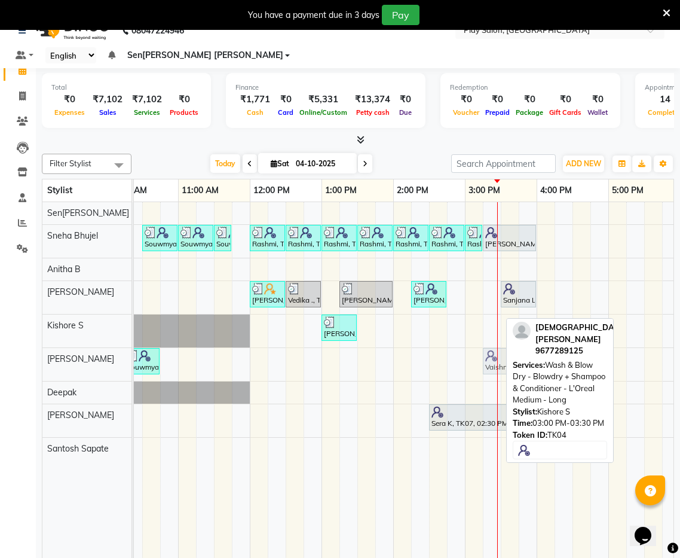
drag, startPoint x: 484, startPoint y: 311, endPoint x: 494, endPoint y: 338, distance: 29.3
click at [494, 338] on tbody "Souwmya G, TK02, 10:30 AM-11:00 AM, Beauty Essentials - Upper Lip Threading Sou…" at bounding box center [429, 331] width 933 height 258
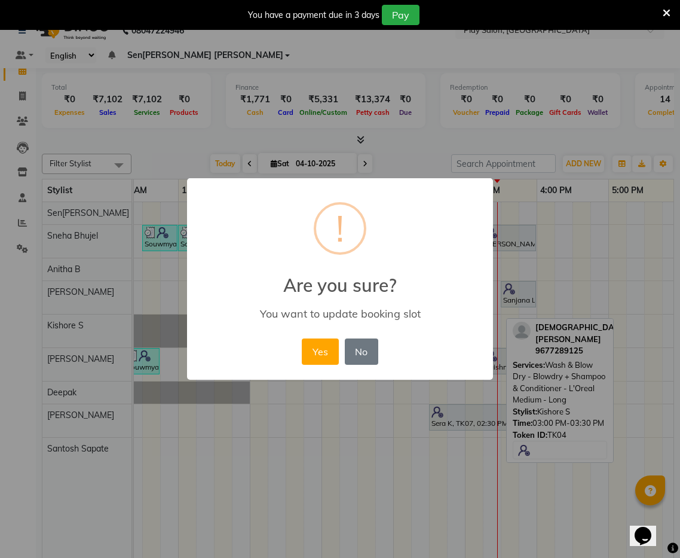
drag, startPoint x: 327, startPoint y: 350, endPoint x: 389, endPoint y: 317, distance: 69.5
click at [324, 349] on button "Yes" at bounding box center [320, 351] width 36 height 26
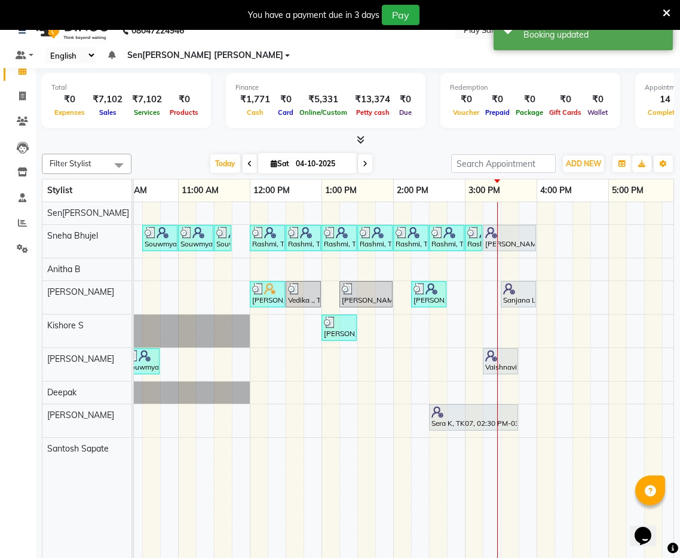
click at [487, 300] on div "Souwmya G, TK02, 10:30 AM-11:00 AM, Beauty Essentials - Upper Lip Threading Sou…" at bounding box center [429, 386] width 933 height 369
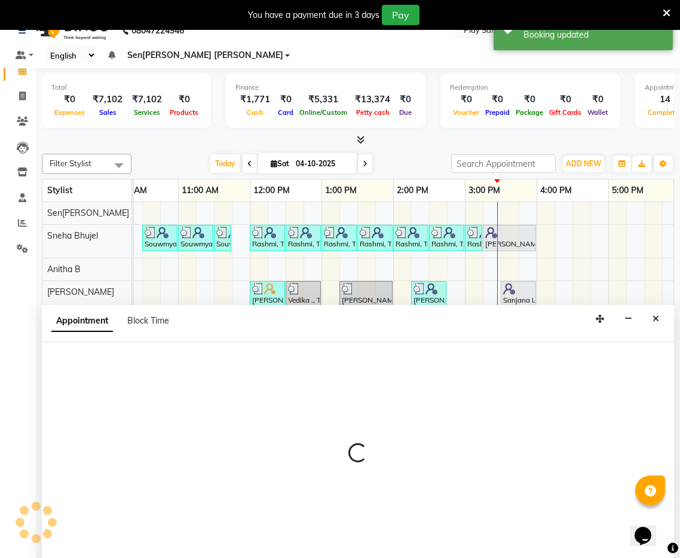
scroll to position [30, 0]
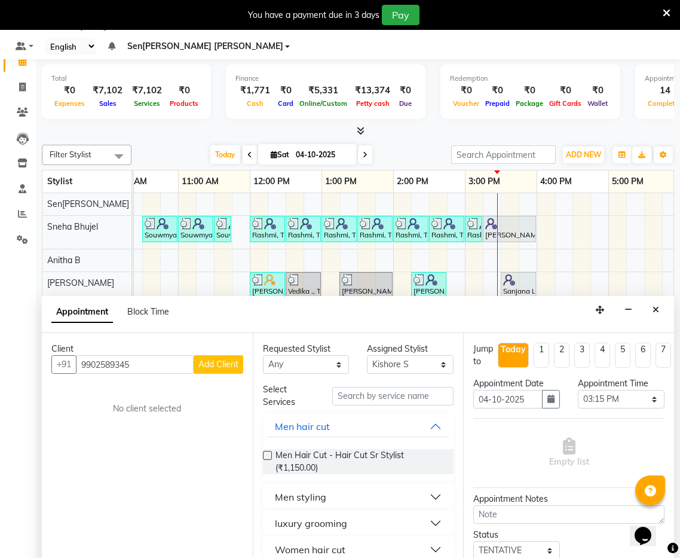
click at [234, 359] on span "Add Client" at bounding box center [219, 364] width 40 height 11
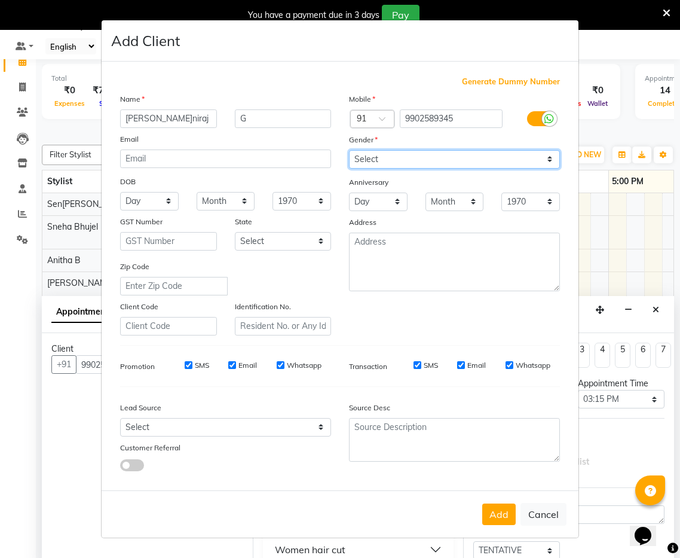
click at [459, 161] on select "Select [DEMOGRAPHIC_DATA] [DEMOGRAPHIC_DATA] Other Prefer Not To Say" at bounding box center [454, 159] width 211 height 19
click at [349, 150] on select "Select [DEMOGRAPHIC_DATA] [DEMOGRAPHIC_DATA] Other Prefer Not To Say" at bounding box center [454, 159] width 211 height 19
click at [497, 518] on button "Add" at bounding box center [499, 514] width 33 height 22
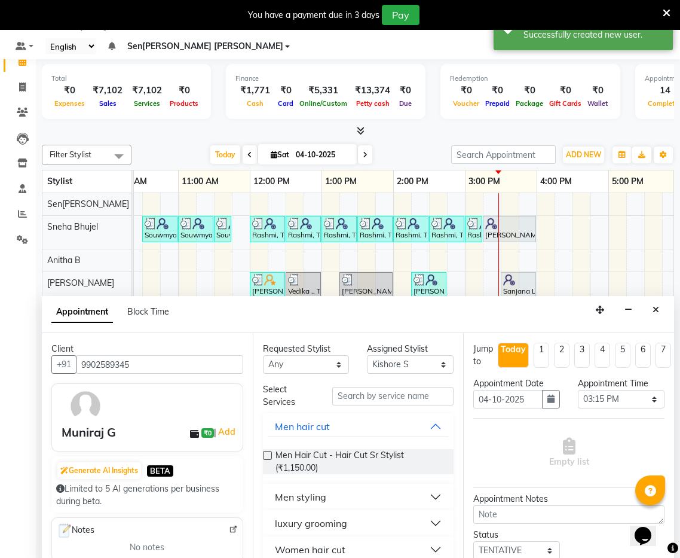
click at [268, 451] on label at bounding box center [267, 455] width 9 height 9
click at [268, 453] on input "checkbox" at bounding box center [267, 457] width 8 height 8
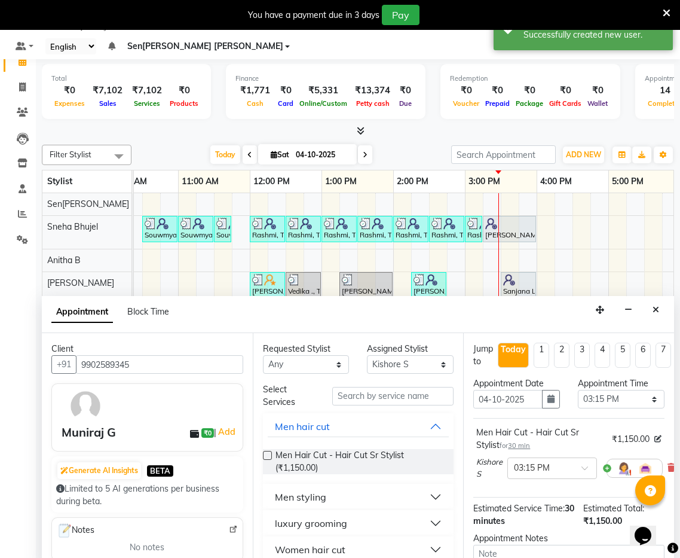
scroll to position [120, 0]
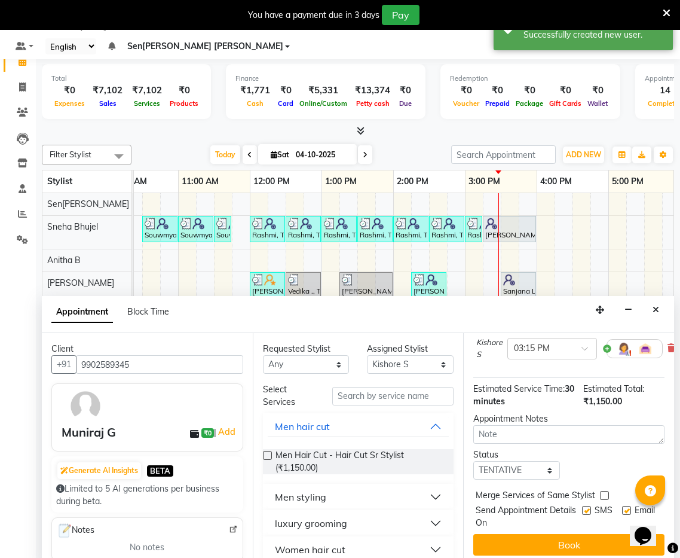
click at [552, 534] on button "Book" at bounding box center [569, 545] width 191 height 22
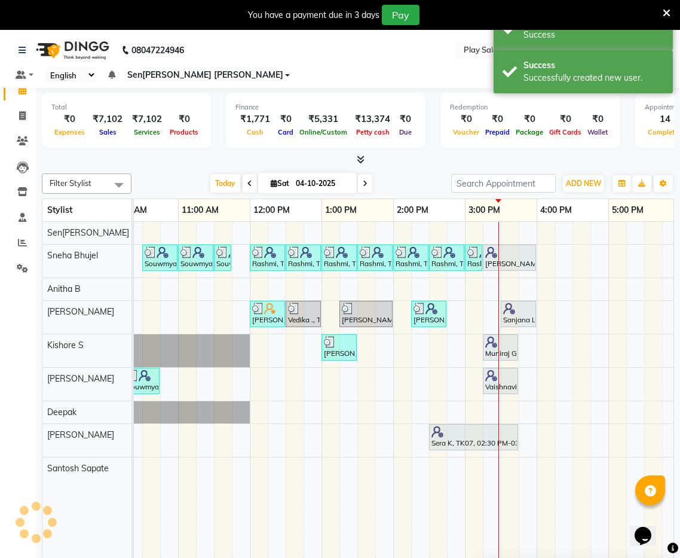
scroll to position [0, 0]
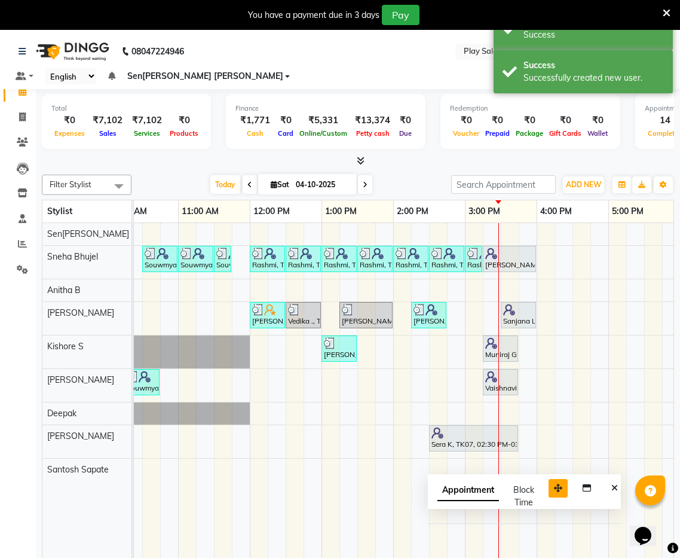
drag, startPoint x: 612, startPoint y: 554, endPoint x: 556, endPoint y: 464, distance: 105.8
click at [555, 484] on icon "button" at bounding box center [558, 488] width 8 height 8
click at [611, 480] on icon "Close" at bounding box center [611, 484] width 7 height 8
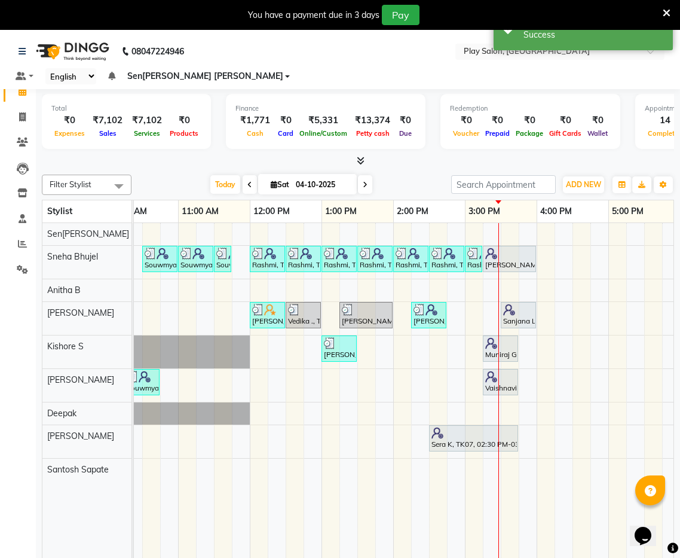
scroll to position [4, 0]
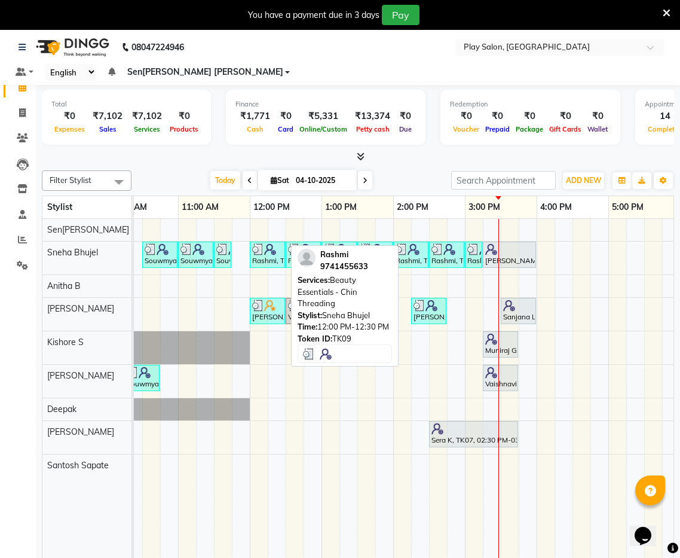
click at [261, 243] on img at bounding box center [258, 249] width 12 height 12
click at [268, 243] on div "Rashmi, TK09, 12:00 PM-12:30 PM, Beauty Essentials - Chin Threading" at bounding box center [267, 254] width 33 height 23
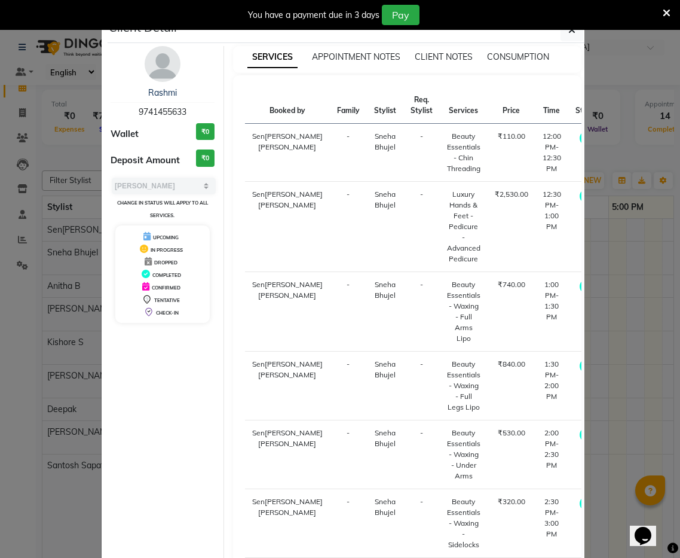
scroll to position [132, 0]
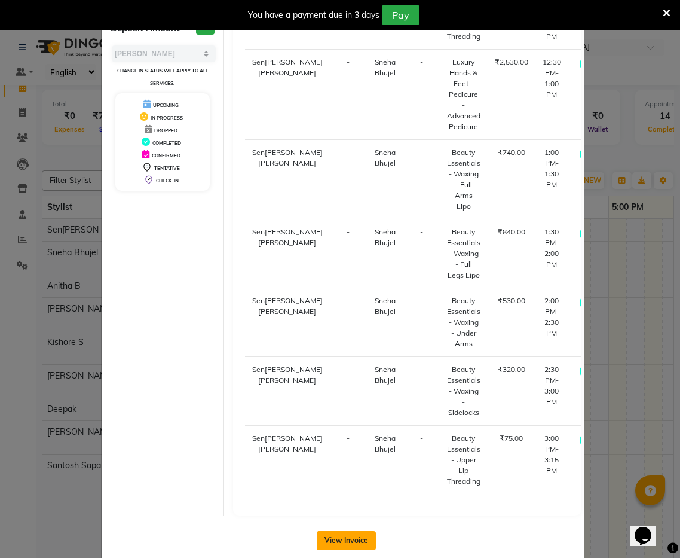
click at [339, 531] on button "View Invoice" at bounding box center [346, 540] width 59 height 19
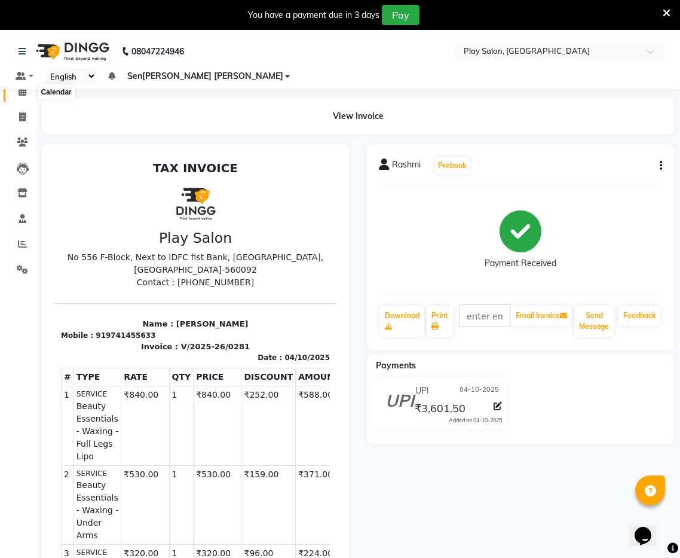
click at [25, 93] on icon at bounding box center [23, 91] width 8 height 9
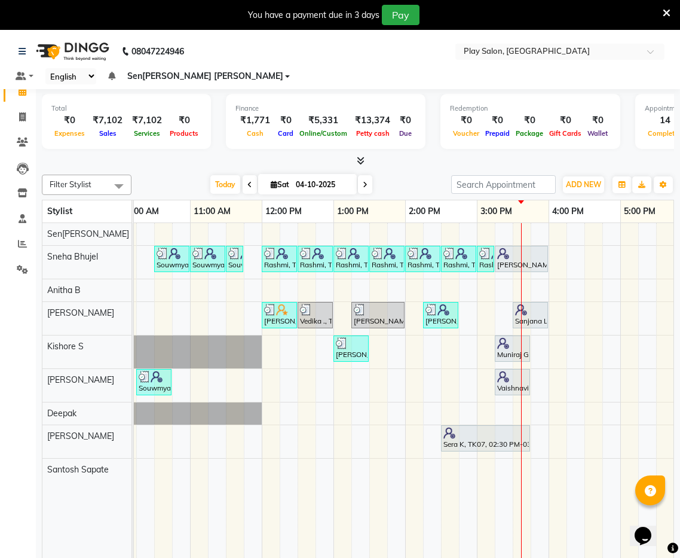
scroll to position [0, 176]
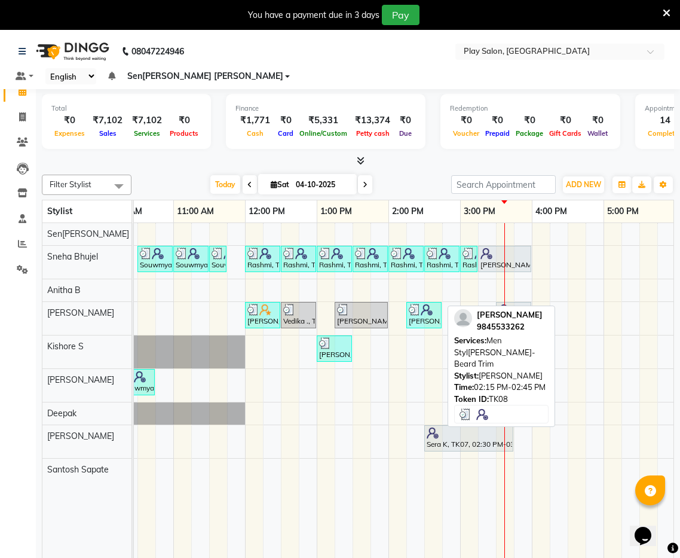
click at [424, 304] on div "[PERSON_NAME], TK08, 02:15 PM-02:45 PM, Men Sty[PERSON_NAME] - Beard Trim" at bounding box center [424, 315] width 33 height 23
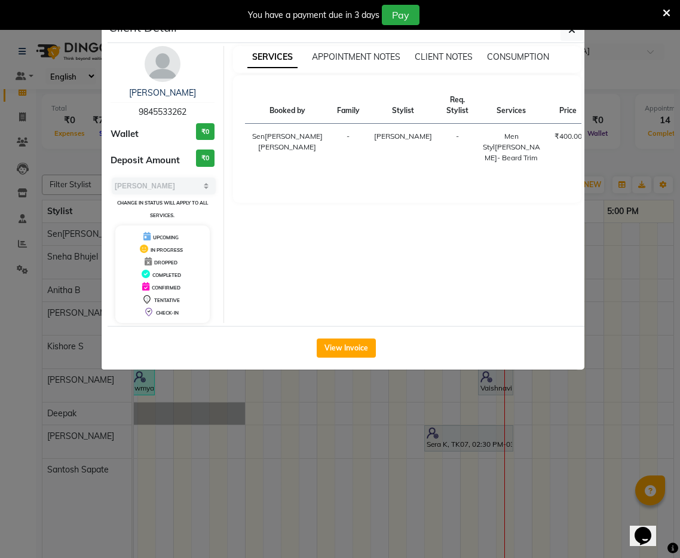
drag, startPoint x: 342, startPoint y: 349, endPoint x: 559, endPoint y: 255, distance: 236.7
click at [349, 343] on button "View Invoice" at bounding box center [346, 347] width 59 height 19
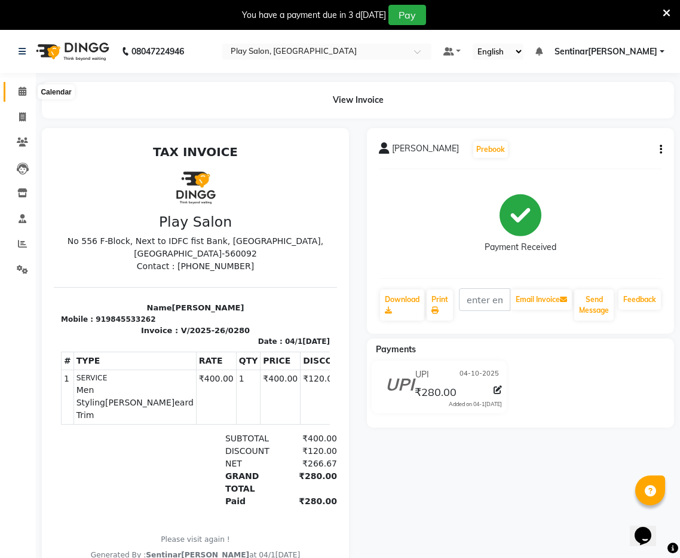
click at [20, 93] on icon at bounding box center [23, 91] width 8 height 9
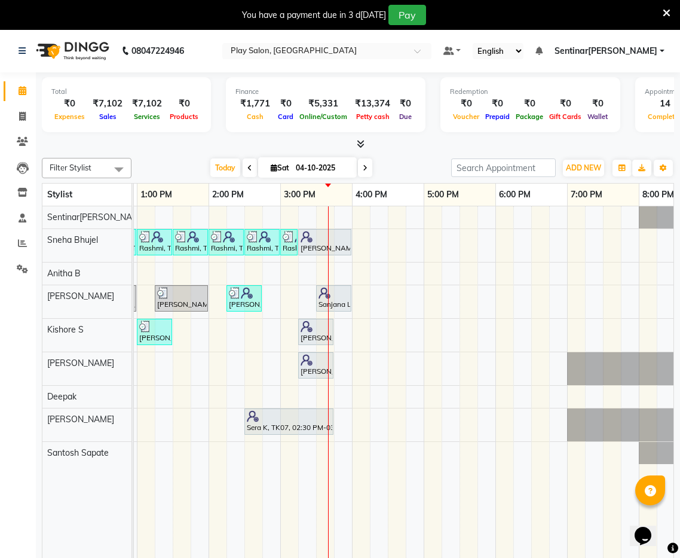
scroll to position [0, 357]
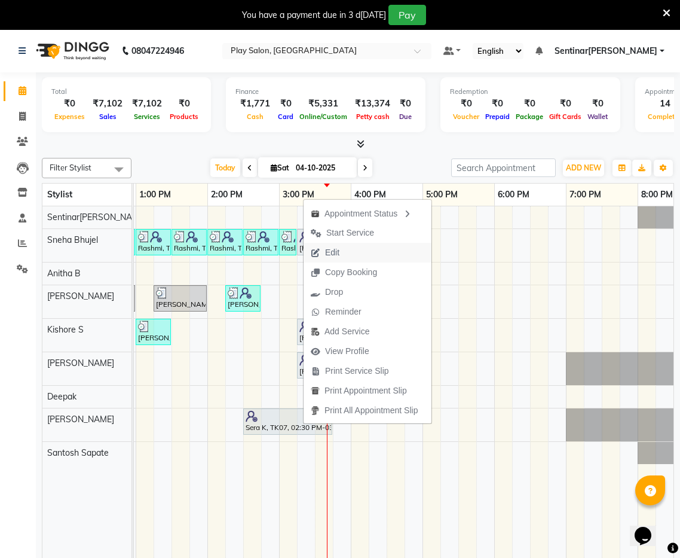
click at [343, 255] on span "Edit" at bounding box center [325, 253] width 43 height 20
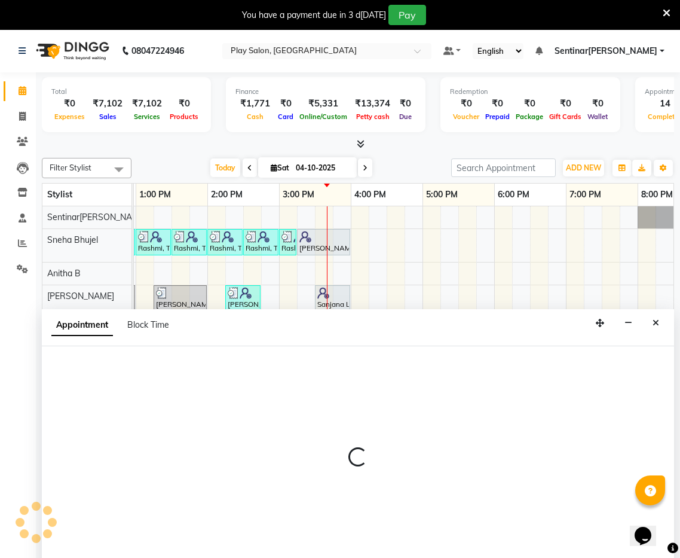
scroll to position [30, 0]
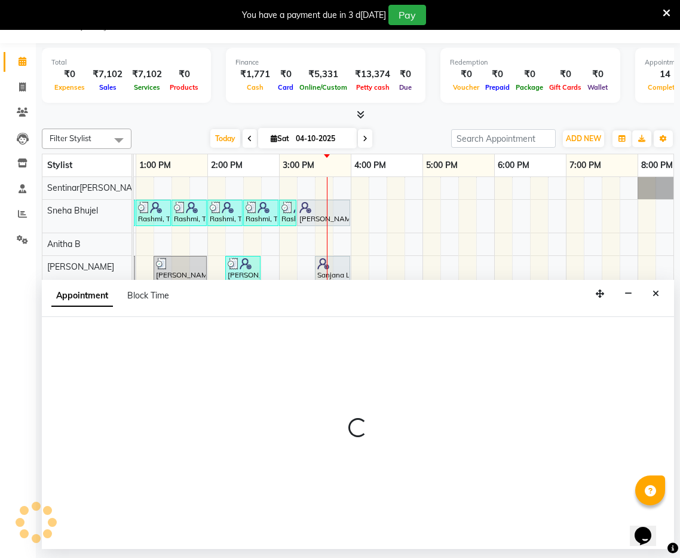
select select "tentative"
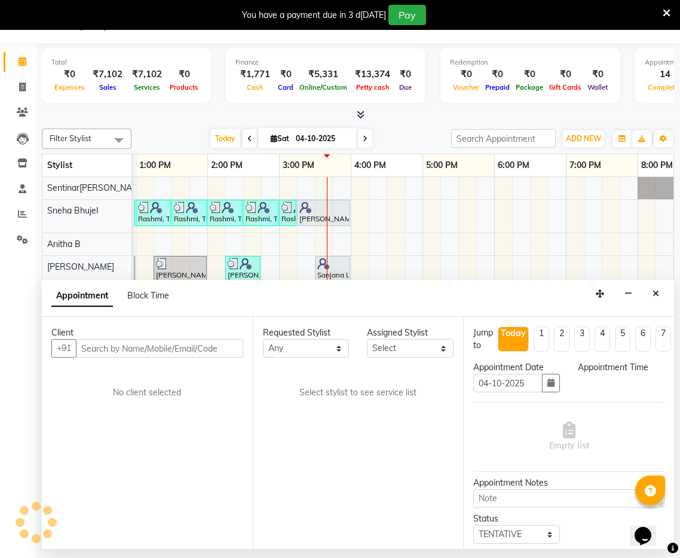
scroll to position [0, 0]
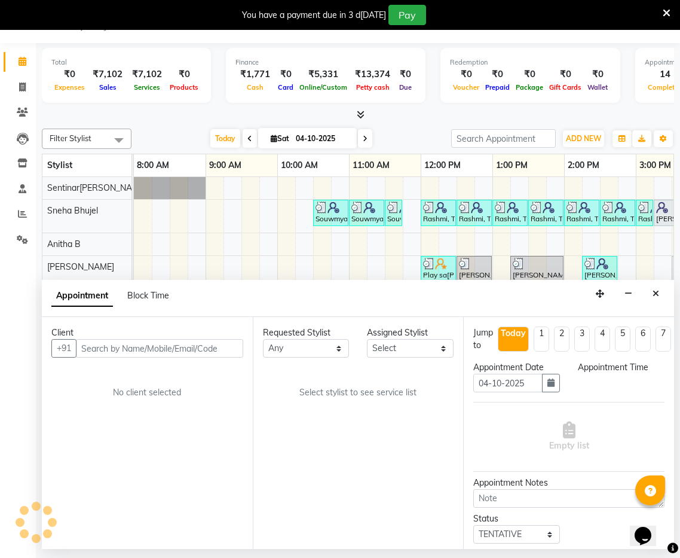
select select "92092"
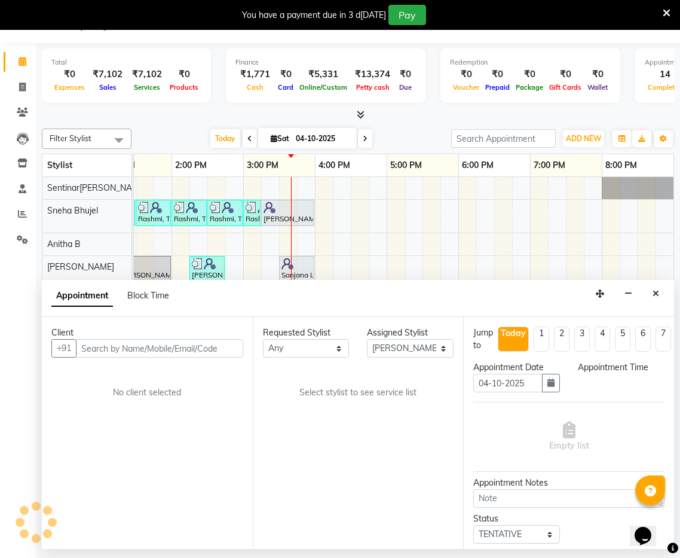
select select "870"
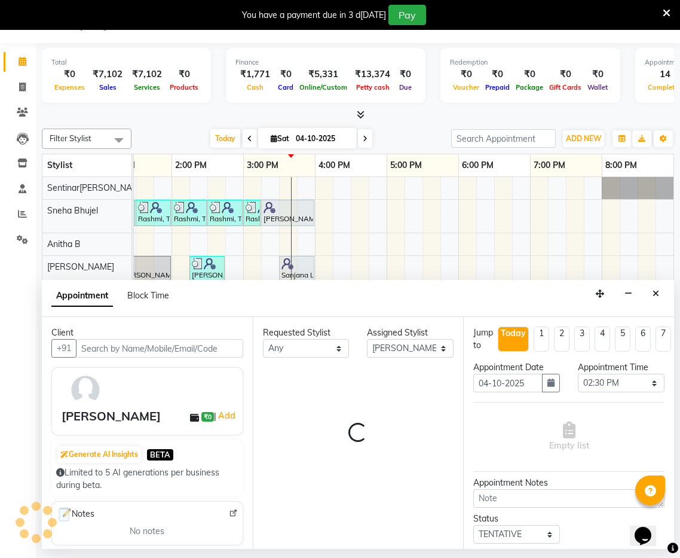
select select "4501"
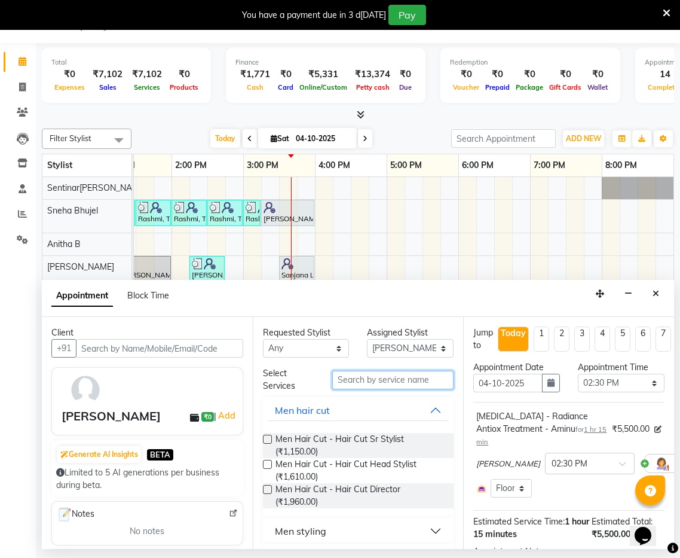
click at [399, 381] on input "text" at bounding box center [392, 380] width 121 height 19
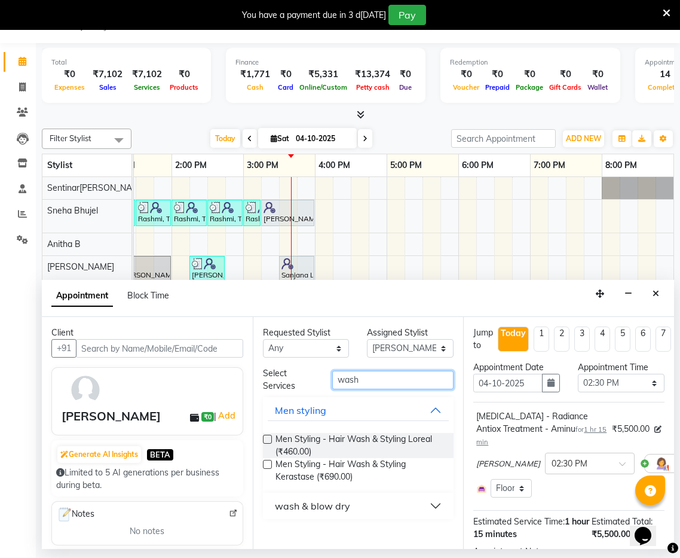
type input "wash"
click at [433, 508] on button "wash & blow dry" at bounding box center [359, 506] width 182 height 22
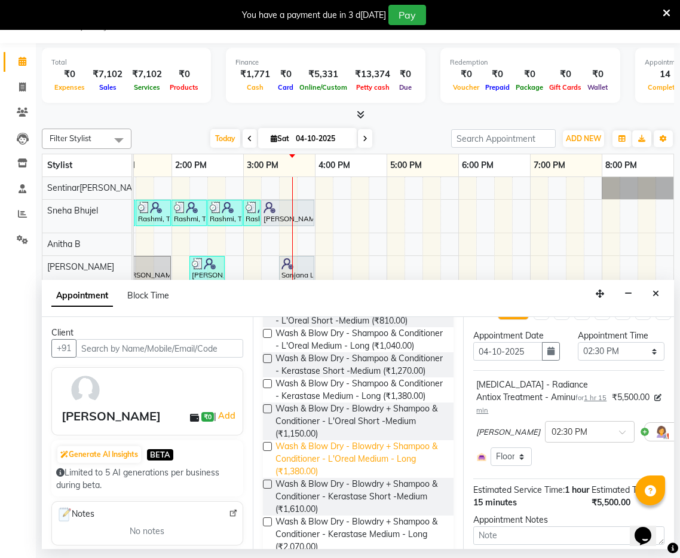
scroll to position [229, 0]
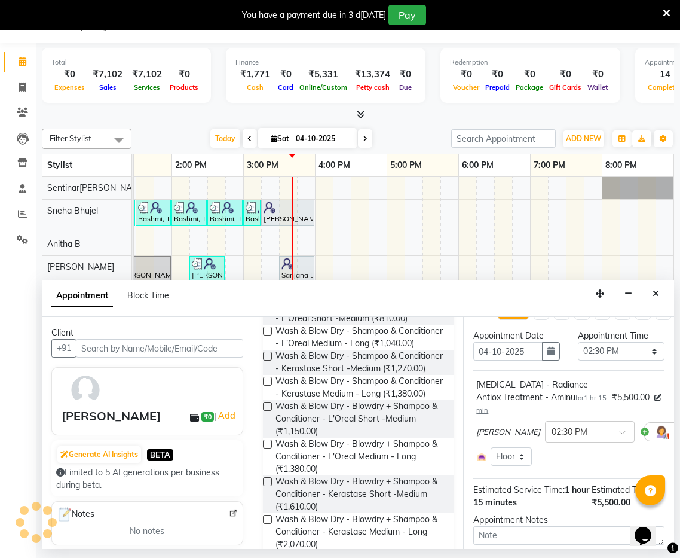
click at [267, 445] on label at bounding box center [267, 443] width 9 height 9
click at [267, 445] on input "checkbox" at bounding box center [267, 445] width 8 height 8
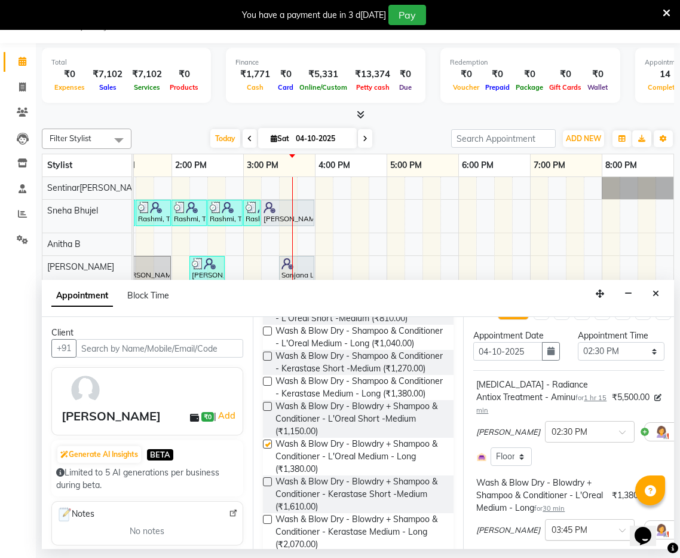
checkbox input "false"
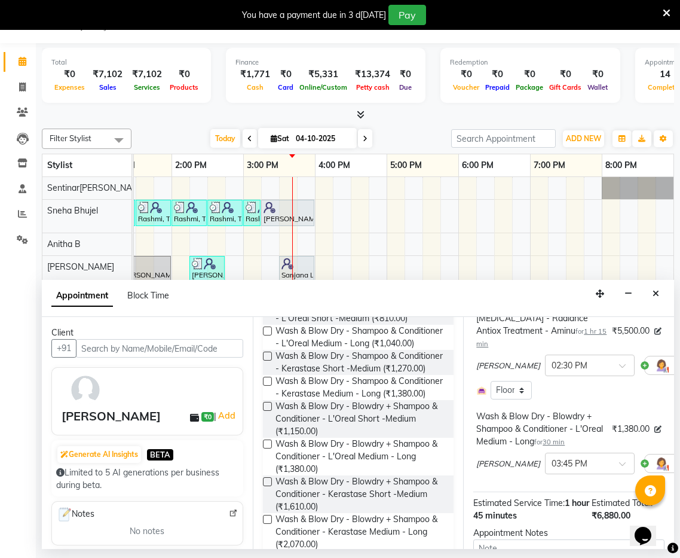
scroll to position [175, 0]
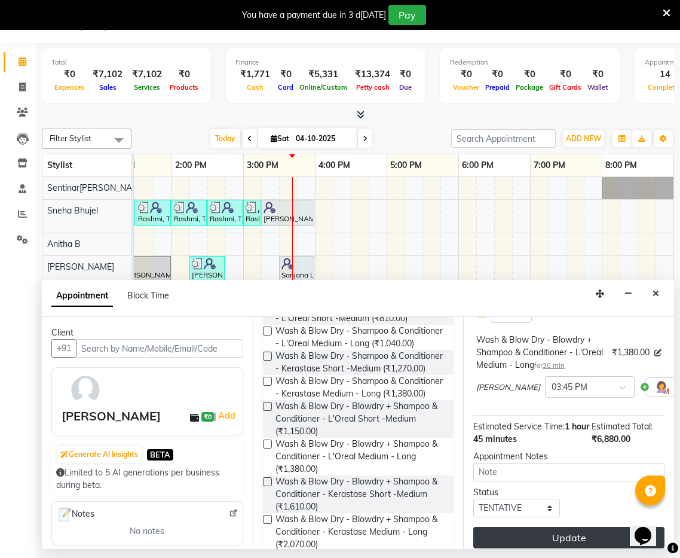
click at [560, 531] on button "Update" at bounding box center [569, 538] width 191 height 22
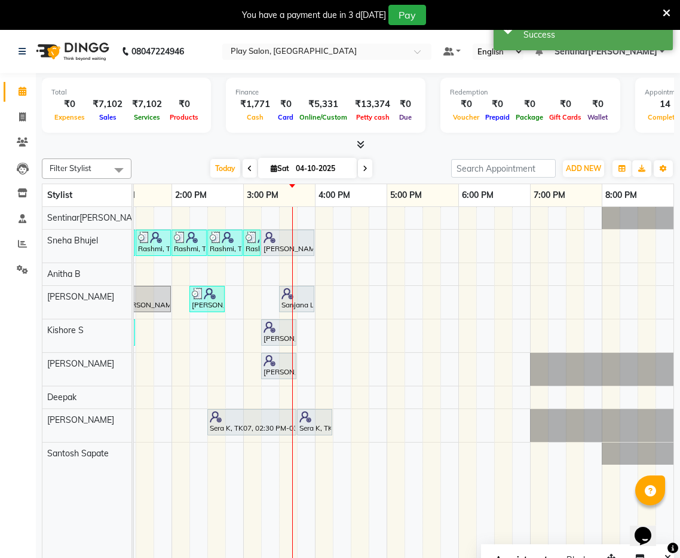
scroll to position [25, 0]
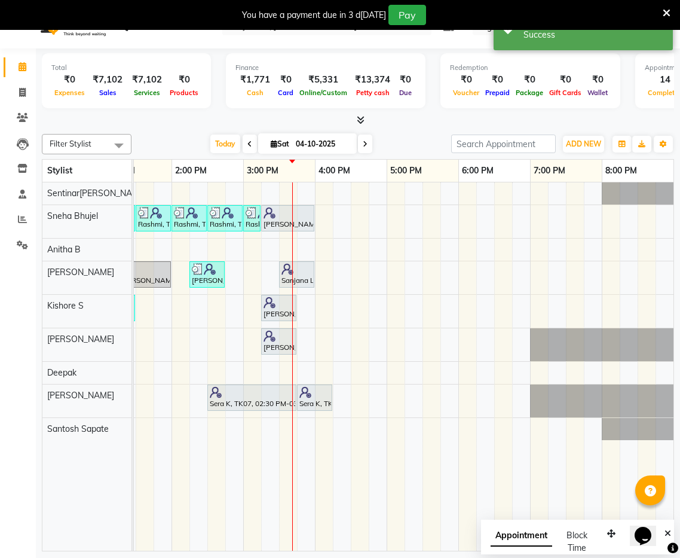
drag, startPoint x: 499, startPoint y: 512, endPoint x: 521, endPoint y: 515, distance: 22.4
click at [499, 512] on td at bounding box center [503, 366] width 18 height 369
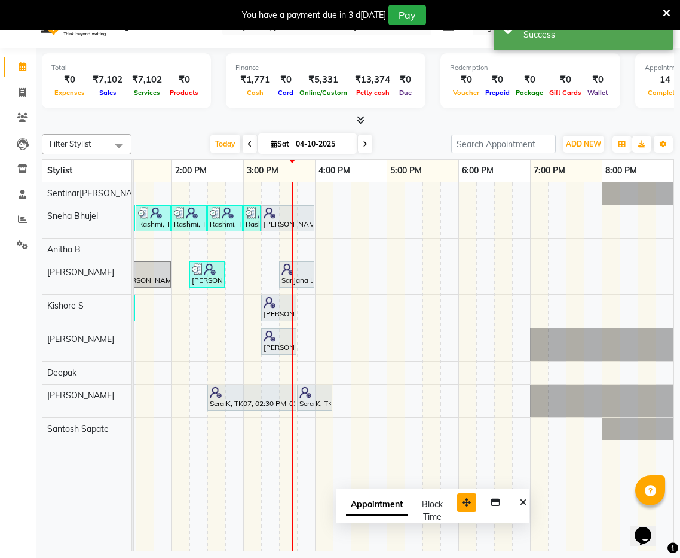
drag, startPoint x: 615, startPoint y: 532, endPoint x: 441, endPoint y: 493, distance: 177.7
click at [463, 498] on icon "button" at bounding box center [467, 502] width 8 height 8
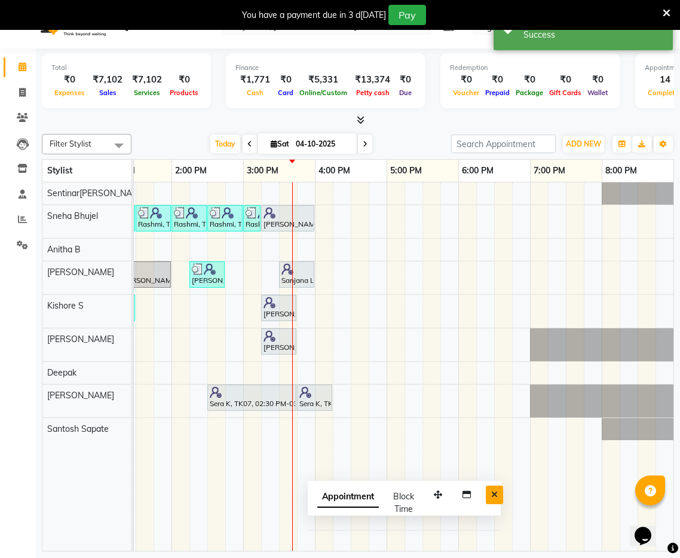
click at [498, 496] on button "Close" at bounding box center [494, 494] width 17 height 19
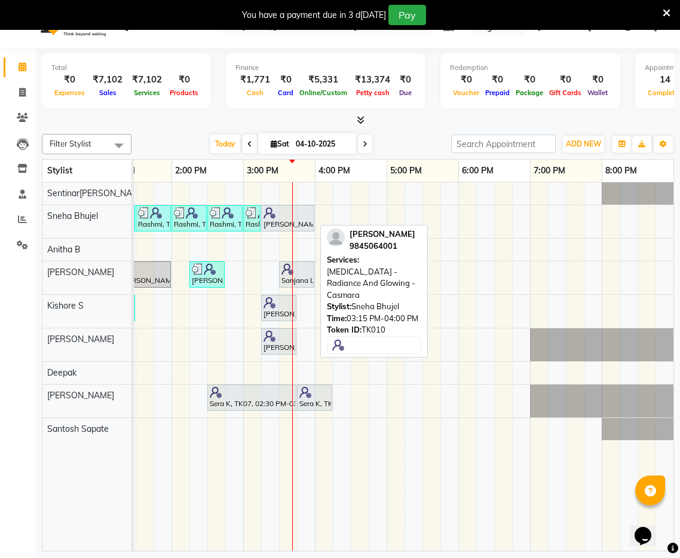
click at [310, 230] on link "[PERSON_NAME], TK10, 03:15 PM-04:00 PM, [MEDICAL_DATA] - Radiance And Glowing -…" at bounding box center [287, 218] width 53 height 26
select select "7"
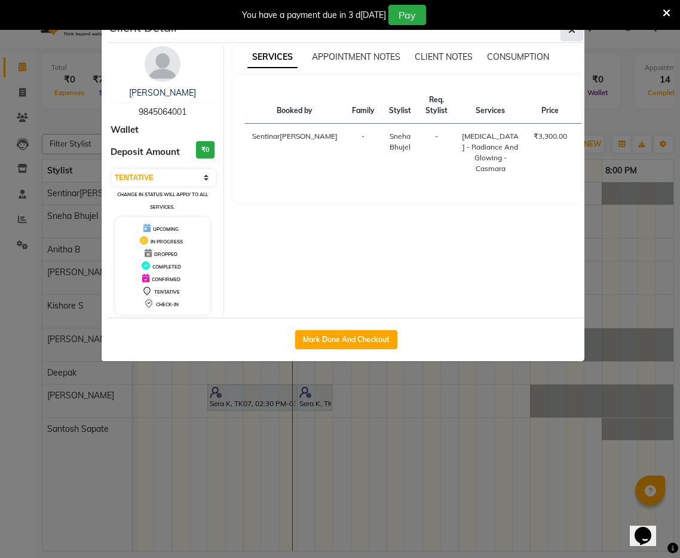
click at [570, 33] on icon "button" at bounding box center [572, 30] width 7 height 10
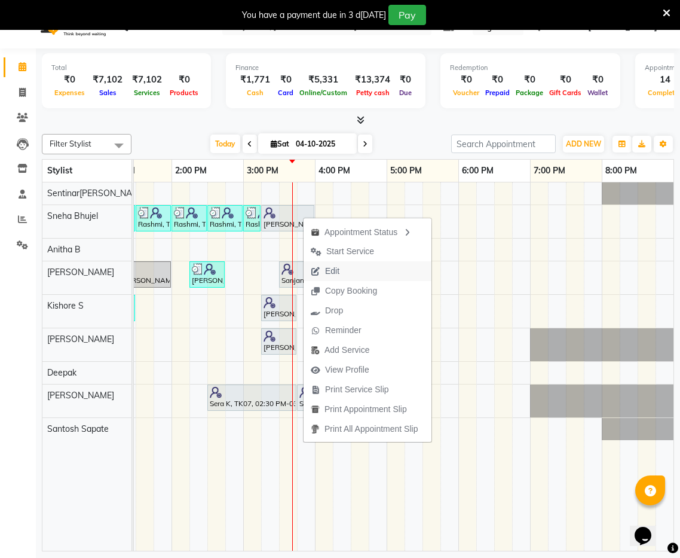
click at [345, 277] on span "Edit" at bounding box center [325, 271] width 43 height 20
select select "tentative"
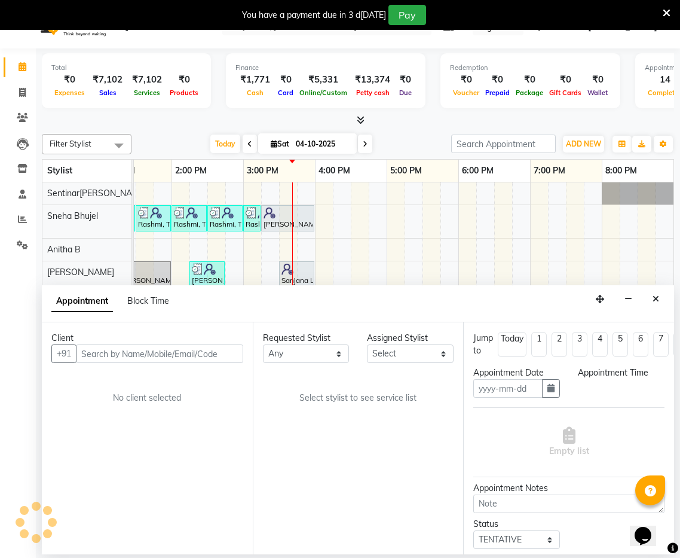
type input "04-10-2025"
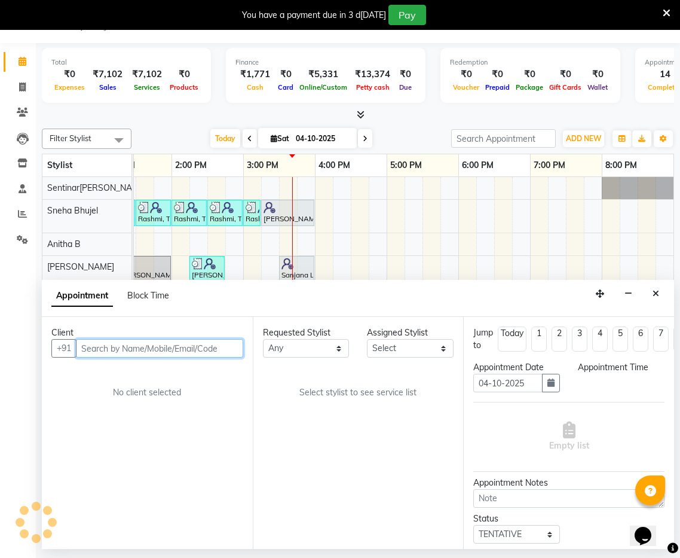
select select "915"
select select "91859"
select select "4501"
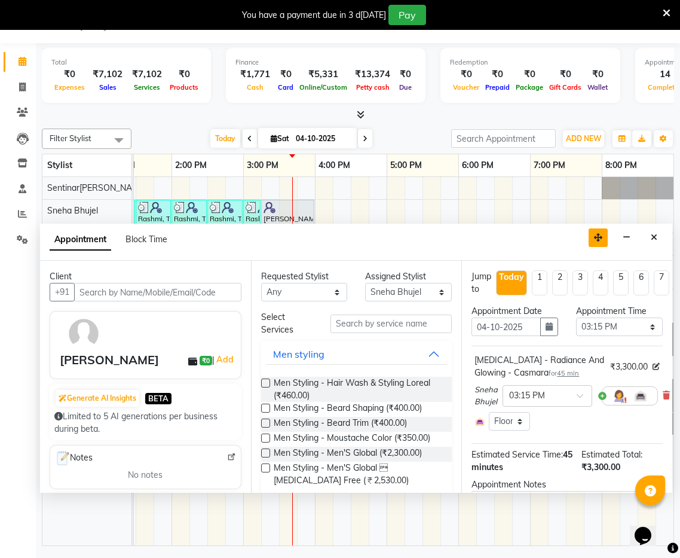
drag, startPoint x: 606, startPoint y: 255, endPoint x: 597, endPoint y: 227, distance: 29.3
click at [597, 233] on icon "button" at bounding box center [598, 237] width 8 height 8
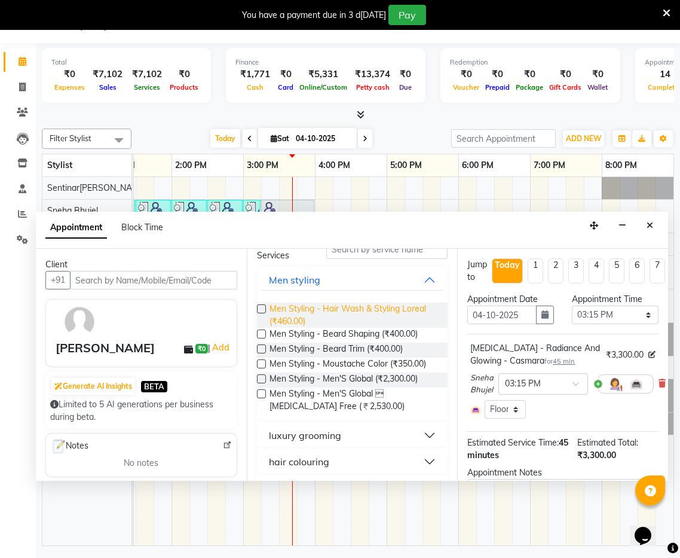
scroll to position [66, 0]
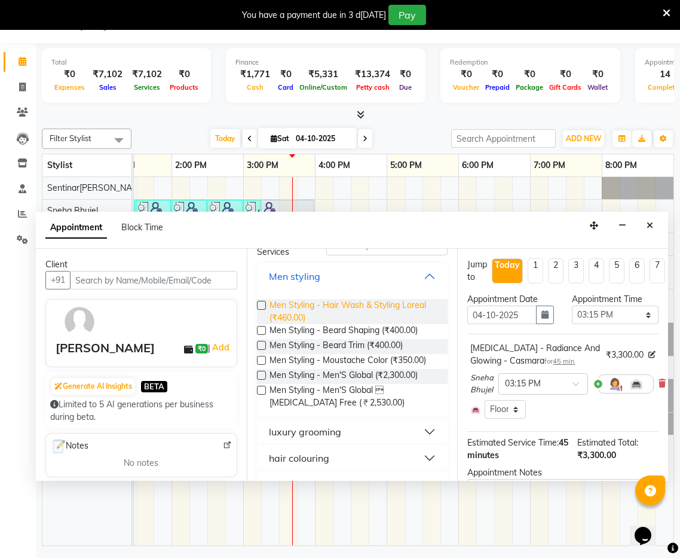
drag, startPoint x: 433, startPoint y: 275, endPoint x: 401, endPoint y: 311, distance: 47.9
click at [433, 275] on button "Men styling" at bounding box center [353, 276] width 182 height 22
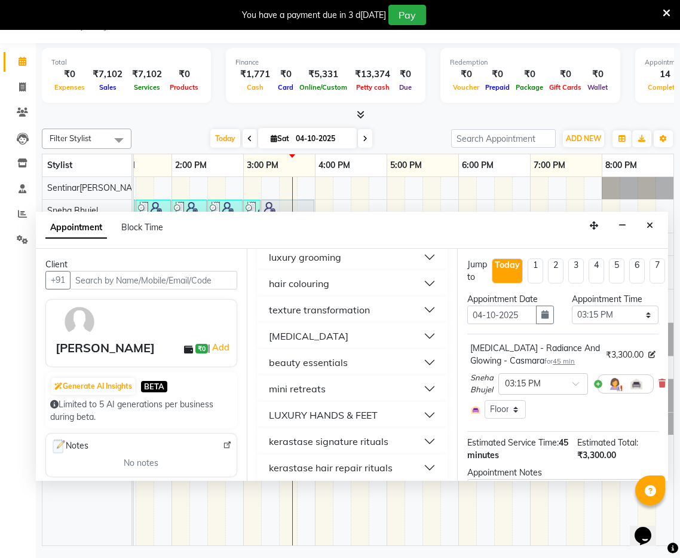
scroll to position [113, 0]
click at [422, 335] on button "[MEDICAL_DATA]" at bounding box center [353, 334] width 182 height 22
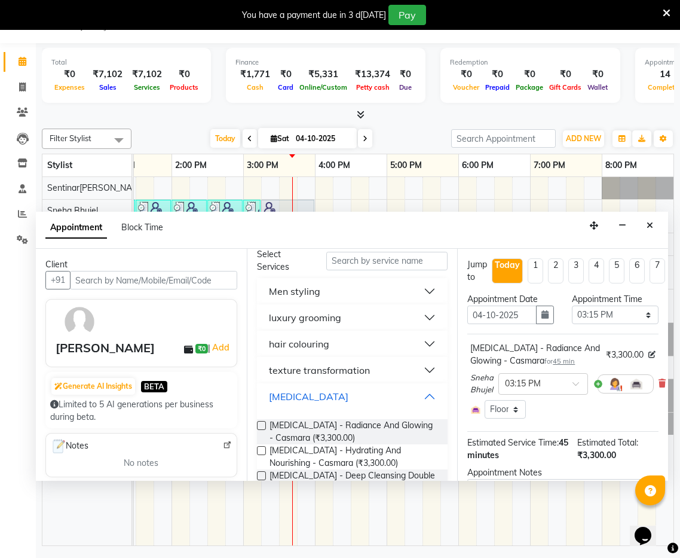
scroll to position [0, 0]
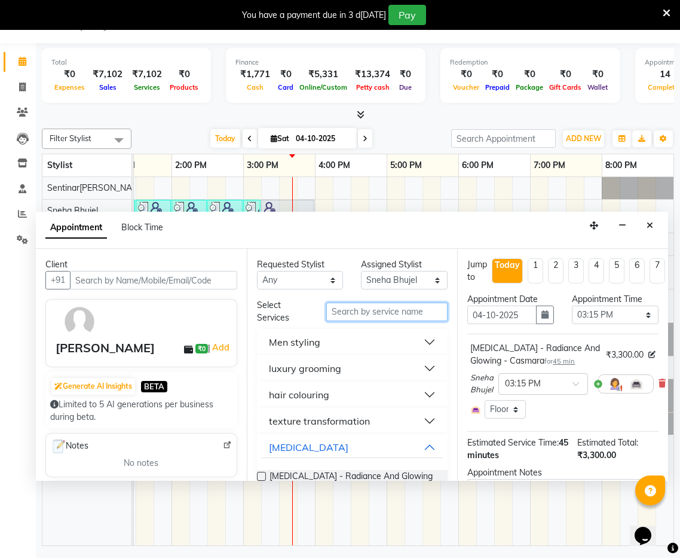
click at [368, 315] on input "text" at bounding box center [386, 312] width 121 height 19
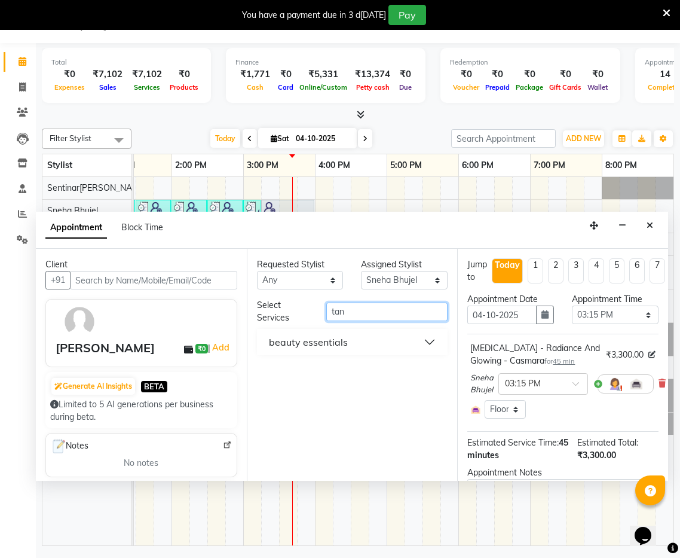
type input "tan"
click at [427, 343] on button "beauty essentials" at bounding box center [353, 342] width 182 height 22
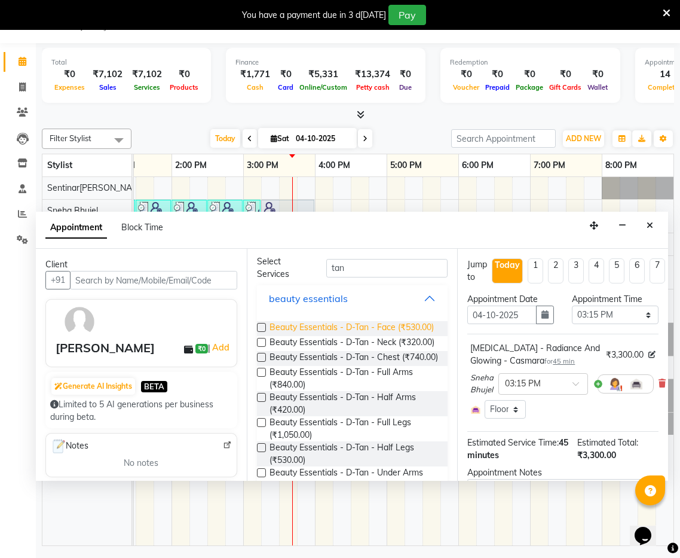
scroll to position [45, 0]
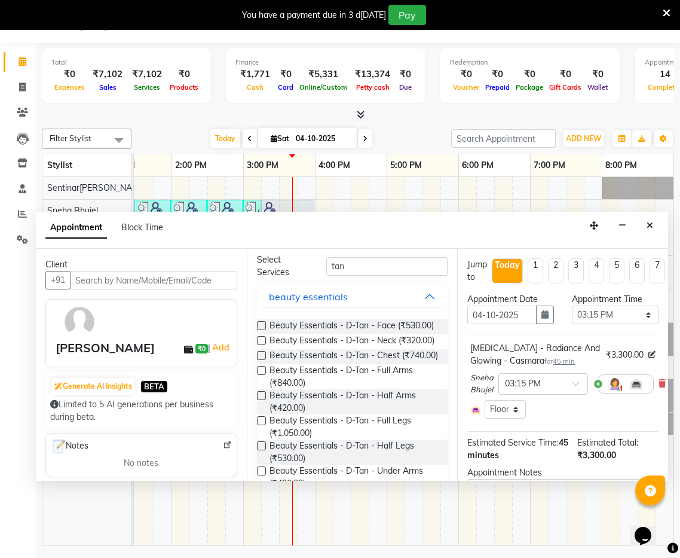
click at [261, 323] on label at bounding box center [261, 325] width 9 height 9
click at [261, 323] on input "checkbox" at bounding box center [261, 327] width 8 height 8
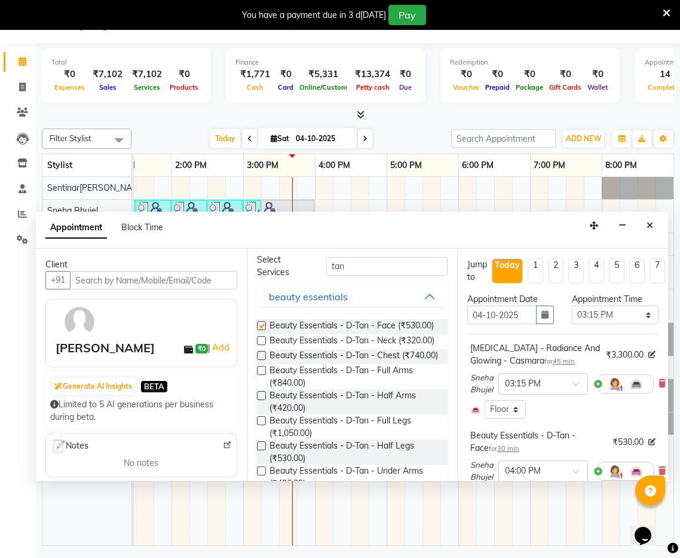
checkbox input "false"
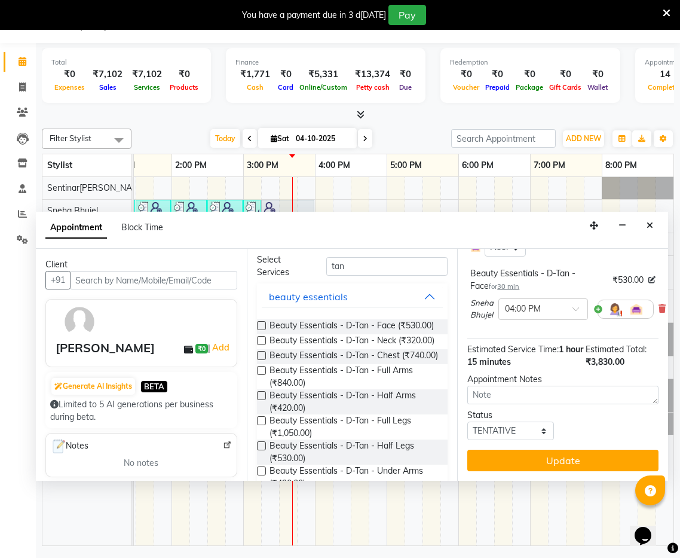
click at [584, 462] on button "Update" at bounding box center [563, 461] width 191 height 22
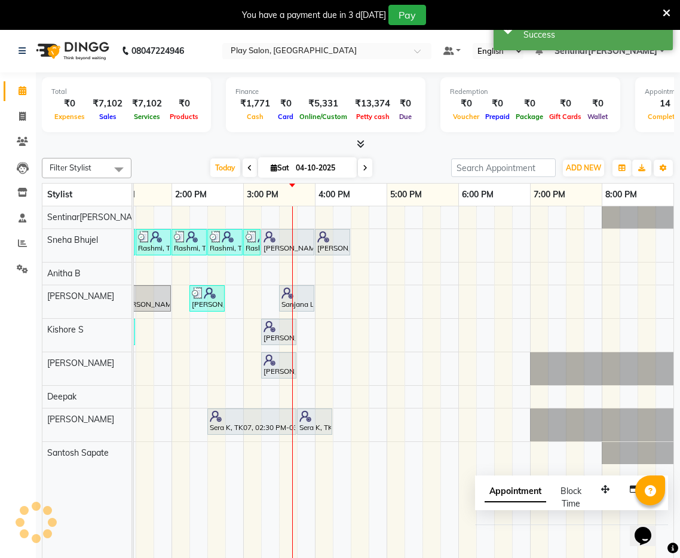
scroll to position [0, 0]
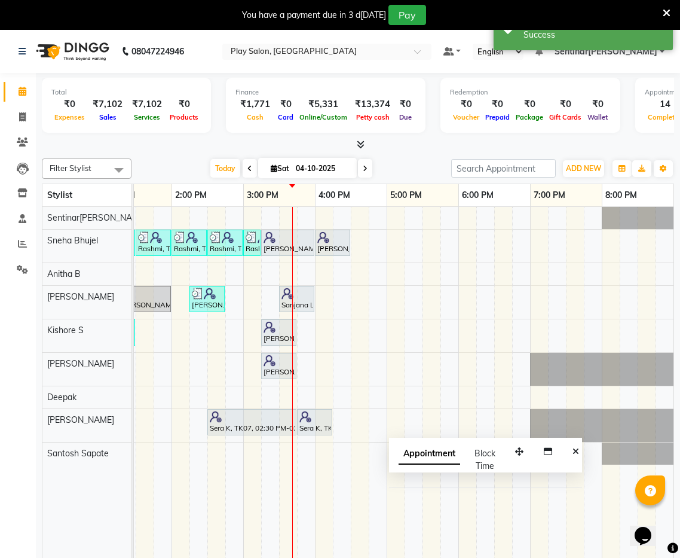
drag, startPoint x: 605, startPoint y: 489, endPoint x: 561, endPoint y: 455, distance: 55.4
click at [518, 451] on icon "button" at bounding box center [519, 451] width 8 height 8
drag, startPoint x: 578, startPoint y: 456, endPoint x: 550, endPoint y: 445, distance: 29.9
click at [576, 455] on button "Close" at bounding box center [574, 451] width 17 height 19
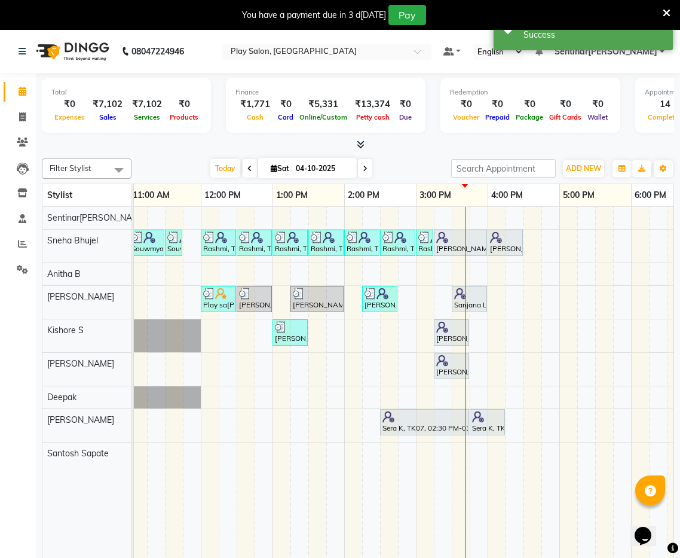
scroll to position [0, 219]
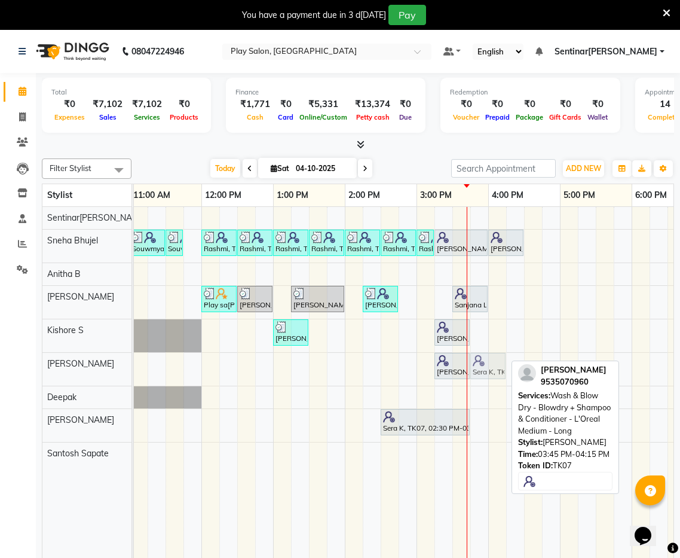
drag, startPoint x: 492, startPoint y: 424, endPoint x: 497, endPoint y: 382, distance: 42.1
click at [497, 382] on div "Souwmya G, TK02, 10:30 AM-11:00 AM, Beauty Essentials - Upper Lip Threading Sou…" at bounding box center [381, 391] width 933 height 369
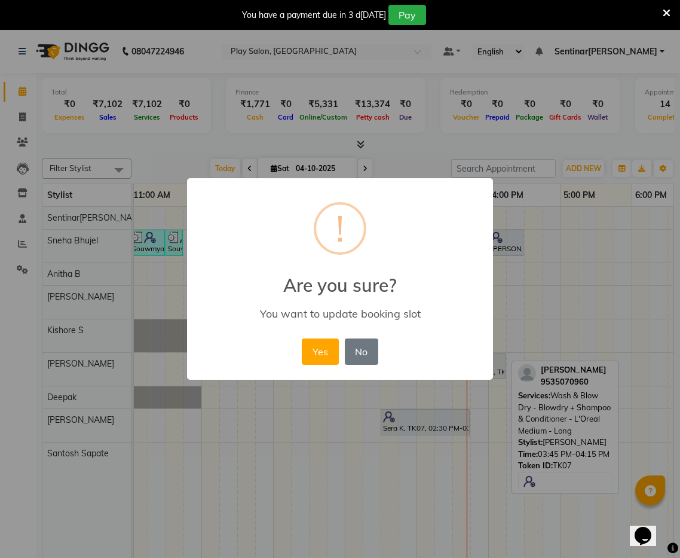
drag, startPoint x: 316, startPoint y: 352, endPoint x: 334, endPoint y: 355, distance: 17.5
click at [316, 352] on button "Yes" at bounding box center [320, 351] width 36 height 26
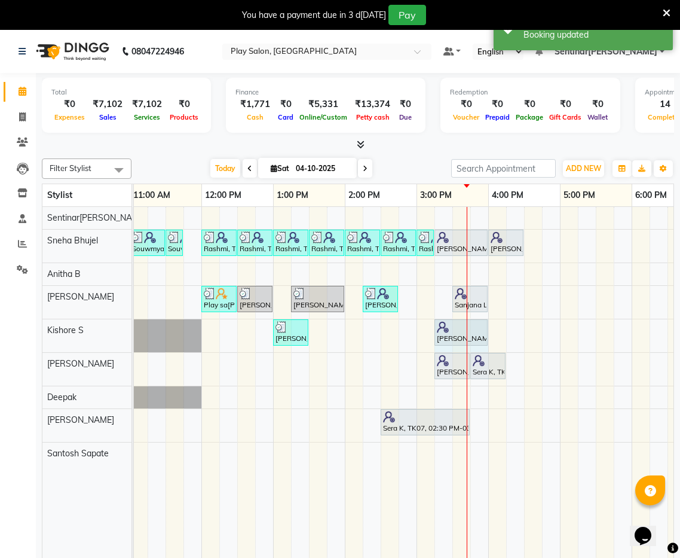
drag, startPoint x: 469, startPoint y: 332, endPoint x: 477, endPoint y: 331, distance: 7.3
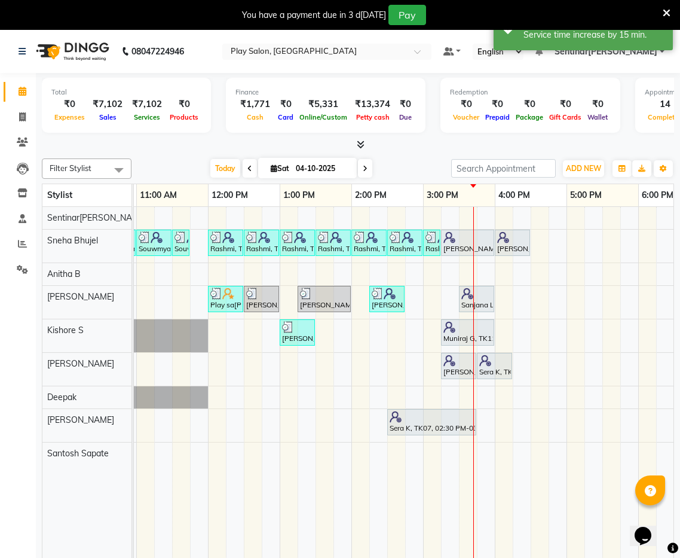
scroll to position [0, 212]
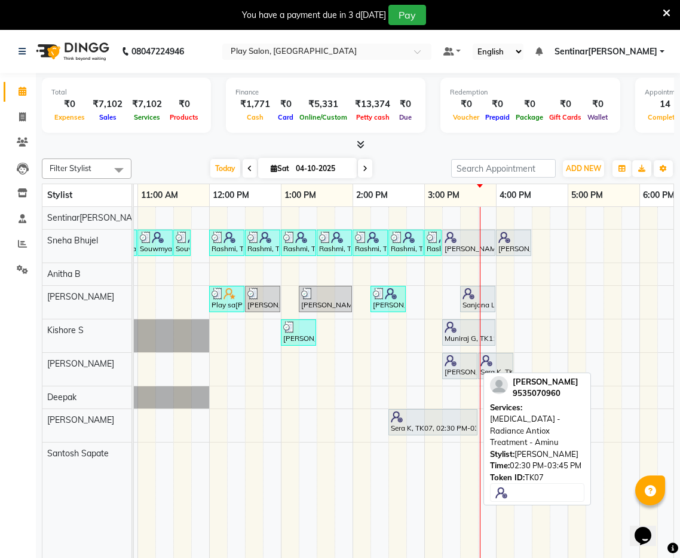
click at [436, 416] on div at bounding box center [433, 417] width 84 height 12
click at [428, 423] on div "Sera K, TK07, 02:30 PM-03:45 PM, [MEDICAL_DATA] - Radiance Antiox Treatment - A…" at bounding box center [433, 422] width 87 height 23
select select "7"
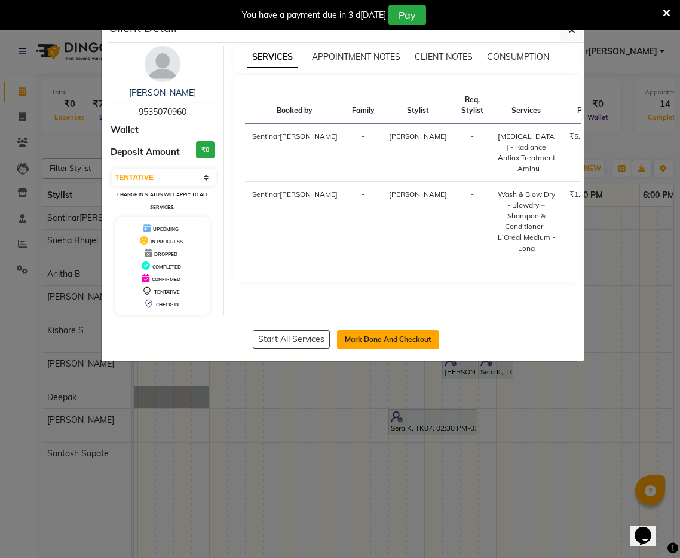
click at [395, 344] on button "Mark Done And Checkout" at bounding box center [388, 339] width 102 height 19
select select "service"
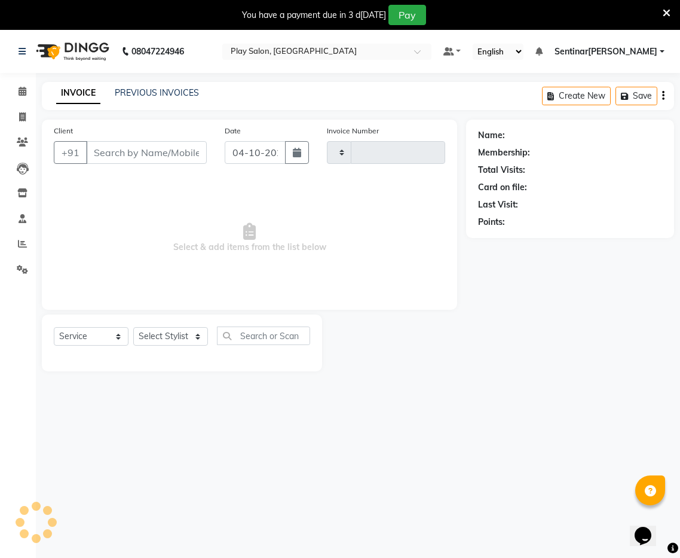
type input "0282"
select select "8961"
type input "9535070960"
select select "91863"
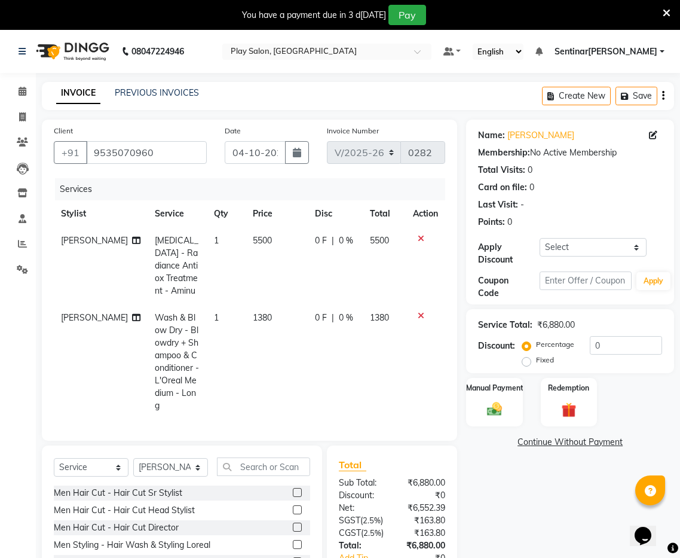
scroll to position [94, 0]
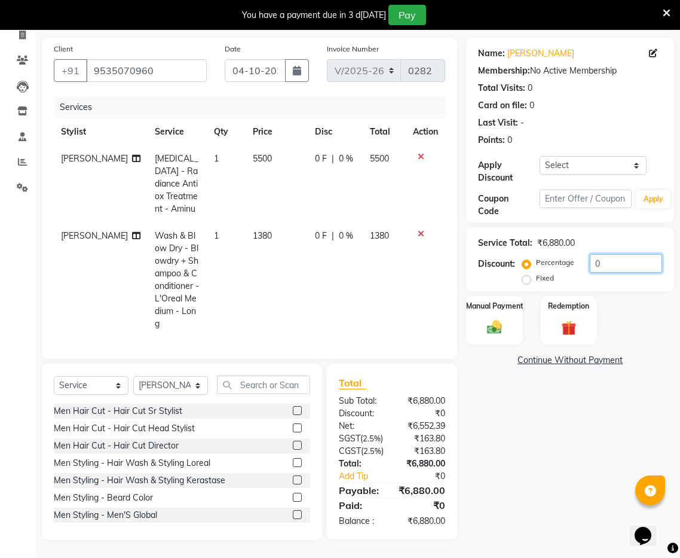
click at [620, 254] on input "0" at bounding box center [626, 263] width 72 height 19
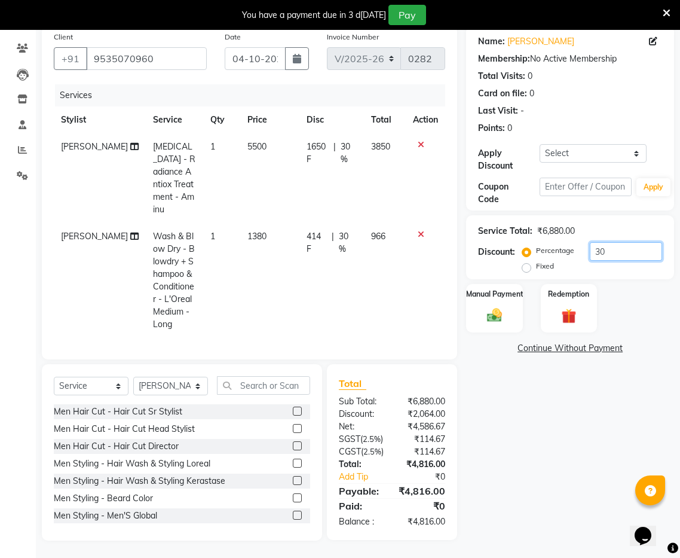
type input "3"
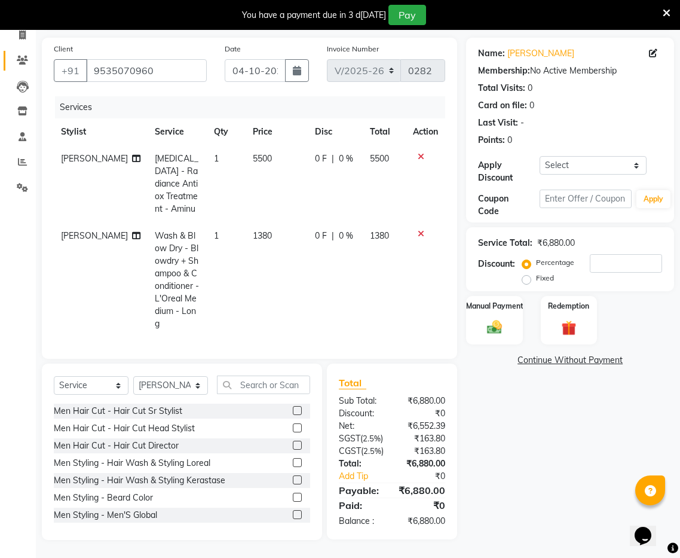
click at [10, 51] on link "Clients" at bounding box center [18, 61] width 29 height 20
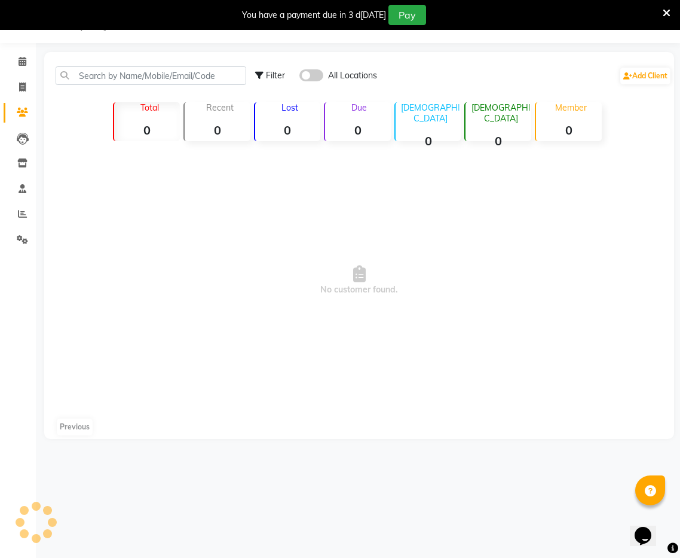
scroll to position [30, 0]
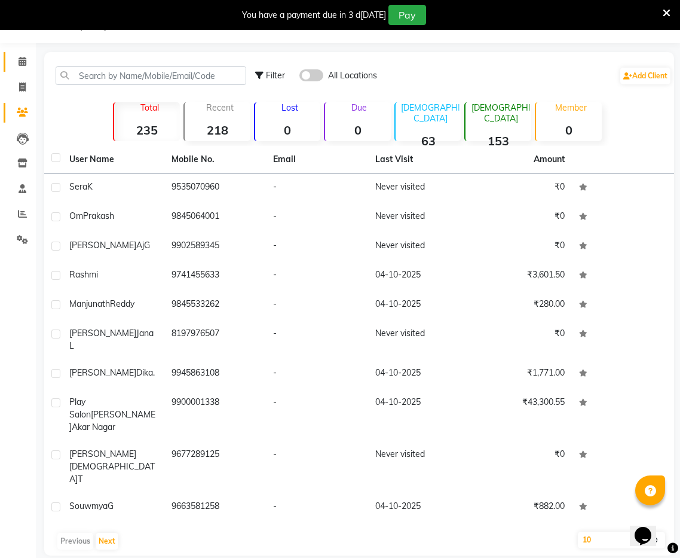
click at [30, 63] on span at bounding box center [22, 62] width 21 height 14
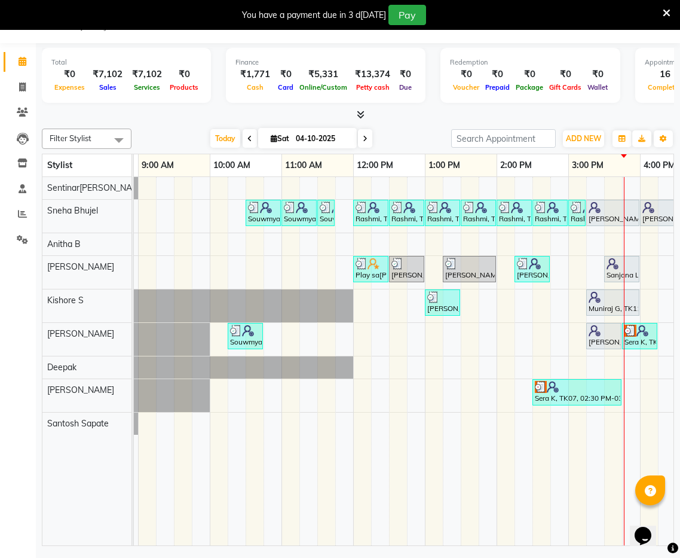
scroll to position [0, 71]
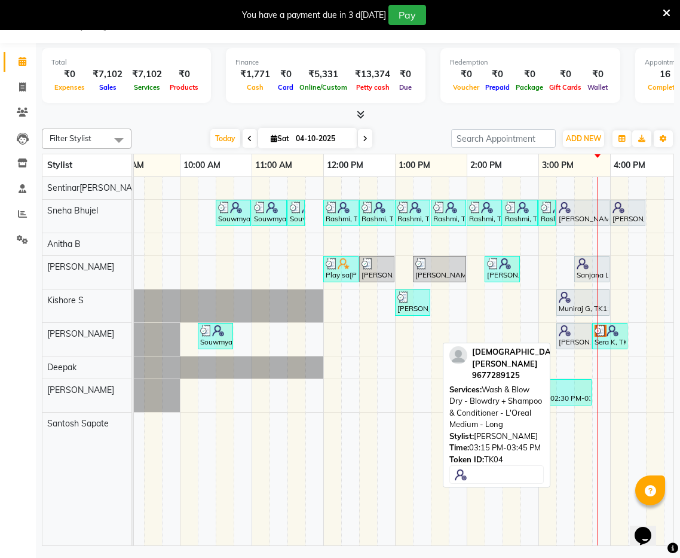
click at [558, 333] on div "Vaishnavi T, TK04, 03:15 PM-03:45 PM, Wash & Blow Dry - Blowdry + Shampoo & Con…" at bounding box center [574, 336] width 33 height 23
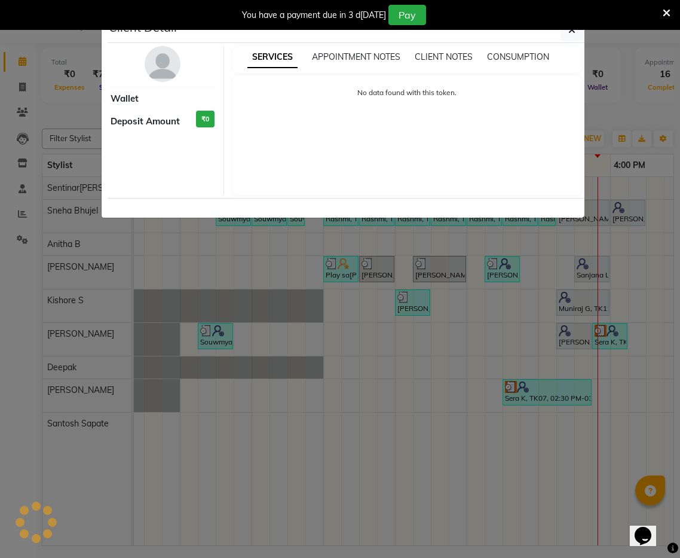
select select "7"
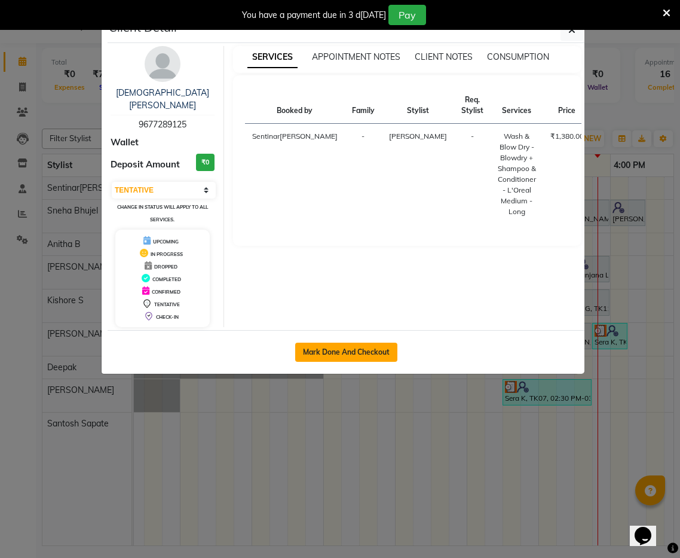
click at [365, 343] on button "Mark Done And Checkout" at bounding box center [346, 352] width 102 height 19
select select "8961"
select select "service"
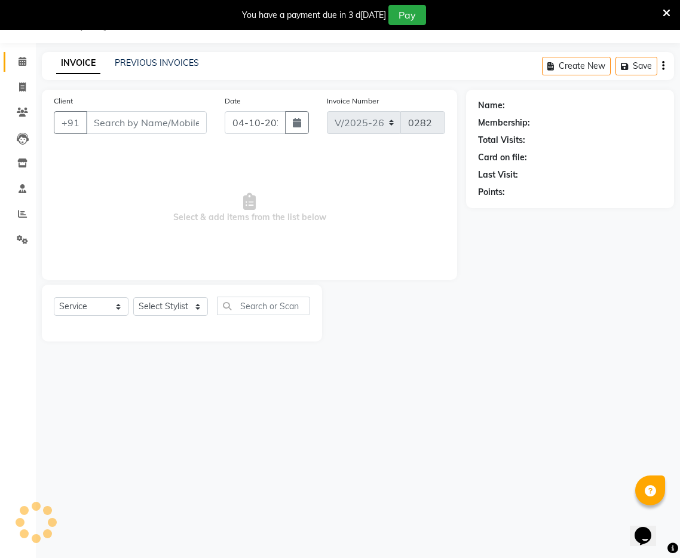
select select "3"
type input "9677289125"
select select "91863"
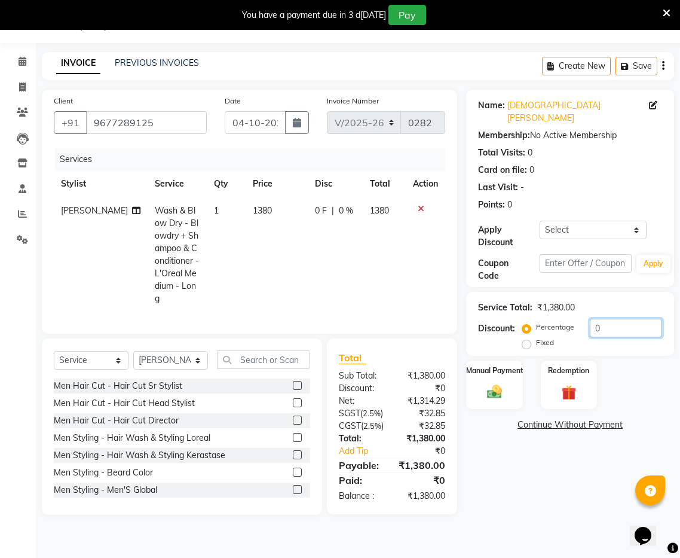
click at [615, 319] on input "0" at bounding box center [626, 328] width 72 height 19
type input "30"
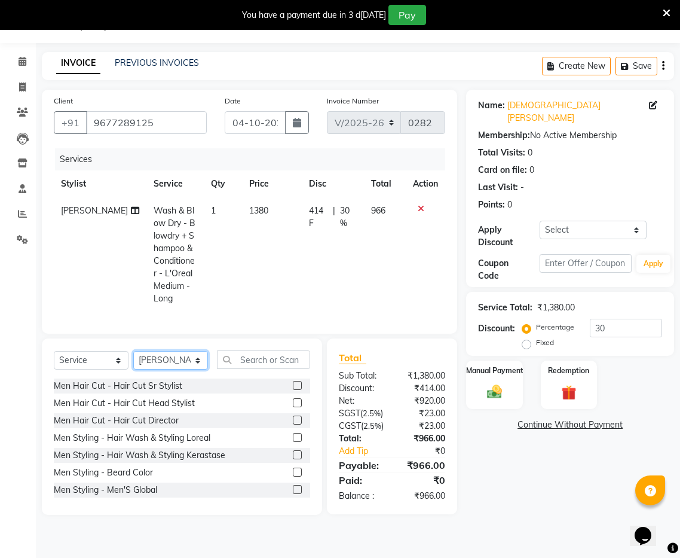
click at [193, 351] on select "Select Sty[PERSON_NAME]nitha B [PERSON_NAME]S[PERSON_NAME]a[PERSON_NAME]h[PERSO…" at bounding box center [170, 360] width 75 height 19
select select "91859"
click at [133, 351] on select "Select Sty[PERSON_NAME]nitha B [PERSON_NAME]S[PERSON_NAME]a[PERSON_NAME]h[PERSO…" at bounding box center [170, 360] width 75 height 19
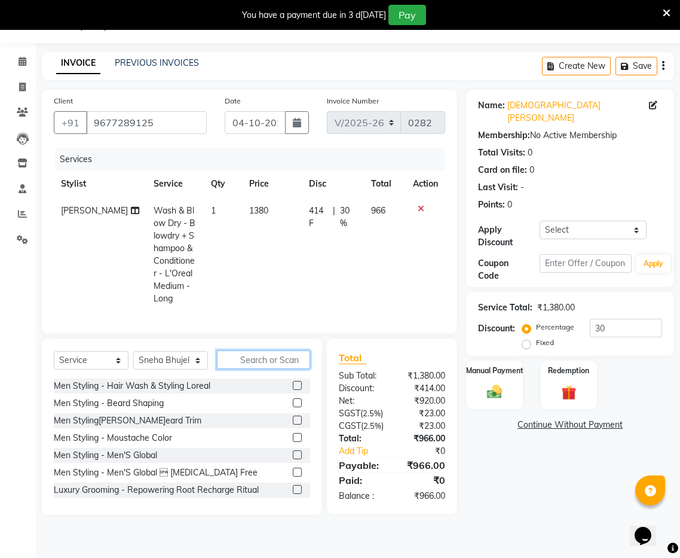
click at [255, 350] on input "text" at bounding box center [263, 359] width 93 height 19
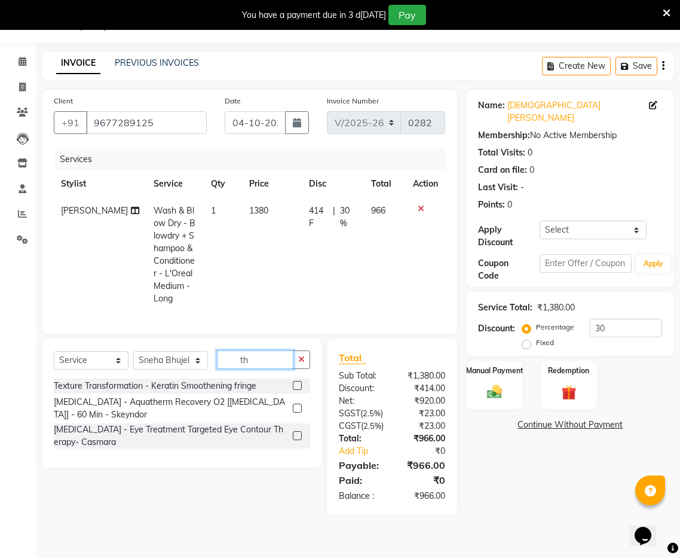
type input "t"
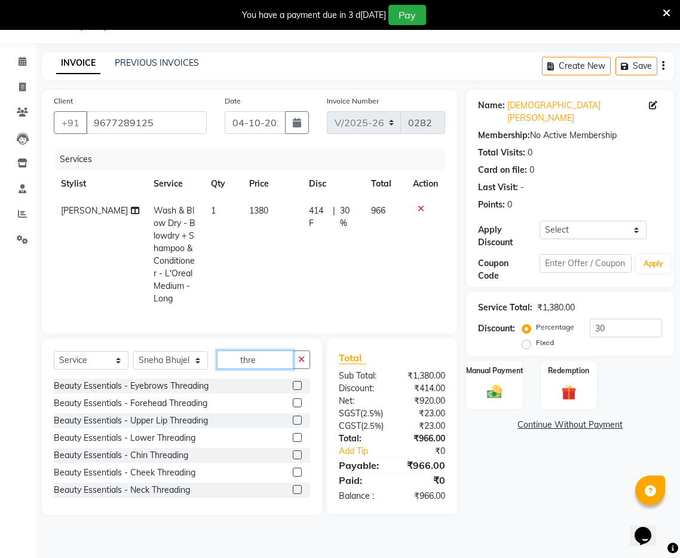
scroll to position [29, 0]
type input "thre"
click at [298, 381] on label at bounding box center [297, 385] width 9 height 9
click at [298, 383] on input "checkbox" at bounding box center [297, 387] width 8 height 8
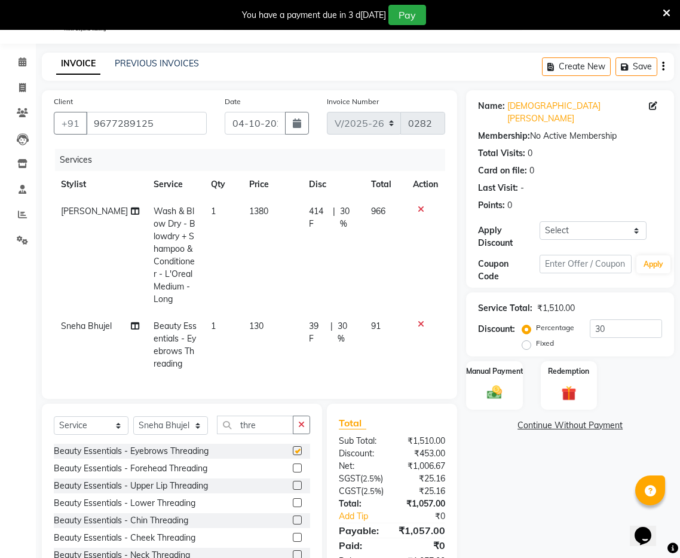
checkbox input "false"
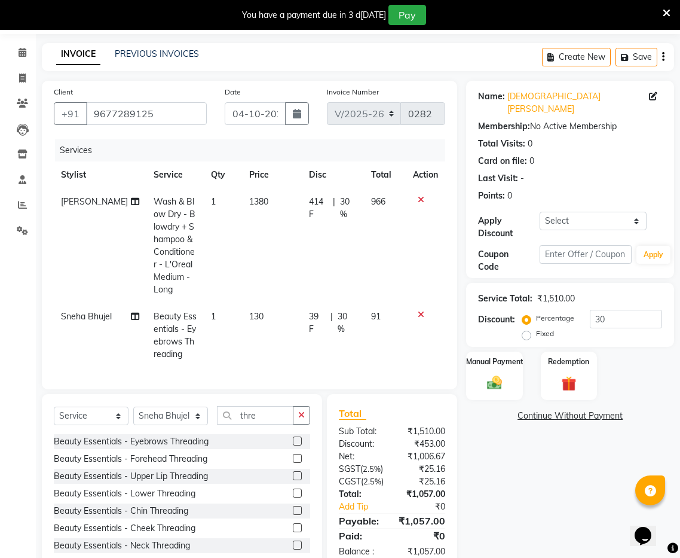
scroll to position [0, 0]
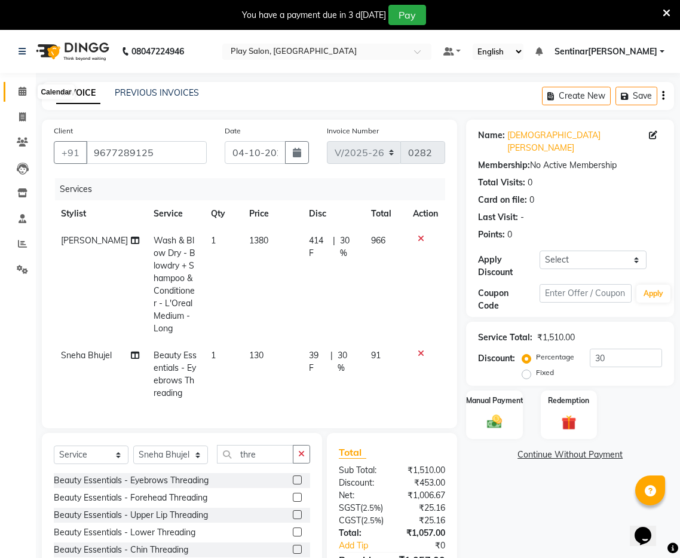
click at [23, 94] on icon at bounding box center [23, 91] width 8 height 9
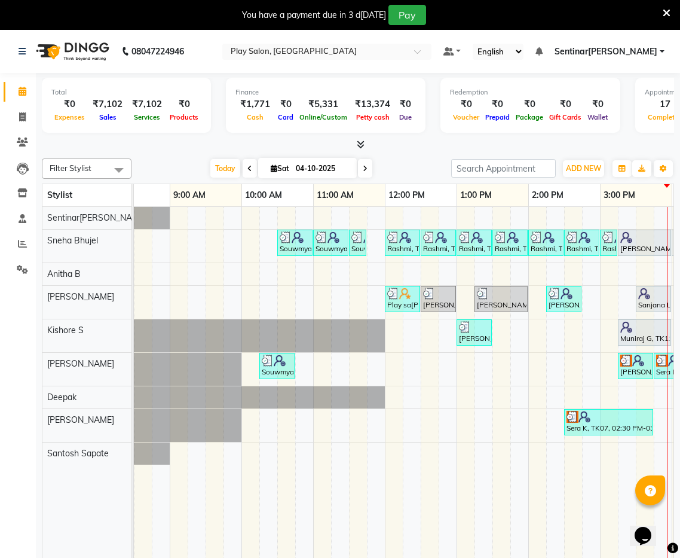
scroll to position [0, 33]
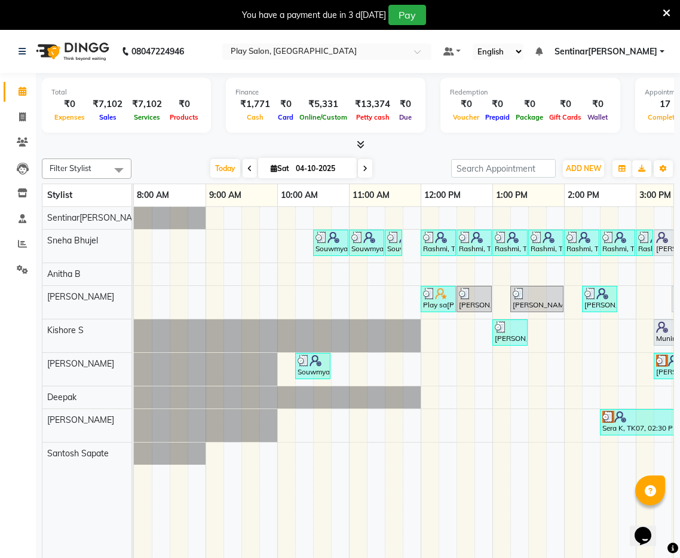
click at [361, 144] on icon at bounding box center [361, 144] width 8 height 9
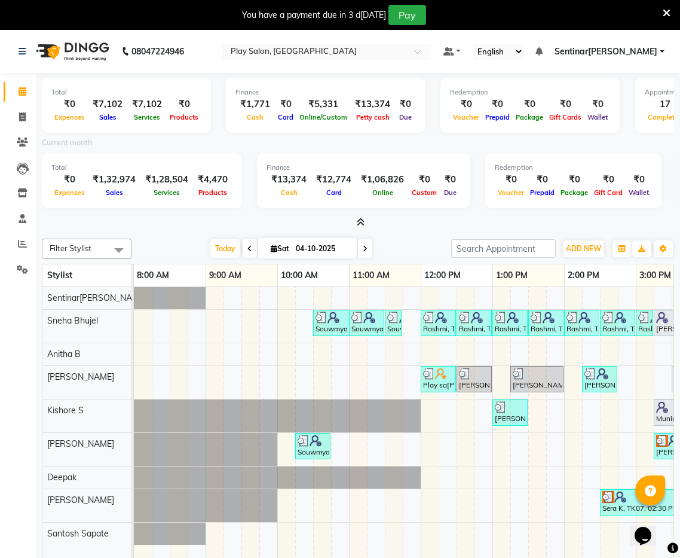
click at [361, 222] on icon at bounding box center [361, 222] width 8 height 9
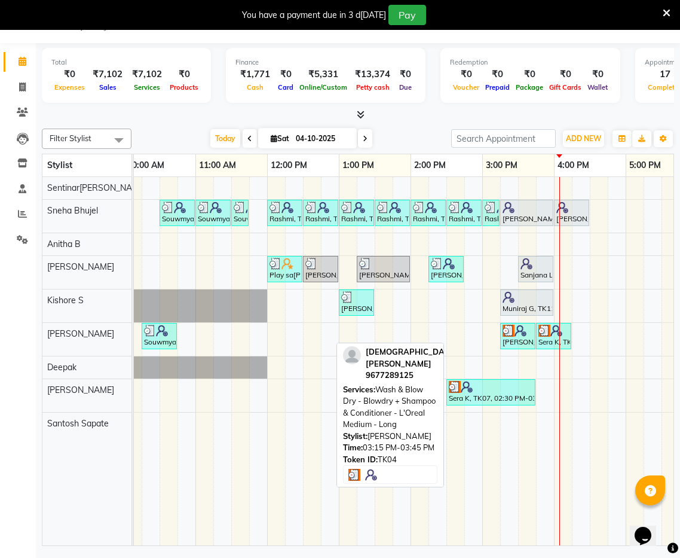
scroll to position [0, 172]
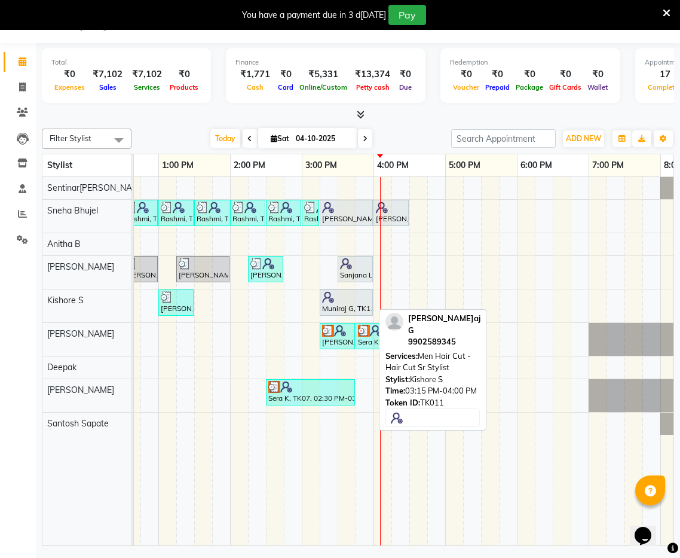
click at [364, 304] on div "Muniraj G, TK11, 03:15 PM-04:00 PM, Men Hair Cut - Hair Cut Sr Stylist" at bounding box center [346, 302] width 51 height 23
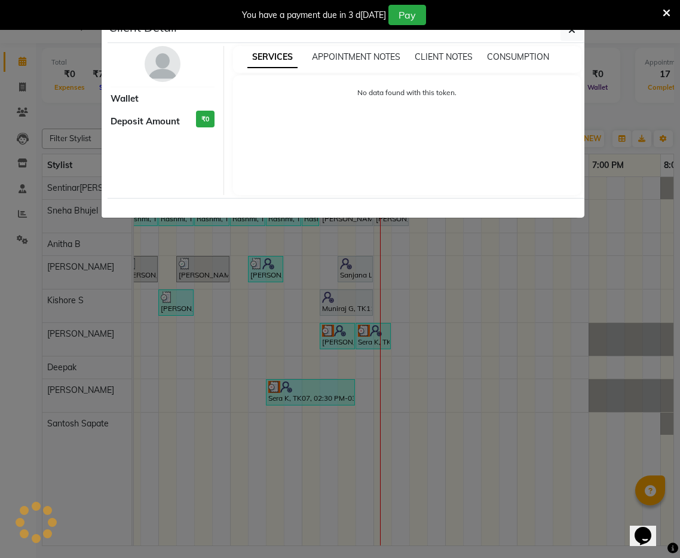
select select "7"
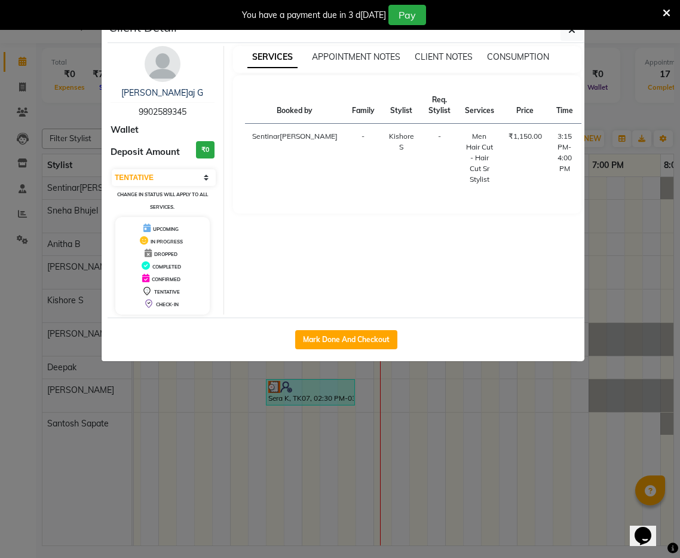
click at [573, 34] on icon "button" at bounding box center [572, 30] width 7 height 10
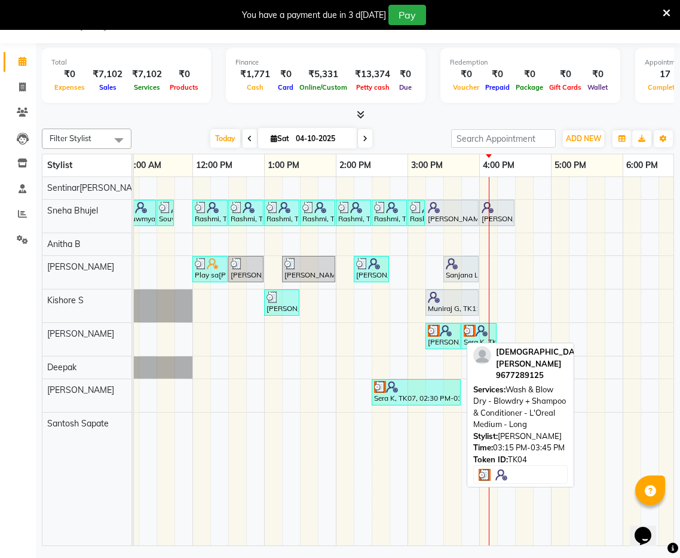
click at [458, 334] on div at bounding box center [443, 331] width 30 height 12
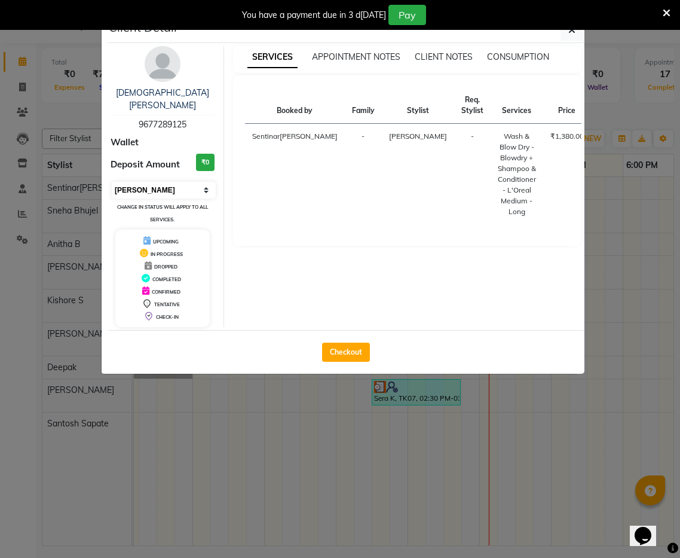
click at [193, 182] on select "Select MARK DONE UPCOMING" at bounding box center [164, 190] width 104 height 17
select select "5"
click at [112, 182] on select "Select MARK DONE UPCOMING" at bounding box center [164, 190] width 104 height 17
click at [350, 343] on button "Mark Done And Checkout" at bounding box center [346, 352] width 102 height 19
select select "8961"
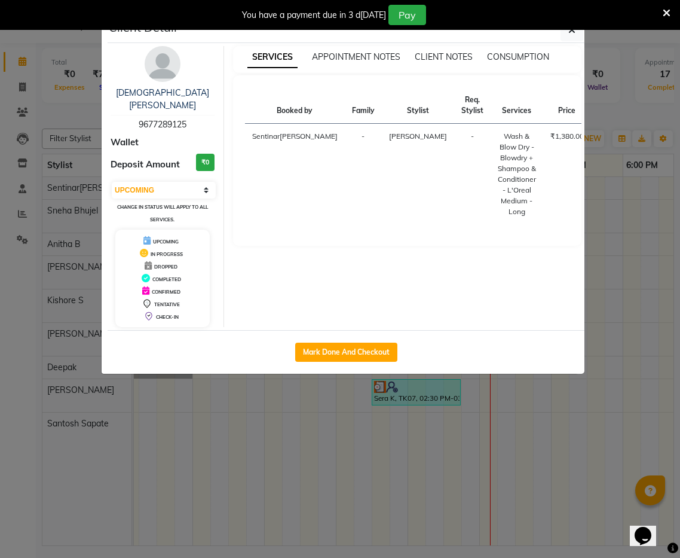
select select "service"
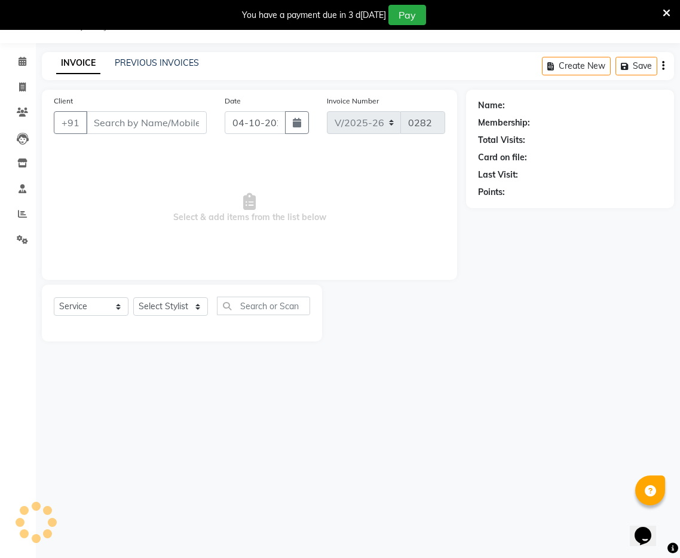
type input "9677289125"
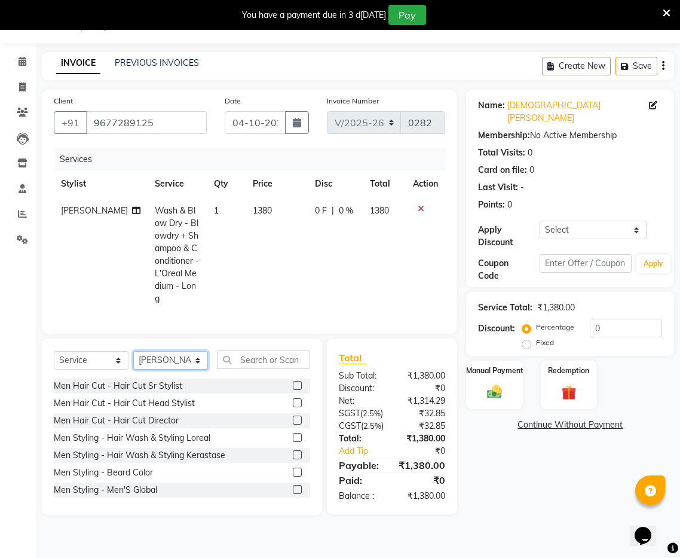
click at [193, 351] on select "Select Sty[PERSON_NAME]nitha B [PERSON_NAME]S[PERSON_NAME]a[PERSON_NAME]h[PERSO…" at bounding box center [170, 360] width 75 height 19
select select "91859"
click at [133, 351] on select "Select Sty[PERSON_NAME]nitha B [PERSON_NAME]S[PERSON_NAME]a[PERSON_NAME]h[PERSO…" at bounding box center [170, 360] width 75 height 19
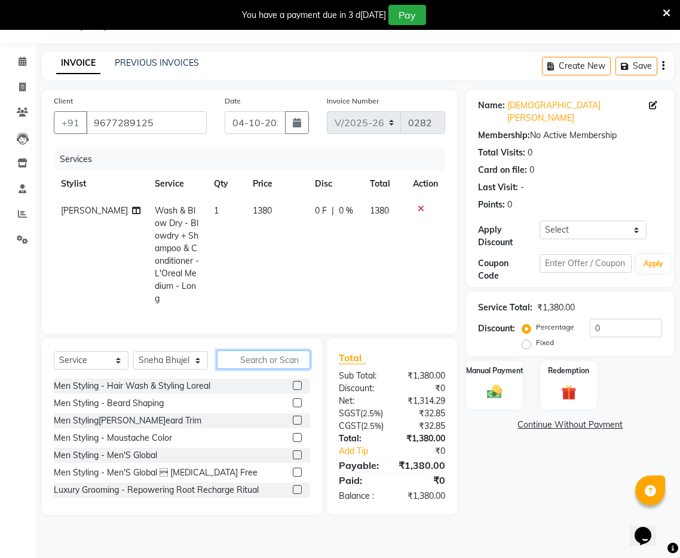
click at [248, 350] on input "text" at bounding box center [263, 359] width 93 height 19
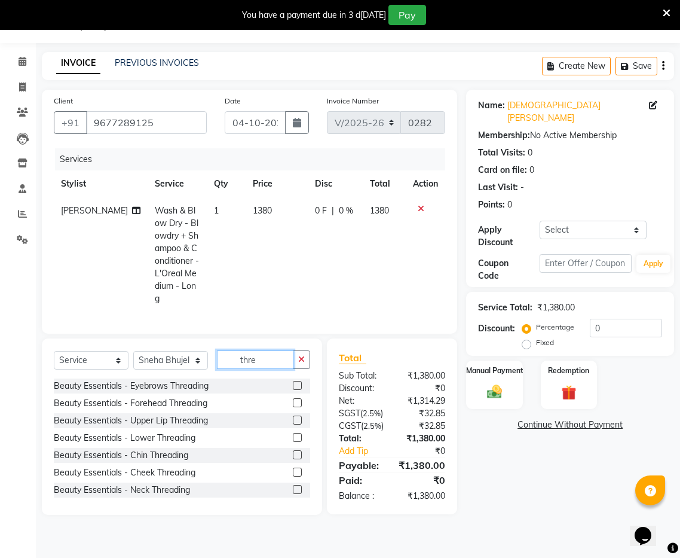
type input "thre"
click at [296, 381] on label at bounding box center [297, 385] width 9 height 9
click at [296, 382] on input "checkbox" at bounding box center [297, 386] width 8 height 8
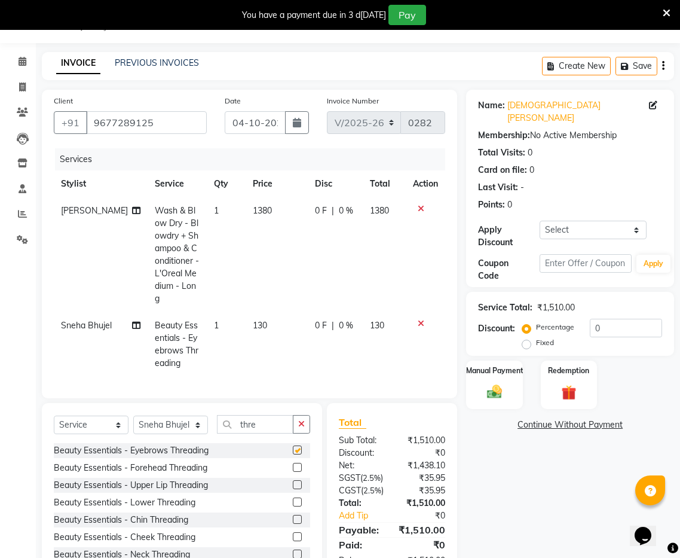
checkbox input "false"
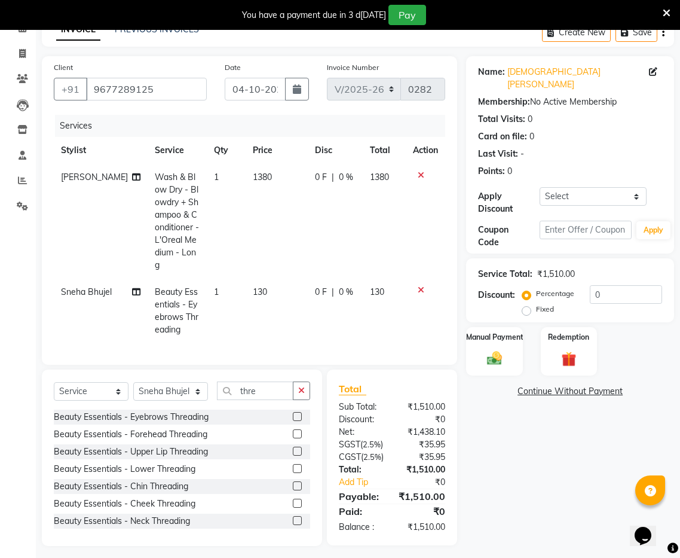
scroll to position [81, 0]
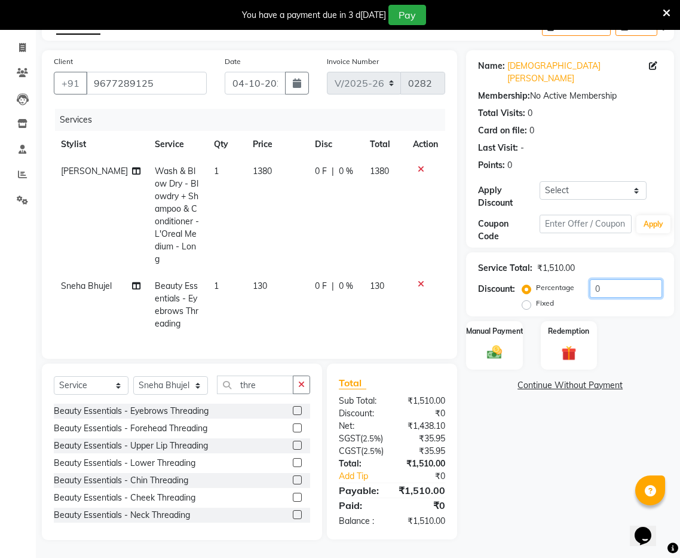
click at [617, 279] on input "0" at bounding box center [626, 288] width 72 height 19
type input "30"
click at [496, 343] on img at bounding box center [494, 352] width 25 height 18
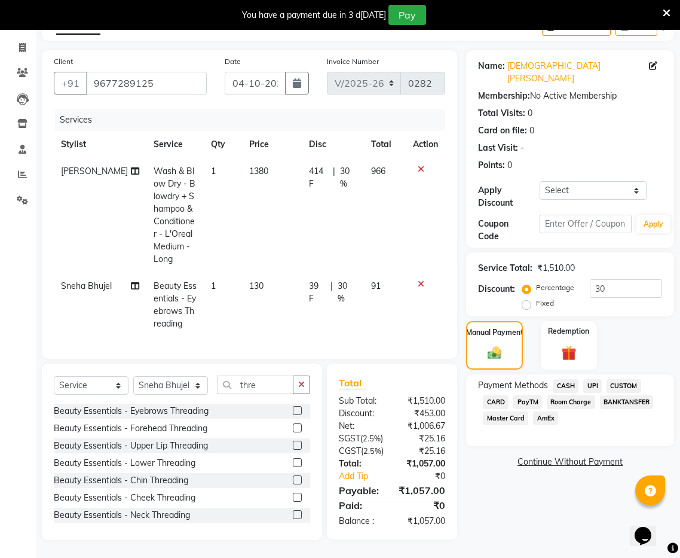
click at [591, 379] on span "UPI" at bounding box center [593, 386] width 19 height 14
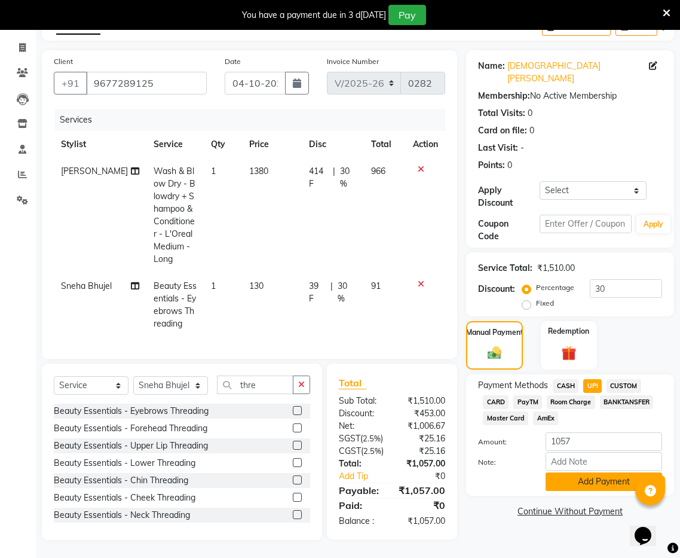
click at [598, 472] on button "Add Payment" at bounding box center [604, 481] width 117 height 19
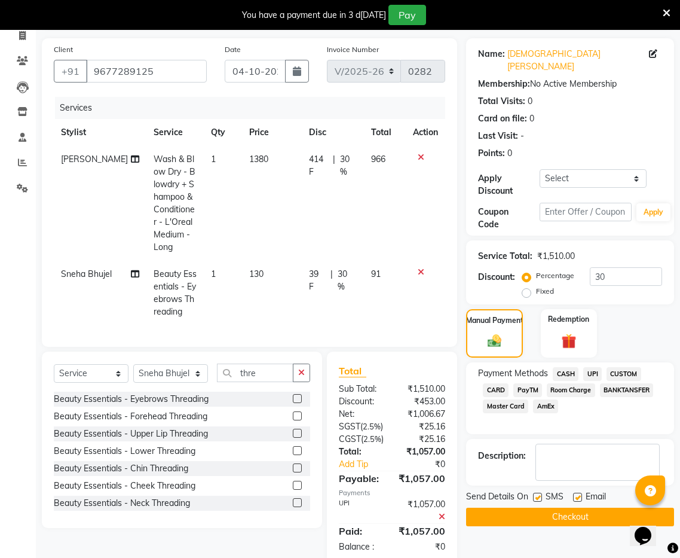
click at [596, 367] on span "UPI" at bounding box center [593, 374] width 19 height 14
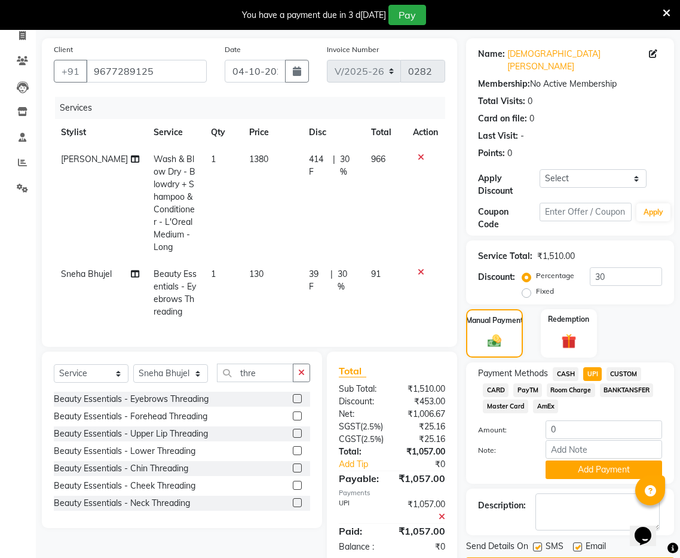
scroll to position [119, 0]
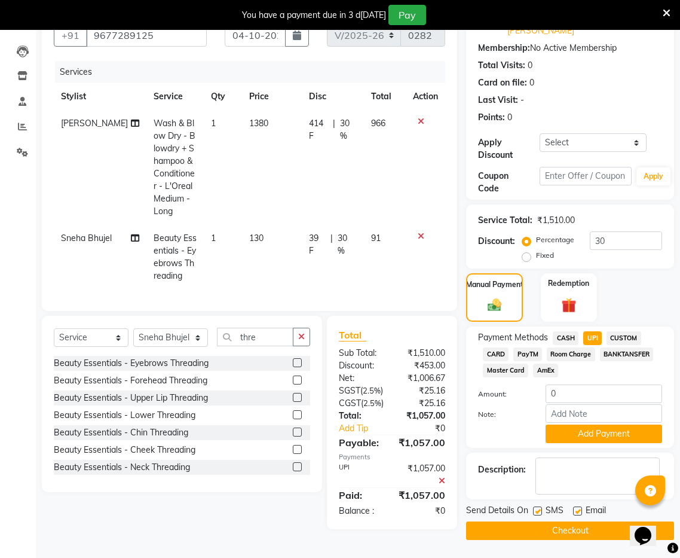
click at [576, 521] on button "Checkout" at bounding box center [570, 530] width 208 height 19
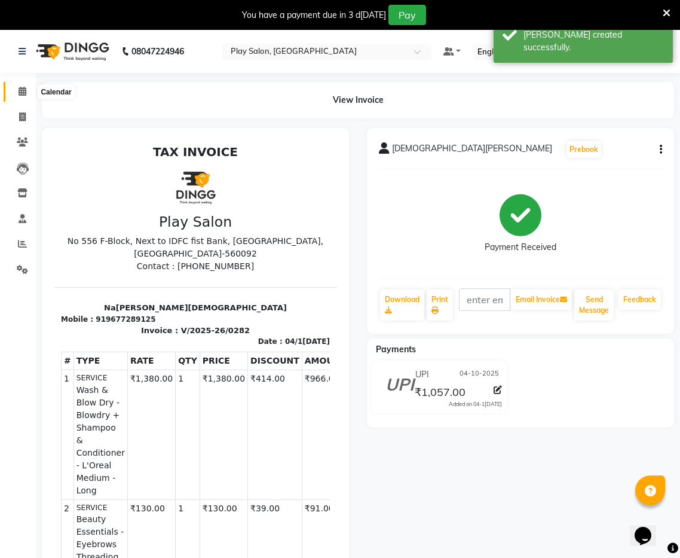
click at [25, 90] on icon at bounding box center [23, 91] width 8 height 9
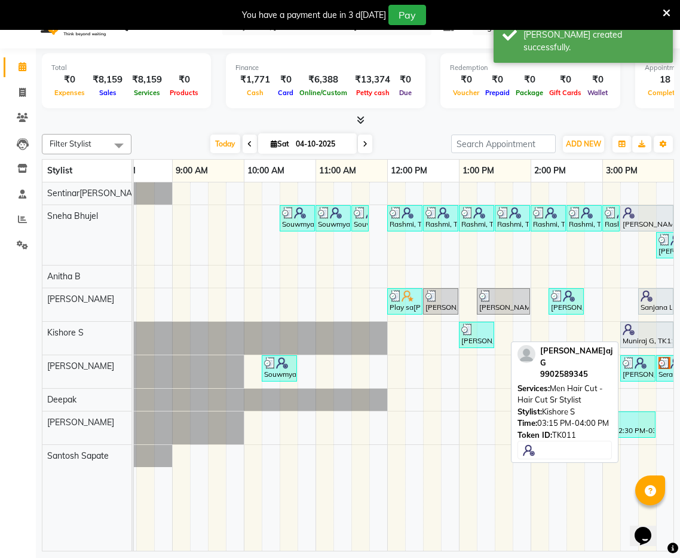
scroll to position [0, 42]
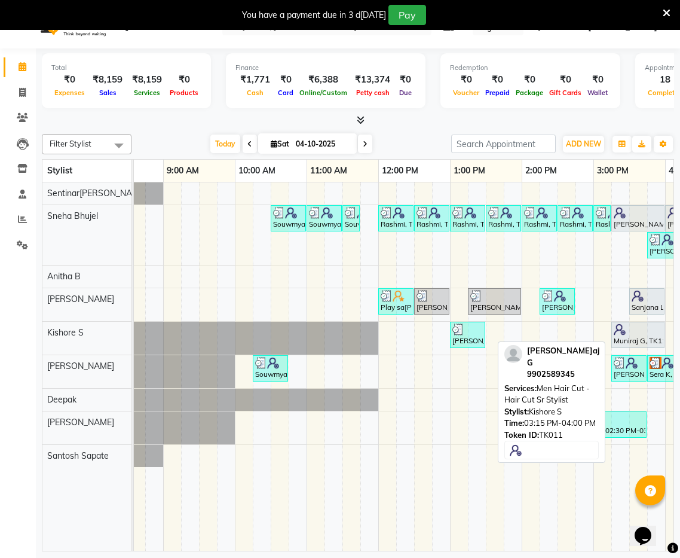
click at [635, 340] on div "Muniraj G, TK11, 03:15 PM-04:00 PM, Men Hair Cut - Hair Cut Sr Stylist" at bounding box center [638, 334] width 51 height 23
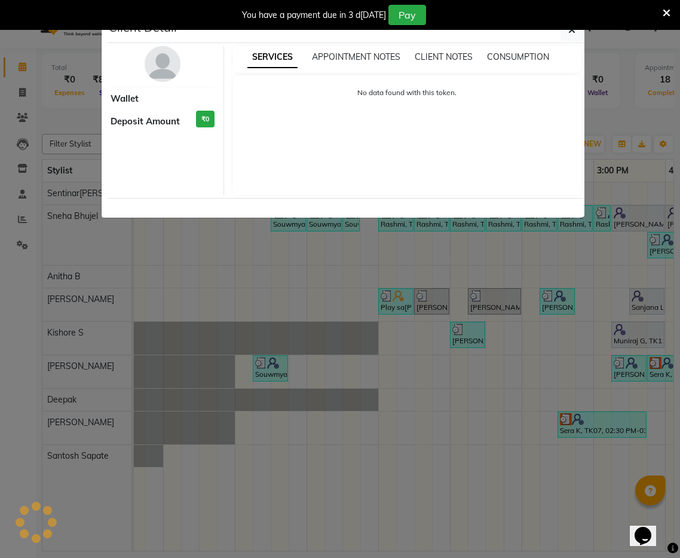
select select "7"
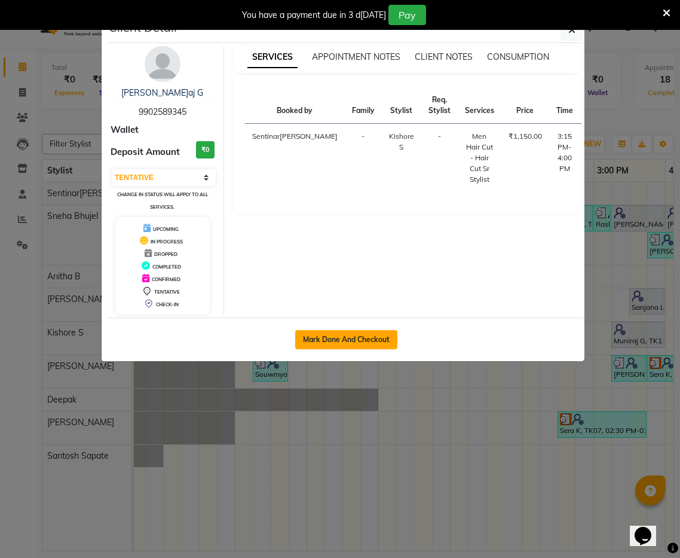
click at [375, 343] on button "Mark Done And Checkout" at bounding box center [346, 339] width 102 height 19
select select "8961"
select select "service"
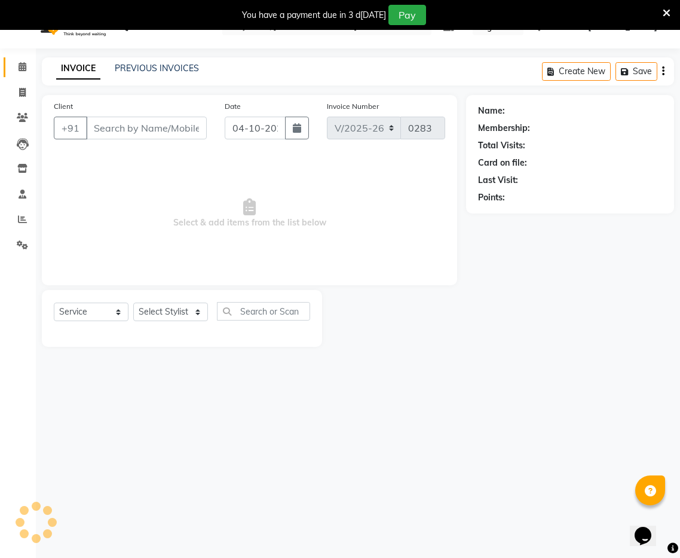
select select "3"
type input "9902589345"
select select "91862"
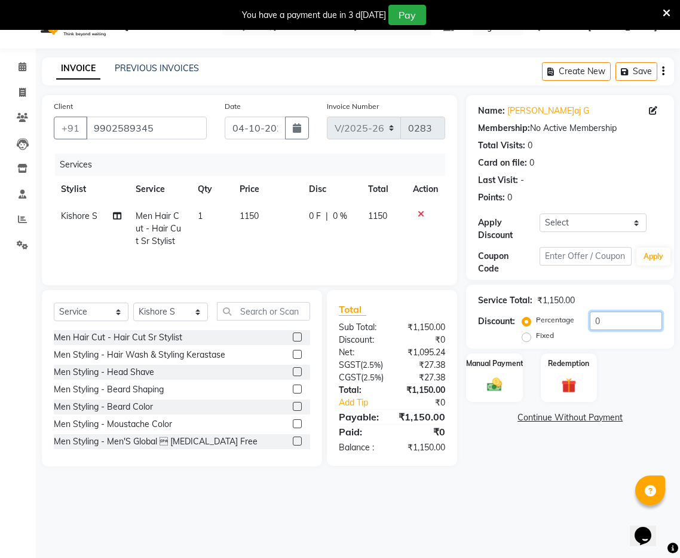
click at [634, 320] on input "0" at bounding box center [626, 321] width 72 height 19
type input "30"
drag, startPoint x: 431, startPoint y: 441, endPoint x: 407, endPoint y: 444, distance: 24.1
click at [407, 424] on div "₹805.00" at bounding box center [423, 417] width 62 height 14
click at [495, 380] on img at bounding box center [494, 384] width 25 height 18
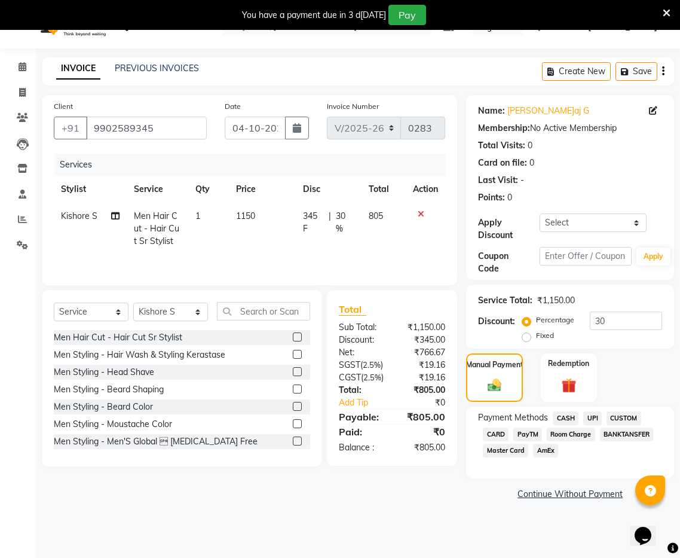
click at [590, 416] on span "UPI" at bounding box center [593, 418] width 19 height 14
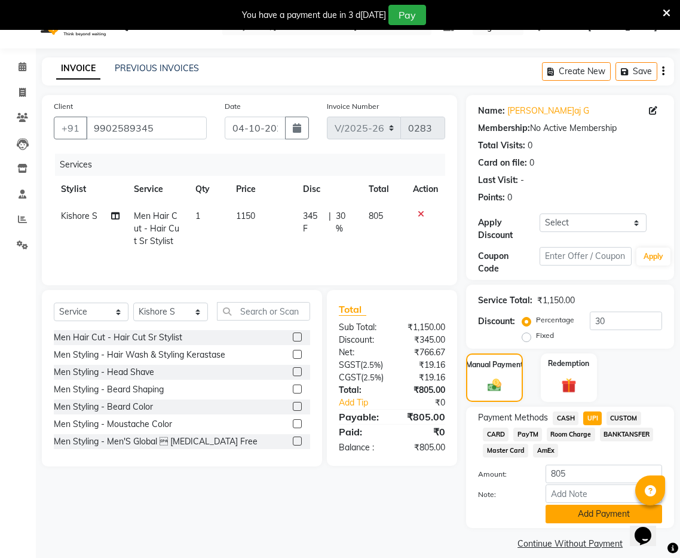
click at [585, 516] on button "Add Payment" at bounding box center [604, 514] width 117 height 19
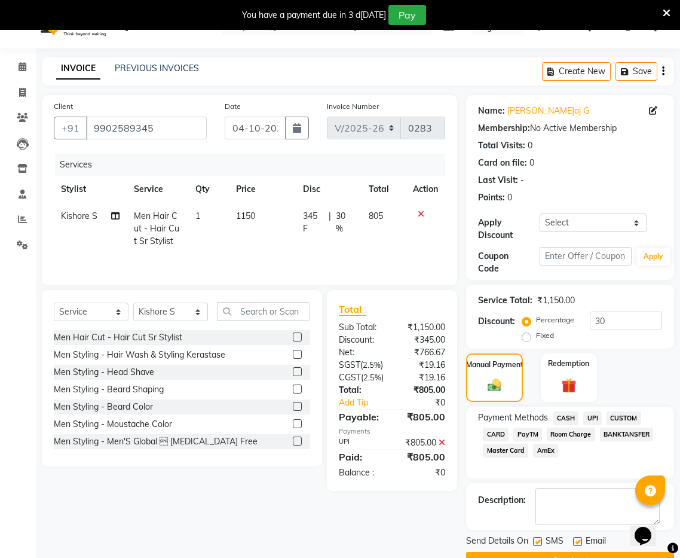
drag, startPoint x: 594, startPoint y: 416, endPoint x: 591, endPoint y: 447, distance: 31.2
click at [594, 417] on span "UPI" at bounding box center [593, 418] width 19 height 14
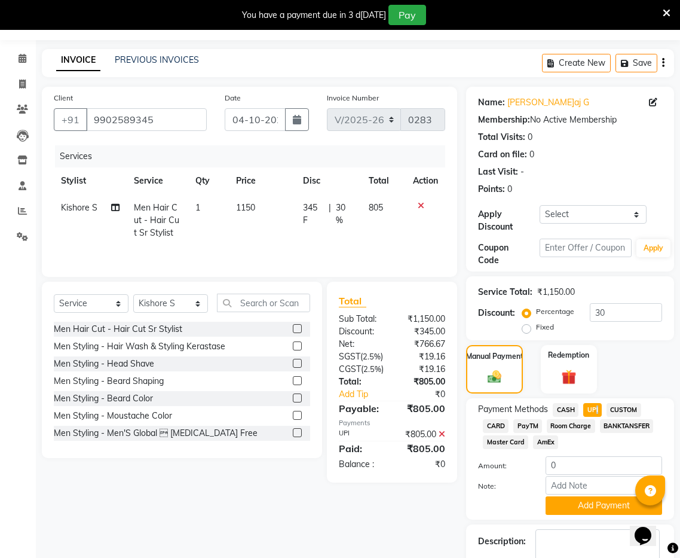
scroll to position [105, 0]
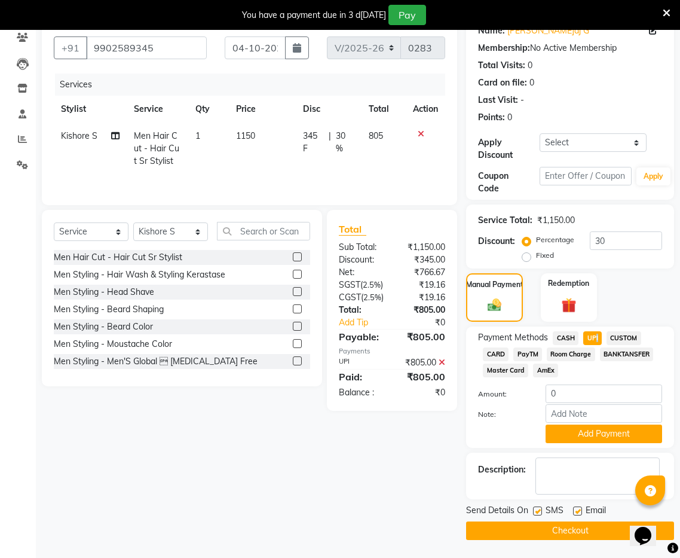
click at [565, 535] on button "Checkout" at bounding box center [570, 530] width 208 height 19
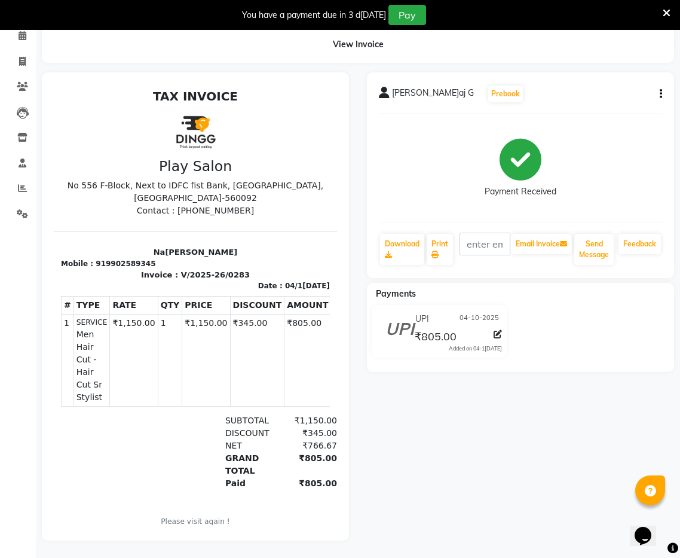
drag, startPoint x: 417, startPoint y: 387, endPoint x: 301, endPoint y: 318, distance: 134.8
click at [301, 318] on td "₹805.00" at bounding box center [308, 359] width 47 height 91
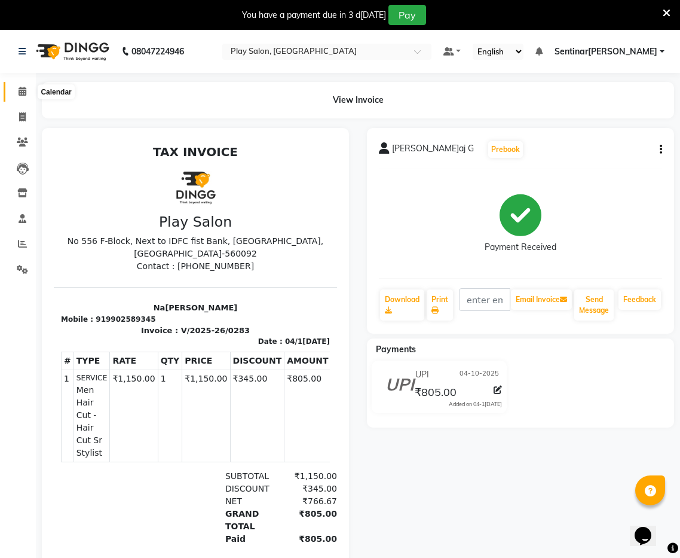
click at [22, 93] on icon at bounding box center [23, 91] width 8 height 9
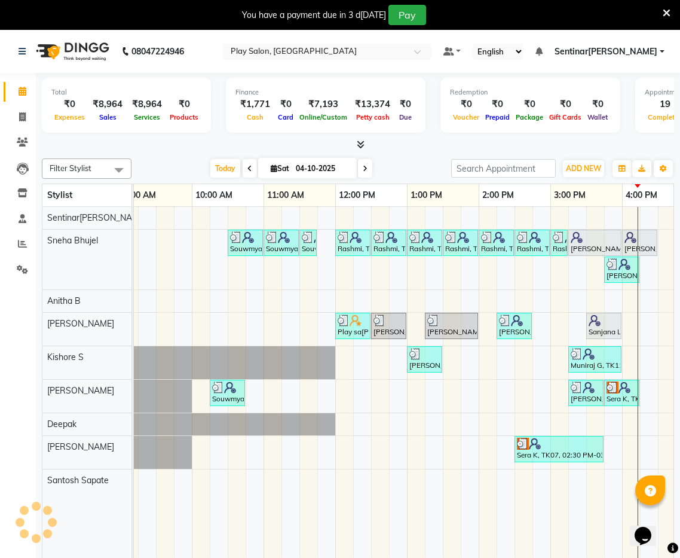
scroll to position [0, 100]
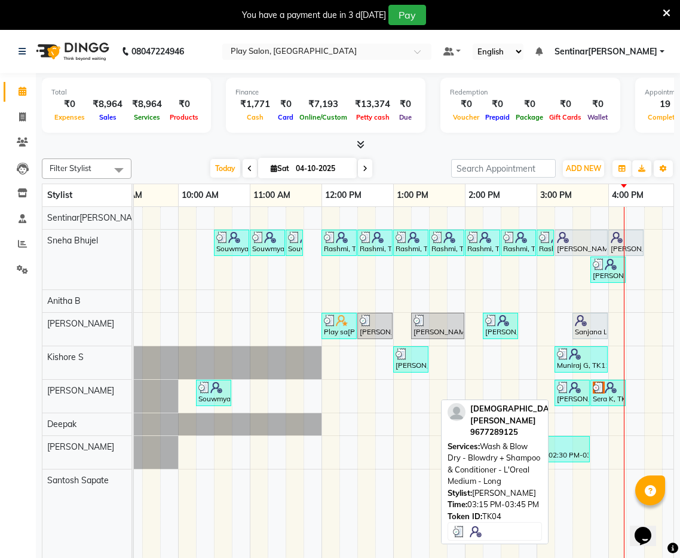
click at [581, 395] on div "Vaishnavi T, TK04, 03:15 PM-03:45 PM, Wash & Blow Dry - Blowdry + Shampoo & Con…" at bounding box center [572, 392] width 33 height 23
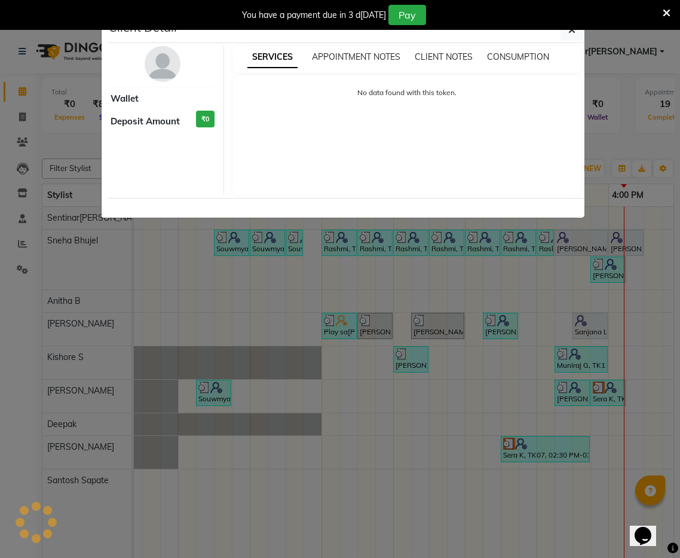
select select "3"
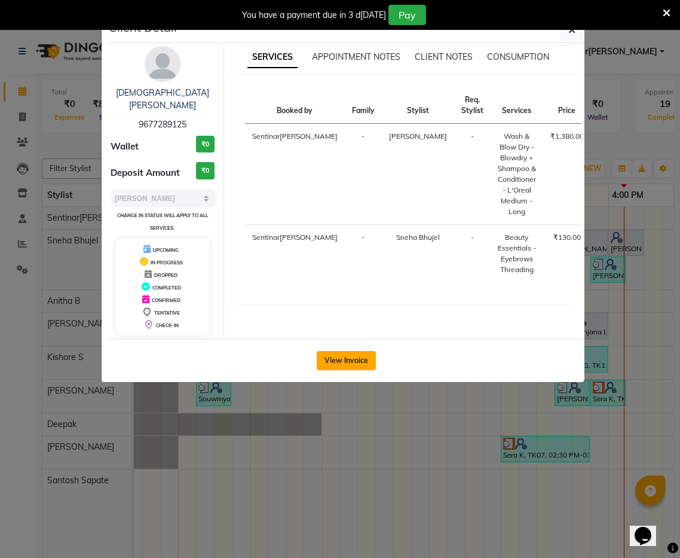
click at [347, 351] on button "View Invoice" at bounding box center [346, 360] width 59 height 19
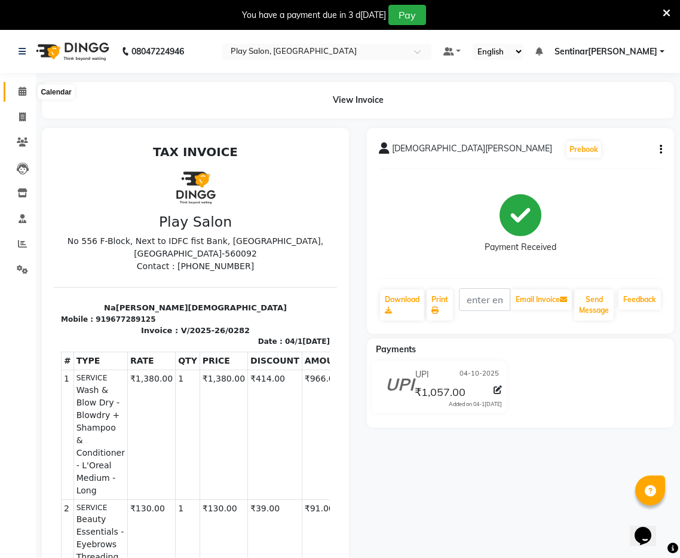
click at [17, 92] on span at bounding box center [22, 92] width 21 height 14
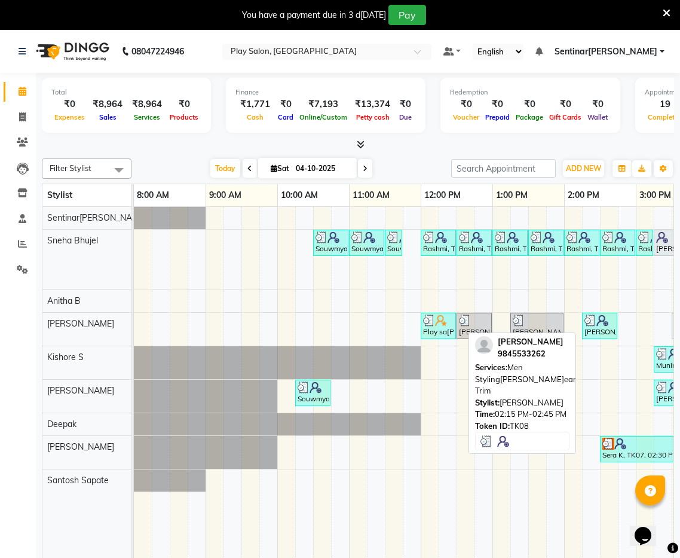
click at [597, 322] on img at bounding box center [603, 320] width 12 height 12
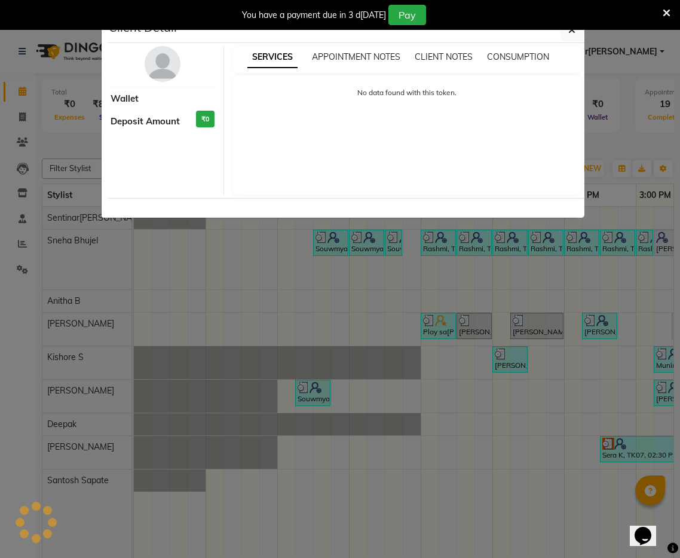
select select "3"
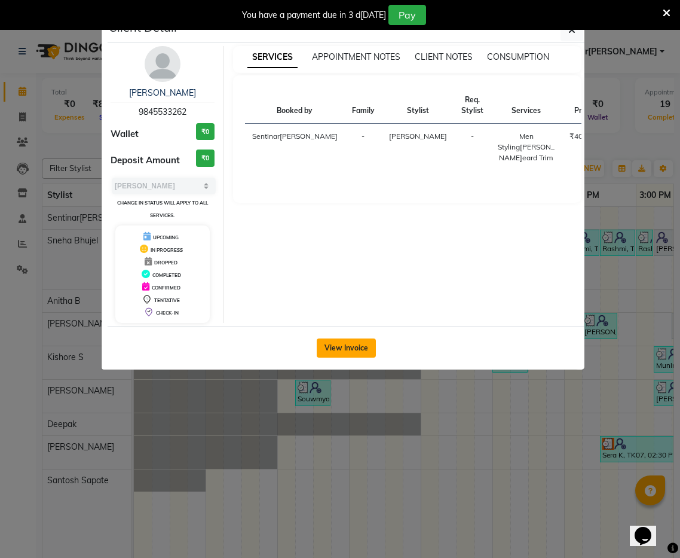
click at [344, 344] on button "View Invoice" at bounding box center [346, 347] width 59 height 19
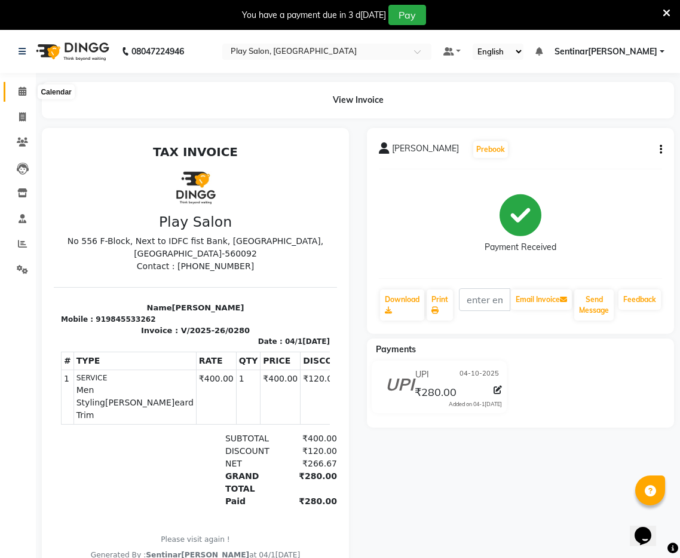
click at [26, 97] on span at bounding box center [22, 92] width 21 height 14
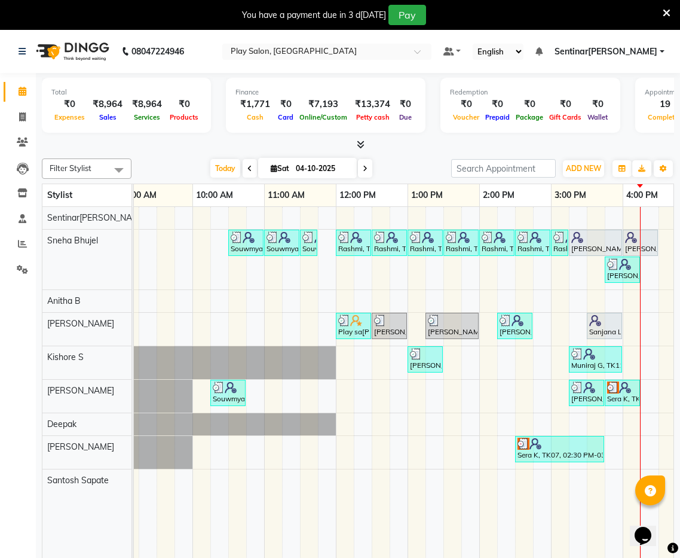
scroll to position [0, 97]
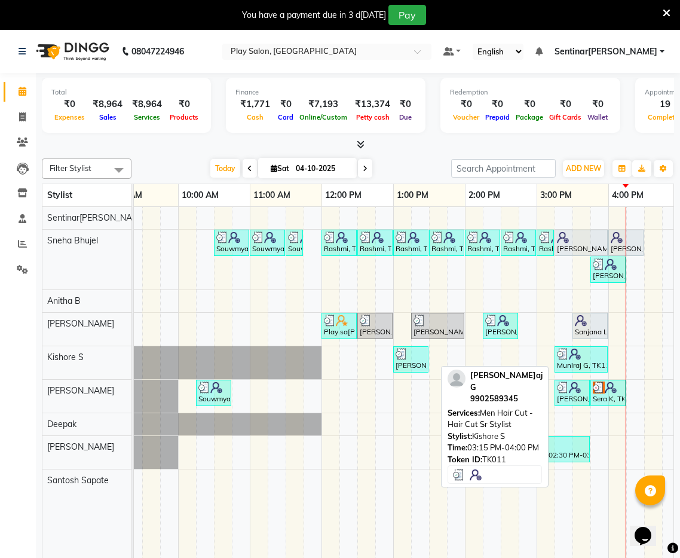
click at [581, 357] on img at bounding box center [575, 354] width 12 height 12
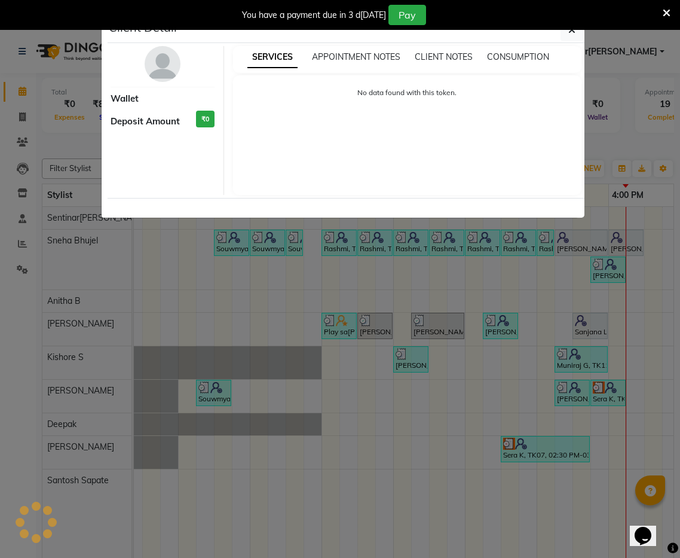
select select "3"
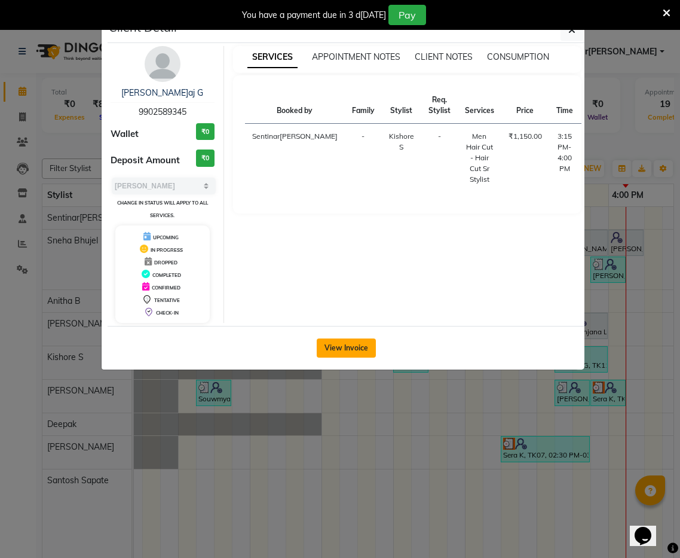
click at [359, 348] on button "View Invoice" at bounding box center [346, 347] width 59 height 19
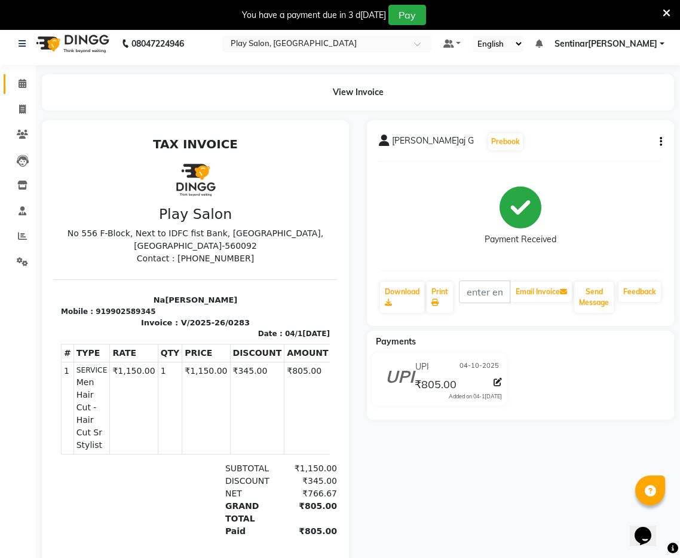
scroll to position [7, 0]
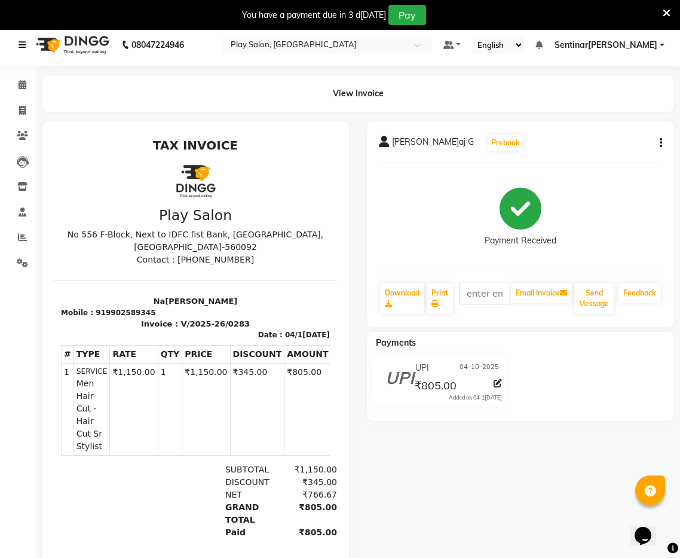
click at [21, 46] on icon at bounding box center [22, 45] width 7 height 8
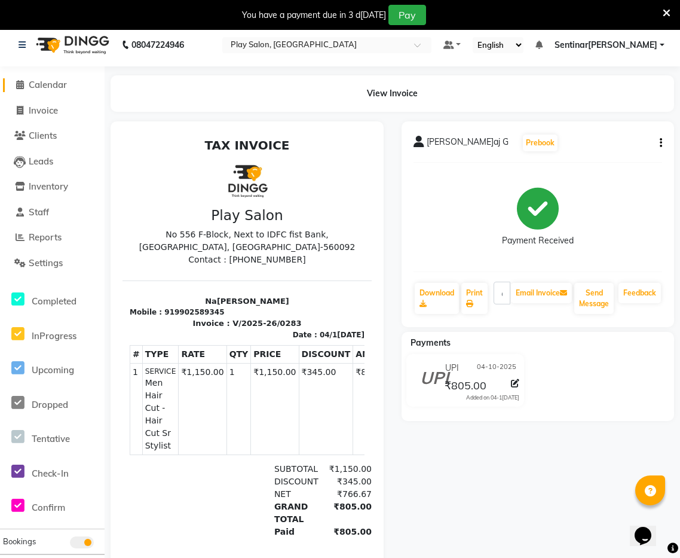
click at [48, 84] on span "Calendar" at bounding box center [48, 84] width 38 height 11
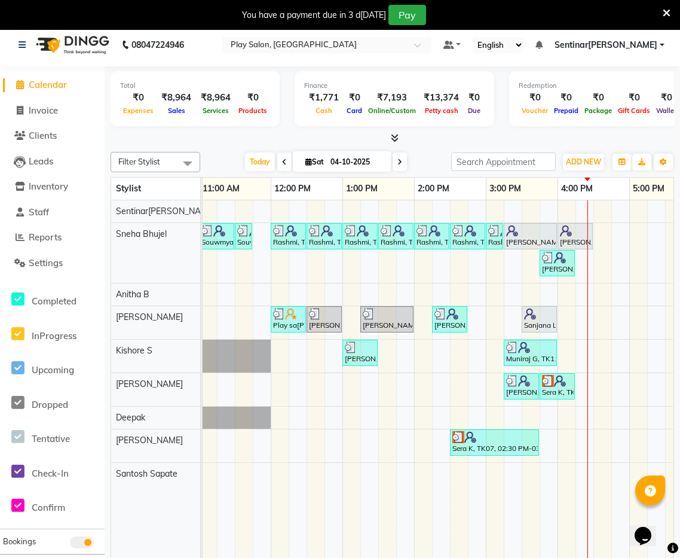
scroll to position [0, 218]
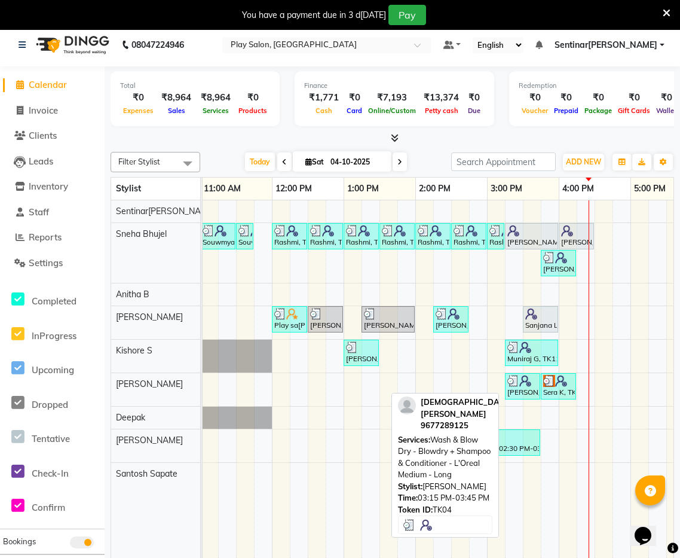
click at [513, 386] on img at bounding box center [514, 381] width 12 height 12
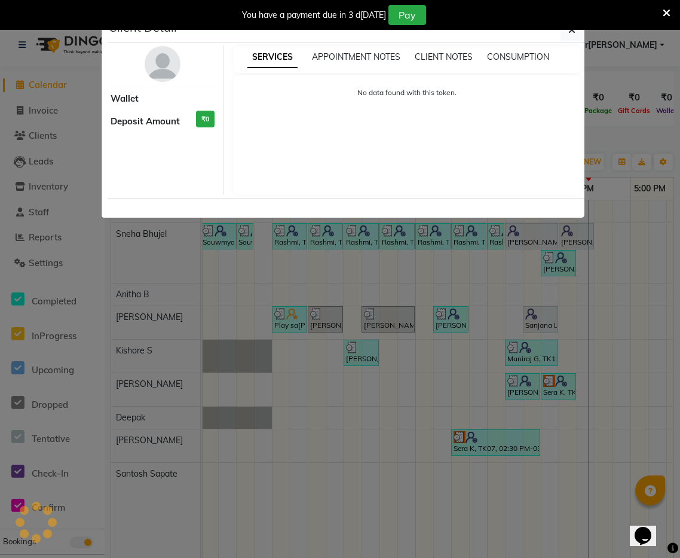
select select "3"
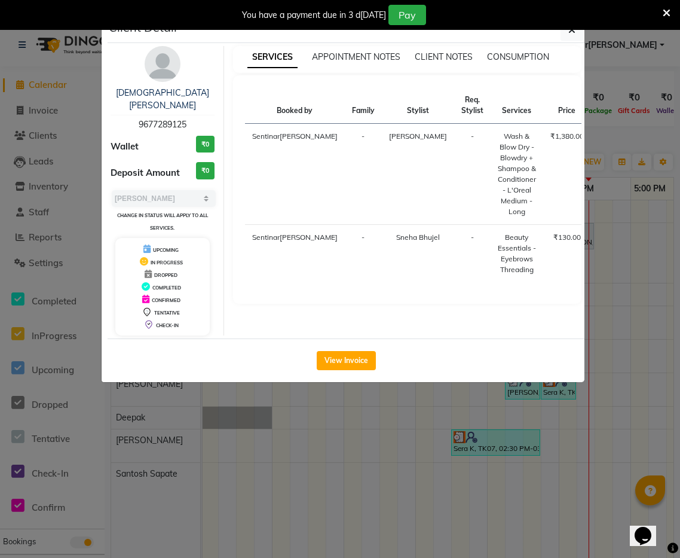
click at [569, 29] on div "You have a payment due in 3 d[DATE]" at bounding box center [340, 15] width 680 height 30
click at [573, 33] on icon "button" at bounding box center [572, 30] width 7 height 10
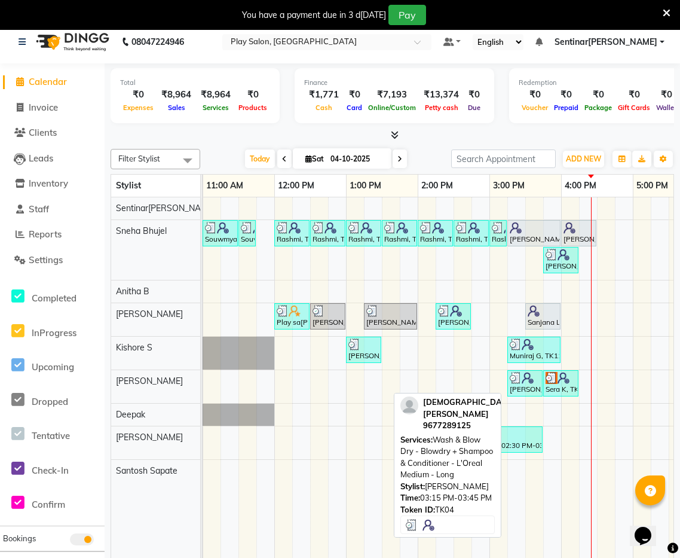
scroll to position [0, 216]
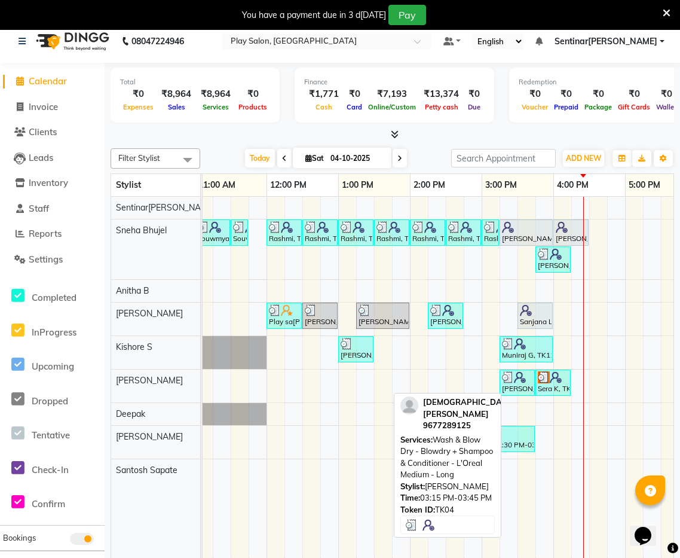
click at [529, 389] on div "Vaishnavi T, TK04, 03:15 PM-03:45 PM, Wash & Blow Dry - Blowdry + Shampoo & Con…" at bounding box center [517, 382] width 33 height 23
select select "3"
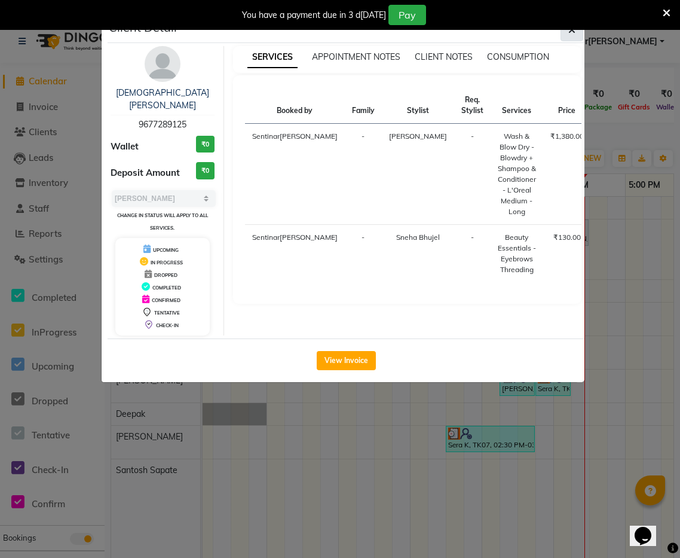
click at [575, 33] on icon "button" at bounding box center [572, 30] width 7 height 10
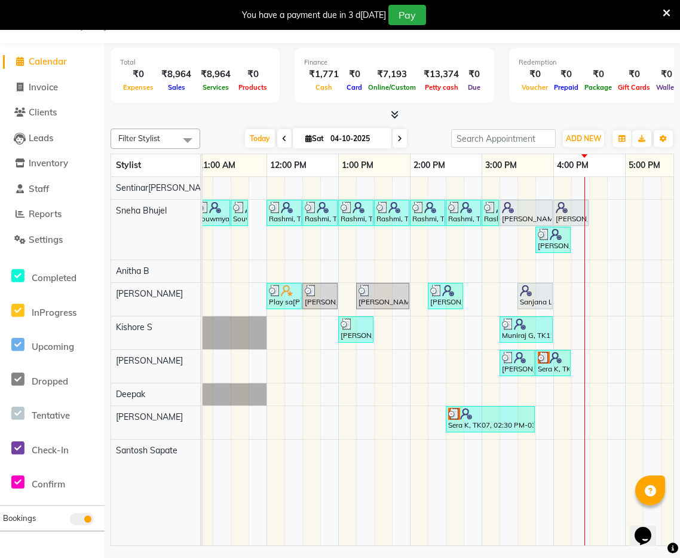
scroll to position [22, 0]
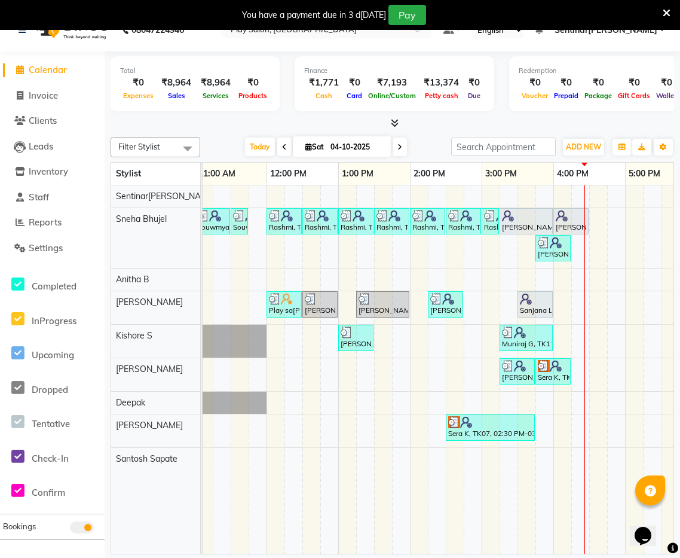
click at [367, 367] on div "Souwmya G, TK02, 10:30 AM-11:00 AM, Beauty Essentials - Upper Lip Threading Sou…" at bounding box center [446, 369] width 933 height 369
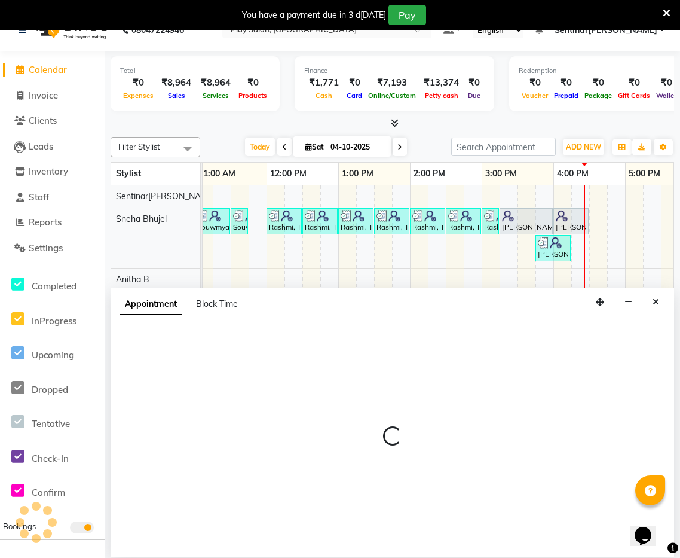
scroll to position [30, 0]
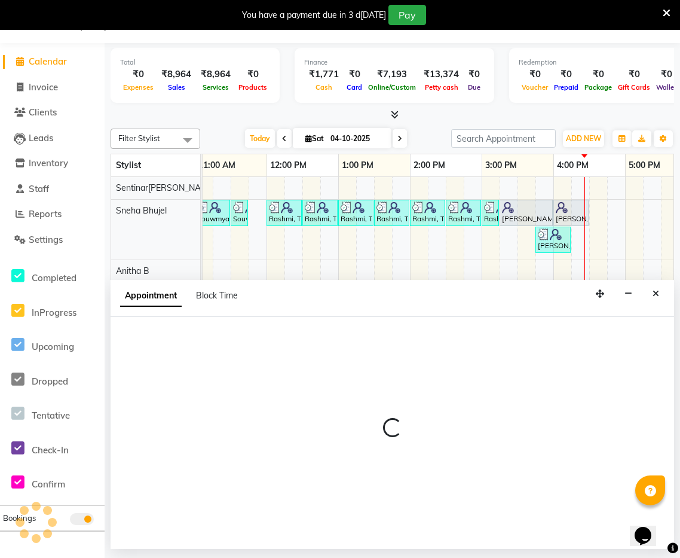
select select "91863"
select select "tentative"
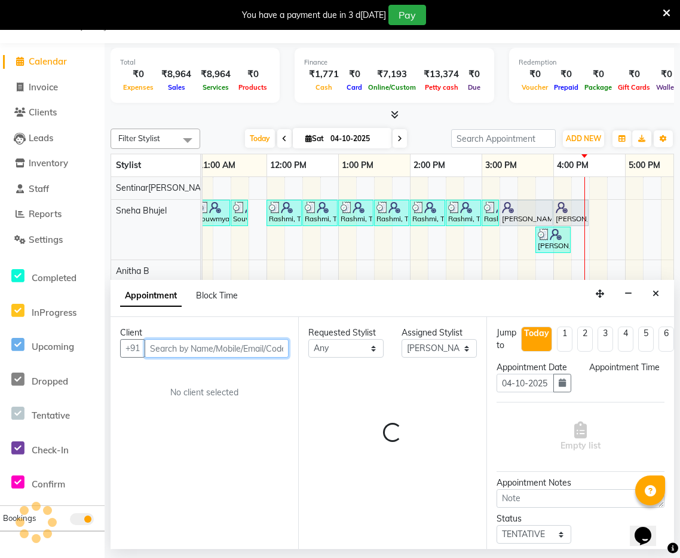
select select "795"
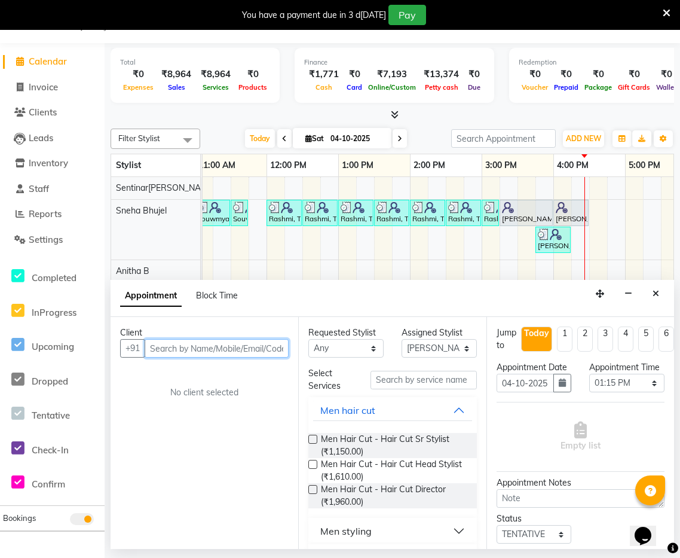
drag, startPoint x: 221, startPoint y: 350, endPoint x: 451, endPoint y: 383, distance: 231.9
click at [262, 355] on input "text" at bounding box center [217, 348] width 144 height 19
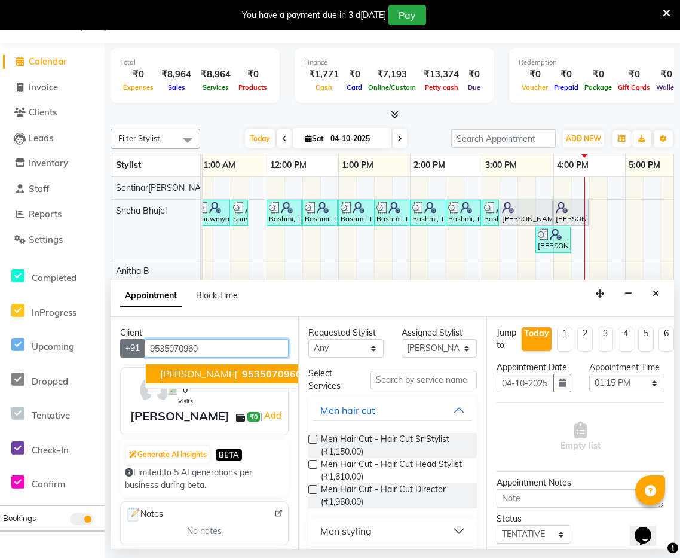
drag, startPoint x: 212, startPoint y: 349, endPoint x: 141, endPoint y: 345, distance: 71.3
click at [141, 345] on div "+91 9535070960 Sera K 9535070960" at bounding box center [204, 348] width 169 height 19
type input "9535070960"
drag, startPoint x: 655, startPoint y: 294, endPoint x: 506, endPoint y: 317, distance: 151.2
click at [654, 294] on icon "Close" at bounding box center [656, 293] width 7 height 8
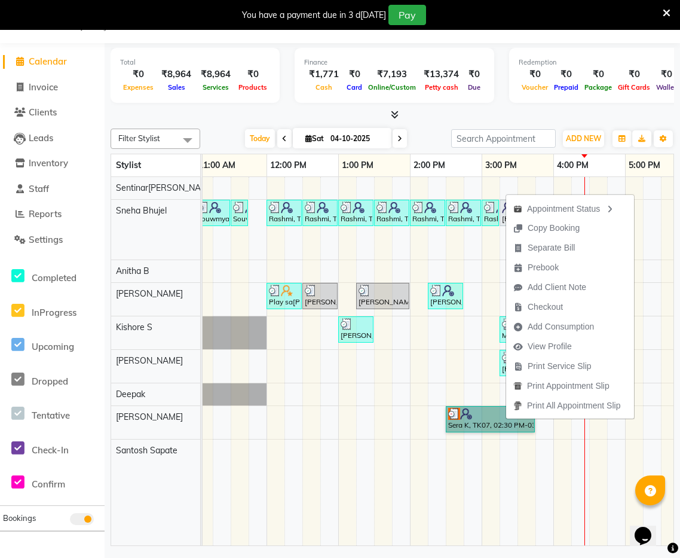
click at [354, 390] on div "Souwmya G, TK02, 10:30 AM-11:00 AM, Beauty Essentials - Upper Lip Threading Sou…" at bounding box center [446, 361] width 933 height 369
select select "91864"
select select "780"
select select "tentative"
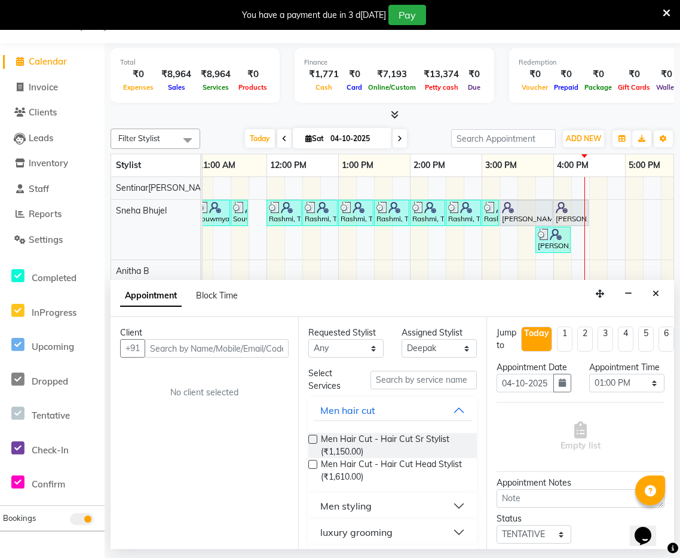
drag, startPoint x: 656, startPoint y: 298, endPoint x: 651, endPoint y: 301, distance: 6.2
click at [656, 298] on button "Close" at bounding box center [656, 294] width 17 height 19
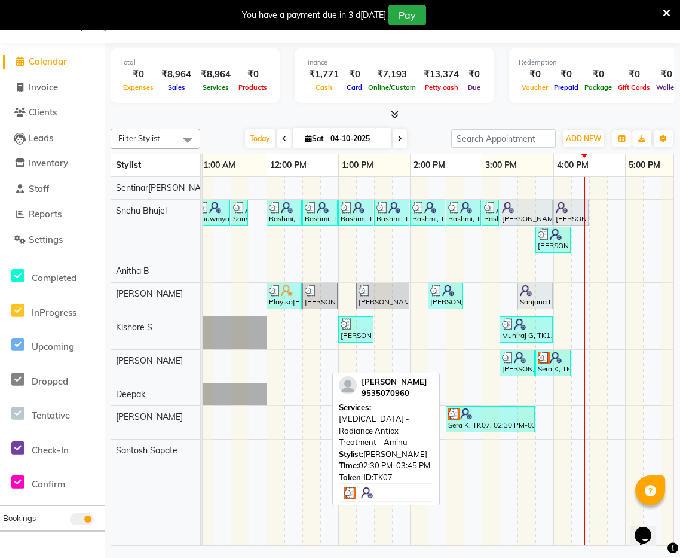
click at [509, 417] on div at bounding box center [490, 414] width 84 height 12
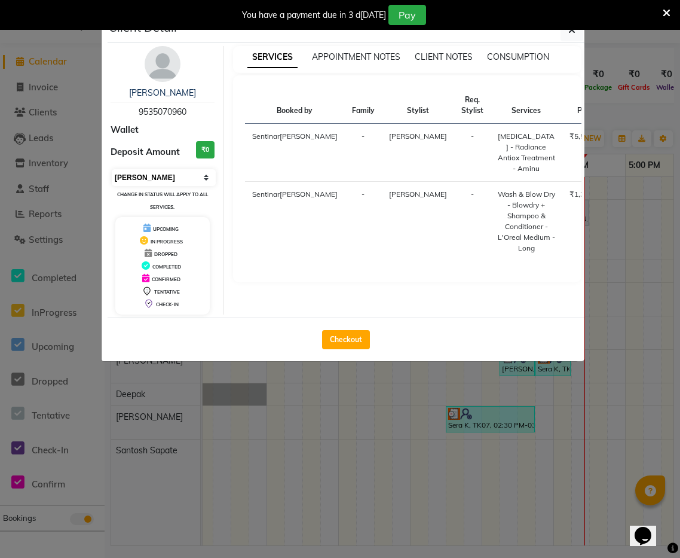
click at [173, 173] on select "Select MARK DONE UPCOMING" at bounding box center [164, 177] width 104 height 17
select select "5"
click at [112, 169] on select "Select MARK DONE UPCOMING" at bounding box center [164, 177] width 104 height 17
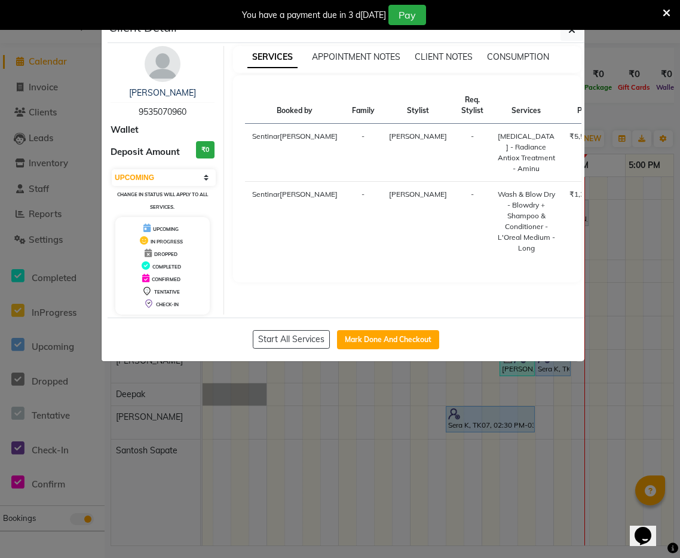
click at [407, 346] on button "Mark Done And Checkout" at bounding box center [388, 339] width 102 height 19
select select "service"
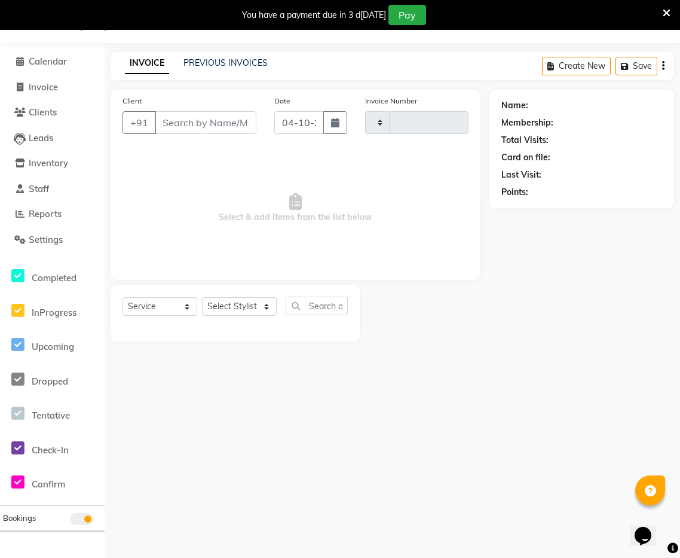
type input "0284"
select select "8961"
type input "9535070960"
select select "91863"
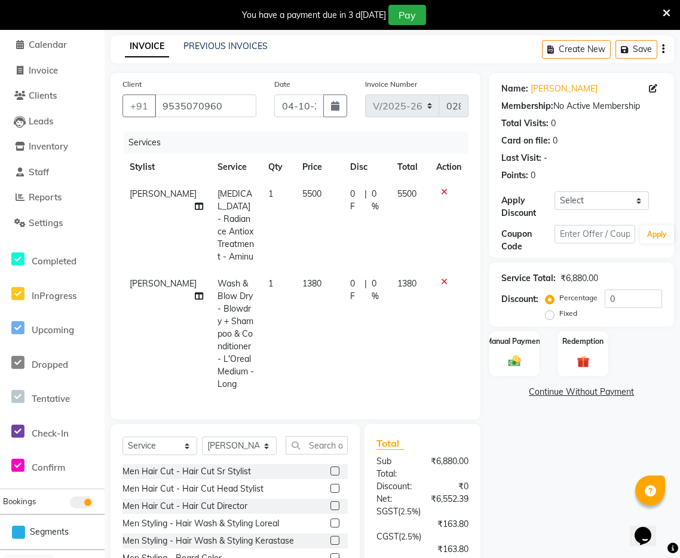
scroll to position [80, 0]
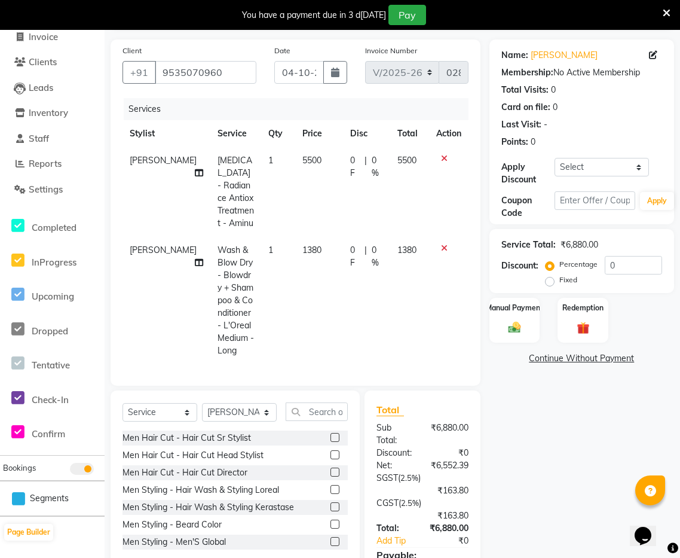
click at [229, 245] on span "Wash & Blow Dry - Blowdry + Shampoo & Conditioner - L'Oreal Medium - Long" at bounding box center [236, 300] width 36 height 111
select select "91863"
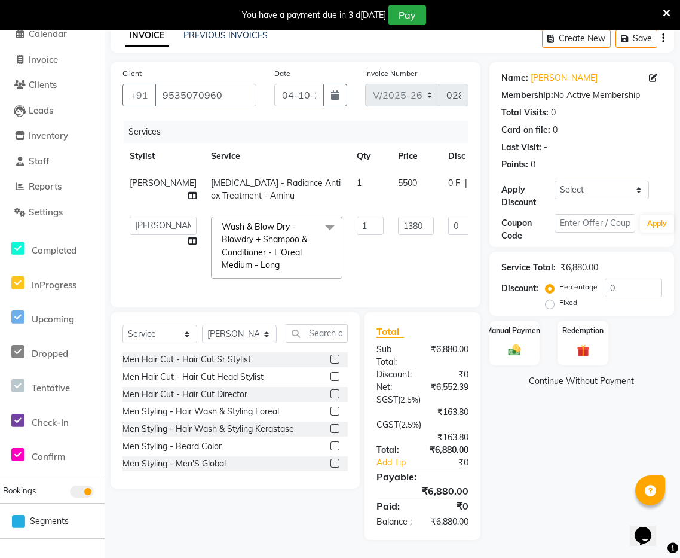
click at [318, 217] on span at bounding box center [330, 227] width 24 height 23
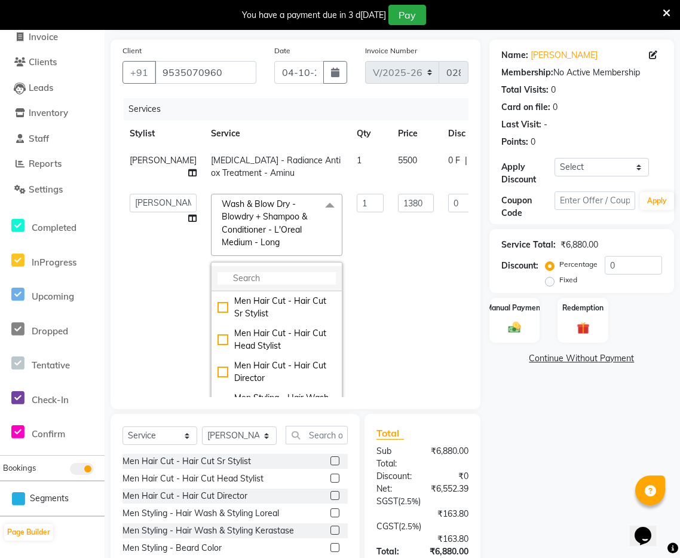
click at [247, 285] on input "multiselect-search" at bounding box center [277, 278] width 118 height 13
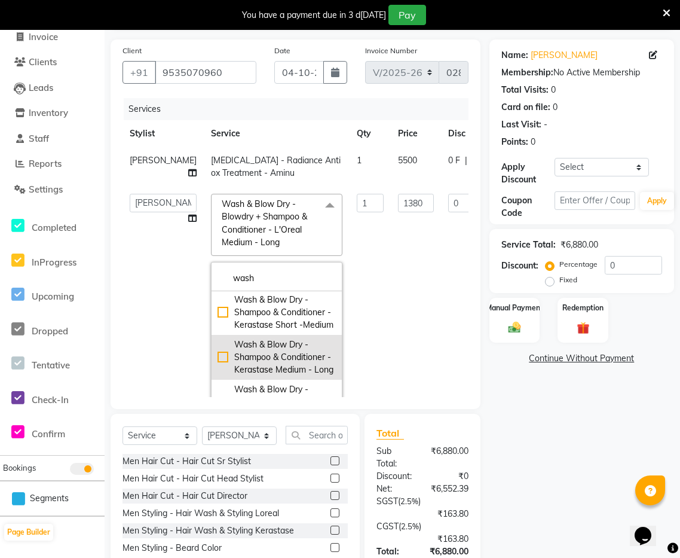
scroll to position [154, 0]
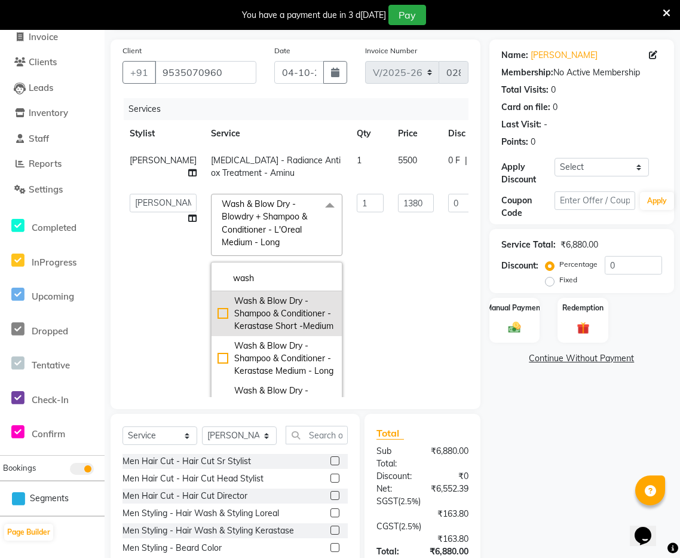
type input "wash"
click at [218, 324] on div "Wash & Blow Dry - Shampoo & Conditioner - Kerastase Short -Medium" at bounding box center [277, 314] width 118 height 38
checkbox input "true"
checkbox input "false"
type input "1270"
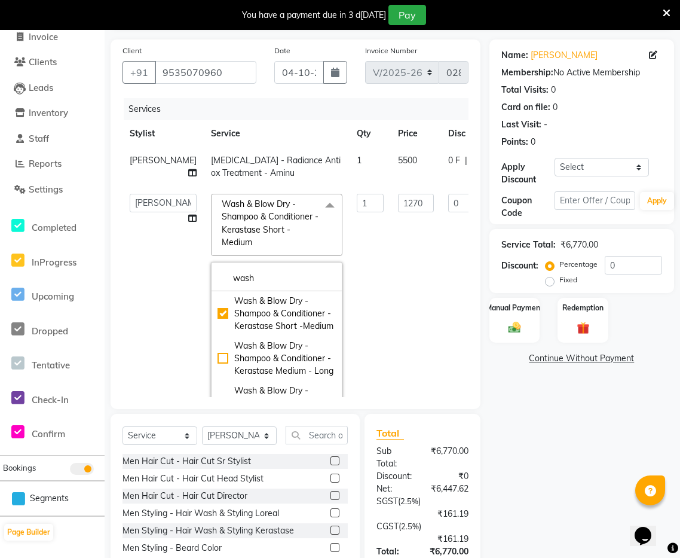
click at [441, 356] on td "0 F | 0 %" at bounding box center [496, 302] width 110 height 230
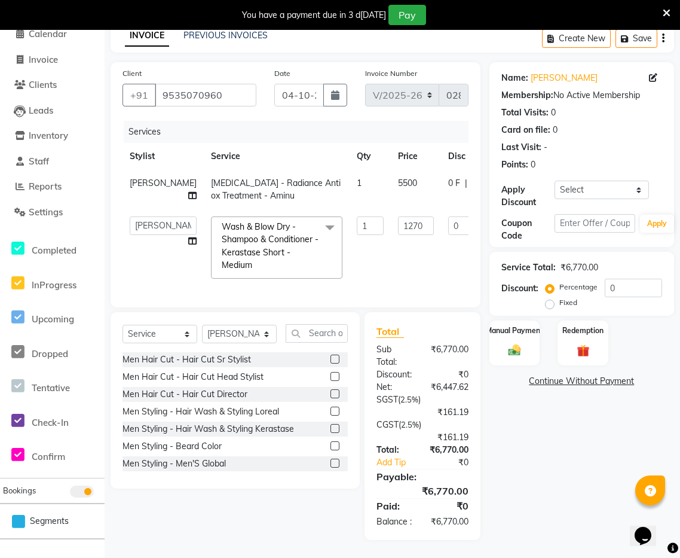
drag, startPoint x: 546, startPoint y: 423, endPoint x: 517, endPoint y: 390, distance: 44.1
click at [546, 423] on div "Name: Sera K Membership: No Active Membership Total Visits: 0 Card on file: 0 L…" at bounding box center [587, 301] width 194 height 478
click at [621, 279] on input "0" at bounding box center [633, 288] width 57 height 19
type input "3"
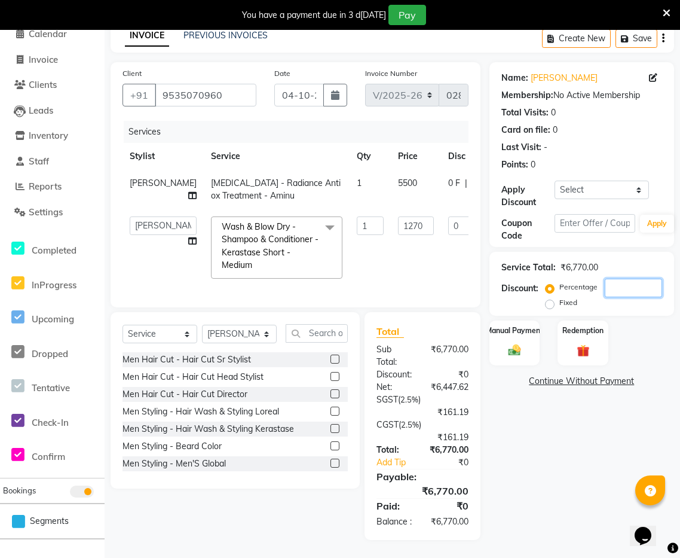
type input "38.1"
type input "3"
type input "30"
type input "381"
type input "30"
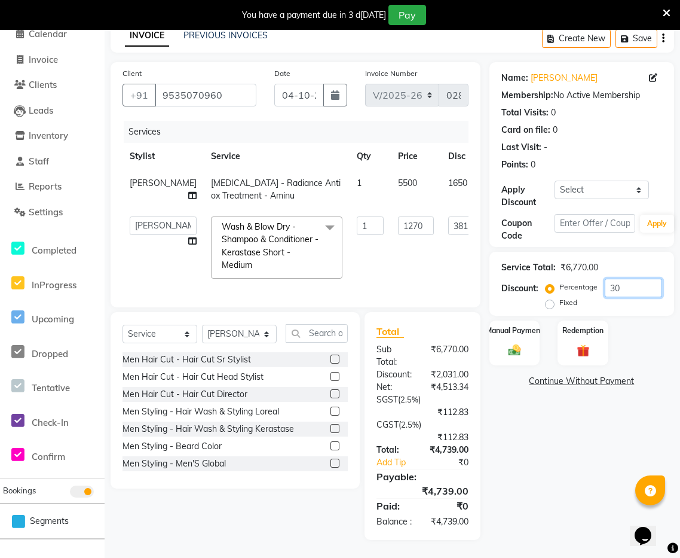
scroll to position [0, 0]
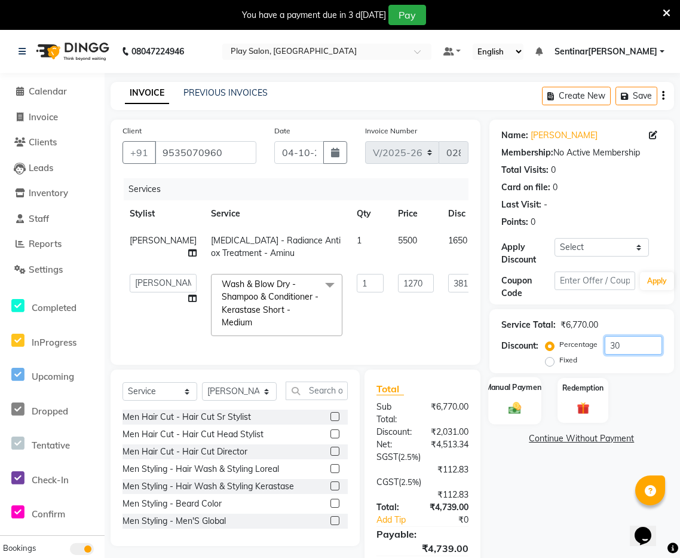
type input "30"
click at [532, 413] on div "Manual Payment" at bounding box center [514, 400] width 53 height 47
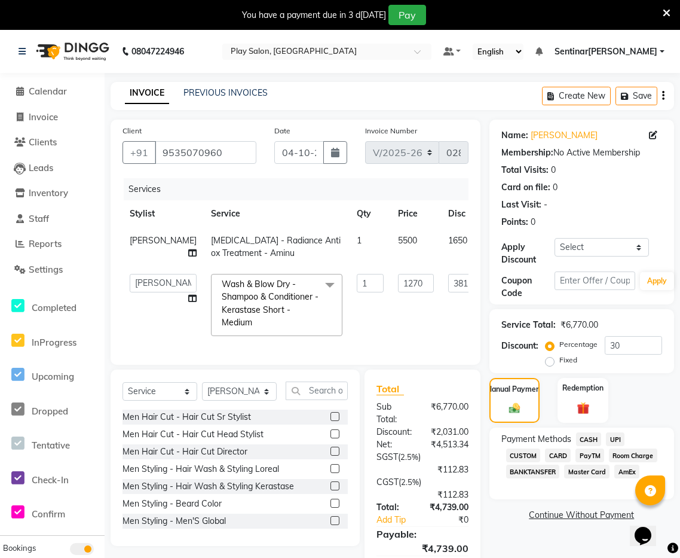
click at [621, 443] on span "UPI" at bounding box center [615, 439] width 19 height 14
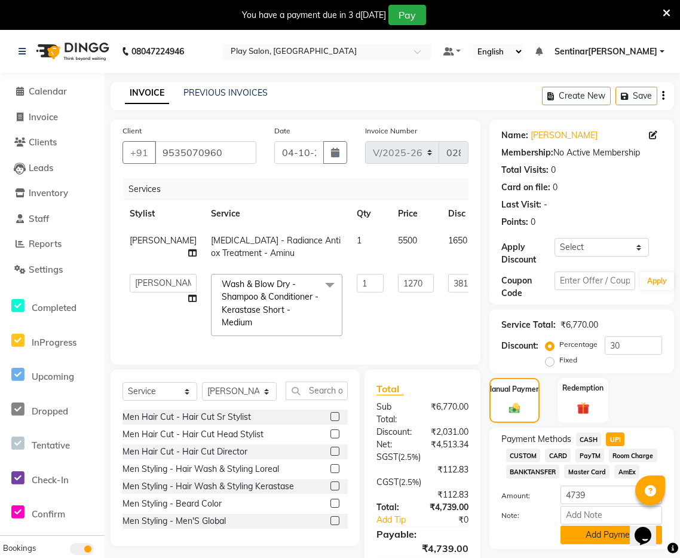
click at [605, 532] on button "Add Payment" at bounding box center [612, 535] width 102 height 19
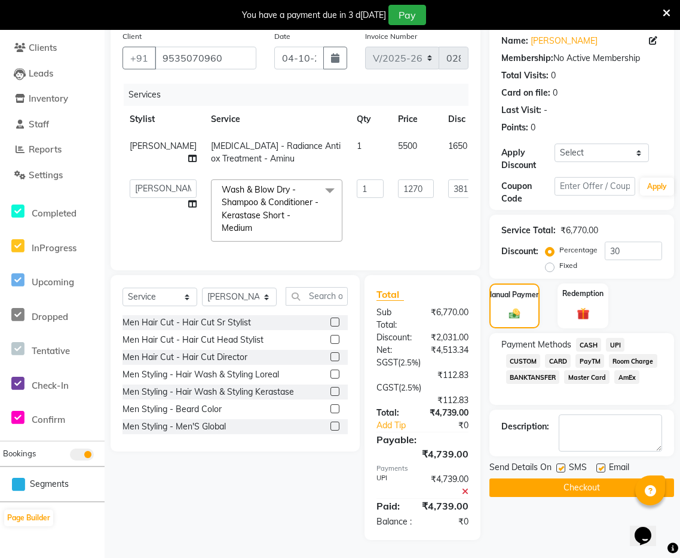
scroll to position [130, 0]
click at [618, 478] on button "Checkout" at bounding box center [582, 487] width 185 height 19
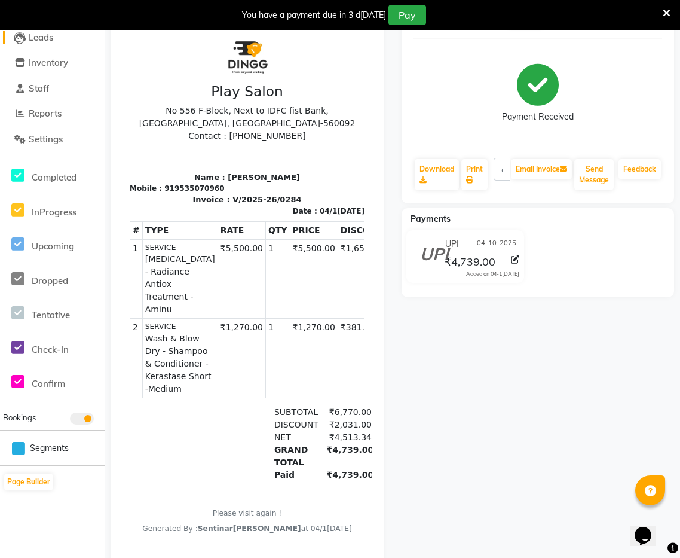
click at [41, 41] on span "Leads" at bounding box center [41, 37] width 25 height 11
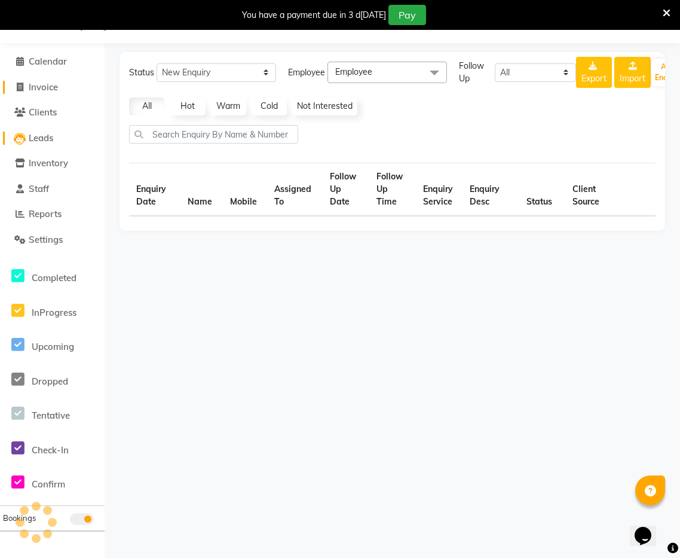
select select "10"
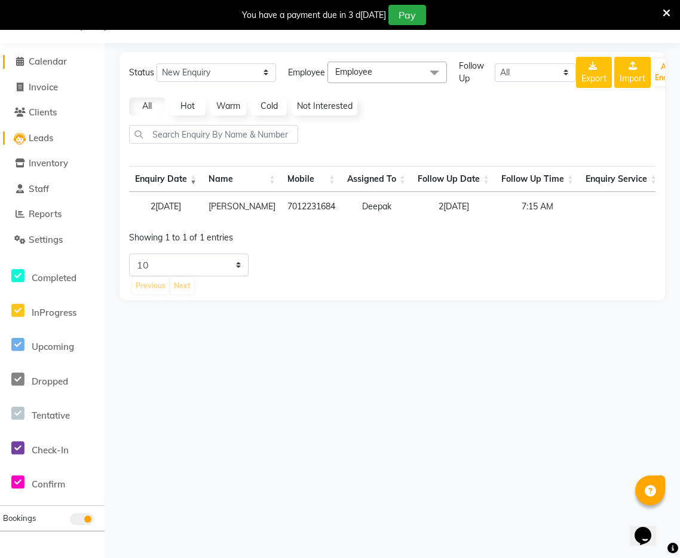
scroll to position [0, 0]
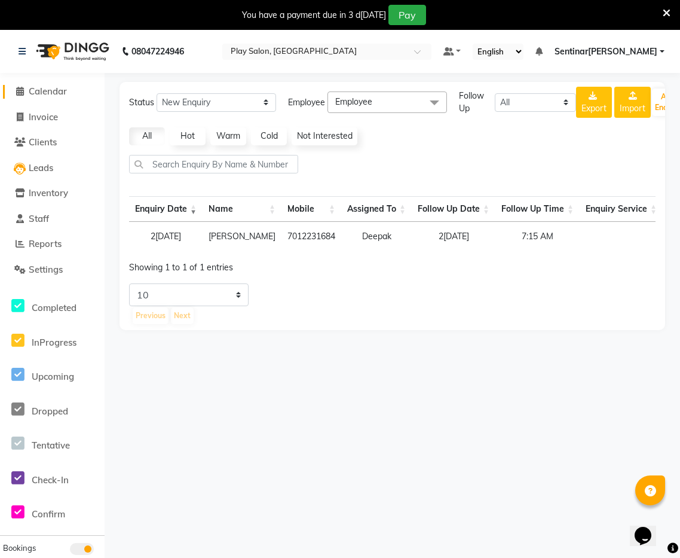
click at [67, 87] on span "Calendar" at bounding box center [48, 90] width 38 height 11
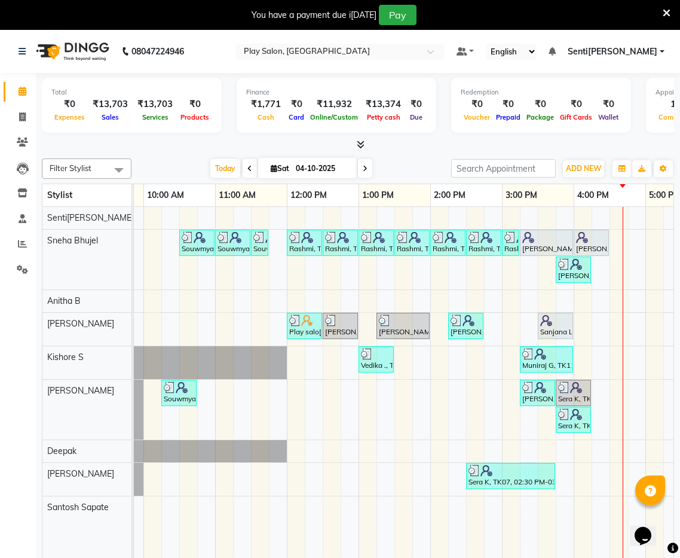
scroll to position [0, 170]
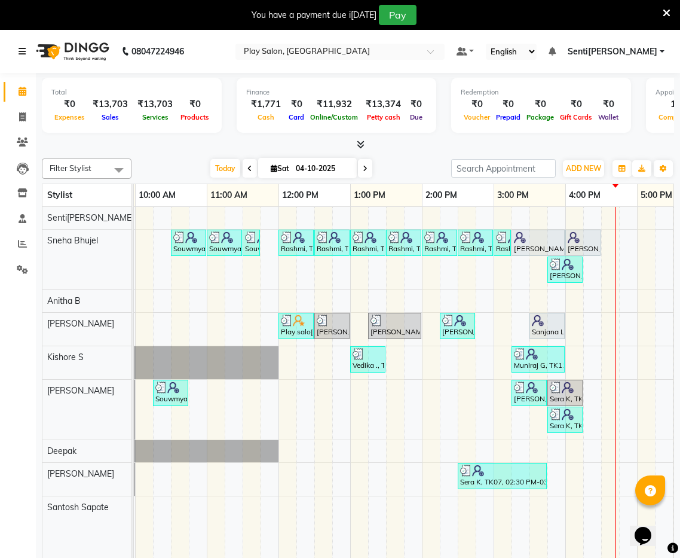
click at [22, 52] on icon at bounding box center [22, 51] width 7 height 8
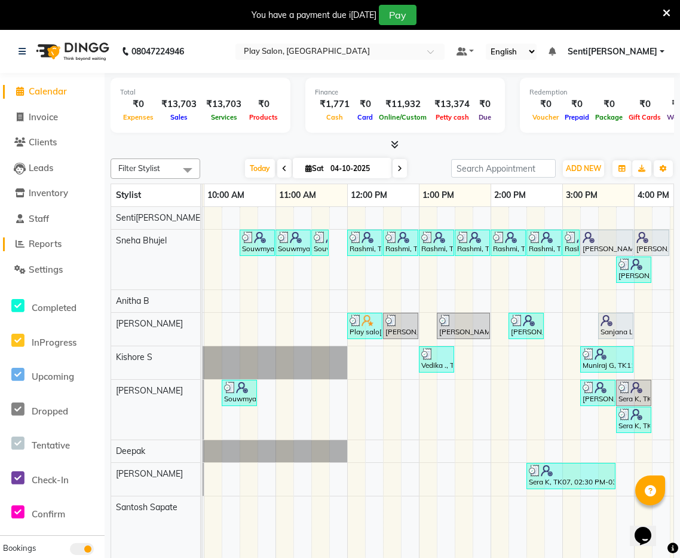
click at [51, 245] on span "Reports" at bounding box center [45, 243] width 33 height 11
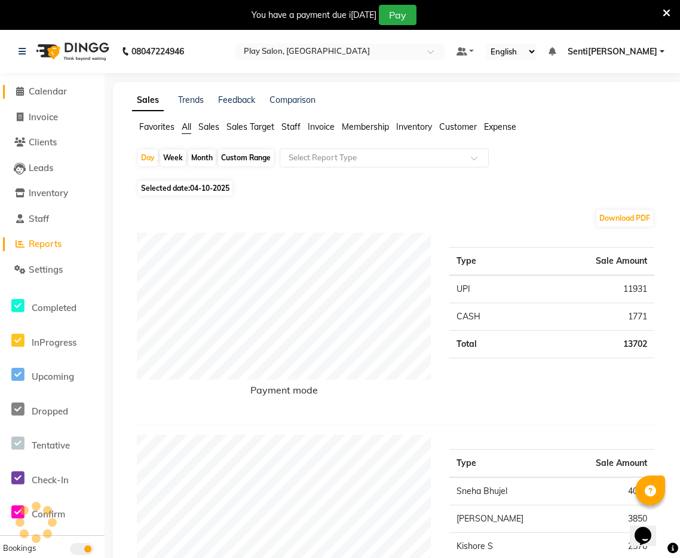
click at [53, 88] on span "Calendar" at bounding box center [48, 90] width 38 height 11
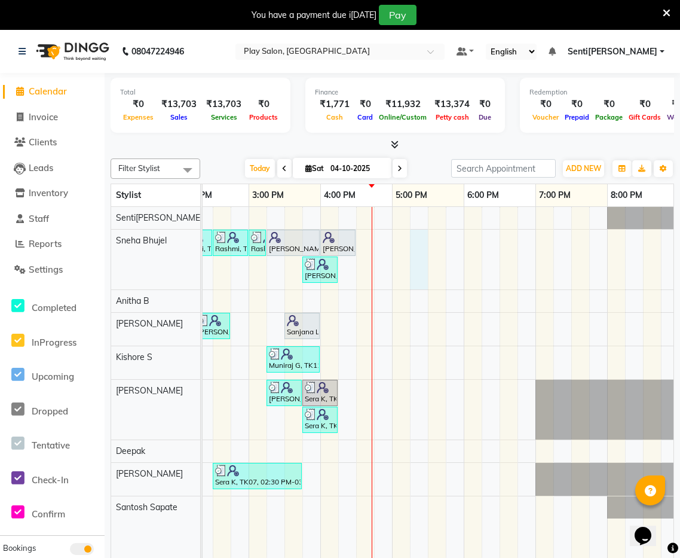
click at [418, 248] on div "Souwmya G, TK02, 10:30 AM-11:00 AM, Beauty Essentials - Upper Lip Threading Sou…" at bounding box center [212, 391] width 933 height 369
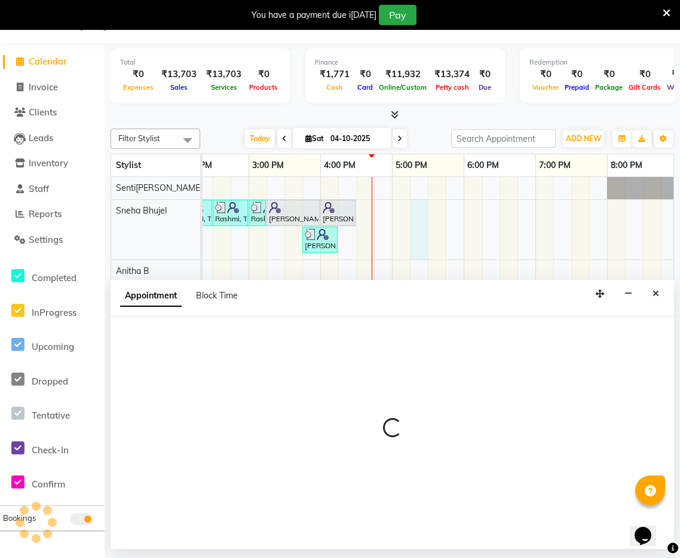
select select "91859"
select select "1035"
select select "tentative"
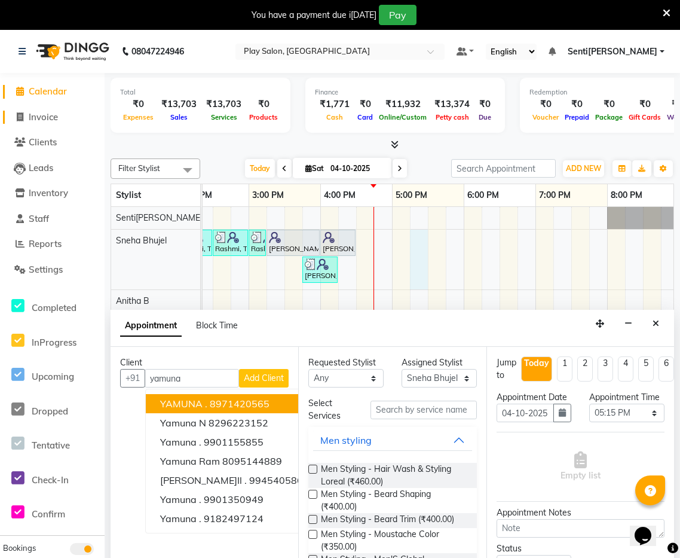
type input "yamuna"
click at [38, 114] on span "Invoice" at bounding box center [43, 116] width 29 height 11
select select "service"
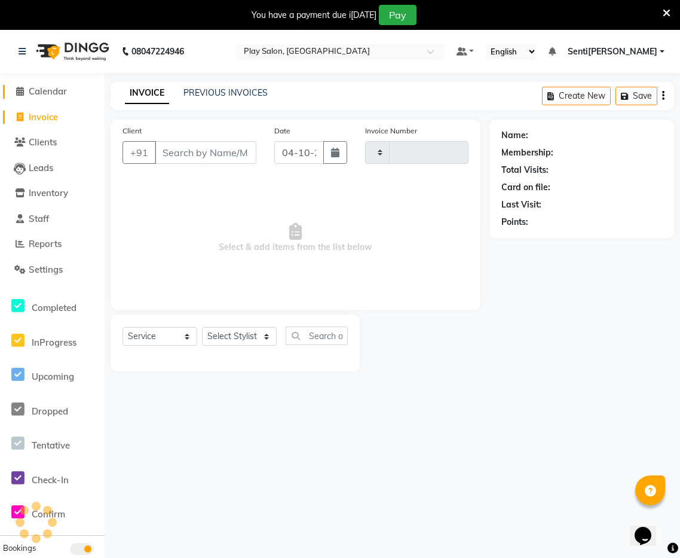
type input "0285"
select select "8961"
click at [66, 88] on span "Calendar" at bounding box center [48, 90] width 38 height 11
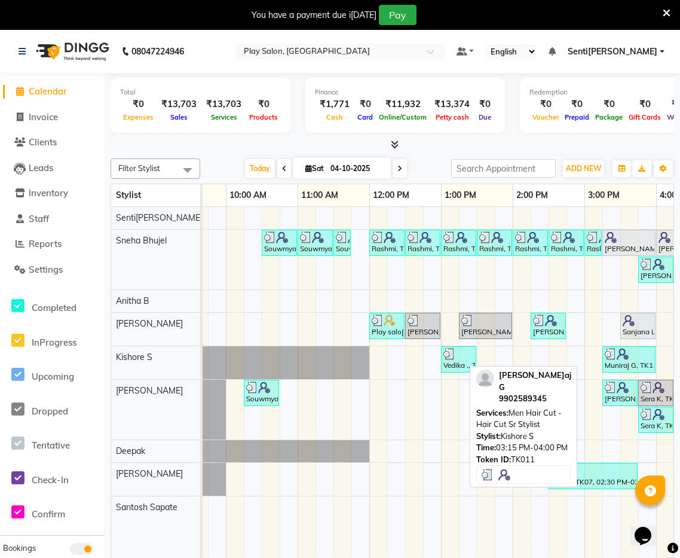
scroll to position [0, 127]
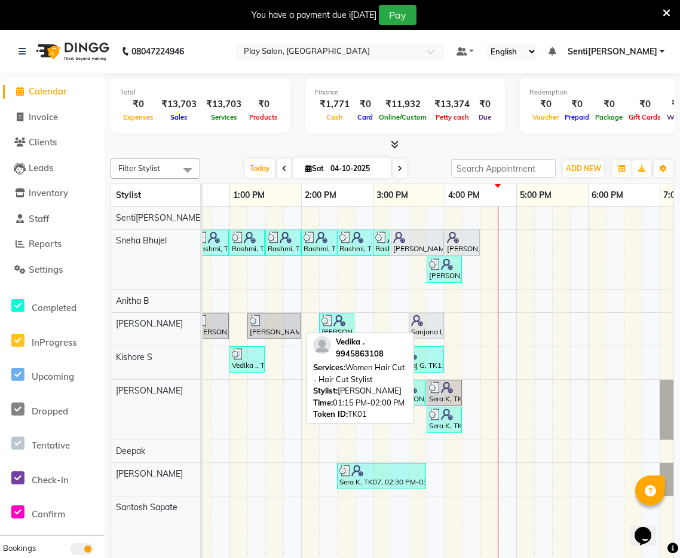
click at [274, 327] on div "[PERSON_NAME]ika ., TK01, 01:15 PM-02:00 PM, Women Hair Cut - Hair Cut Stylist" at bounding box center [274, 325] width 51 height 23
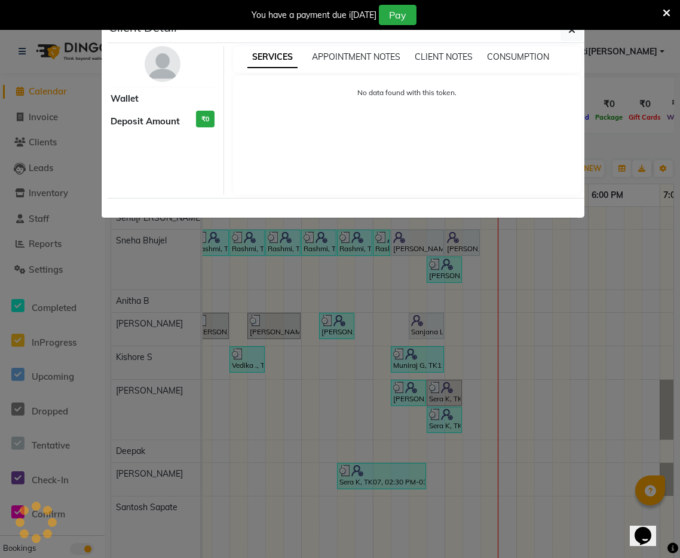
select select "3"
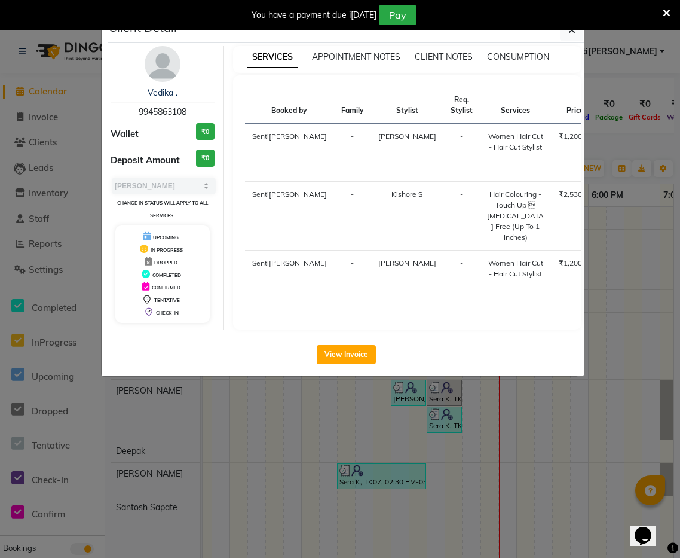
click at [156, 113] on span "9945863108" at bounding box center [163, 111] width 48 height 11
copy span "9945863108"
click at [567, 30] on button "button" at bounding box center [572, 30] width 23 height 23
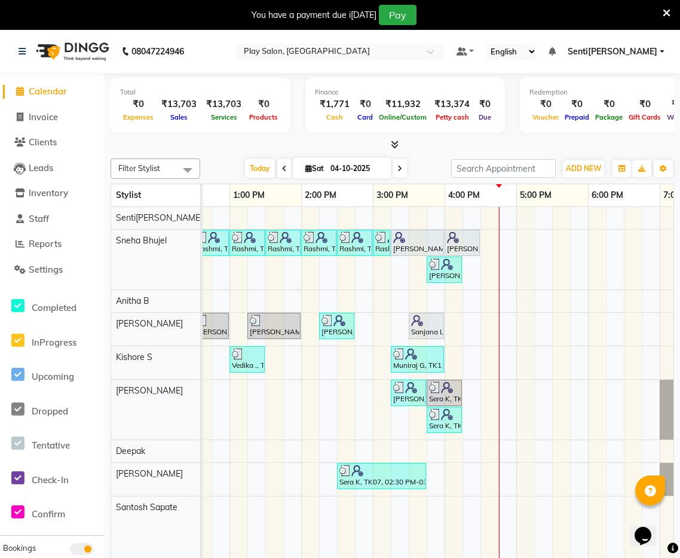
click at [457, 355] on div "Souwmya G, TK02, 10:30 AM-11:00 AM, Beauty Essentials - Upper Lip Threading Sou…" at bounding box center [337, 391] width 933 height 369
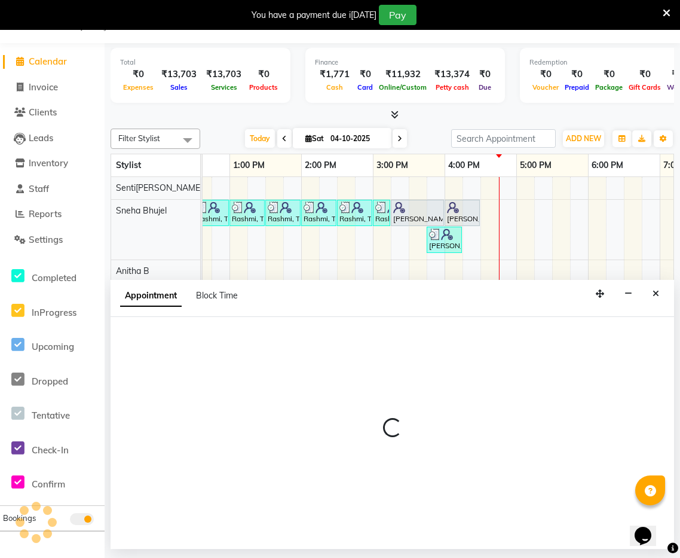
select select "91862"
select select "960"
select select "tentative"
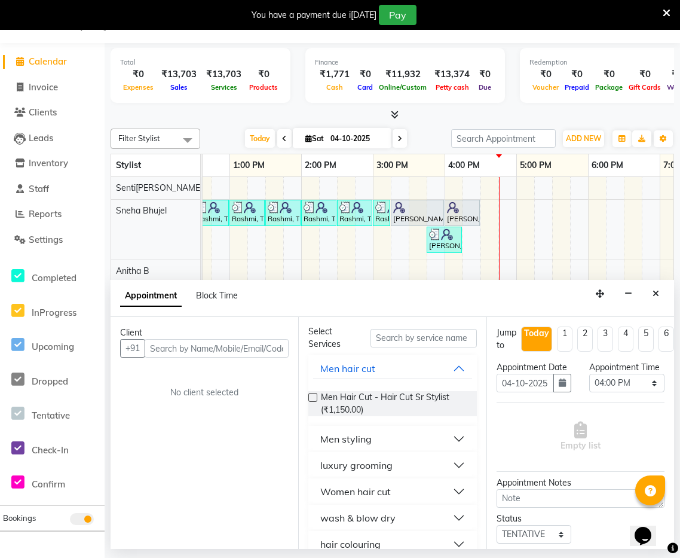
click at [260, 348] on input "text" at bounding box center [217, 348] width 144 height 19
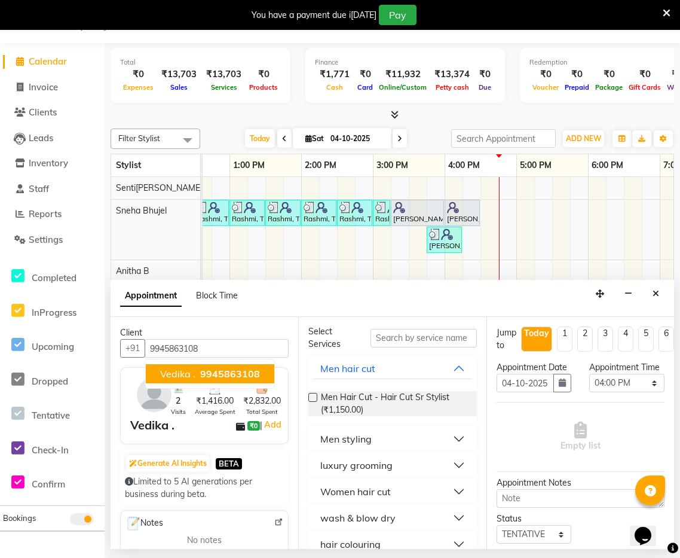
click at [223, 374] on span "9945863108" at bounding box center [230, 374] width 60 height 12
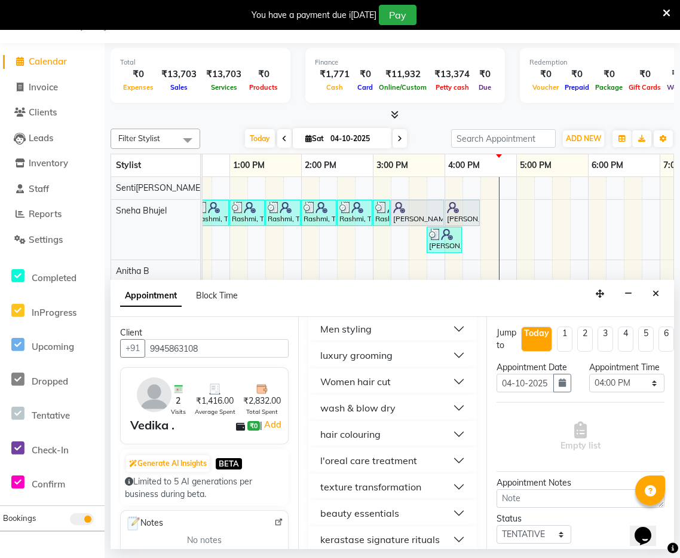
type input "9945863108"
click at [392, 381] on button "Women hair cut" at bounding box center [392, 382] width 158 height 22
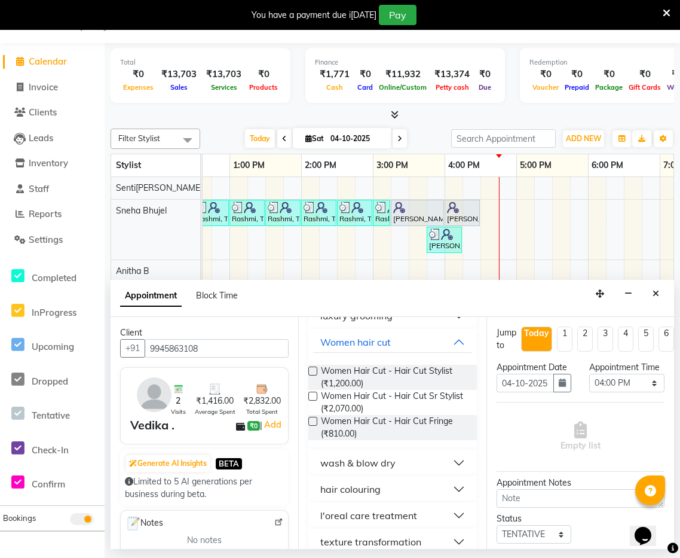
click at [316, 371] on label at bounding box center [313, 371] width 9 height 9
click at [316, 371] on input "checkbox" at bounding box center [313, 372] width 8 height 8
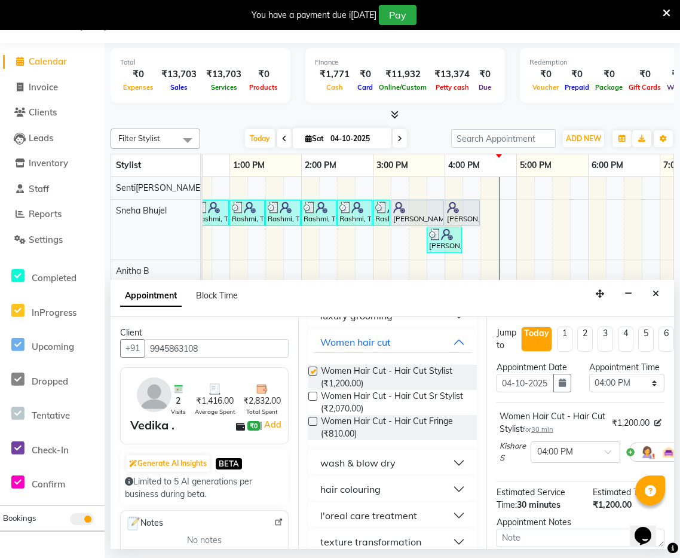
checkbox input "false"
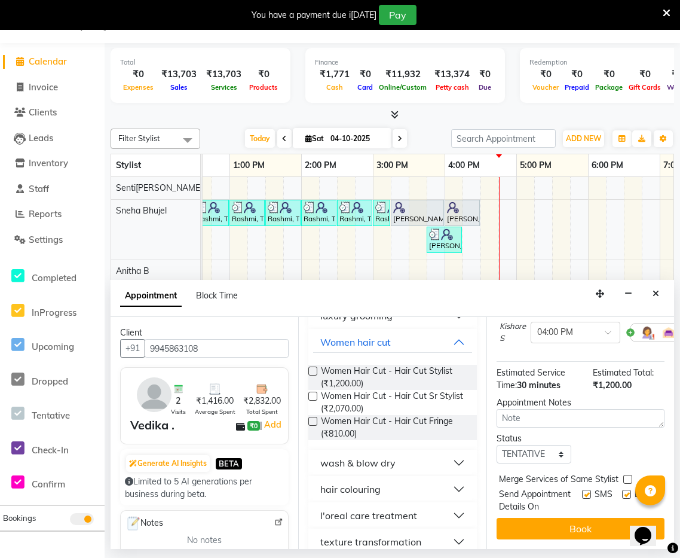
click at [590, 526] on button "Book" at bounding box center [581, 529] width 168 height 22
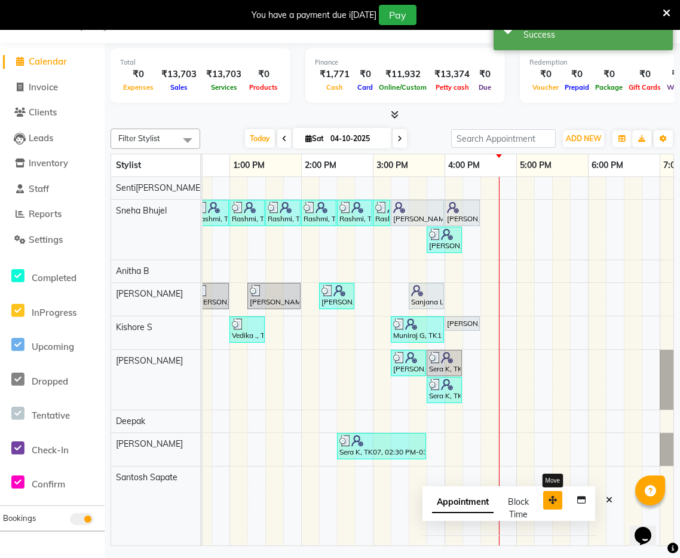
drag, startPoint x: 624, startPoint y: 528, endPoint x: 557, endPoint y: 502, distance: 72.5
click at [545, 499] on button "button" at bounding box center [552, 500] width 19 height 19
drag, startPoint x: 612, startPoint y: 504, endPoint x: 539, endPoint y: 476, distance: 78.7
click at [611, 504] on button "Close" at bounding box center [609, 499] width 17 height 19
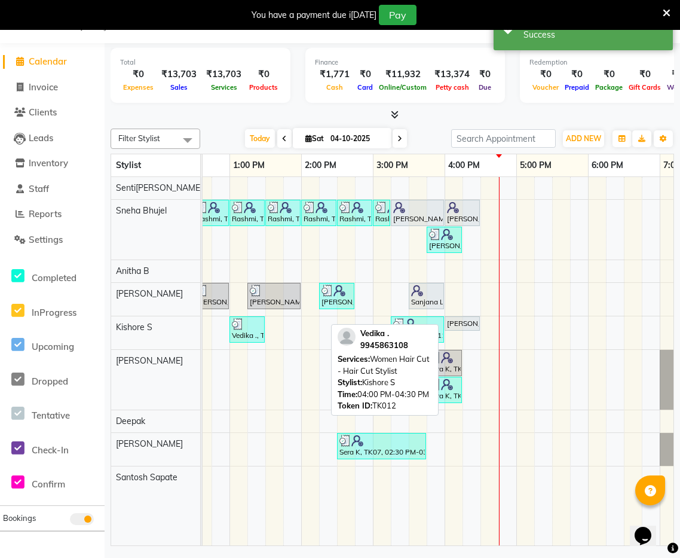
click at [464, 321] on div "Vedika ., TK12, 04:00 PM-04:30 PM, Women Hair Cut - Hair Cut Stylist" at bounding box center [462, 323] width 33 height 11
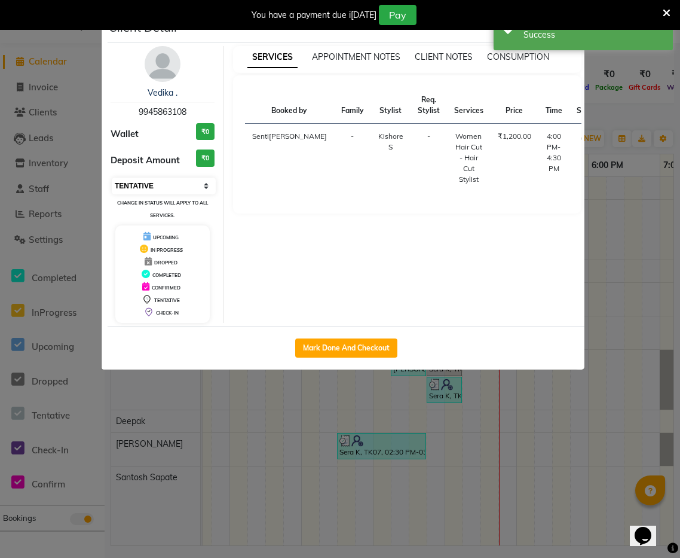
click at [178, 188] on select "Select IN SERVICE CONFIRMED TENTATIVE CHECK IN MARK DONE DROPPED UPCOMING" at bounding box center [164, 186] width 104 height 17
select select "5"
click at [112, 178] on select "Select IN SERVICE CONFIRMED TENTATIVE CHECK IN MARK DONE DROPPED UPCOMING" at bounding box center [164, 186] width 104 height 17
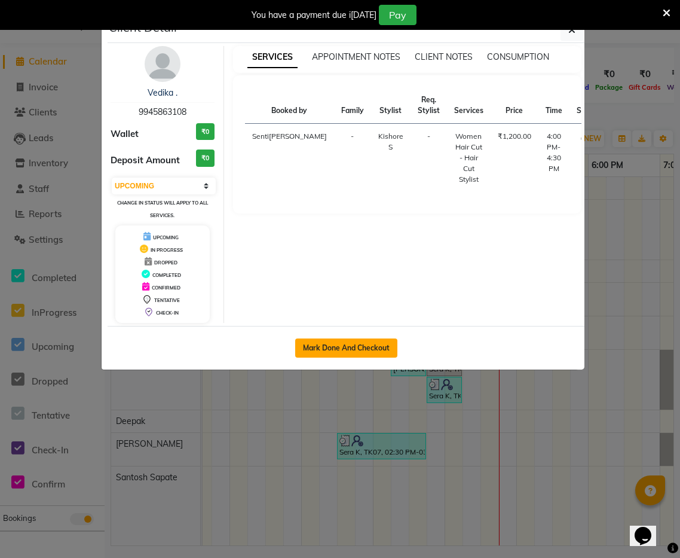
drag, startPoint x: 331, startPoint y: 351, endPoint x: 347, endPoint y: 349, distance: 15.7
click at [332, 350] on button "Mark Done And Checkout" at bounding box center [346, 347] width 102 height 19
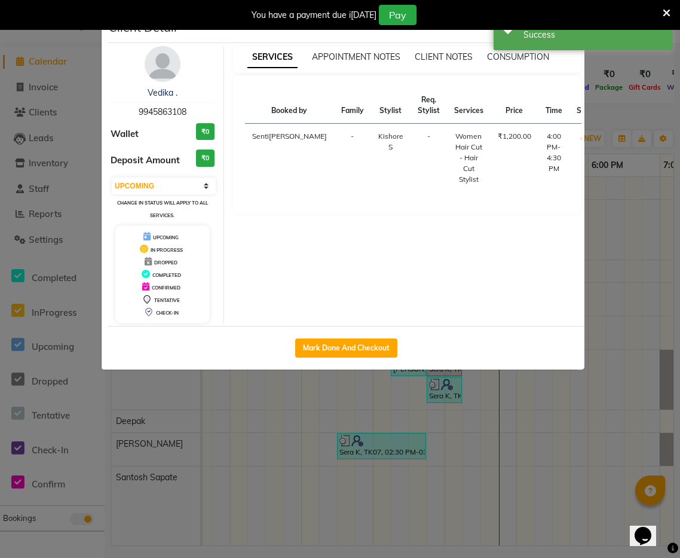
select select "service"
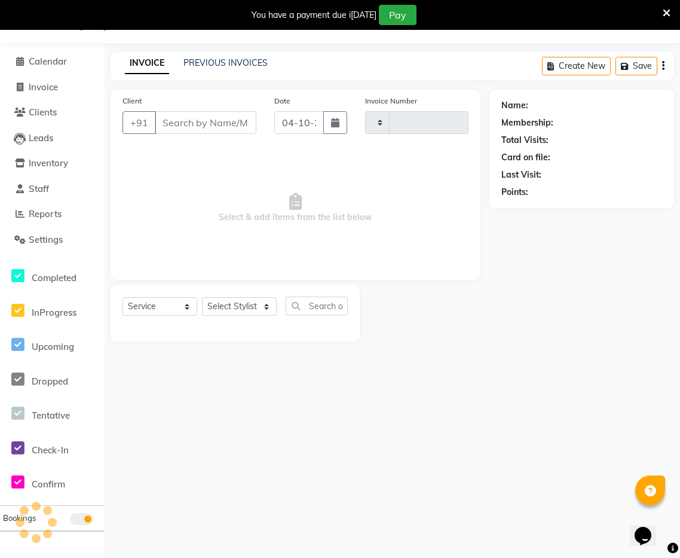
type input "0285"
select select "8961"
type input "9945863108"
select select "91862"
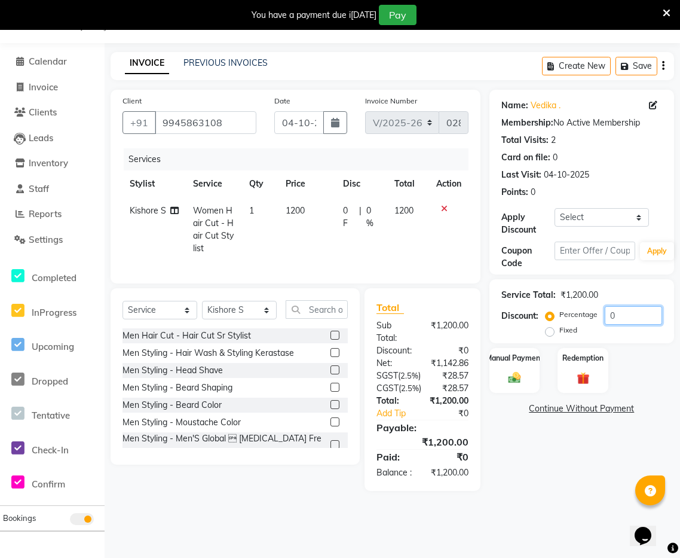
click at [627, 312] on input "0" at bounding box center [633, 315] width 57 height 19
type input "30"
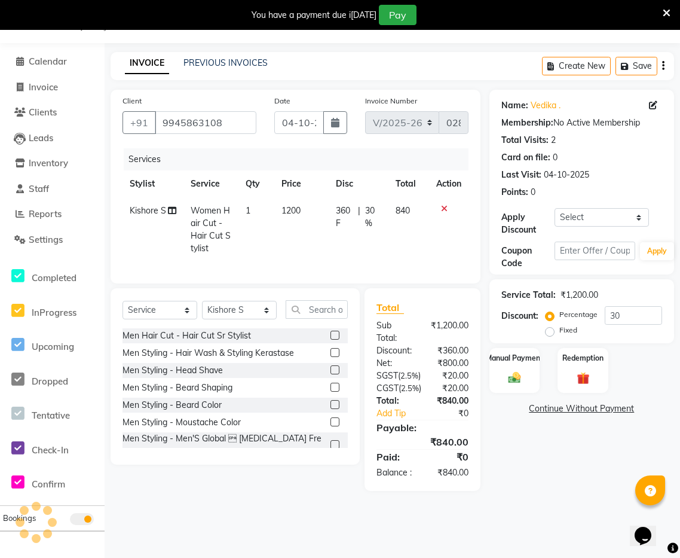
click at [547, 459] on div "Name: Vedika . Membership: No Active Membership Total Visits: 2 Card on file: 0…" at bounding box center [587, 290] width 194 height 401
click at [532, 387] on div "Manual Payment" at bounding box center [514, 370] width 53 height 47
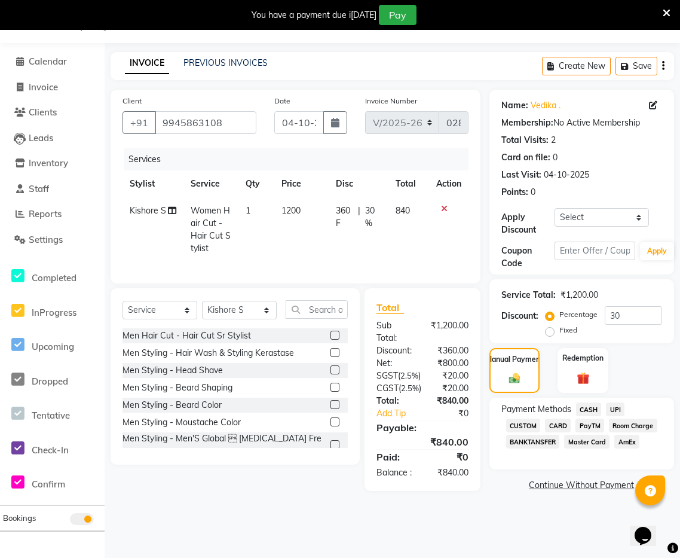
click at [593, 410] on span "CASH" at bounding box center [589, 409] width 26 height 14
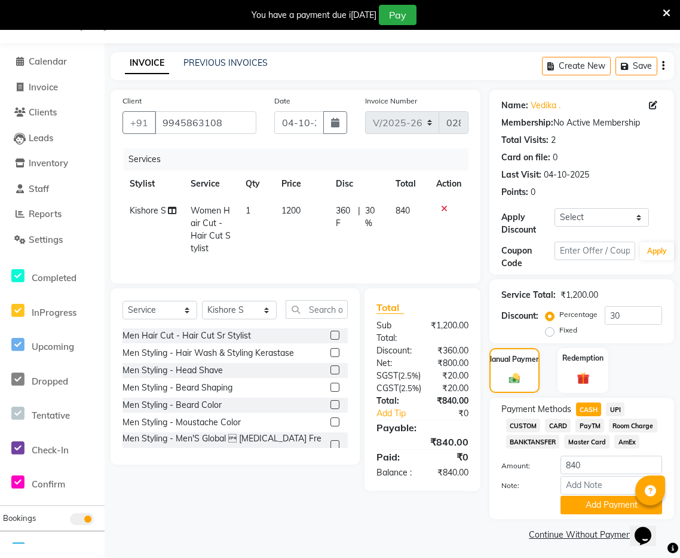
scroll to position [33, 0]
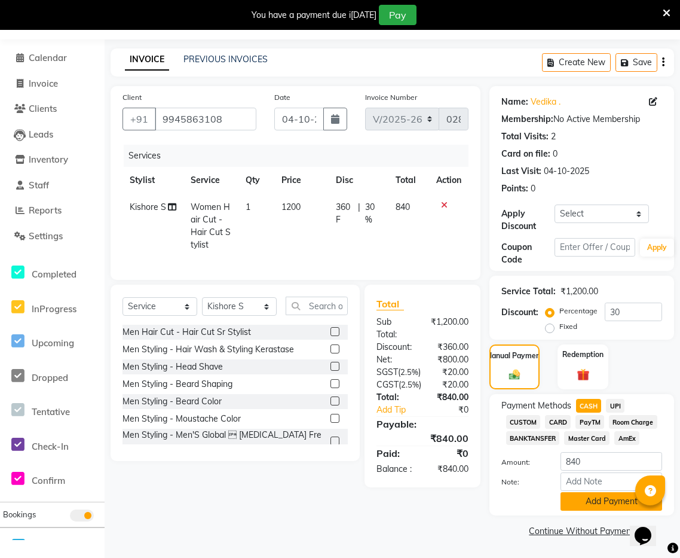
click at [612, 501] on button "Add Payment" at bounding box center [612, 501] width 102 height 19
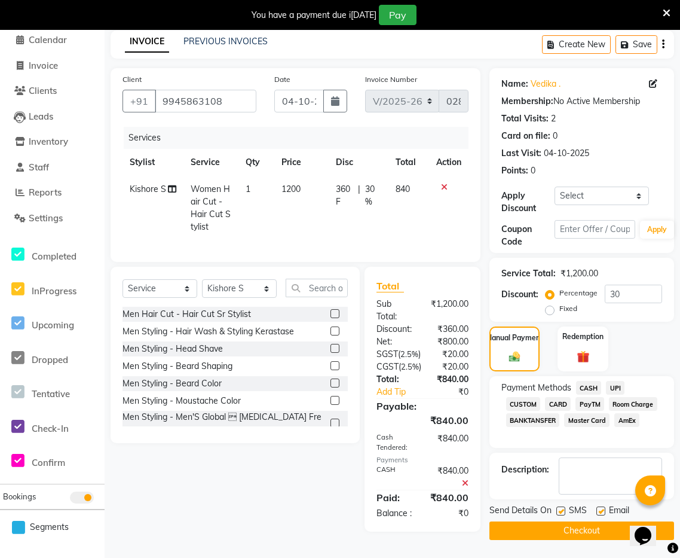
scroll to position [77, 0]
click at [592, 381] on span "CASH" at bounding box center [589, 388] width 26 height 14
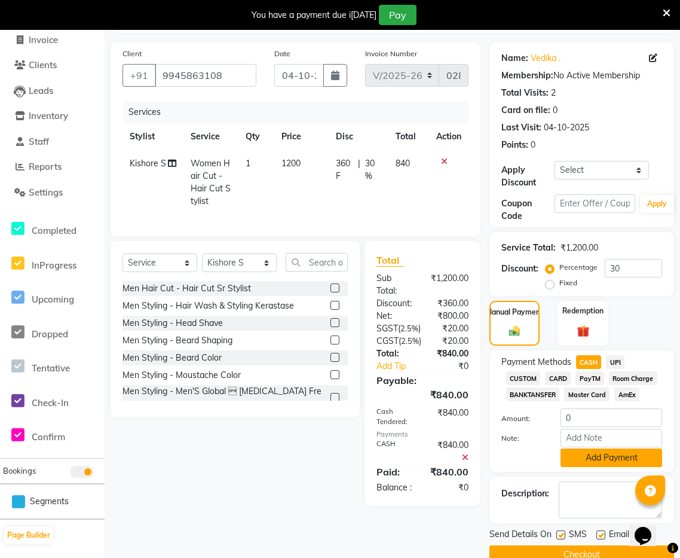
scroll to position [101, 0]
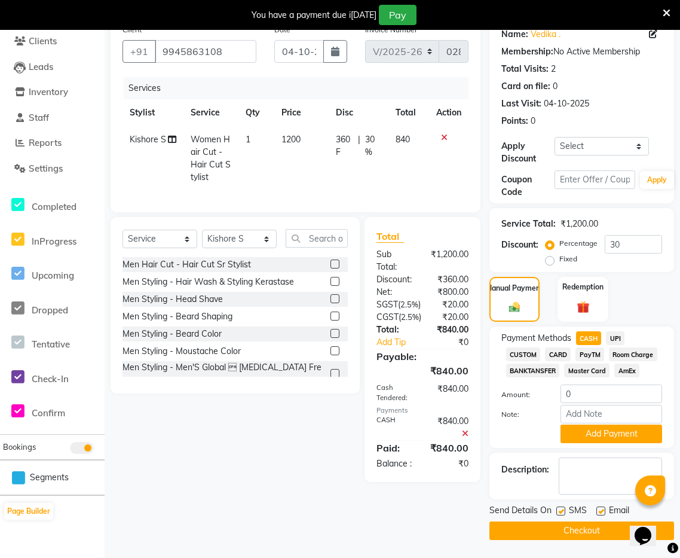
click at [578, 533] on button "Checkout" at bounding box center [582, 530] width 185 height 19
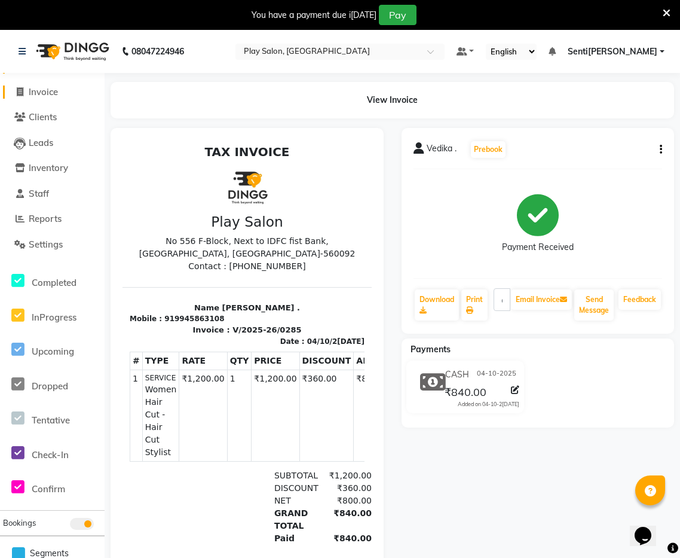
click at [50, 86] on span "Invoice" at bounding box center [43, 91] width 29 height 11
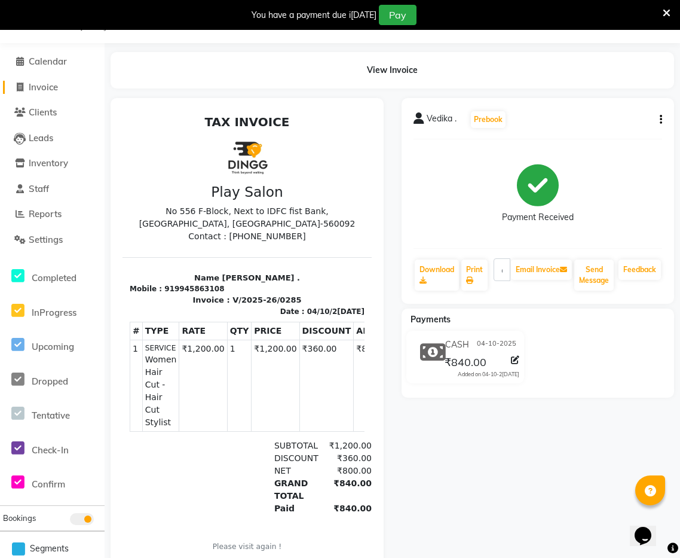
select select "8961"
select select "service"
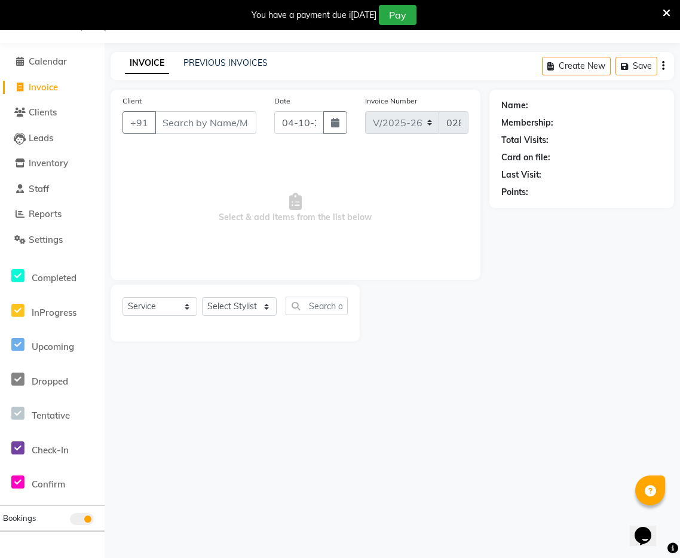
scroll to position [0, 0]
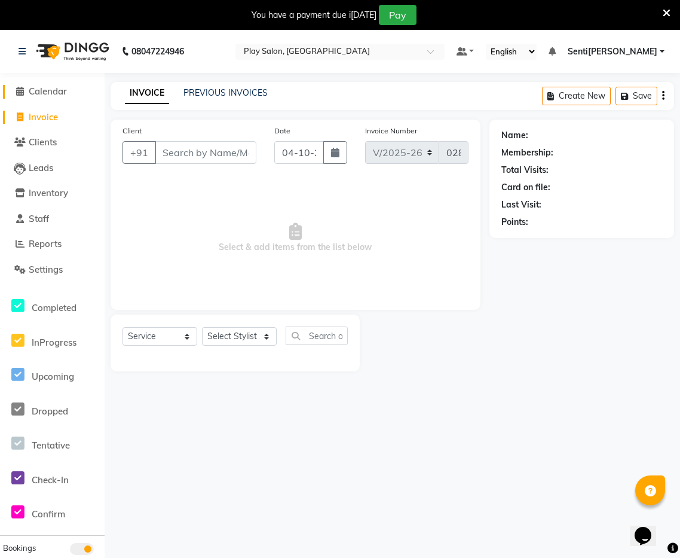
click at [56, 88] on span "Calendar" at bounding box center [48, 90] width 38 height 11
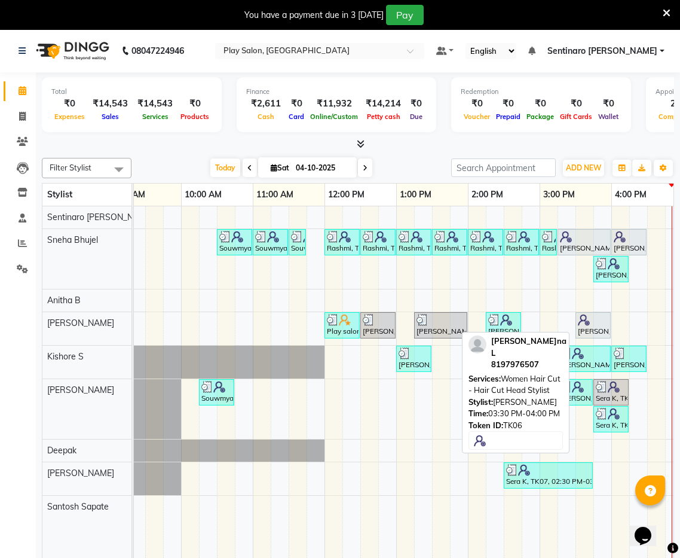
click at [592, 326] on div "Sanjana L, TK06, 03:30 PM-04:00 PM, Women Hair Cut - Hair Cut Head Stylist" at bounding box center [593, 325] width 33 height 23
select select "7"
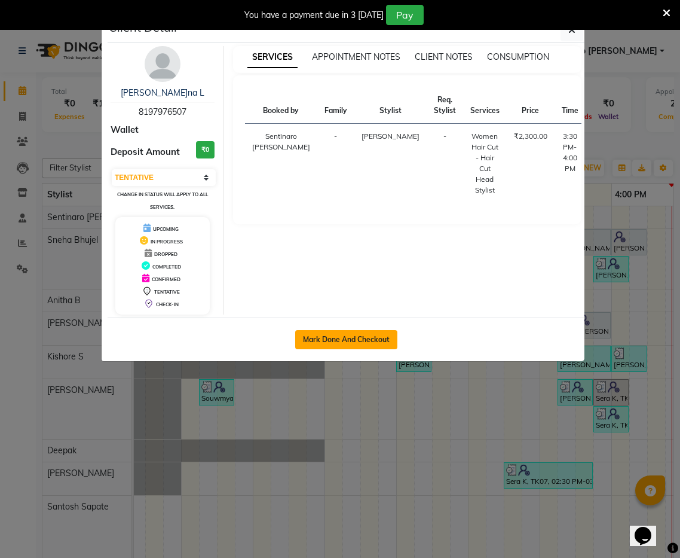
click at [358, 344] on button "Mark Done And Checkout" at bounding box center [346, 339] width 102 height 19
select select "8961"
select select "service"
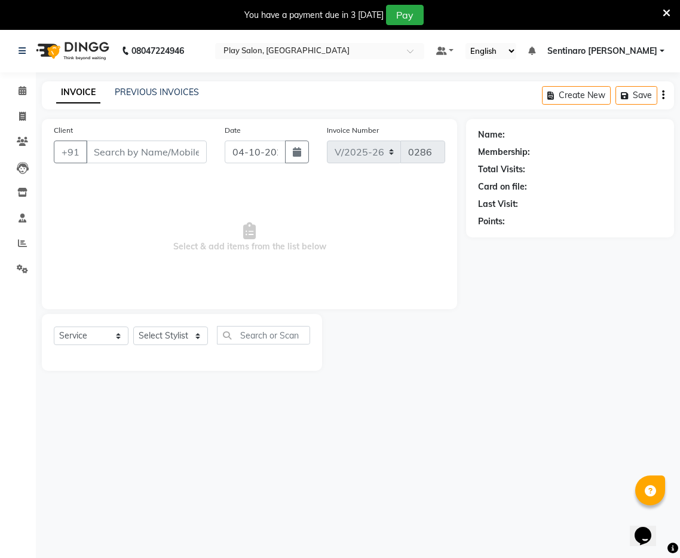
type input "8197976507"
select select "91861"
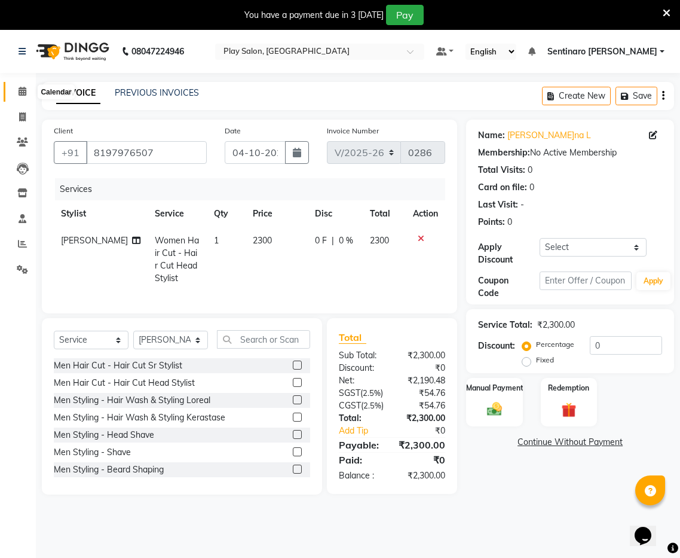
click at [22, 92] on icon at bounding box center [23, 91] width 8 height 9
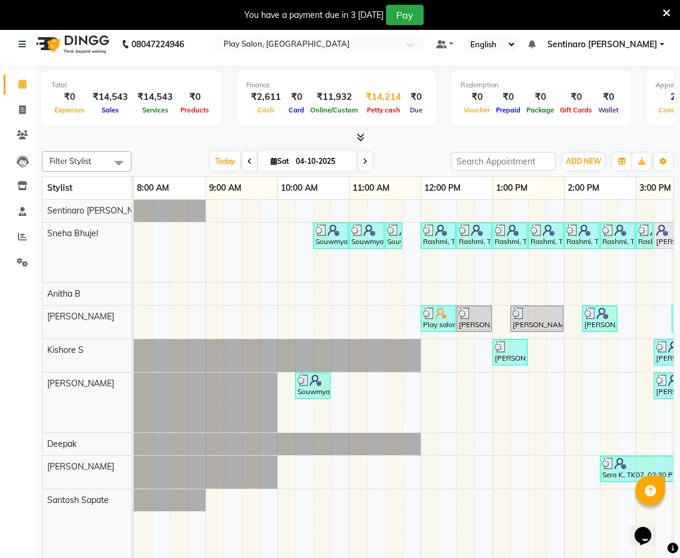
scroll to position [30, 0]
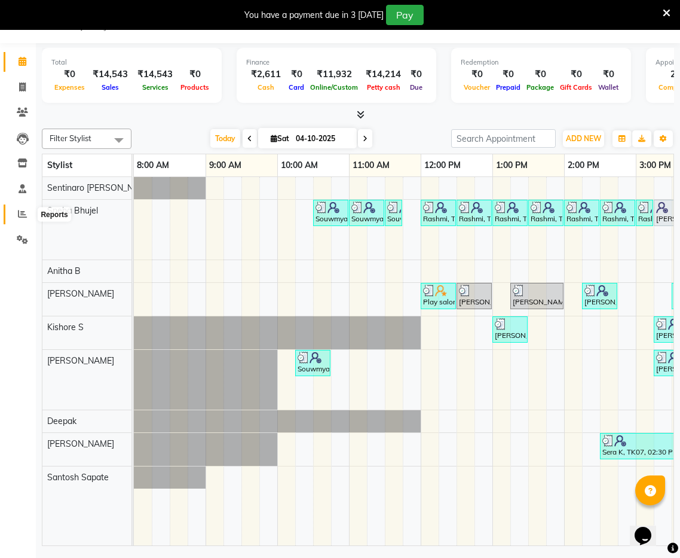
click at [25, 212] on icon at bounding box center [22, 213] width 9 height 9
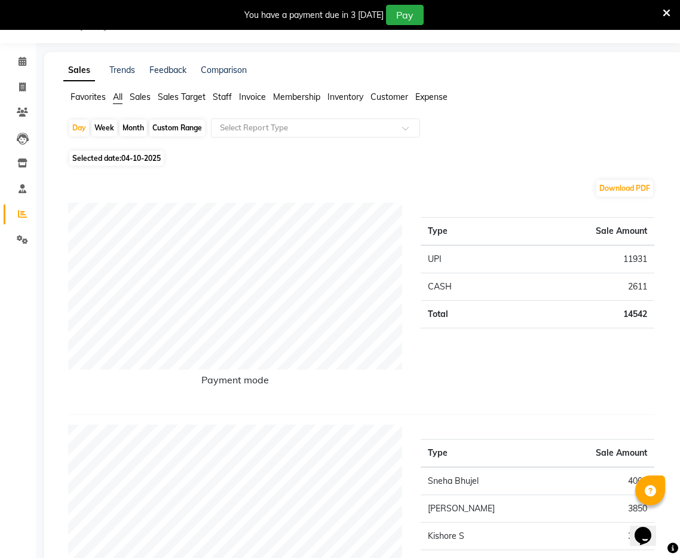
click at [97, 161] on span "Selected date: 04-[DATE]" at bounding box center [116, 158] width 94 height 15
select select "10"
select select "2025"
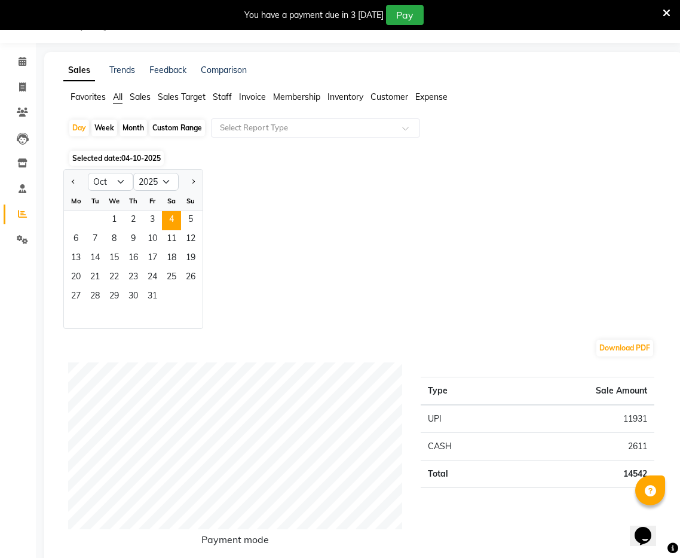
click at [181, 129] on div "Custom Range" at bounding box center [177, 128] width 56 height 17
select select "10"
select select "2025"
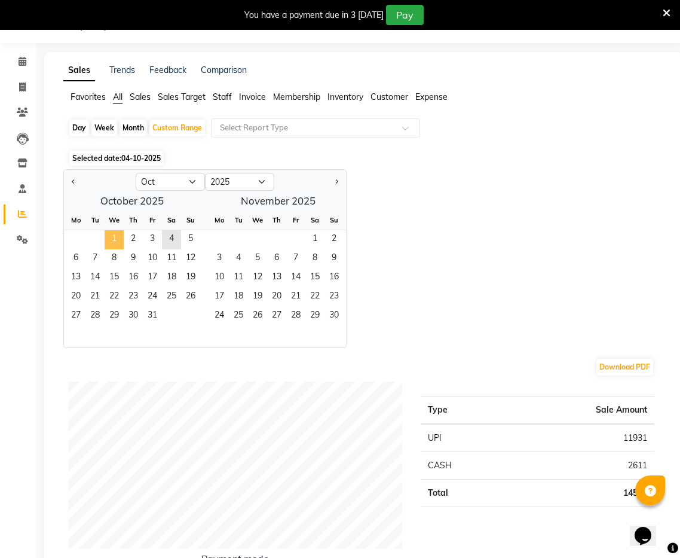
click at [111, 241] on span "1" at bounding box center [114, 239] width 19 height 19
click at [167, 240] on span "4" at bounding box center [171, 239] width 19 height 19
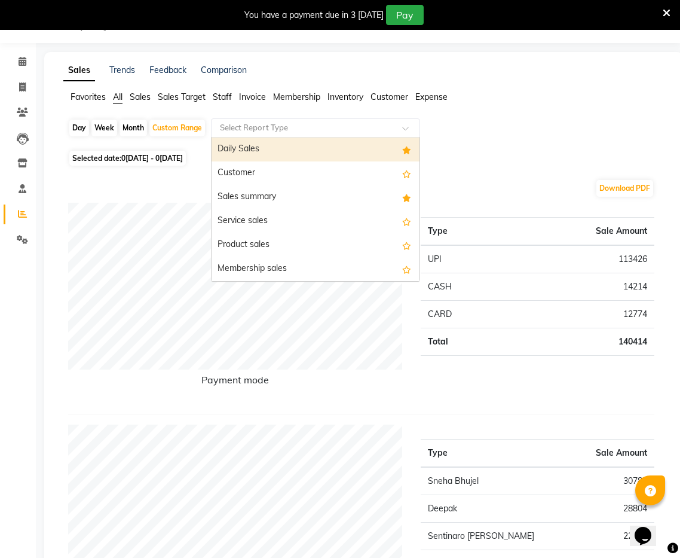
drag, startPoint x: 300, startPoint y: 127, endPoint x: 291, endPoint y: 148, distance: 22.2
click at [300, 127] on input "text" at bounding box center [304, 128] width 172 height 12
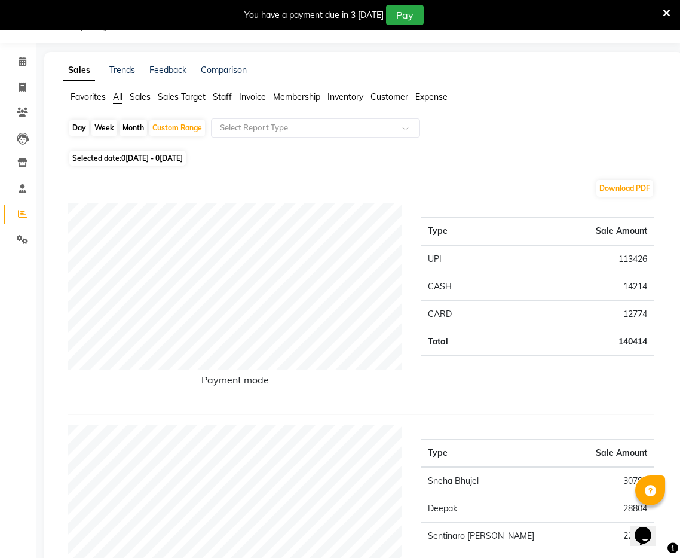
click at [135, 97] on span "Sales" at bounding box center [140, 96] width 21 height 11
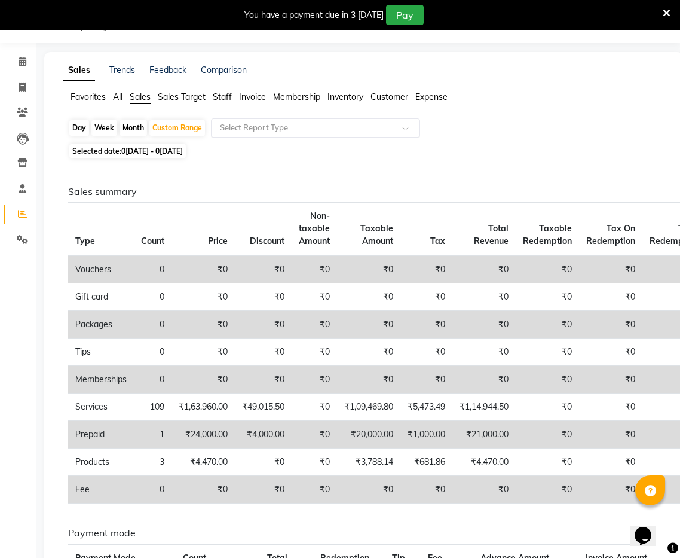
click at [306, 122] on input "text" at bounding box center [304, 128] width 172 height 12
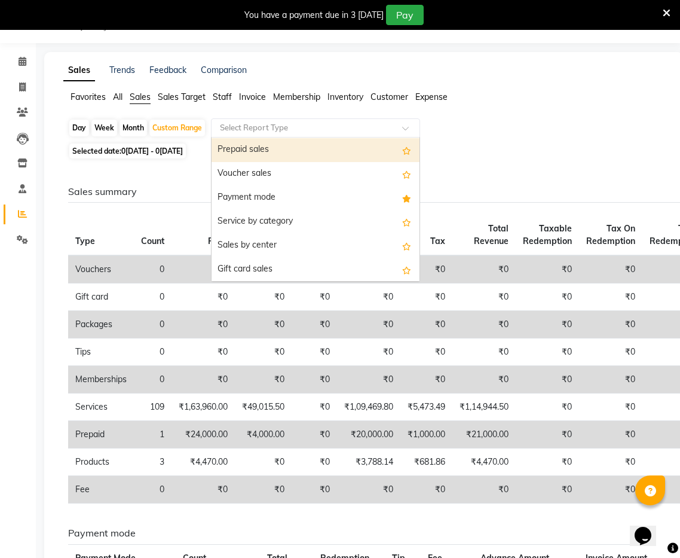
scroll to position [212, 0]
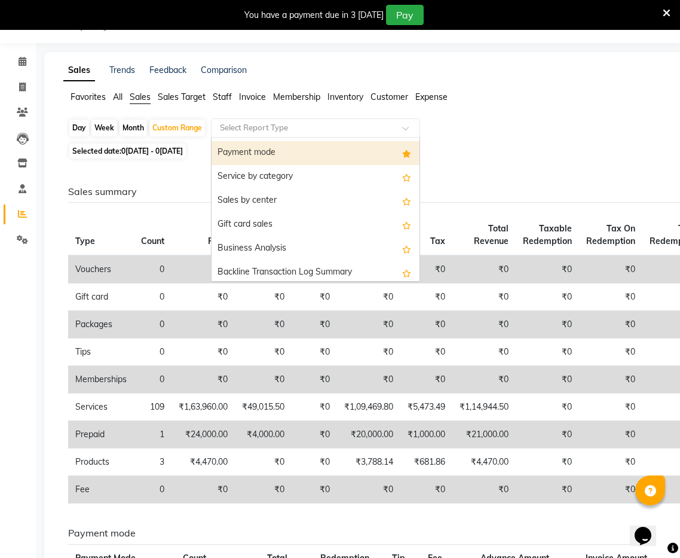
click at [278, 157] on div "Payment mode" at bounding box center [316, 153] width 208 height 24
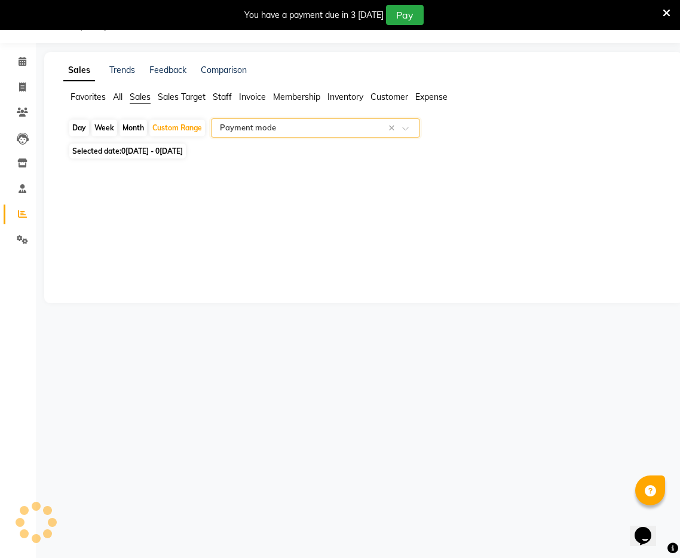
select select "full_report"
select select "csv"
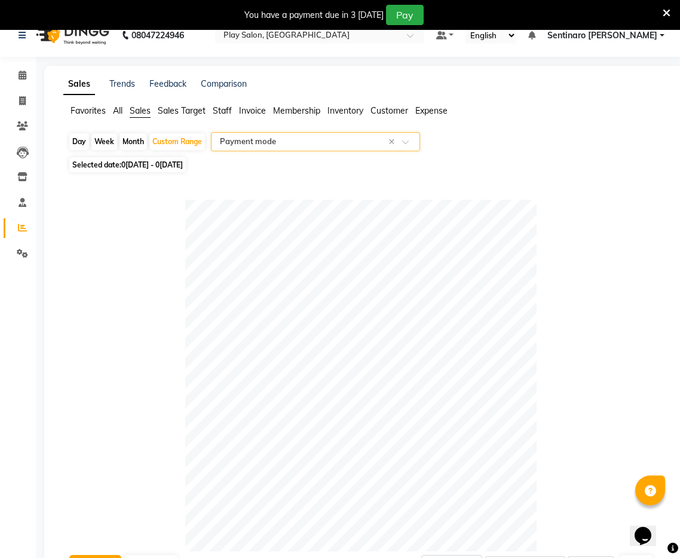
scroll to position [0, 0]
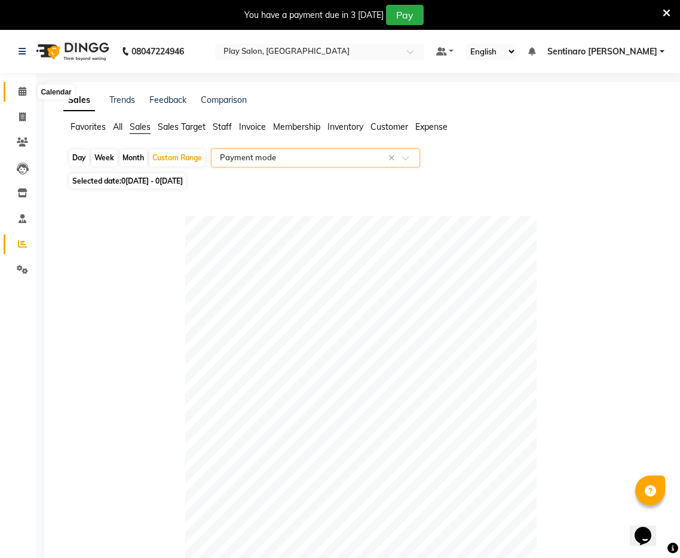
click at [20, 97] on span at bounding box center [22, 92] width 21 height 14
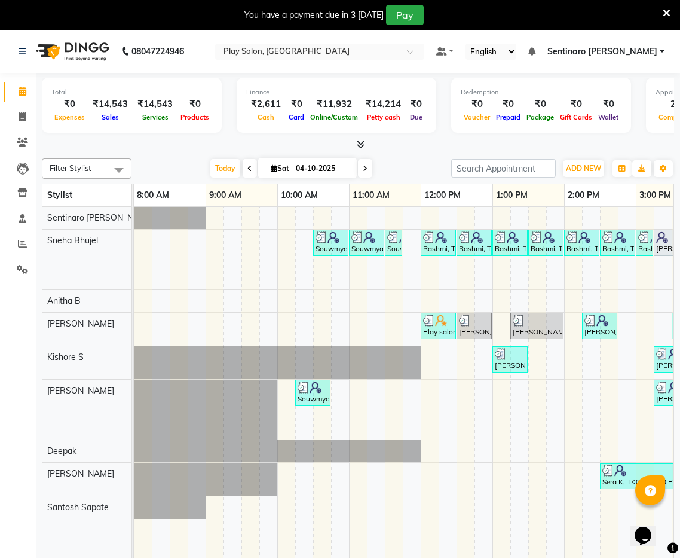
click at [320, 169] on input "04-10-2025" at bounding box center [322, 169] width 60 height 18
select select "10"
select select "2025"
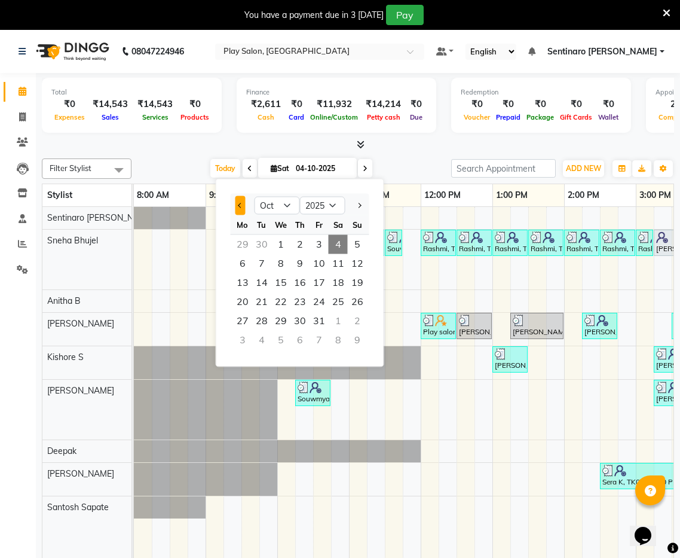
click at [240, 205] on span "Previous month" at bounding box center [240, 205] width 5 height 5
select select "9"
click at [262, 323] on span "30" at bounding box center [261, 321] width 19 height 19
type input "30-09-2025"
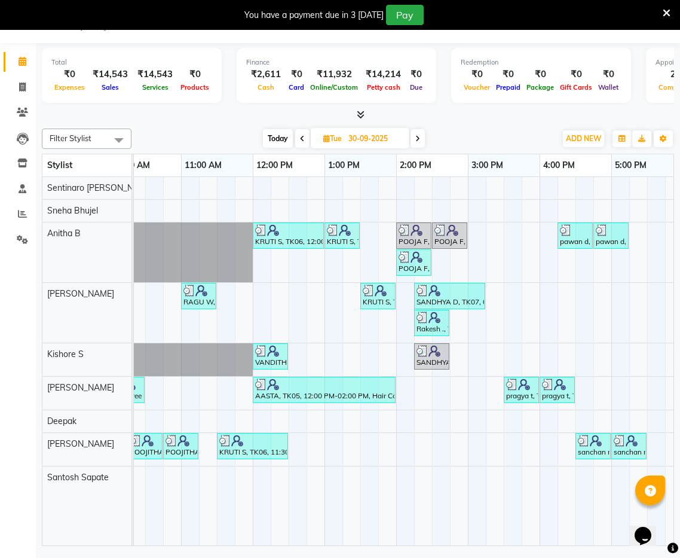
scroll to position [0, 155]
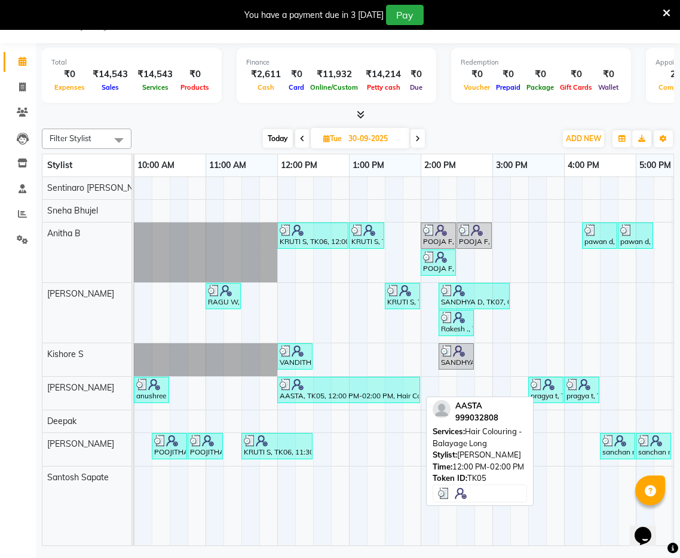
click at [304, 387] on div at bounding box center [349, 384] width 138 height 12
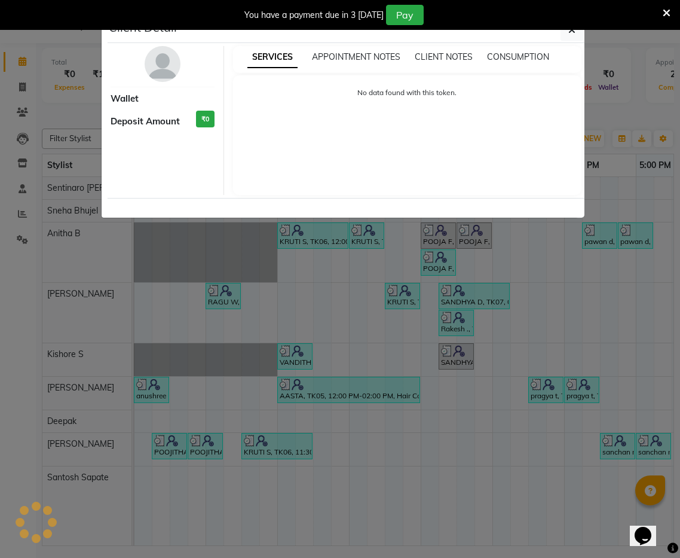
select select "3"
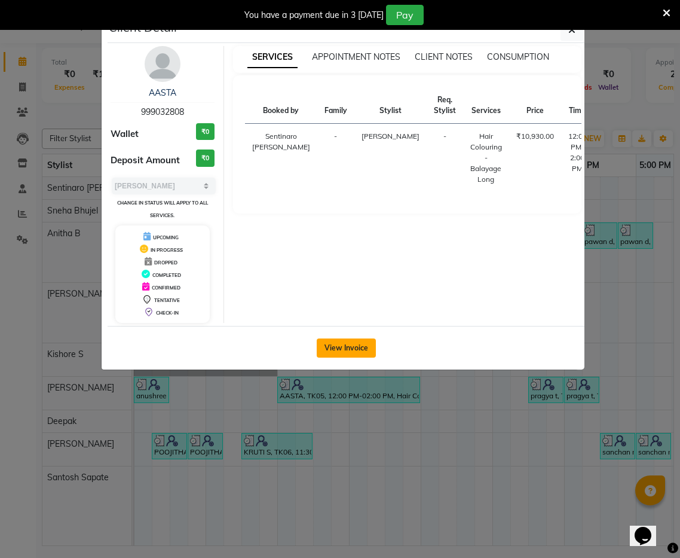
click at [361, 352] on button "View Invoice" at bounding box center [346, 347] width 59 height 19
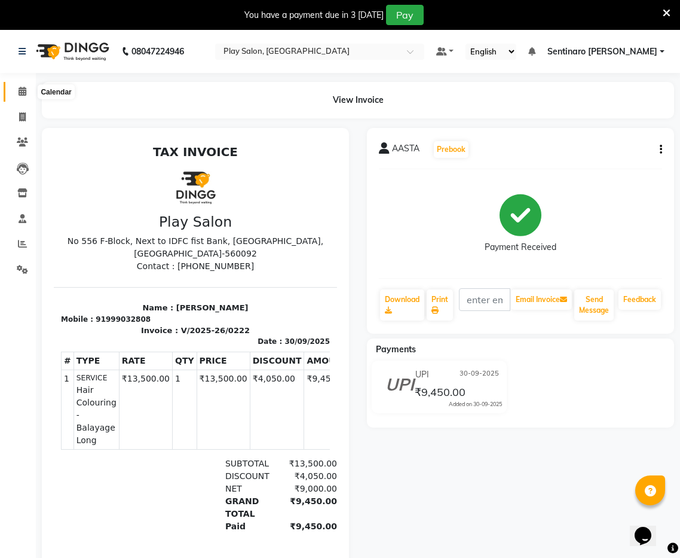
click at [29, 94] on span at bounding box center [22, 92] width 21 height 14
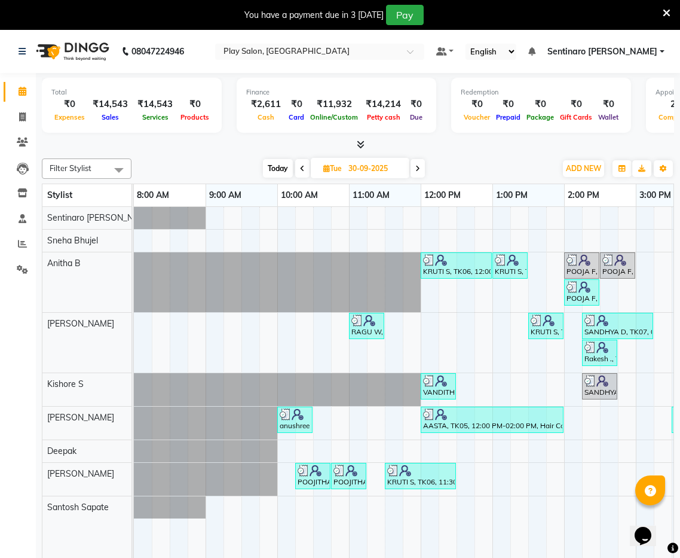
click at [277, 169] on span "Today" at bounding box center [278, 168] width 30 height 19
type input "04-10-2025"
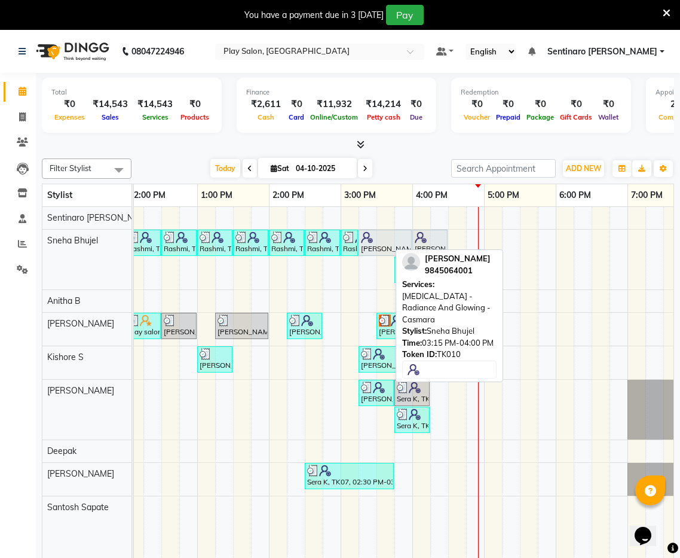
scroll to position [0, 286]
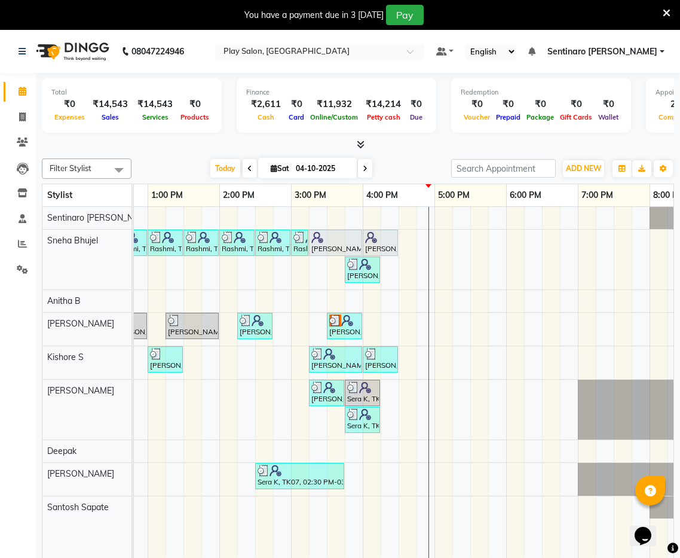
click at [409, 239] on div "Souwmya G, TK02, 10:30 AM-11:00 AM, Beauty Essentials - Upper Lip Threading Sou…" at bounding box center [255, 391] width 933 height 369
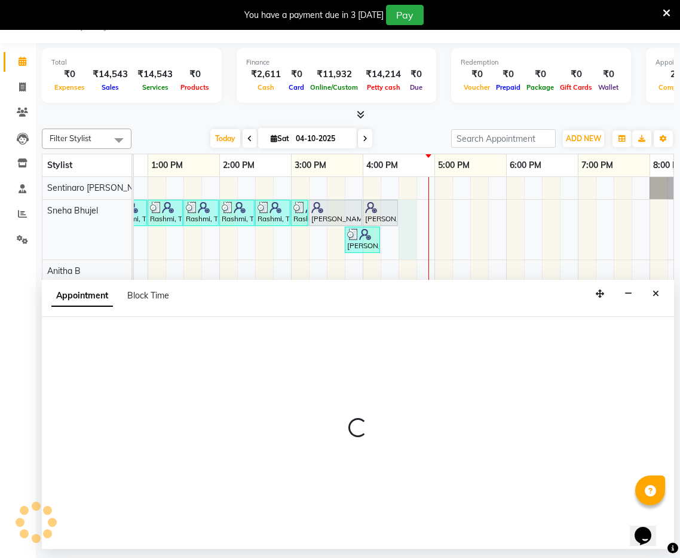
select select "91859"
select select "990"
select select "tentative"
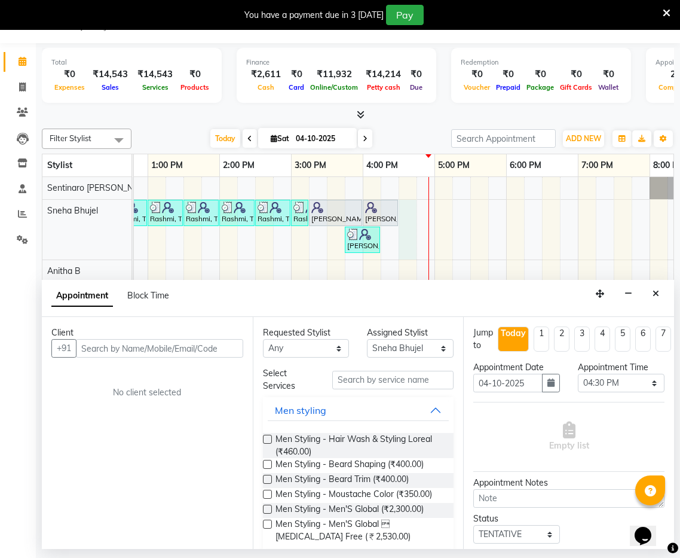
click at [138, 348] on input "text" at bounding box center [159, 348] width 167 height 19
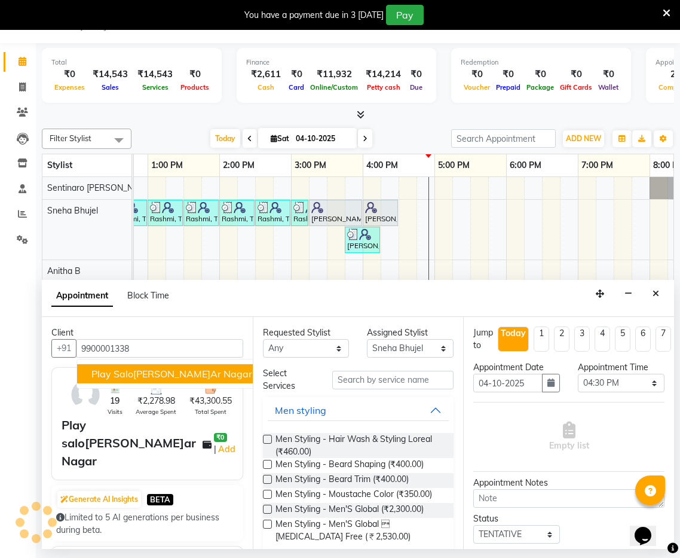
click at [174, 377] on span "Play salon Sahakar Nagar" at bounding box center [171, 374] width 161 height 12
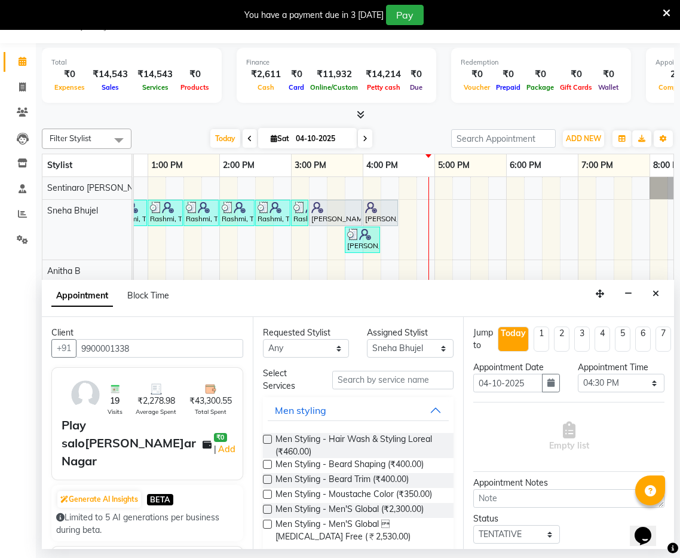
type input "9900001338"
click at [381, 380] on input "text" at bounding box center [392, 380] width 121 height 19
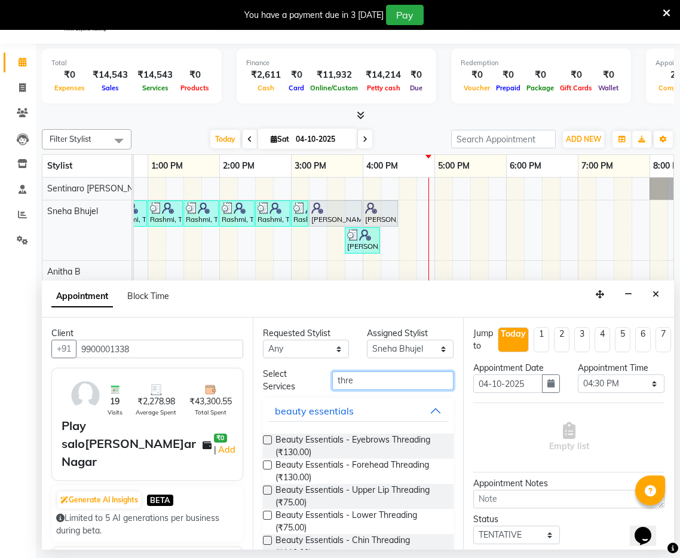
type input "thre"
click at [268, 438] on label at bounding box center [267, 439] width 9 height 9
click at [268, 438] on input "checkbox" at bounding box center [267, 441] width 8 height 8
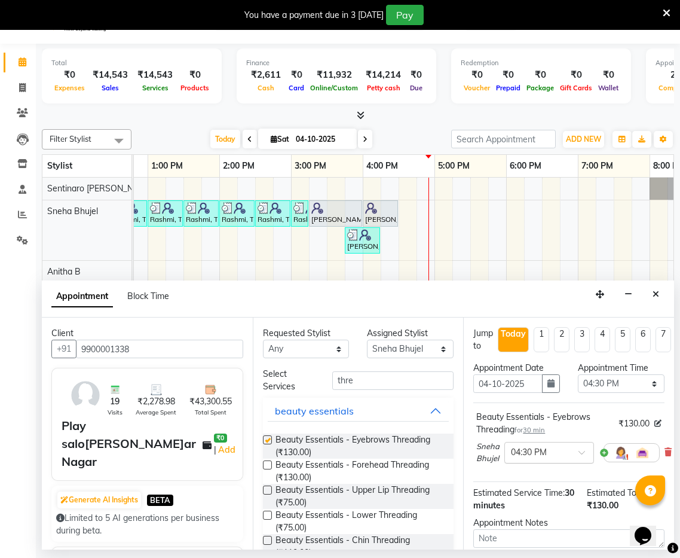
checkbox input "false"
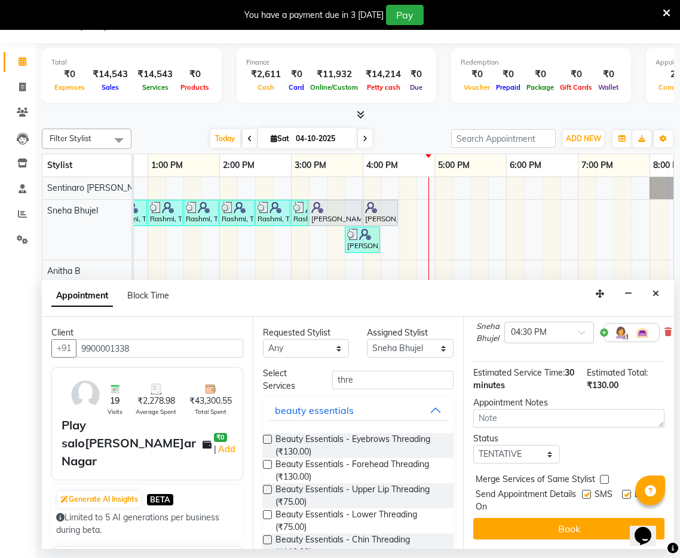
click at [570, 532] on button "Book" at bounding box center [569, 529] width 191 height 22
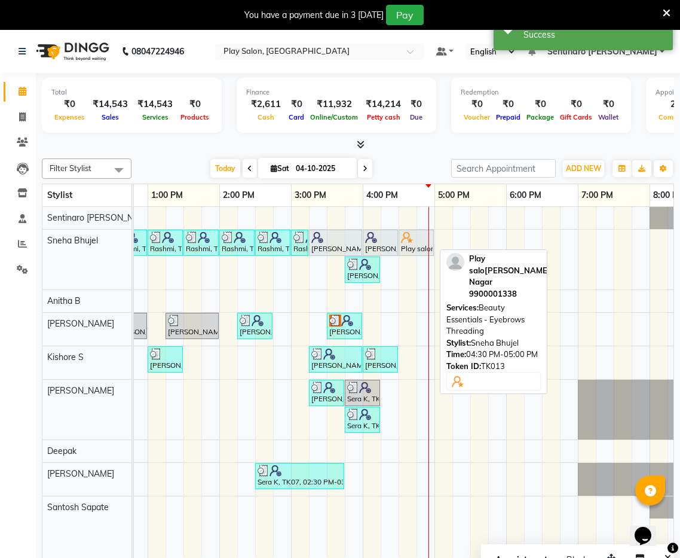
click at [416, 241] on div at bounding box center [416, 237] width 30 height 12
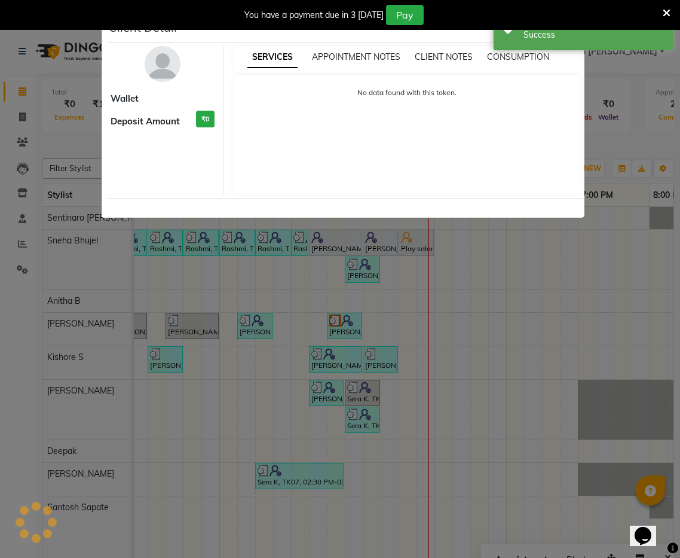
select select "7"
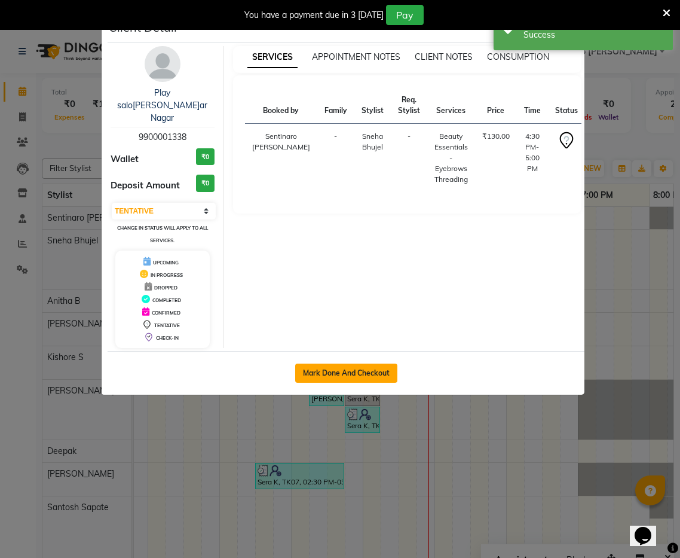
click at [338, 364] on button "Mark Done And Checkout" at bounding box center [346, 373] width 102 height 19
select select "service"
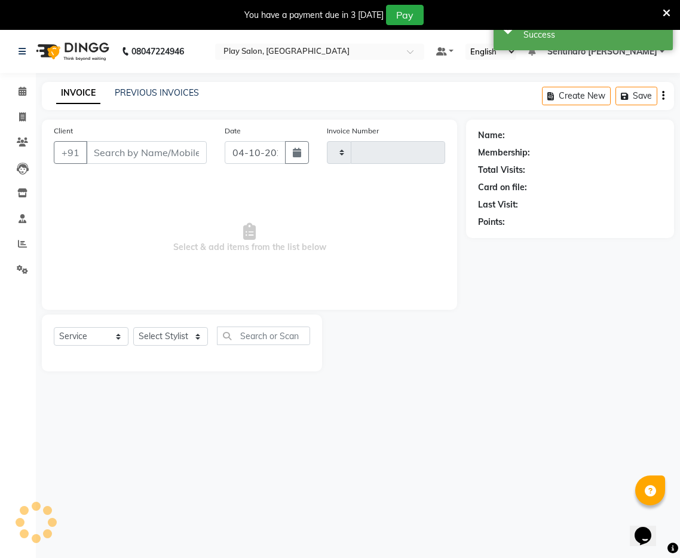
type input "0286"
select select "8961"
type input "9900001338"
select select "91859"
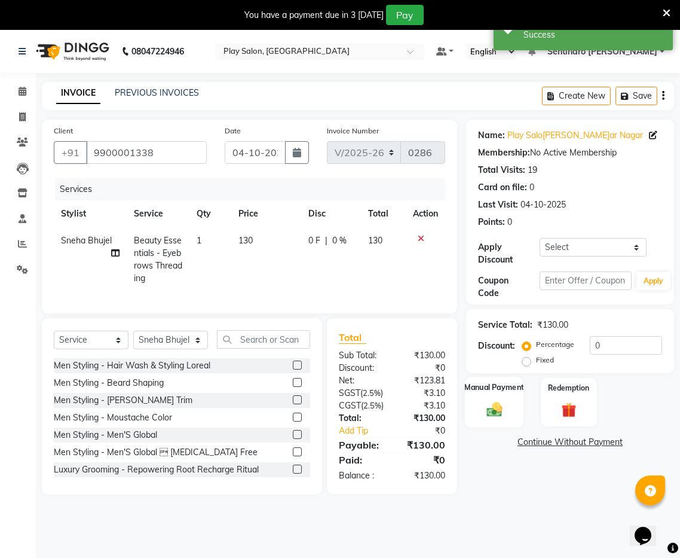
click at [498, 399] on div "Manual Payment" at bounding box center [494, 402] width 59 height 50
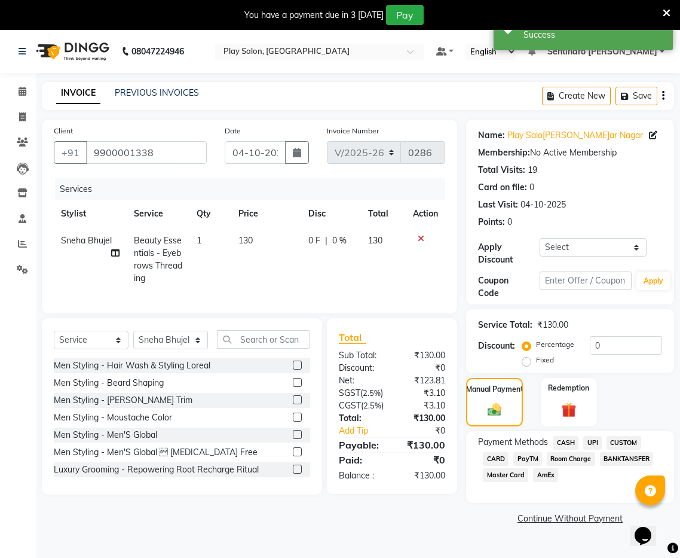
click at [589, 444] on span "UPI" at bounding box center [593, 443] width 19 height 14
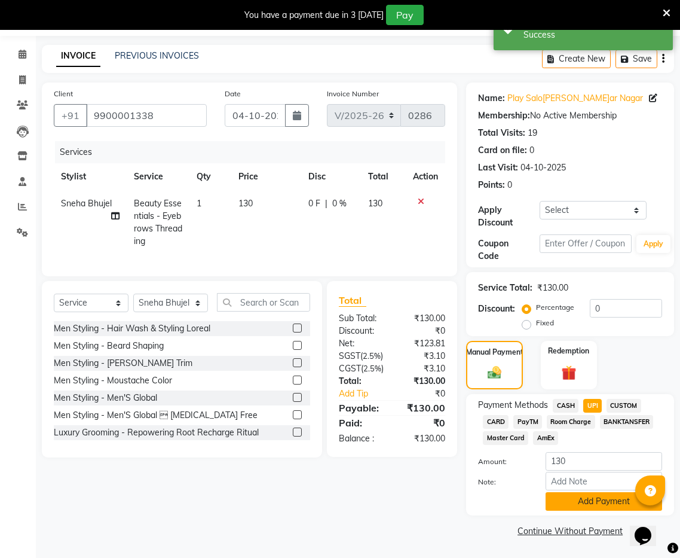
click at [592, 502] on button "Add Payment" at bounding box center [604, 501] width 117 height 19
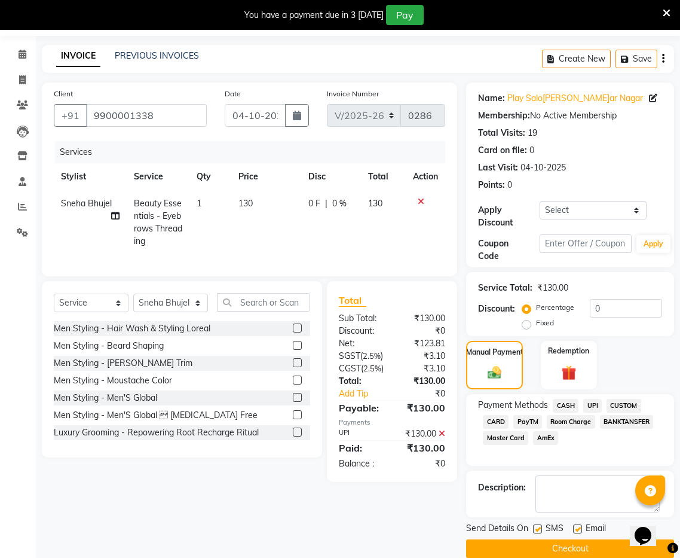
click at [593, 408] on span "UPI" at bounding box center [593, 406] width 19 height 14
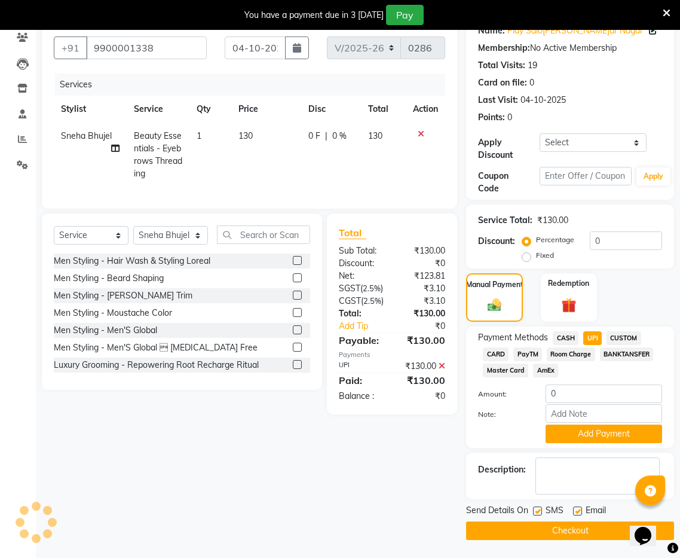
click at [575, 531] on button "Checkout" at bounding box center [570, 530] width 208 height 19
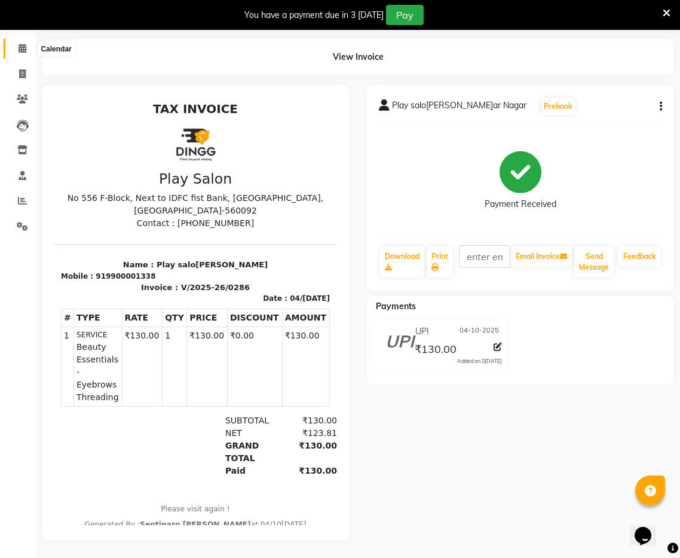
click at [27, 48] on span at bounding box center [22, 49] width 21 height 14
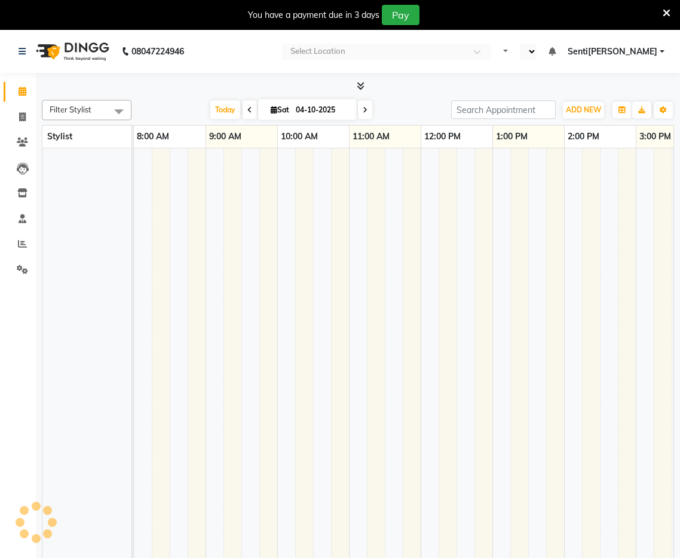
select select "en"
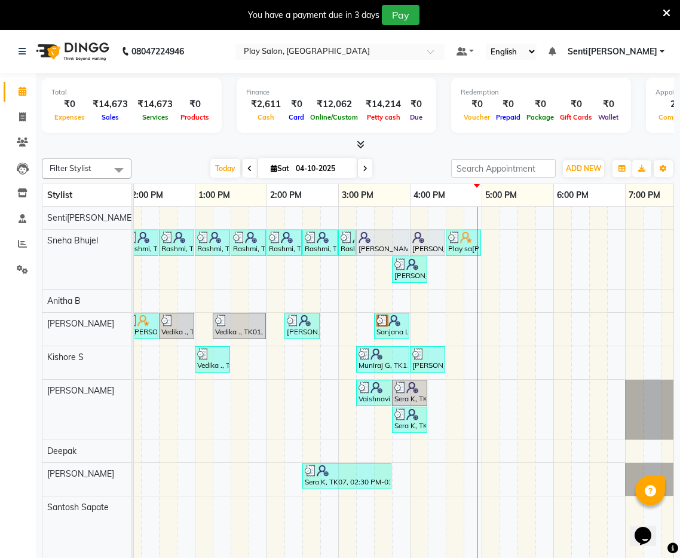
scroll to position [0, 295]
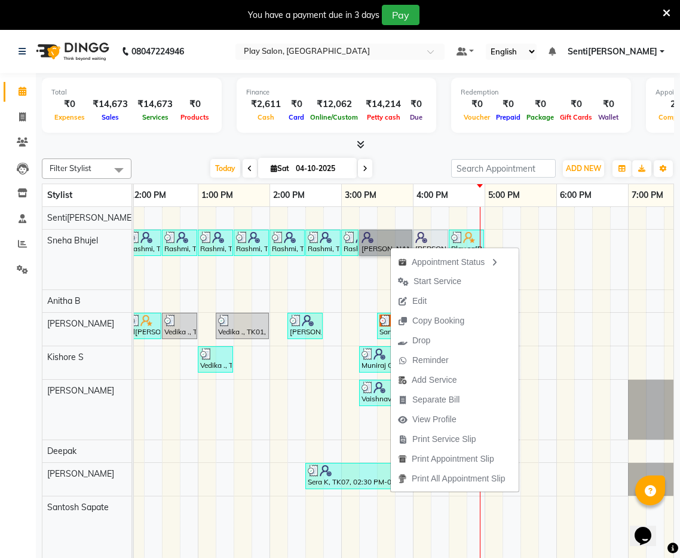
click at [565, 302] on div "Souwmya G, TK02, 10:30 AM-11:00 AM, Beauty Essentials - Upper Lip Threading Sou…" at bounding box center [305, 391] width 933 height 369
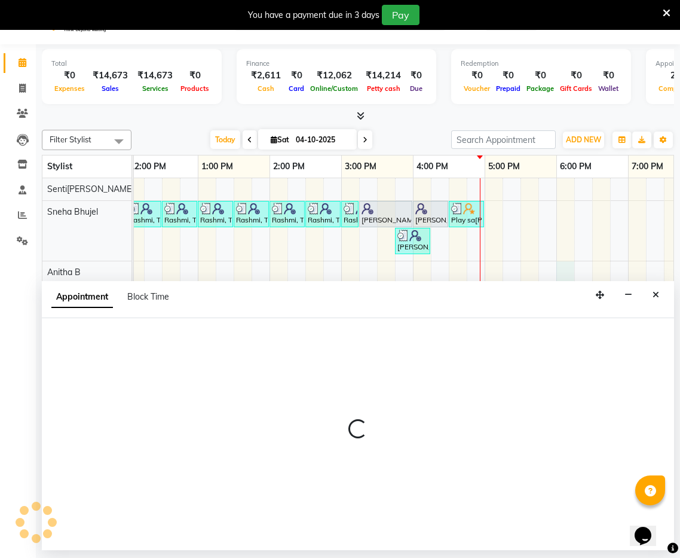
select select "91860"
select select "1080"
select select "tentative"
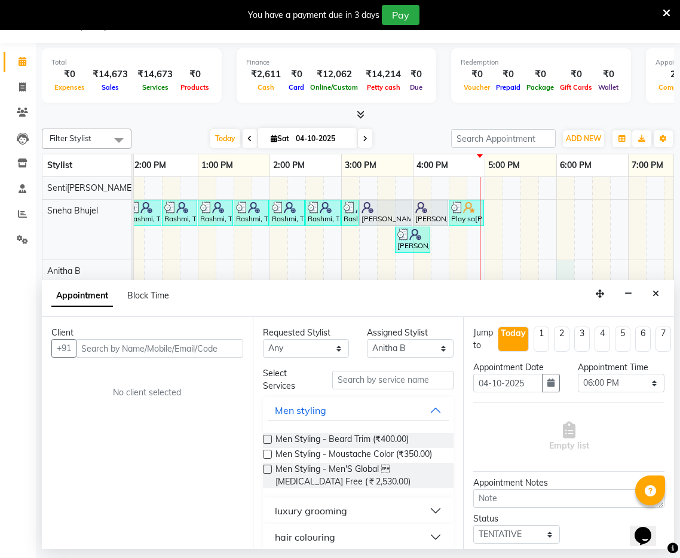
drag, startPoint x: 654, startPoint y: 295, endPoint x: 642, endPoint y: 292, distance: 12.8
click at [650, 294] on button "Close" at bounding box center [656, 294] width 17 height 19
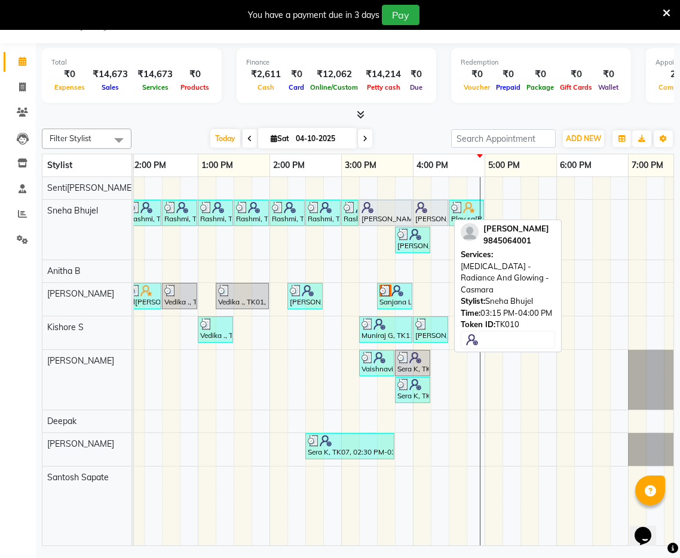
click at [396, 211] on div at bounding box center [386, 207] width 48 height 12
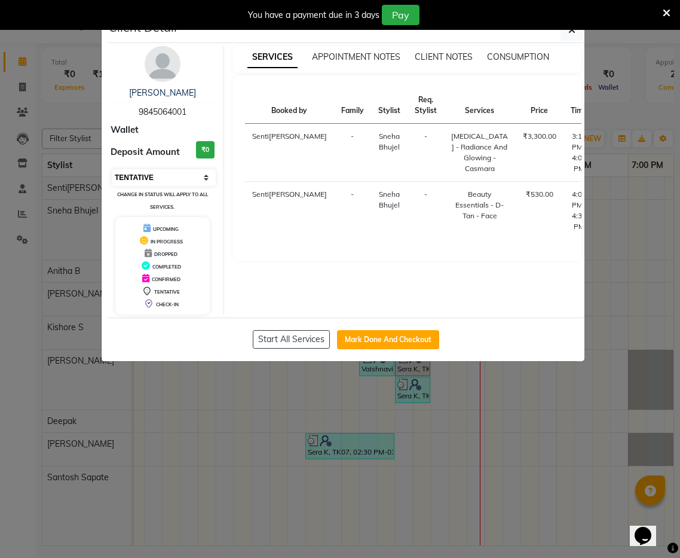
click at [175, 171] on select "Select IN SERVICE CONFIRMED TENTATIVE CHECK IN MARK DONE DROPPED UPCOMING" at bounding box center [164, 177] width 104 height 17
select select "5"
click at [112, 169] on select "Select IN SERVICE CONFIRMED TENTATIVE CHECK IN MARK DONE DROPPED UPCOMING" at bounding box center [164, 177] width 104 height 17
drag, startPoint x: 395, startPoint y: 338, endPoint x: 353, endPoint y: 323, distance: 45.0
click at [389, 337] on button "Mark Done And Checkout" at bounding box center [388, 339] width 102 height 19
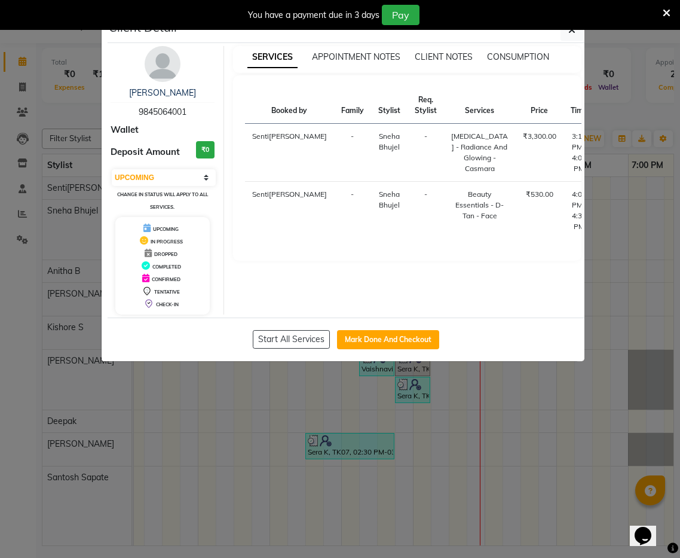
select select "8961"
select select "service"
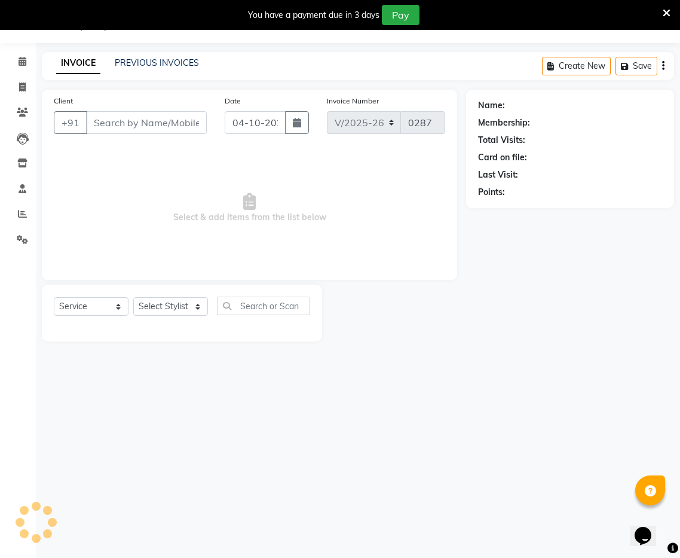
type input "9845064001"
select select "91859"
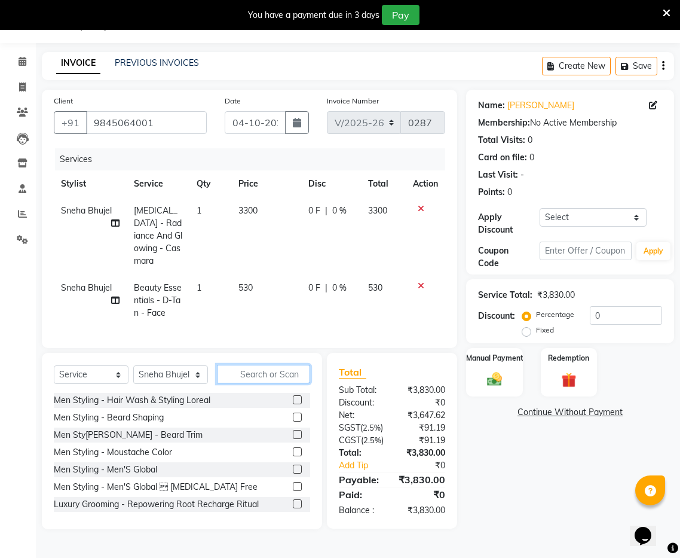
click at [279, 365] on input "text" at bounding box center [263, 374] width 93 height 19
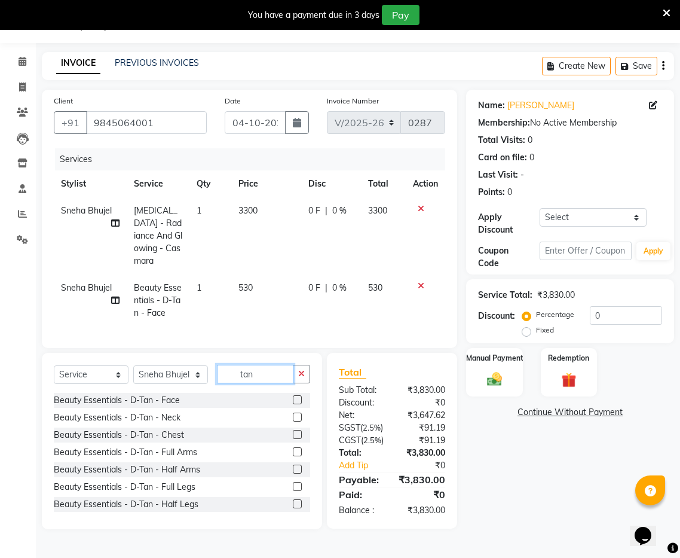
type input "tan"
drag, startPoint x: 298, startPoint y: 404, endPoint x: 314, endPoint y: 377, distance: 30.9
click at [298, 413] on label at bounding box center [297, 417] width 9 height 9
click at [298, 414] on input "checkbox" at bounding box center [297, 418] width 8 height 8
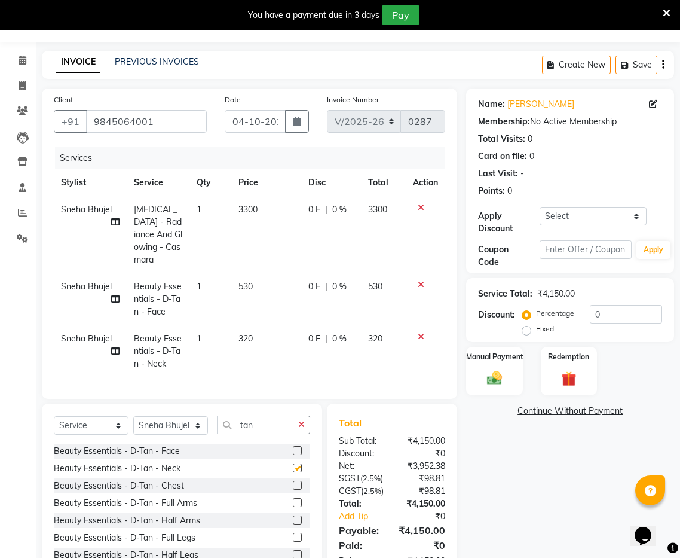
checkbox input "false"
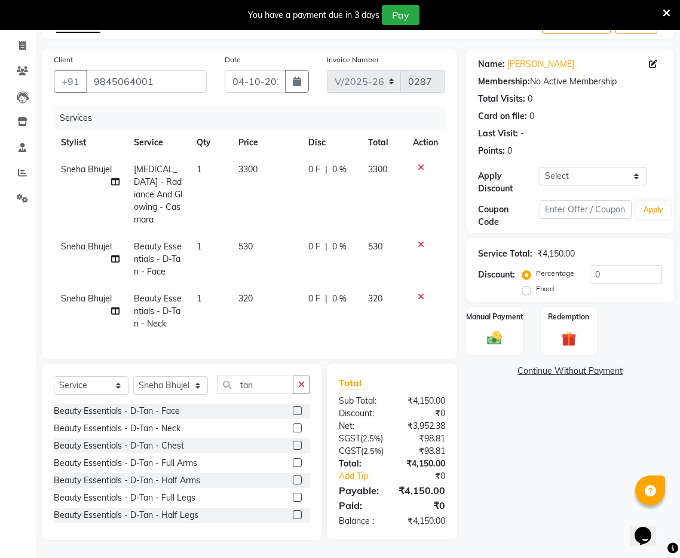
click at [509, 457] on div "[PERSON_NAME] Membership: No Active Membership Total Visits: 0 Card on file: 0 …" at bounding box center [574, 293] width 217 height 491
click at [612, 265] on input "0" at bounding box center [626, 274] width 72 height 19
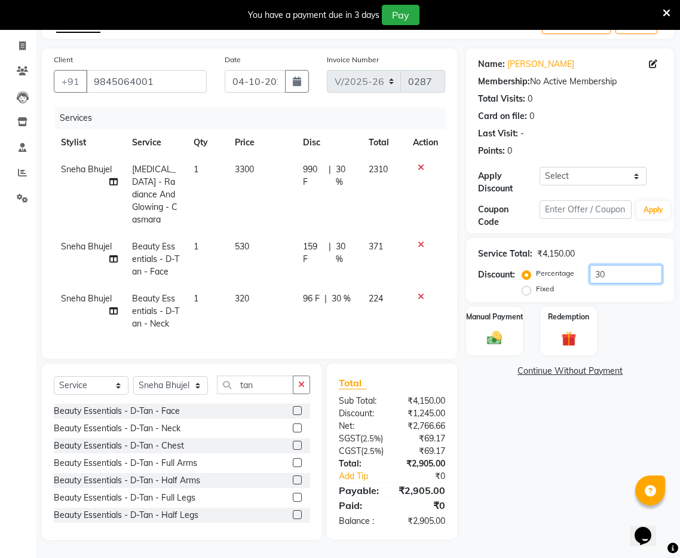
type input "30"
click at [156, 293] on span "Beauty Essentials - D-Tan - Neck" at bounding box center [155, 311] width 47 height 36
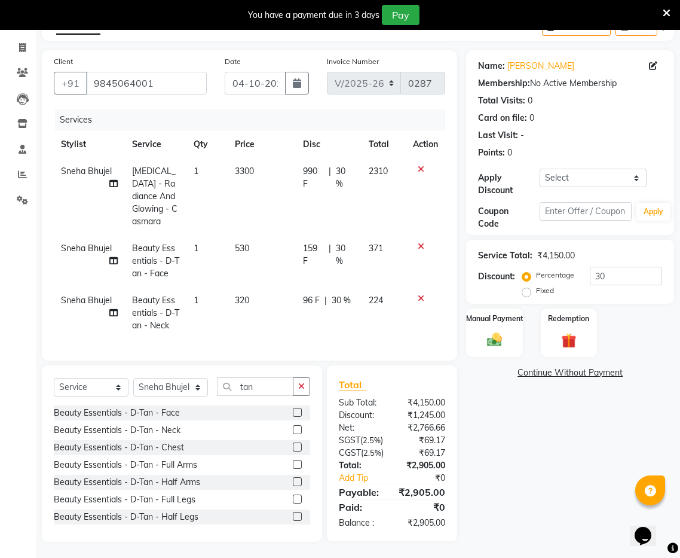
select select "91859"
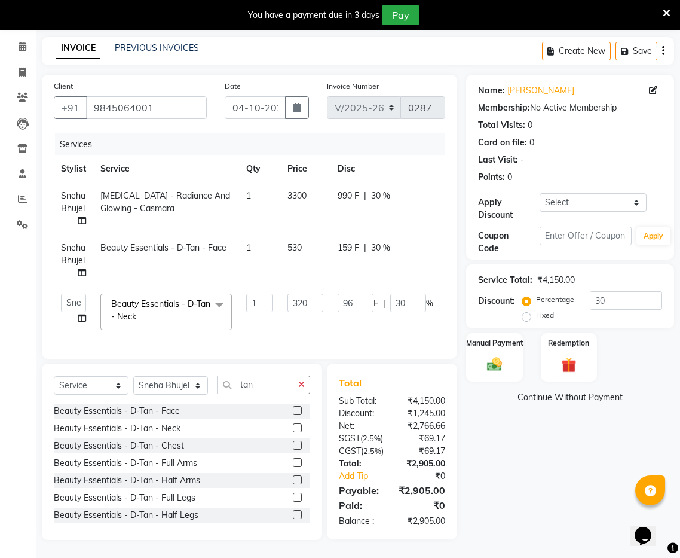
click at [303, 305] on td "320" at bounding box center [305, 311] width 50 height 51
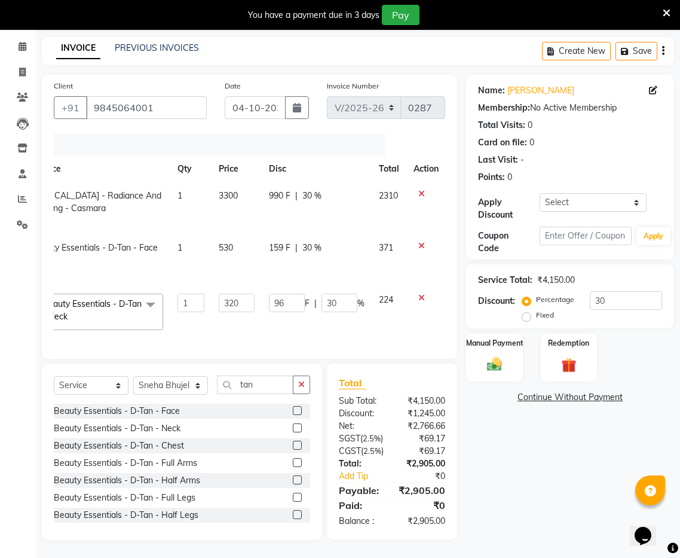
click at [421, 294] on icon at bounding box center [422, 298] width 7 height 8
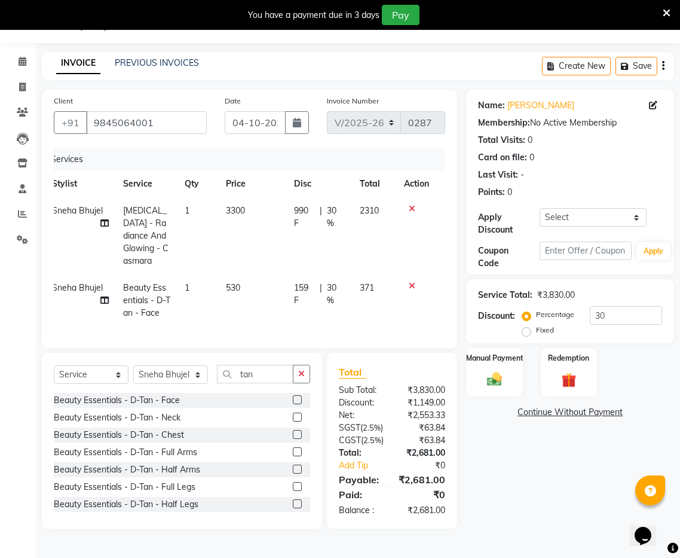
click at [158, 289] on span "Beauty Essentials - D-Tan - Face" at bounding box center [146, 300] width 47 height 36
select select "91859"
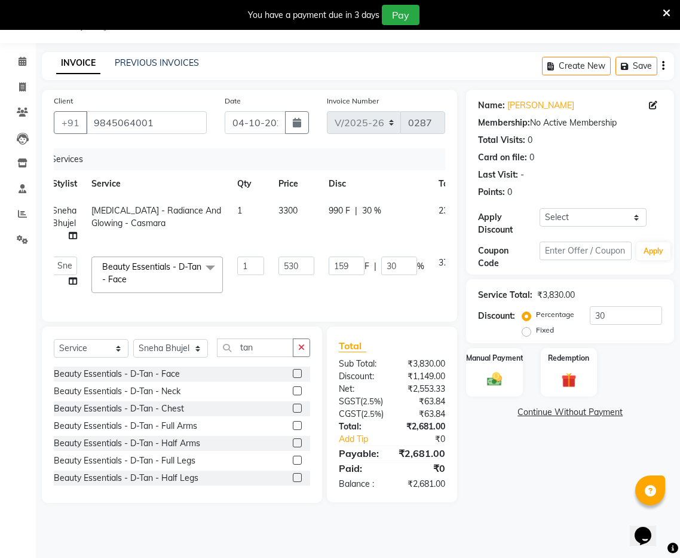
click at [212, 268] on span at bounding box center [211, 267] width 24 height 23
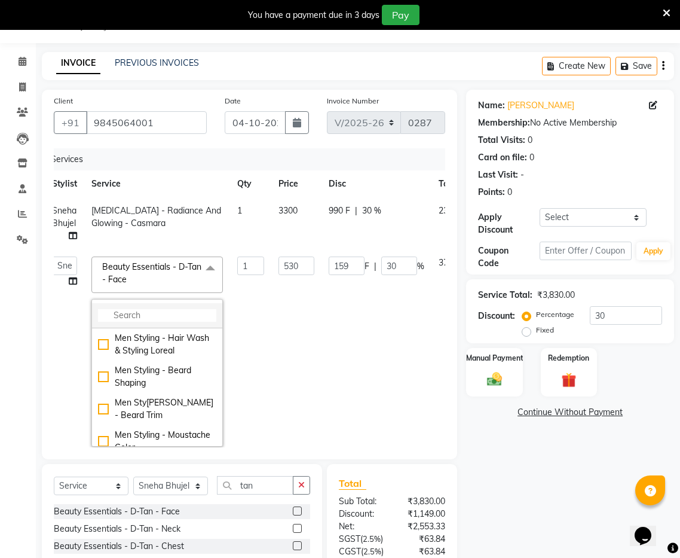
click at [169, 311] on input "multiselect-search" at bounding box center [157, 315] width 118 height 13
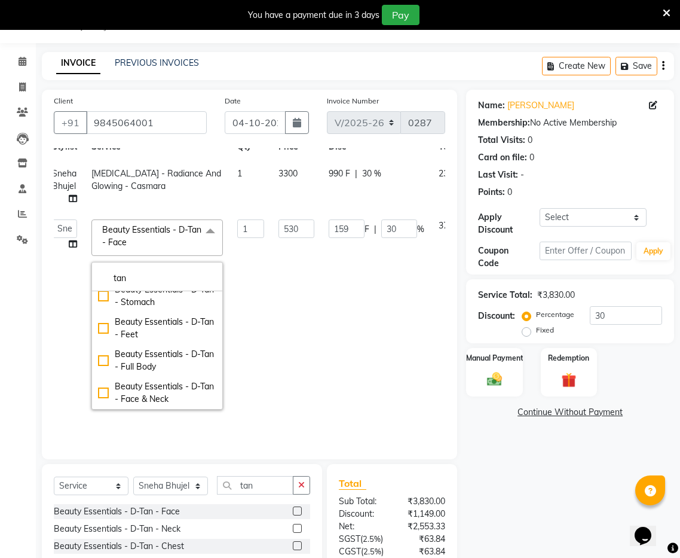
scroll to position [39, 9]
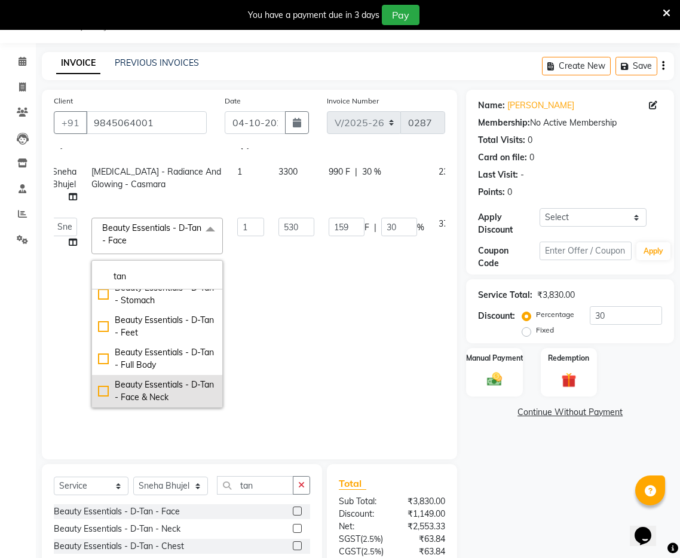
type input "tan"
click at [103, 390] on div "Beauty Essentials - D-Tan - Face & Neck" at bounding box center [157, 390] width 118 height 25
checkbox input "false"
checkbox input "true"
type input "840"
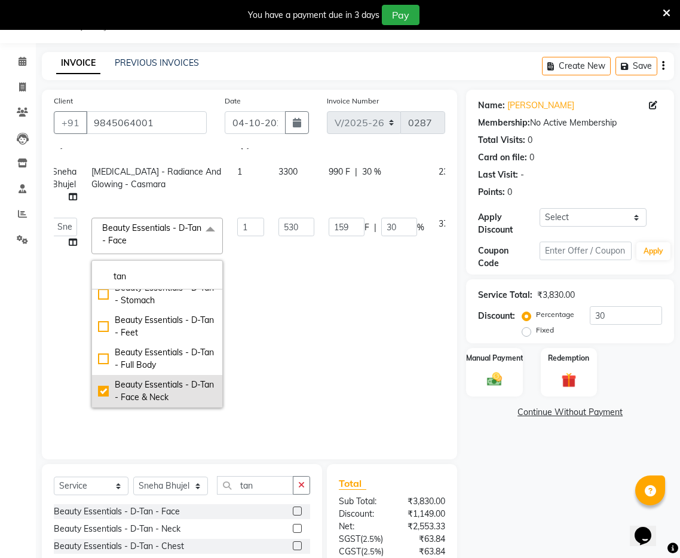
type input "252"
click at [391, 399] on td "252 F | 30 %" at bounding box center [377, 312] width 110 height 204
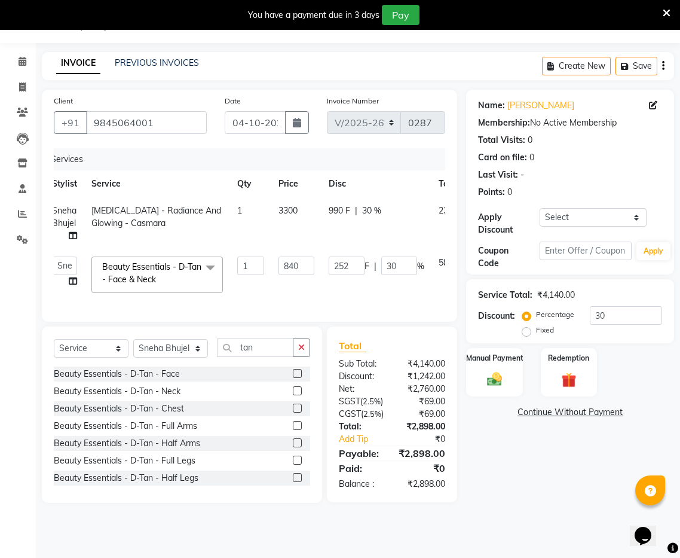
scroll to position [0, 9]
click at [334, 283] on td "252 F | 30 %" at bounding box center [377, 274] width 110 height 51
click at [622, 313] on input "30" at bounding box center [626, 315] width 72 height 19
type input "3"
type input "25.2"
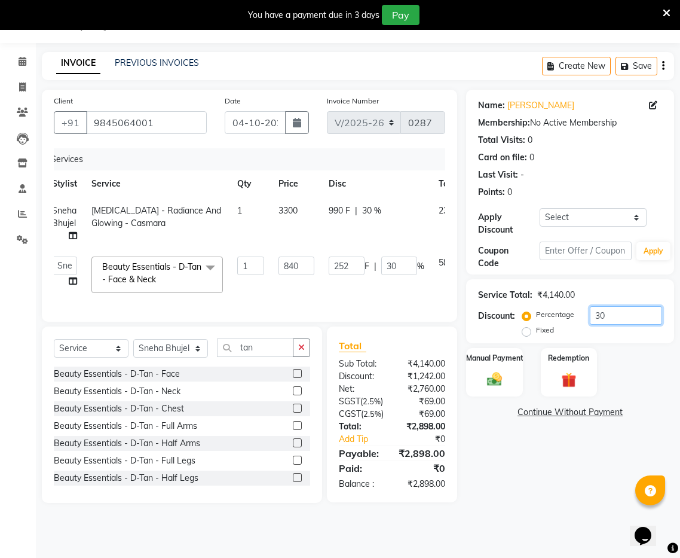
type input "3"
type input "0"
type input "3"
type input "25.2"
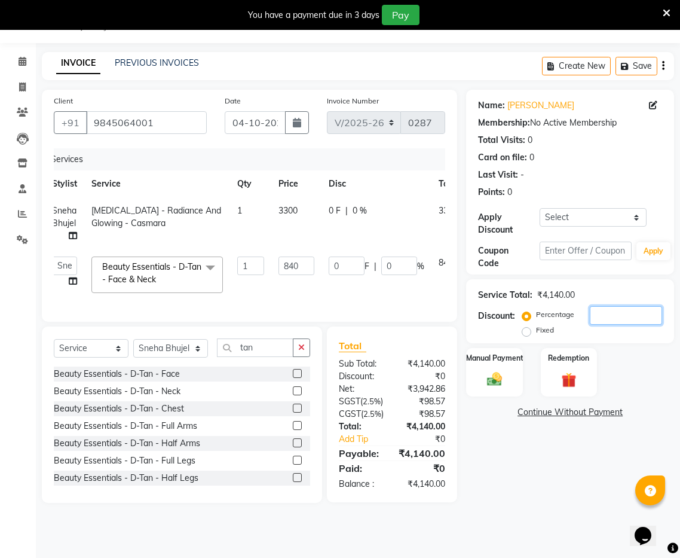
type input "3"
type input "30"
type input "252"
type input "30"
click at [505, 365] on div "Manual Payment" at bounding box center [494, 372] width 59 height 50
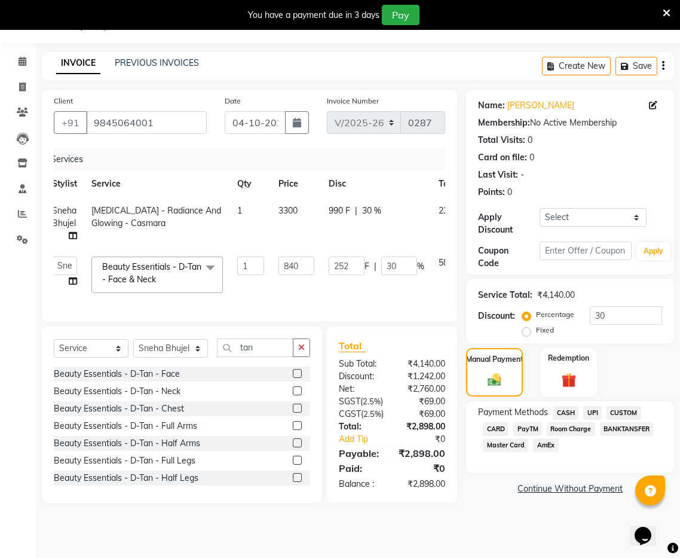
click at [591, 412] on span "UPI" at bounding box center [593, 413] width 19 height 14
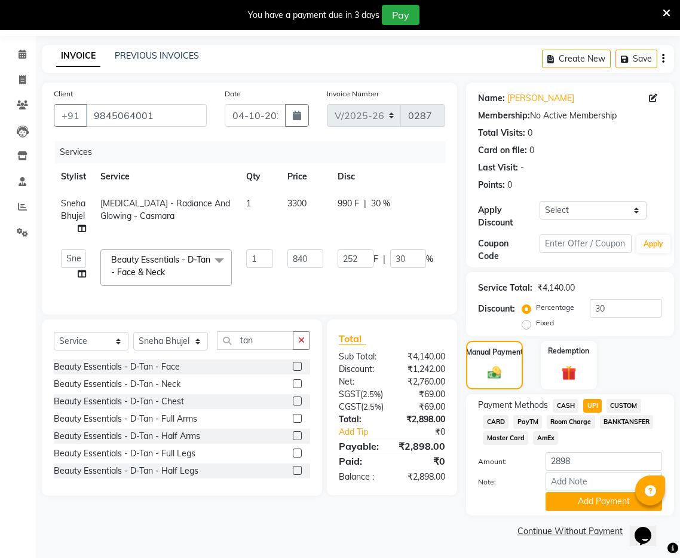
scroll to position [0, 69]
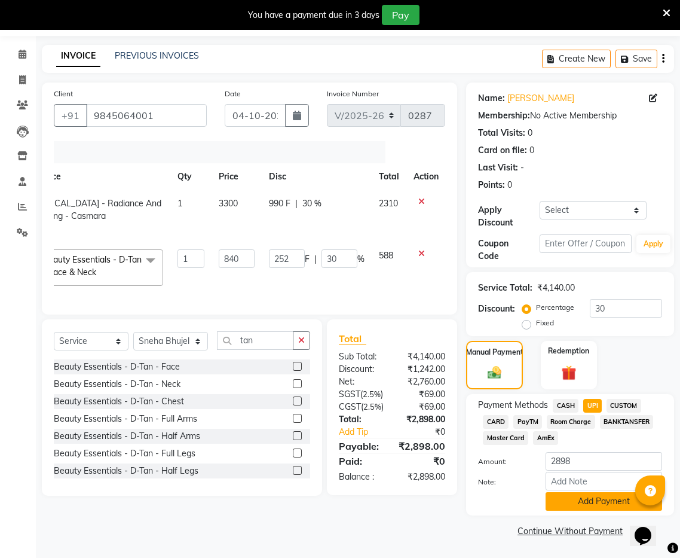
click at [597, 500] on button "Add Payment" at bounding box center [604, 501] width 117 height 19
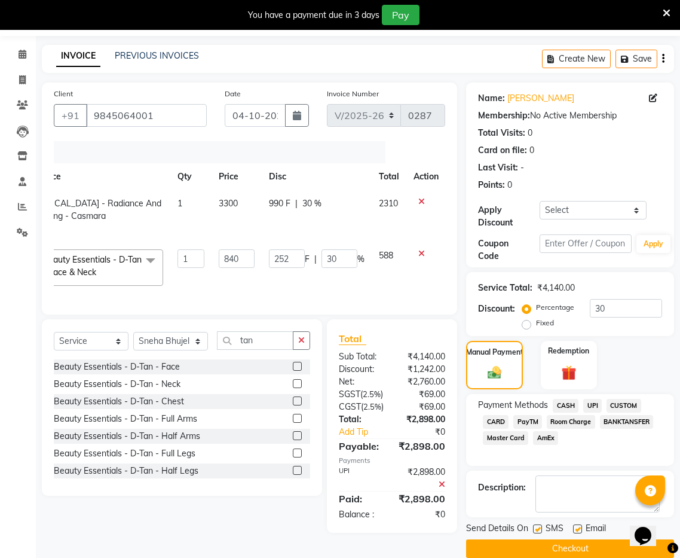
scroll to position [55, 0]
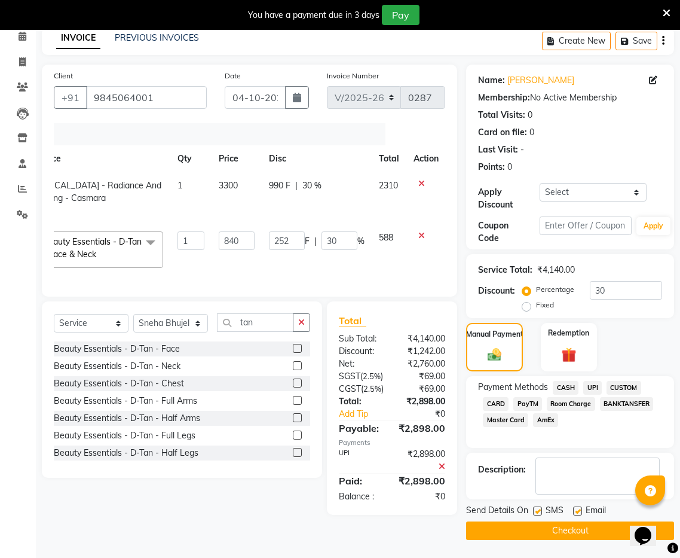
click at [593, 386] on span "UPI" at bounding box center [593, 388] width 19 height 14
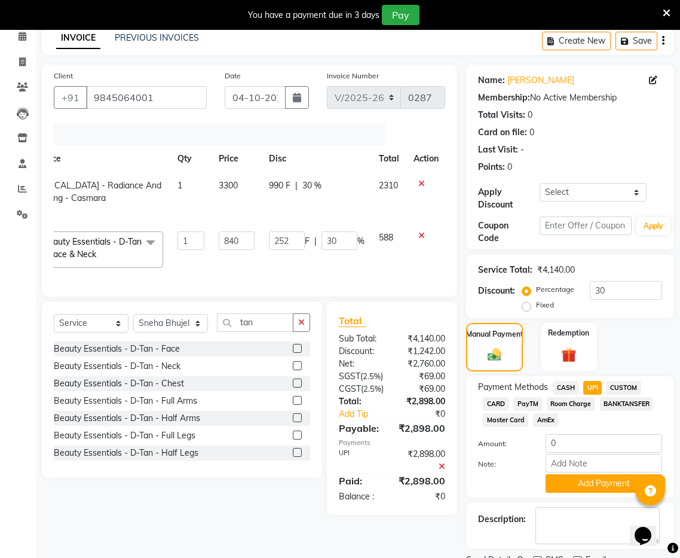
scroll to position [105, 0]
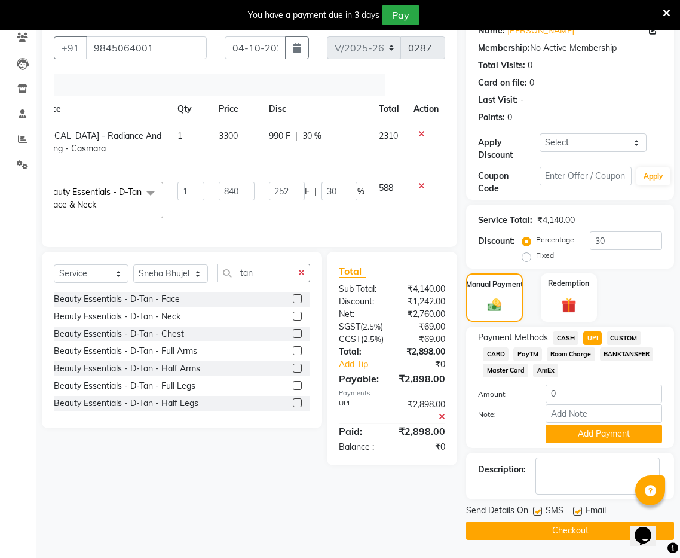
click at [591, 534] on button "Checkout" at bounding box center [570, 530] width 208 height 19
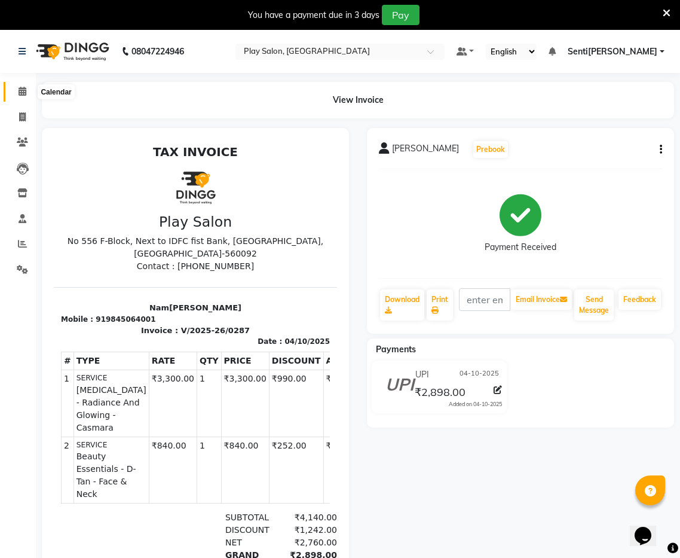
click at [28, 90] on span at bounding box center [22, 92] width 21 height 14
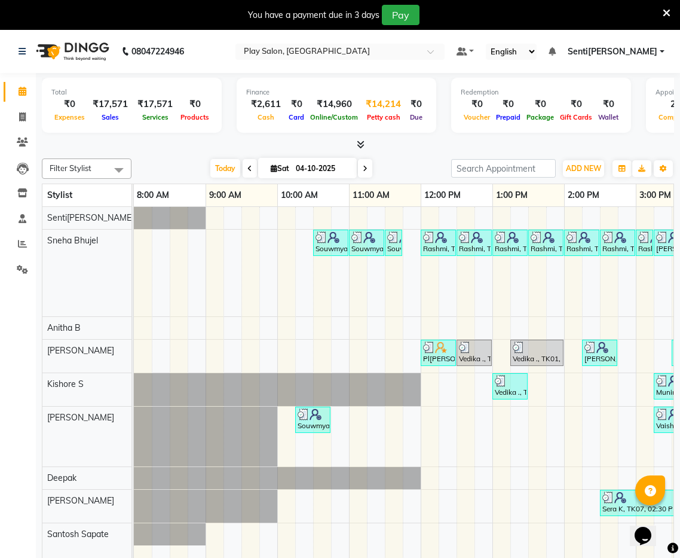
scroll to position [30, 0]
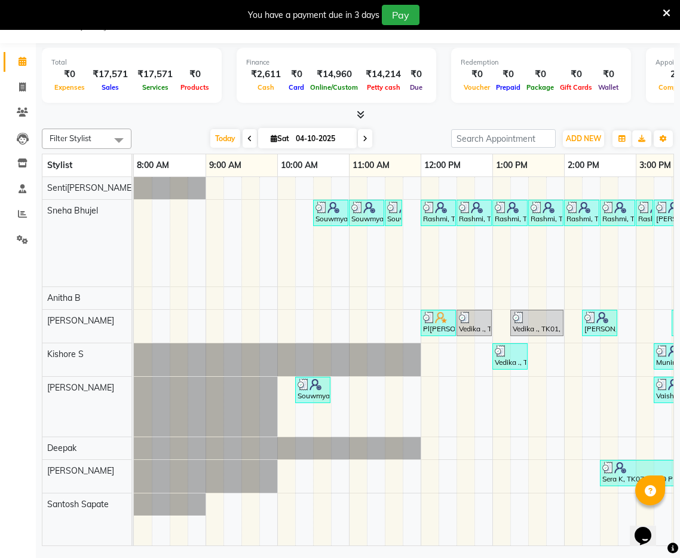
click at [392, 28] on div "You have a payment due in 3 d[DATE]" at bounding box center [340, 15] width 680 height 30
click at [407, 18] on button "Pay" at bounding box center [401, 15] width 38 height 20
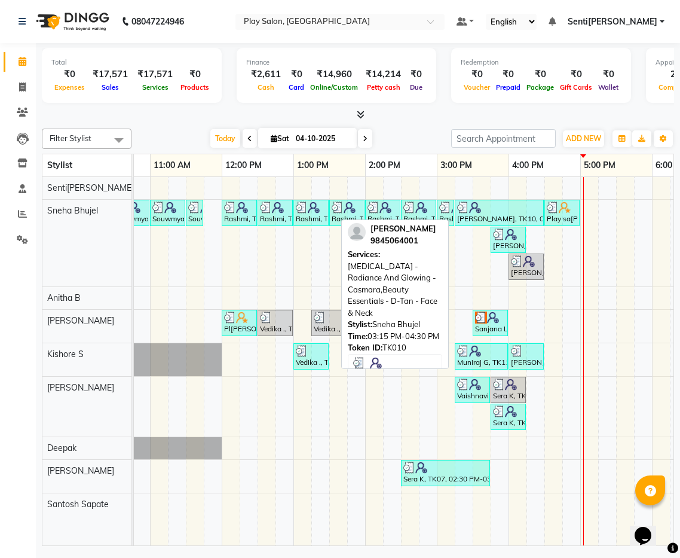
scroll to position [0, 204]
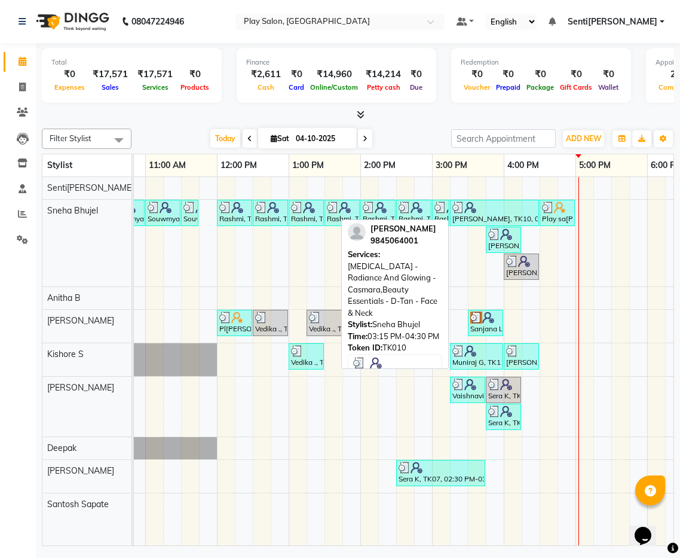
click at [481, 210] on div at bounding box center [495, 207] width 84 height 12
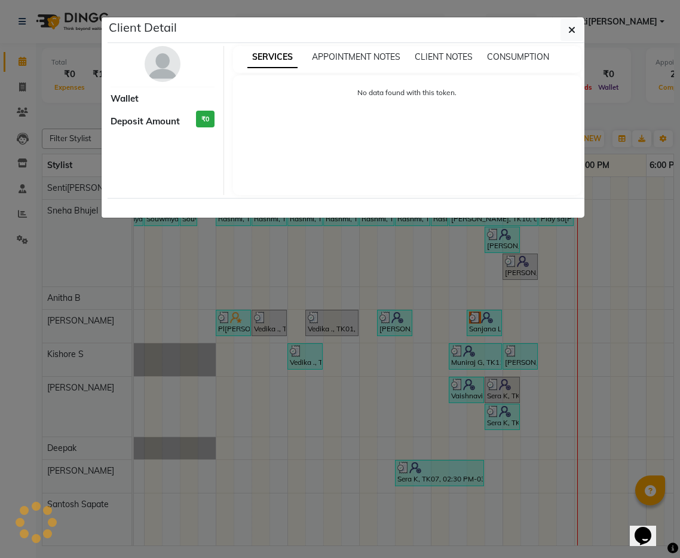
select select "3"
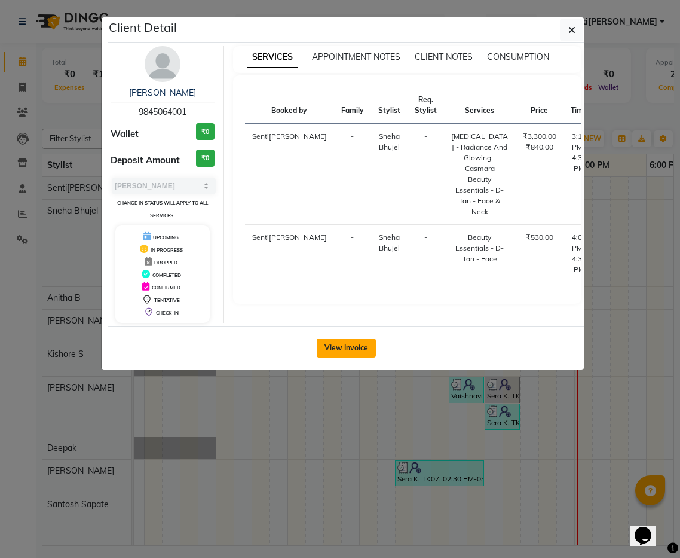
click at [367, 358] on button "View Invoice" at bounding box center [346, 347] width 59 height 19
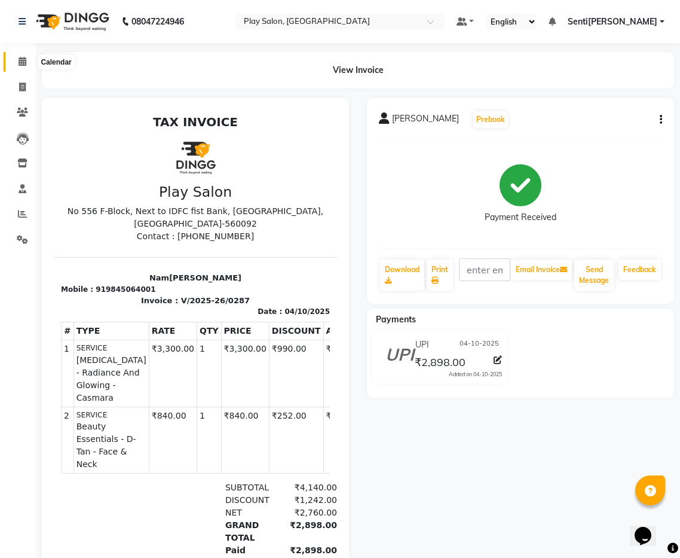
click at [25, 59] on icon at bounding box center [23, 61] width 8 height 9
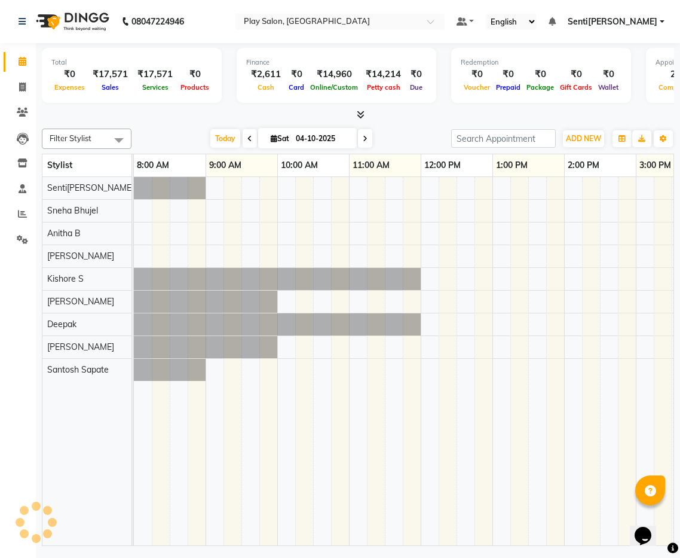
scroll to position [0, 393]
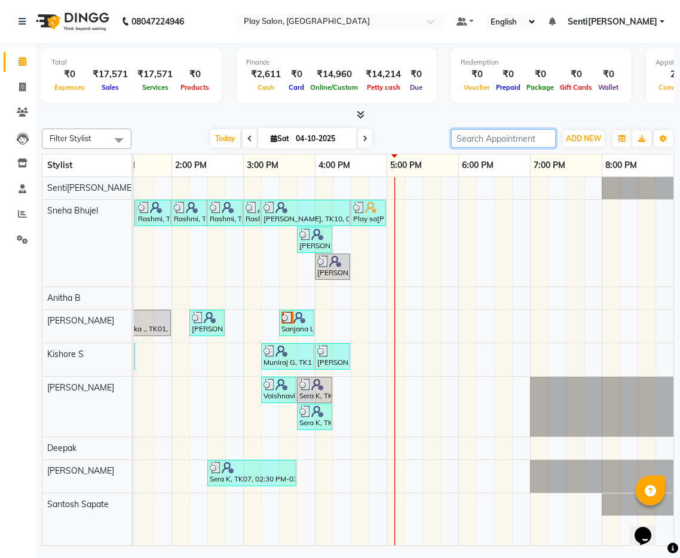
click at [512, 133] on input "search" at bounding box center [503, 138] width 105 height 19
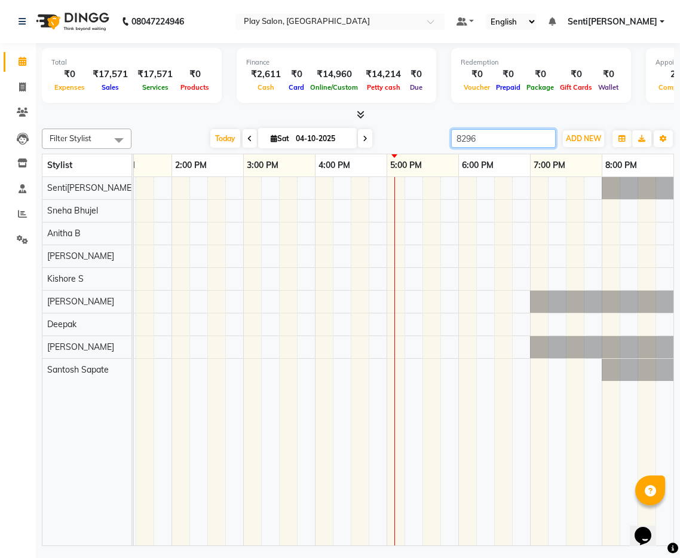
type input "82966"
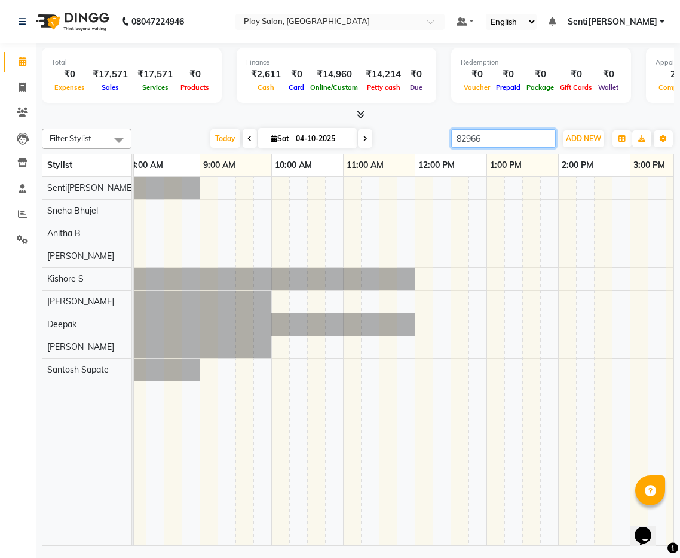
scroll to position [0, 7]
click at [548, 141] on input "82966" at bounding box center [503, 138] width 105 height 19
click at [546, 138] on input "82966" at bounding box center [503, 138] width 105 height 19
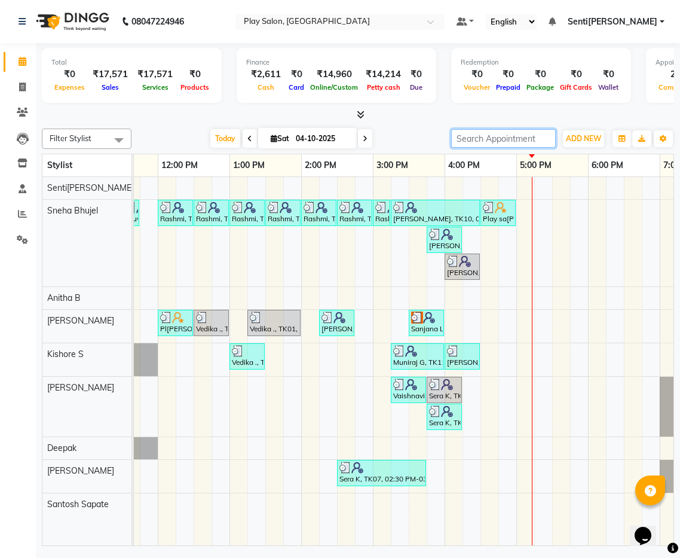
scroll to position [0, 301]
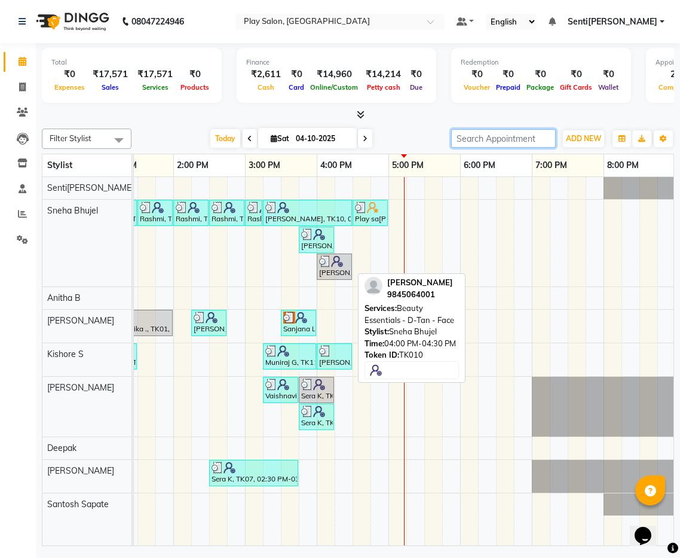
click at [329, 273] on div "[PERSON_NAME], TK10, 04:00 PM-04:30 PM, Beauty Essentials - D-Tan - Face" at bounding box center [334, 266] width 33 height 23
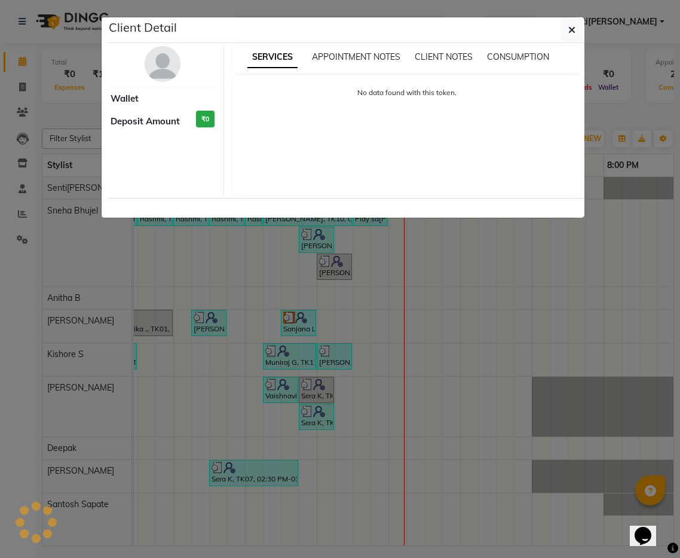
select select "3"
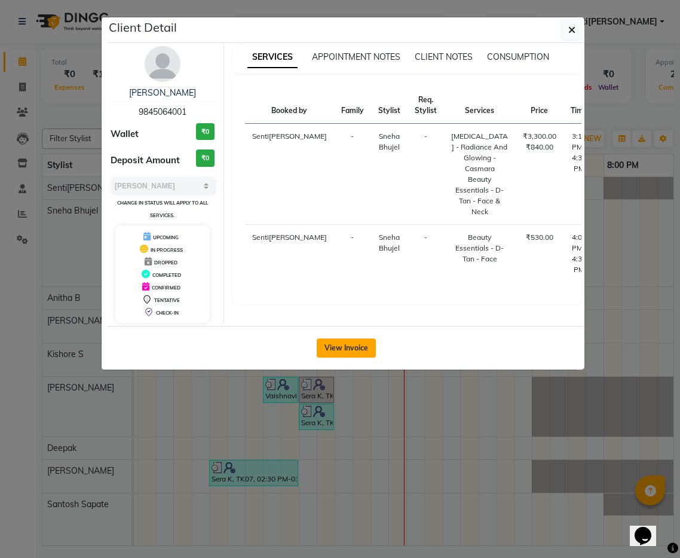
click at [364, 358] on button "View Invoice" at bounding box center [346, 347] width 59 height 19
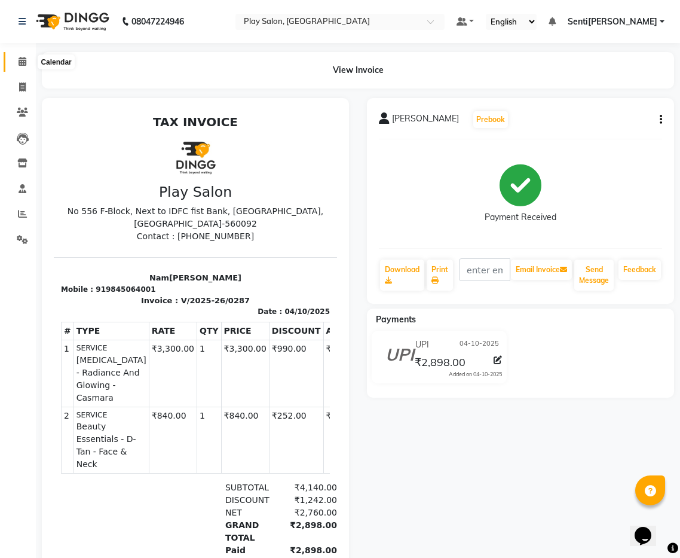
click at [26, 59] on span at bounding box center [22, 62] width 21 height 14
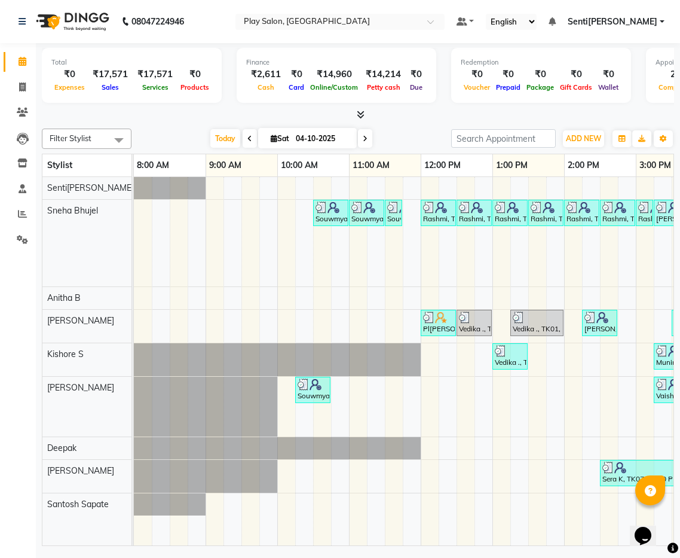
scroll to position [0, 4]
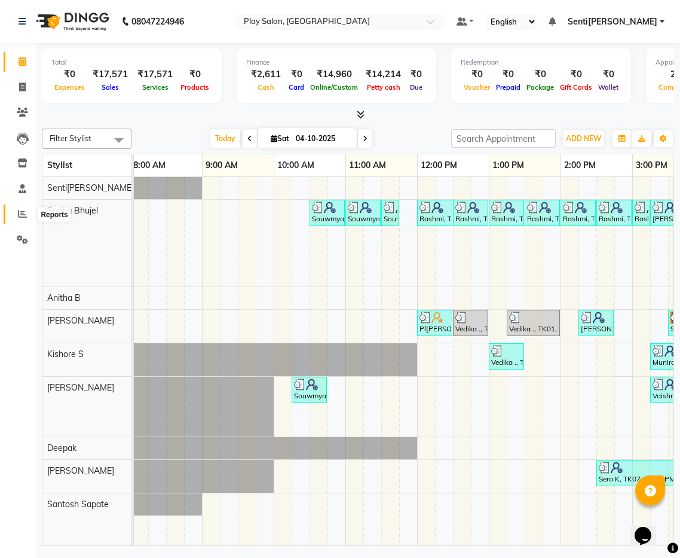
click at [19, 213] on icon at bounding box center [22, 213] width 9 height 9
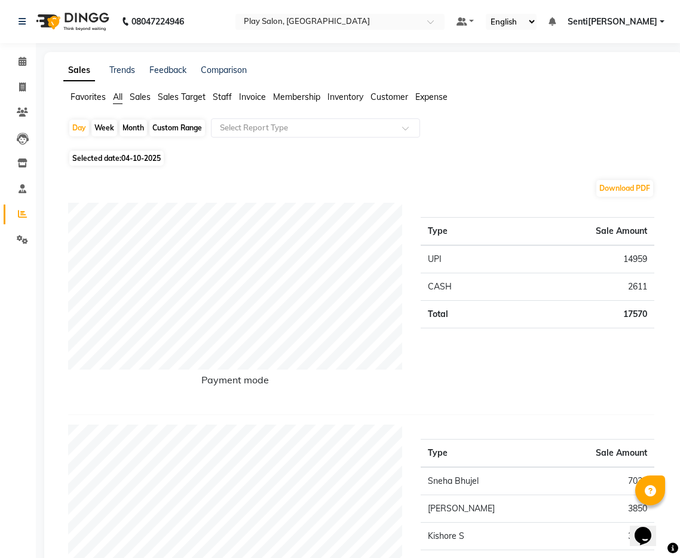
click at [146, 97] on span "Sales" at bounding box center [140, 96] width 21 height 11
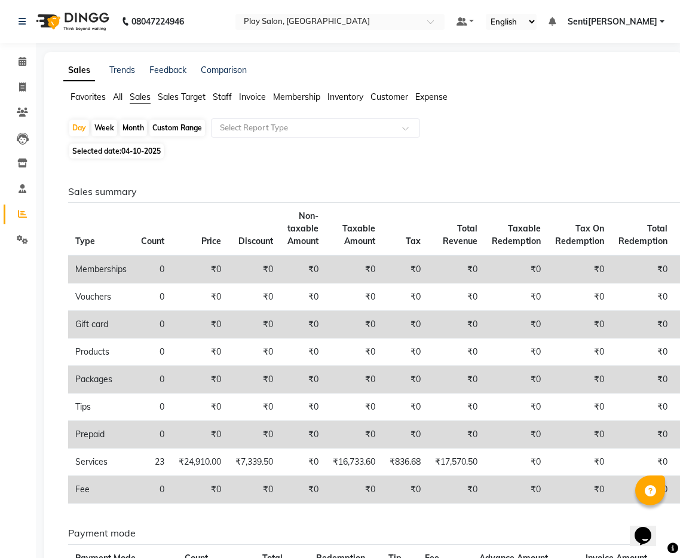
click at [180, 129] on div "Custom Range" at bounding box center [177, 128] width 56 height 17
select select "10"
select select "2025"
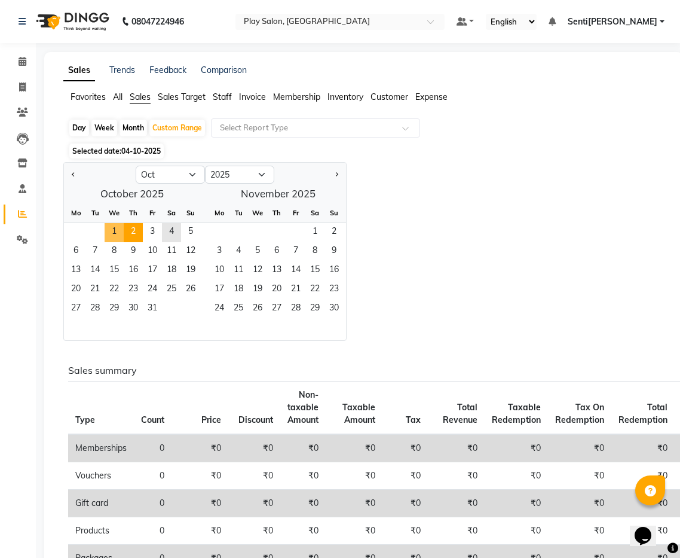
drag, startPoint x: 110, startPoint y: 233, endPoint x: 140, endPoint y: 235, distance: 29.9
click at [110, 233] on span "1" at bounding box center [114, 232] width 19 height 19
click at [173, 236] on span "4" at bounding box center [171, 232] width 19 height 19
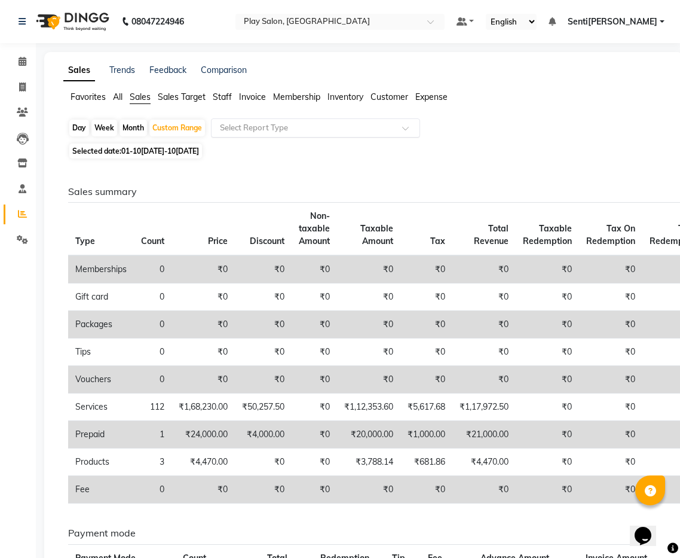
click at [271, 126] on input "text" at bounding box center [304, 128] width 172 height 12
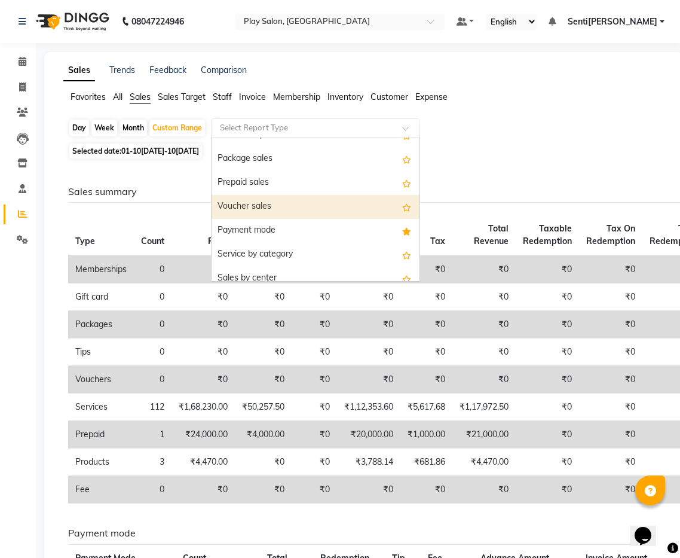
scroll to position [185, 0]
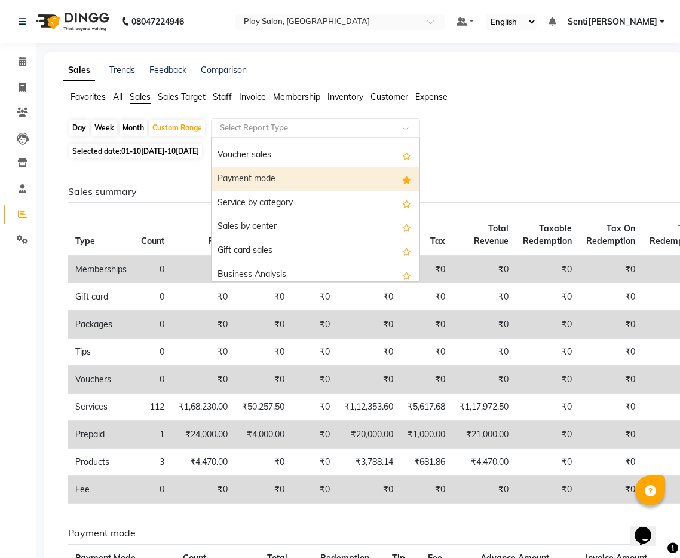
click at [267, 183] on div "Payment mode" at bounding box center [316, 179] width 208 height 24
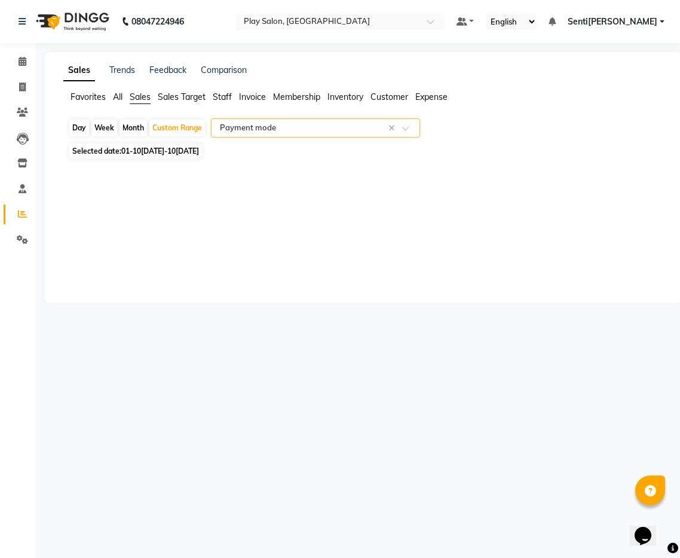
select select "full_report"
select select "csv"
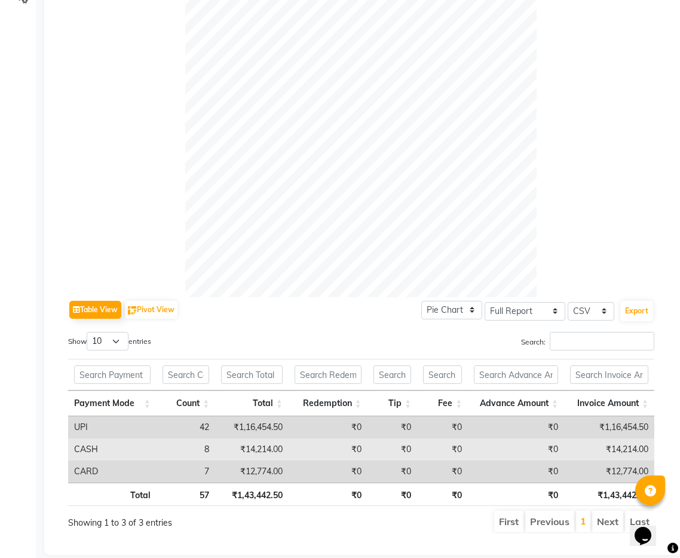
scroll to position [256, 0]
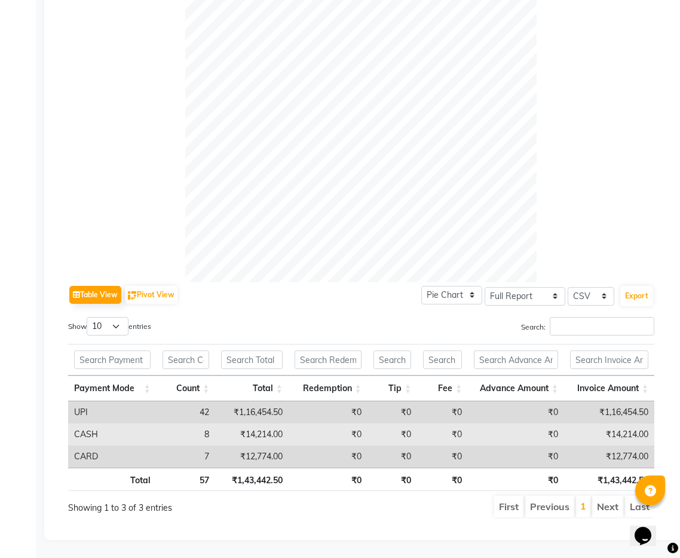
click at [251, 434] on td "₹14,214.00" at bounding box center [252, 434] width 74 height 22
click at [78, 434] on td "CASH" at bounding box center [112, 434] width 88 height 22
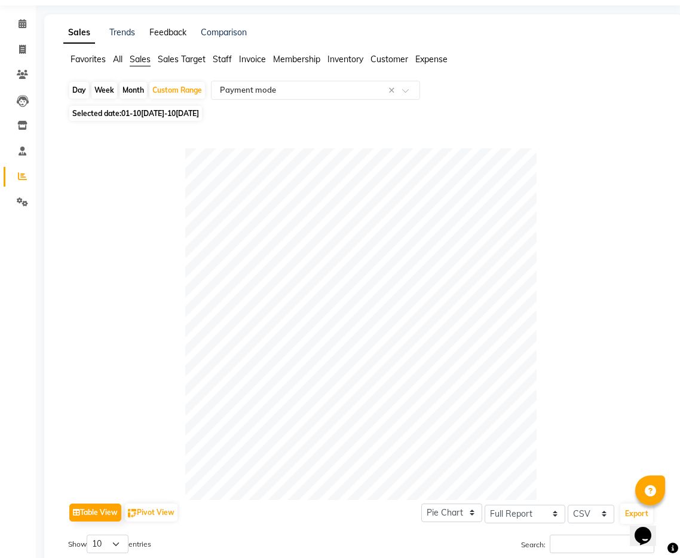
scroll to position [0, 0]
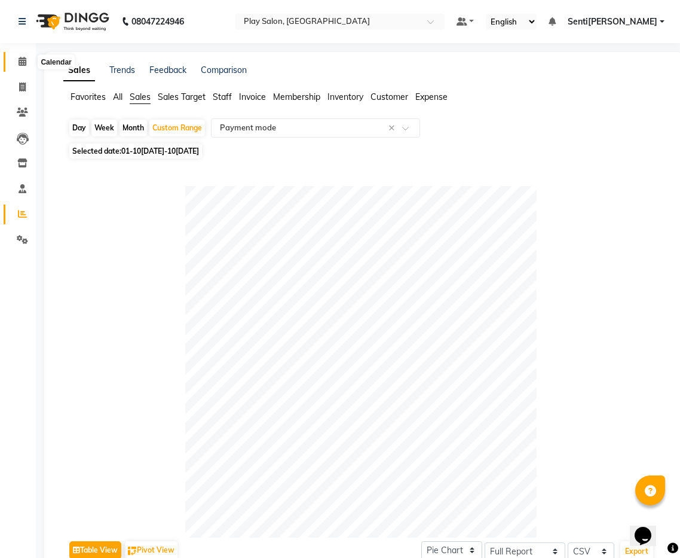
click at [16, 62] on span at bounding box center [22, 62] width 21 height 14
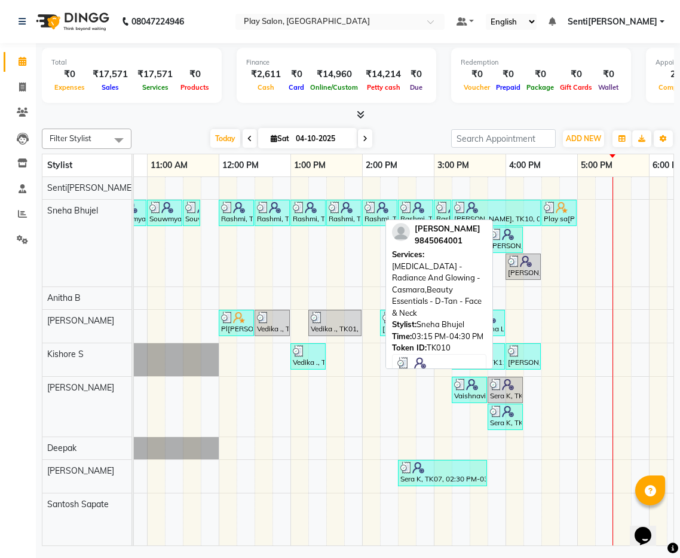
scroll to position [0, 203]
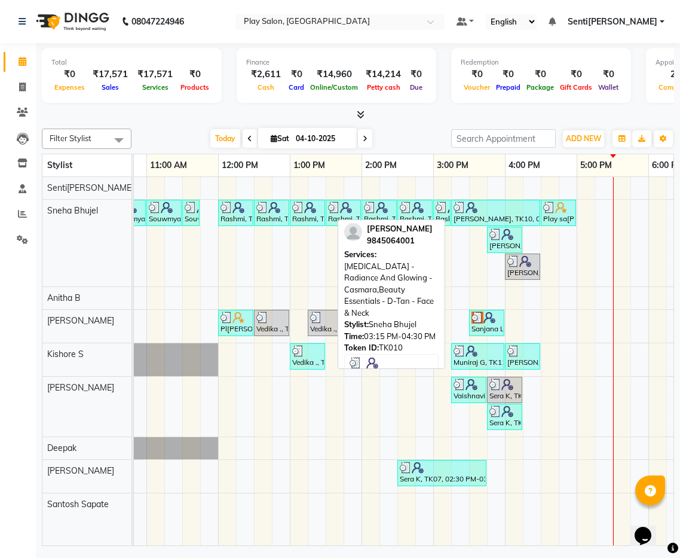
click at [474, 210] on img at bounding box center [472, 207] width 12 height 12
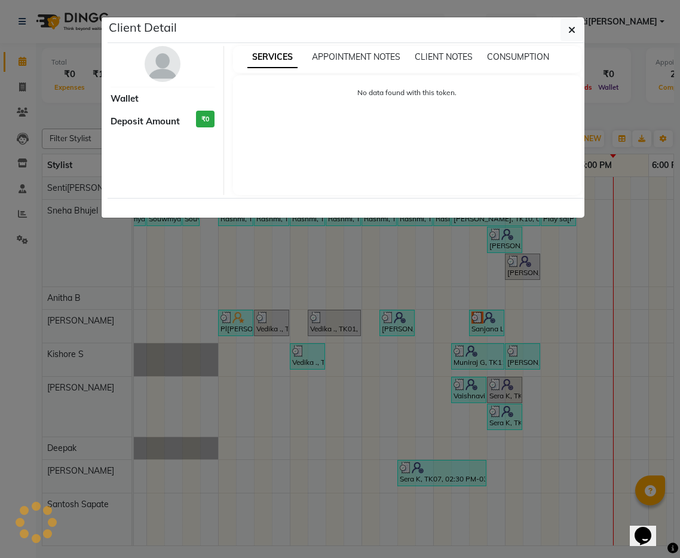
select select "3"
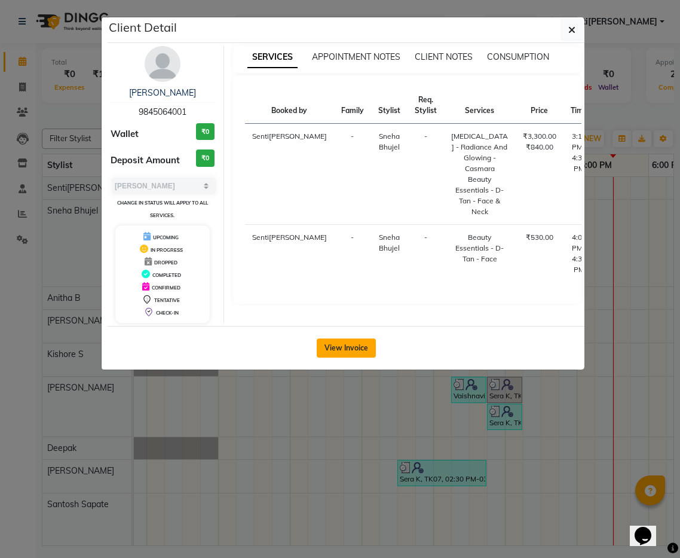
click at [356, 358] on button "View Invoice" at bounding box center [346, 347] width 59 height 19
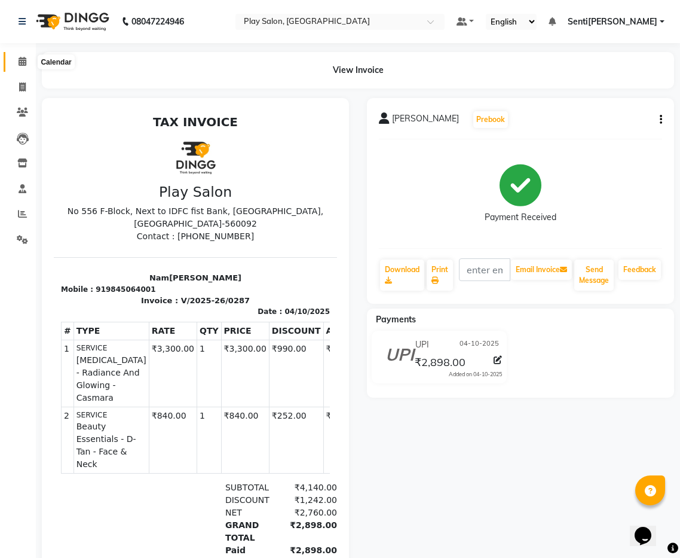
click at [23, 62] on icon at bounding box center [23, 61] width 8 height 9
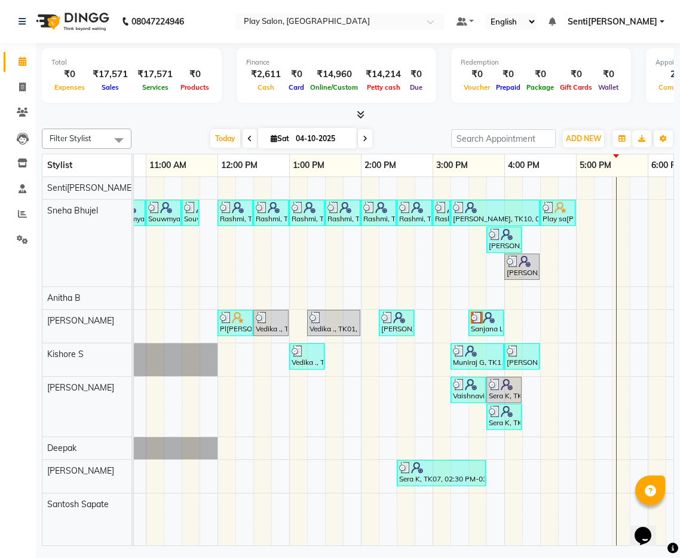
scroll to position [0, 204]
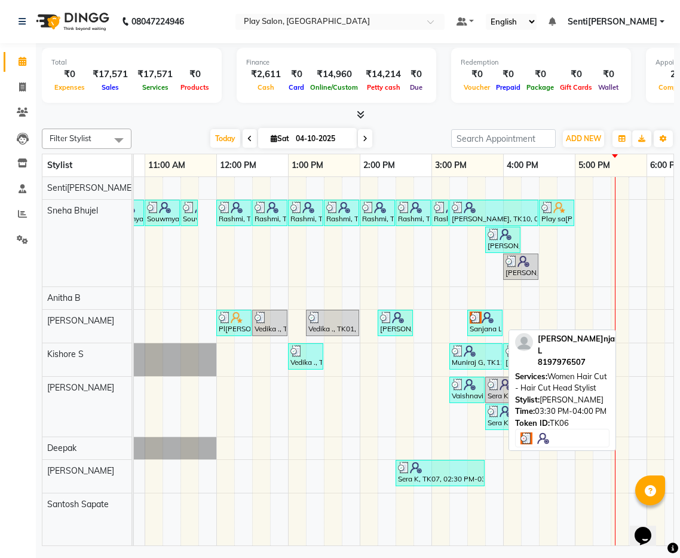
click at [492, 326] on div "Sanjana L, TK06, 03:30 PM-04:00 PM, Women Hair Cut - Hair Cut Head Stylist" at bounding box center [485, 323] width 33 height 23
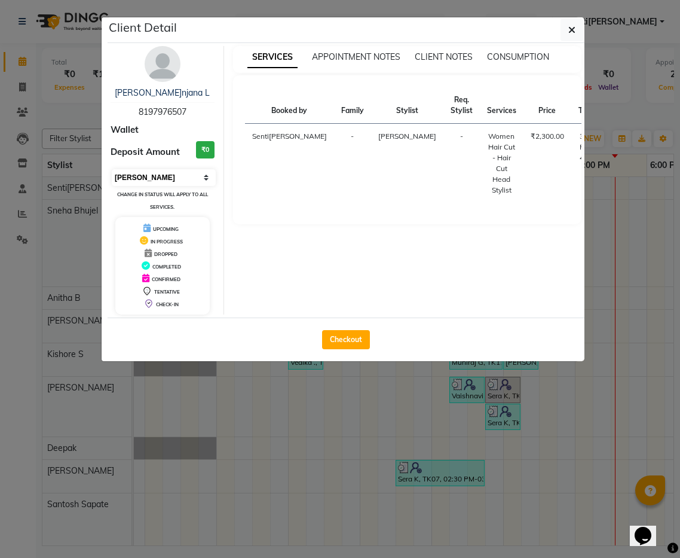
click at [193, 181] on select "Select MARK DONE UPCOMING" at bounding box center [164, 177] width 104 height 17
select select "5"
click at [112, 169] on select "Select MARK DONE UPCOMING" at bounding box center [164, 177] width 104 height 17
click at [364, 335] on button "Mark Done And Checkout" at bounding box center [346, 339] width 102 height 19
select select "8961"
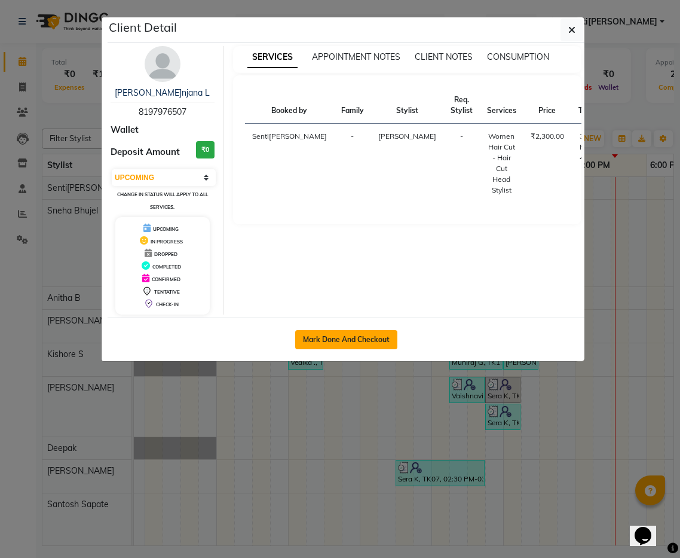
select select "service"
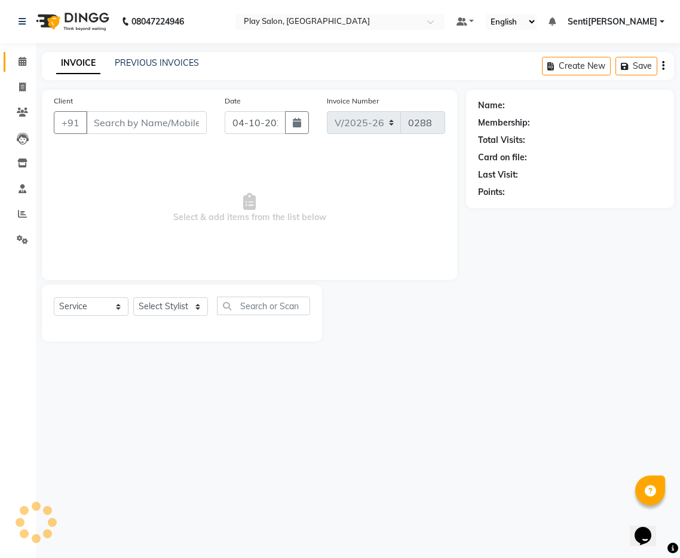
type input "8197976507"
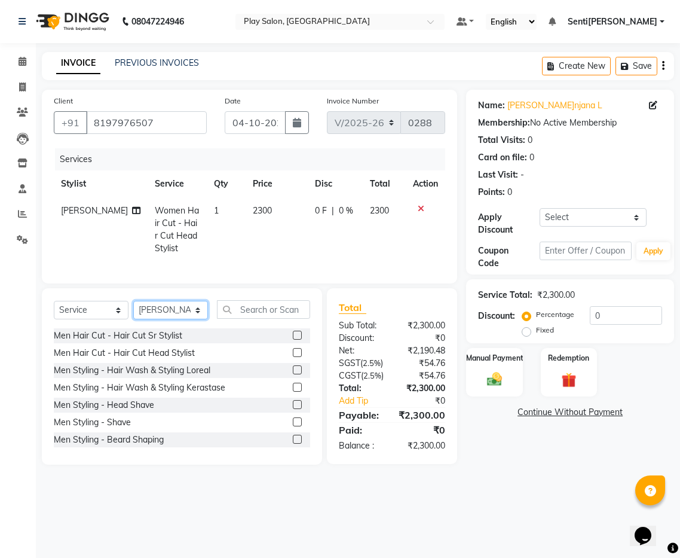
click at [181, 310] on select "Select Sty[PERSON_NAME]nitha B [PERSON_NAME]S[PERSON_NAME]a[PERSON_NAME]h[PERSO…" at bounding box center [170, 310] width 75 height 19
select select "91859"
click at [133, 301] on select "Select Sty[PERSON_NAME]nitha B [PERSON_NAME]S[PERSON_NAME]a[PERSON_NAME]h[PERSO…" at bounding box center [170, 310] width 75 height 19
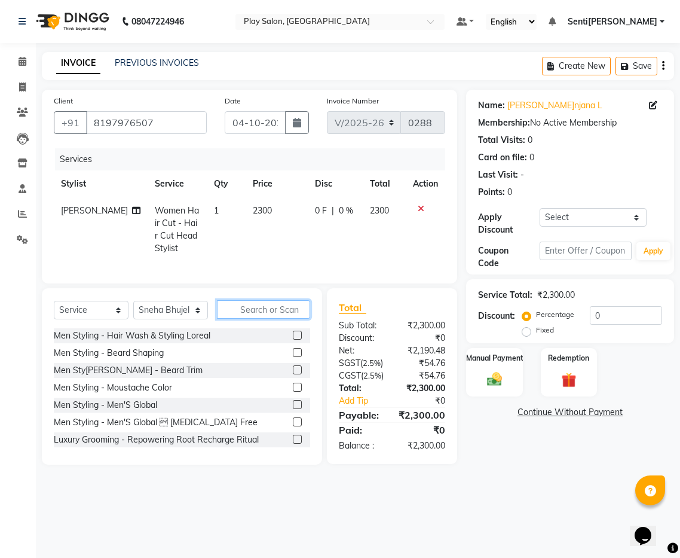
click at [280, 304] on input "text" at bounding box center [263, 309] width 93 height 19
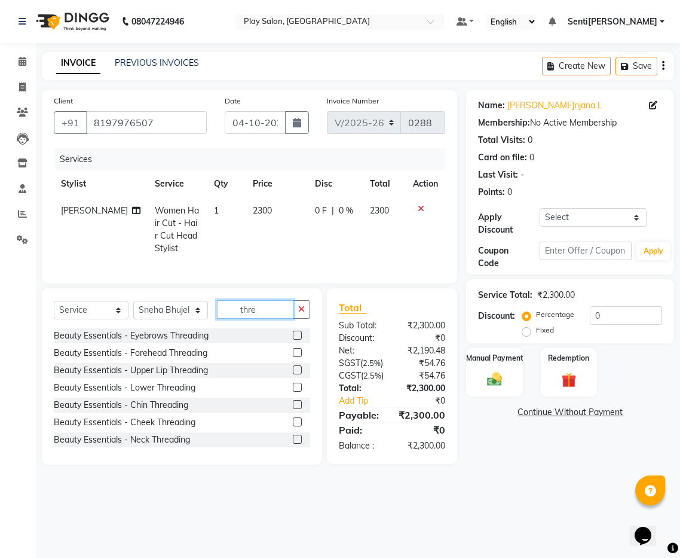
type input "thre"
click at [297, 337] on label at bounding box center [297, 335] width 9 height 9
click at [297, 337] on input "checkbox" at bounding box center [297, 336] width 8 height 8
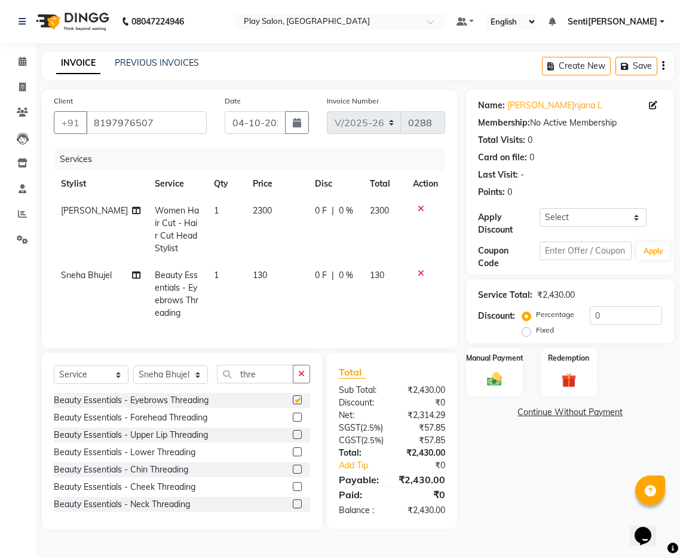
scroll to position [1, 0]
checkbox input "false"
click at [612, 317] on input "0" at bounding box center [626, 315] width 72 height 19
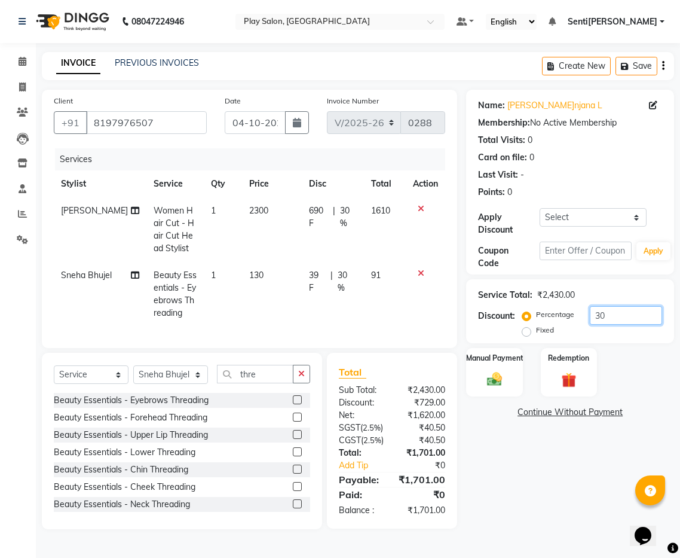
type input "3"
click at [629, 306] on input "number" at bounding box center [626, 315] width 72 height 19
type input "30"
drag, startPoint x: 506, startPoint y: 344, endPoint x: 514, endPoint y: 356, distance: 14.3
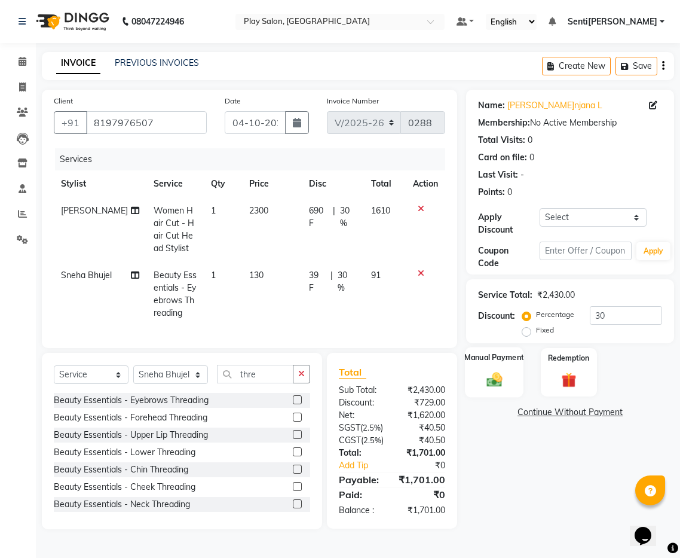
click at [506, 352] on label "Manual Payment" at bounding box center [495, 357] width 60 height 11
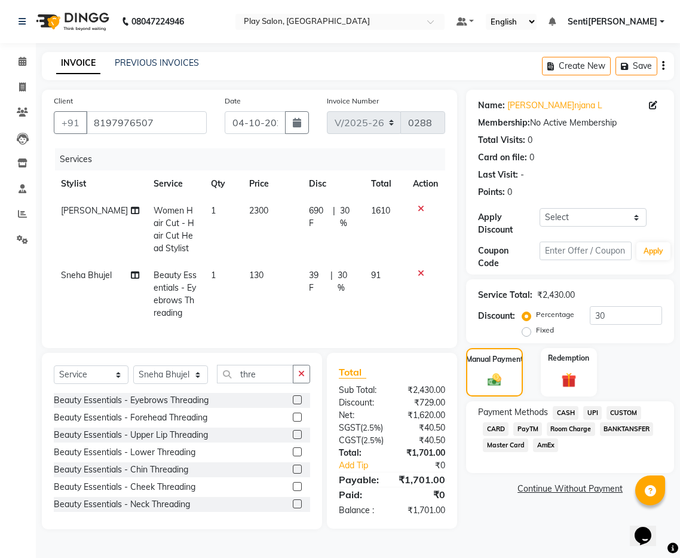
click at [594, 406] on span "UPI" at bounding box center [593, 413] width 19 height 14
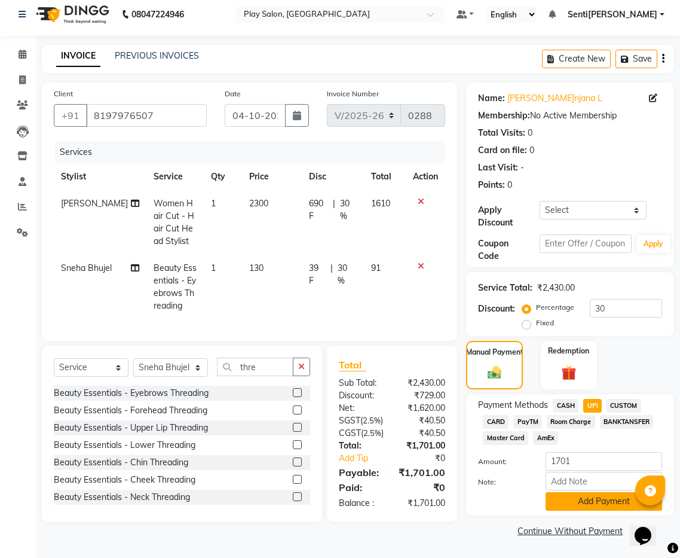
click at [578, 495] on button "Add Payment" at bounding box center [604, 501] width 117 height 19
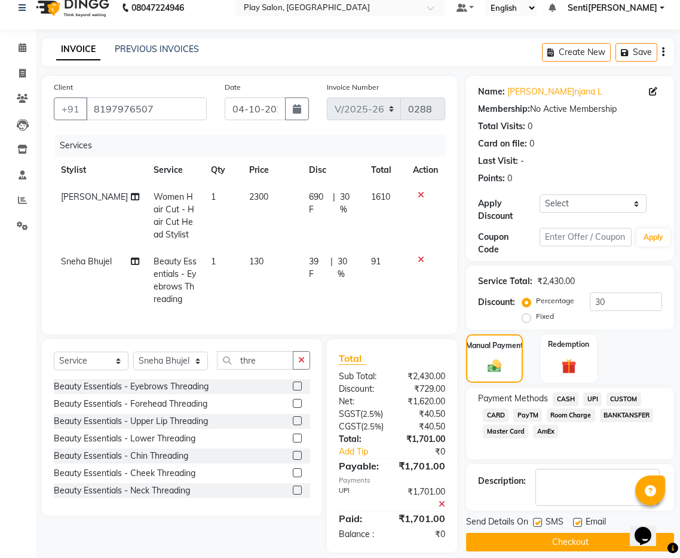
click at [591, 395] on span "UPI" at bounding box center [593, 399] width 19 height 14
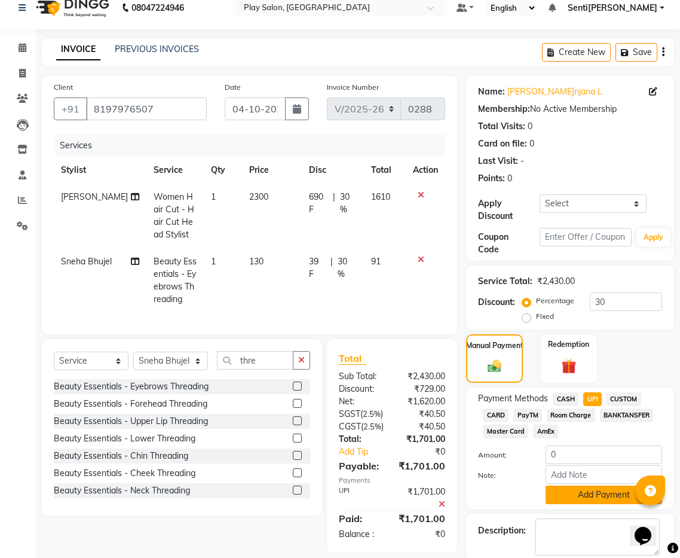
click at [598, 494] on button "Add Payment" at bounding box center [604, 494] width 117 height 19
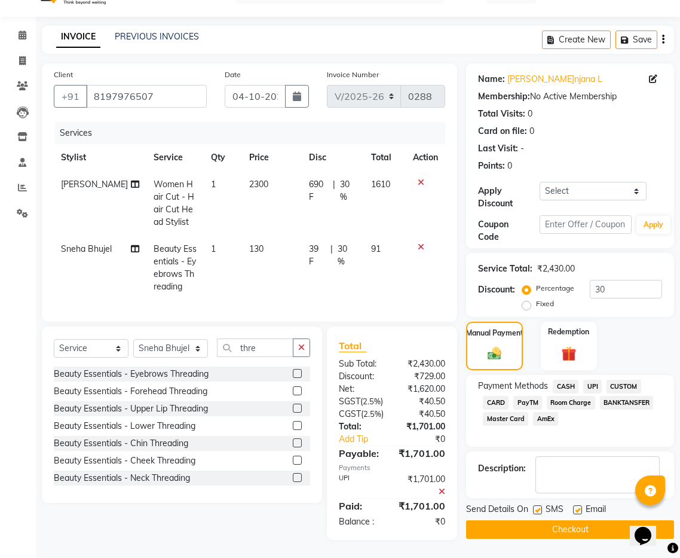
scroll to position [51, 0]
click at [597, 520] on button "Checkout" at bounding box center [570, 529] width 208 height 19
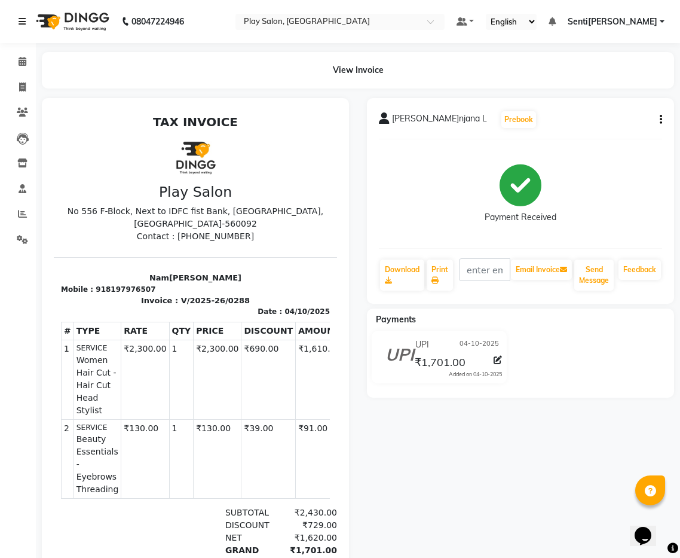
click at [24, 23] on icon at bounding box center [22, 21] width 7 height 8
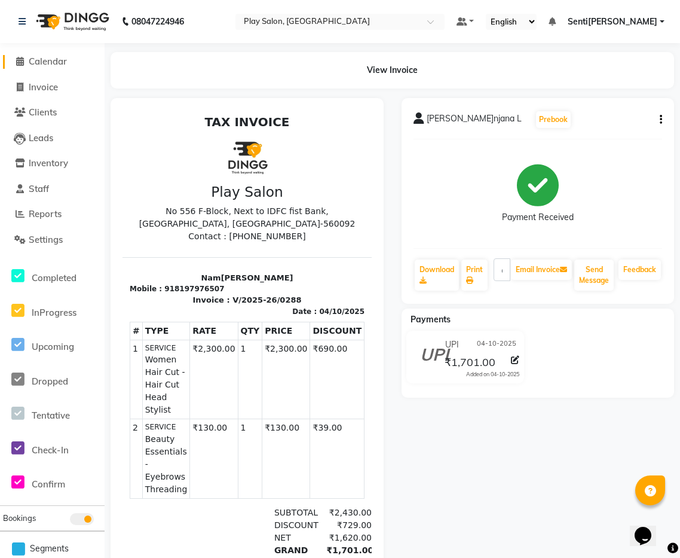
click at [59, 55] on link "Calendar" at bounding box center [52, 62] width 99 height 14
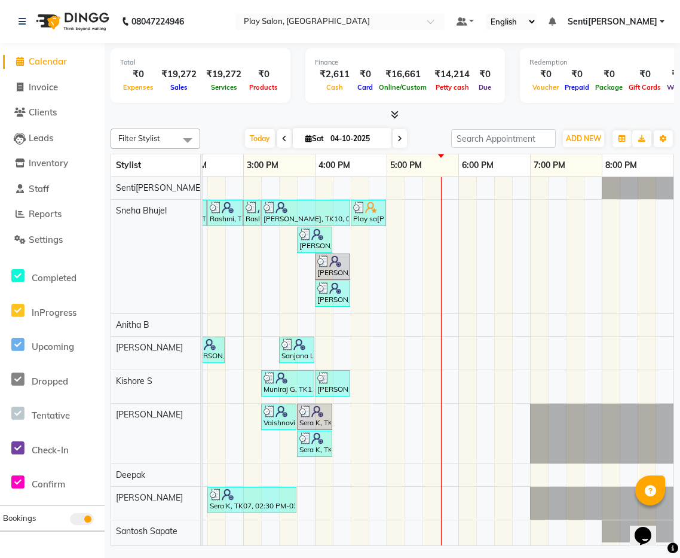
scroll to position [0, 411]
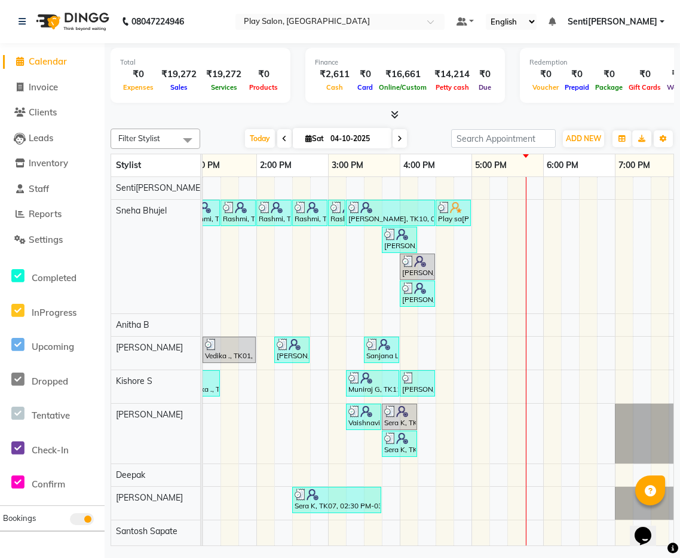
click at [442, 494] on div "Souwmya G, TK02, 10:30 AM-11:00 AM, Beauty Essentials - Upper Lip Threading Sou…" at bounding box center [292, 361] width 933 height 369
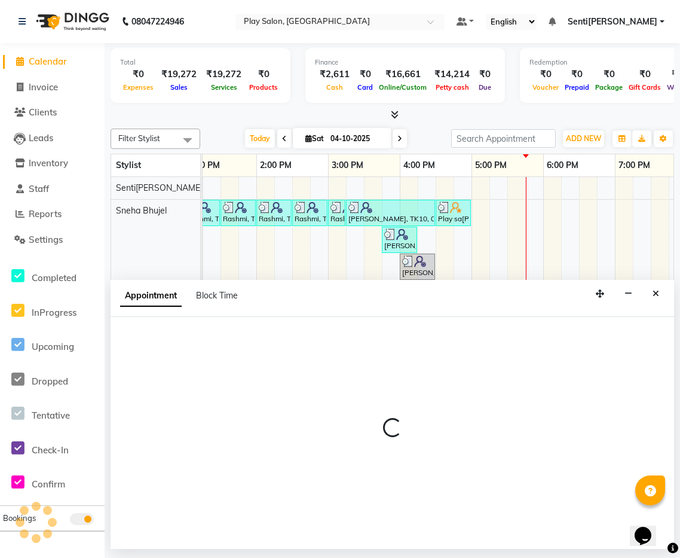
select select "92092"
select select "990"
select select "tentative"
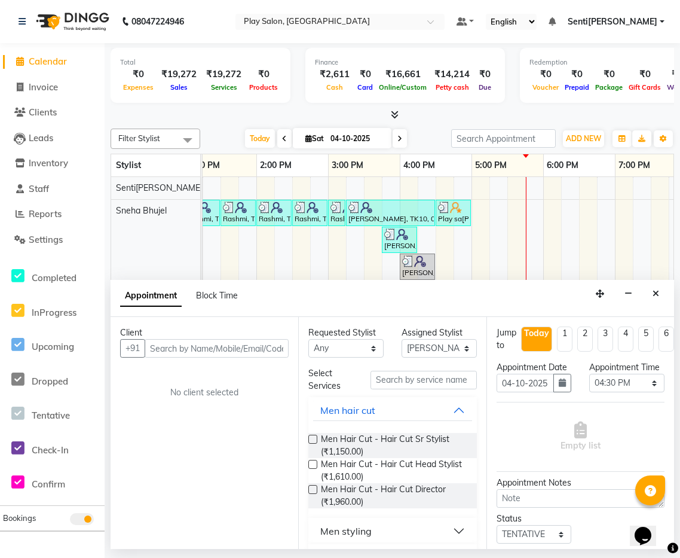
click at [212, 348] on input "text" at bounding box center [217, 348] width 144 height 19
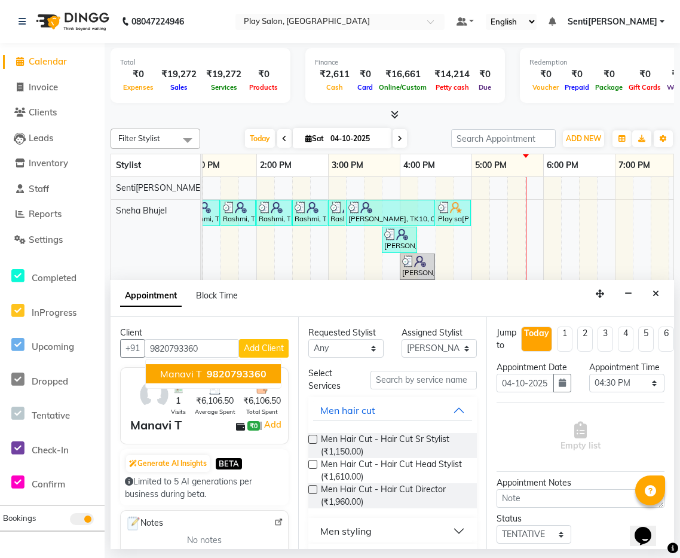
click at [187, 373] on span "Manavi T" at bounding box center [181, 374] width 42 height 12
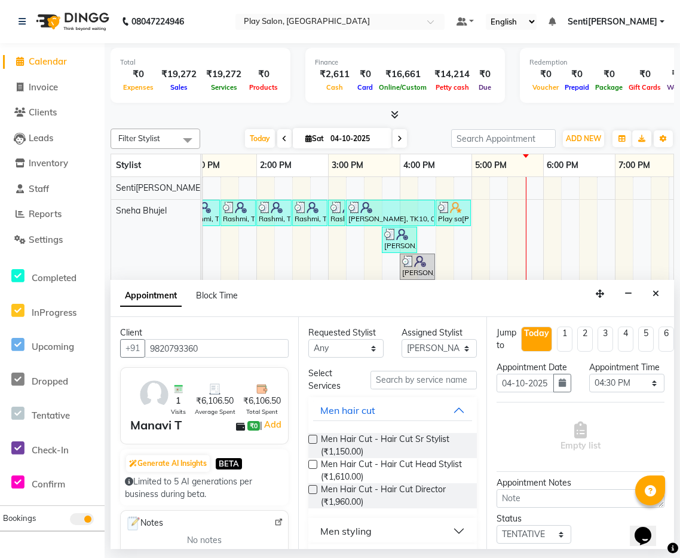
type input "9820793360"
click at [438, 380] on input "text" at bounding box center [424, 380] width 106 height 19
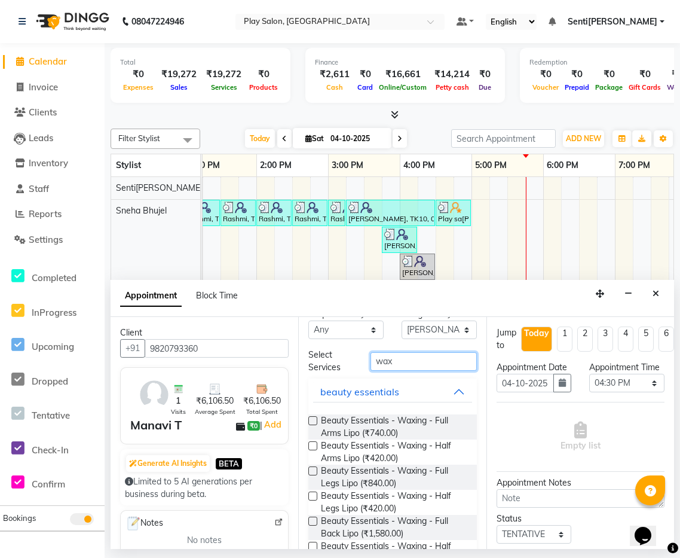
type input "wax"
click at [314, 495] on label at bounding box center [313, 495] width 9 height 9
click at [314, 495] on input "checkbox" at bounding box center [313, 497] width 8 height 8
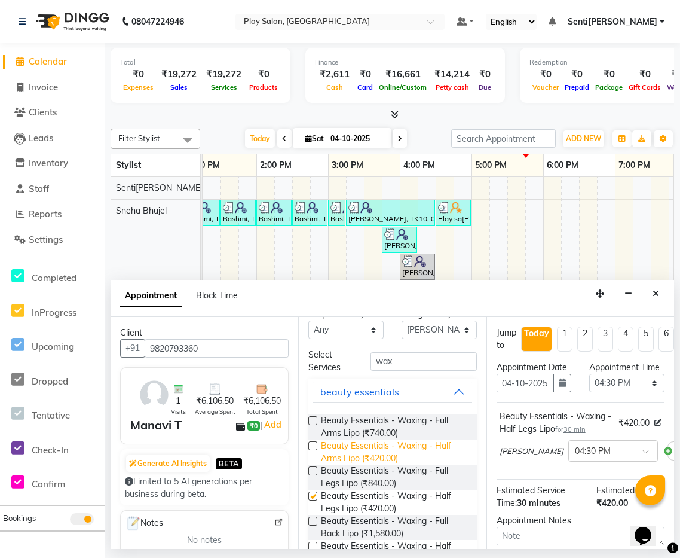
checkbox input "false"
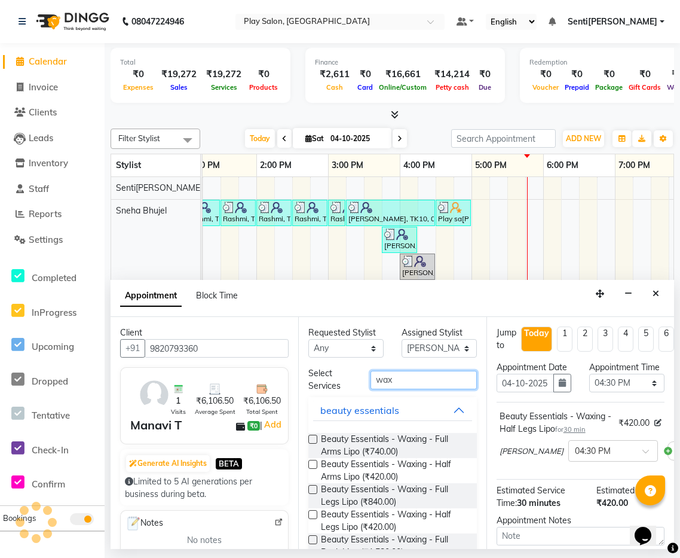
click at [429, 377] on input "wax" at bounding box center [424, 380] width 106 height 19
type input "w"
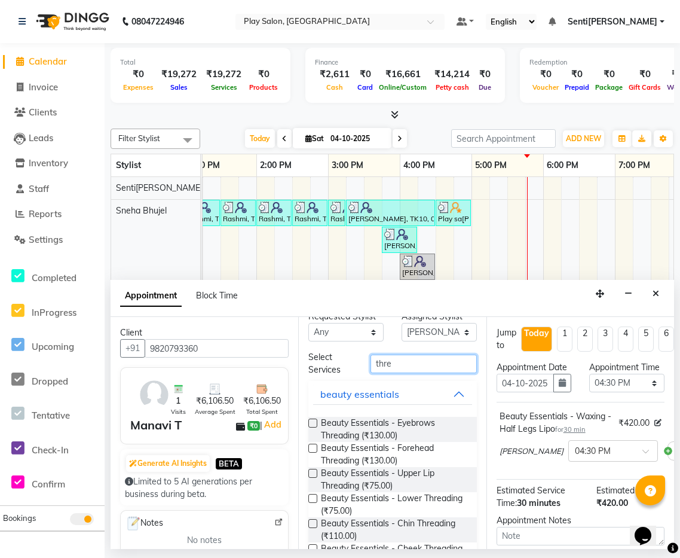
type input "thre"
click at [312, 472] on label at bounding box center [313, 473] width 9 height 9
click at [312, 472] on input "checkbox" at bounding box center [313, 475] width 8 height 8
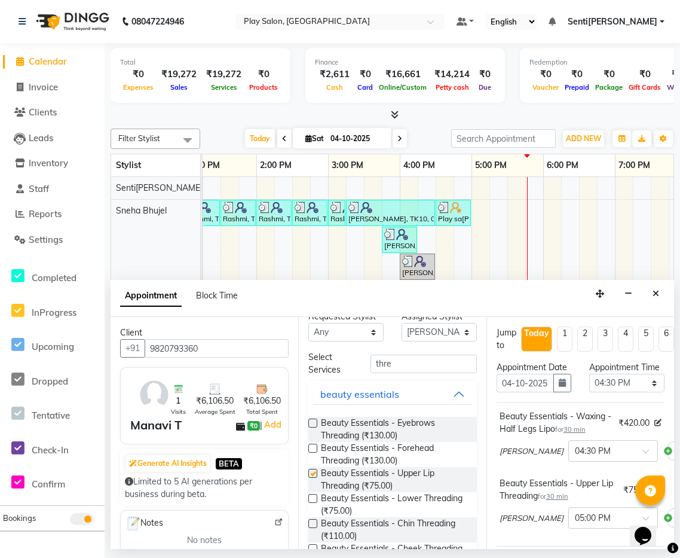
checkbox input "false"
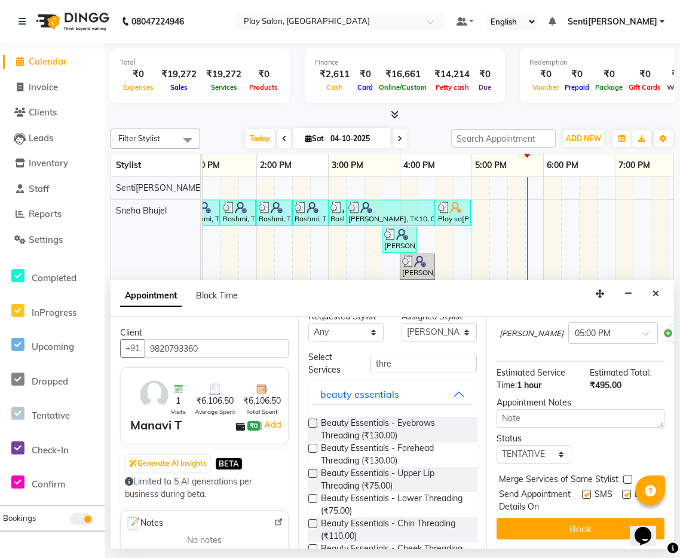
click at [569, 522] on button "Book" at bounding box center [581, 529] width 168 height 22
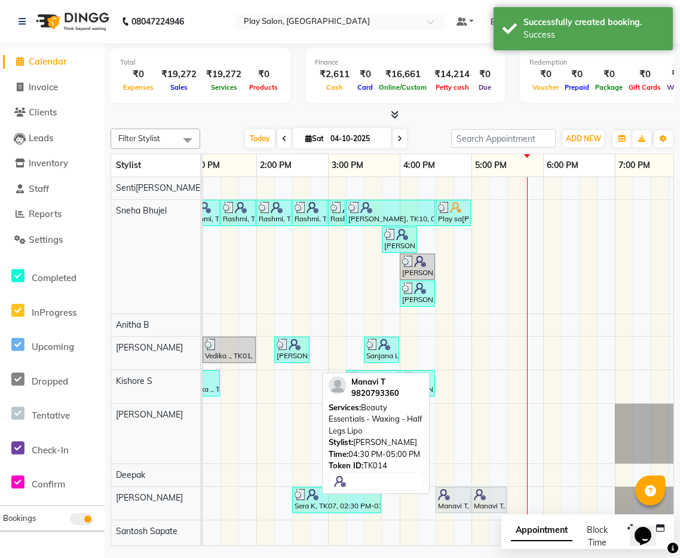
click at [460, 503] on div "Manavi T, TK14, 04:30 PM-05:00 PM, Beauty Essentials - Waxing - Half Legs Lipo" at bounding box center [453, 499] width 33 height 23
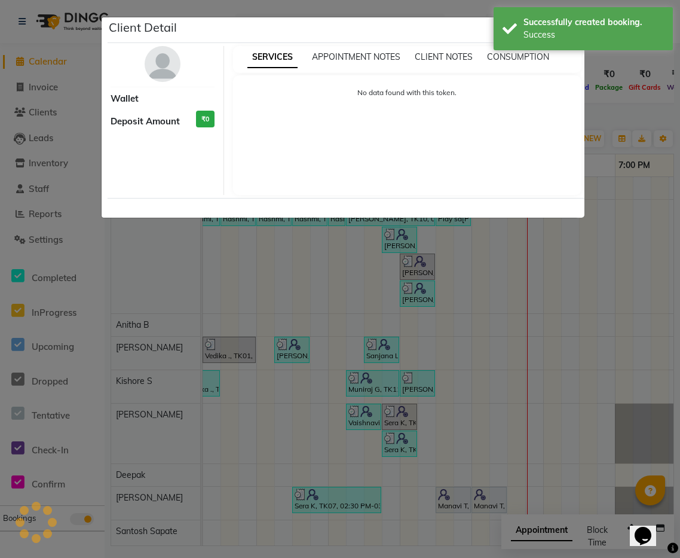
select select "7"
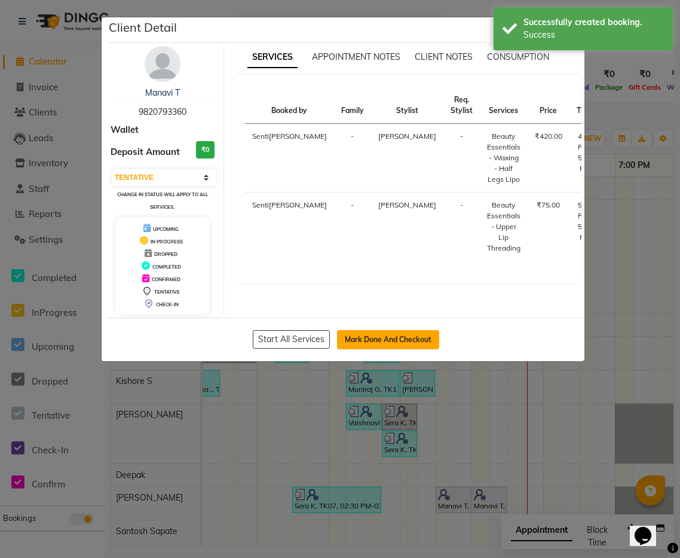
click at [375, 339] on button "Mark Done And Checkout" at bounding box center [388, 339] width 102 height 19
select select "service"
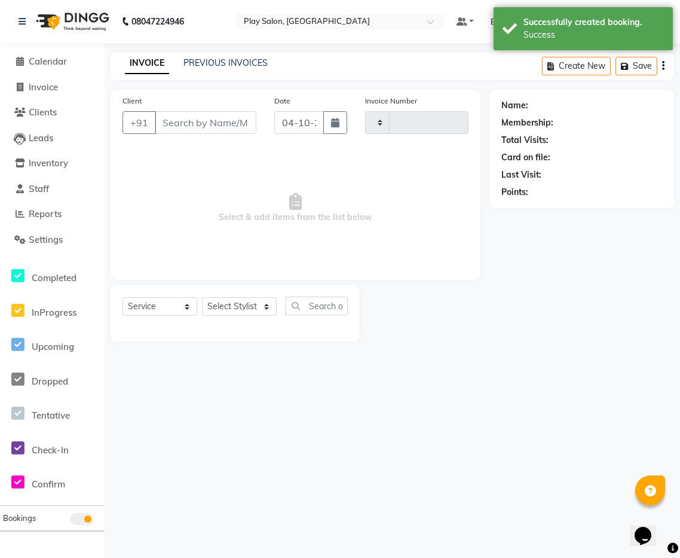
type input "0289"
select select "8961"
type input "9820793360"
select select "92092"
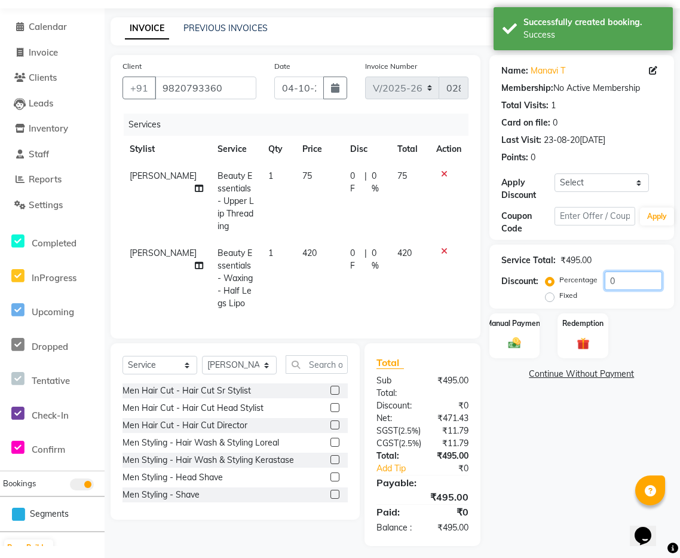
click at [632, 286] on input "0" at bounding box center [633, 280] width 57 height 19
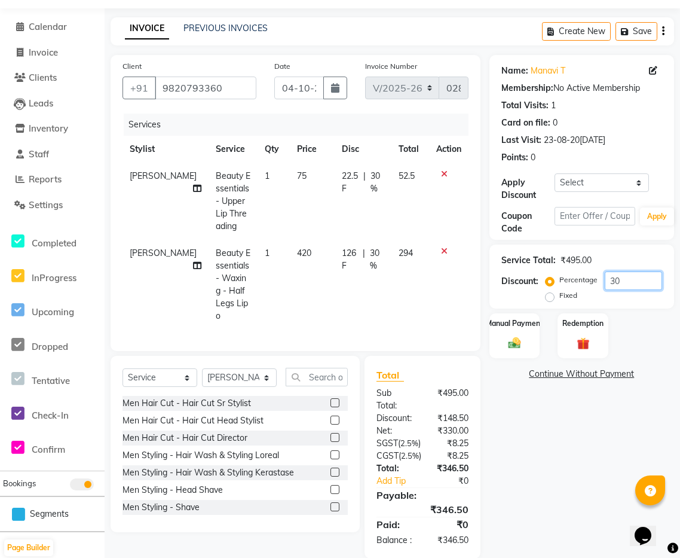
type input "3"
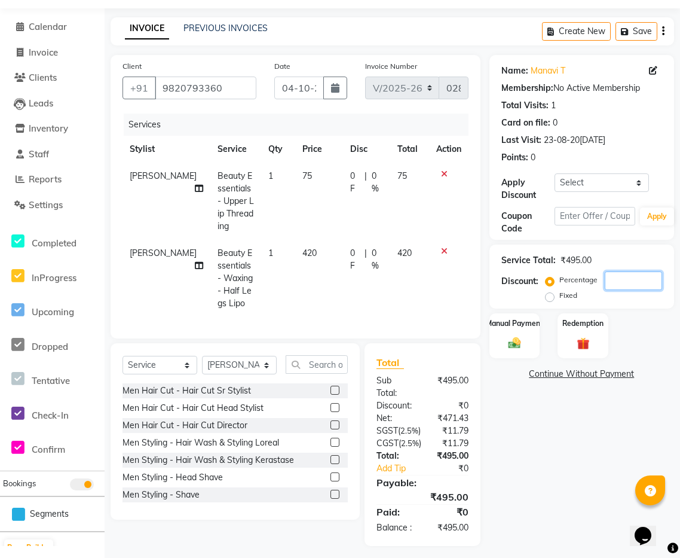
click at [629, 285] on input "number" at bounding box center [633, 280] width 57 height 19
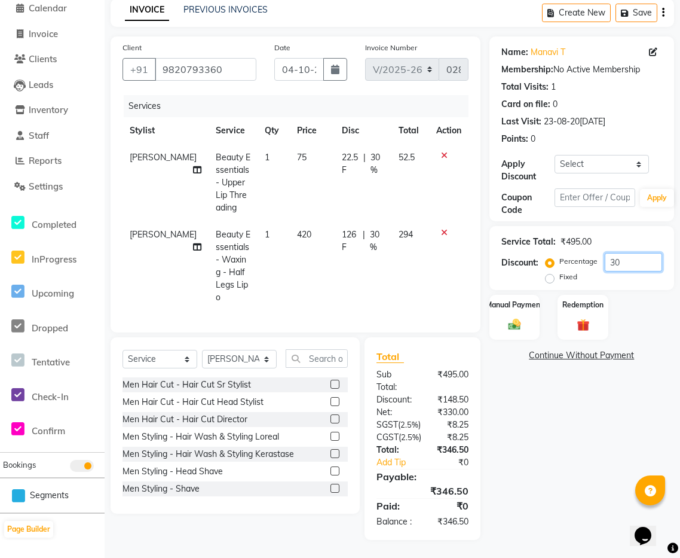
scroll to position [78, 0]
type input "30"
click at [514, 307] on div "Manual Payment" at bounding box center [514, 317] width 53 height 47
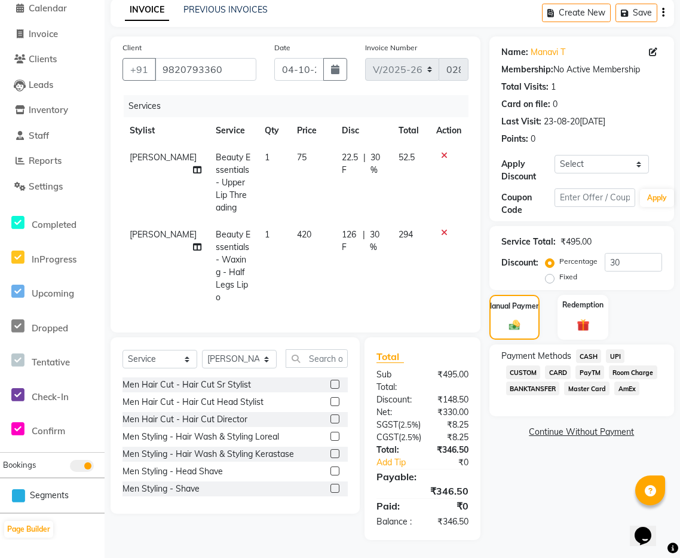
click at [614, 349] on span "UPI" at bounding box center [615, 356] width 19 height 14
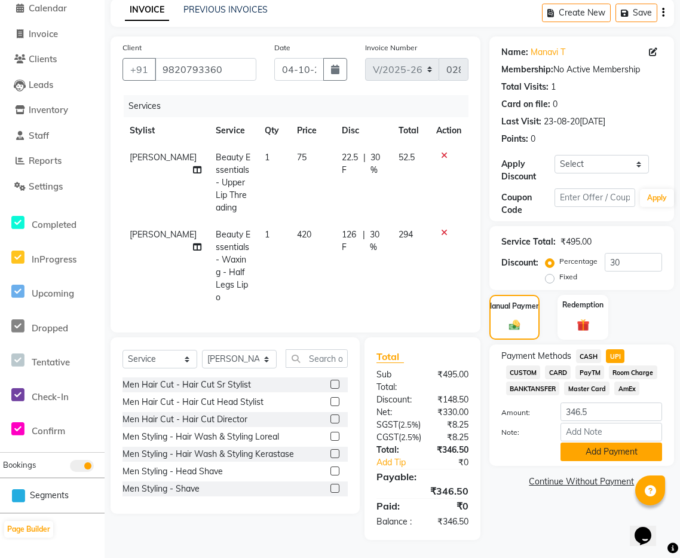
click at [603, 442] on button "Add Payment" at bounding box center [612, 451] width 102 height 19
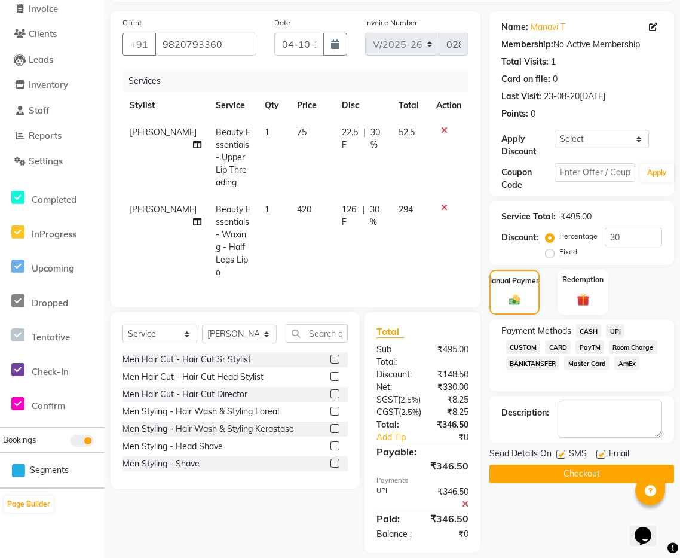
click at [615, 333] on span "UPI" at bounding box center [615, 331] width 19 height 14
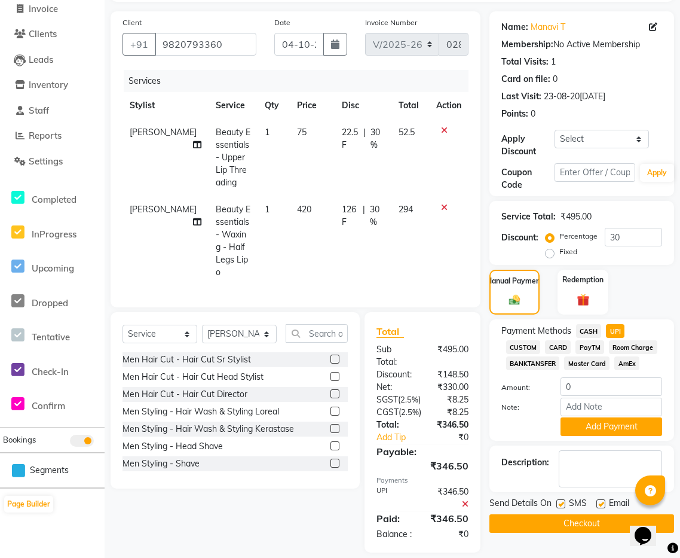
scroll to position [116, 0]
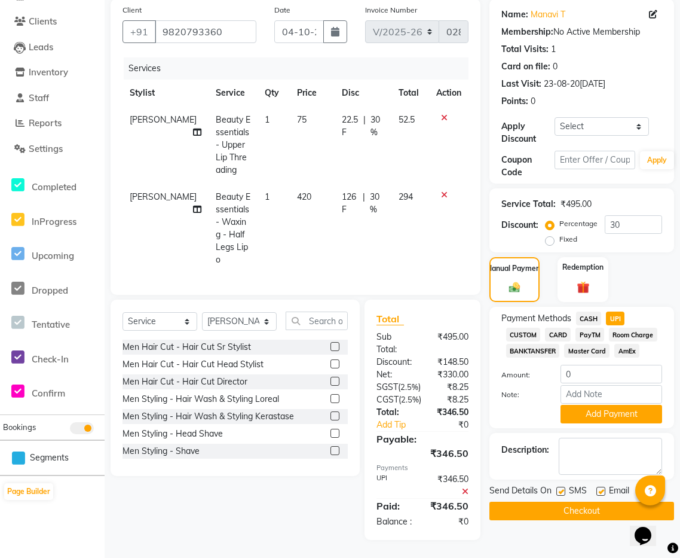
click at [594, 502] on button "Checkout" at bounding box center [582, 511] width 185 height 19
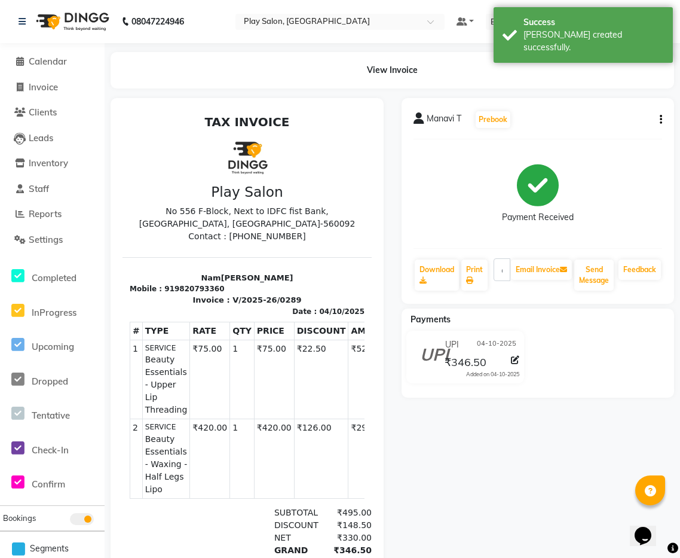
drag, startPoint x: 216, startPoint y: 290, endPoint x: 176, endPoint y: 293, distance: 40.8
click at [172, 294] on div "Mobile : 919820793360" at bounding box center [247, 288] width 235 height 11
drag, startPoint x: 246, startPoint y: 290, endPoint x: 239, endPoint y: 289, distance: 7.2
click at [246, 290] on div "Mobile : 919820793360" at bounding box center [247, 288] width 235 height 11
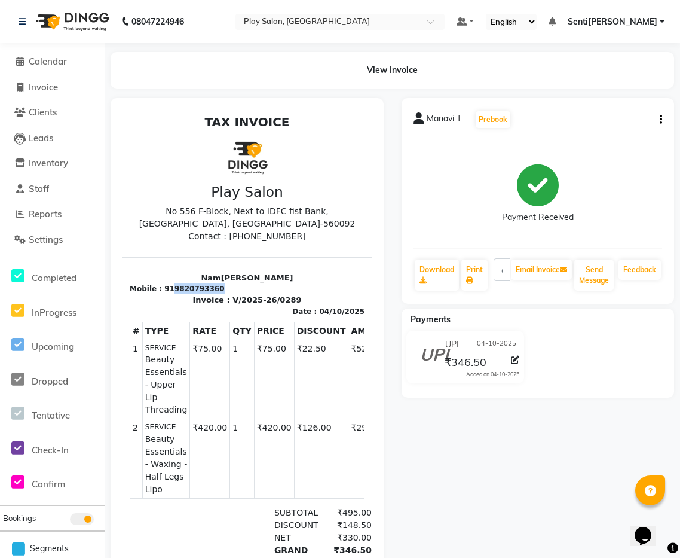
drag, startPoint x: 220, startPoint y: 288, endPoint x: 168, endPoint y: 291, distance: 52.1
click at [168, 291] on div "Mobile : 919820793360" at bounding box center [247, 288] width 235 height 11
copy div "9820793360"
click at [52, 59] on span "Calendar" at bounding box center [48, 61] width 38 height 11
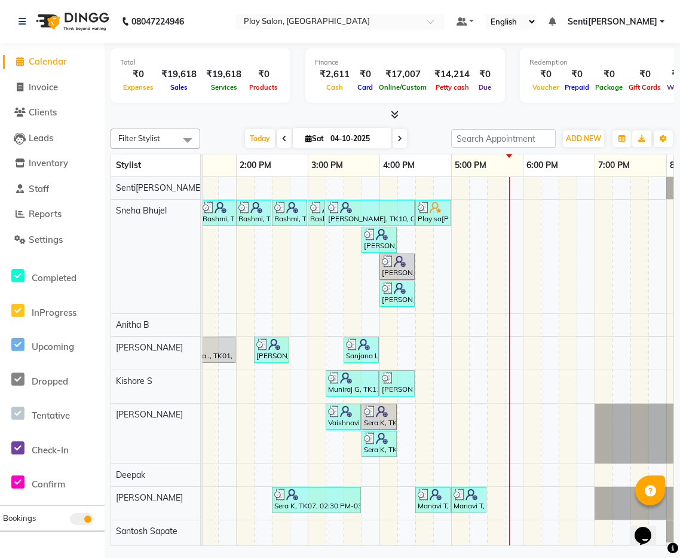
scroll to position [0, 462]
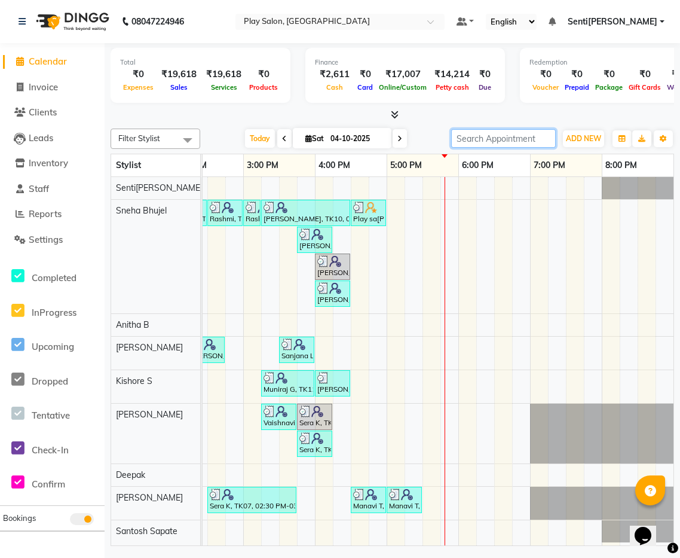
click at [537, 140] on input "search" at bounding box center [503, 138] width 105 height 19
paste input "9820793360"
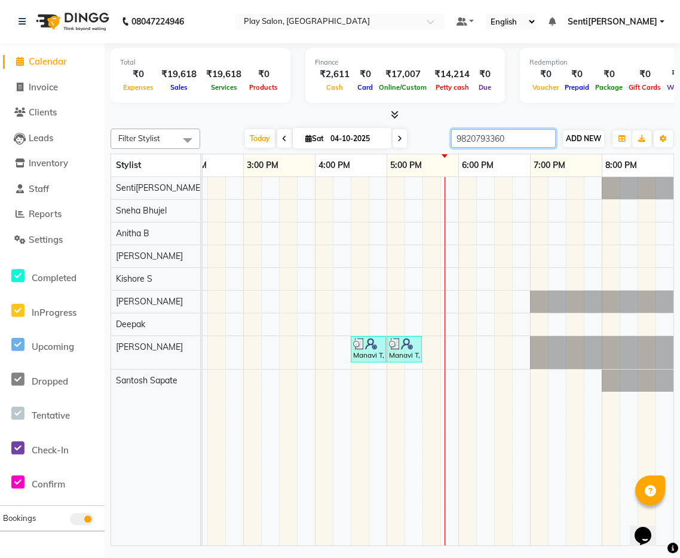
type input "9820793360"
click at [587, 139] on span "ADD NEW" at bounding box center [583, 138] width 35 height 9
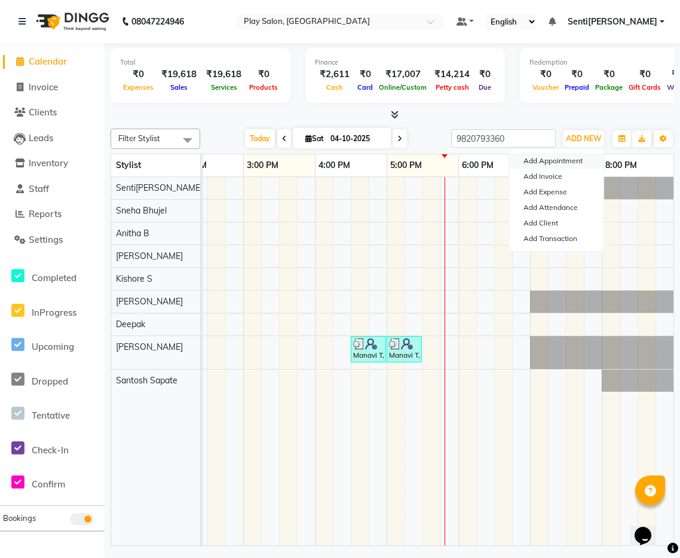
click at [564, 160] on button "Add Appointment" at bounding box center [556, 161] width 94 height 16
select select "tentative"
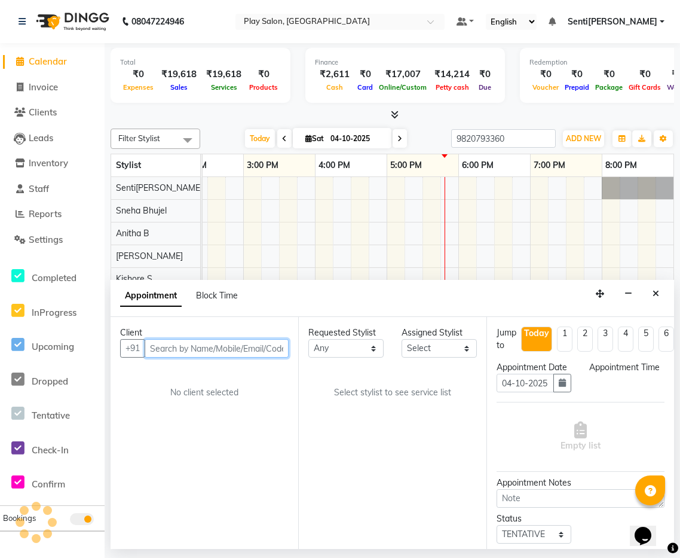
select select "540"
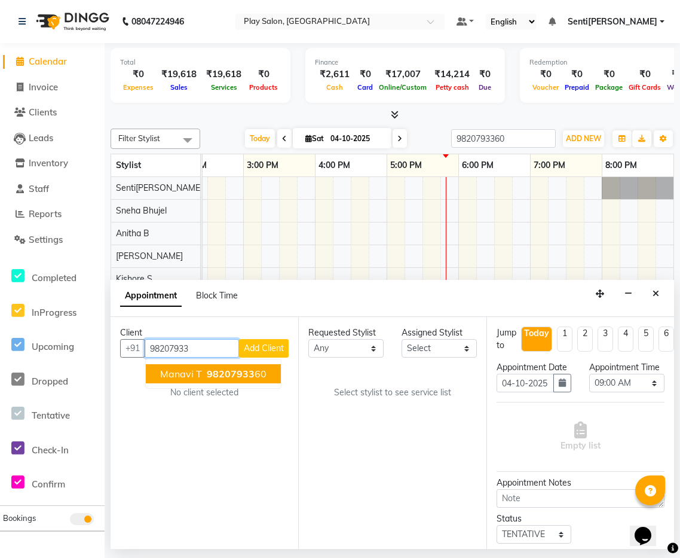
click at [234, 374] on span "98207933" at bounding box center [231, 374] width 48 height 12
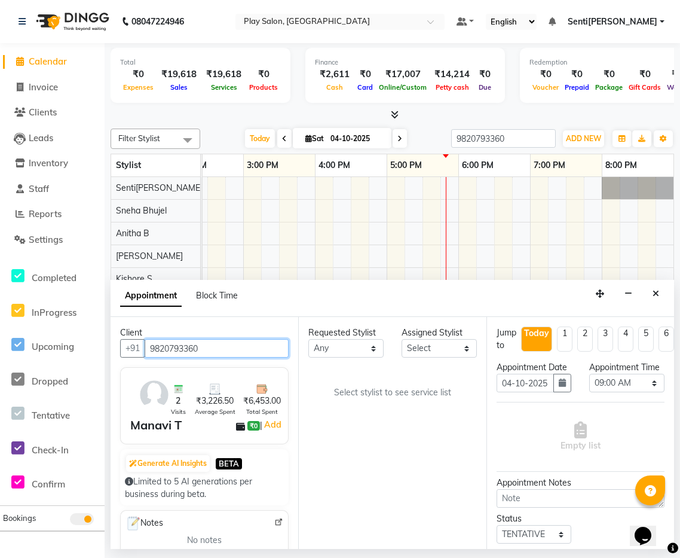
type input "9820793360"
click at [454, 349] on select "Se[PERSON_NAME]nitha B [PERSON_NAME]a[PERSON_NAME]aje[PERSON_NAME]apate Senti[P…" at bounding box center [439, 348] width 75 height 19
select select "92092"
click at [402, 339] on select "Se[PERSON_NAME]nitha B [PERSON_NAME]a[PERSON_NAME]aje[PERSON_NAME]apate Senti[P…" at bounding box center [439, 348] width 75 height 19
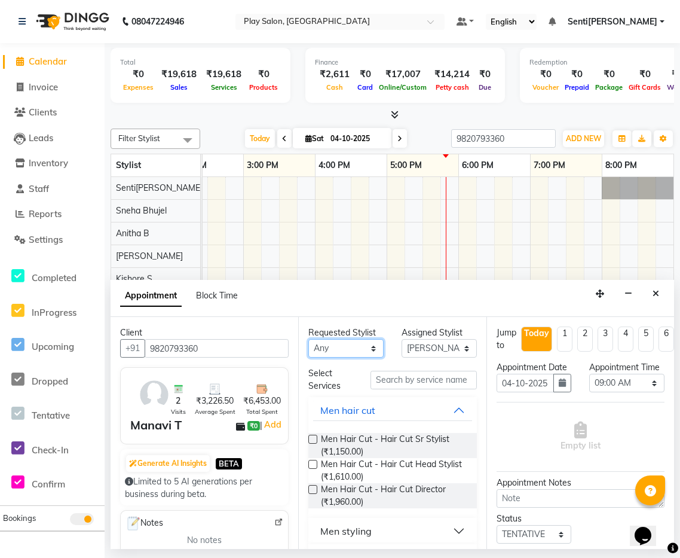
click at [367, 349] on select "Any [PERSON_NAME] B [PERSON_NAME] S [PERSON_NAME] [PERSON_NAME] M [PERSON_NAME]…" at bounding box center [346, 348] width 75 height 19
click at [659, 291] on icon "Close" at bounding box center [656, 293] width 7 height 8
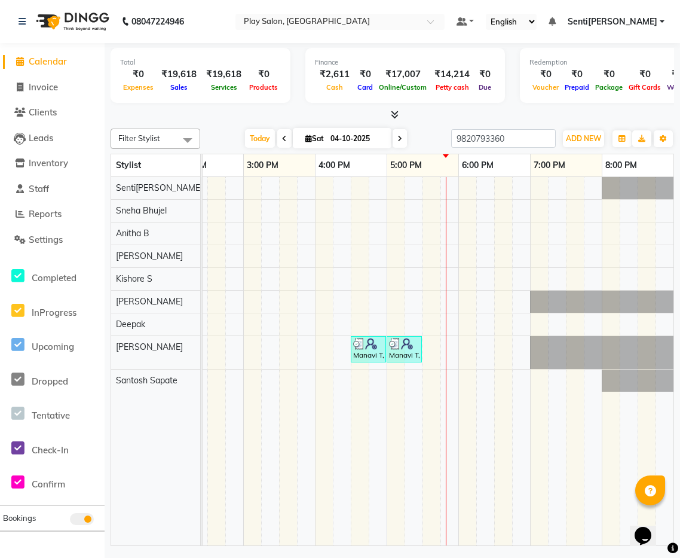
click at [402, 139] on span at bounding box center [400, 138] width 14 height 19
type input "05-10-2025"
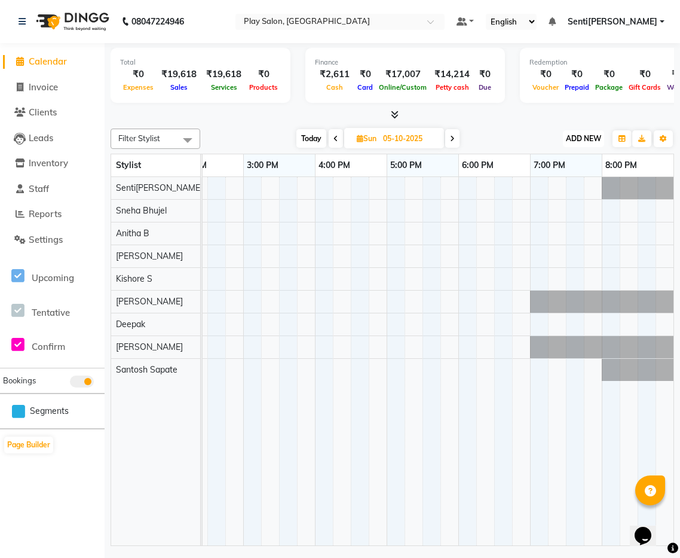
click at [587, 142] on span "ADD NEW" at bounding box center [583, 138] width 35 height 9
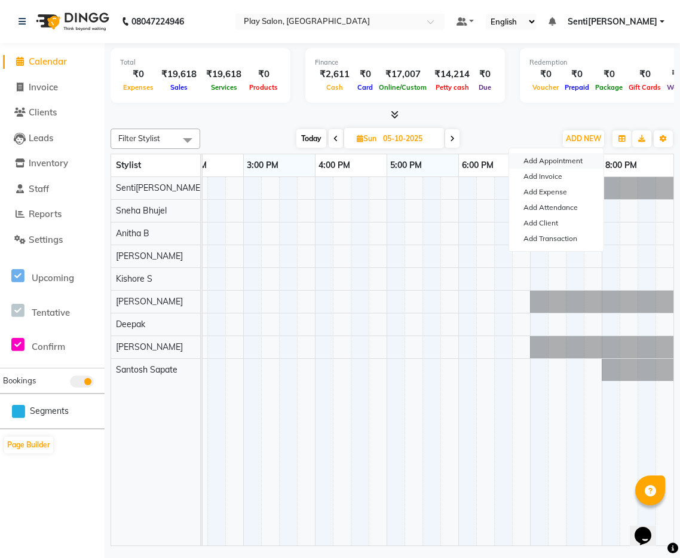
click at [555, 162] on button "Add Appointment" at bounding box center [556, 161] width 94 height 16
select select "540"
select select "tentative"
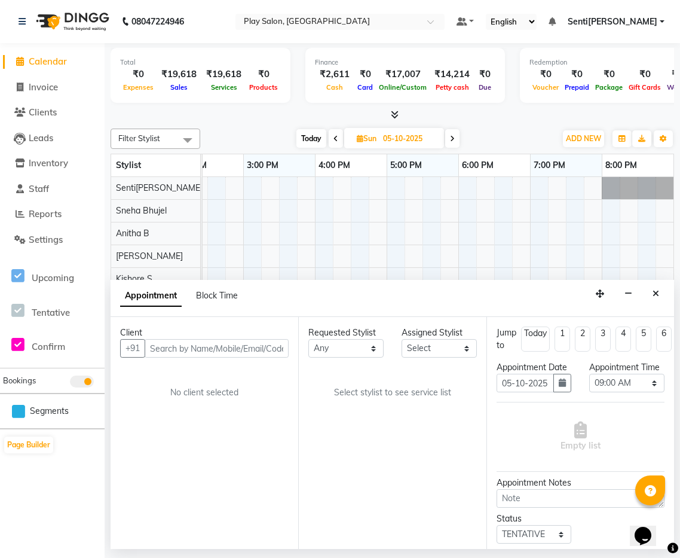
click at [221, 353] on input "text" at bounding box center [217, 348] width 144 height 19
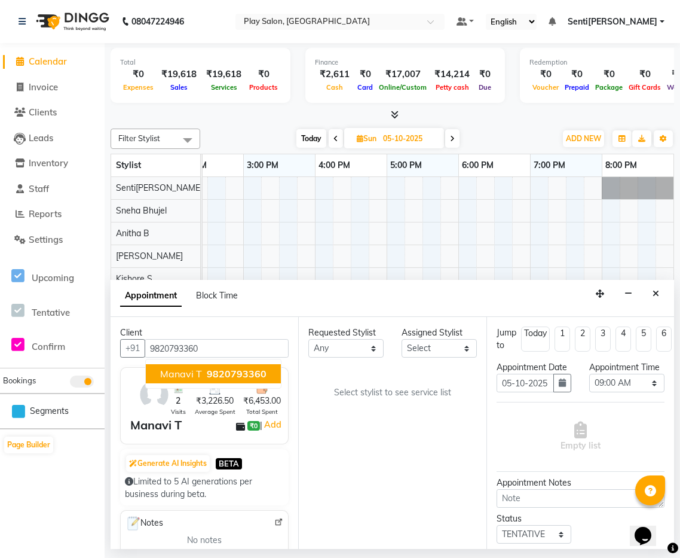
type input "9820793360"
click at [366, 348] on select "Any [PERSON_NAME] B [PERSON_NAME] S [PERSON_NAME] [PERSON_NAME] M [PERSON_NAME]…" at bounding box center [346, 348] width 75 height 19
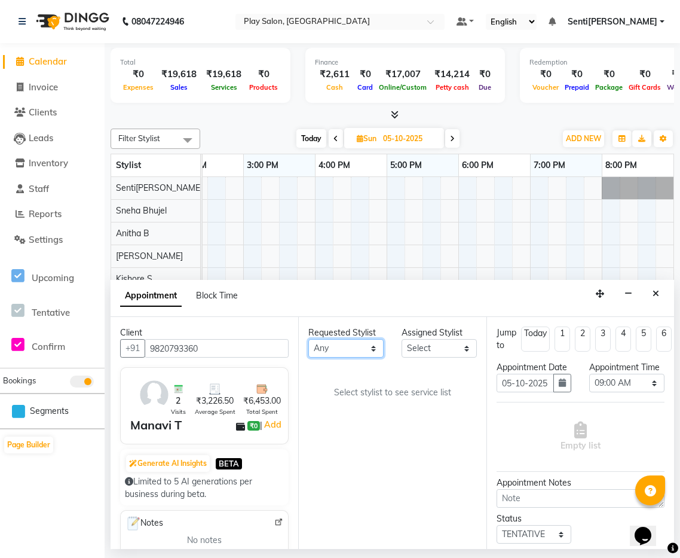
select select "92092"
click at [309, 339] on select "Any [PERSON_NAME] B [PERSON_NAME] S [PERSON_NAME] [PERSON_NAME] M [PERSON_NAME]…" at bounding box center [346, 348] width 75 height 19
select select "92092"
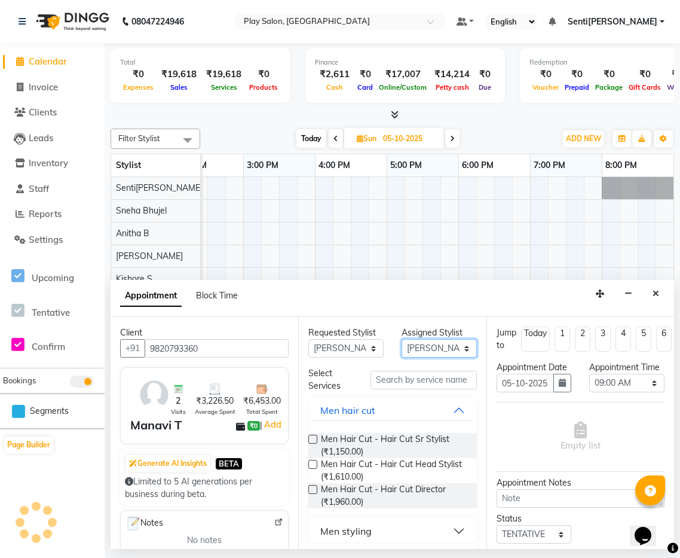
click at [456, 345] on select "Se[PERSON_NAME]nitha B [PERSON_NAME]a[PERSON_NAME]aje[PERSON_NAME]apate Senti[P…" at bounding box center [439, 348] width 75 height 19
click at [402, 339] on select "Se[PERSON_NAME]nitha B [PERSON_NAME]a[PERSON_NAME]aje[PERSON_NAME]apate Senti[P…" at bounding box center [439, 348] width 75 height 19
click at [427, 381] on input "text" at bounding box center [424, 380] width 106 height 19
click at [313, 465] on label at bounding box center [313, 464] width 9 height 9
click at [313, 465] on input "checkbox" at bounding box center [313, 466] width 8 height 8
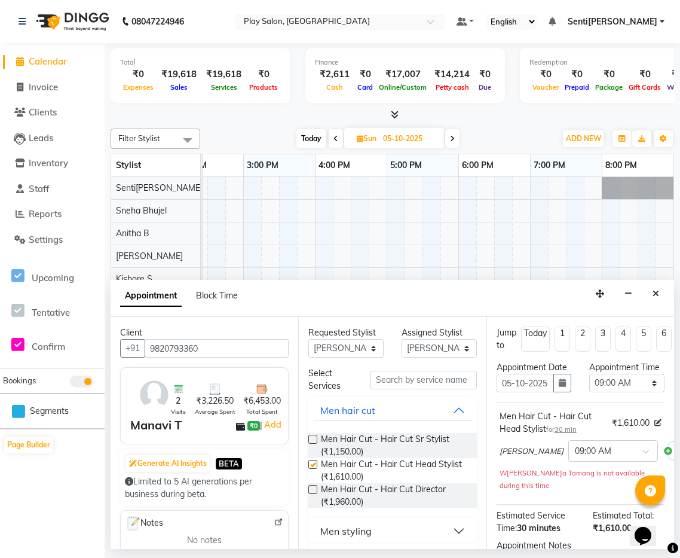
checkbox input "false"
click at [432, 378] on input "text" at bounding box center [424, 380] width 106 height 19
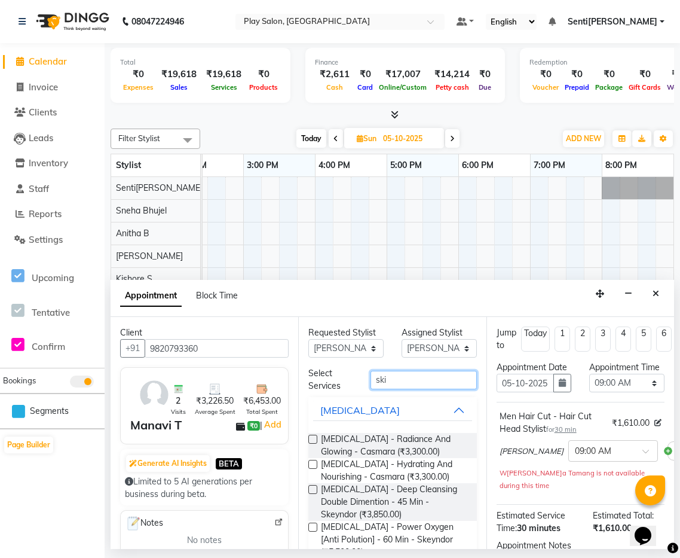
type input "ski"
click at [312, 439] on label at bounding box center [313, 439] width 9 height 9
click at [312, 439] on input "checkbox" at bounding box center [313, 440] width 8 height 8
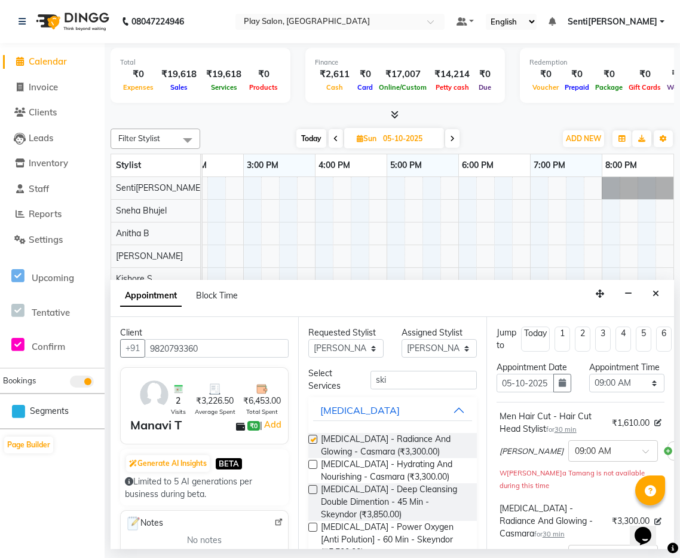
checkbox input "false"
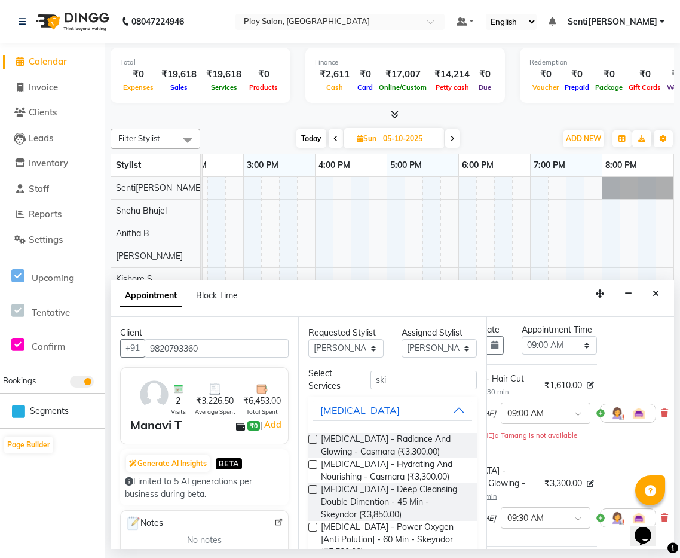
scroll to position [41, 68]
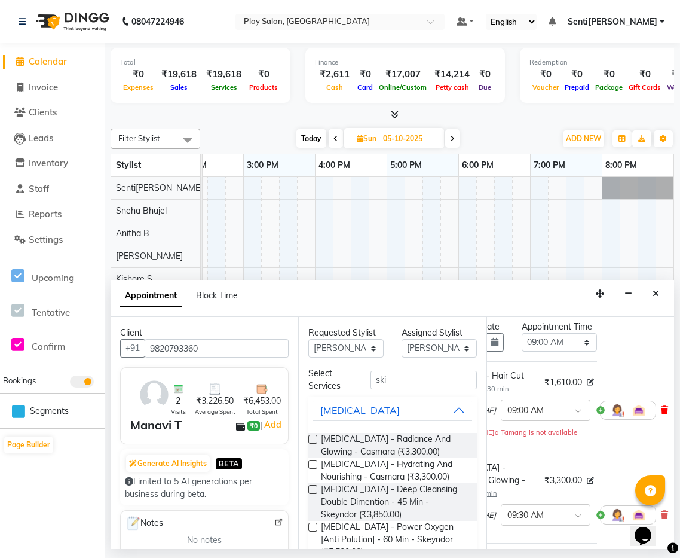
click at [661, 411] on icon at bounding box center [664, 410] width 7 height 8
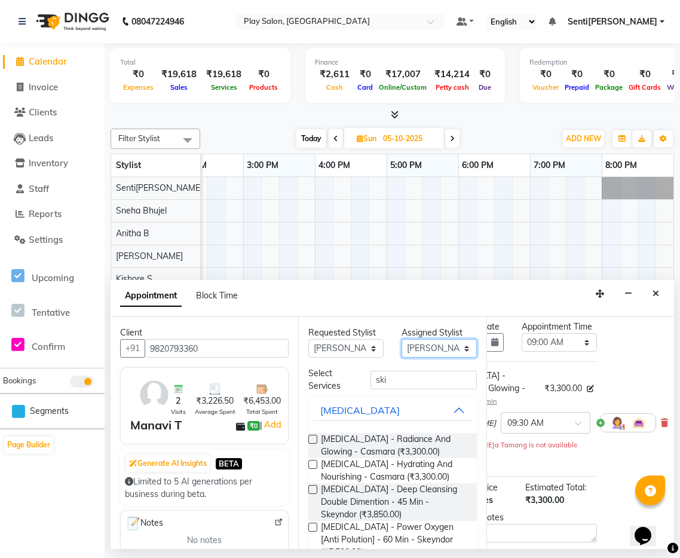
click at [458, 349] on select "Se[PERSON_NAME]nitha B [PERSON_NAME]a[PERSON_NAME]aje[PERSON_NAME]apate Senti[P…" at bounding box center [439, 348] width 75 height 19
select select "91861"
click at [402, 339] on select "Se[PERSON_NAME]nitha B [PERSON_NAME]a[PERSON_NAME]aje[PERSON_NAME]apate Senti[P…" at bounding box center [439, 348] width 75 height 19
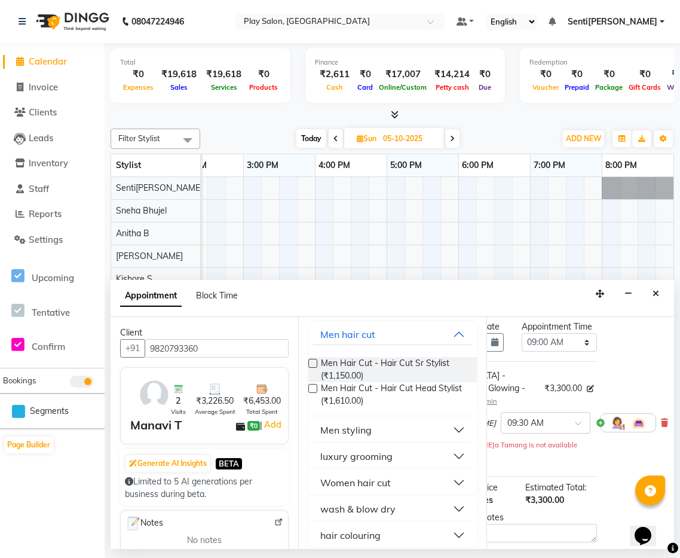
scroll to position [80, 0]
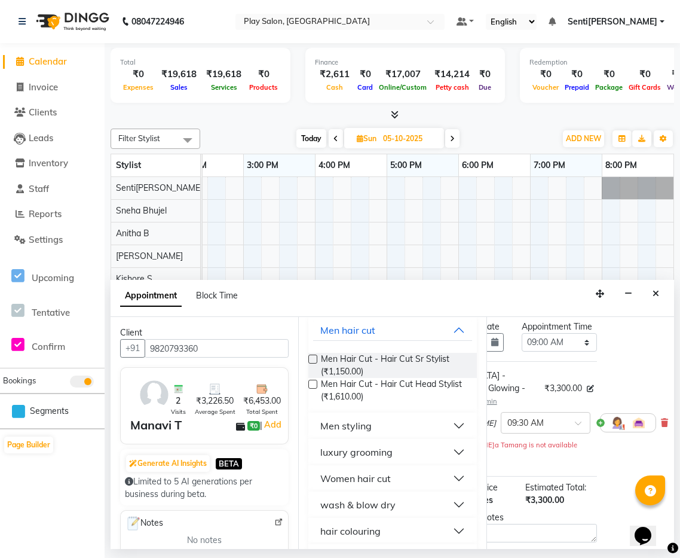
click at [433, 472] on button "Women hair cut" at bounding box center [392, 479] width 158 height 22
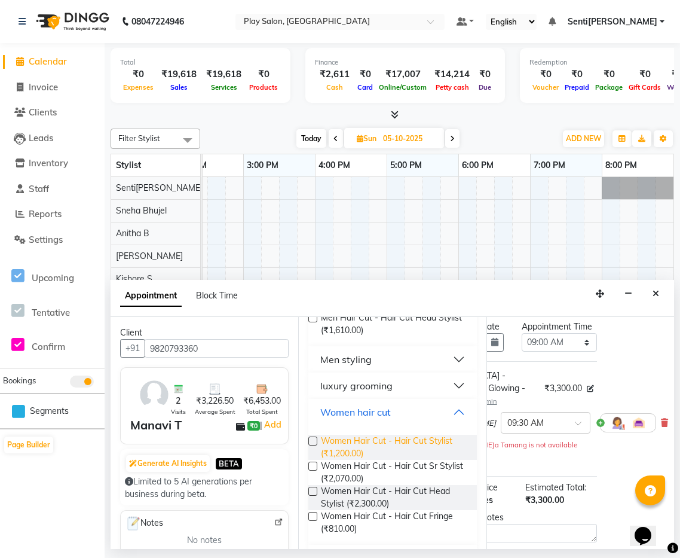
scroll to position [148, 0]
drag, startPoint x: 314, startPoint y: 441, endPoint x: 413, endPoint y: 454, distance: 100.0
click at [316, 442] on label at bounding box center [313, 439] width 9 height 9
click at [316, 442] on input "checkbox" at bounding box center [313, 441] width 8 height 8
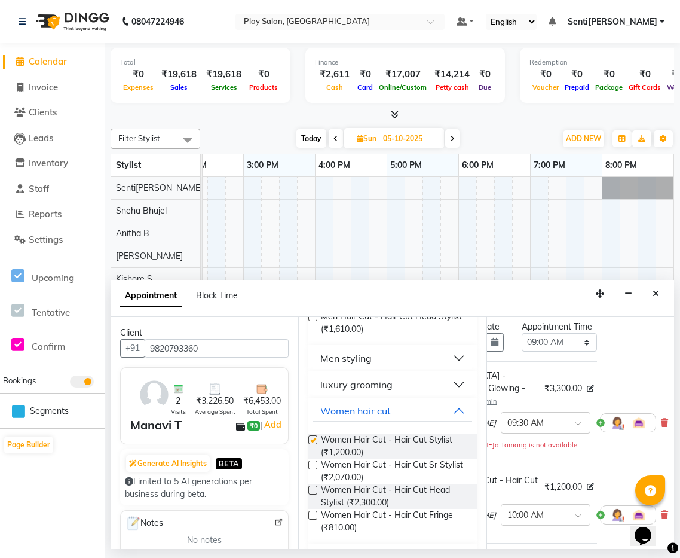
checkbox input "false"
click at [315, 463] on label at bounding box center [313, 464] width 9 height 9
click at [315, 463] on input "checkbox" at bounding box center [313, 466] width 8 height 8
checkbox input "false"
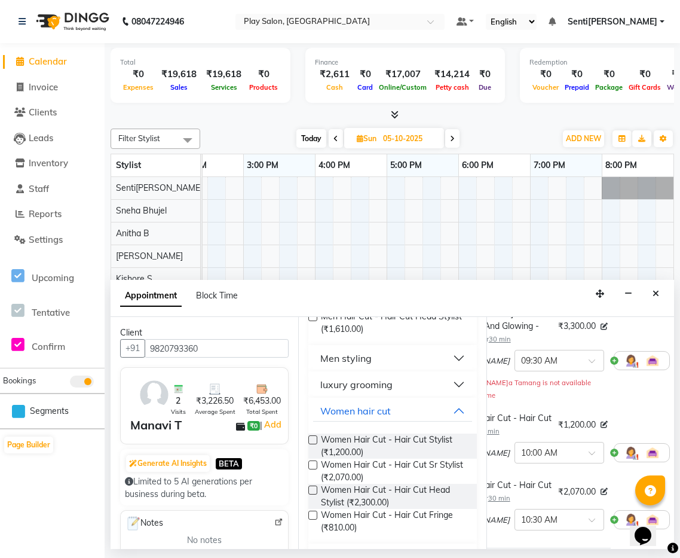
scroll to position [100, 54]
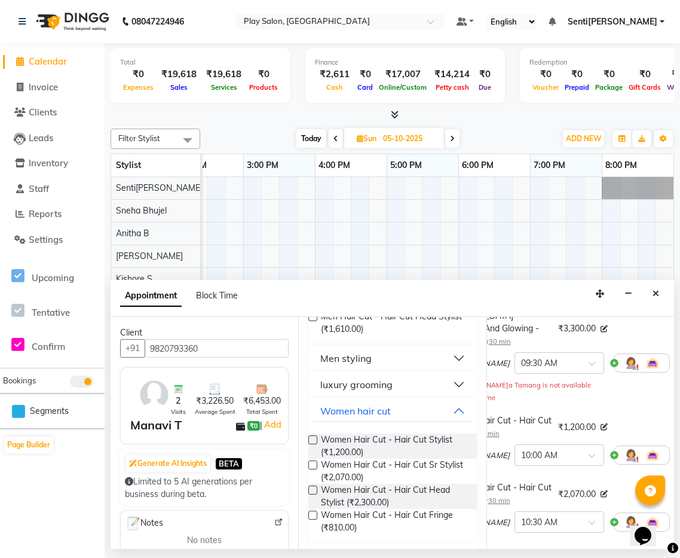
click at [675, 458] on icon at bounding box center [678, 455] width 7 height 8
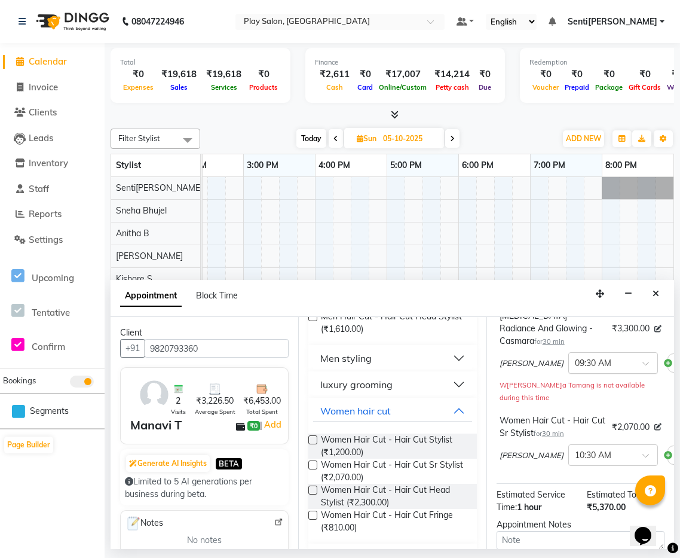
click at [599, 365] on div at bounding box center [613, 362] width 88 height 13
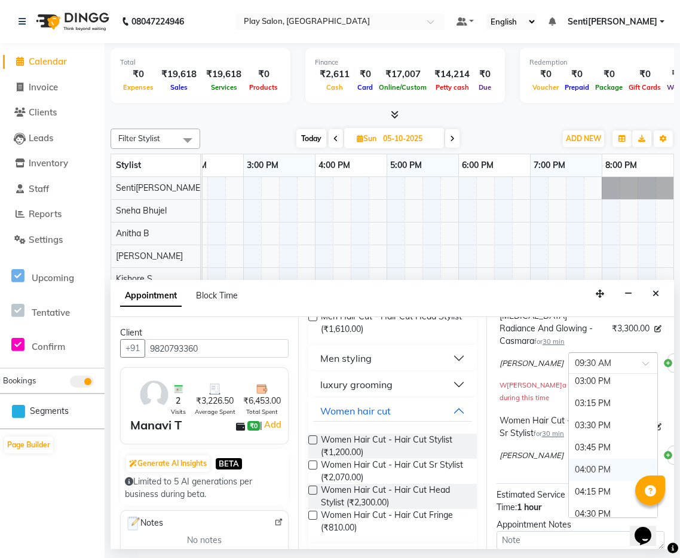
scroll to position [539, 0]
click at [569, 427] on div "03:30 PM" at bounding box center [613, 426] width 88 height 22
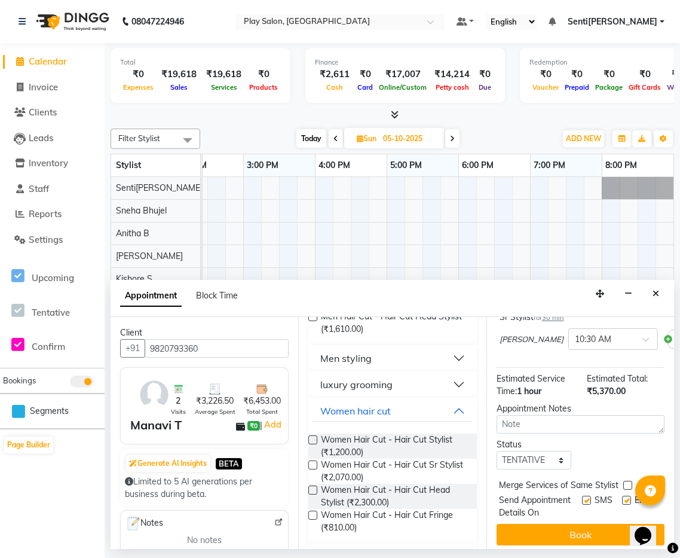
scroll to position [201, 0]
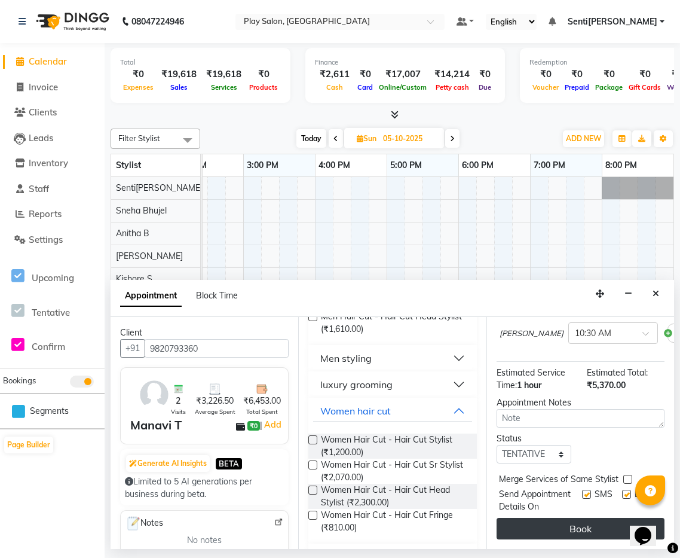
click at [570, 523] on button "Book" at bounding box center [581, 529] width 168 height 22
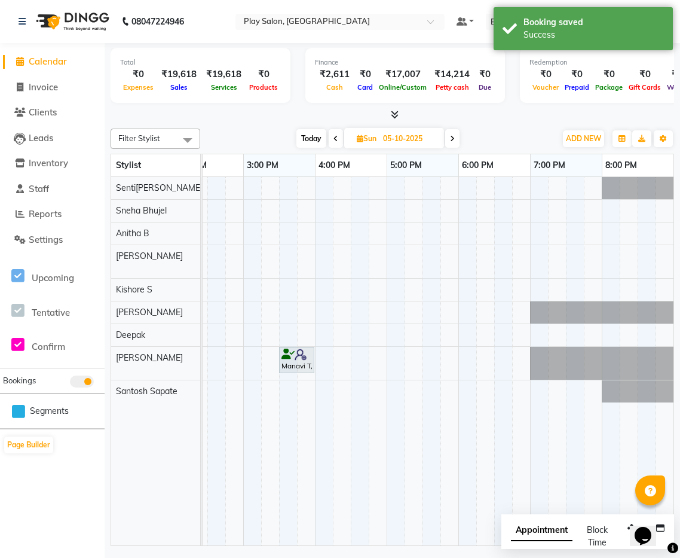
click at [336, 141] on icon at bounding box center [336, 138] width 5 height 7
type input "04-10-2025"
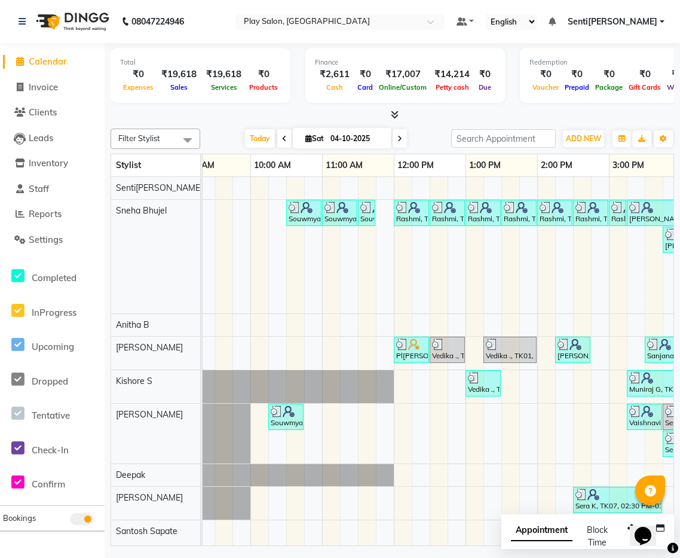
scroll to position [0, 51]
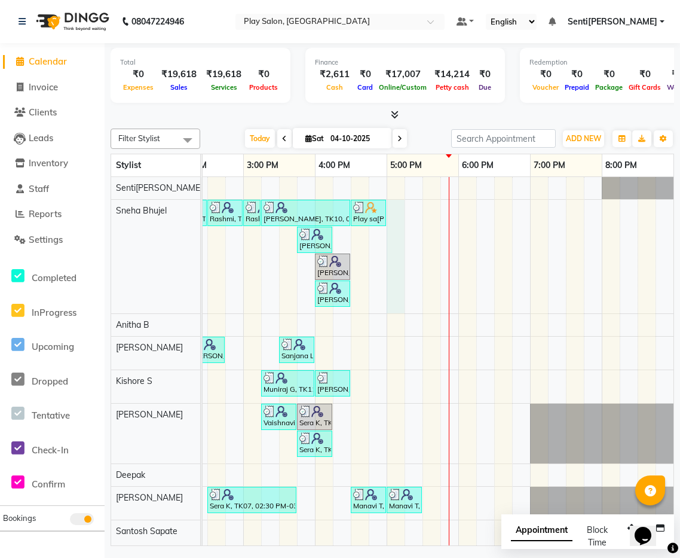
click at [402, 207] on div "Souwmya G, TK02, 10:30 AM-11:00 AM, Beauty Essentials - Upper Lip Threading Sou…" at bounding box center [207, 361] width 933 height 369
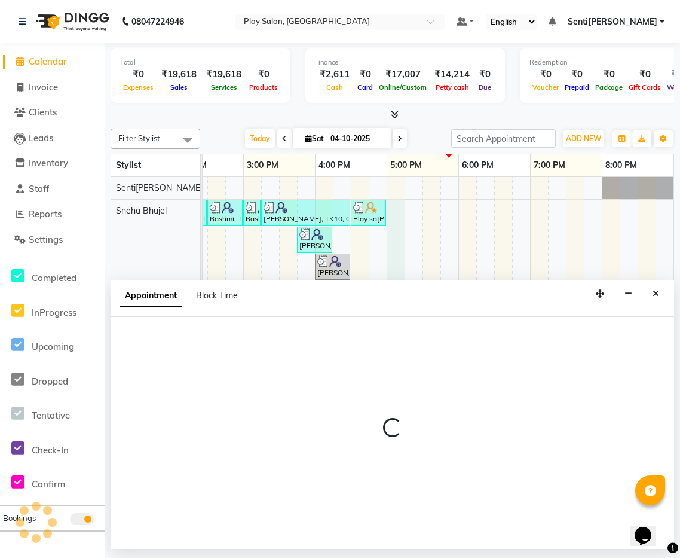
select select "91859"
select select "1020"
select select "tentative"
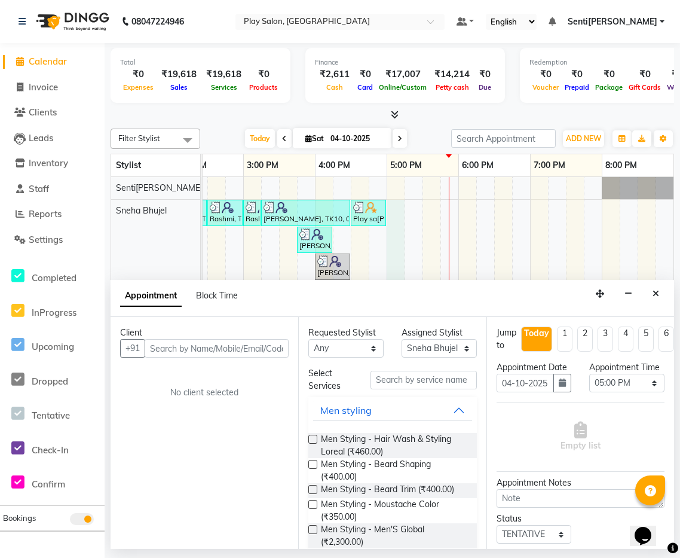
click at [654, 295] on icon "Close" at bounding box center [656, 293] width 7 height 8
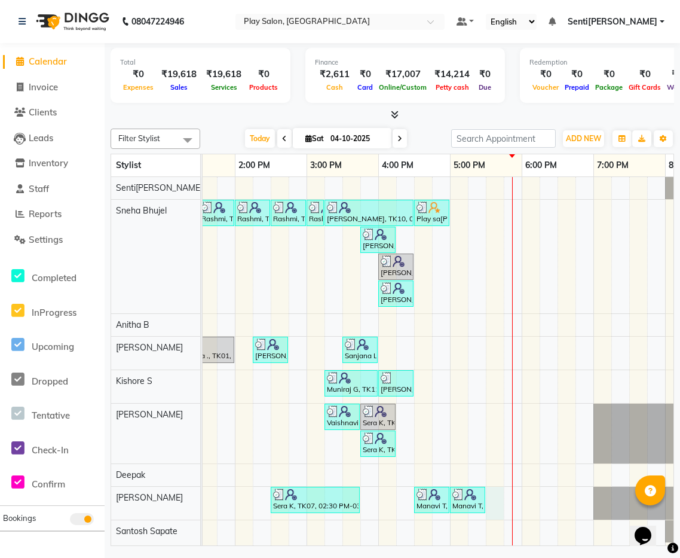
click at [498, 503] on div "Souwmya G, TK02, 10:30 AM-11:00 AM, Beauty Essentials - Upper Lip Threading Sou…" at bounding box center [270, 361] width 933 height 369
select select "92092"
select select "1050"
select select "tentative"
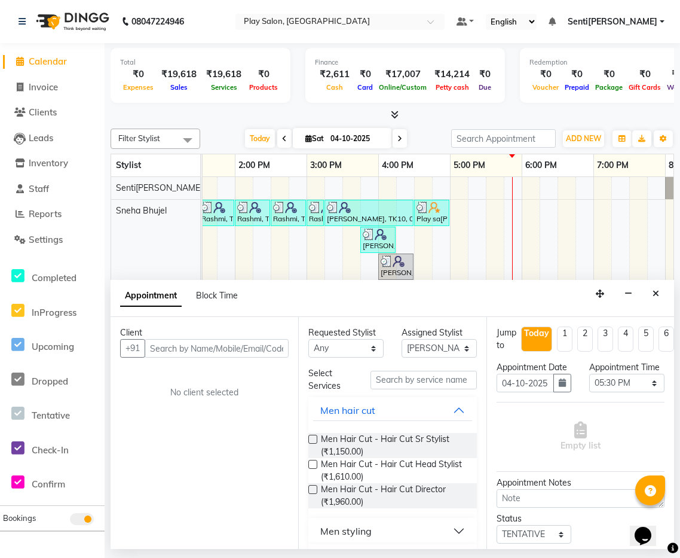
click at [231, 343] on input "text" at bounding box center [217, 348] width 144 height 19
click at [658, 295] on icon "Close" at bounding box center [656, 293] width 7 height 8
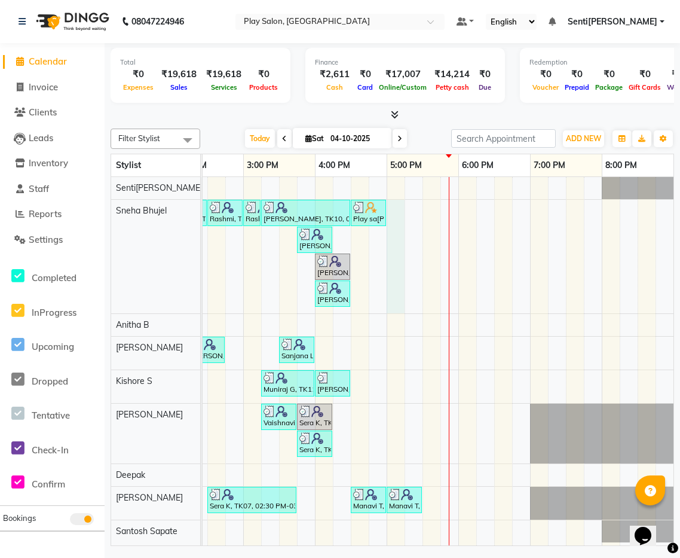
click at [396, 214] on div "Souwmya G, TK02, 10:30 AM-11:00 AM, Beauty Essentials - Upper Lip Threading Sou…" at bounding box center [207, 361] width 933 height 369
select select "91859"
select select "1020"
select select "tentative"
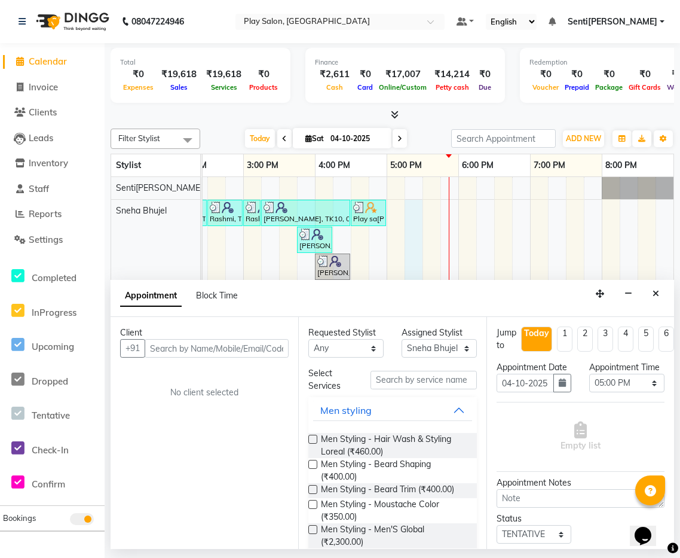
click at [416, 213] on div "Souwmya G, TK02, 10:30 AM-11:00 AM, Beauty Essentials - Upper Lip Threading Sou…" at bounding box center [207, 361] width 933 height 369
click at [236, 353] on input "text" at bounding box center [217, 348] width 144 height 19
type input "9740509758"
click at [289, 353] on div "Client [PHONE_NUMBER] Add Client No client selected" at bounding box center [205, 433] width 188 height 232
click at [282, 349] on span "Add Client" at bounding box center [264, 348] width 40 height 11
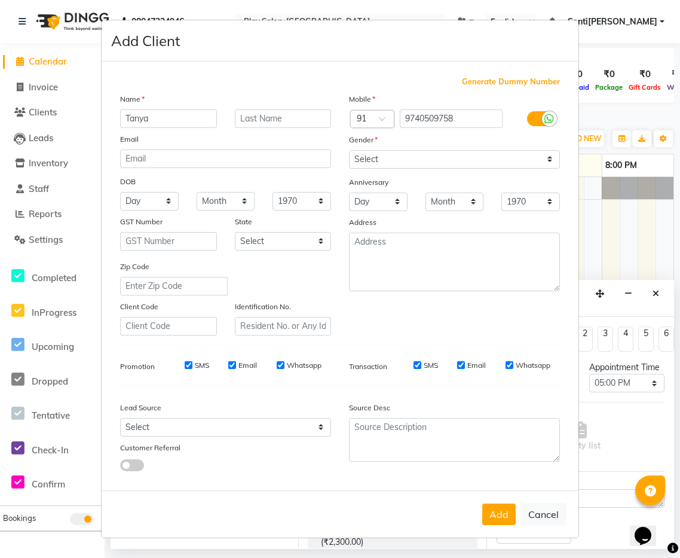
type input "Tanya"
click at [283, 113] on input "text" at bounding box center [283, 118] width 97 height 19
type input "R"
click at [447, 158] on select "Select [DEMOGRAPHIC_DATA] [DEMOGRAPHIC_DATA] Other Prefer Not To Say" at bounding box center [454, 159] width 211 height 19
select select "[DEMOGRAPHIC_DATA]"
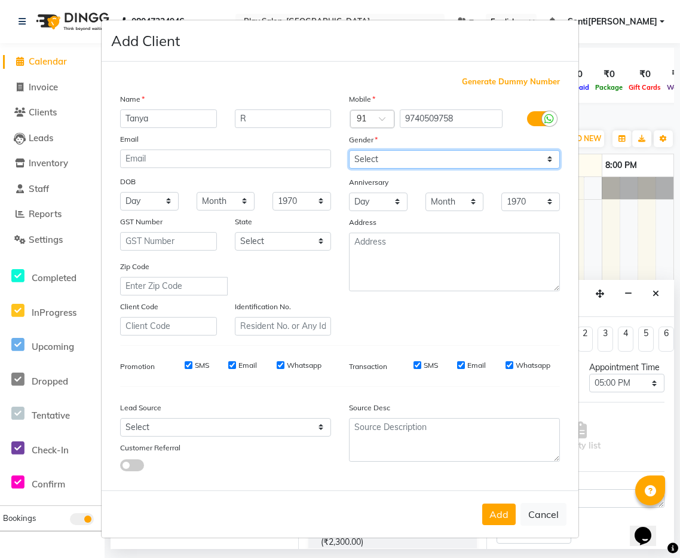
click at [349, 150] on select "Select [DEMOGRAPHIC_DATA] [DEMOGRAPHIC_DATA] Other Prefer Not To Say" at bounding box center [454, 159] width 211 height 19
click at [492, 509] on button "Add" at bounding box center [499, 514] width 33 height 22
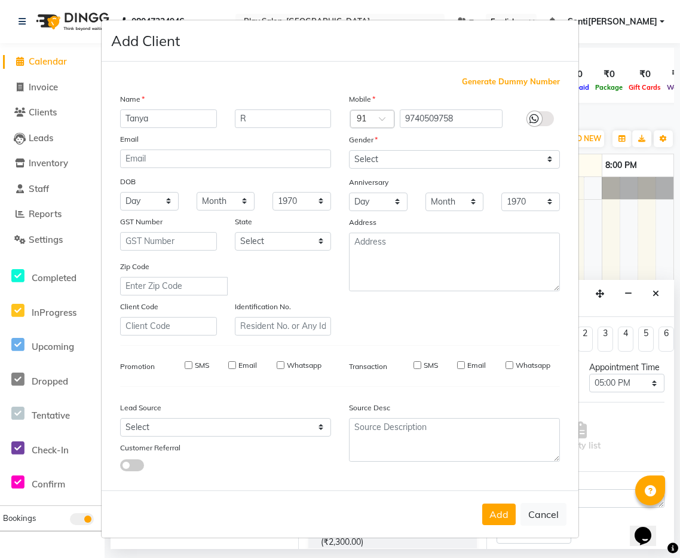
select select
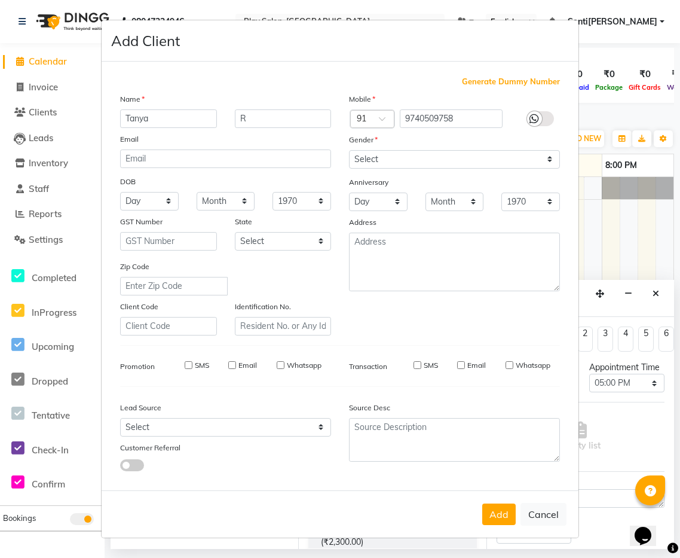
select select
checkbox input "false"
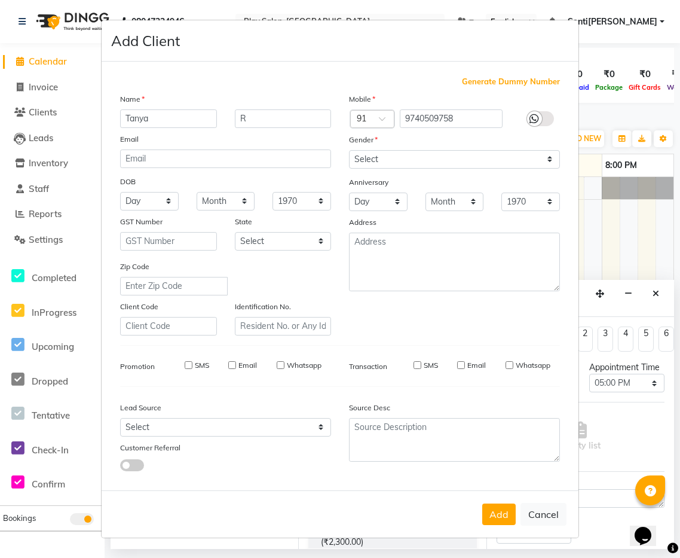
checkbox input "false"
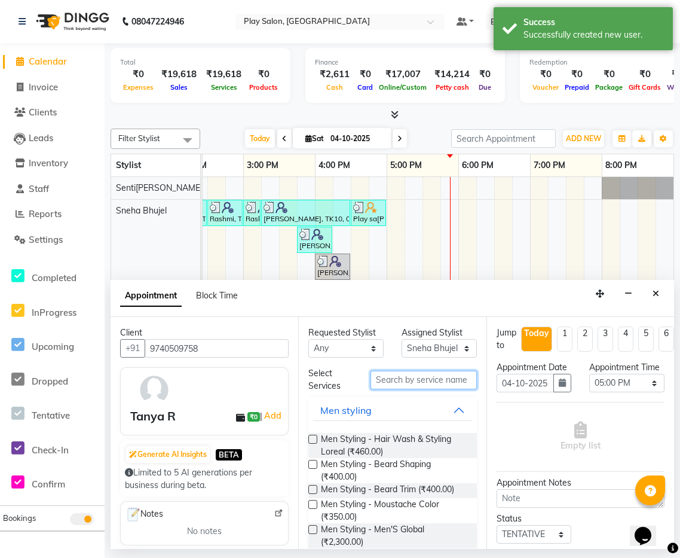
click at [425, 375] on input "text" at bounding box center [424, 380] width 106 height 19
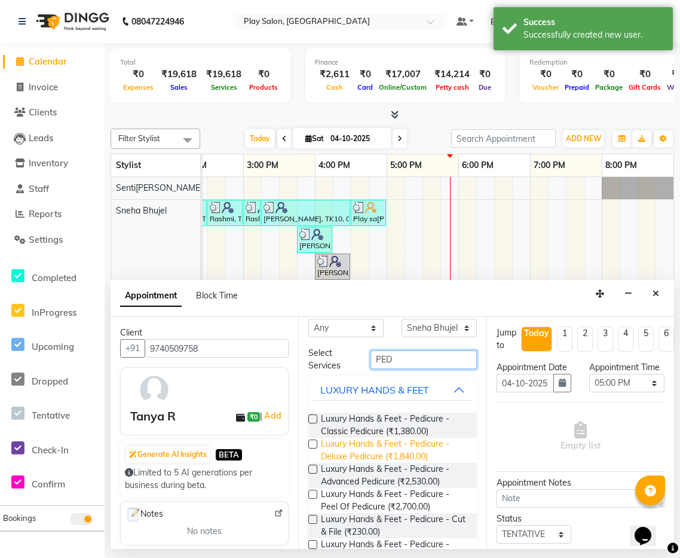
scroll to position [23, 0]
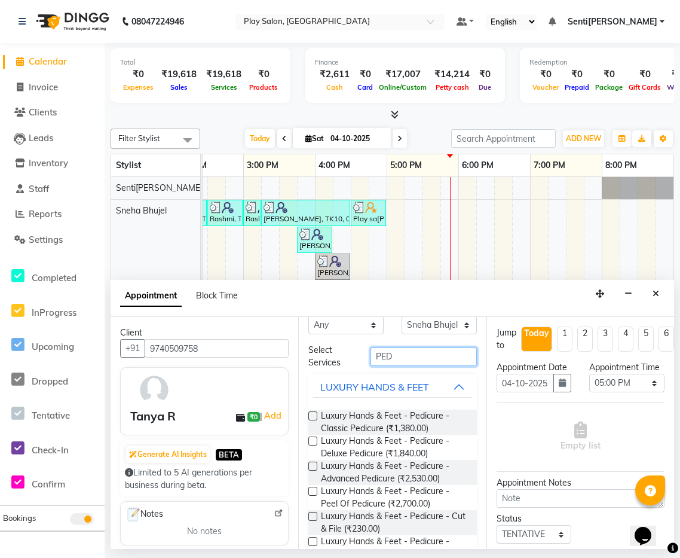
type input "PED"
click at [312, 465] on label at bounding box center [313, 466] width 9 height 9
click at [312, 465] on input "checkbox" at bounding box center [313, 467] width 8 height 8
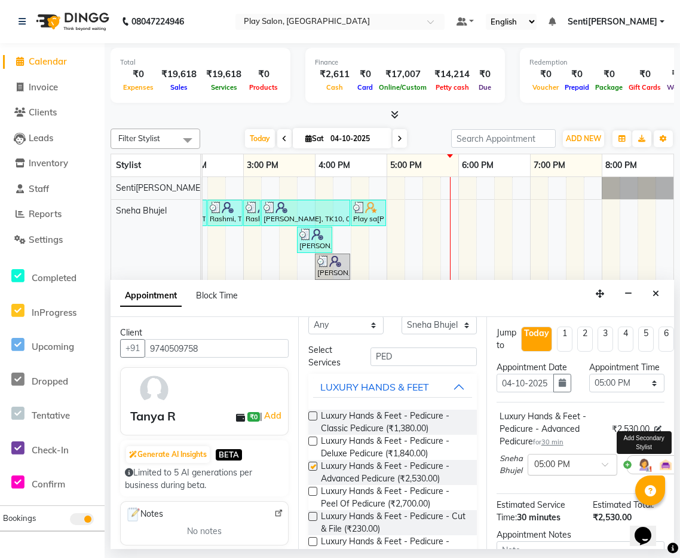
checkbox input "false"
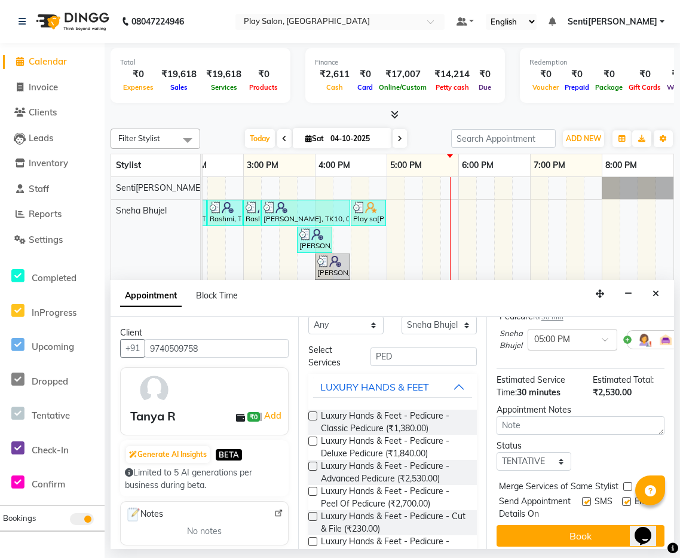
scroll to position [132, 0]
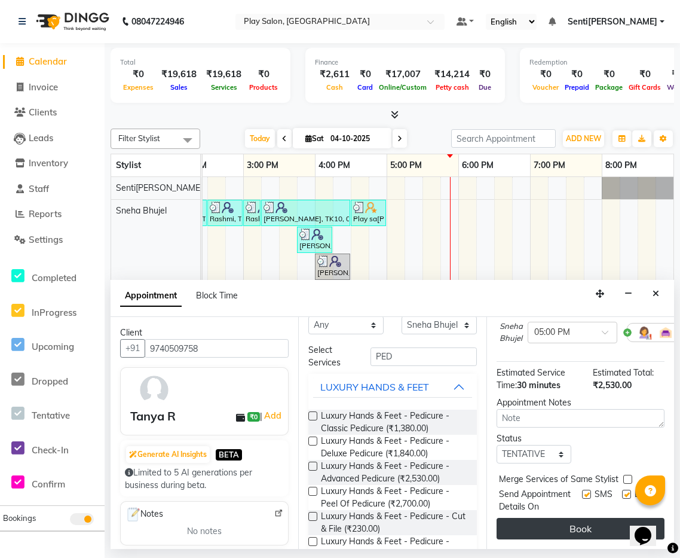
click at [596, 526] on button "Book" at bounding box center [581, 529] width 168 height 22
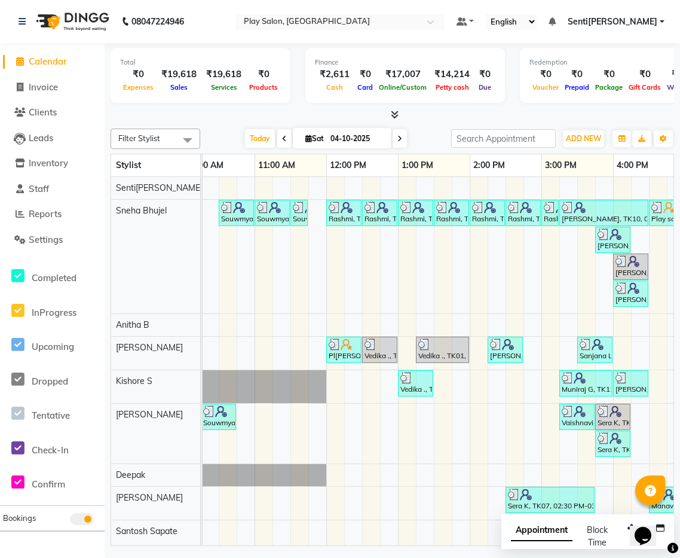
scroll to position [0, 184]
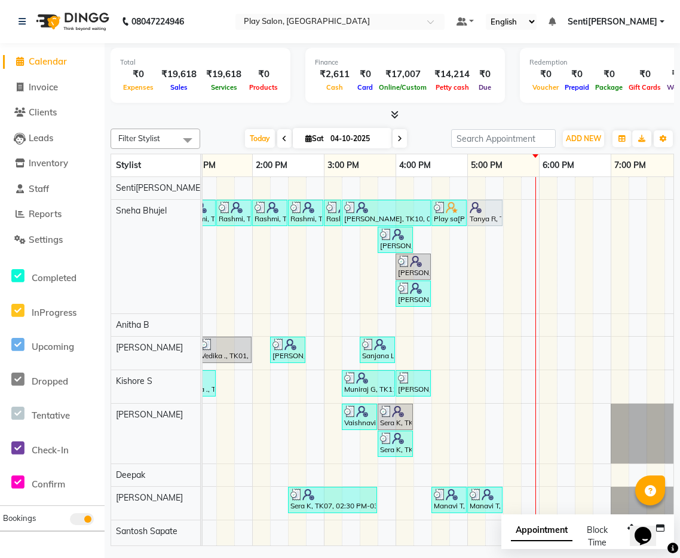
click at [517, 499] on div "Souwmya G, TK02, 10:30 AM-11:00 AM, Beauty Essentials - Upper Lip Threading Sou…" at bounding box center [288, 361] width 933 height 369
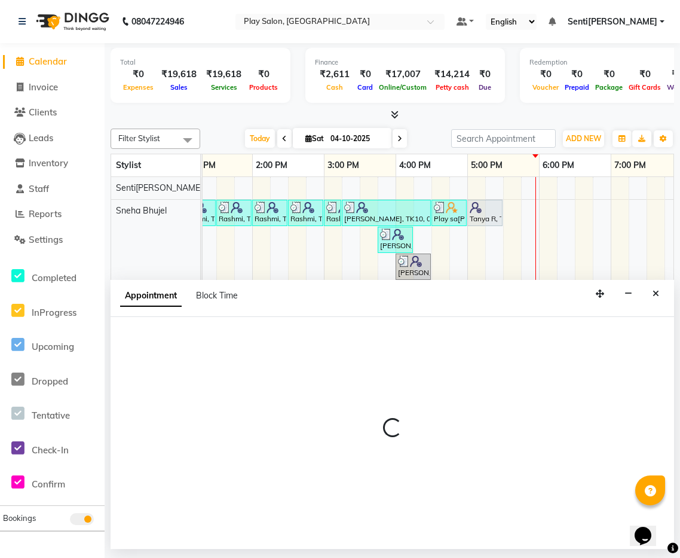
select select "92092"
select select "1050"
select select "tentative"
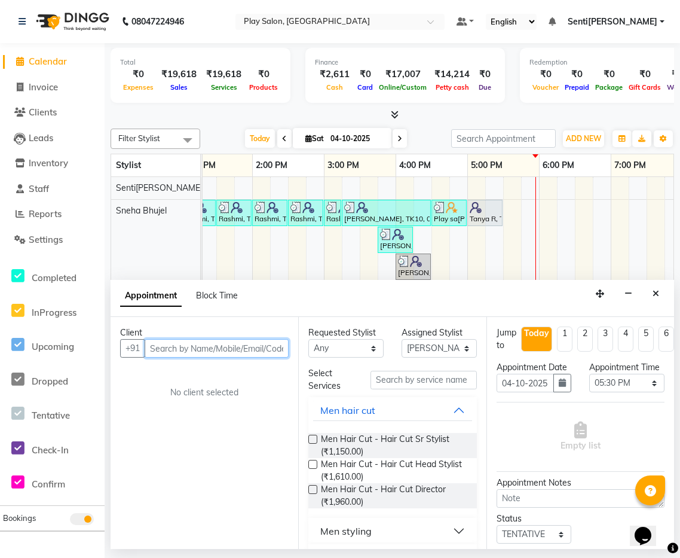
click at [231, 350] on input "text" at bounding box center [217, 348] width 144 height 19
type input "7829764868"
click at [259, 352] on span "Add Client" at bounding box center [264, 348] width 40 height 11
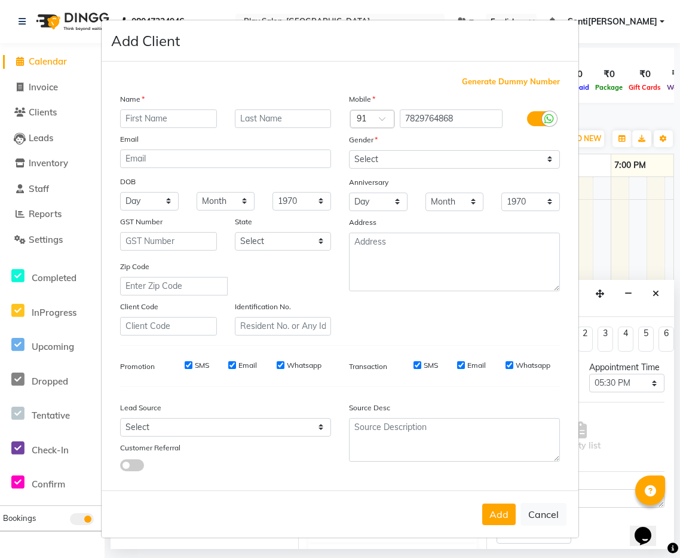
type input "a"
type input "ASHA"
click at [280, 113] on input "text" at bounding box center [283, 118] width 97 height 19
type input "K"
click at [423, 155] on select "Select [DEMOGRAPHIC_DATA] [DEMOGRAPHIC_DATA] Other Prefer Not To Say" at bounding box center [454, 159] width 211 height 19
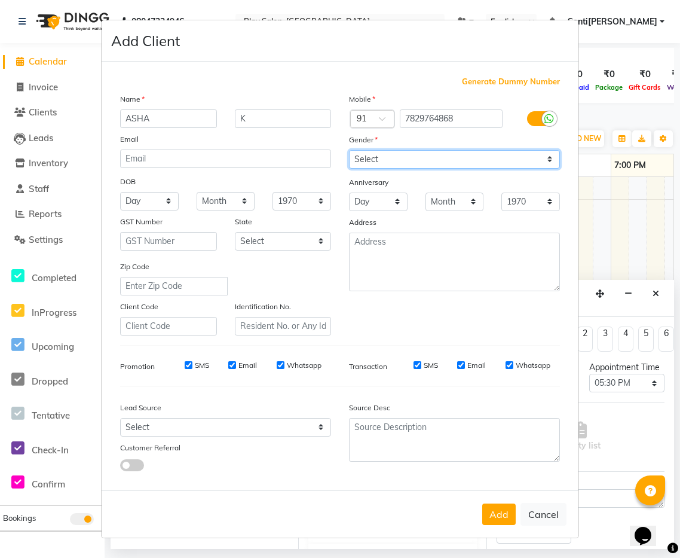
select select "[DEMOGRAPHIC_DATA]"
click at [349, 150] on select "Select [DEMOGRAPHIC_DATA] [DEMOGRAPHIC_DATA] Other Prefer Not To Say" at bounding box center [454, 159] width 211 height 19
drag, startPoint x: 501, startPoint y: 516, endPoint x: 498, endPoint y: 509, distance: 7.2
click at [501, 516] on button "Add" at bounding box center [499, 514] width 33 height 22
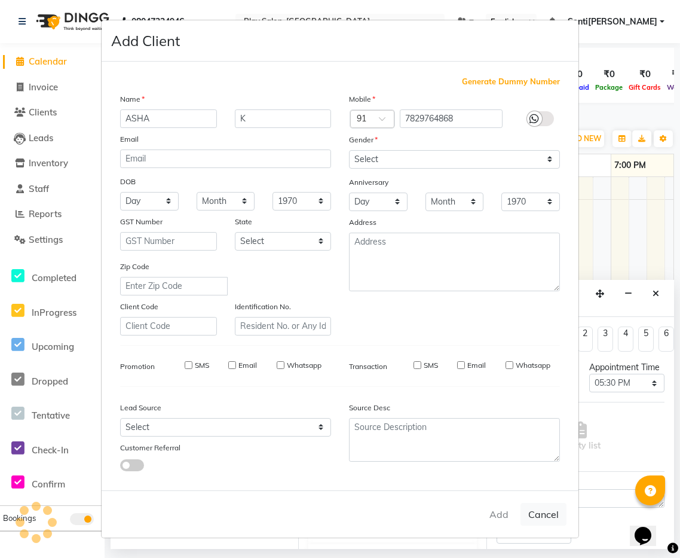
select select
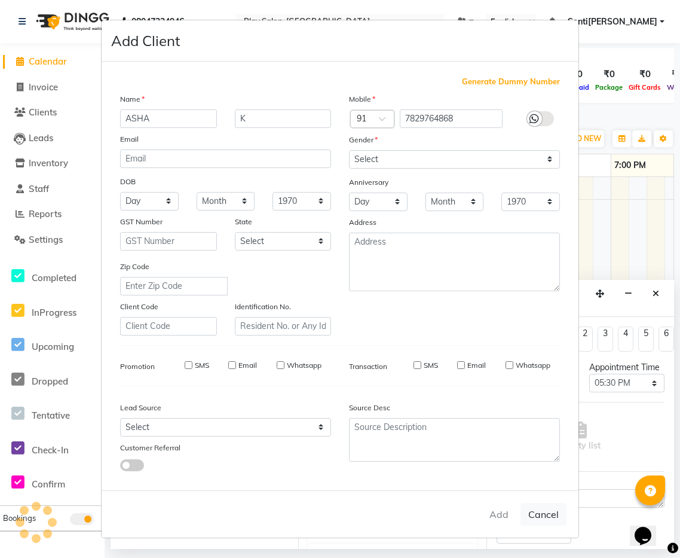
select select
checkbox input "false"
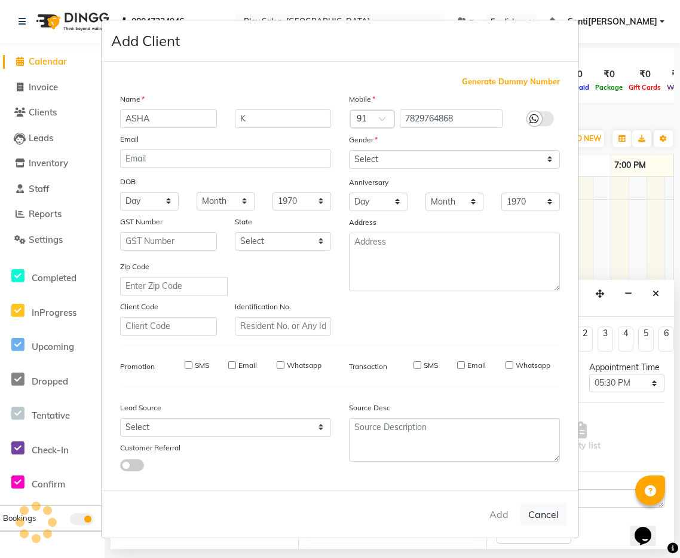
checkbox input "false"
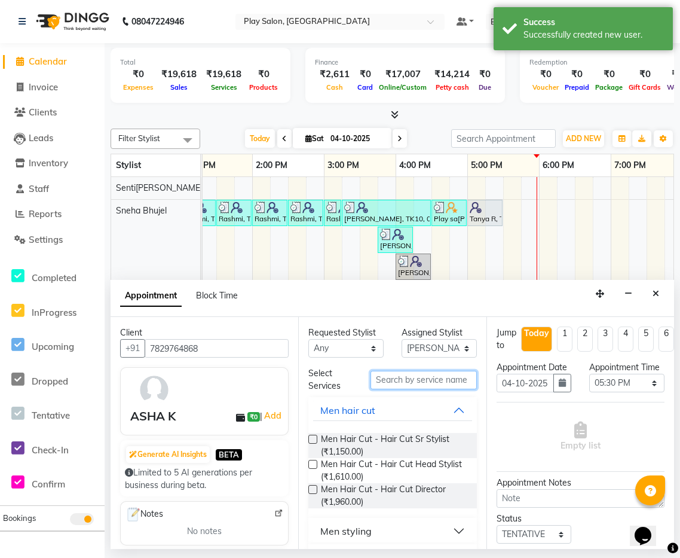
click at [435, 382] on input "text" at bounding box center [424, 380] width 106 height 19
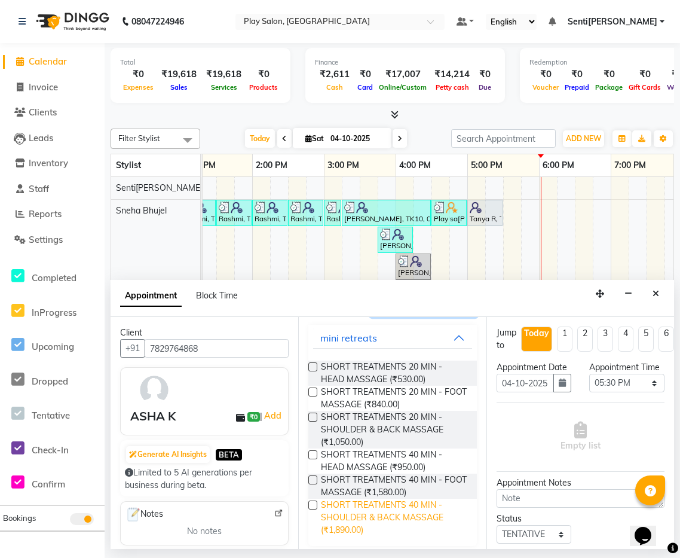
scroll to position [79, 0]
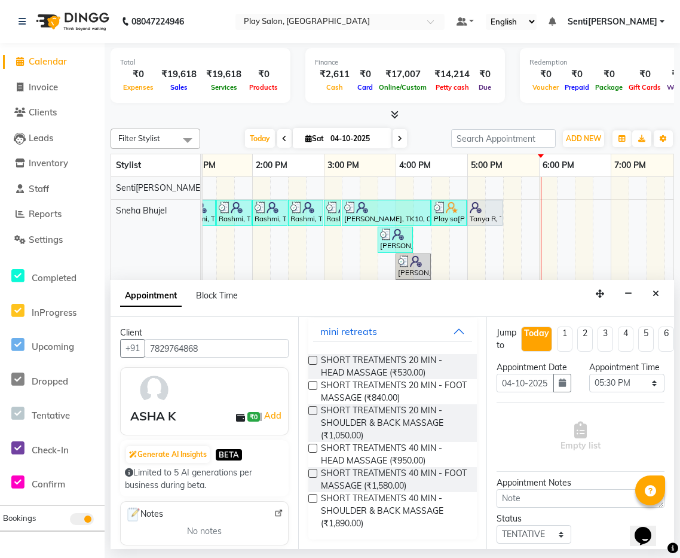
type input "MASS"
click at [312, 448] on label at bounding box center [313, 448] width 9 height 9
click at [312, 448] on input "checkbox" at bounding box center [313, 449] width 8 height 8
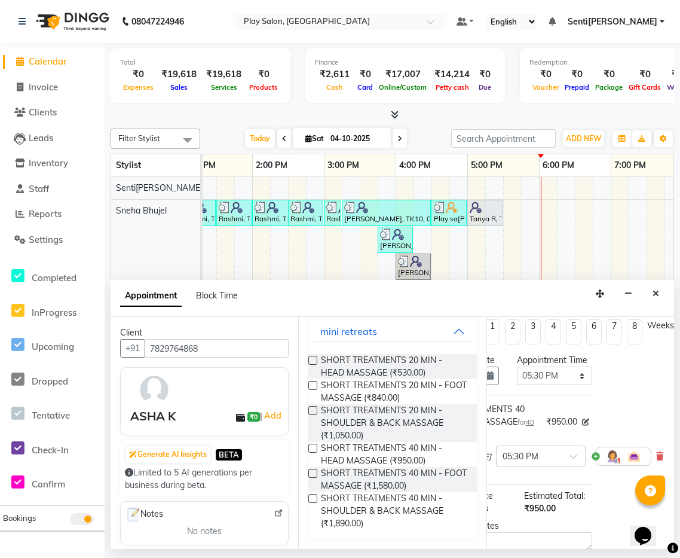
scroll to position [0, 73]
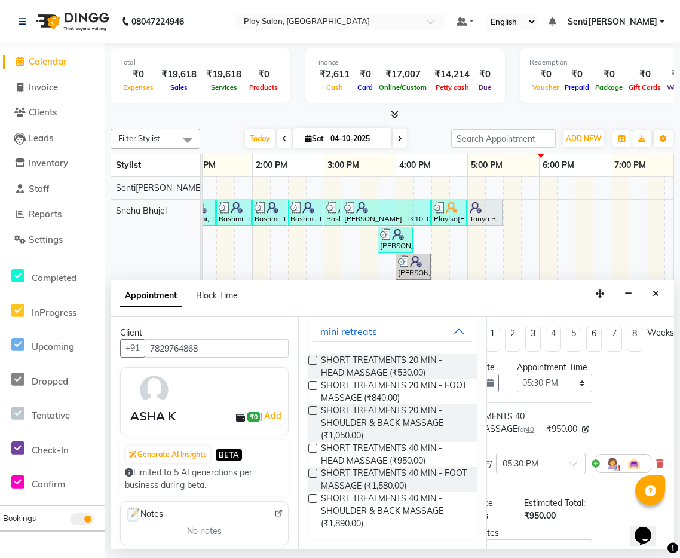
click at [656, 460] on icon at bounding box center [659, 463] width 7 height 8
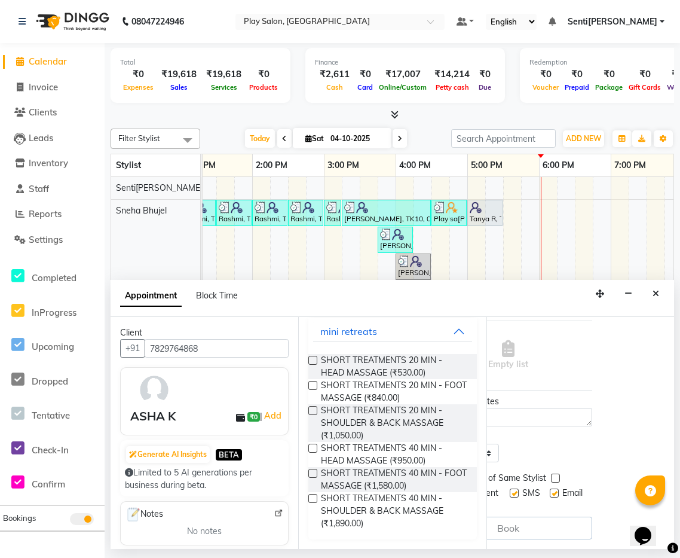
scroll to position [81, 0]
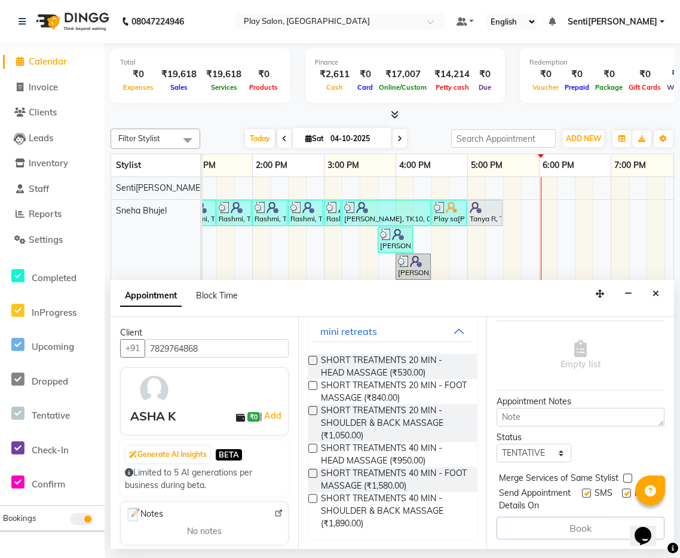
click at [316, 447] on label at bounding box center [313, 448] width 9 height 9
click at [316, 447] on input "checkbox" at bounding box center [313, 449] width 8 height 8
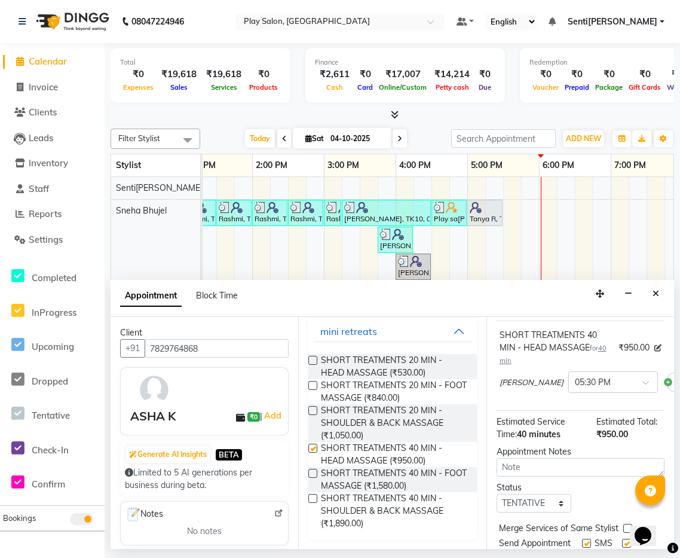
checkbox input "false"
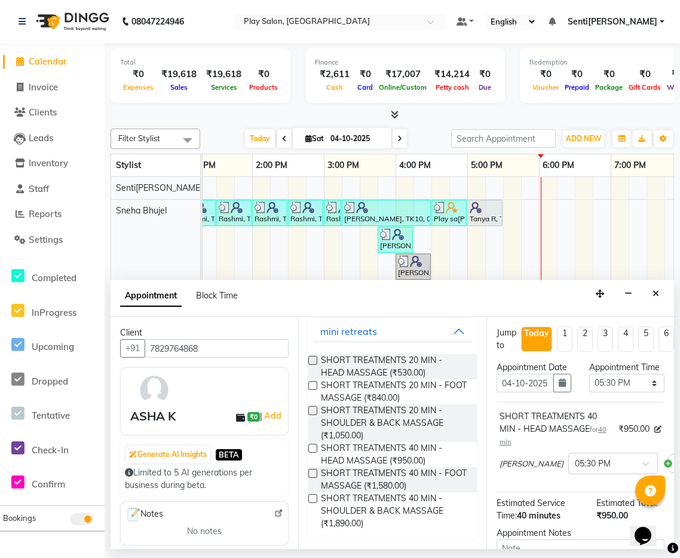
scroll to position [0, 0]
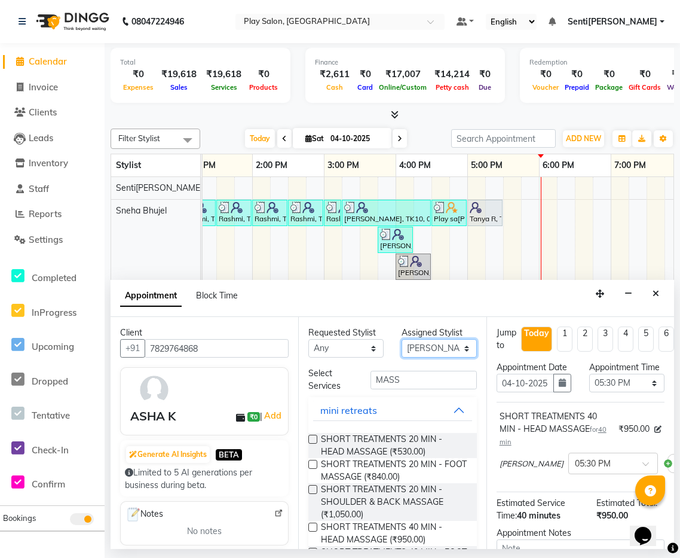
click at [437, 349] on select "Se[PERSON_NAME]nitha B [PERSON_NAME]a[PERSON_NAME]aje[PERSON_NAME]apate Senti[P…" at bounding box center [439, 348] width 75 height 19
select select "91861"
click at [402, 339] on select "Se[PERSON_NAME]nitha B [PERSON_NAME]a[PERSON_NAME]aje[PERSON_NAME]apate Senti[P…" at bounding box center [439, 348] width 75 height 19
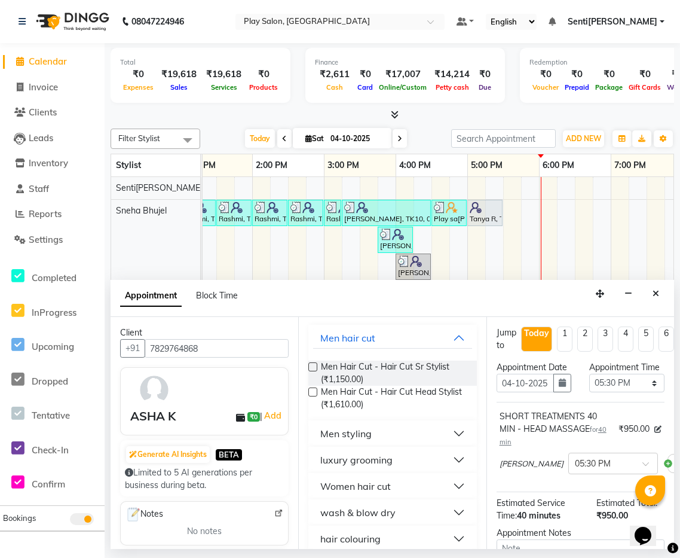
scroll to position [74, 0]
click at [416, 505] on button "wash & blow dry" at bounding box center [392, 511] width 158 height 22
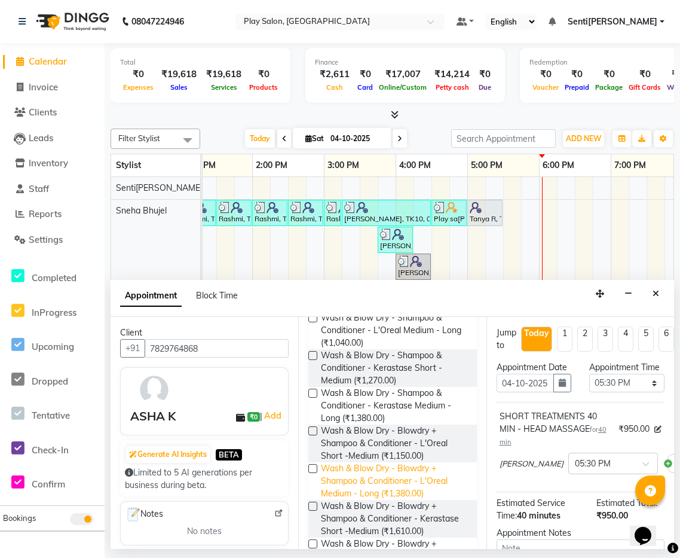
scroll to position [358, 0]
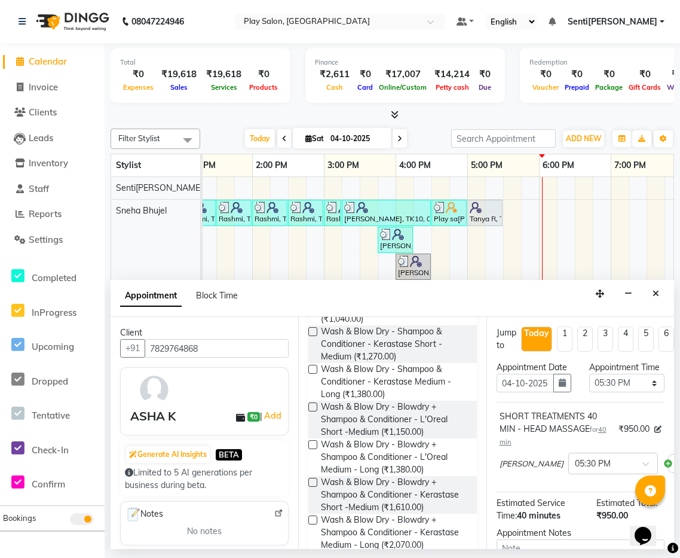
click at [312, 444] on label at bounding box center [313, 444] width 9 height 9
click at [312, 444] on input "checkbox" at bounding box center [313, 446] width 8 height 8
checkbox input "false"
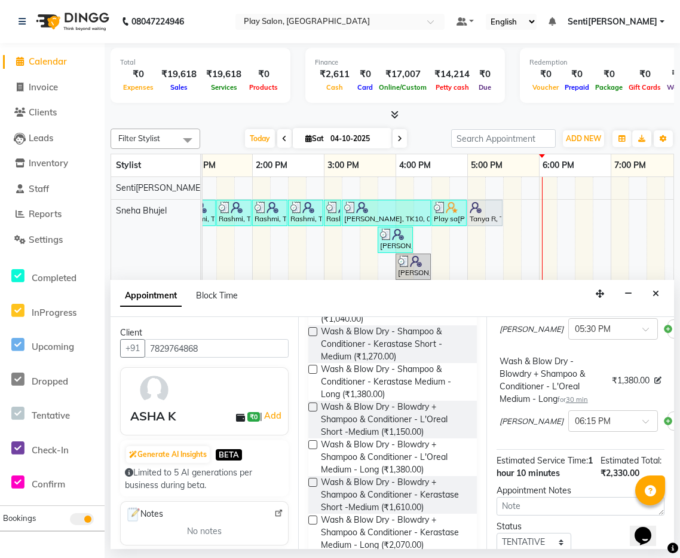
scroll to position [226, 0]
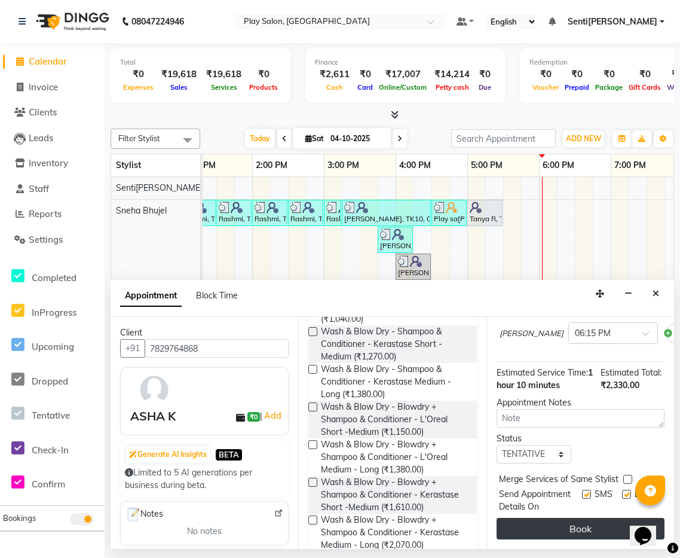
click at [596, 532] on button "Book" at bounding box center [581, 529] width 168 height 22
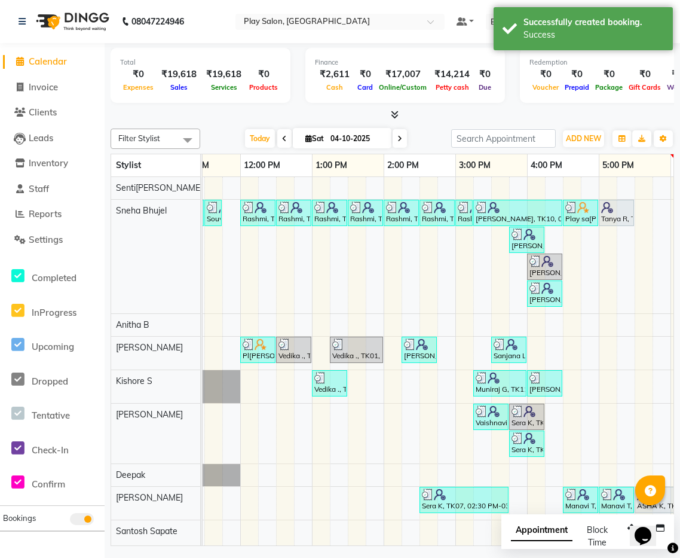
scroll to position [0, 294]
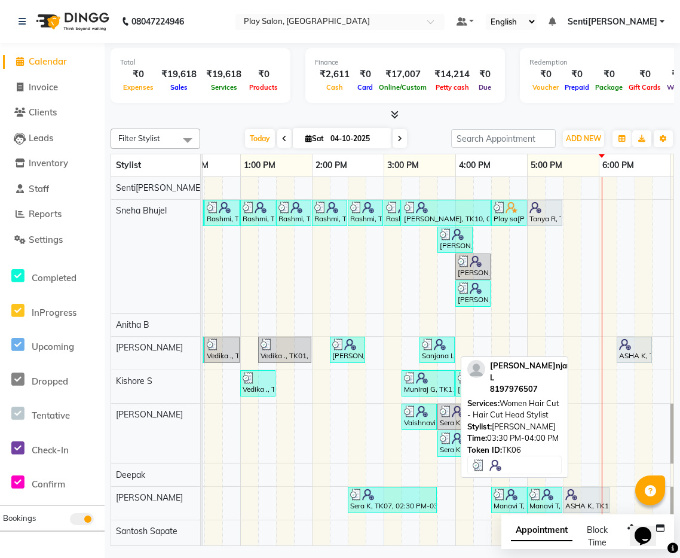
click at [444, 353] on div "Sanjana L, TK06, 03:30 PM-04:00 PM, Women Hair Cut - Hair Cut Head Stylist" at bounding box center [437, 349] width 33 height 23
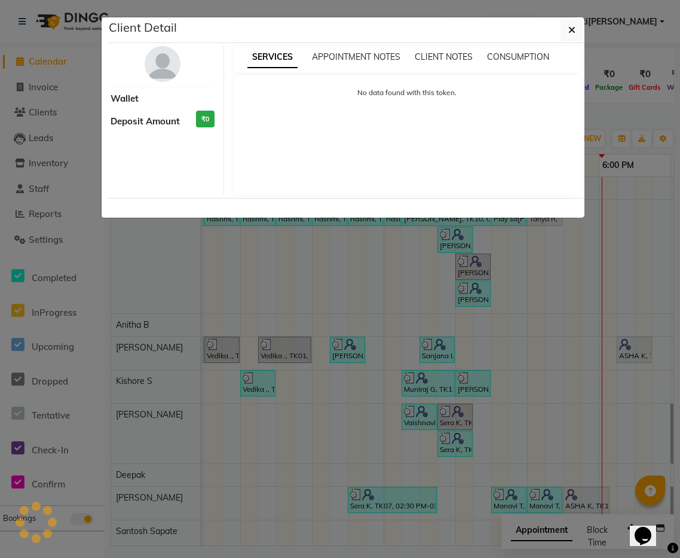
select select "3"
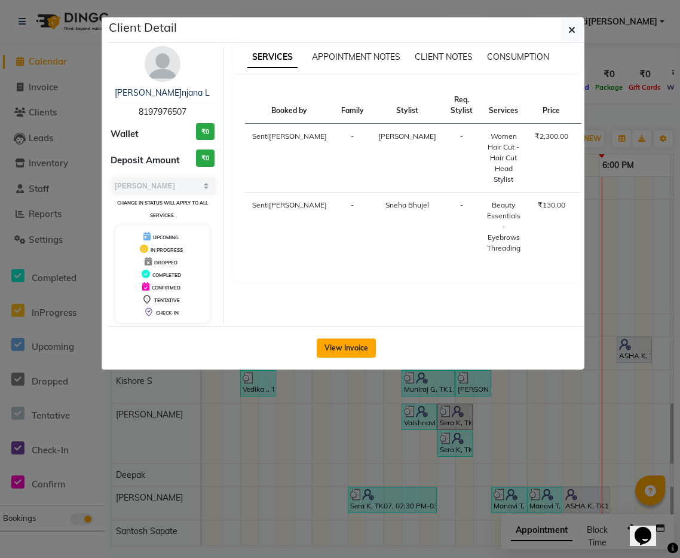
click at [340, 345] on button "View Invoice" at bounding box center [346, 347] width 59 height 19
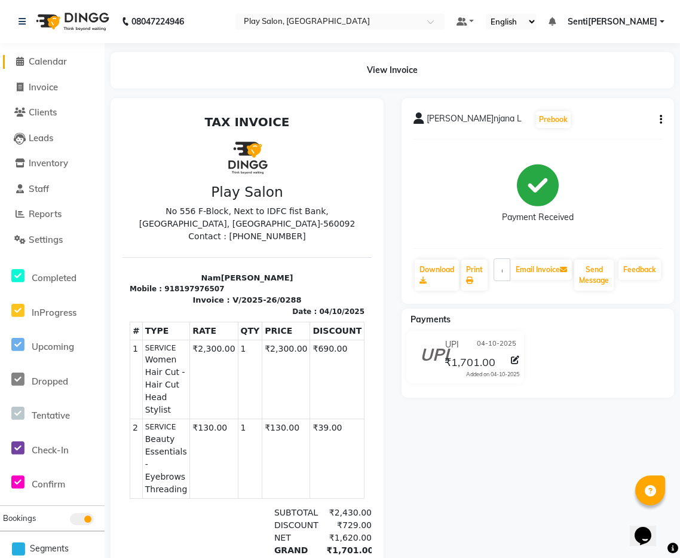
click at [54, 60] on span "Calendar" at bounding box center [48, 61] width 38 height 11
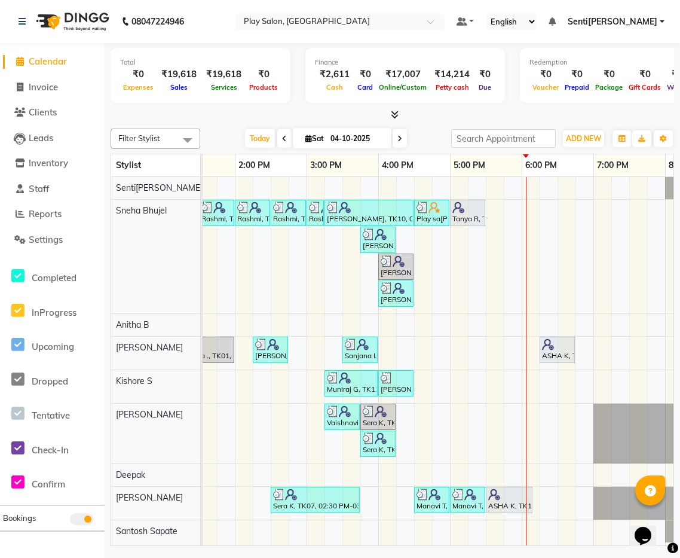
scroll to position [0, 410]
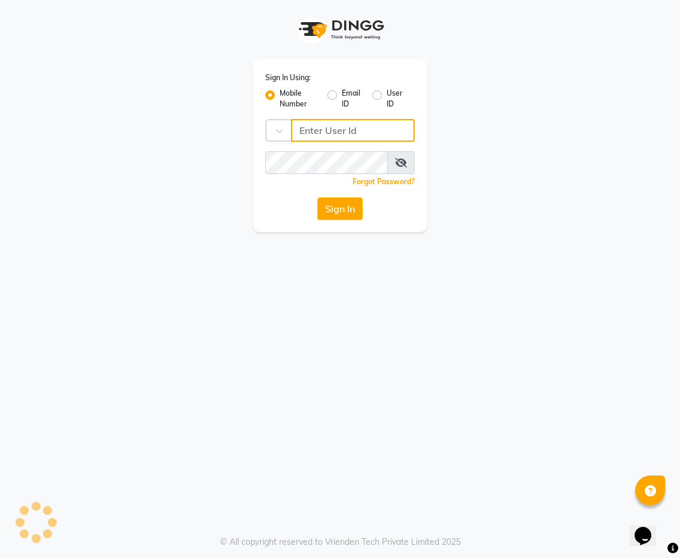
type input "8731984711"
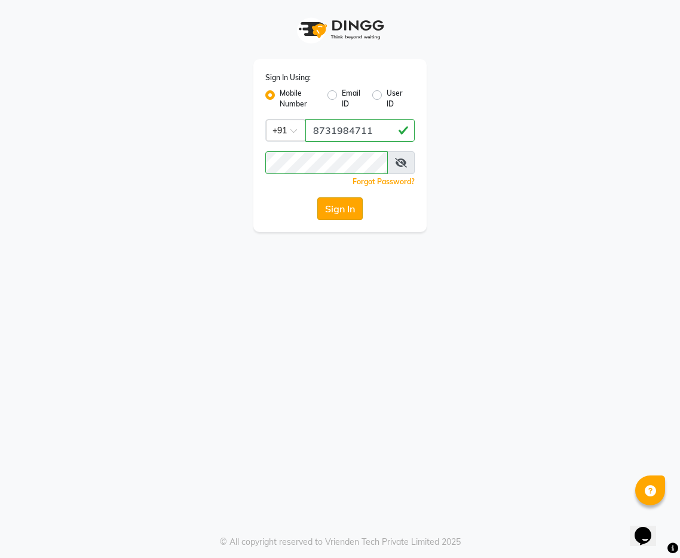
click at [347, 207] on button "Sign In" at bounding box center [339, 208] width 45 height 23
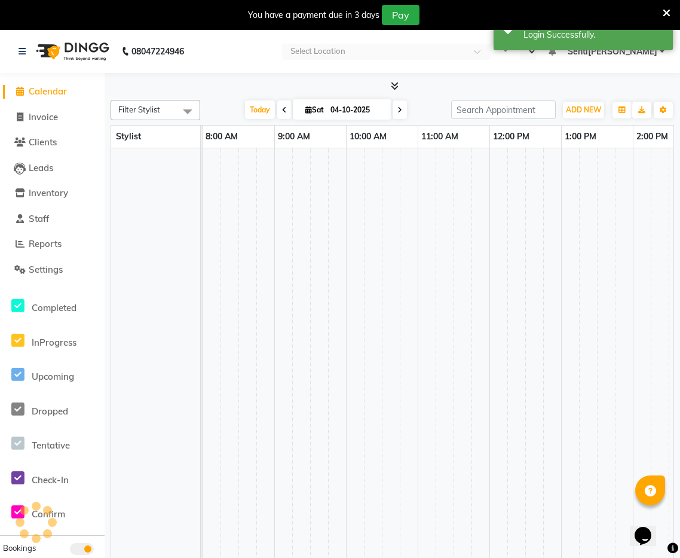
select select "en"
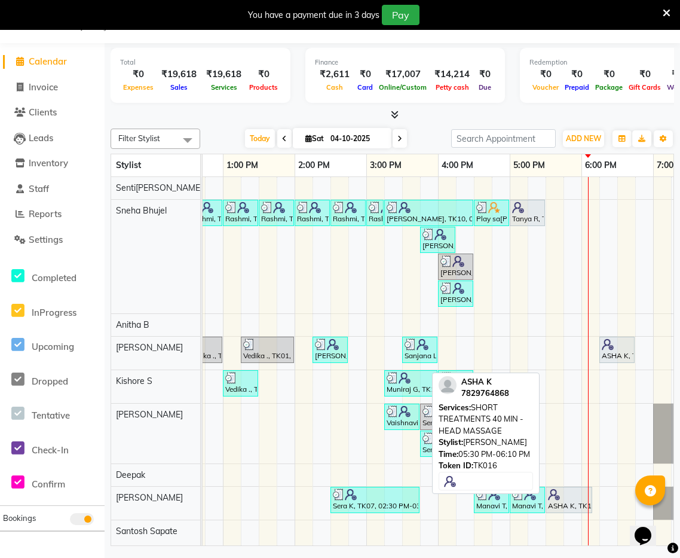
scroll to position [0, 348]
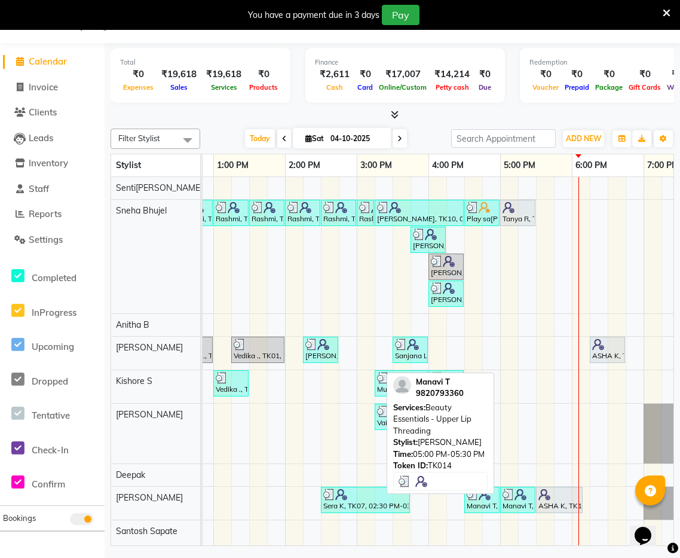
click at [512, 500] on div "Manavi T, TK14, 05:00 PM-05:30 PM, Beauty Essentials - Upper Lip Threading" at bounding box center [518, 499] width 33 height 23
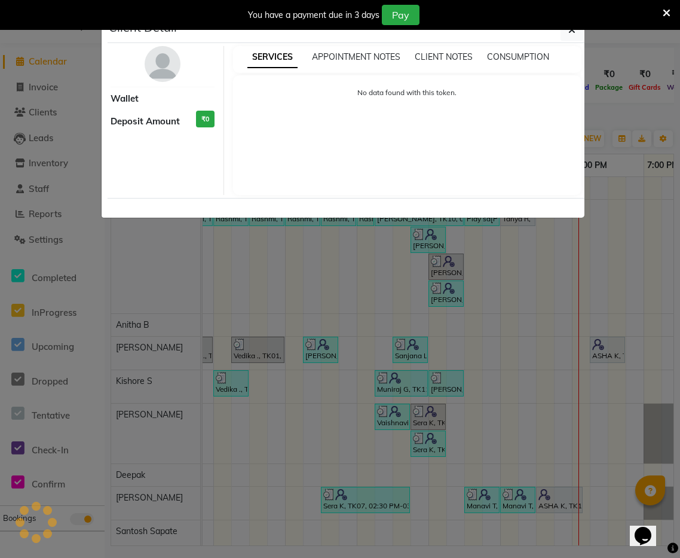
select select "3"
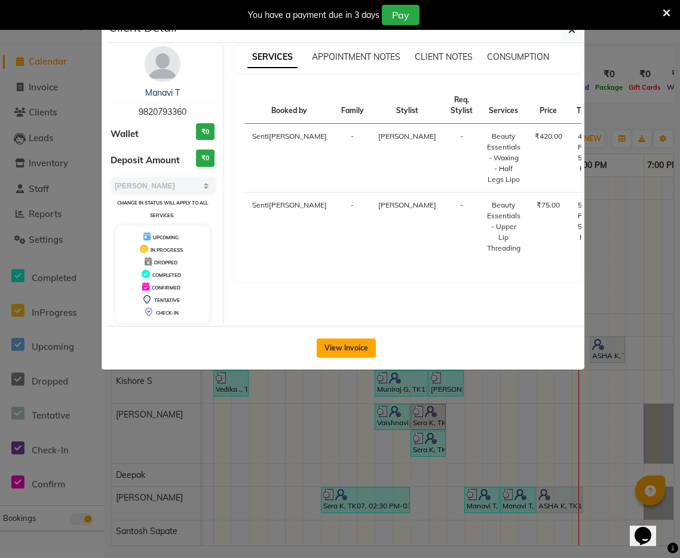
click at [360, 347] on button "View Invoice" at bounding box center [346, 347] width 59 height 19
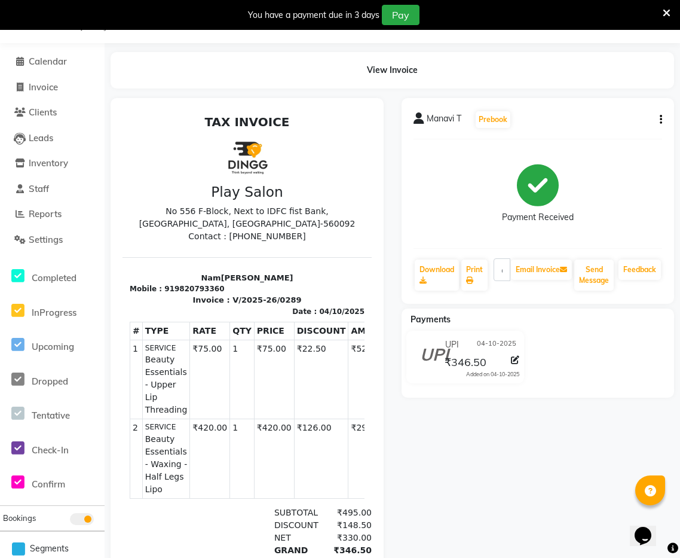
scroll to position [10, 0]
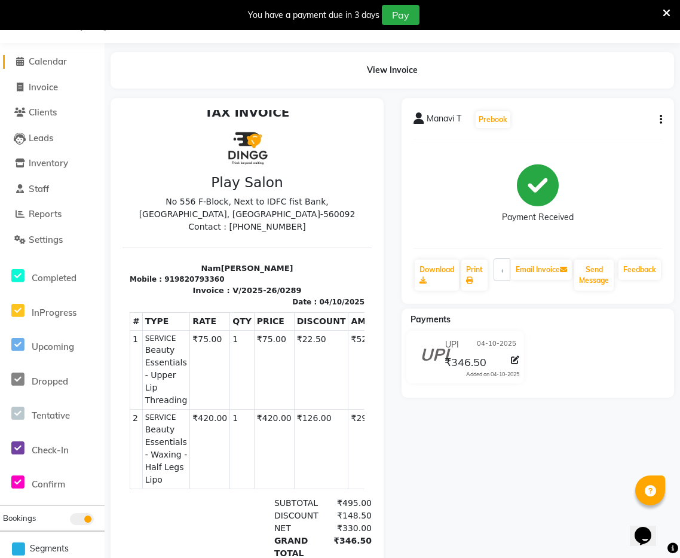
click at [53, 57] on span "Calendar" at bounding box center [48, 61] width 38 height 11
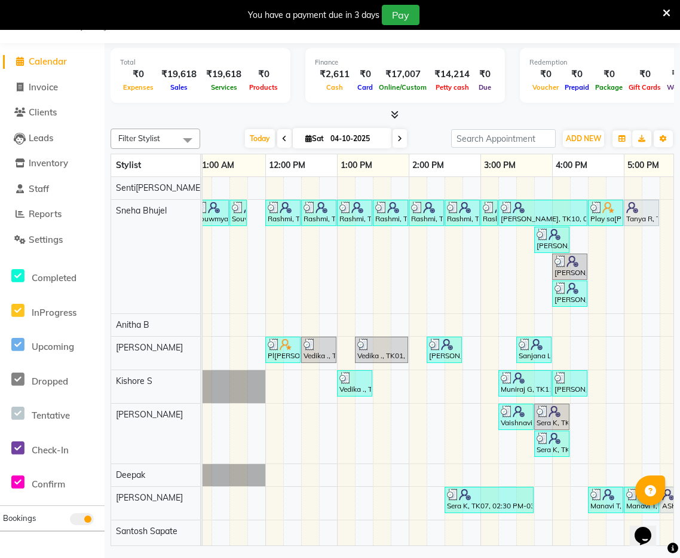
scroll to position [0, 198]
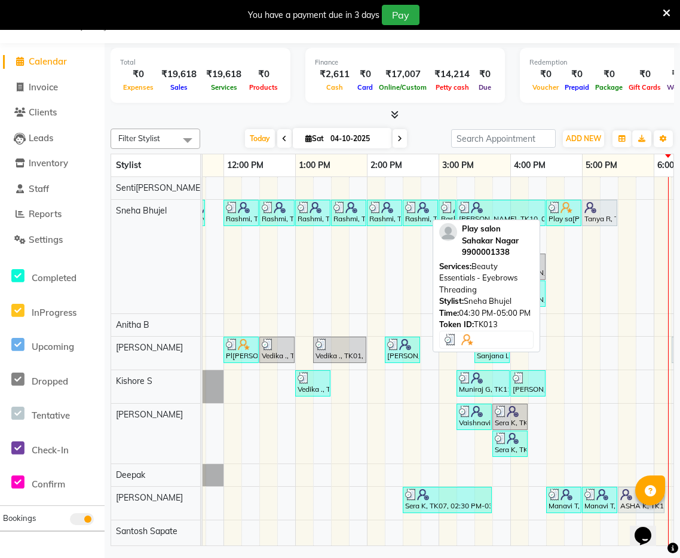
click at [571, 214] on div "Play sa[PERSON_NAME]akar Nagar, TK13, 04:30 PM-05:00 PM, Beauty Essentials - Ey…" at bounding box center [564, 212] width 33 height 23
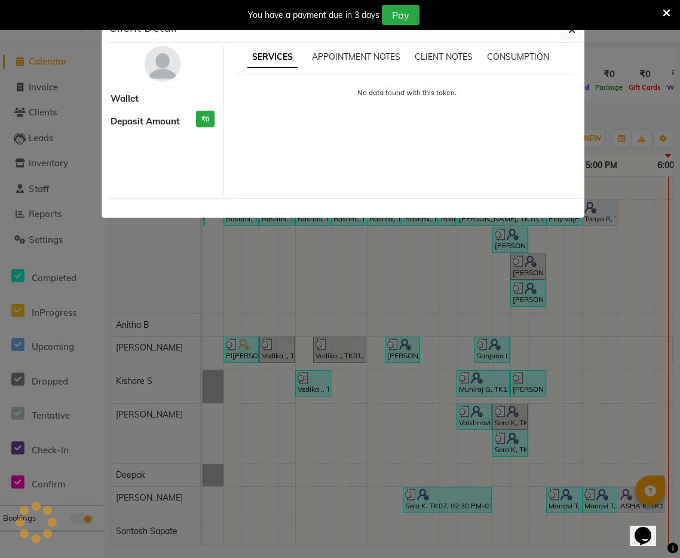
select select "3"
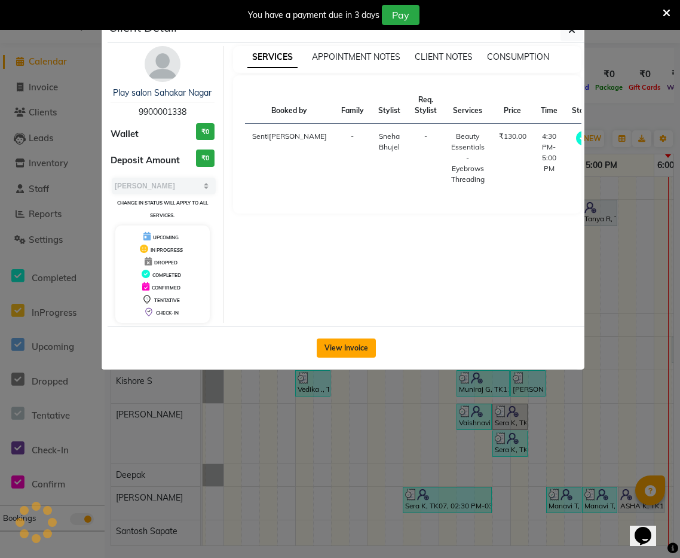
click at [356, 352] on button "View Invoice" at bounding box center [346, 347] width 59 height 19
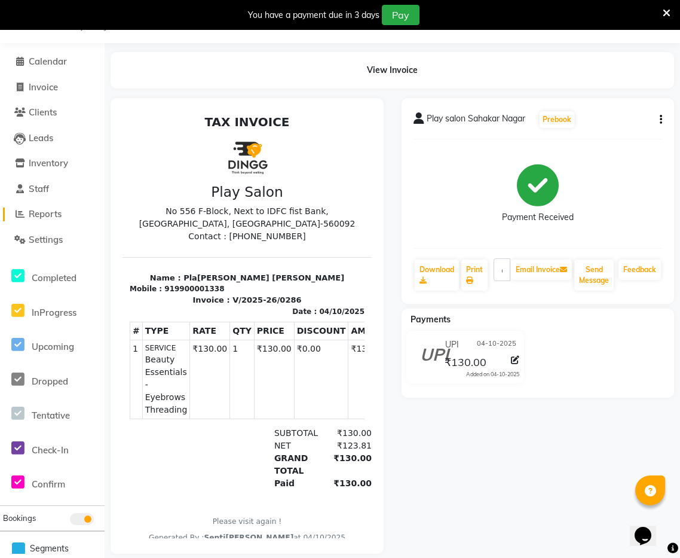
click at [46, 215] on span "Reports" at bounding box center [45, 213] width 33 height 11
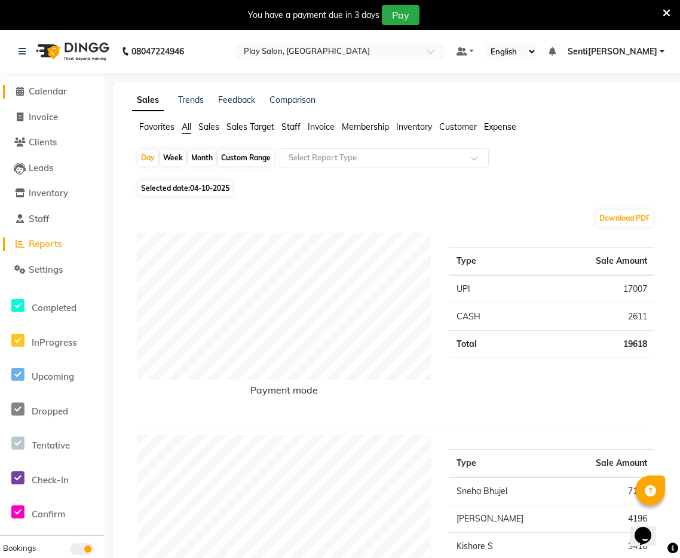
click at [48, 93] on span "Calendar" at bounding box center [48, 90] width 38 height 11
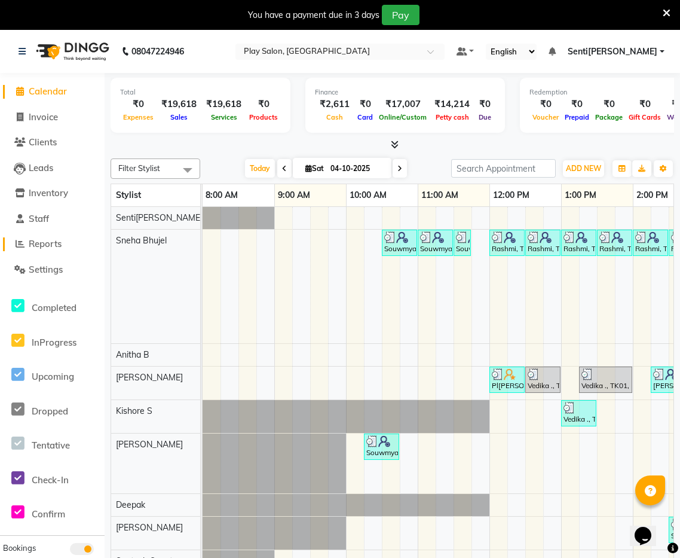
click at [53, 242] on span "Reports" at bounding box center [45, 243] width 33 height 11
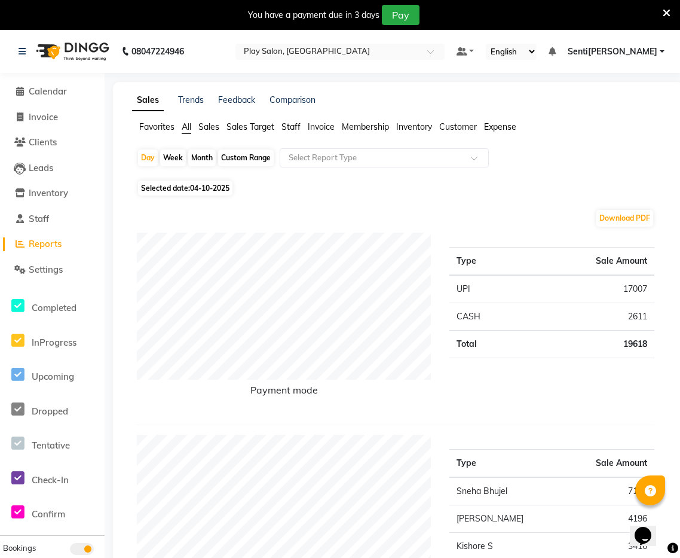
drag, startPoint x: 210, startPoint y: 127, endPoint x: 246, endPoint y: 140, distance: 38.2
click at [210, 127] on span "Sales" at bounding box center [209, 126] width 21 height 11
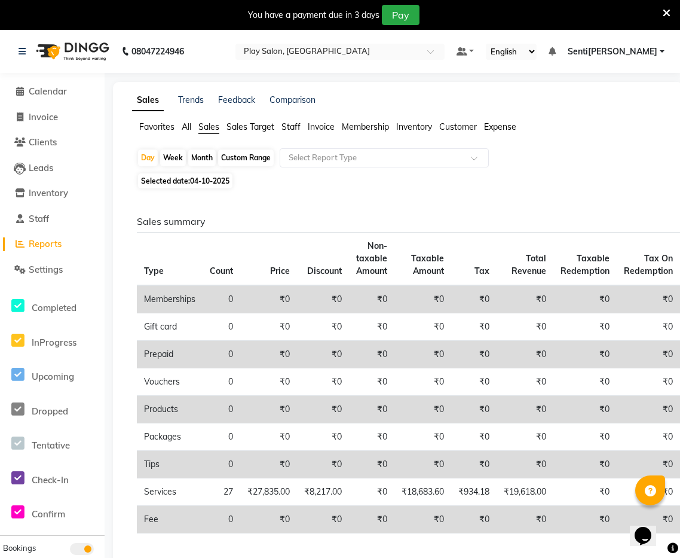
click at [243, 157] on div "Custom Range" at bounding box center [246, 157] width 56 height 17
select select "10"
select select "2025"
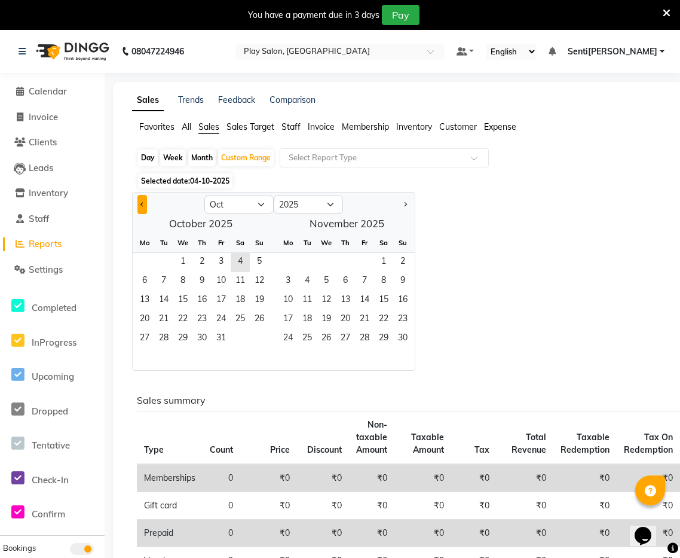
click at [143, 207] on button "Previous month" at bounding box center [143, 204] width 10 height 19
select select "9"
click at [142, 264] on span "1" at bounding box center [144, 262] width 19 height 19
click at [164, 338] on span "30" at bounding box center [163, 338] width 19 height 19
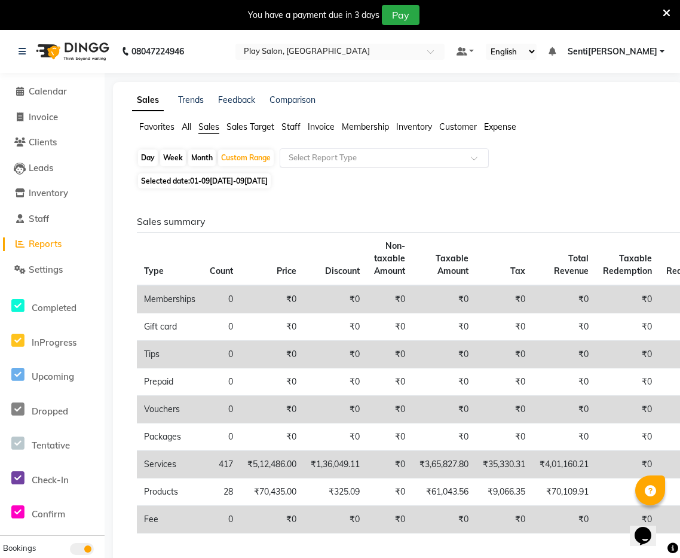
click at [367, 156] on input "text" at bounding box center [372, 158] width 172 height 12
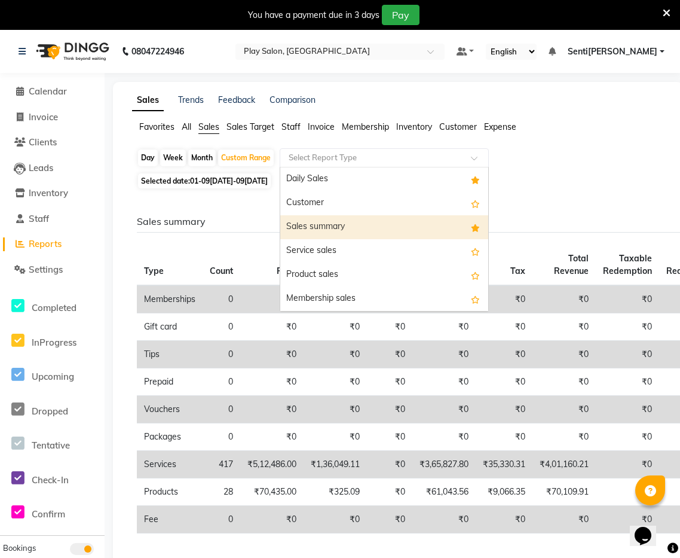
click at [338, 220] on div "Sales summary" at bounding box center [384, 227] width 208 height 24
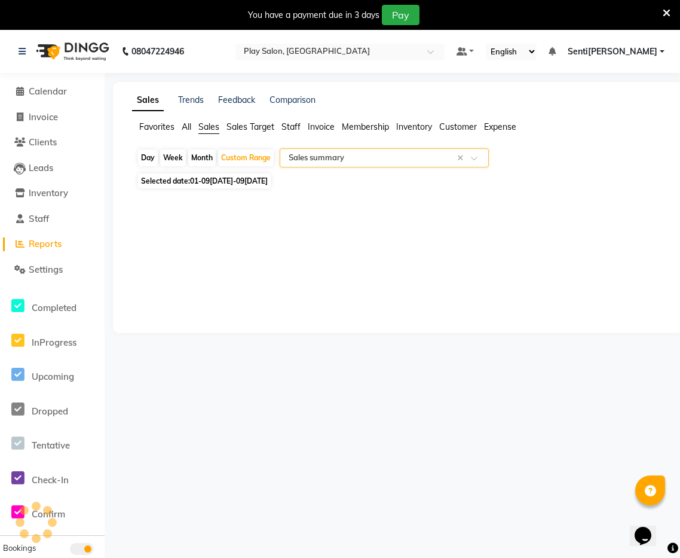
select select "full_report"
select select "csv"
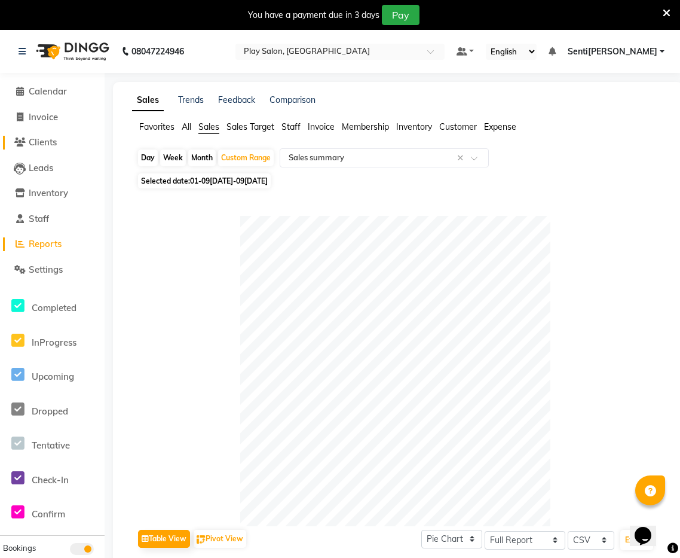
drag, startPoint x: 48, startPoint y: 146, endPoint x: 56, endPoint y: 145, distance: 7.3
click at [48, 146] on span "Clients" at bounding box center [43, 141] width 28 height 11
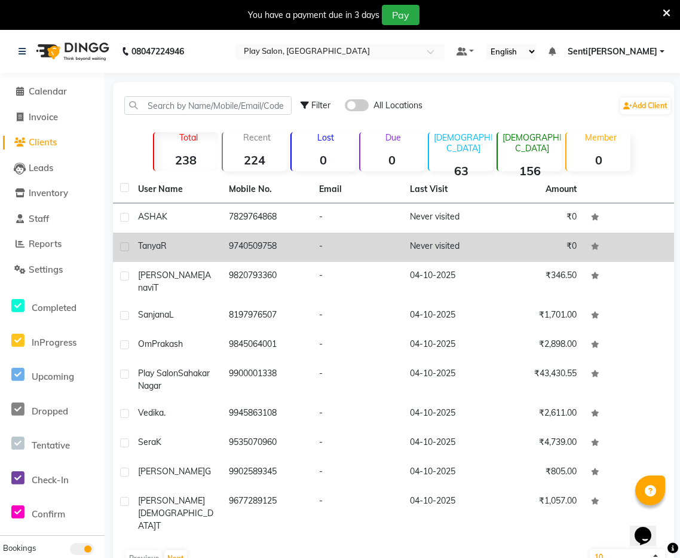
scroll to position [30, 0]
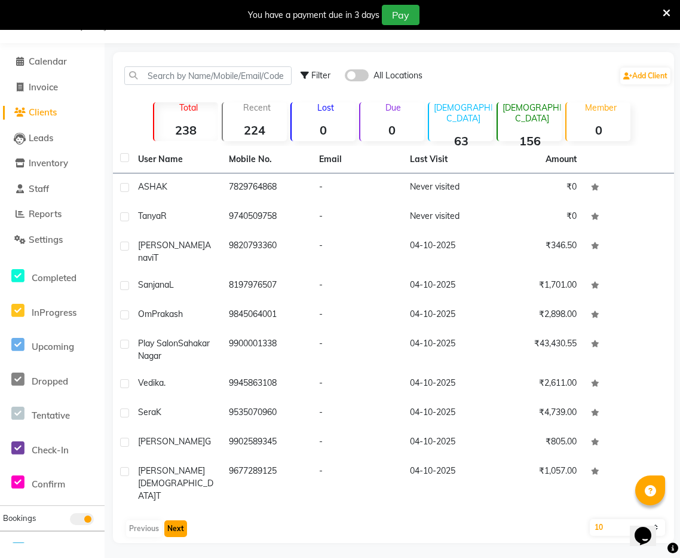
click at [179, 520] on button "Next" at bounding box center [175, 528] width 23 height 17
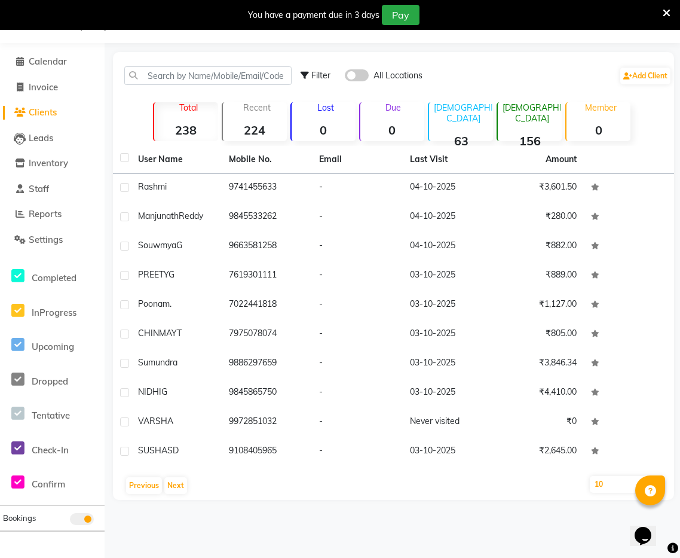
click at [608, 481] on select "10 50 100" at bounding box center [628, 484] width 76 height 17
select select "100"
click at [590, 476] on select "10 50 100" at bounding box center [628, 484] width 76 height 17
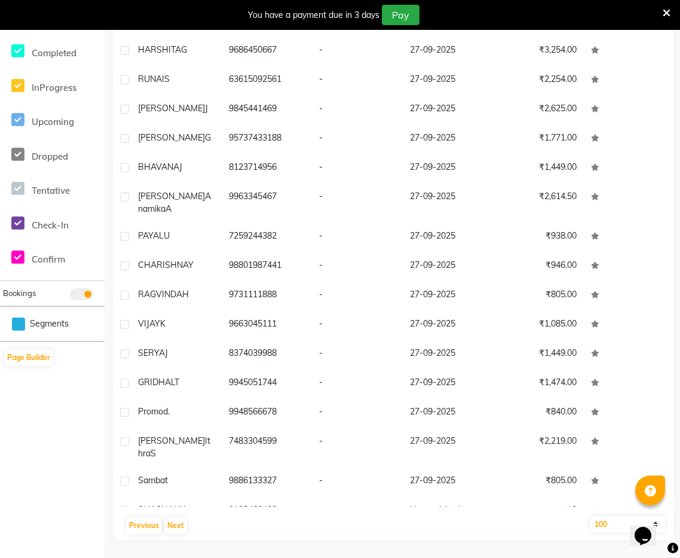
scroll to position [0, 0]
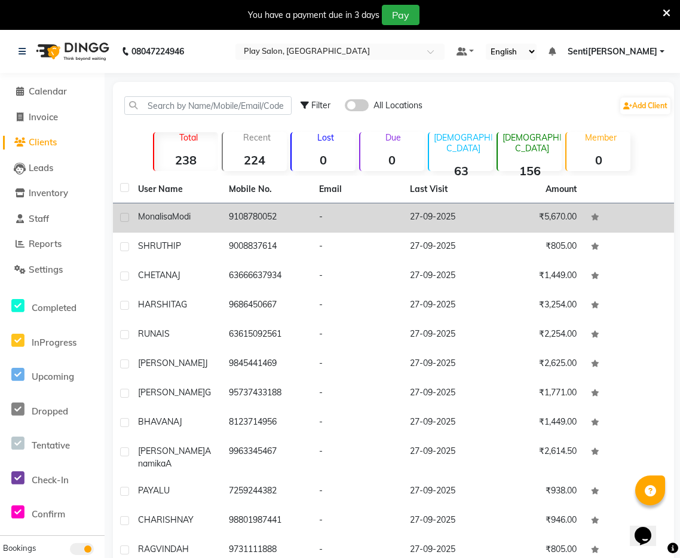
click at [171, 213] on span "Monalisa" at bounding box center [155, 216] width 34 height 11
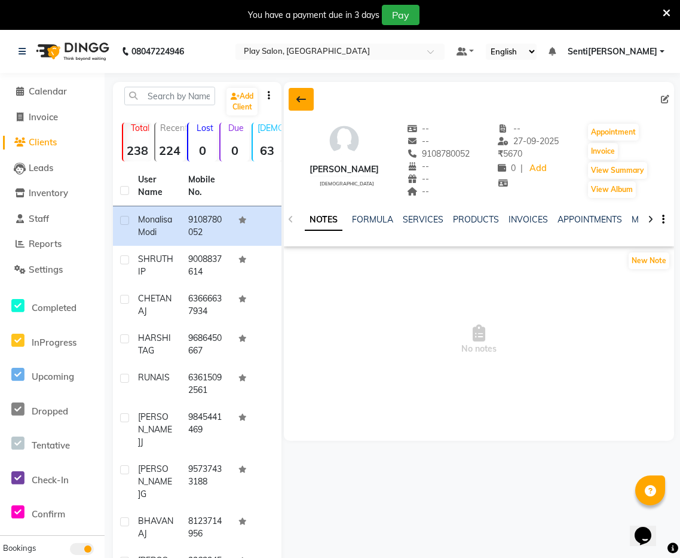
click at [302, 102] on icon at bounding box center [302, 99] width 10 height 10
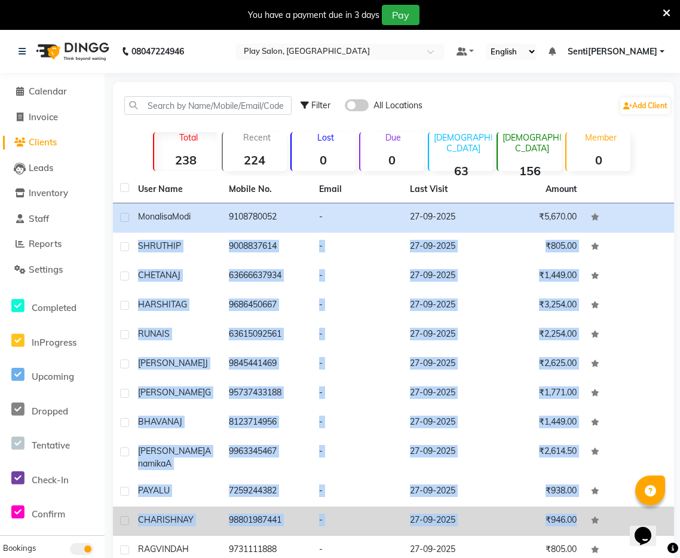
drag, startPoint x: 659, startPoint y: 226, endPoint x: 612, endPoint y: 501, distance: 279.1
click at [612, 501] on tbody "[PERSON_NAME] 9108780052 - 27-09[DATE]5,670[PERSON_NAME]RUTHI P 9008837614 - 27…" at bounding box center [393, 482] width 561 height 558
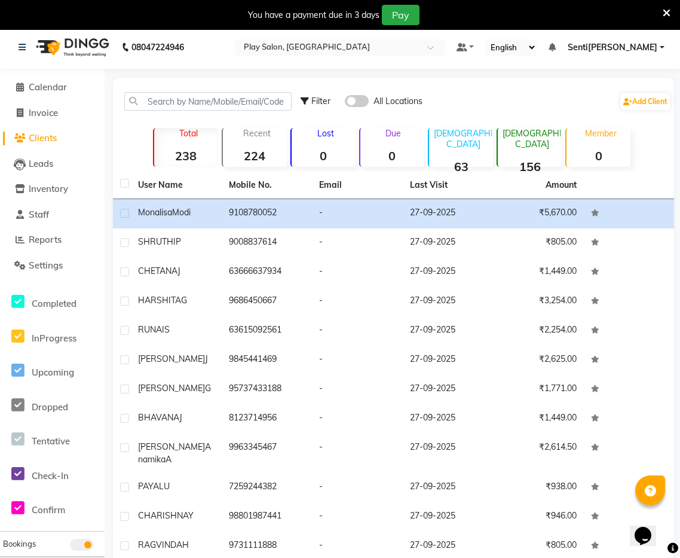
drag, startPoint x: 135, startPoint y: 124, endPoint x: 112, endPoint y: 187, distance: 67.0
click at [134, 124] on div "Filter All Locations Add Client Total 238 Recent 224 Lost 0 Due 0 [DEMOGRAPHIC_…" at bounding box center [393, 434] width 561 height 713
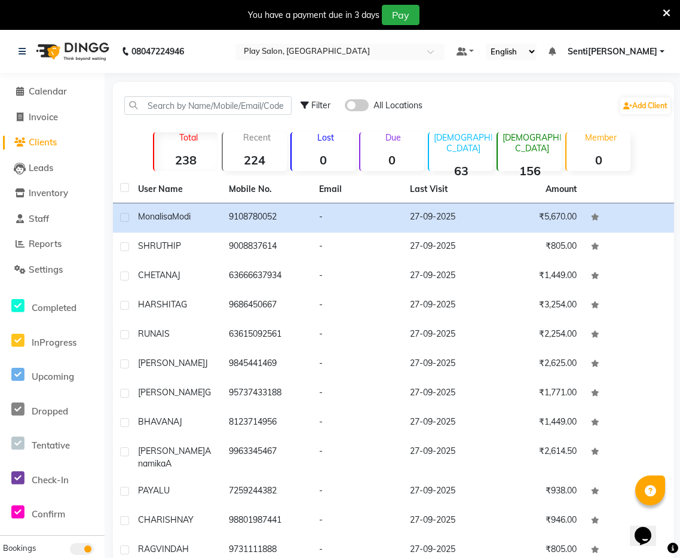
scroll to position [6, 0]
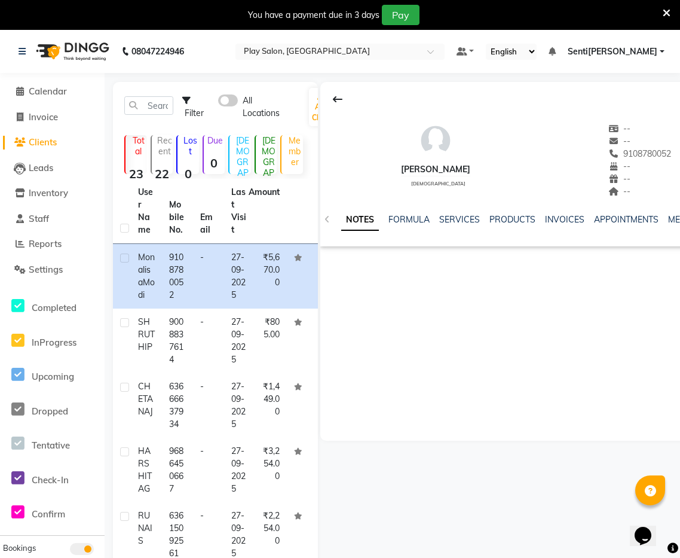
click at [326, 97] on button at bounding box center [337, 99] width 25 height 23
click at [337, 97] on icon at bounding box center [338, 99] width 10 height 10
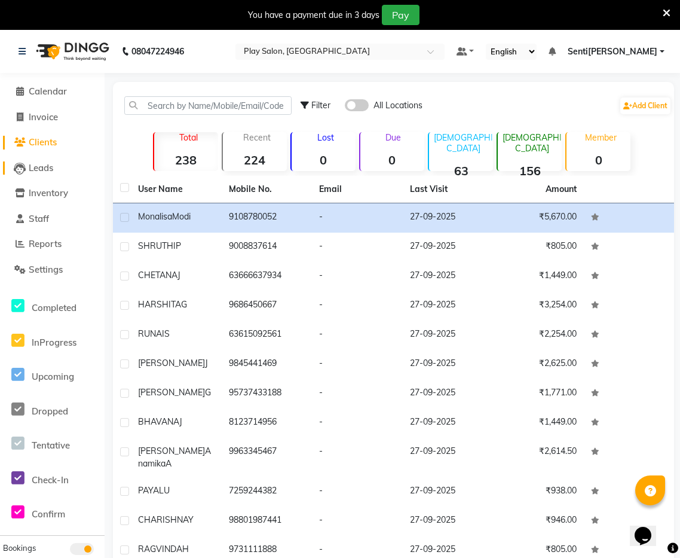
click at [53, 167] on span "Leads" at bounding box center [41, 167] width 25 height 11
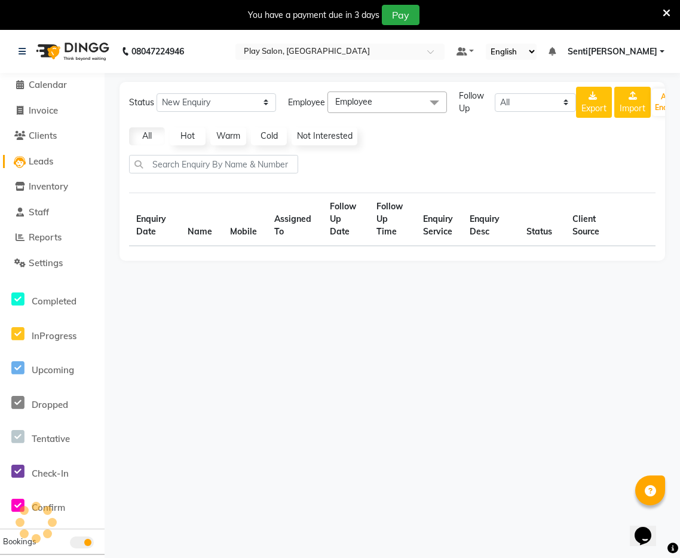
scroll to position [5, 0]
select select "10"
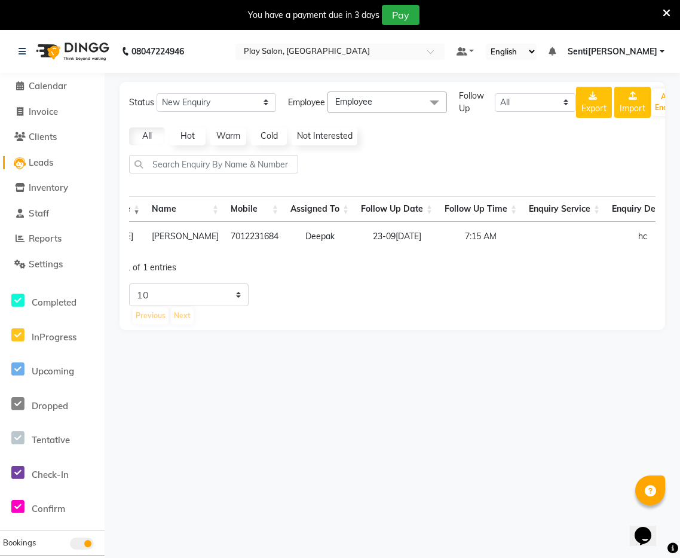
scroll to position [0, 0]
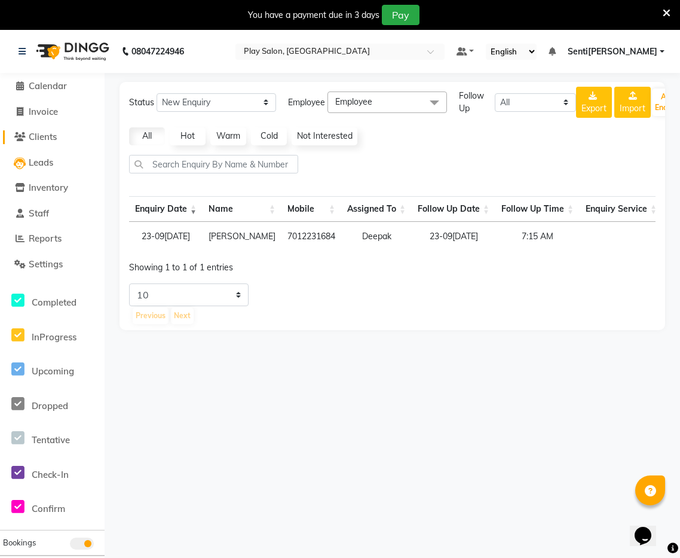
click at [53, 139] on span "Clients" at bounding box center [43, 136] width 28 height 11
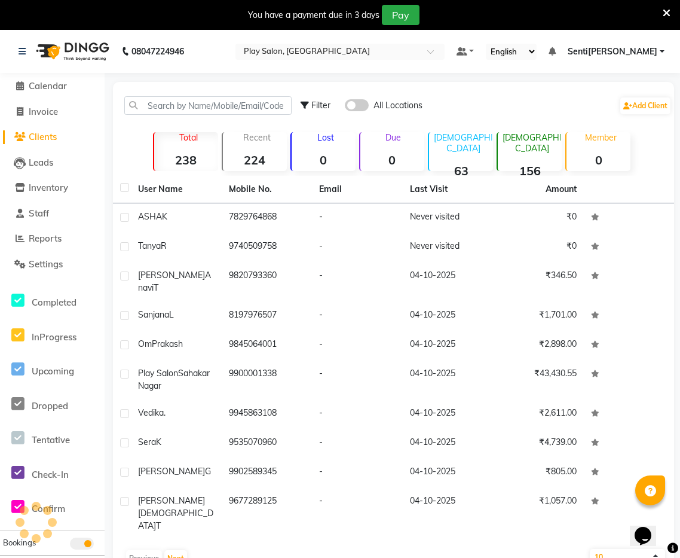
click at [364, 109] on span at bounding box center [357, 105] width 24 height 12
click at [345, 107] on input "checkbox" at bounding box center [345, 107] width 0 height 0
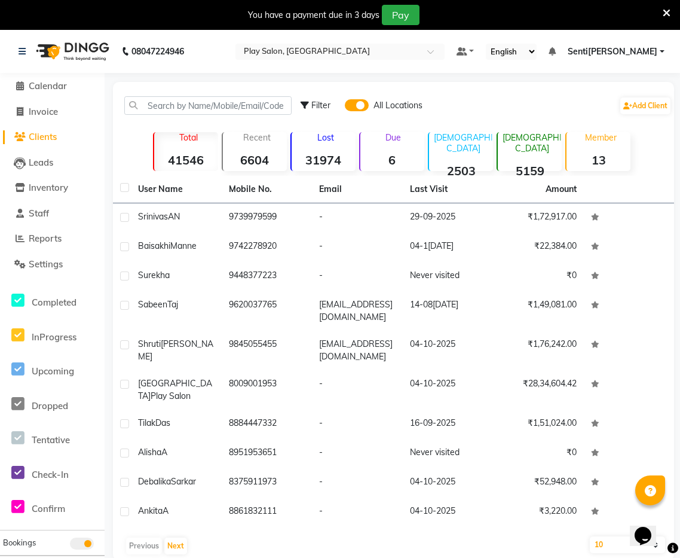
click at [352, 106] on span at bounding box center [357, 105] width 24 height 12
click at [345, 107] on input "checkbox" at bounding box center [345, 107] width 0 height 0
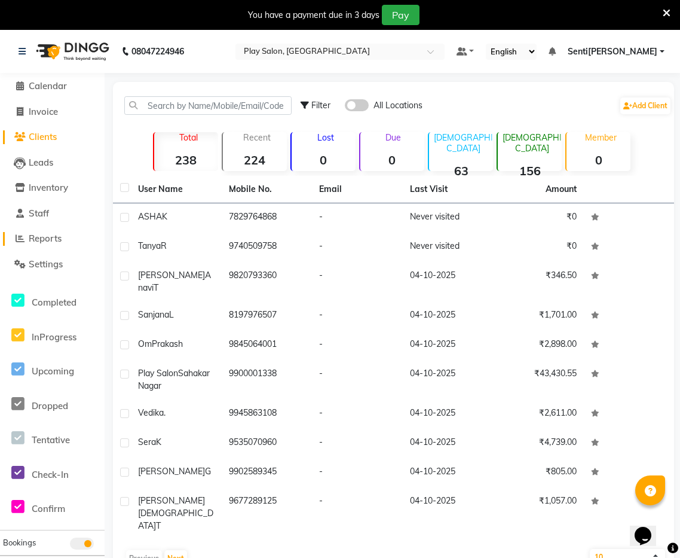
click at [45, 242] on span "Reports" at bounding box center [45, 238] width 33 height 11
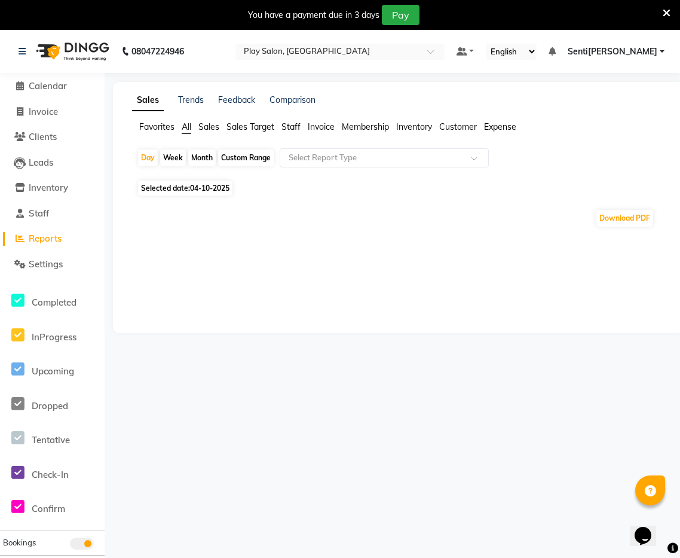
scroll to position [1, 0]
drag, startPoint x: 462, startPoint y: 127, endPoint x: 457, endPoint y: 138, distance: 11.2
click at [462, 127] on span "Customer" at bounding box center [458, 126] width 38 height 11
click at [337, 155] on input "text" at bounding box center [372, 157] width 172 height 12
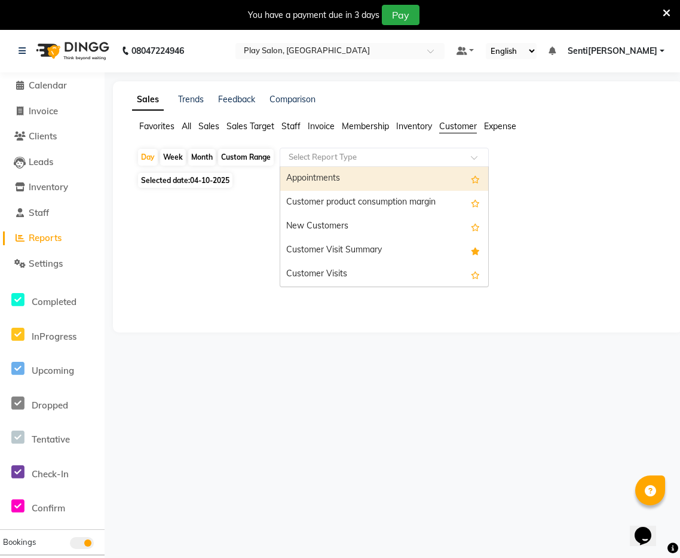
click at [337, 155] on input "text" at bounding box center [372, 157] width 172 height 12
click at [157, 186] on span "Selected date: 04-10-20[DATE]" at bounding box center [185, 180] width 94 height 15
select select "10"
select select "2025"
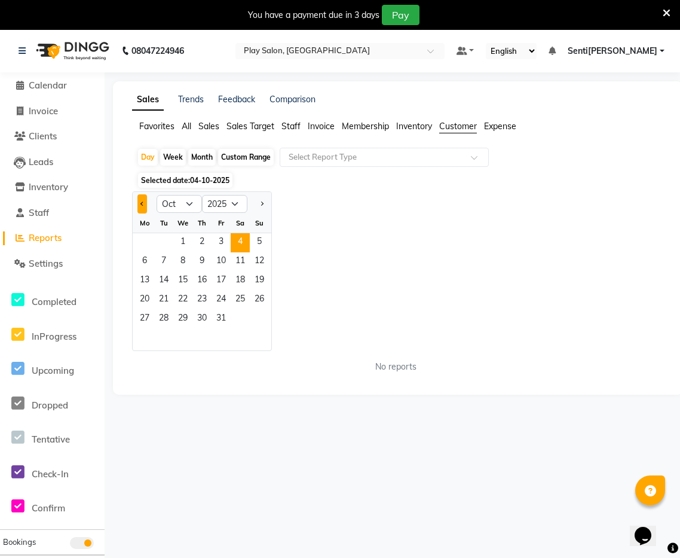
click at [145, 204] on button "Previous month" at bounding box center [143, 203] width 10 height 19
select select "9"
click at [143, 236] on span "1" at bounding box center [144, 242] width 19 height 19
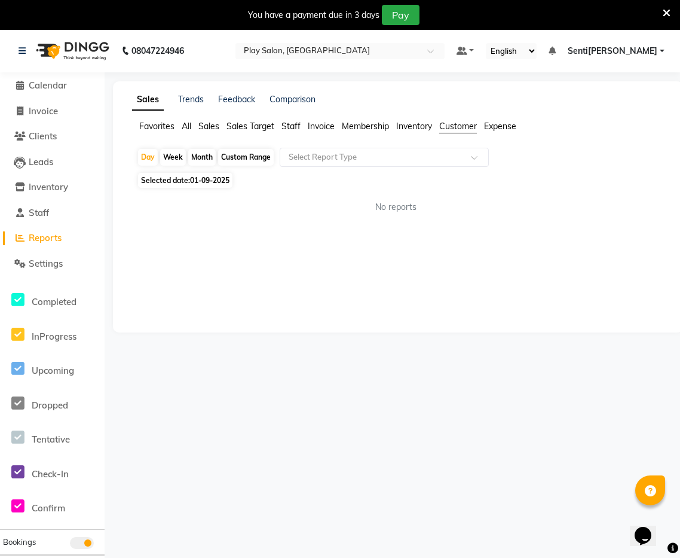
click at [188, 177] on span "Selected date: 01-09-[DATE]" at bounding box center [185, 180] width 94 height 15
select select "9"
select select "2025"
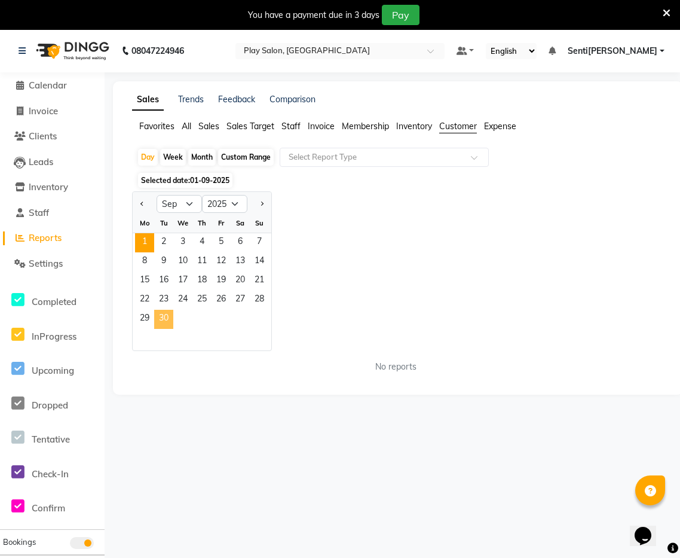
drag, startPoint x: 163, startPoint y: 319, endPoint x: 210, endPoint y: 292, distance: 54.7
click at [164, 317] on span "30" at bounding box center [163, 319] width 19 height 19
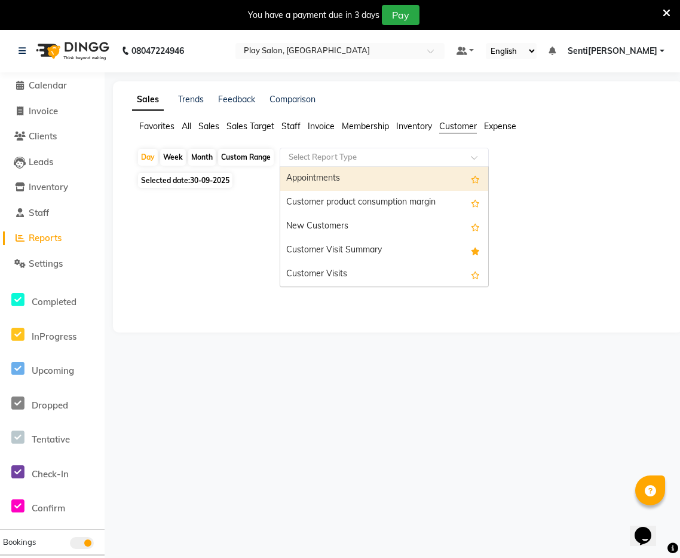
click at [365, 156] on input "text" at bounding box center [372, 157] width 172 height 12
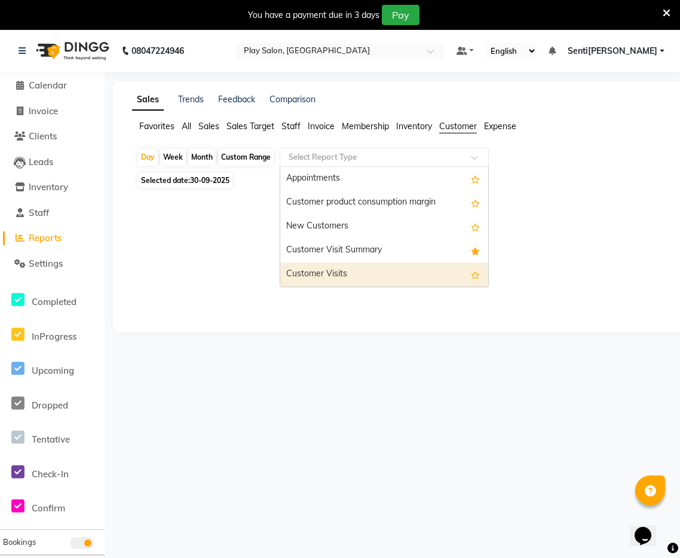
click at [340, 276] on div "Customer Visits" at bounding box center [384, 274] width 208 height 24
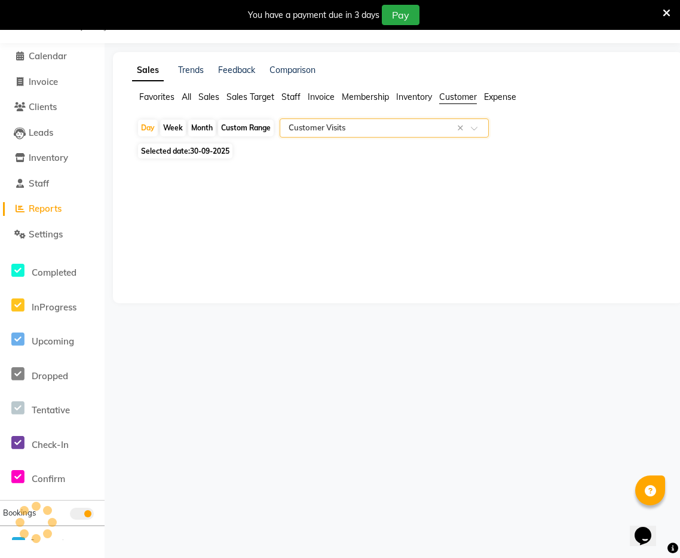
scroll to position [0, 0]
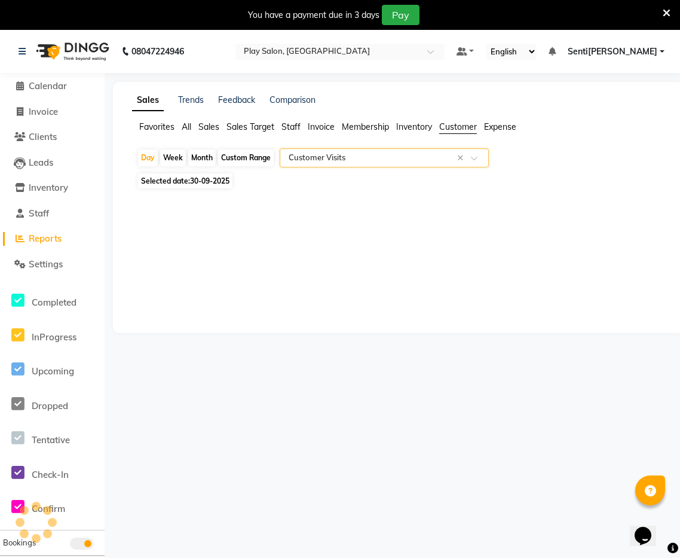
select select "full_report"
select select "csv"
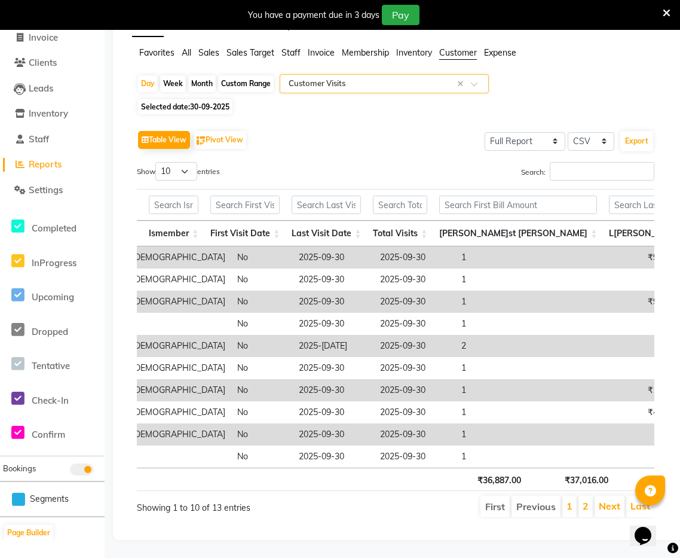
scroll to position [0, 310]
click at [188, 175] on select "10 25 50 100" at bounding box center [176, 171] width 42 height 19
select select "50"
click at [157, 162] on select "10 25 50 100" at bounding box center [176, 171] width 42 height 19
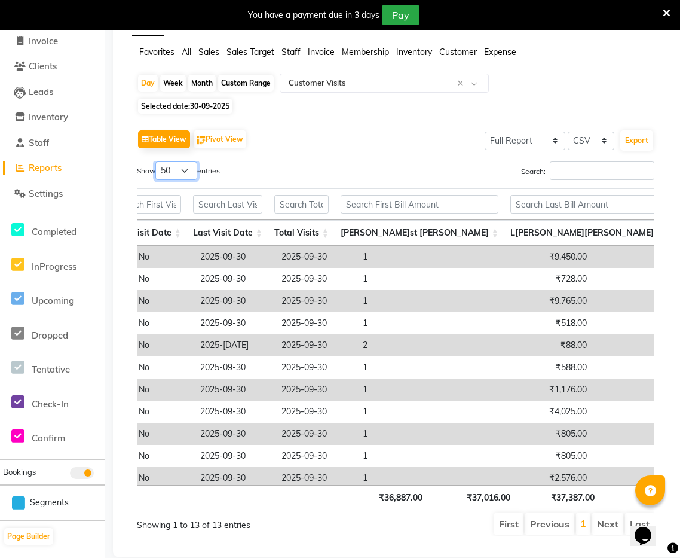
scroll to position [0, 372]
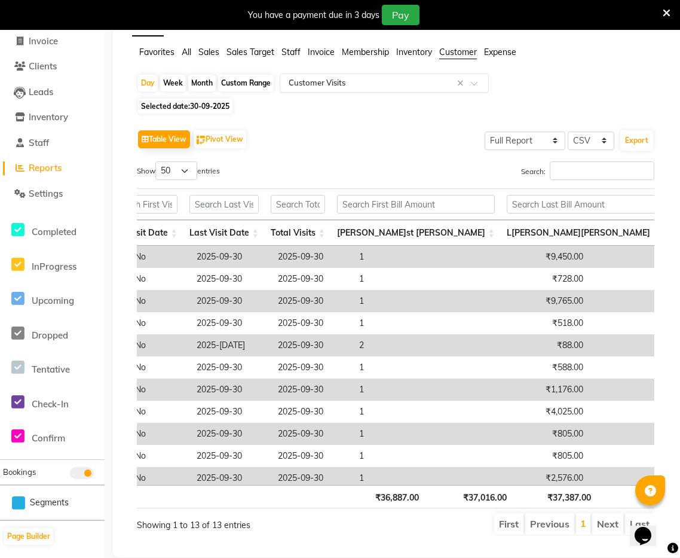
click at [397, 84] on input "text" at bounding box center [372, 83] width 172 height 12
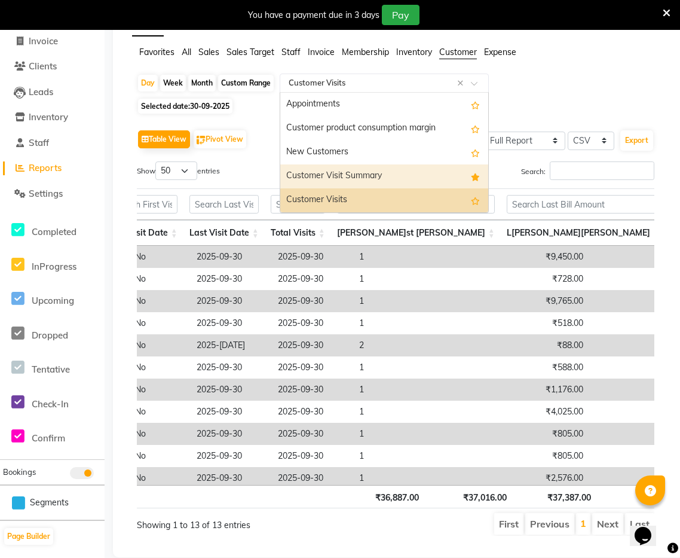
click at [366, 179] on div "Customer Visit Summary" at bounding box center [384, 176] width 208 height 24
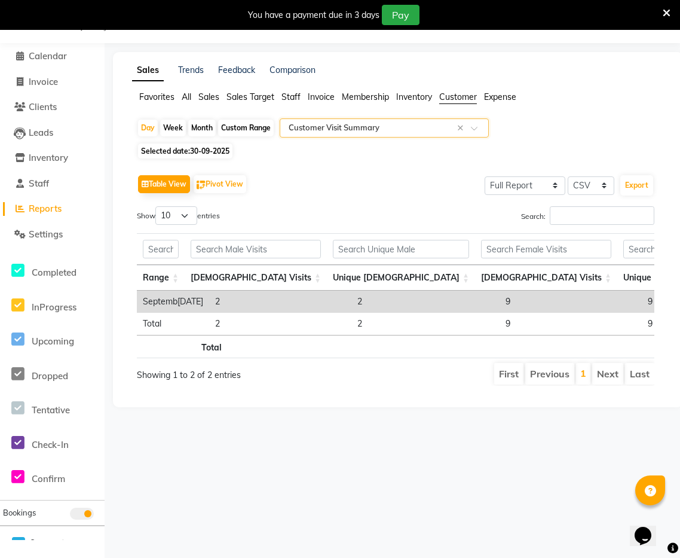
click at [427, 134] on div "Select Report Type × Customer Visit Summary ×" at bounding box center [384, 127] width 209 height 19
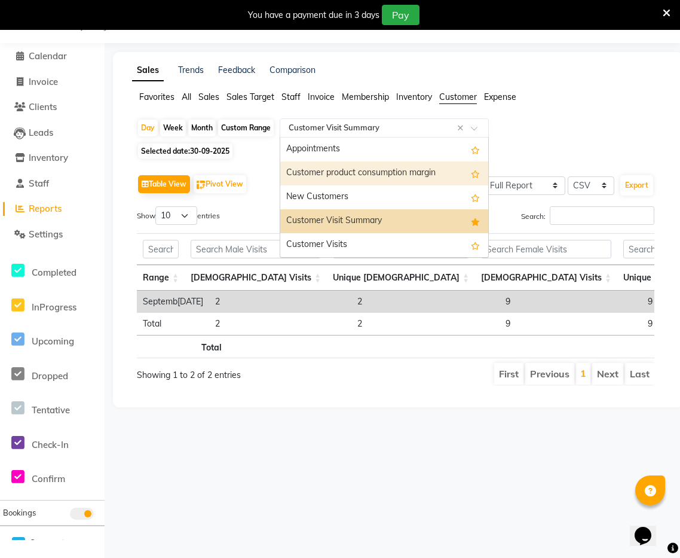
click at [352, 295] on td "2" at bounding box center [426, 302] width 148 height 22
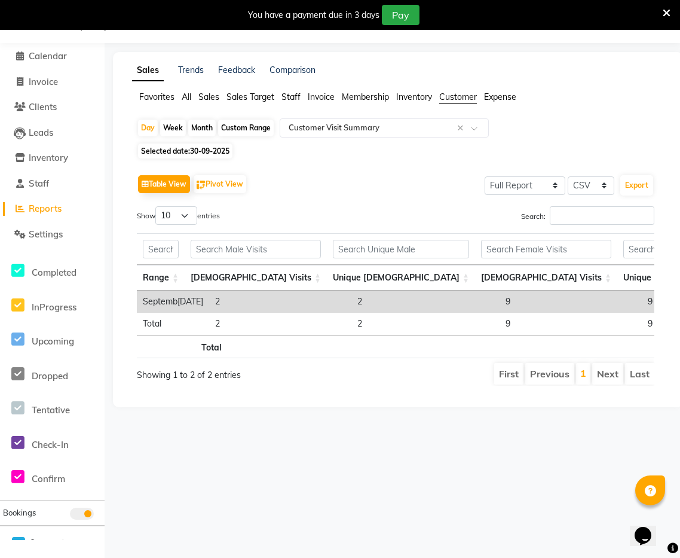
click at [352, 302] on td "2" at bounding box center [426, 302] width 148 height 22
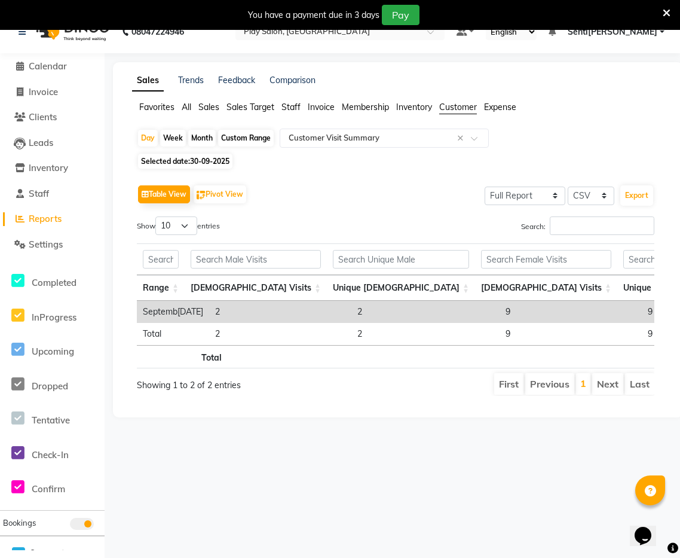
click at [204, 160] on span "30-09-2025" at bounding box center [209, 161] width 39 height 9
select select "9"
select select "2025"
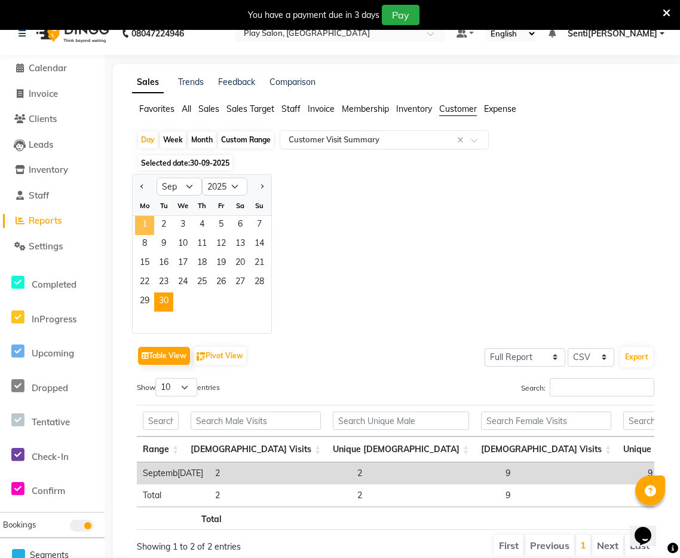
click at [144, 228] on span "1" at bounding box center [144, 225] width 19 height 19
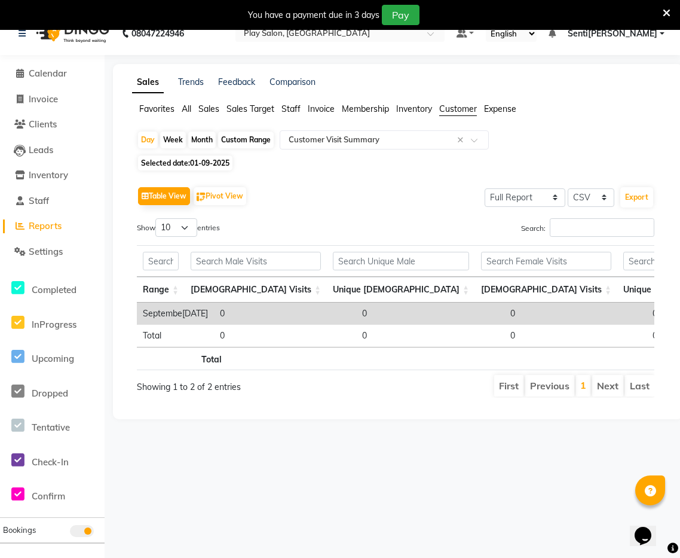
click at [259, 139] on div "Custom Range" at bounding box center [246, 140] width 56 height 17
select select "9"
select select "2025"
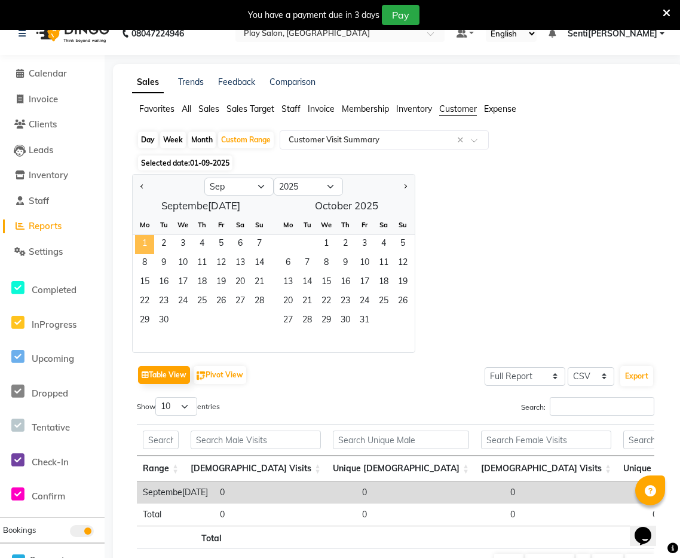
click at [146, 246] on span "1" at bounding box center [144, 244] width 19 height 19
click at [165, 317] on span "30" at bounding box center [163, 321] width 19 height 19
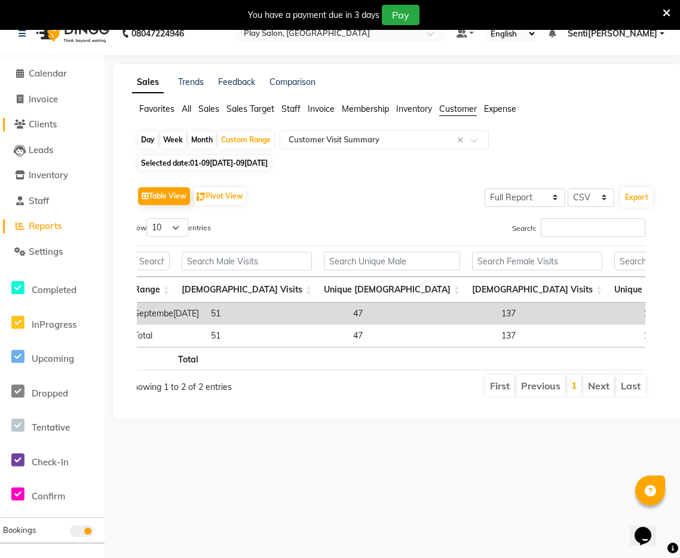
click at [36, 127] on span "Clients" at bounding box center [43, 123] width 28 height 11
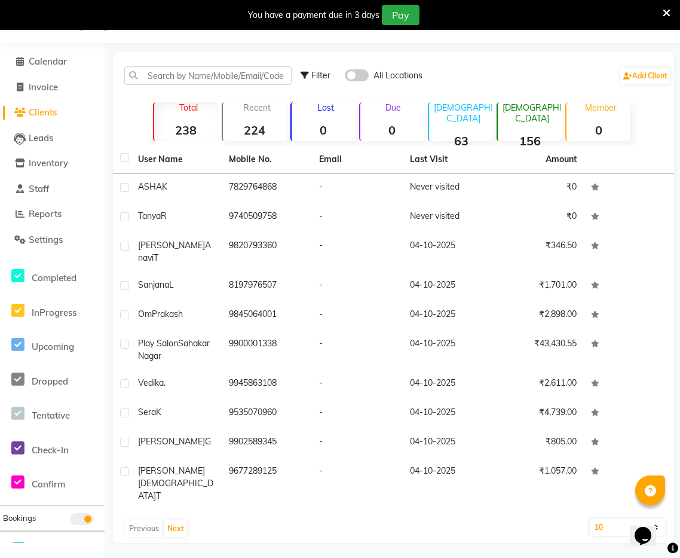
click at [619, 519] on select "10 50 100" at bounding box center [628, 527] width 76 height 17
select select "100"
click at [590, 519] on select "10 50 100" at bounding box center [628, 527] width 76 height 17
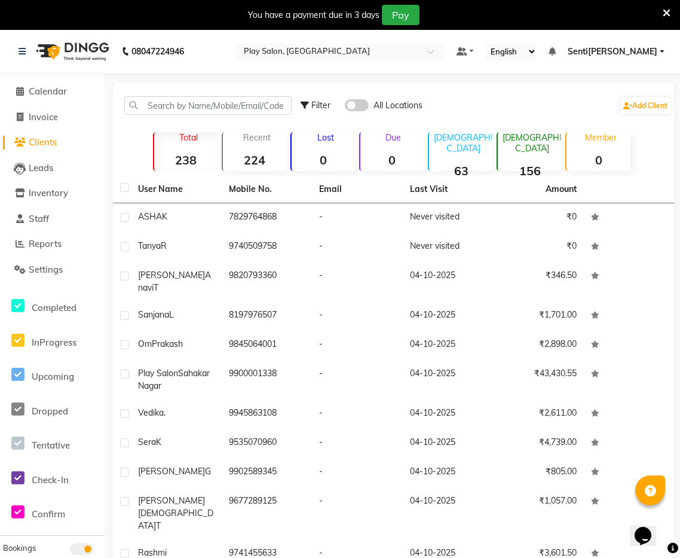
click at [347, 106] on span at bounding box center [357, 105] width 24 height 12
click at [345, 107] on input "checkbox" at bounding box center [345, 107] width 0 height 0
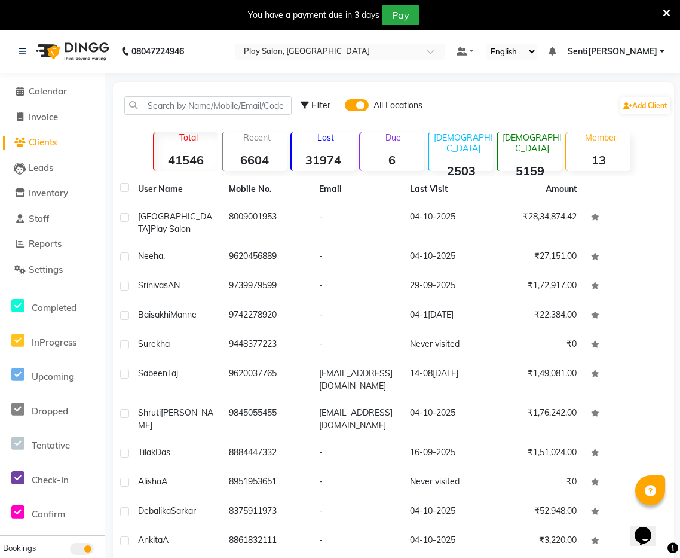
click at [362, 106] on span at bounding box center [357, 105] width 24 height 12
click at [345, 107] on input "checkbox" at bounding box center [345, 107] width 0 height 0
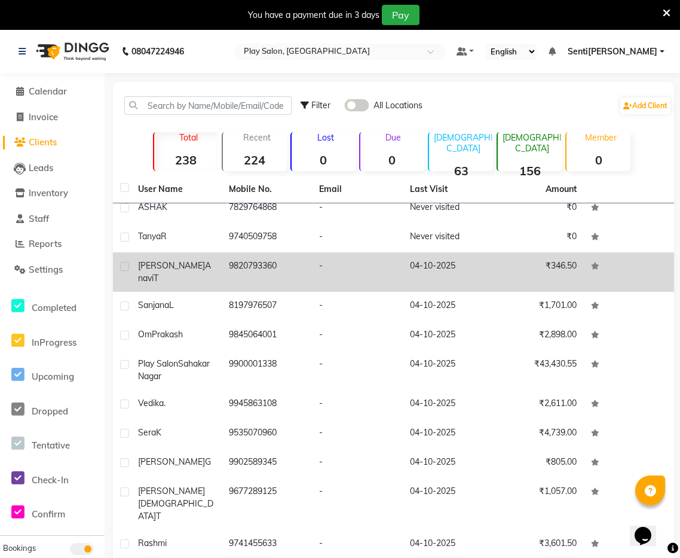
scroll to position [6, 0]
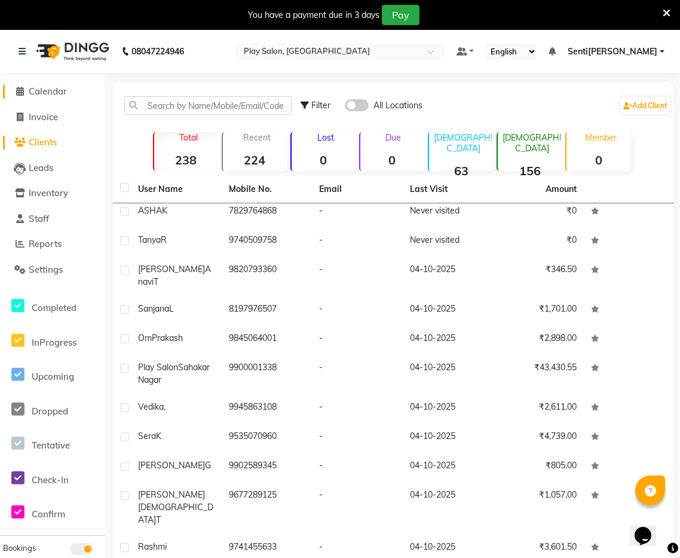
click at [49, 93] on span "Calendar" at bounding box center [48, 90] width 38 height 11
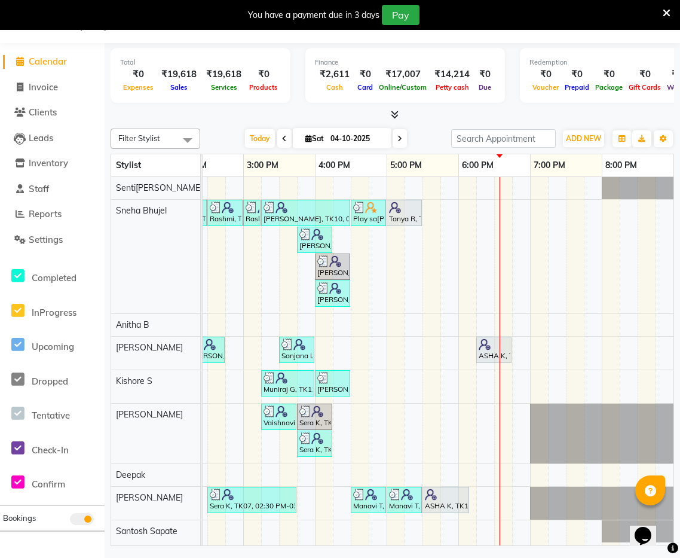
scroll to position [0, 461]
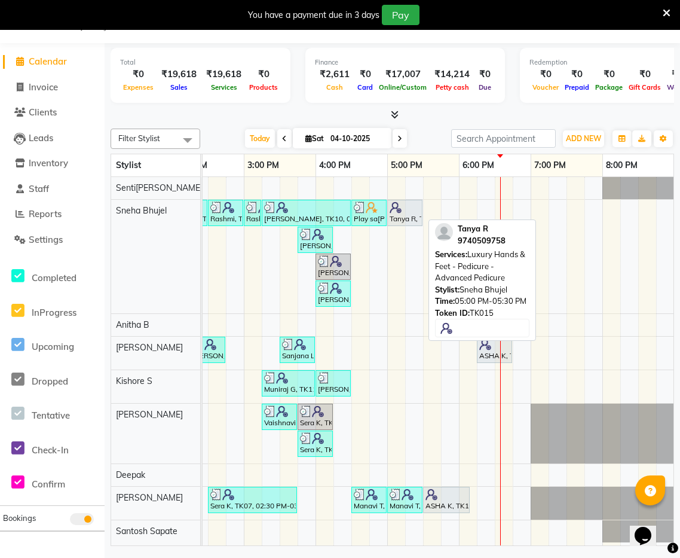
click at [405, 216] on div "Tanya R, TK15, 05:00 PM-05:30 PM, Luxury Hands & Feet - Pedicure - Advanced Ped…" at bounding box center [405, 212] width 33 height 23
select select "7"
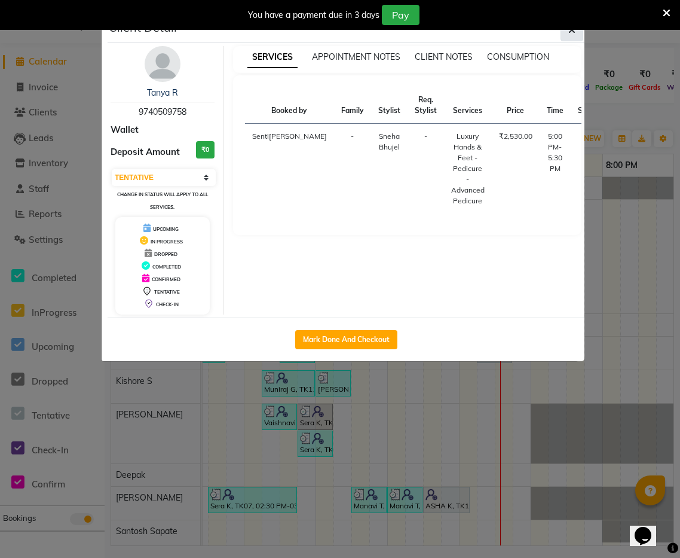
click at [576, 30] on button "button" at bounding box center [572, 30] width 23 height 23
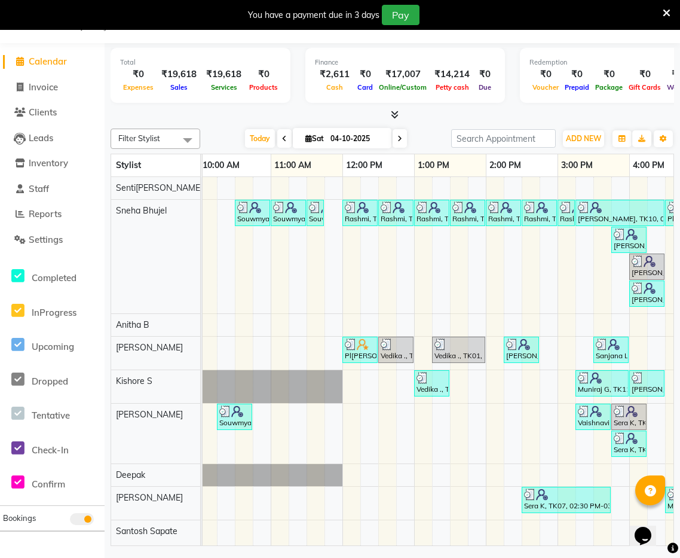
scroll to position [0, 281]
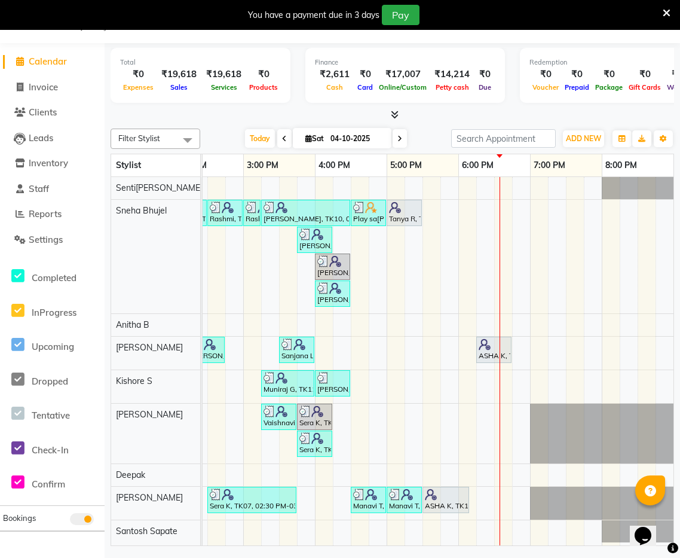
click at [480, 378] on div "Souwmya G, TK02, 10:30 AM-11:00 AM, Beauty Essentials - Upper Lip Threading Sou…" at bounding box center [207, 361] width 933 height 369
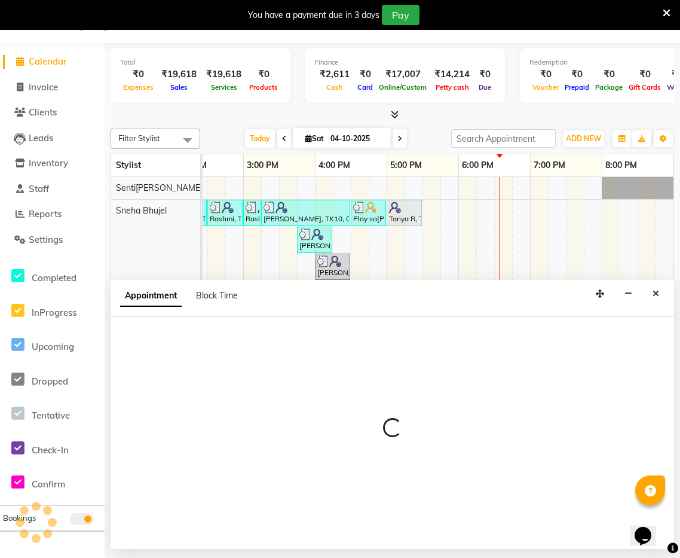
select select "91862"
select select "tentative"
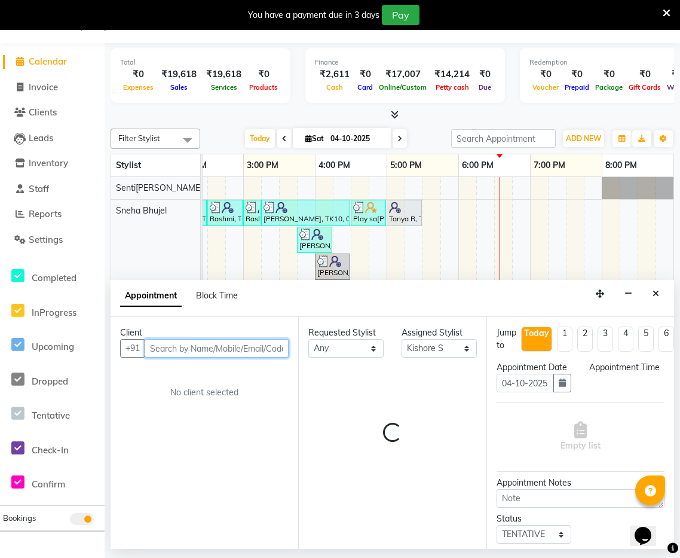
select select "1095"
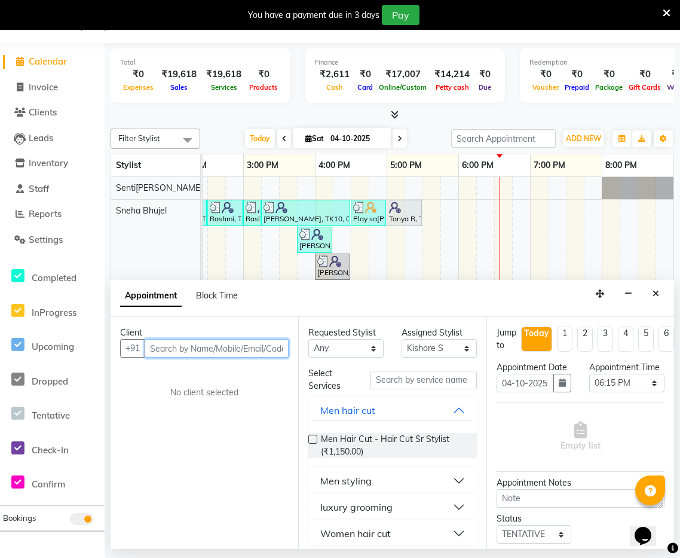
click at [251, 349] on input "text" at bounding box center [217, 348] width 144 height 19
type input "9686438982"
click at [269, 352] on span "Add Client" at bounding box center [264, 348] width 40 height 11
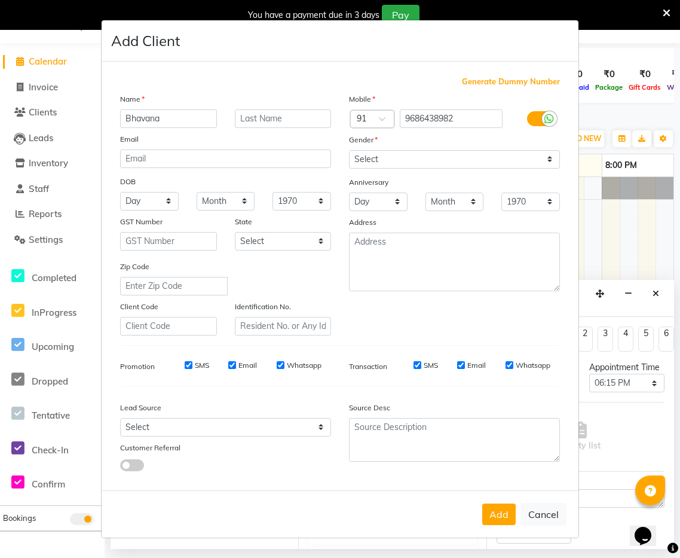
type input "Bhavana"
click at [414, 158] on select "Select [DEMOGRAPHIC_DATA] [DEMOGRAPHIC_DATA] Other Prefer Not To Say" at bounding box center [454, 159] width 211 height 19
select select "[DEMOGRAPHIC_DATA]"
click at [349, 150] on select "Select [DEMOGRAPHIC_DATA] [DEMOGRAPHIC_DATA] Other Prefer Not To Say" at bounding box center [454, 159] width 211 height 19
click at [497, 517] on button "Add" at bounding box center [499, 514] width 33 height 22
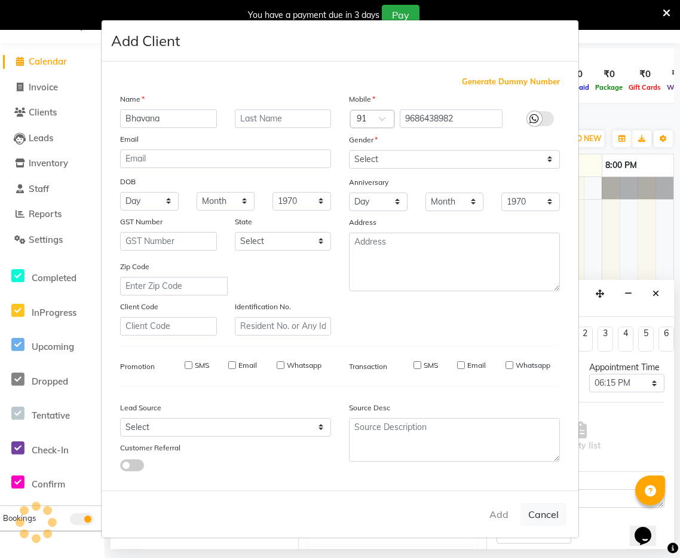
select select
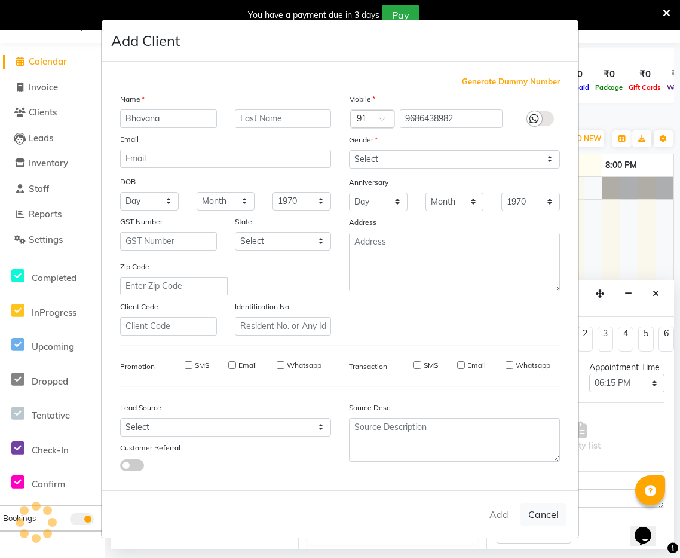
select select
checkbox input "false"
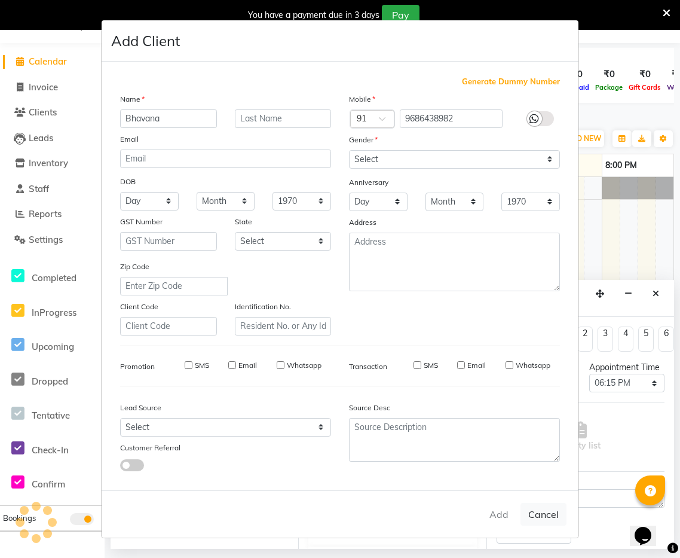
checkbox input "false"
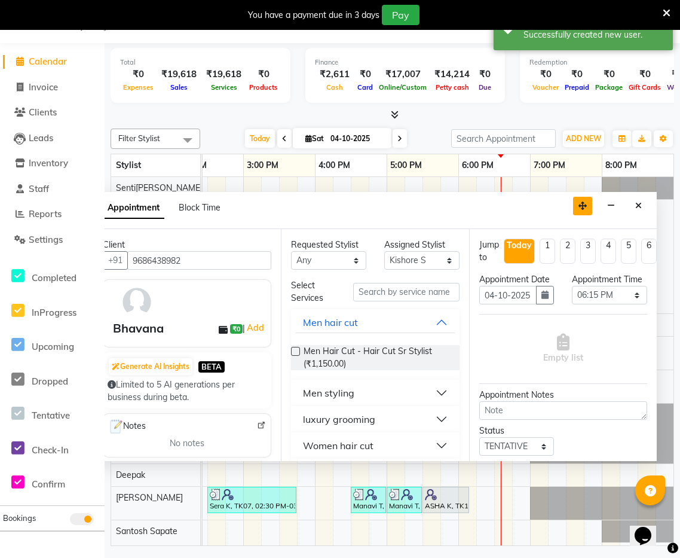
drag, startPoint x: 599, startPoint y: 289, endPoint x: 581, endPoint y: 200, distance: 91.0
click at [581, 201] on icon "button" at bounding box center [583, 205] width 8 height 8
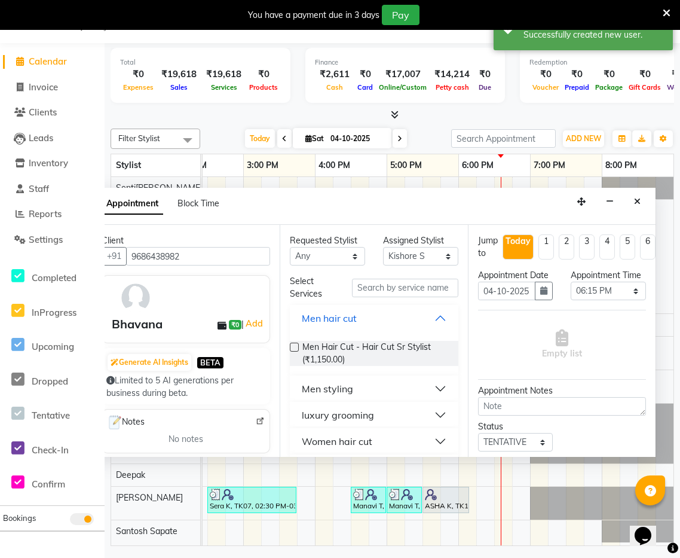
click at [439, 315] on button "Men hair cut" at bounding box center [374, 318] width 158 height 22
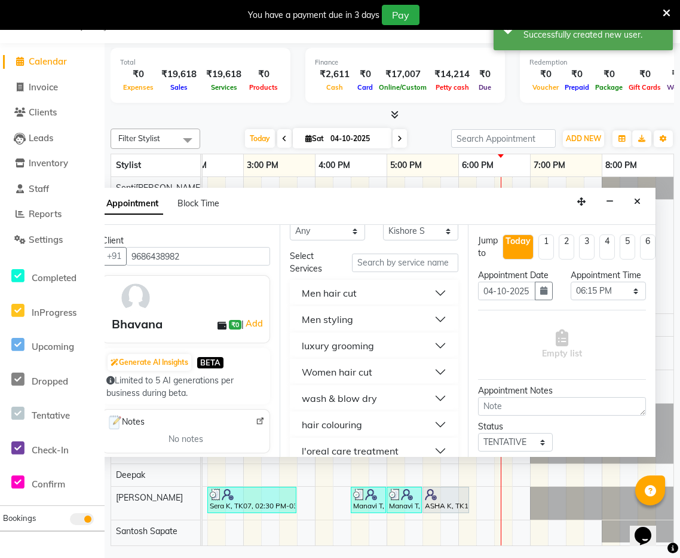
scroll to position [29, 0]
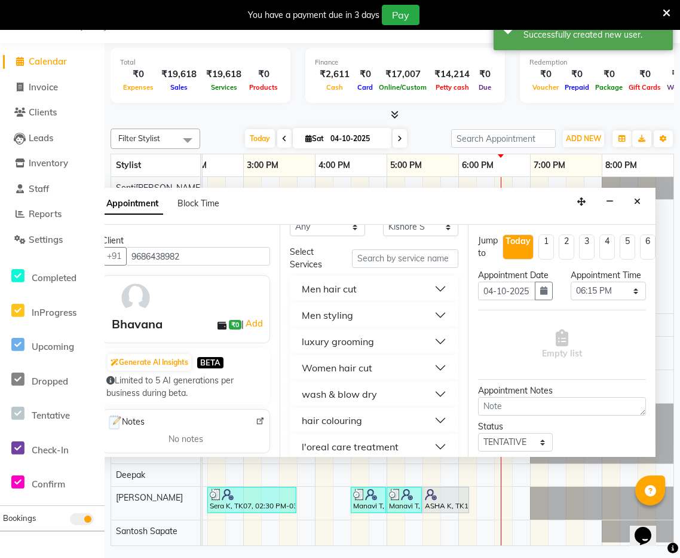
click at [443, 364] on button "Women hair cut" at bounding box center [374, 368] width 158 height 22
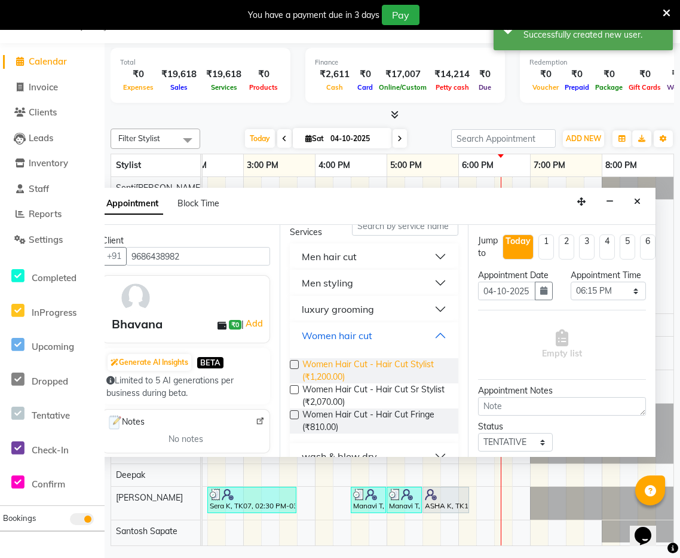
scroll to position [66, 0]
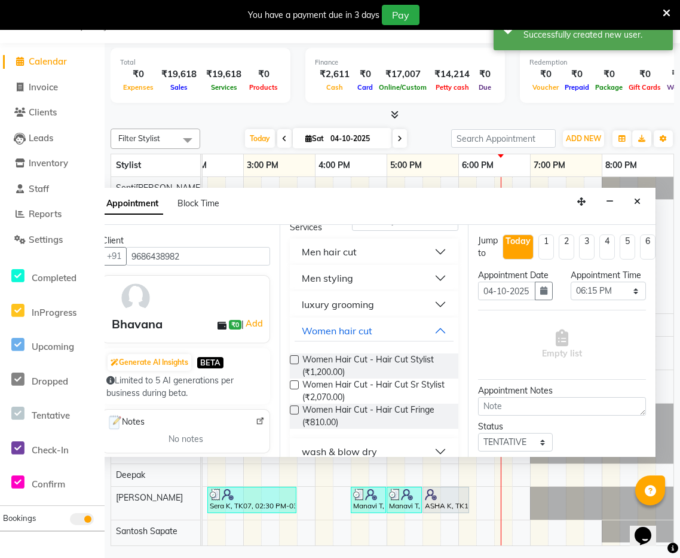
click at [298, 385] on label at bounding box center [294, 384] width 9 height 9
click at [298, 385] on input "checkbox" at bounding box center [294, 386] width 8 height 8
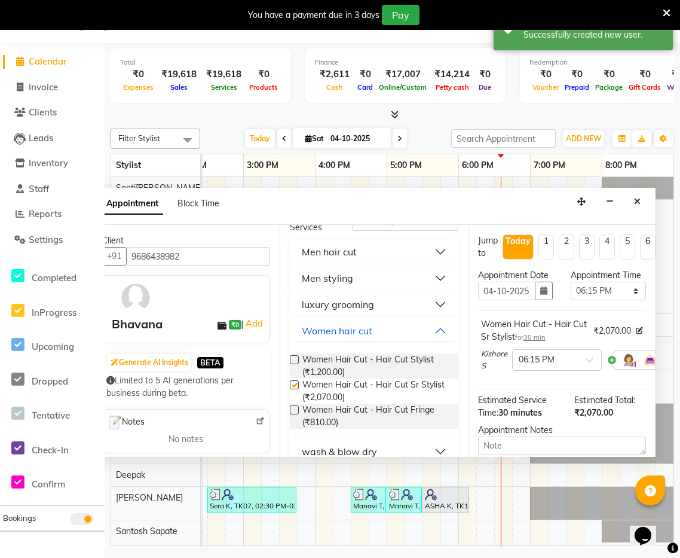
checkbox input "false"
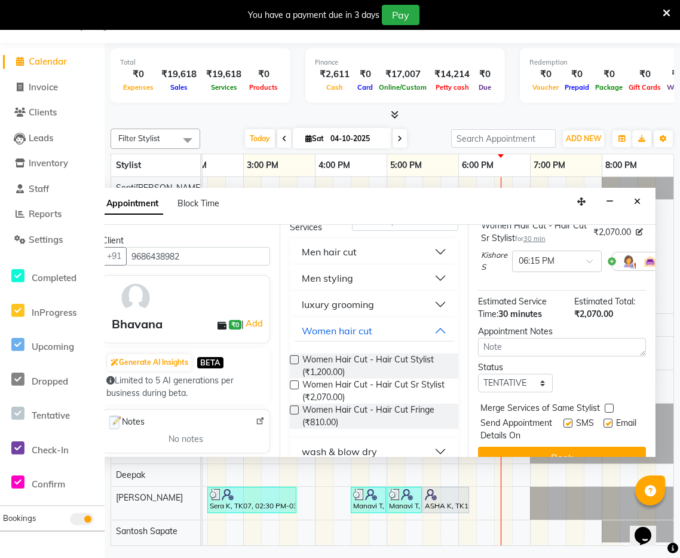
scroll to position [120, 0]
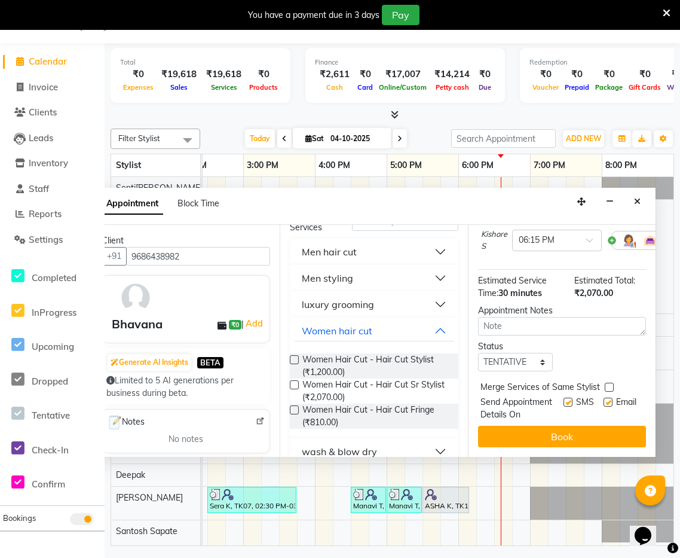
click at [295, 360] on label at bounding box center [294, 359] width 9 height 9
click at [295, 360] on input "checkbox" at bounding box center [294, 361] width 8 height 8
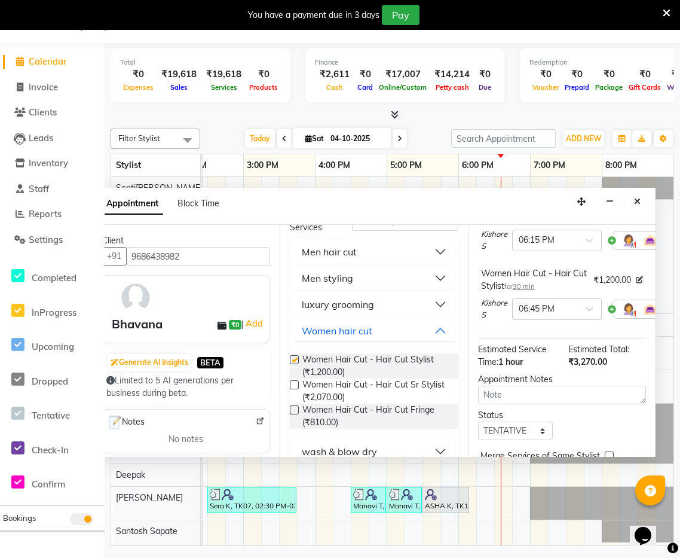
checkbox input "false"
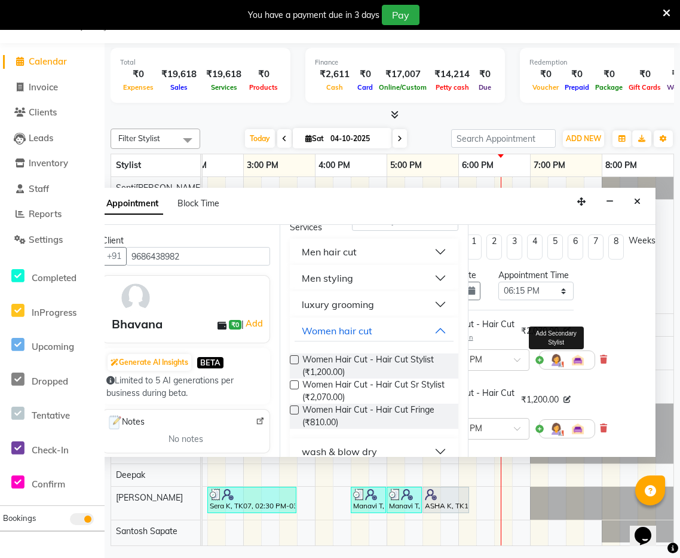
scroll to position [0, 71]
click at [606, 357] on icon at bounding box center [604, 359] width 7 height 8
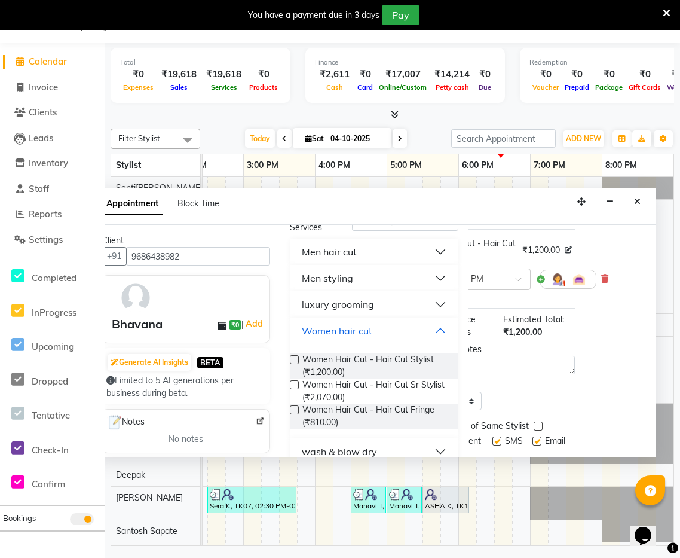
scroll to position [120, 71]
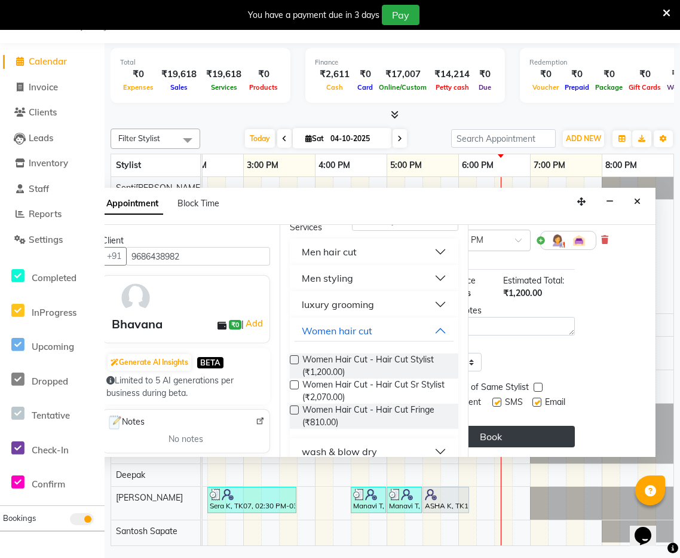
click at [506, 439] on button "Book" at bounding box center [491, 437] width 168 height 22
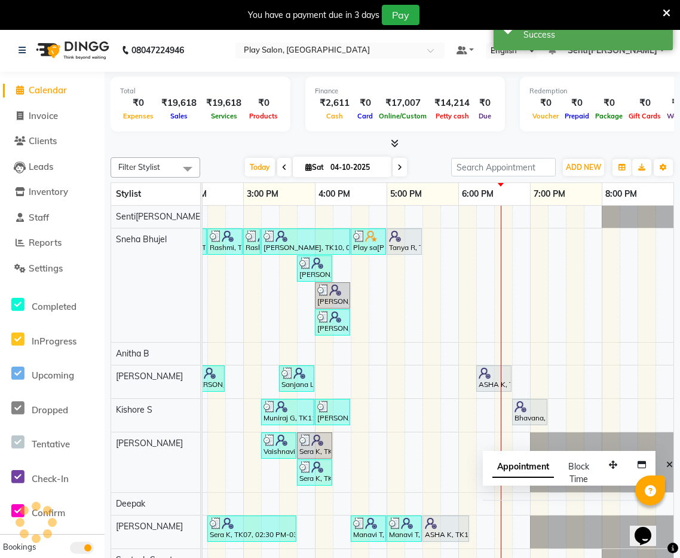
scroll to position [0, 0]
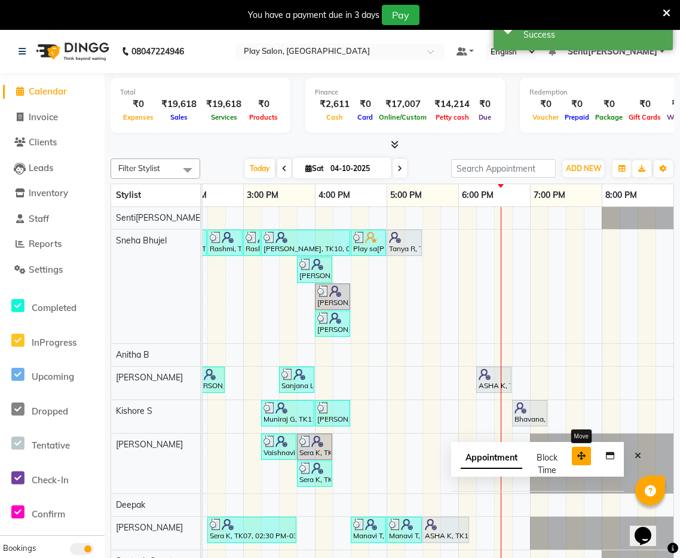
drag, startPoint x: 618, startPoint y: 463, endPoint x: 587, endPoint y: 453, distance: 33.3
click at [587, 453] on button "button" at bounding box center [581, 456] width 19 height 19
drag, startPoint x: 641, startPoint y: 456, endPoint x: 608, endPoint y: 435, distance: 39.0
click at [640, 456] on icon "Close" at bounding box center [638, 455] width 7 height 8
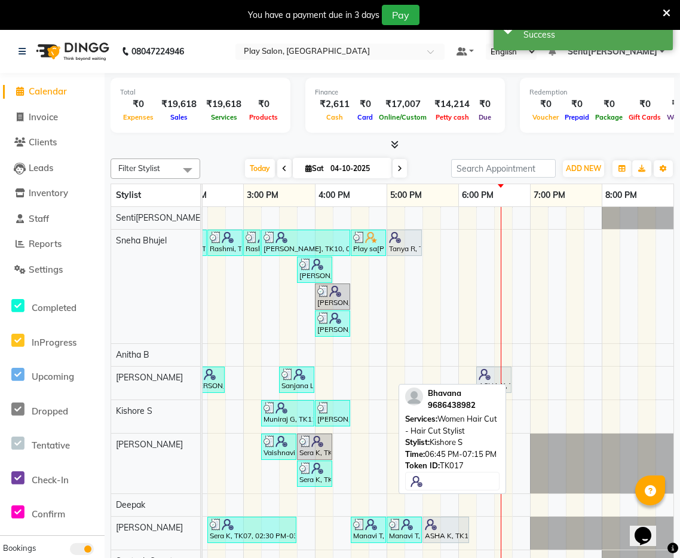
drag, startPoint x: 533, startPoint y: 415, endPoint x: 473, endPoint y: 414, distance: 60.4
click at [477, 415] on div "Filter Stylist Select[PERSON_NAME]nitha B [PERSON_NAME]a[PERSON_NAME]aje[PERSON…" at bounding box center [393, 365] width 564 height 422
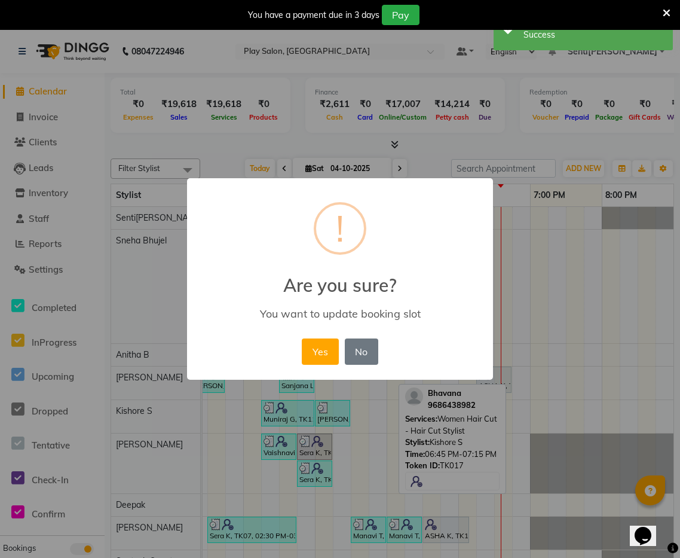
drag, startPoint x: 326, startPoint y: 350, endPoint x: 496, endPoint y: 323, distance: 171.9
click at [326, 350] on button "Yes" at bounding box center [320, 351] width 36 height 26
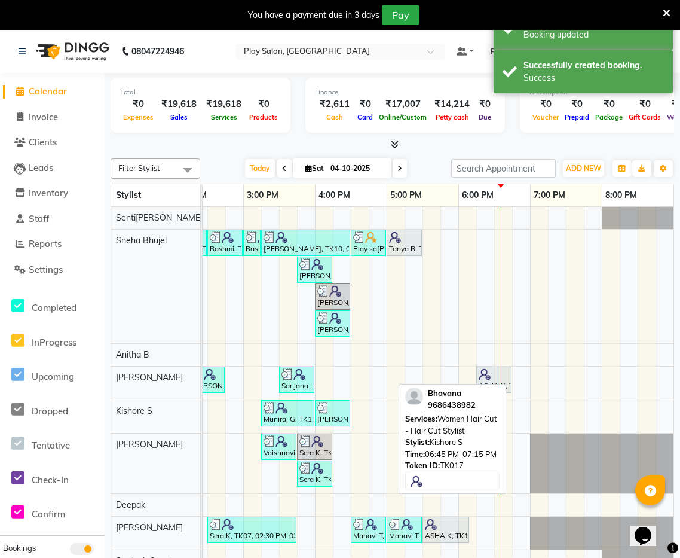
click at [471, 407] on div "9686438982" at bounding box center [452, 405] width 48 height 12
click at [490, 410] on div "Bhavana 9686438982" at bounding box center [452, 398] width 94 height 23
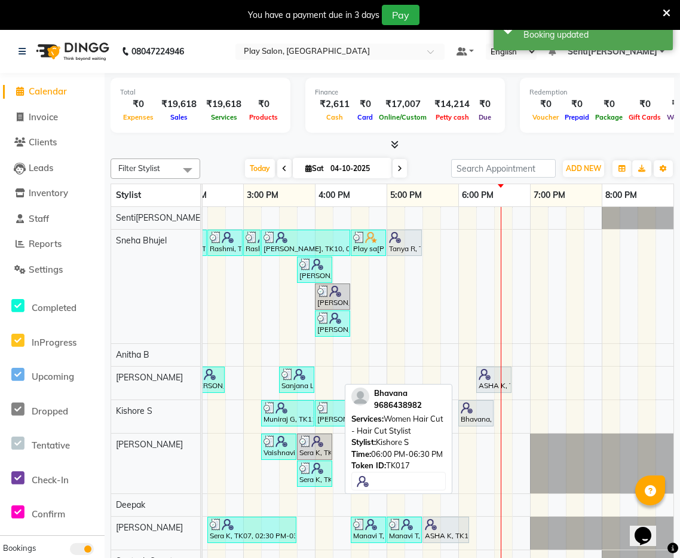
click at [486, 413] on div at bounding box center [476, 408] width 30 height 12
click at [475, 405] on div at bounding box center [476, 408] width 30 height 12
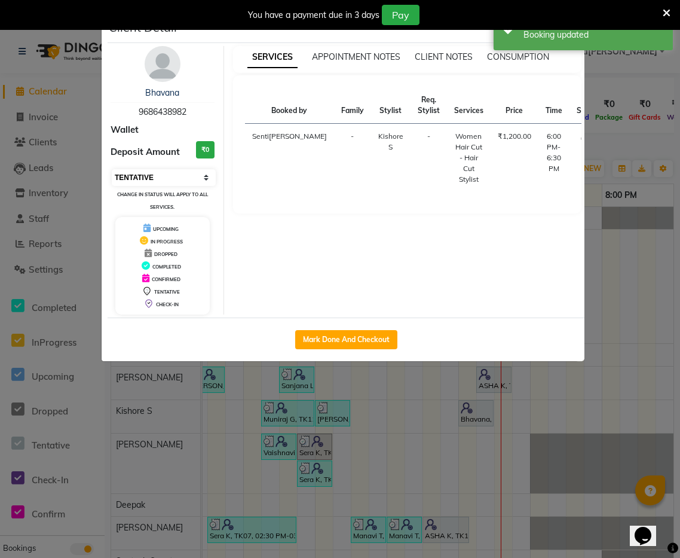
click at [185, 171] on select "Select IN SERVICE CONFIRMED TENTATIVE CHECK IN MARK DONE DROPPED UPCOMING" at bounding box center [164, 177] width 104 height 17
select select "5"
click at [112, 169] on select "Select IN SERVICE CONFIRMED TENTATIVE CHECK IN MARK DONE DROPPED UPCOMING" at bounding box center [164, 177] width 104 height 17
click at [349, 338] on button "Mark Done And Checkout" at bounding box center [346, 339] width 102 height 19
select select "8961"
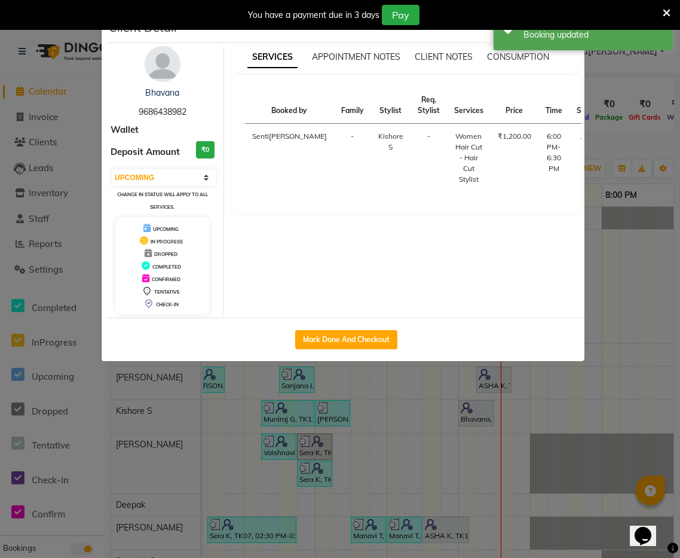
select select "service"
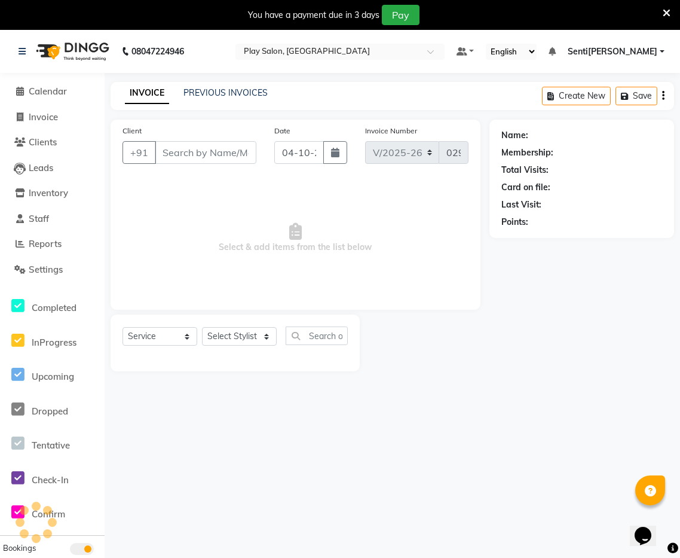
type input "9686438982"
select select "91862"
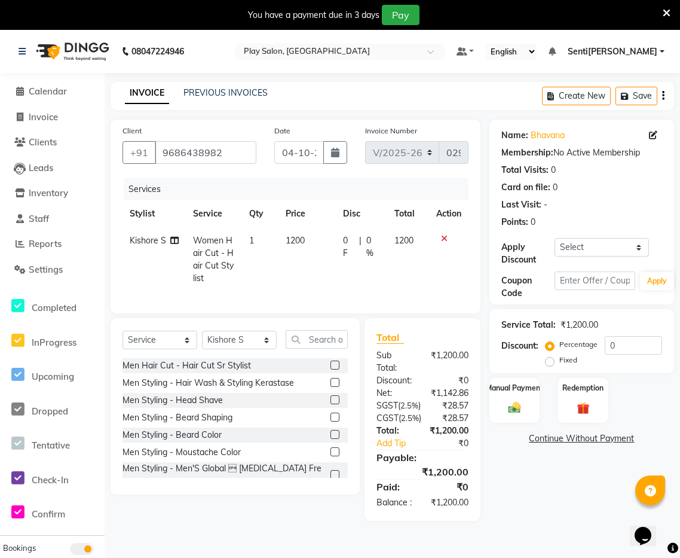
scroll to position [30, 0]
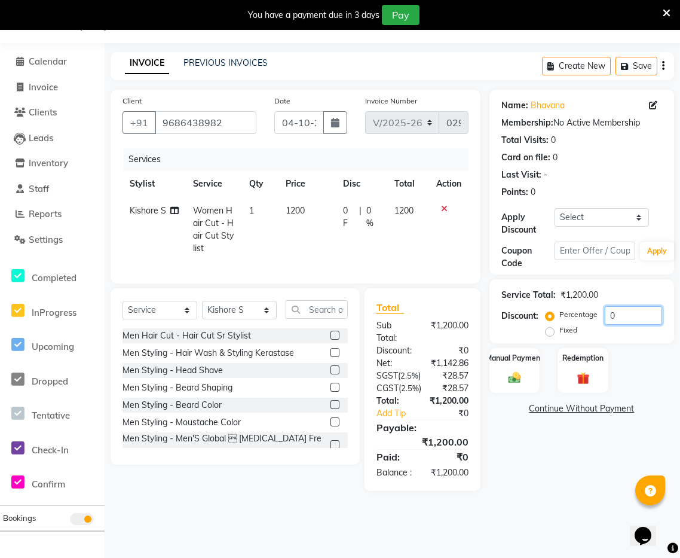
drag, startPoint x: 625, startPoint y: 319, endPoint x: 618, endPoint y: 317, distance: 6.7
click at [618, 317] on input "0" at bounding box center [633, 315] width 57 height 19
type input "30"
click at [526, 385] on div "Manual Payment" at bounding box center [514, 370] width 53 height 47
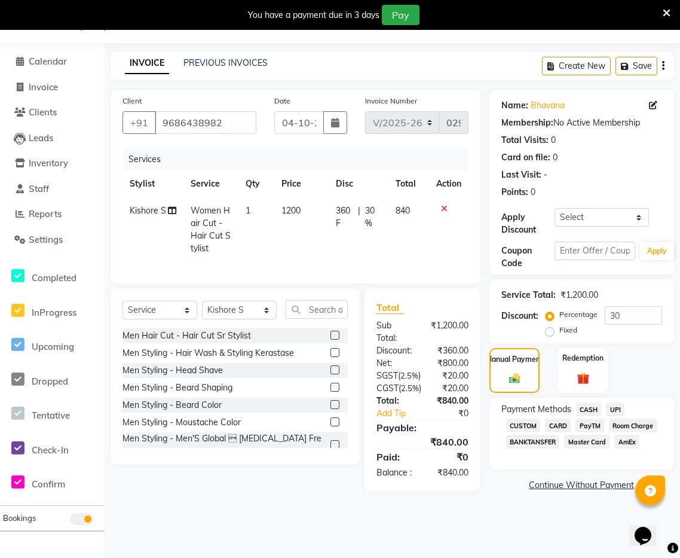
drag, startPoint x: 562, startPoint y: 426, endPoint x: 575, endPoint y: 419, distance: 14.8
click at [562, 426] on span "CARD" at bounding box center [558, 426] width 26 height 14
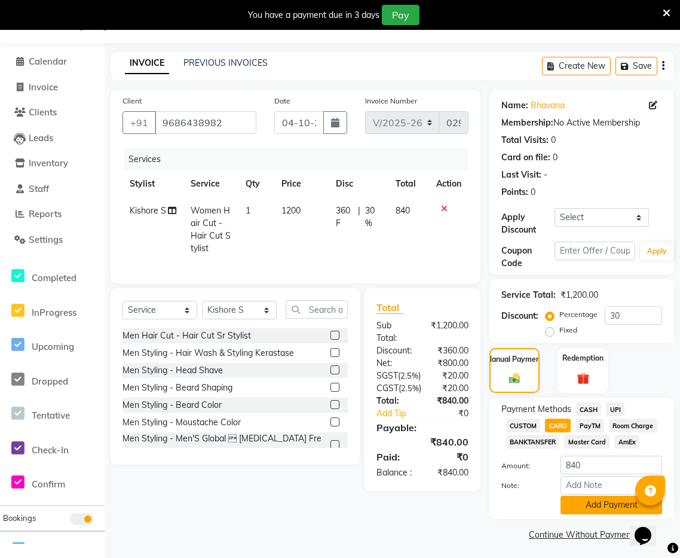
click at [602, 502] on button "Add Payment" at bounding box center [612, 505] width 102 height 19
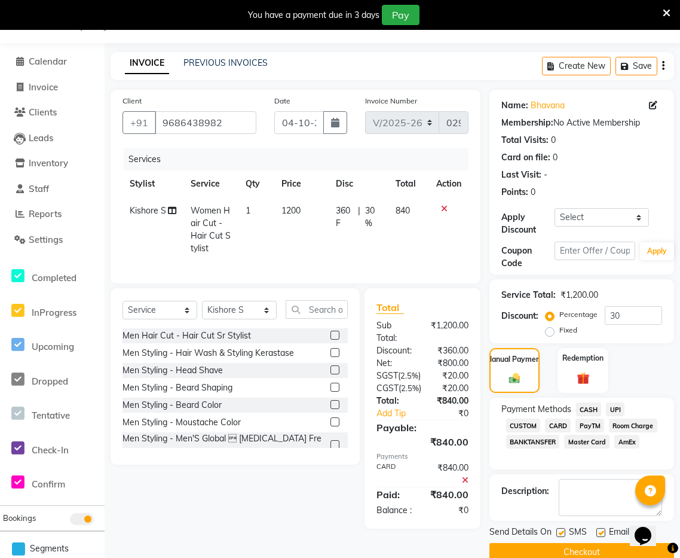
drag, startPoint x: 591, startPoint y: 550, endPoint x: 596, endPoint y: 537, distance: 14.0
click at [591, 550] on button "Checkout" at bounding box center [582, 552] width 185 height 19
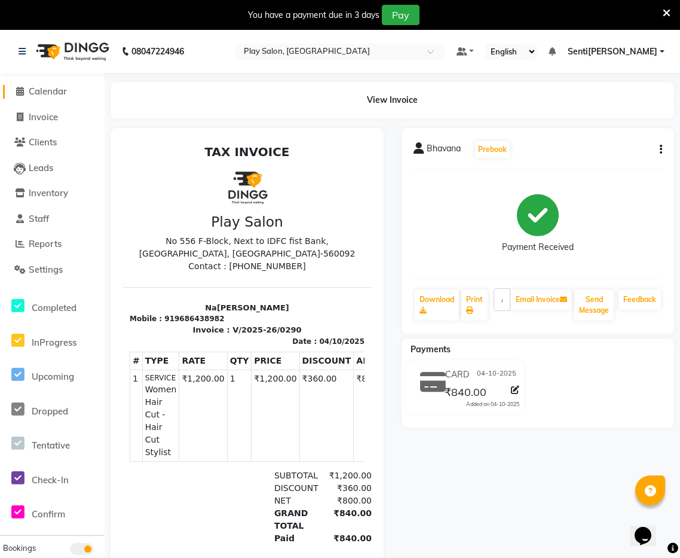
click at [50, 94] on span "Calendar" at bounding box center [48, 90] width 38 height 11
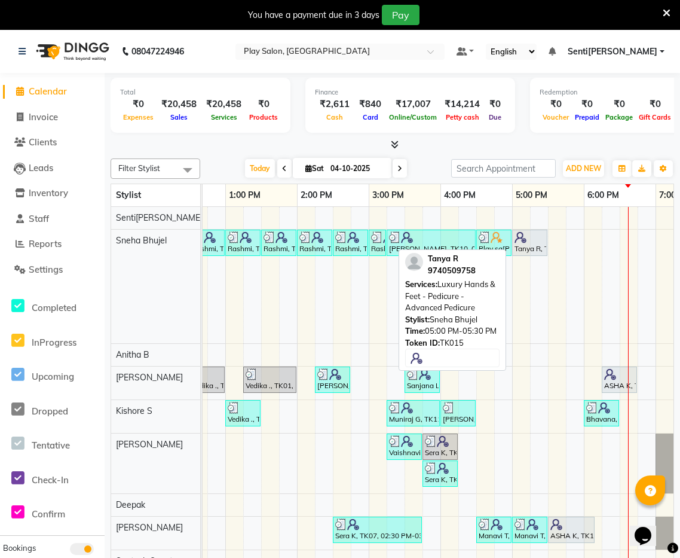
scroll to position [3, 0]
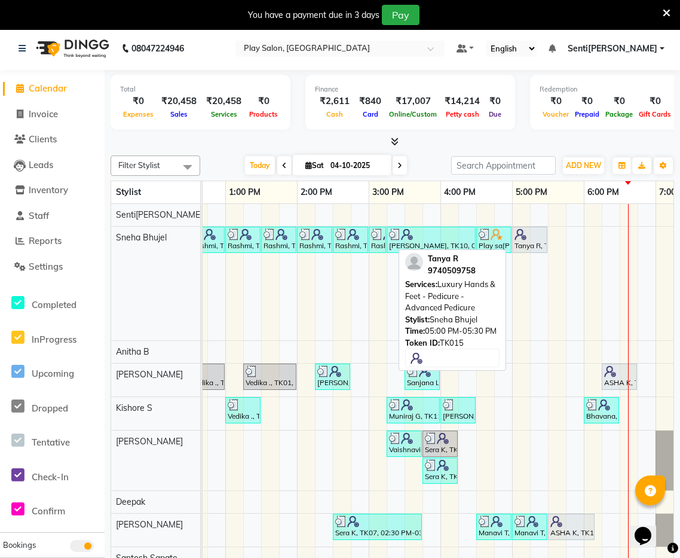
click at [540, 246] on div "Tanya R, TK15, 05:00 PM-05:30 PM, Luxury Hands & Feet - Pedicure - Advanced Ped…" at bounding box center [530, 239] width 33 height 23
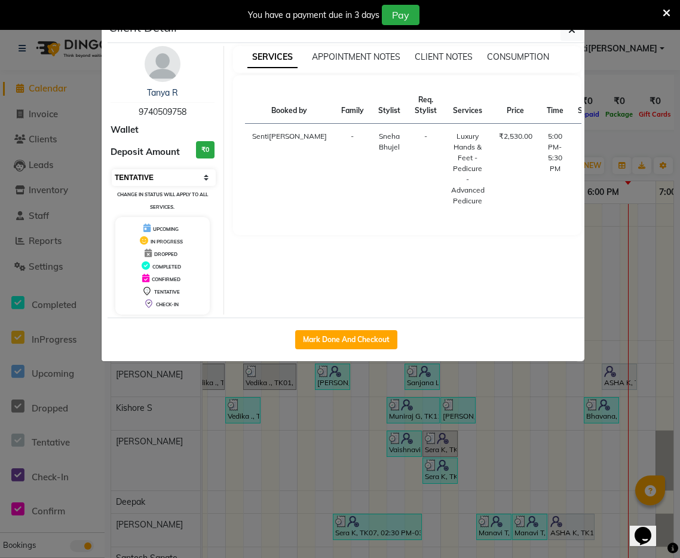
click at [158, 175] on select "Select IN SERVICE CONFIRMED TENTATIVE CHECK IN MARK DONE DROPPED UPCOMING" at bounding box center [164, 177] width 104 height 17
select select "5"
click at [112, 169] on select "Select IN SERVICE CONFIRMED TENTATIVE CHECK IN MARK DONE DROPPED UPCOMING" at bounding box center [164, 177] width 104 height 17
drag, startPoint x: 353, startPoint y: 338, endPoint x: 512, endPoint y: 292, distance: 166.3
click at [354, 338] on button "Mark Done And Checkout" at bounding box center [346, 339] width 102 height 19
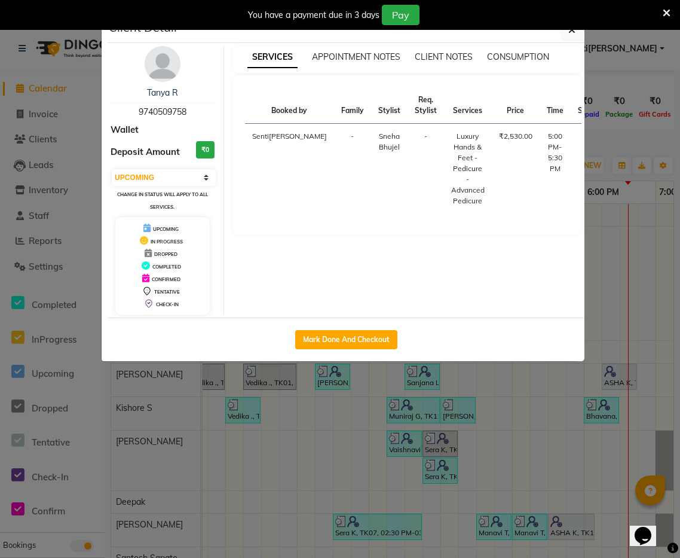
select select "8961"
select select "service"
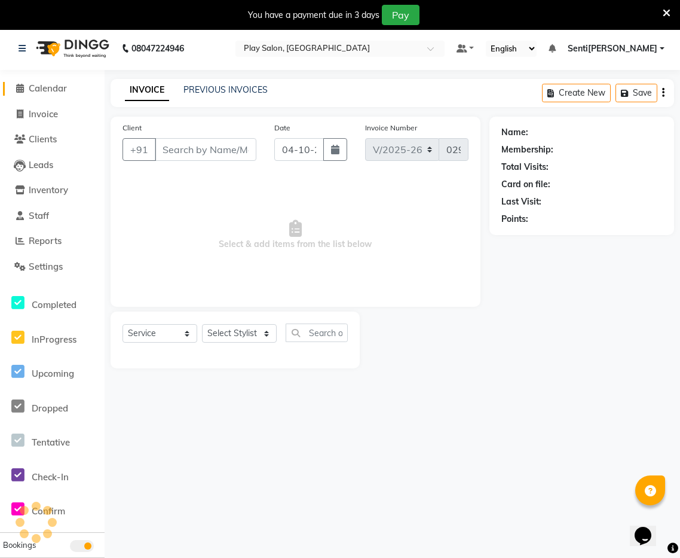
select select "3"
type input "9740509758"
select select "91859"
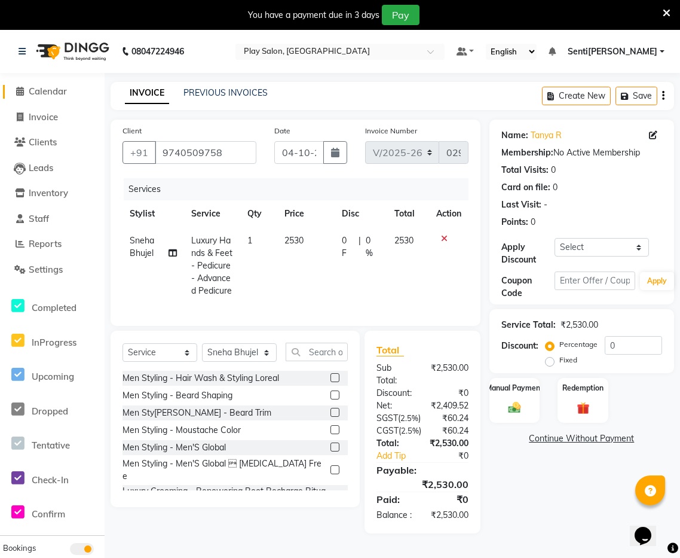
click at [61, 93] on span "Calendar" at bounding box center [48, 90] width 38 height 11
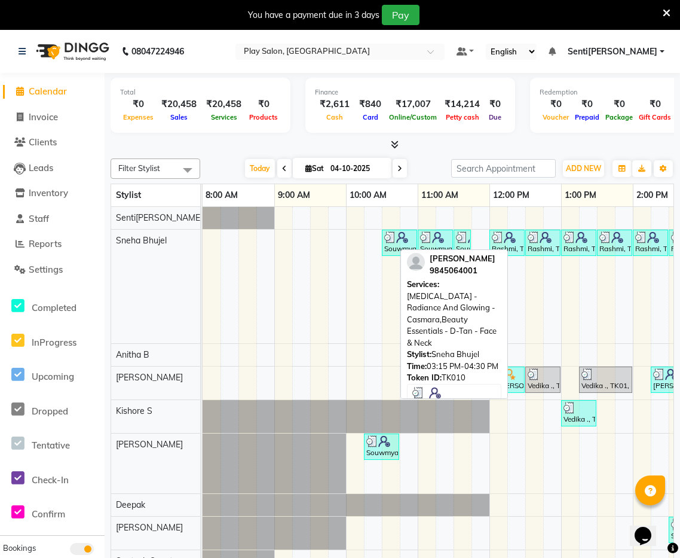
scroll to position [0, 462]
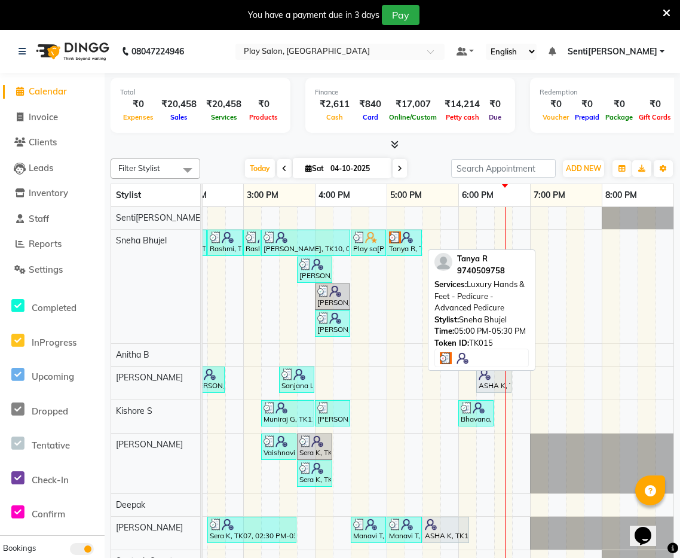
click at [399, 248] on div "Tanya R, TK15, 05:00 PM-05:30 PM, Luxury Hands & Feet - Pedicure - Advanced Ped…" at bounding box center [404, 242] width 33 height 23
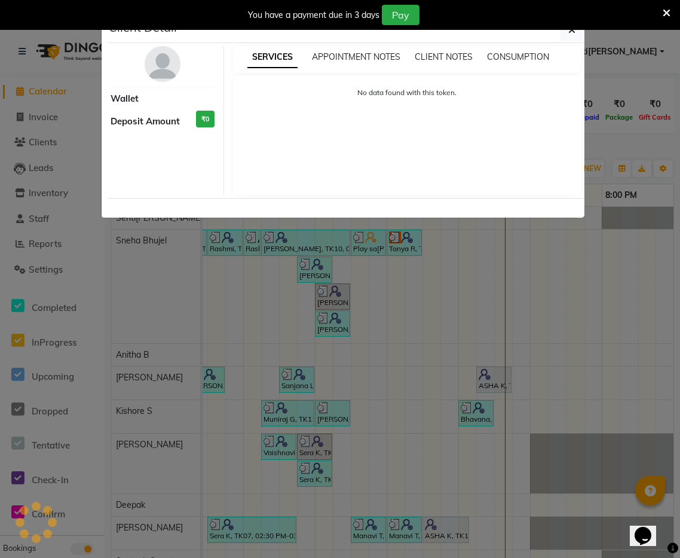
select select "3"
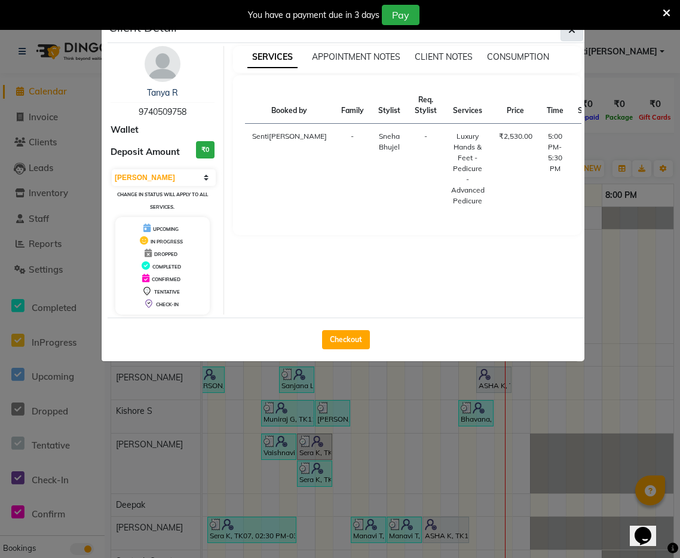
click at [573, 32] on icon "button" at bounding box center [572, 30] width 7 height 10
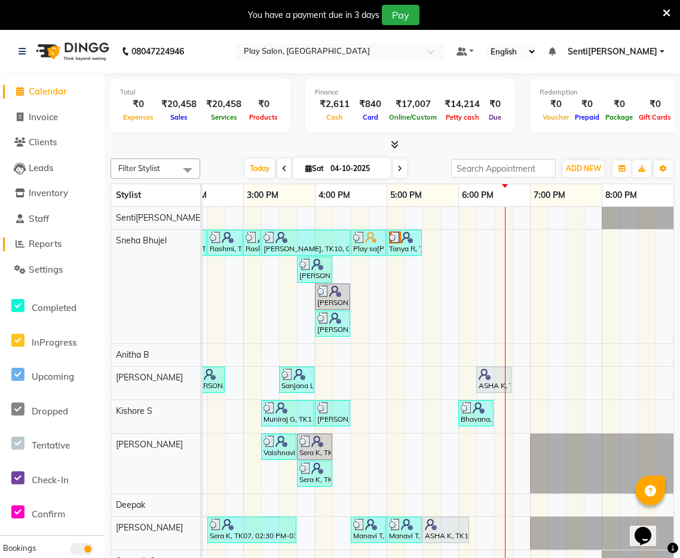
click at [60, 245] on span "Reports" at bounding box center [45, 243] width 33 height 11
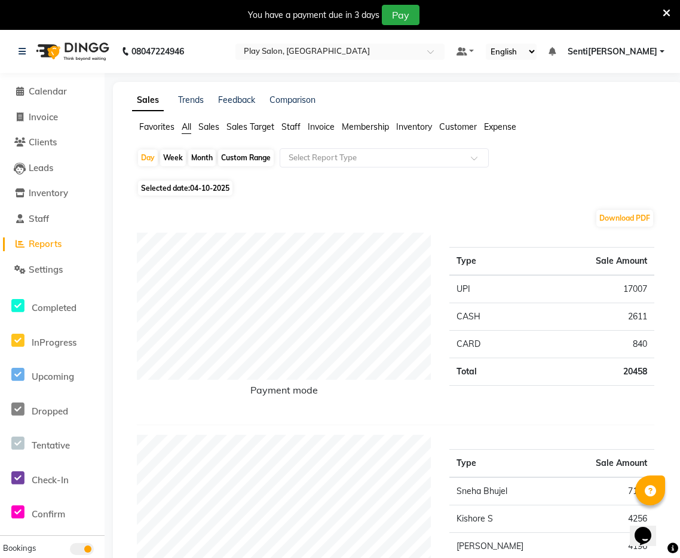
click at [212, 126] on span "Sales" at bounding box center [209, 126] width 21 height 11
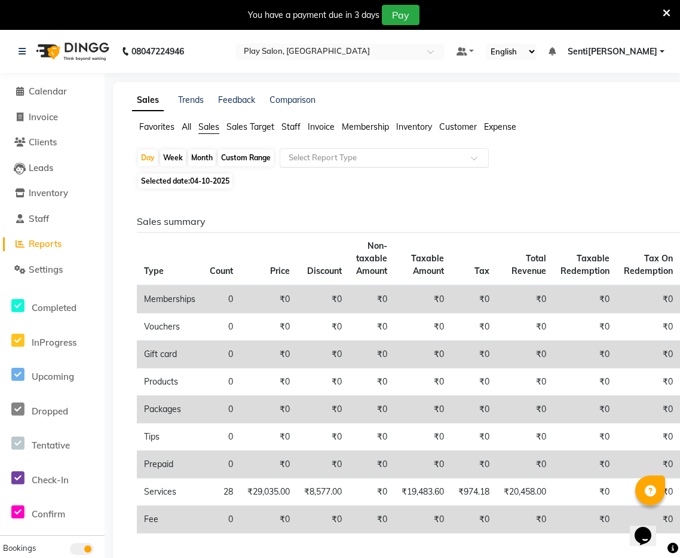
click at [323, 158] on input "text" at bounding box center [372, 158] width 172 height 12
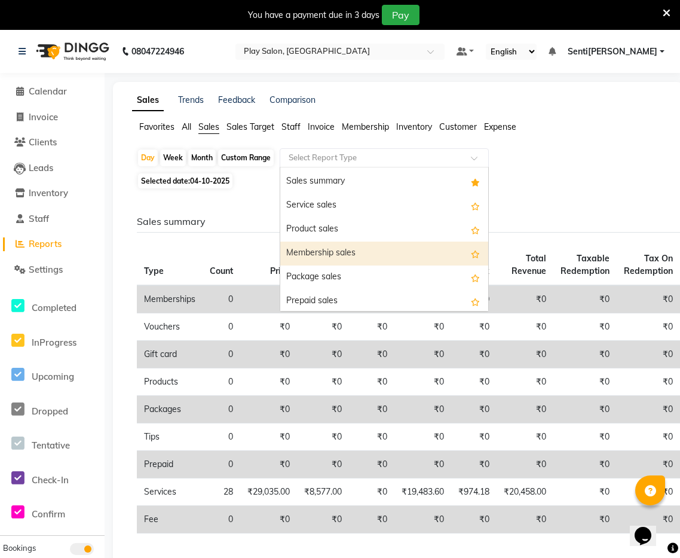
scroll to position [7, 0]
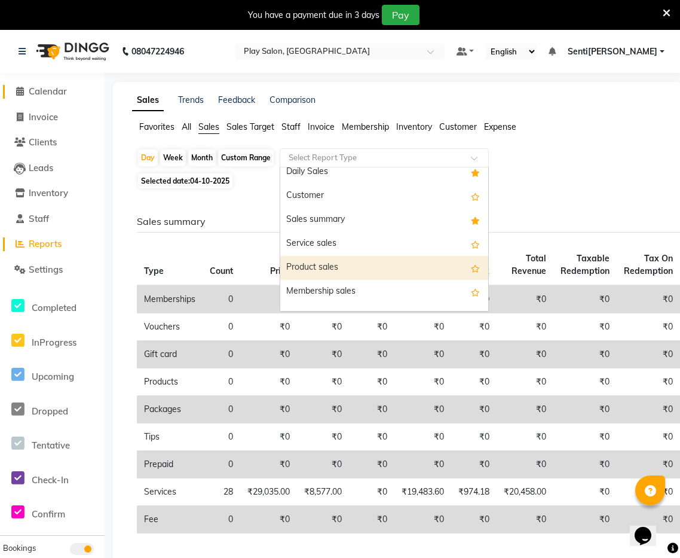
click at [47, 91] on span "Calendar" at bounding box center [48, 90] width 38 height 11
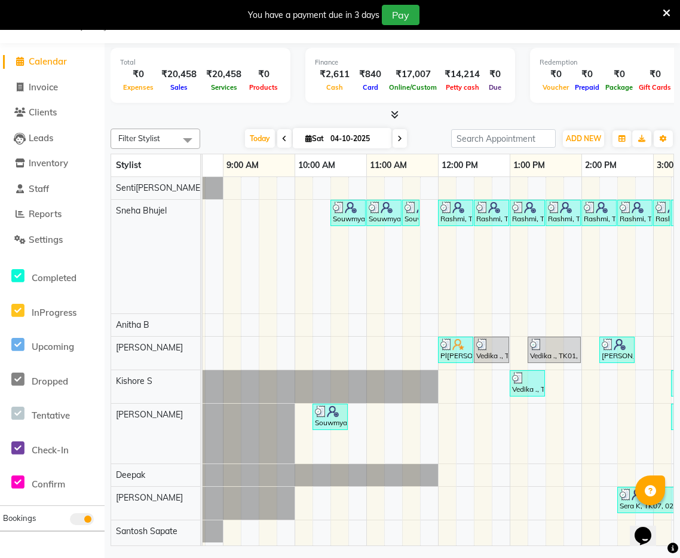
scroll to position [0, 42]
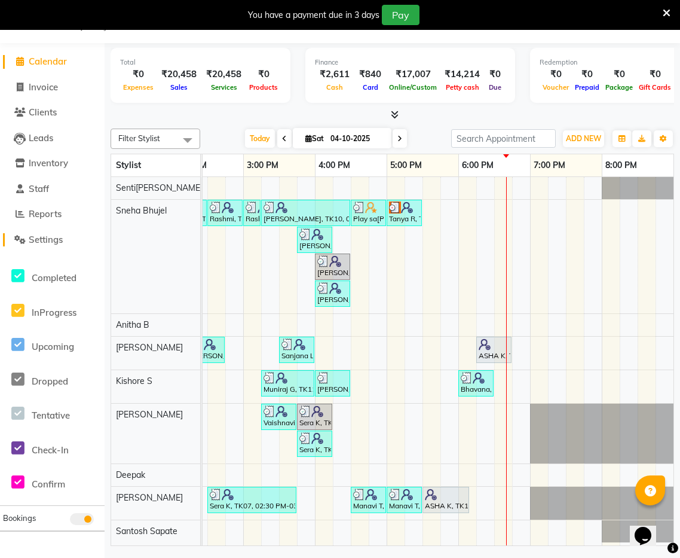
click at [47, 239] on span "Settings" at bounding box center [46, 239] width 34 height 11
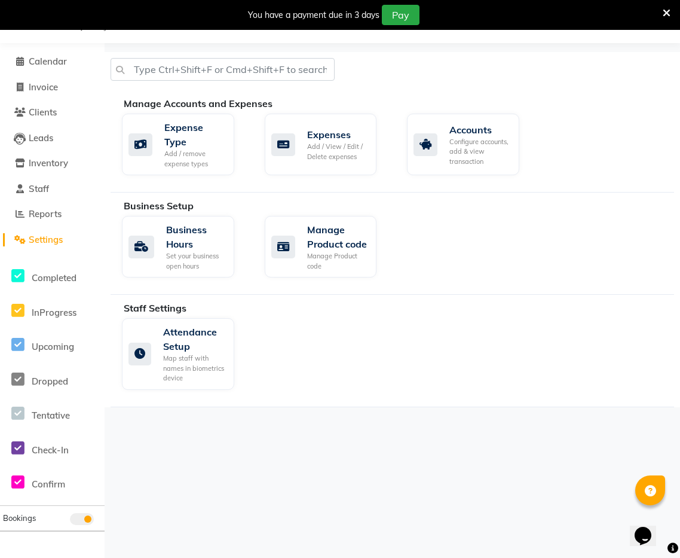
click at [47, 239] on span "Settings" at bounding box center [46, 239] width 34 height 11
click at [46, 66] on span "Calendar" at bounding box center [48, 61] width 38 height 11
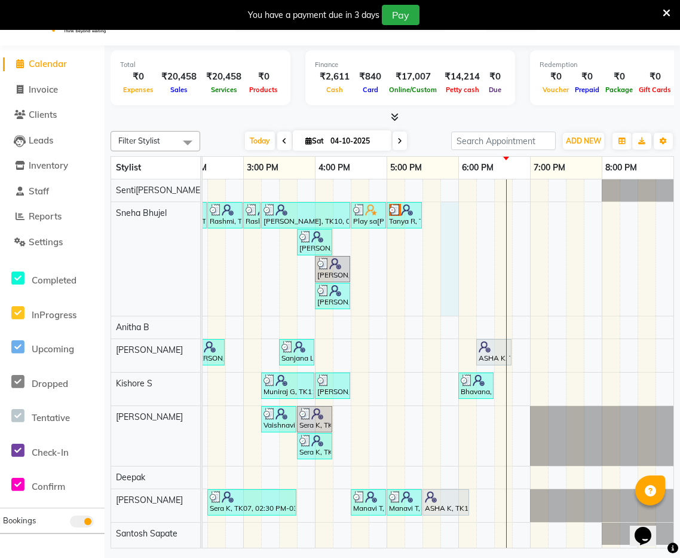
click at [444, 207] on div "Souwmya G, TK02, 10:30 AM-11:00 AM, Beauty Essentials - Upper Lip Threading Sou…" at bounding box center [207, 363] width 933 height 369
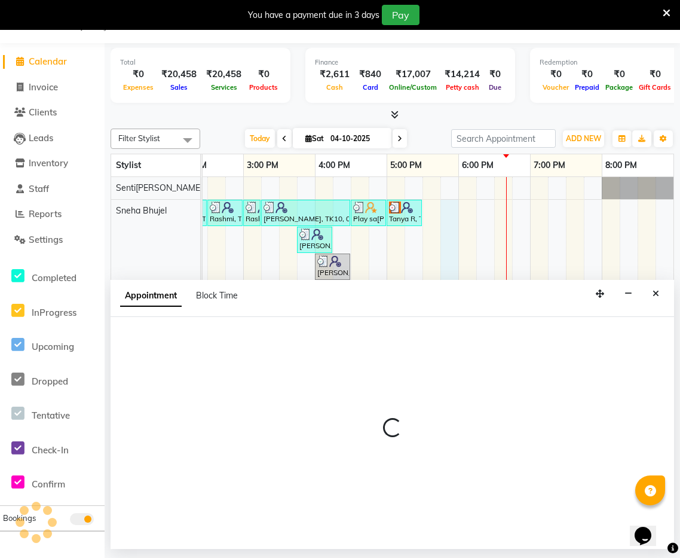
select select "91859"
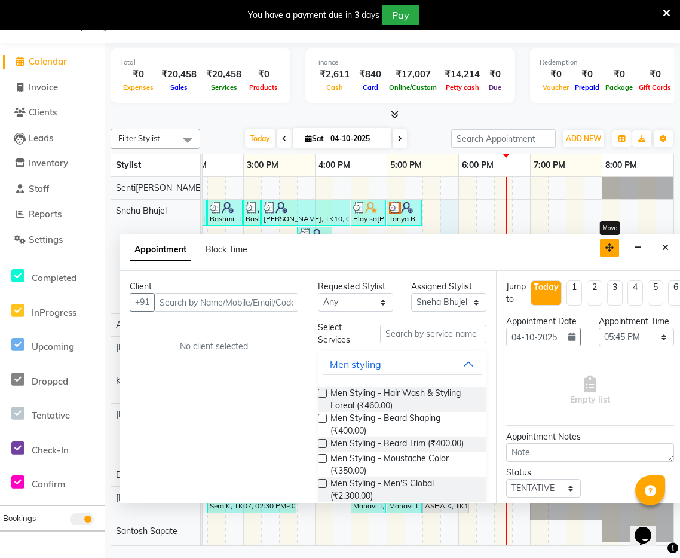
drag, startPoint x: 603, startPoint y: 295, endPoint x: 612, endPoint y: 249, distance: 47.0
click at [612, 249] on icon "button" at bounding box center [610, 247] width 8 height 8
click at [271, 303] on input "text" at bounding box center [226, 302] width 144 height 19
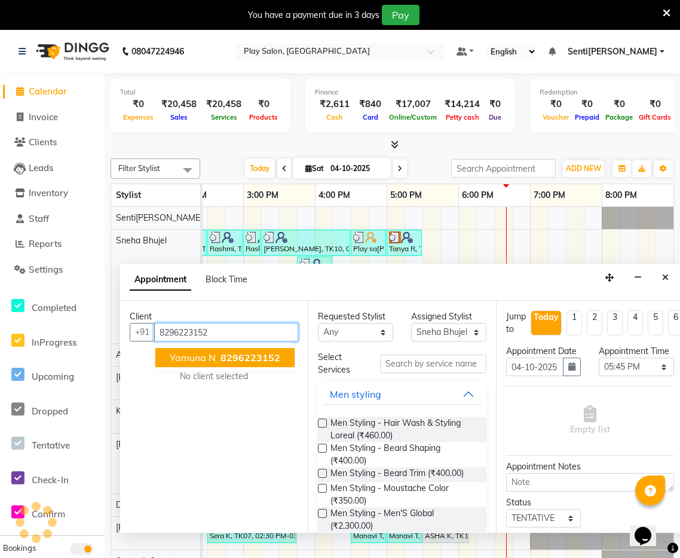
click at [218, 365] on button "Yamuna N 8296223152" at bounding box center [224, 357] width 139 height 19
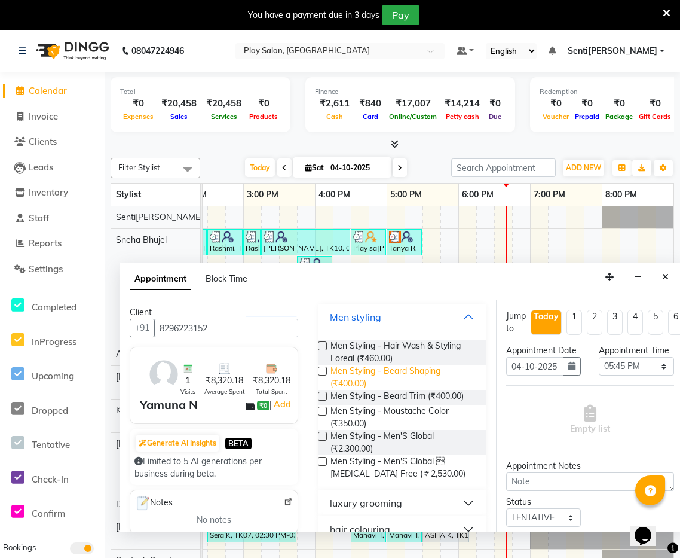
drag, startPoint x: 462, startPoint y: 319, endPoint x: 425, endPoint y: 385, distance: 76.0
click at [459, 320] on button "Men styling" at bounding box center [402, 317] width 158 height 22
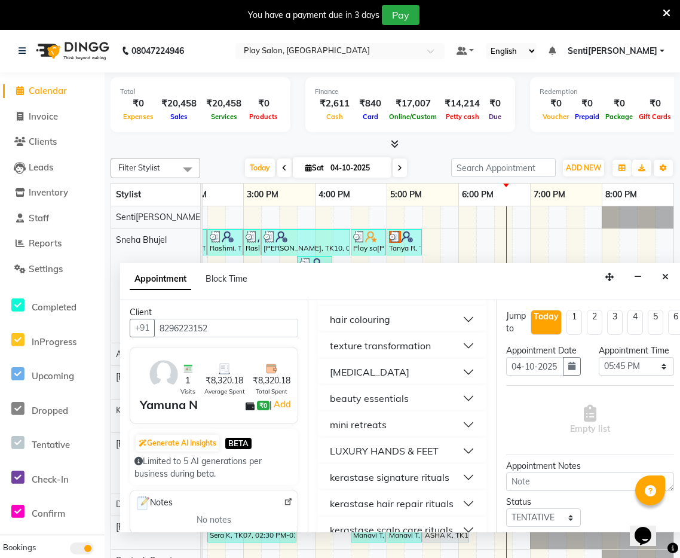
click at [410, 446] on div "LUXURY HANDS & FEET" at bounding box center [384, 451] width 109 height 14
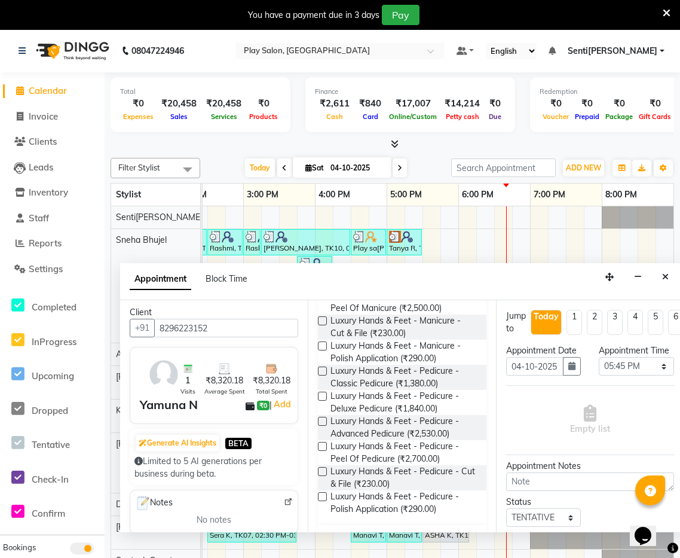
click at [323, 446] on label at bounding box center [322, 446] width 9 height 9
click at [323, 446] on input "checkbox" at bounding box center [322, 448] width 8 height 8
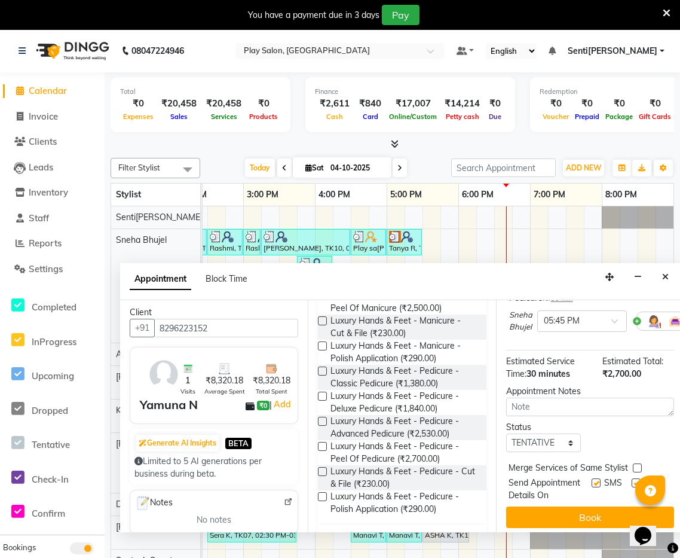
drag, startPoint x: 584, startPoint y: 515, endPoint x: 618, endPoint y: 503, distance: 36.1
click at [584, 515] on button "Book" at bounding box center [590, 517] width 168 height 22
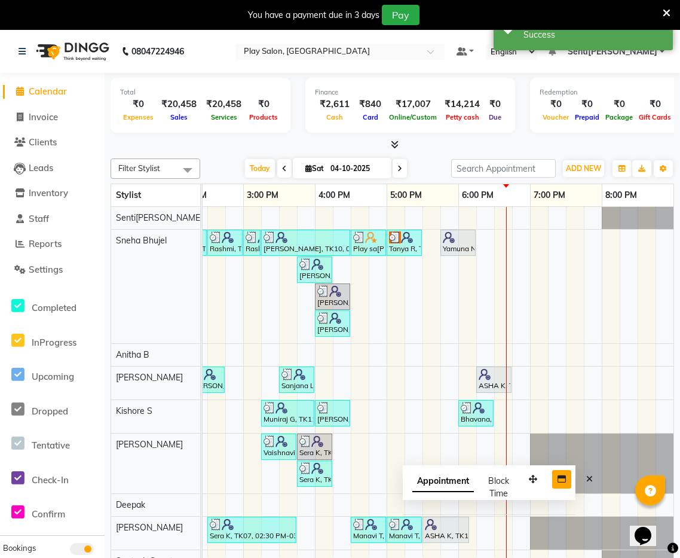
drag, startPoint x: 639, startPoint y: 507, endPoint x: 554, endPoint y: 475, distance: 91.4
click at [531, 474] on button "button" at bounding box center [533, 479] width 19 height 19
drag, startPoint x: 595, startPoint y: 480, endPoint x: 564, endPoint y: 444, distance: 46.6
click at [593, 478] on button "Close" at bounding box center [589, 479] width 17 height 19
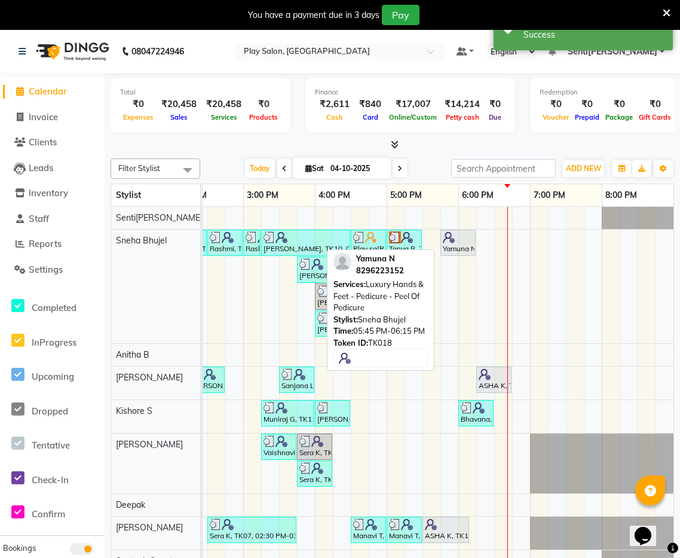
click at [465, 242] on div at bounding box center [458, 237] width 30 height 12
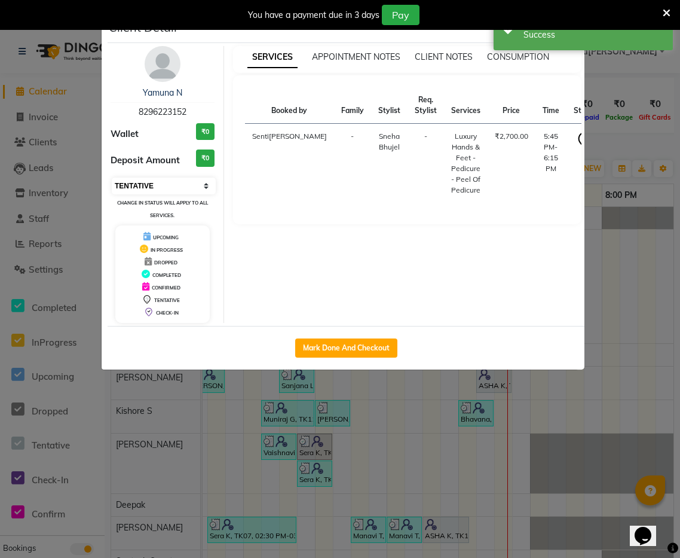
click at [155, 181] on select "Select IN SERVICE CONFIRMED TENTATIVE CHECK IN MARK DONE DROPPED UPCOMING" at bounding box center [164, 186] width 104 height 17
click at [112, 178] on select "Select IN SERVICE CONFIRMED TENTATIVE CHECK IN MARK DONE DROPPED UPCOMING" at bounding box center [164, 186] width 104 height 17
drag, startPoint x: 320, startPoint y: 342, endPoint x: 420, endPoint y: 300, distance: 109.0
click at [319, 341] on button "Mark Done And Checkout" at bounding box center [346, 347] width 102 height 19
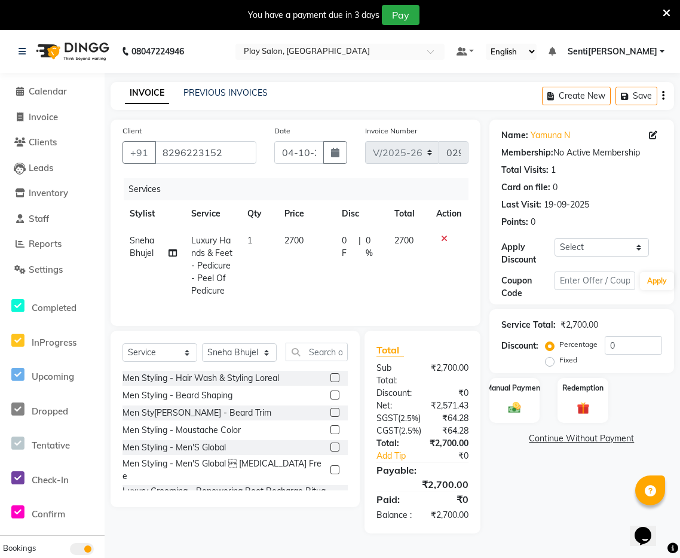
click at [297, 236] on span "2700" at bounding box center [294, 240] width 19 height 11
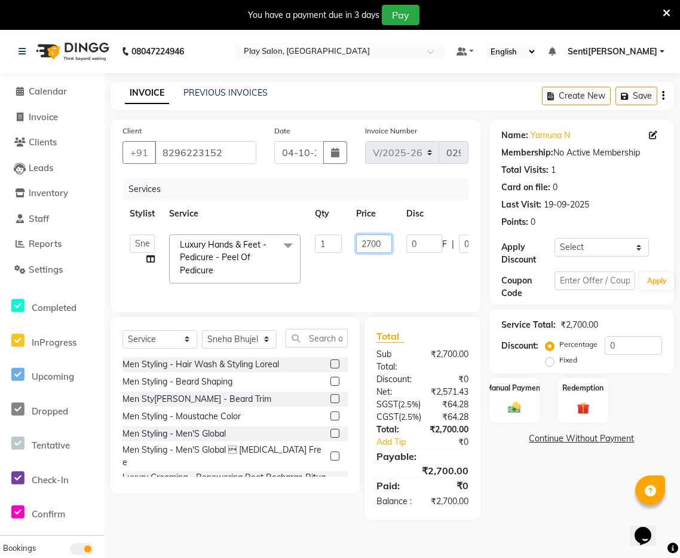
drag, startPoint x: 390, startPoint y: 246, endPoint x: 340, endPoint y: 243, distance: 50.3
click at [342, 244] on tr "[PERSON_NAME]tha B [PERSON_NAME] S[PERSON_NAME]eth[PERSON_NAME]ang[PERSON_NAME]…" at bounding box center [353, 258] width 461 height 63
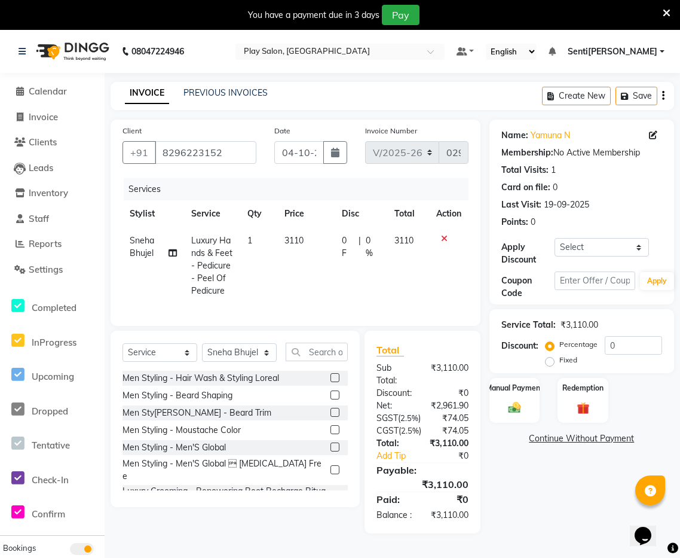
click at [521, 453] on div "Name: Yamuna N Membership: No Active Membership Total Visits: 1 Card on file: 0…" at bounding box center [587, 327] width 194 height 414
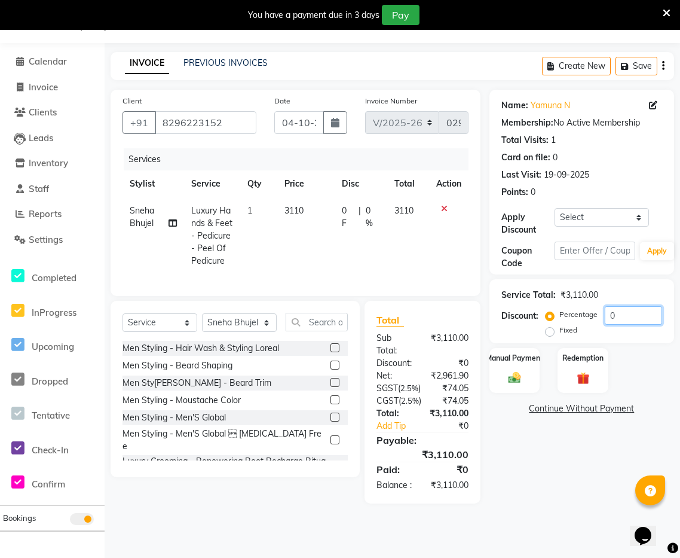
click at [627, 317] on input "0" at bounding box center [633, 315] width 57 height 19
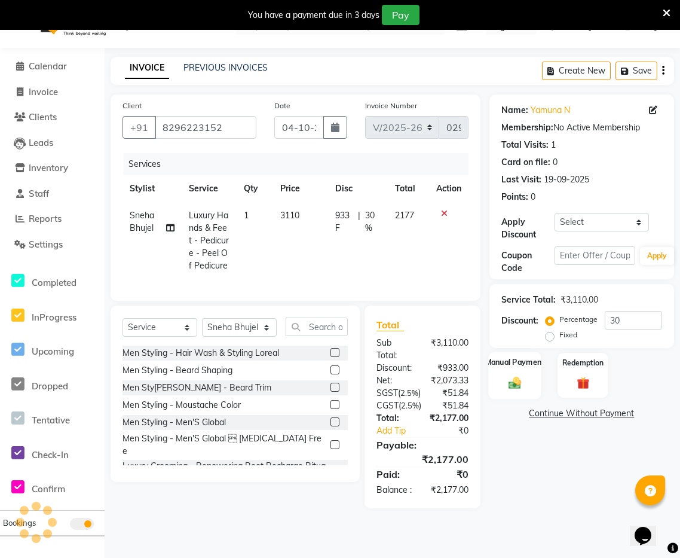
click at [528, 383] on div "Manual Payment" at bounding box center [514, 375] width 53 height 47
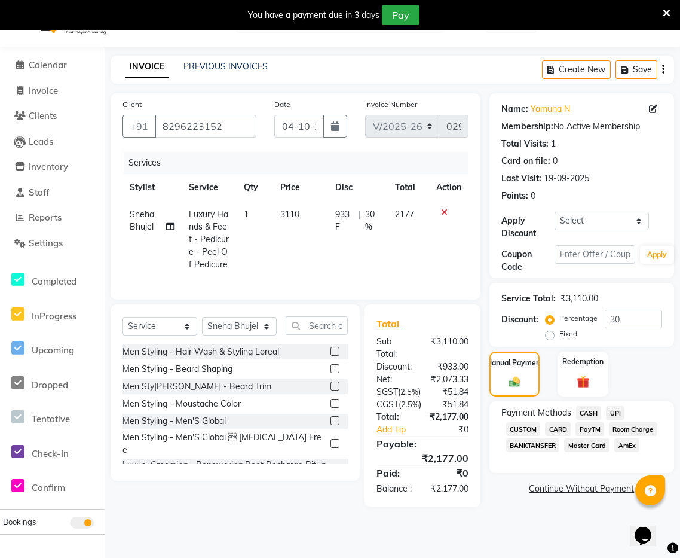
click at [615, 414] on span "UPI" at bounding box center [615, 413] width 19 height 14
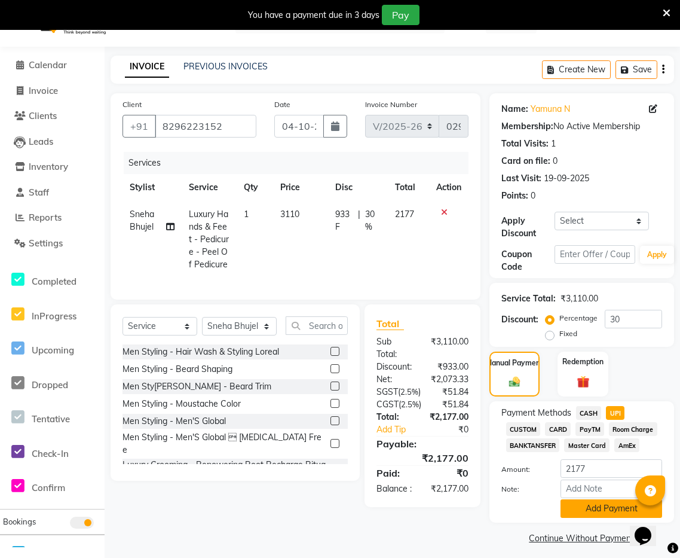
drag, startPoint x: 583, startPoint y: 506, endPoint x: 637, endPoint y: 474, distance: 63.6
click at [582, 506] on button "Add Payment" at bounding box center [612, 508] width 102 height 19
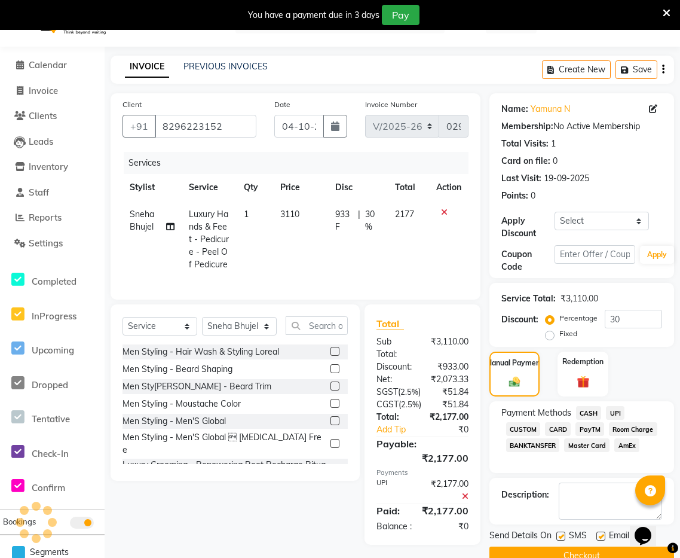
scroll to position [69, 0]
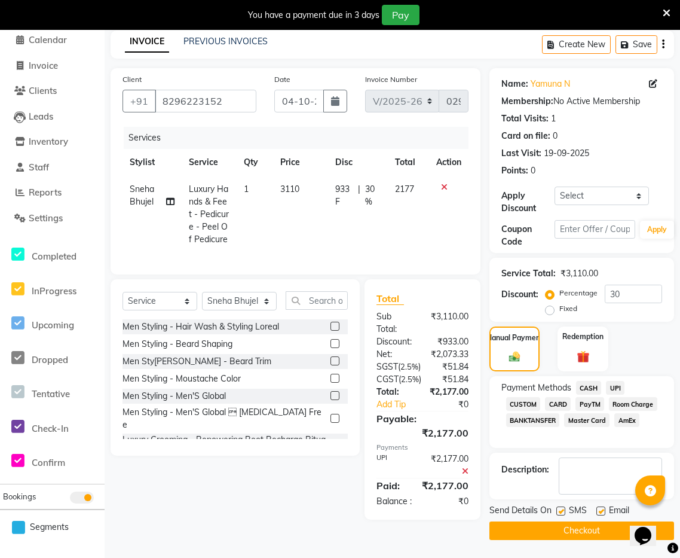
click at [574, 521] on button "Checkout" at bounding box center [582, 530] width 185 height 19
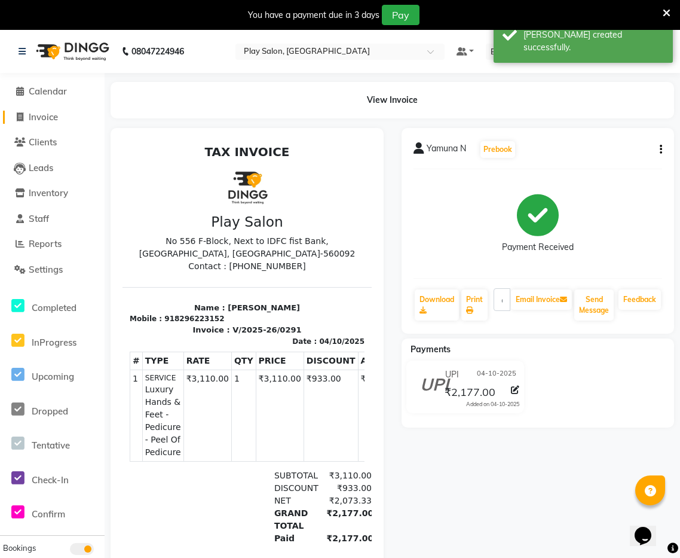
click at [47, 119] on span "Invoice" at bounding box center [43, 116] width 29 height 11
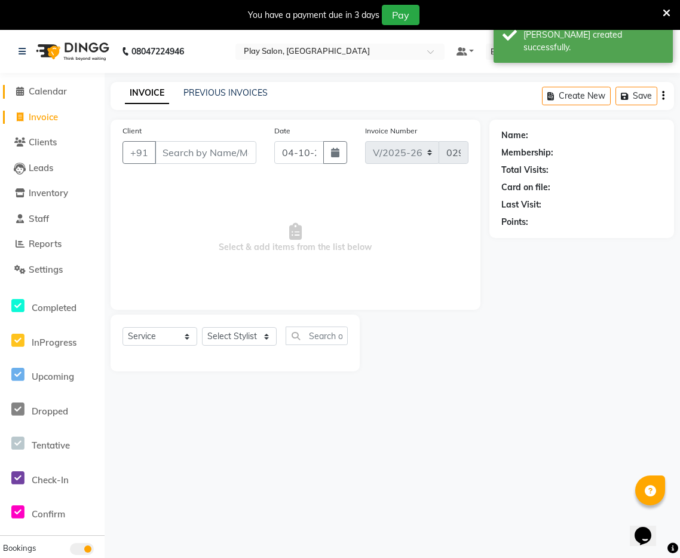
click at [55, 90] on span "Calendar" at bounding box center [48, 90] width 38 height 11
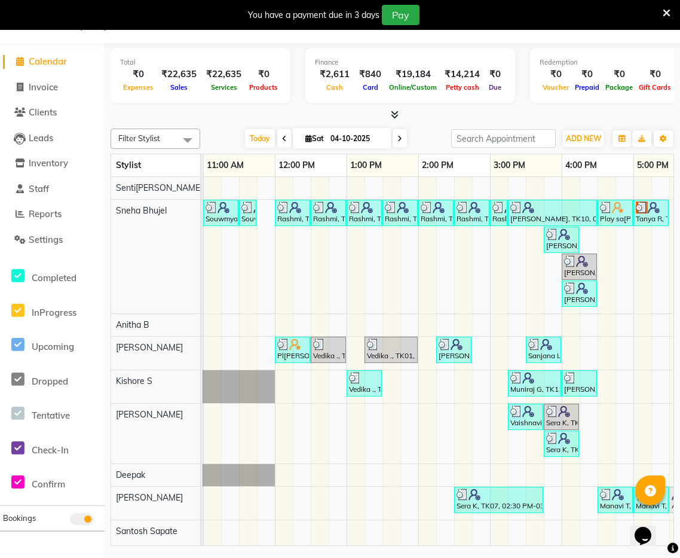
scroll to position [0, 328]
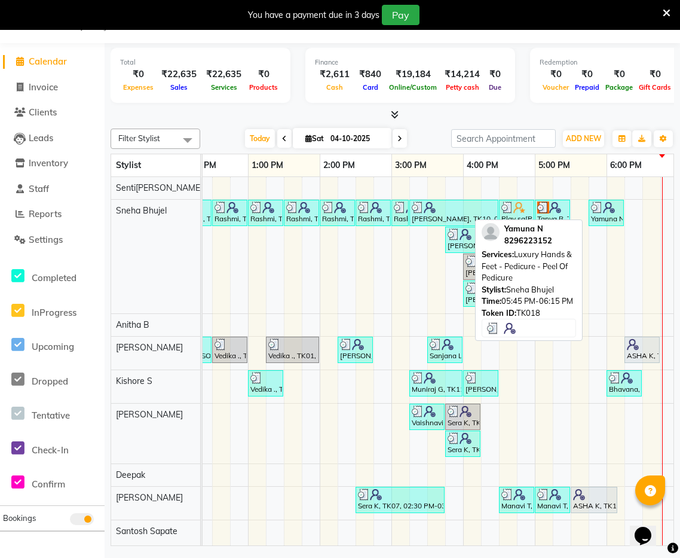
click at [604, 212] on img at bounding box center [609, 207] width 12 height 12
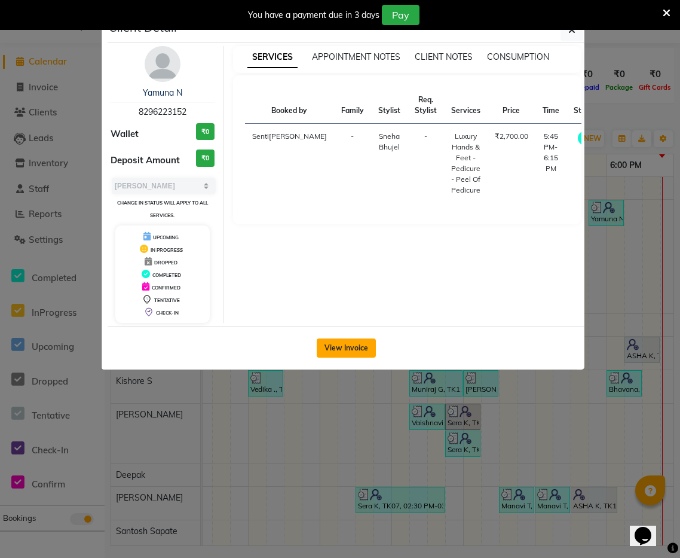
click at [352, 355] on button "View Invoice" at bounding box center [346, 347] width 59 height 19
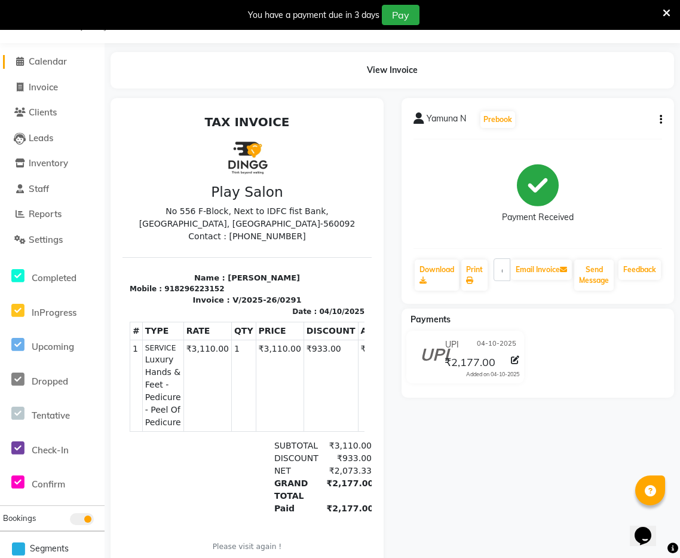
click at [45, 61] on span "Calendar" at bounding box center [48, 61] width 38 height 11
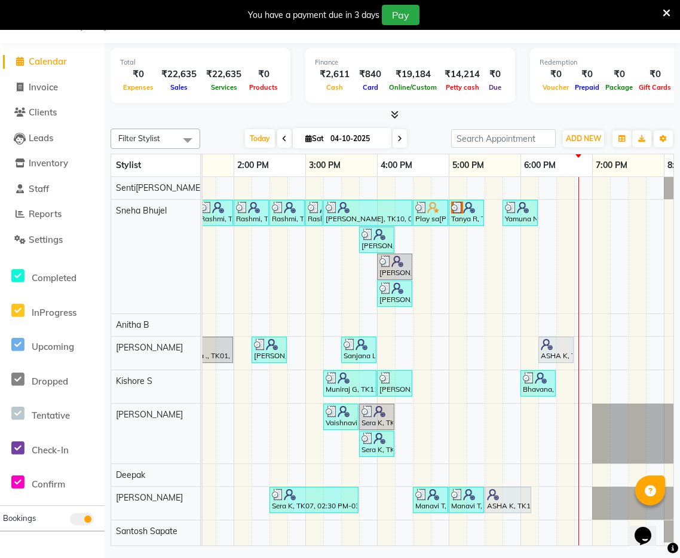
scroll to position [0, 462]
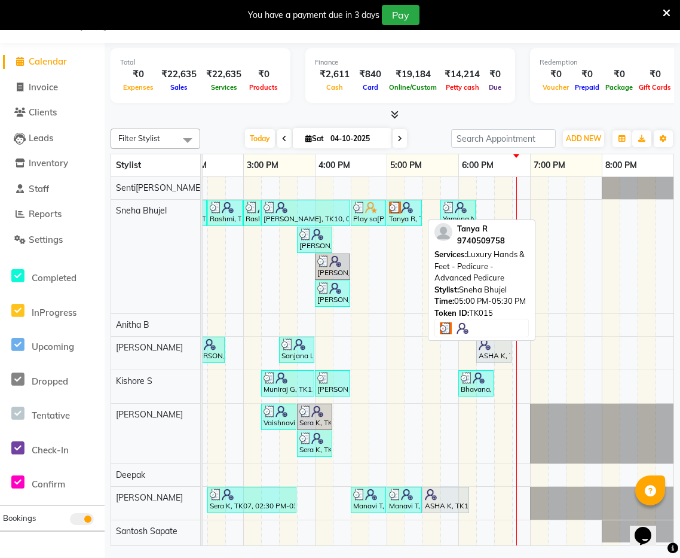
click at [398, 216] on div "Tanya R, TK15, 05:00 PM-05:30 PM, Luxury Hands & Feet - Pedicure - Advanced Ped…" at bounding box center [404, 212] width 33 height 23
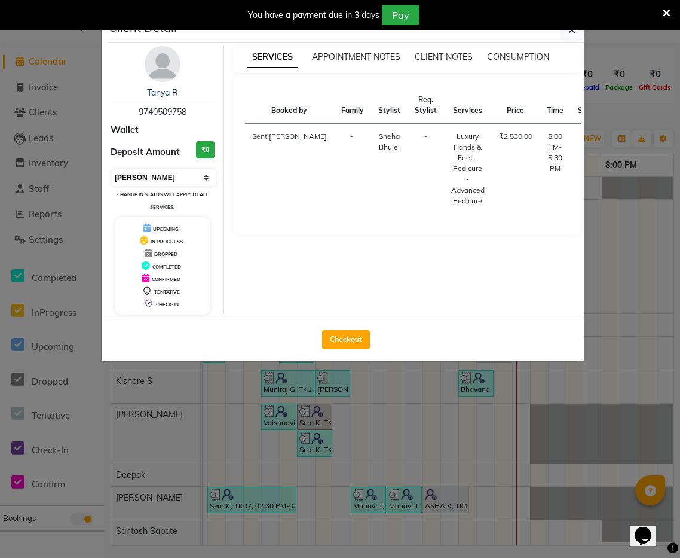
click at [207, 173] on select "Select MARK DONE UPCOMING" at bounding box center [164, 177] width 104 height 17
click at [112, 169] on select "Select MARK DONE UPCOMING" at bounding box center [164, 177] width 104 height 17
click at [364, 350] on div "Mark Done And Checkout" at bounding box center [346, 339] width 477 height 44
click at [366, 343] on button "Mark Done And Checkout" at bounding box center [346, 339] width 102 height 19
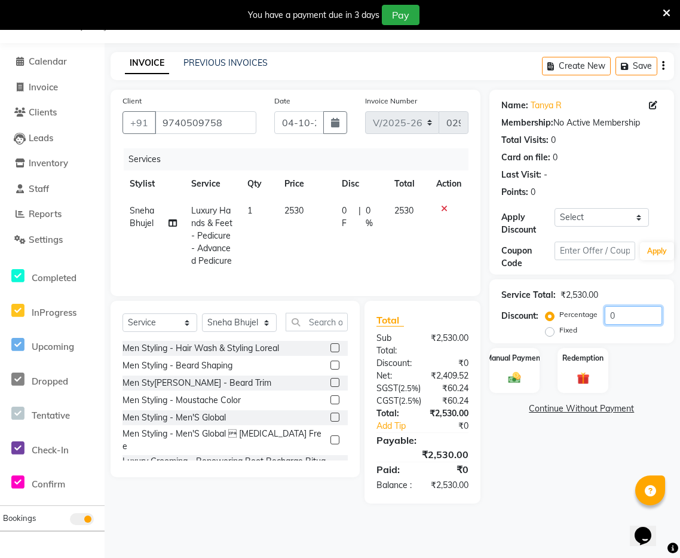
click at [641, 313] on input "0" at bounding box center [633, 315] width 57 height 19
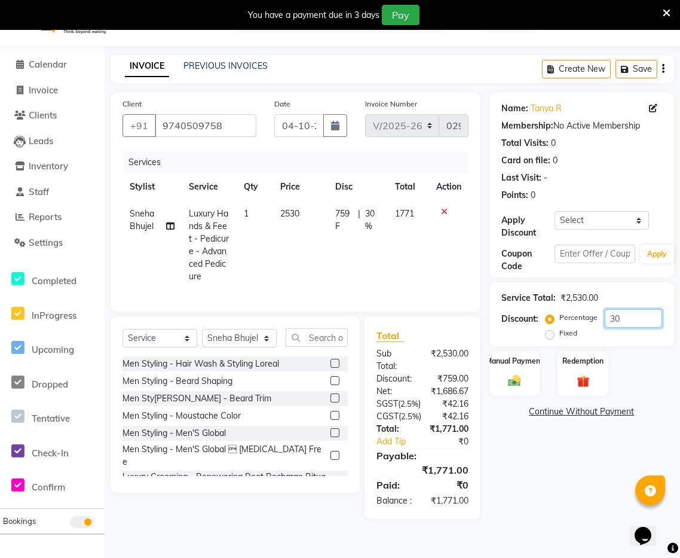
scroll to position [31, 0]
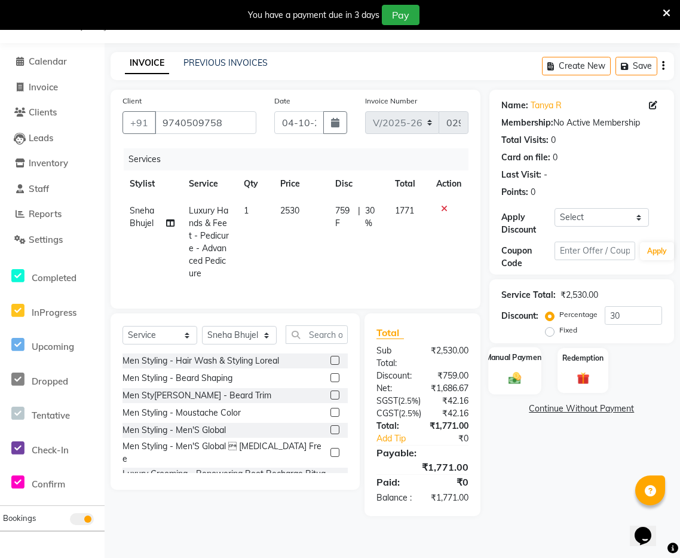
click at [520, 356] on label "Manual Payment" at bounding box center [515, 357] width 60 height 11
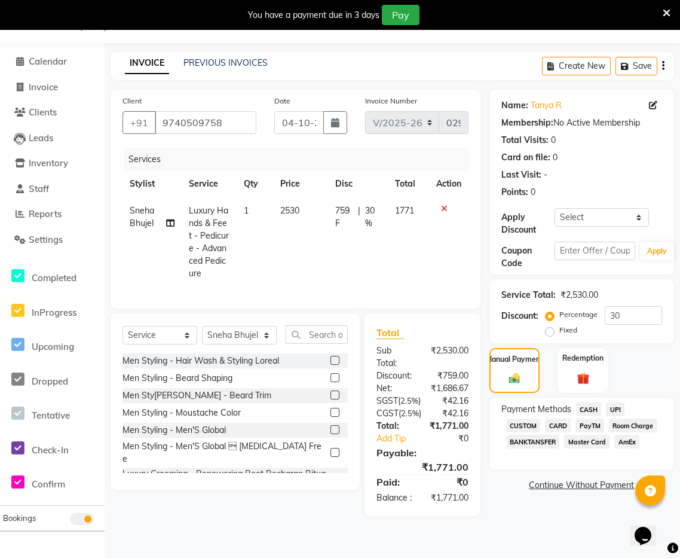
click at [612, 407] on span "UPI" at bounding box center [615, 409] width 19 height 14
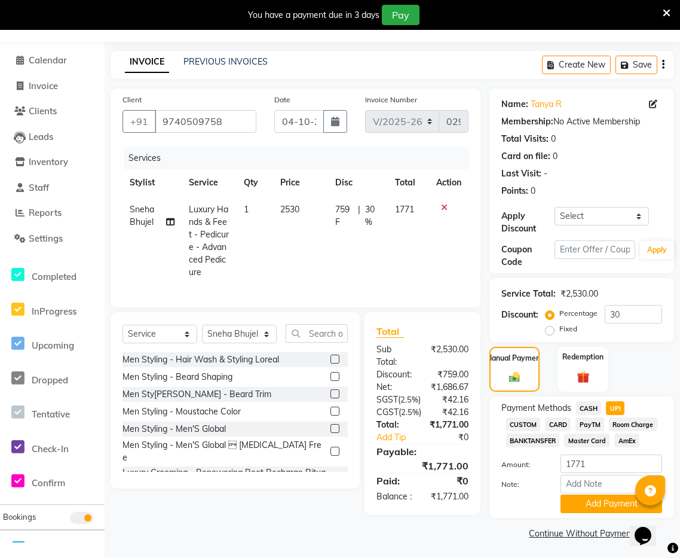
scroll to position [35, 0]
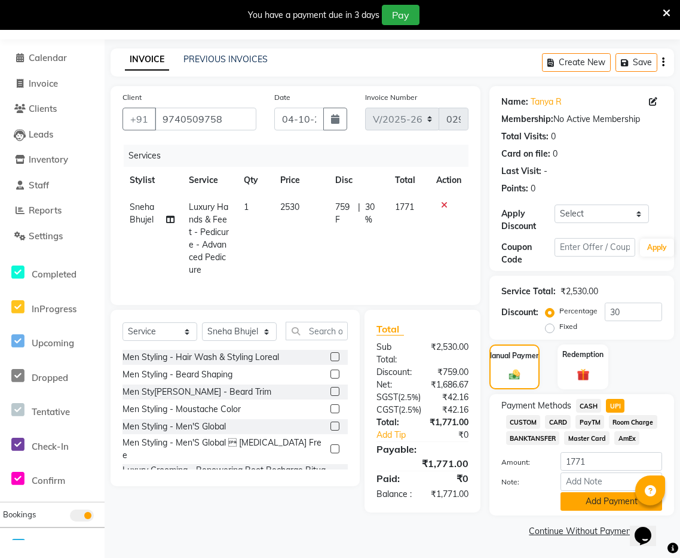
click at [618, 499] on button "Add Payment" at bounding box center [612, 501] width 102 height 19
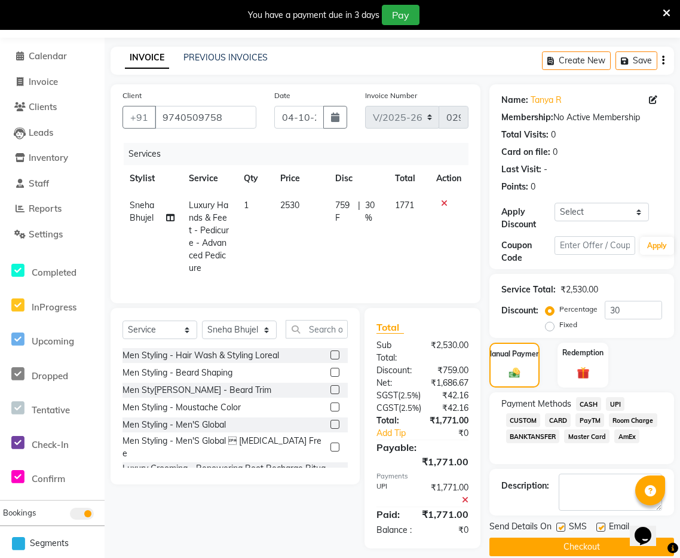
scroll to position [81, 0]
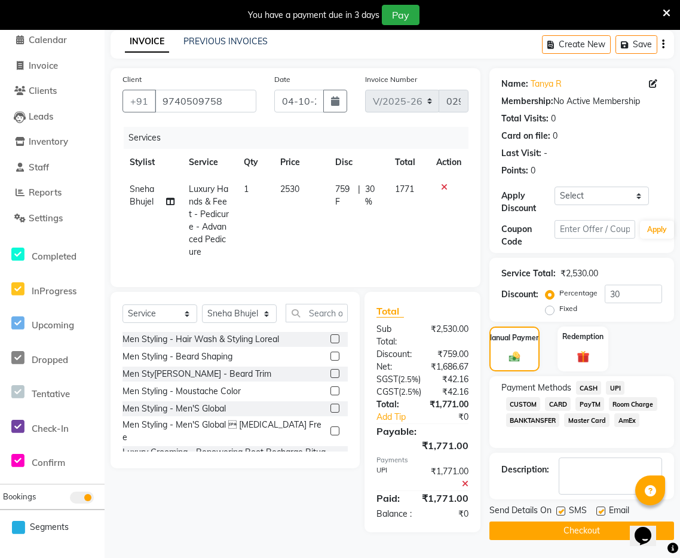
click at [615, 381] on span "UPI" at bounding box center [615, 388] width 19 height 14
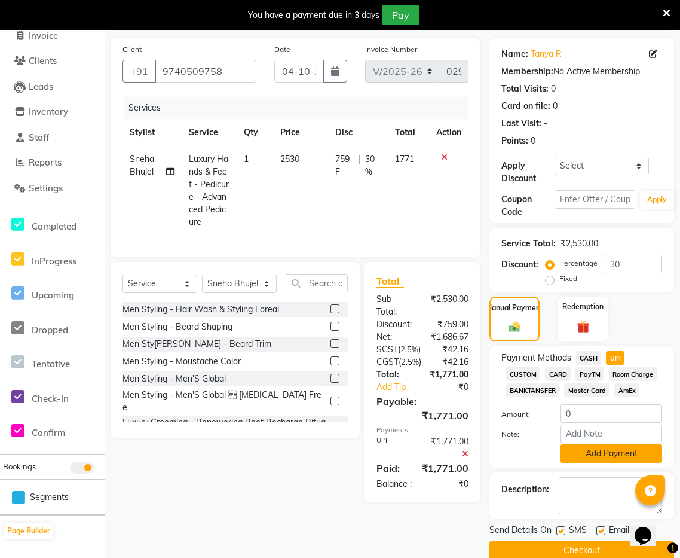
scroll to position [101, 0]
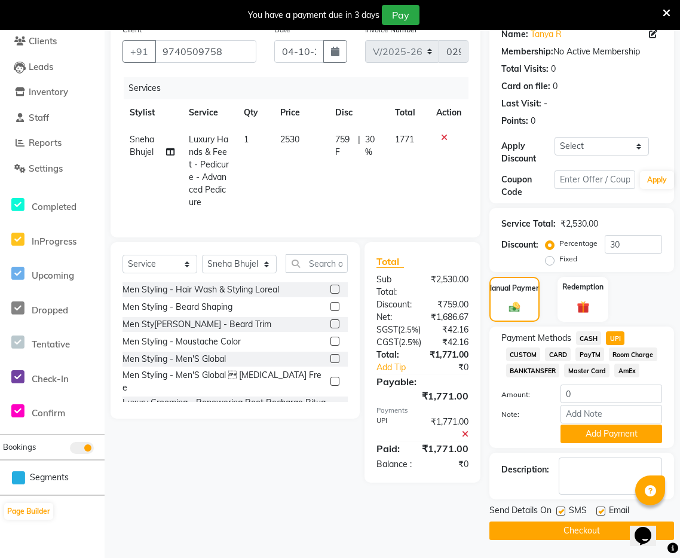
click at [593, 535] on button "Checkout" at bounding box center [582, 530] width 185 height 19
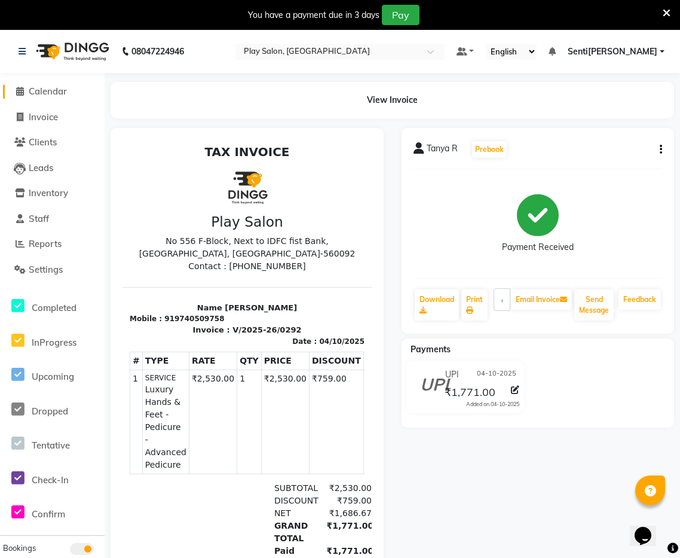
click at [47, 88] on span "Calendar" at bounding box center [48, 90] width 38 height 11
